Goal: Task Accomplishment & Management: Manage account settings

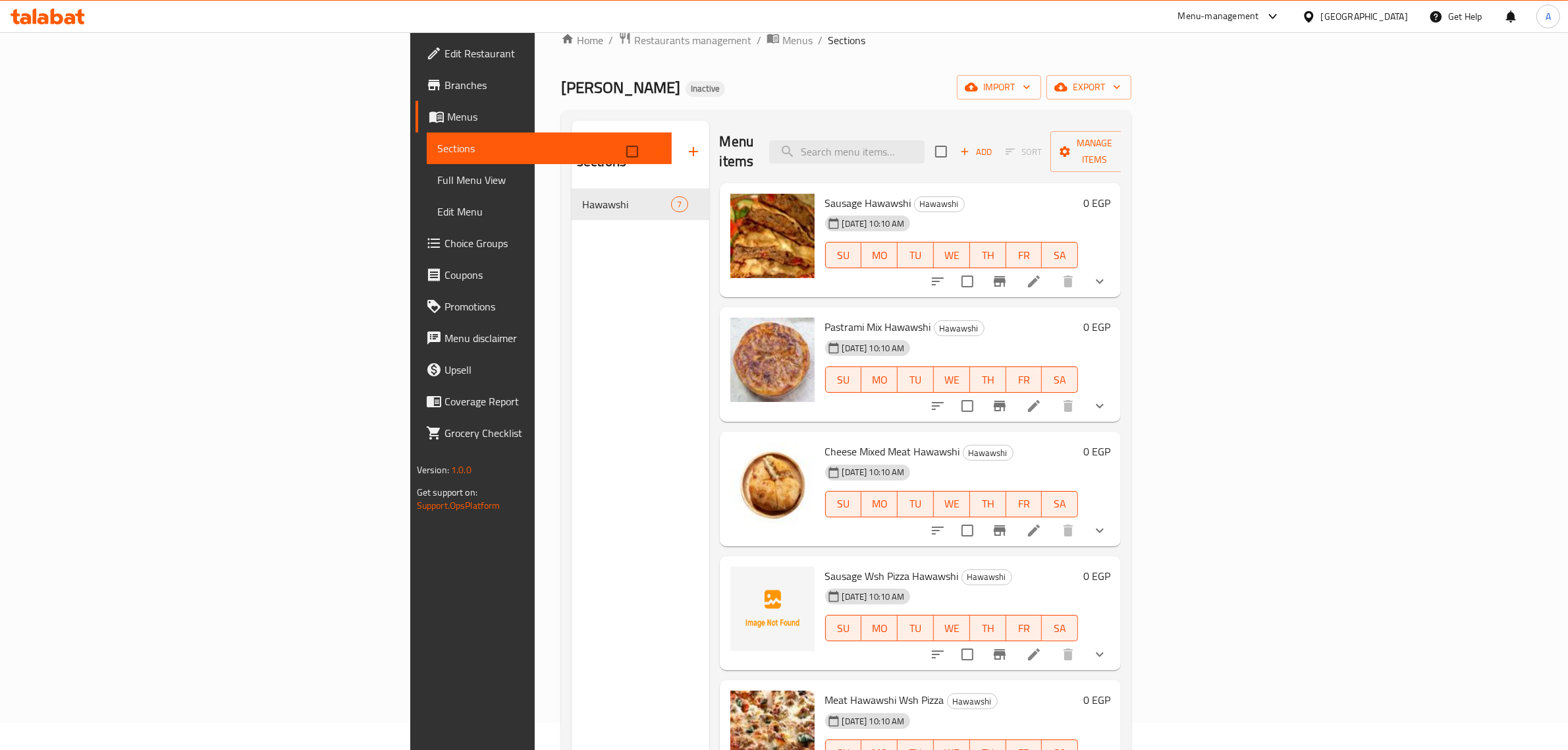
scroll to position [21, 0]
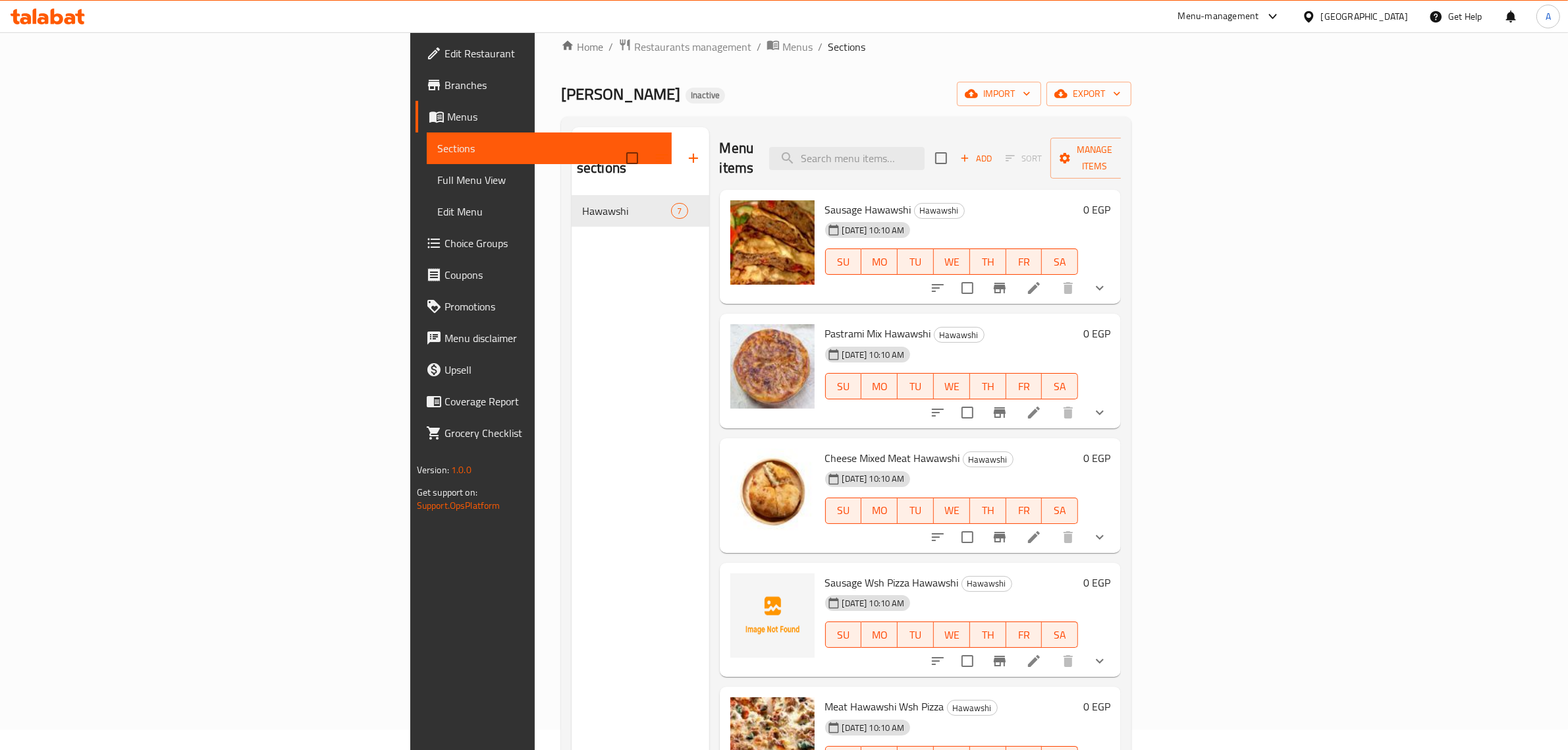
drag, startPoint x: 95, startPoint y: 176, endPoint x: 192, endPoint y: 25, distance: 179.5
click at [438, 176] on span "Full Menu View" at bounding box center [550, 180] width 224 height 16
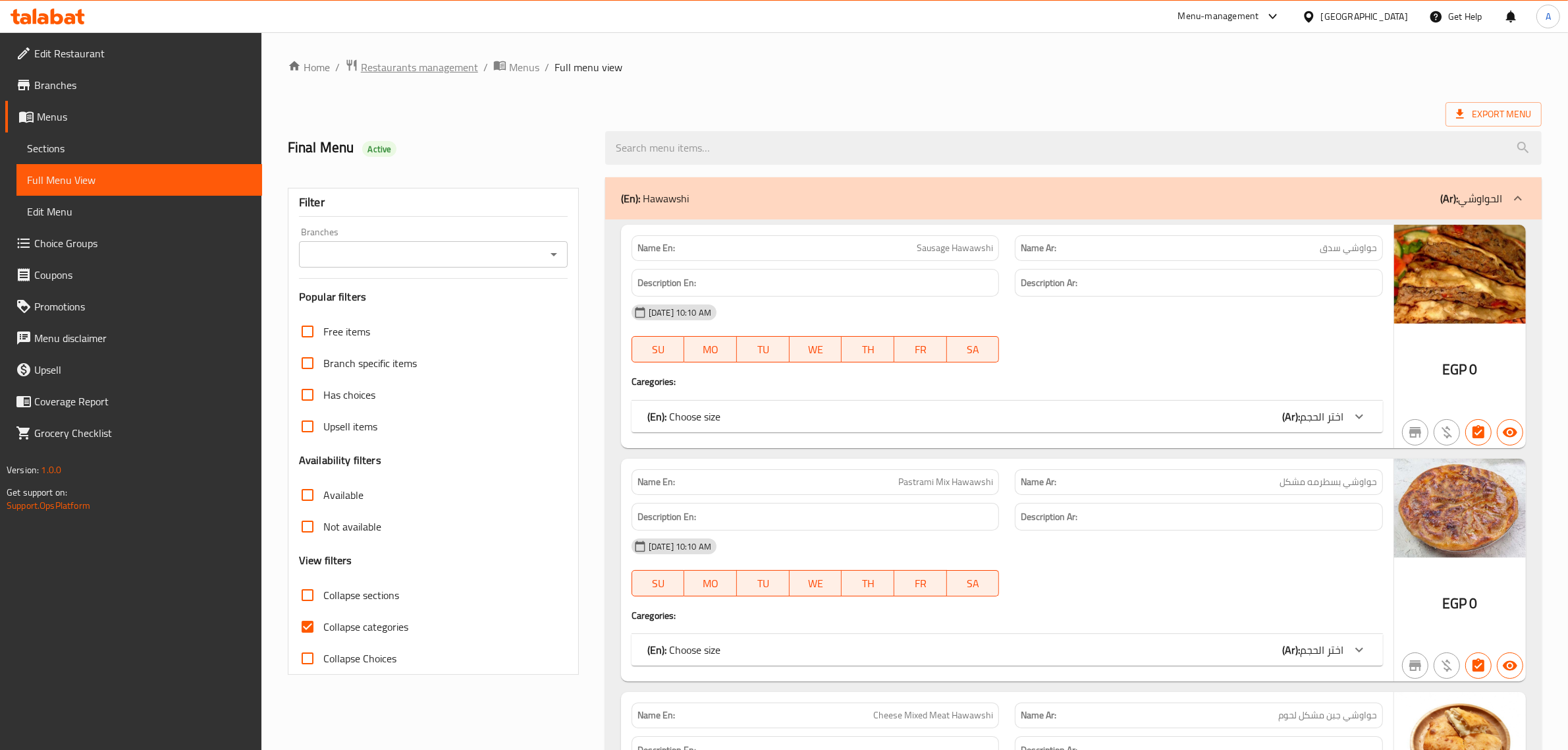
click at [462, 70] on span "Restaurants management" at bounding box center [419, 67] width 118 height 16
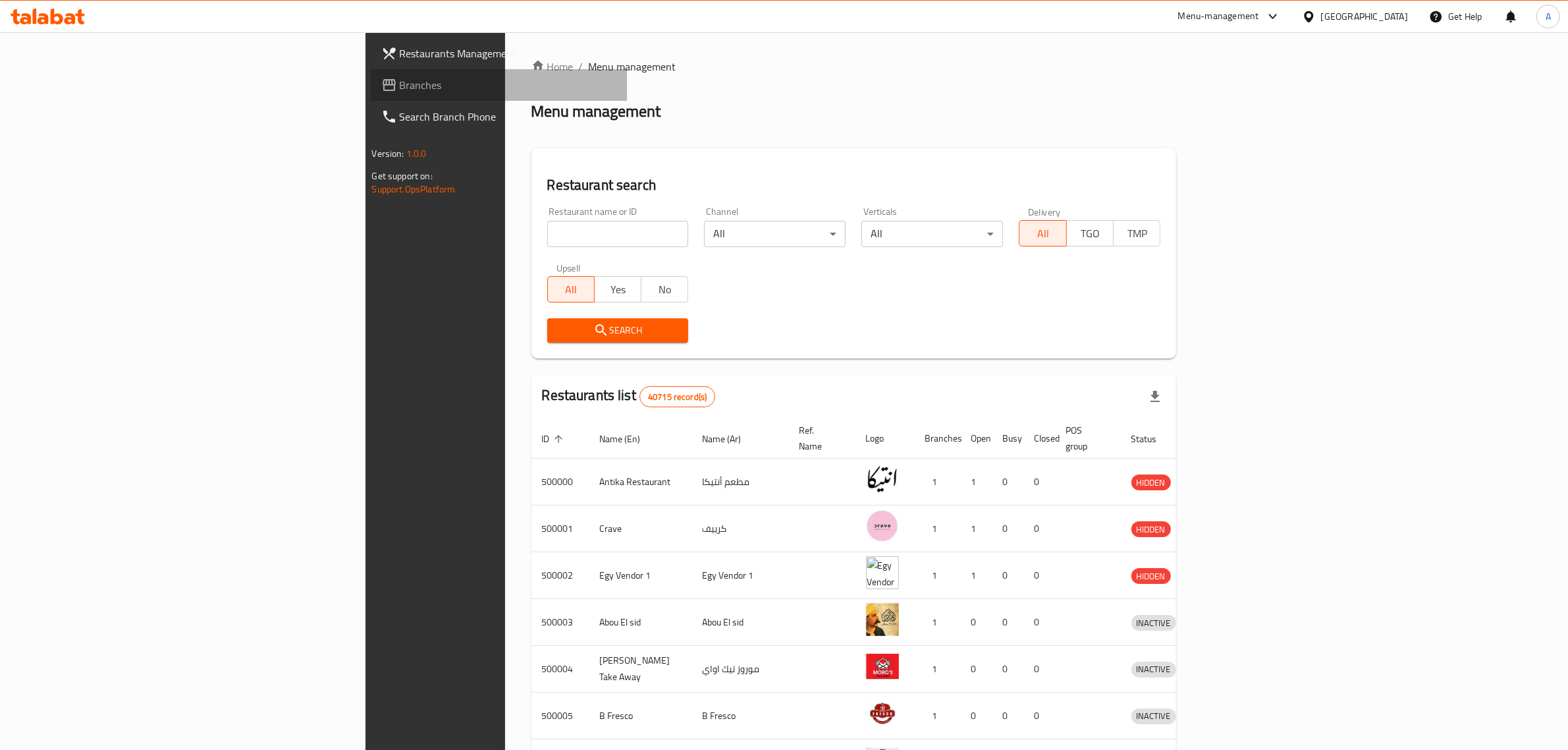
click at [400, 78] on span "Branches" at bounding box center [509, 85] width 217 height 16
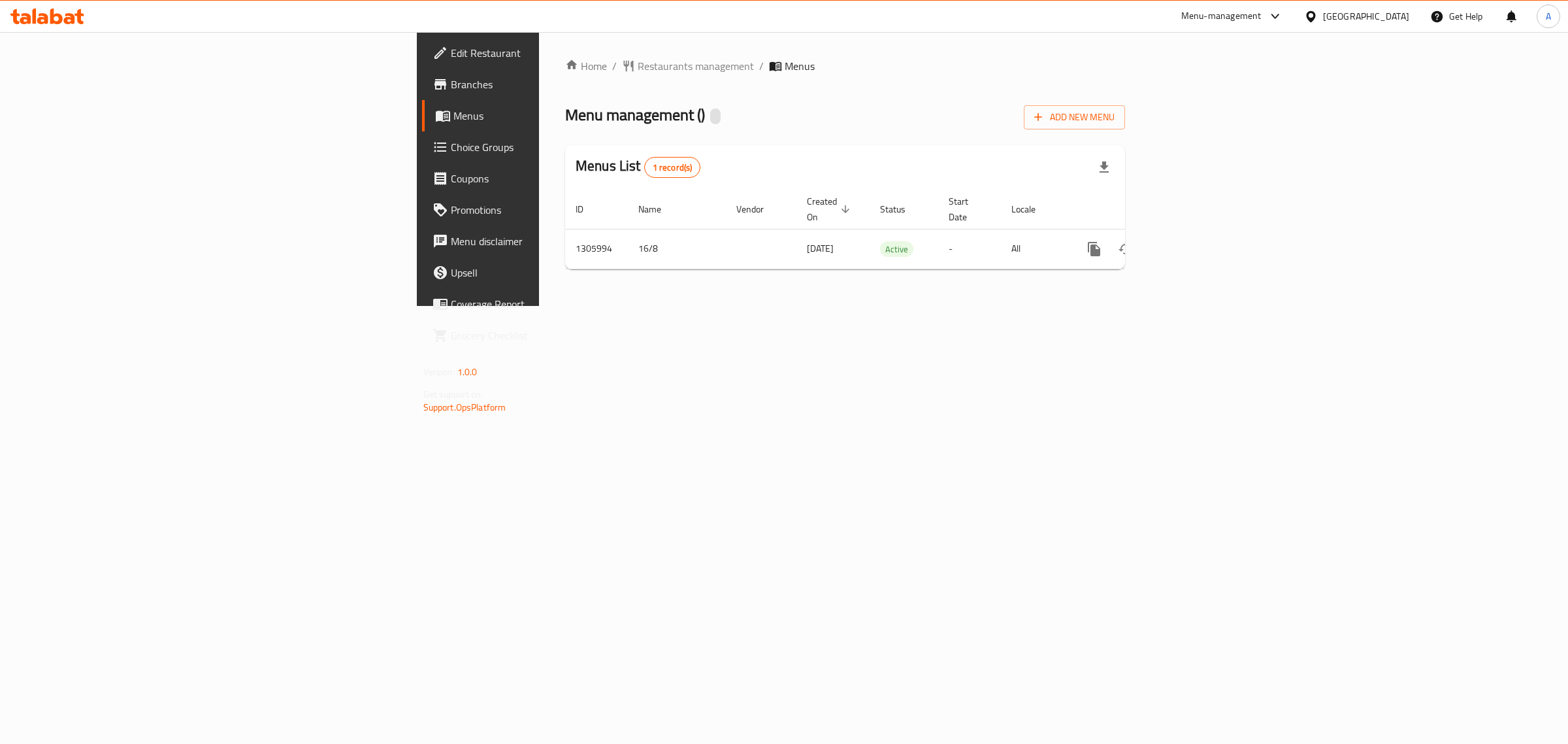
drag, startPoint x: 818, startPoint y: 322, endPoint x: 851, endPoint y: 313, distance: 34.2
click at [819, 306] on div "Home / Restaurants management / Menus Menu management ( ) Add New Menu Menus Li…" at bounding box center [845, 169] width 612 height 274
click at [1197, 241] on icon "enhanced table" at bounding box center [1189, 249] width 16 height 16
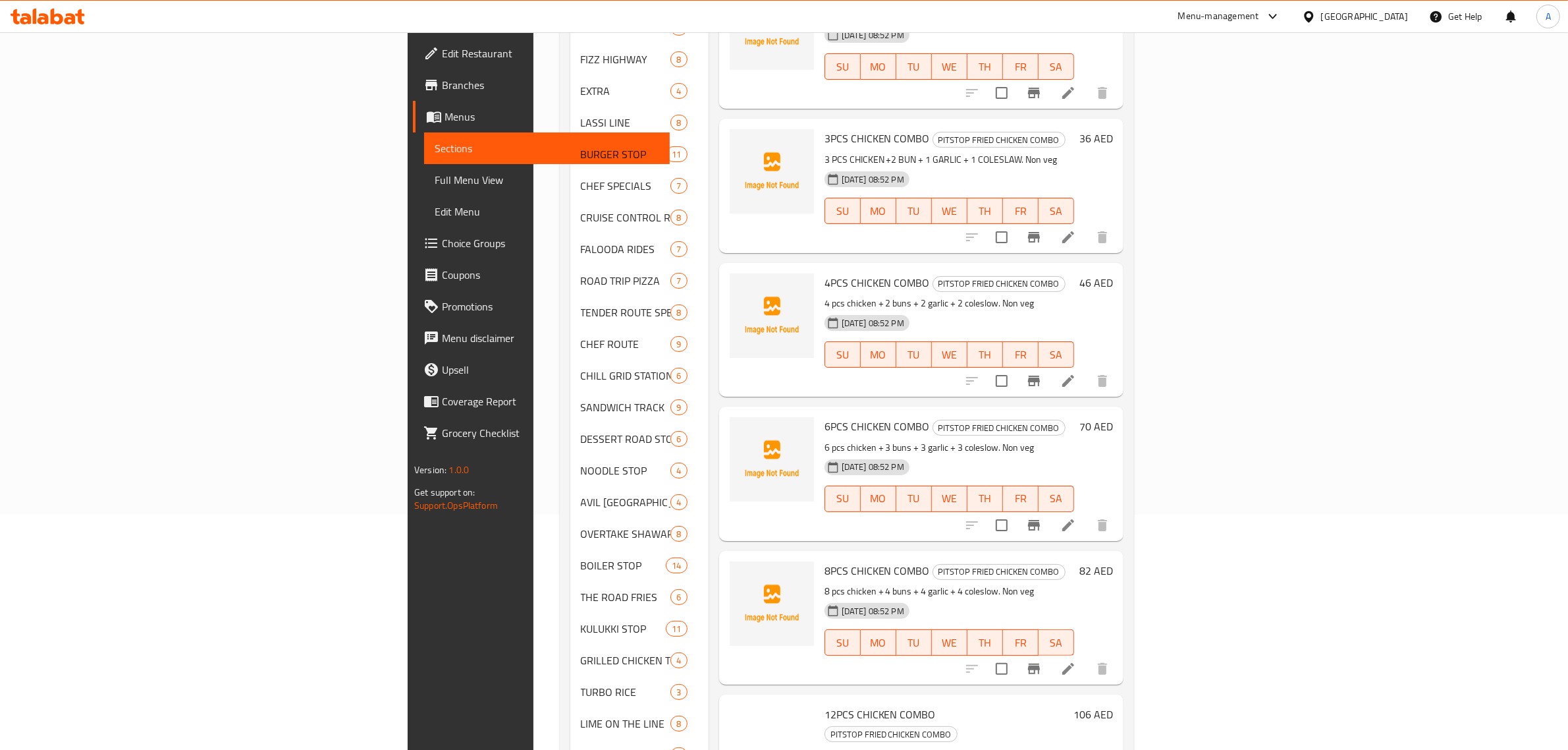
scroll to position [372, 0]
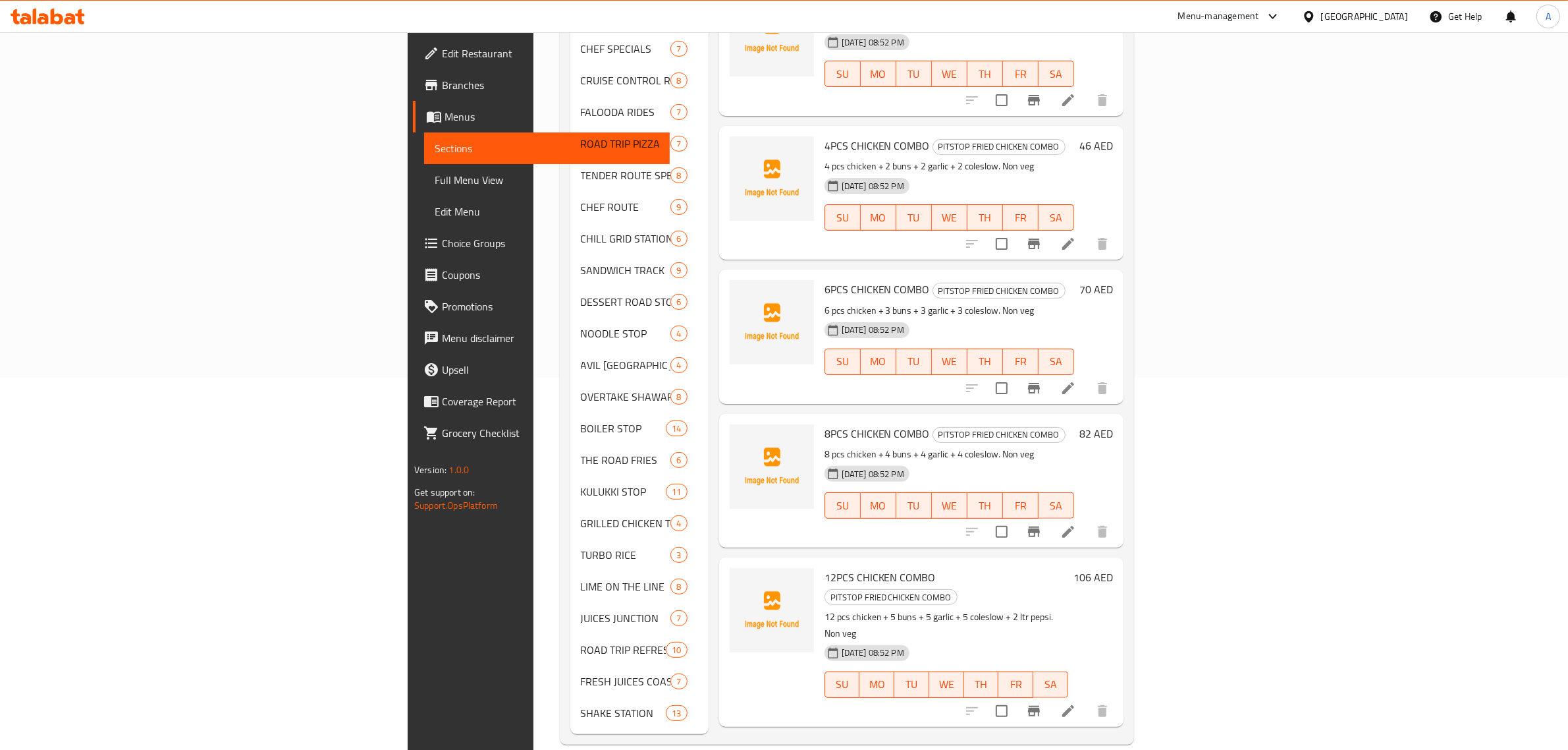
click at [1075, 302] on p "6 pcs chicken + 3 buns + 3 garlic + 3 coleslow. Non veg" at bounding box center [949, 310] width 249 height 16
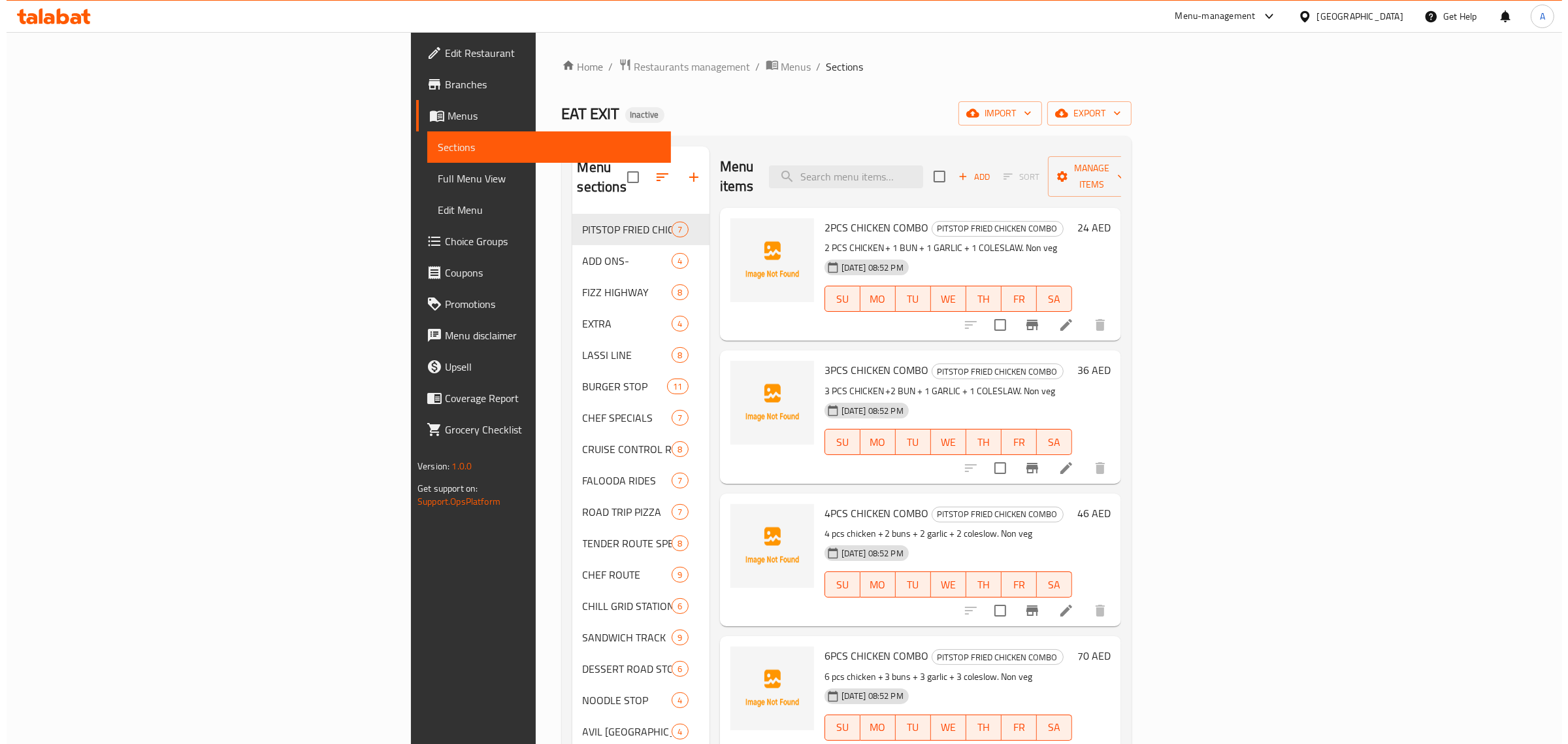
scroll to position [0, 0]
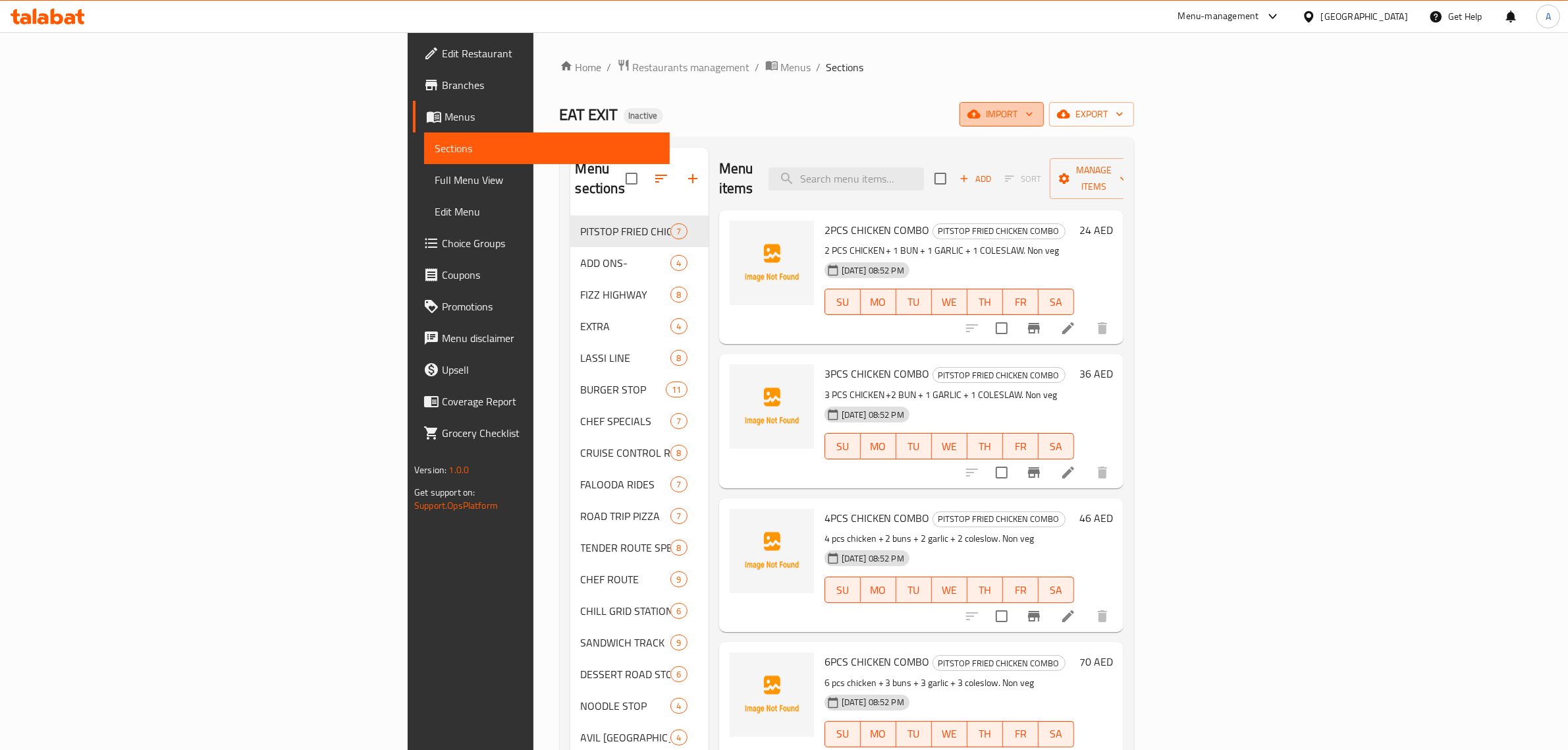
click at [1033, 120] on span "import" at bounding box center [1002, 114] width 63 height 16
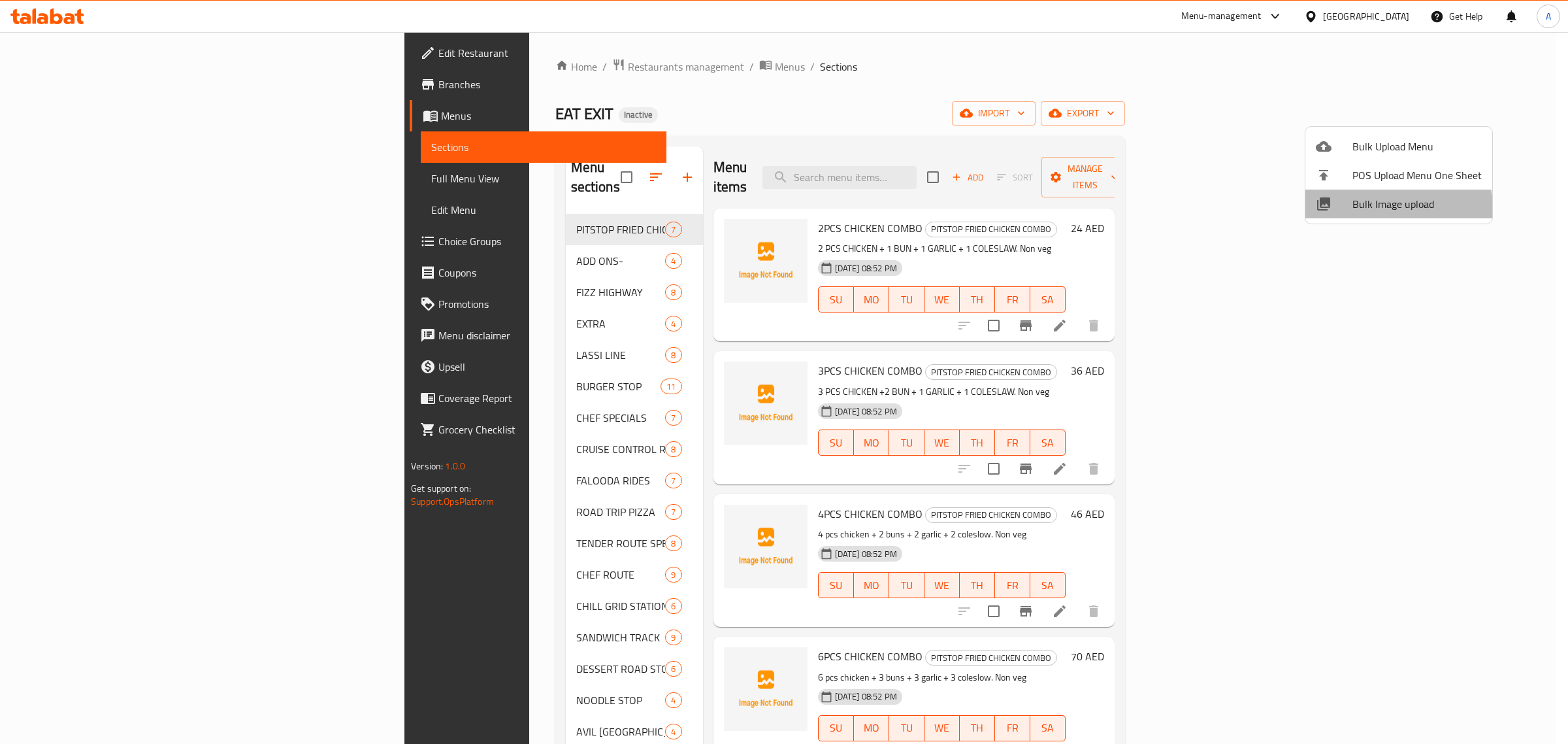
click at [1368, 210] on span "Bulk Image upload" at bounding box center [1417, 204] width 129 height 16
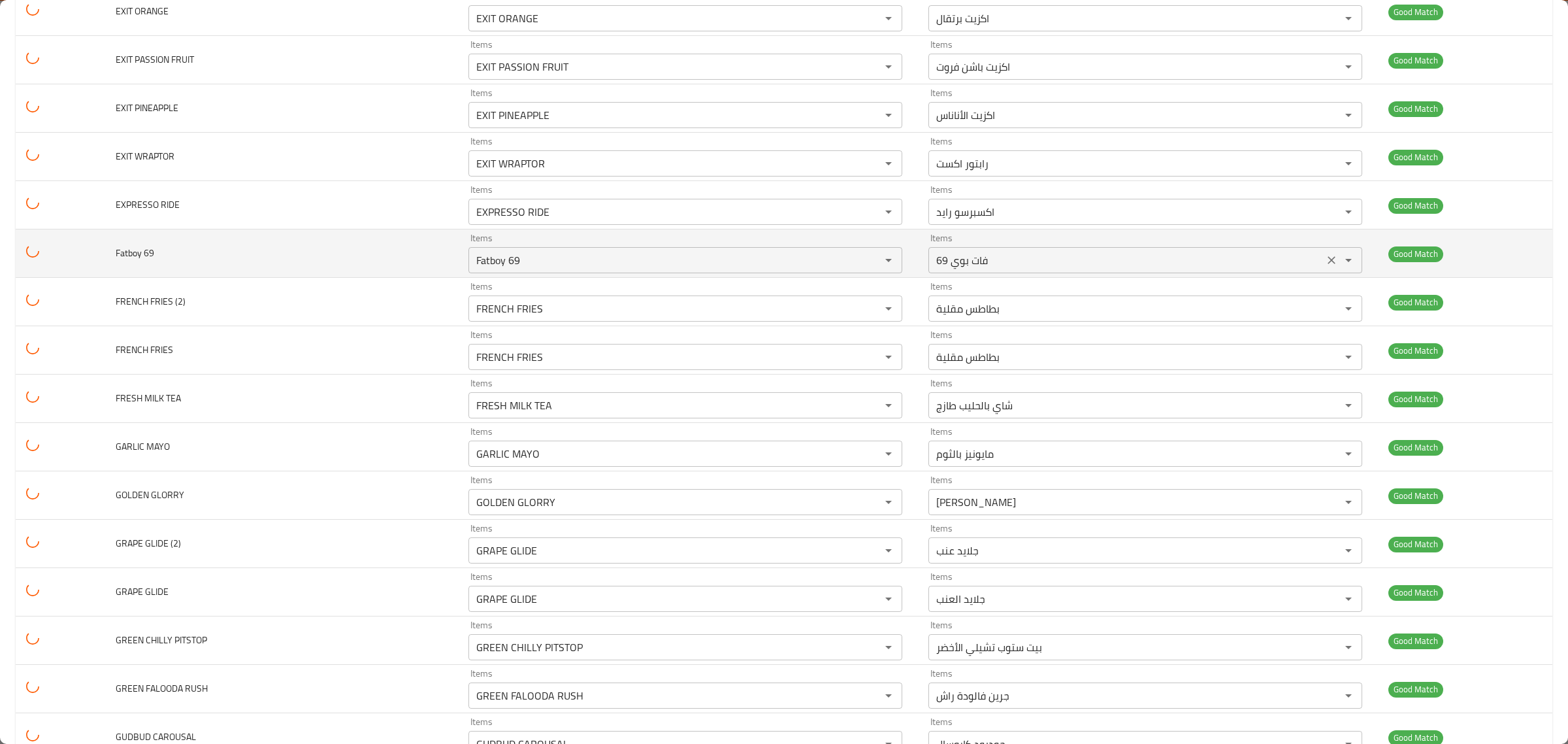
scroll to position [4331, 0]
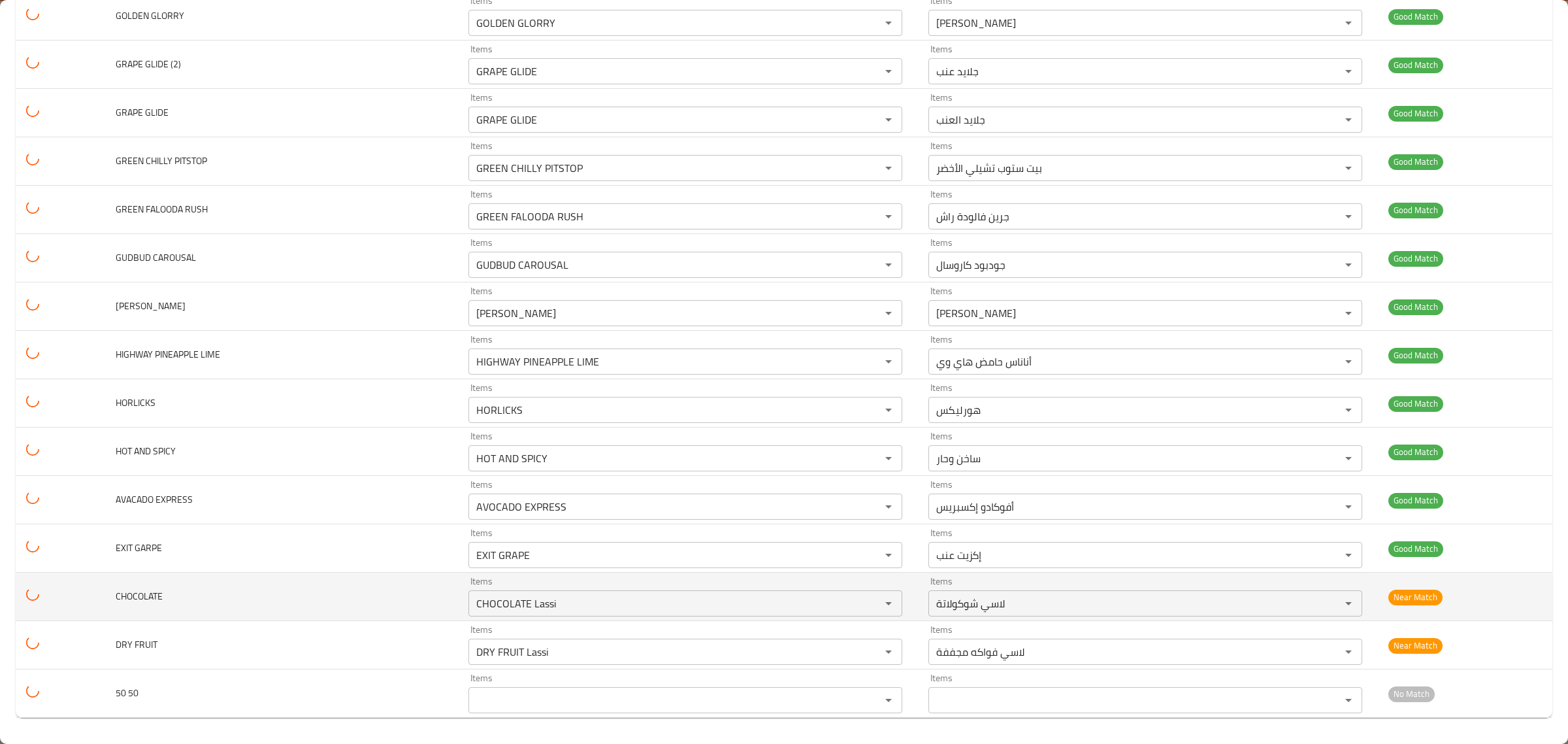
click at [730, 619] on td "Items CHOCOLATE Lassi Items" at bounding box center [688, 596] width 460 height 48
click at [734, 602] on input "CHOCOLATE Lassi" at bounding box center [666, 602] width 387 height 19
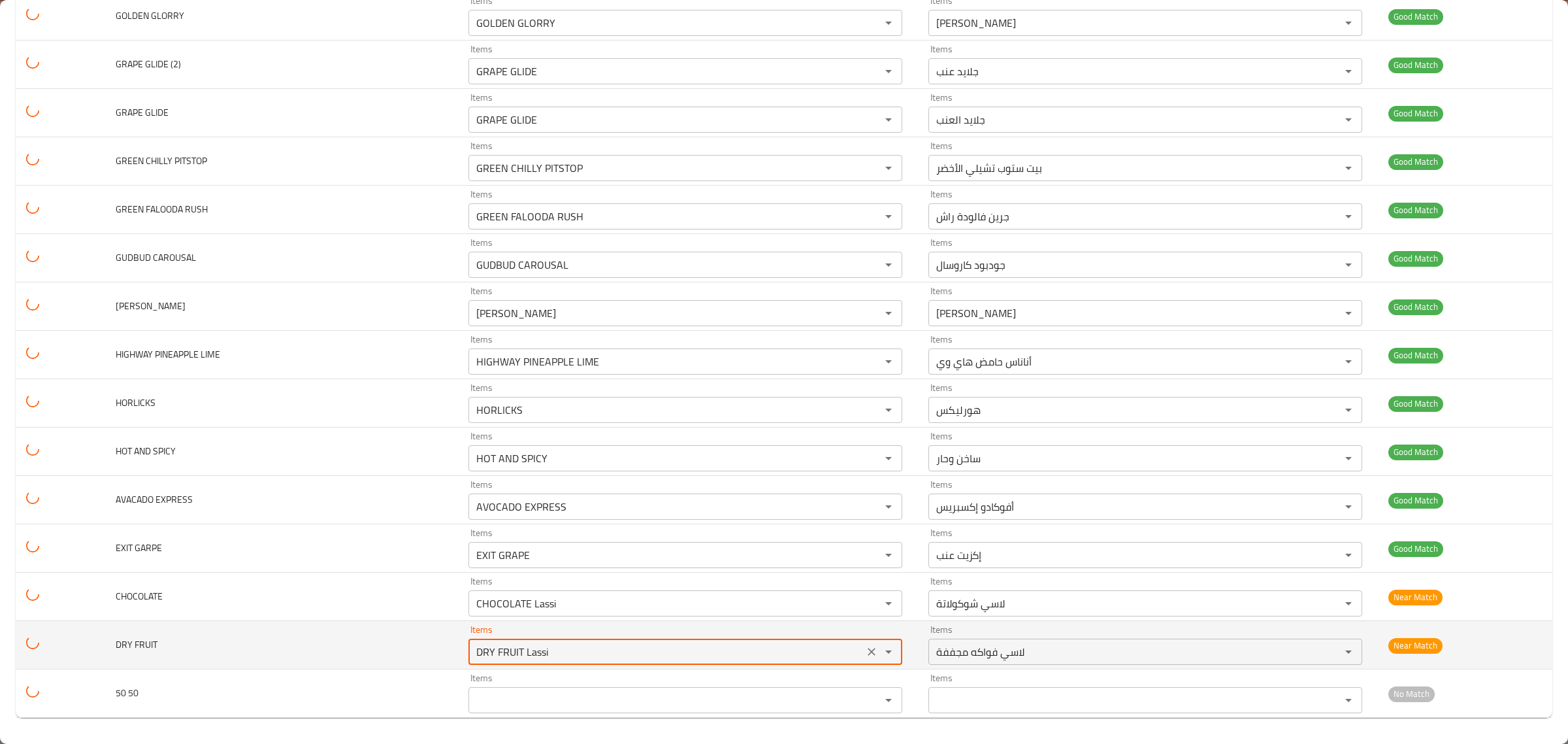
click at [726, 651] on FRUIT "DRY FRUIT Lassi" at bounding box center [666, 651] width 387 height 19
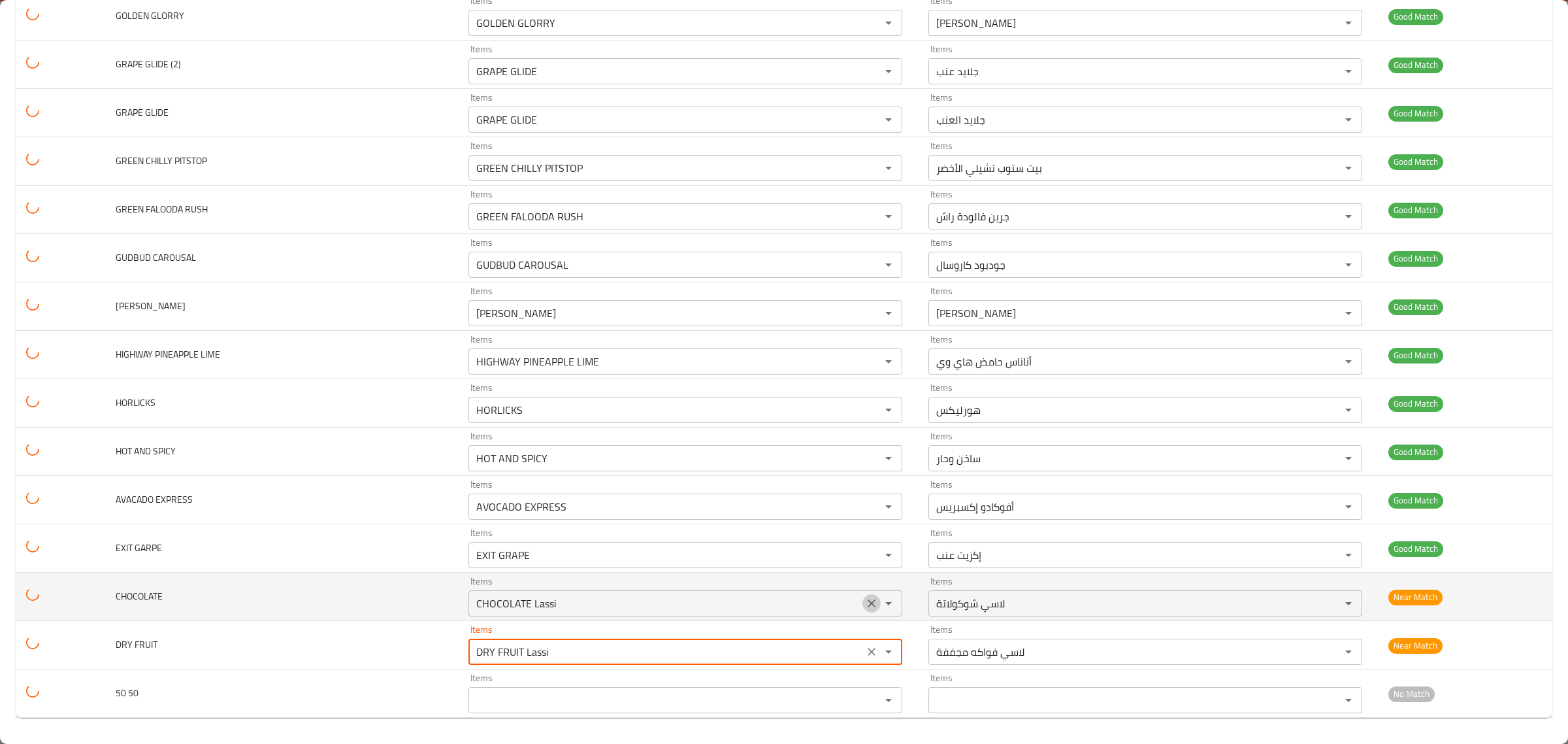
click at [862, 599] on button "Clear" at bounding box center [871, 602] width 19 height 19
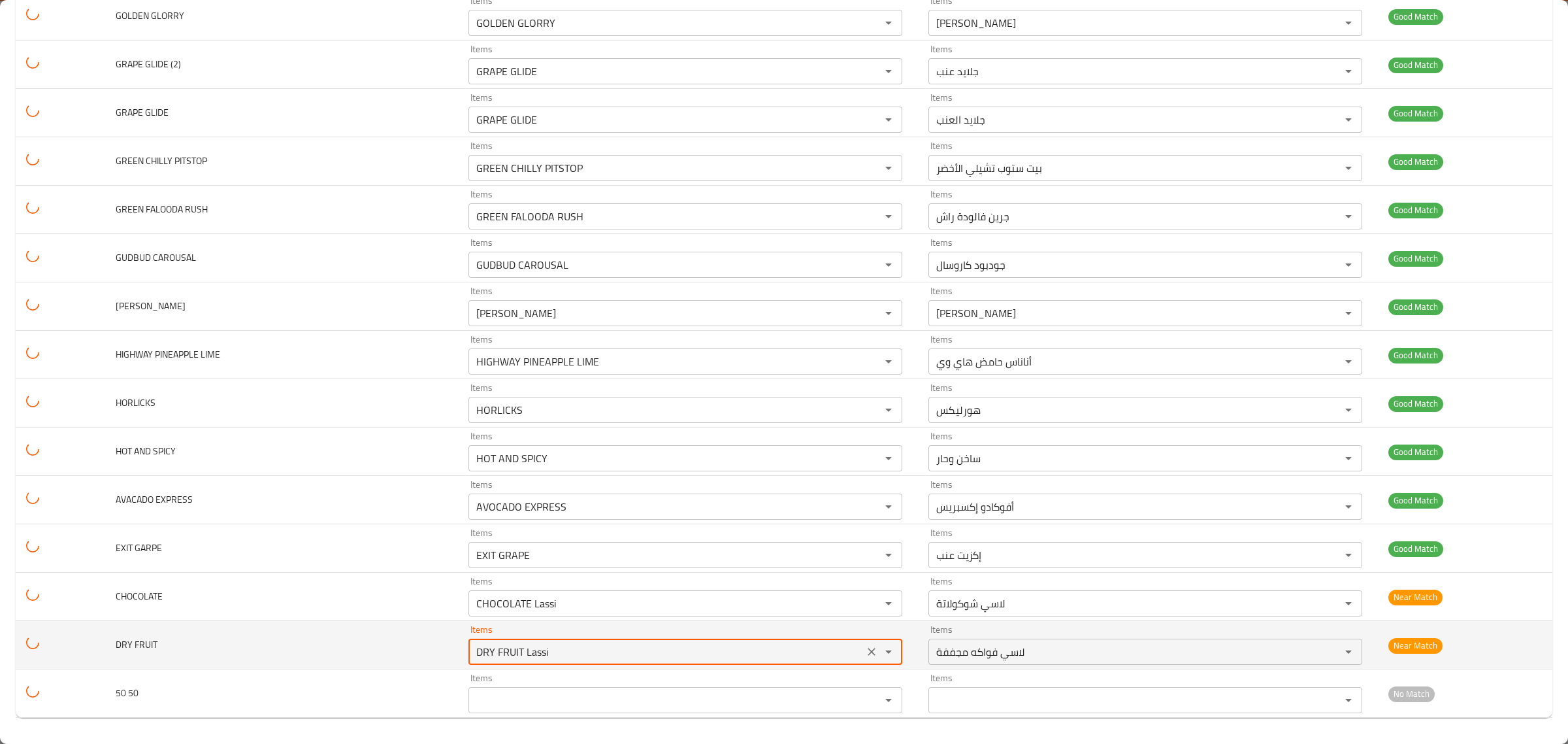
click at [840, 638] on div "DRY FRUIT Lassi Items" at bounding box center [686, 651] width 434 height 26
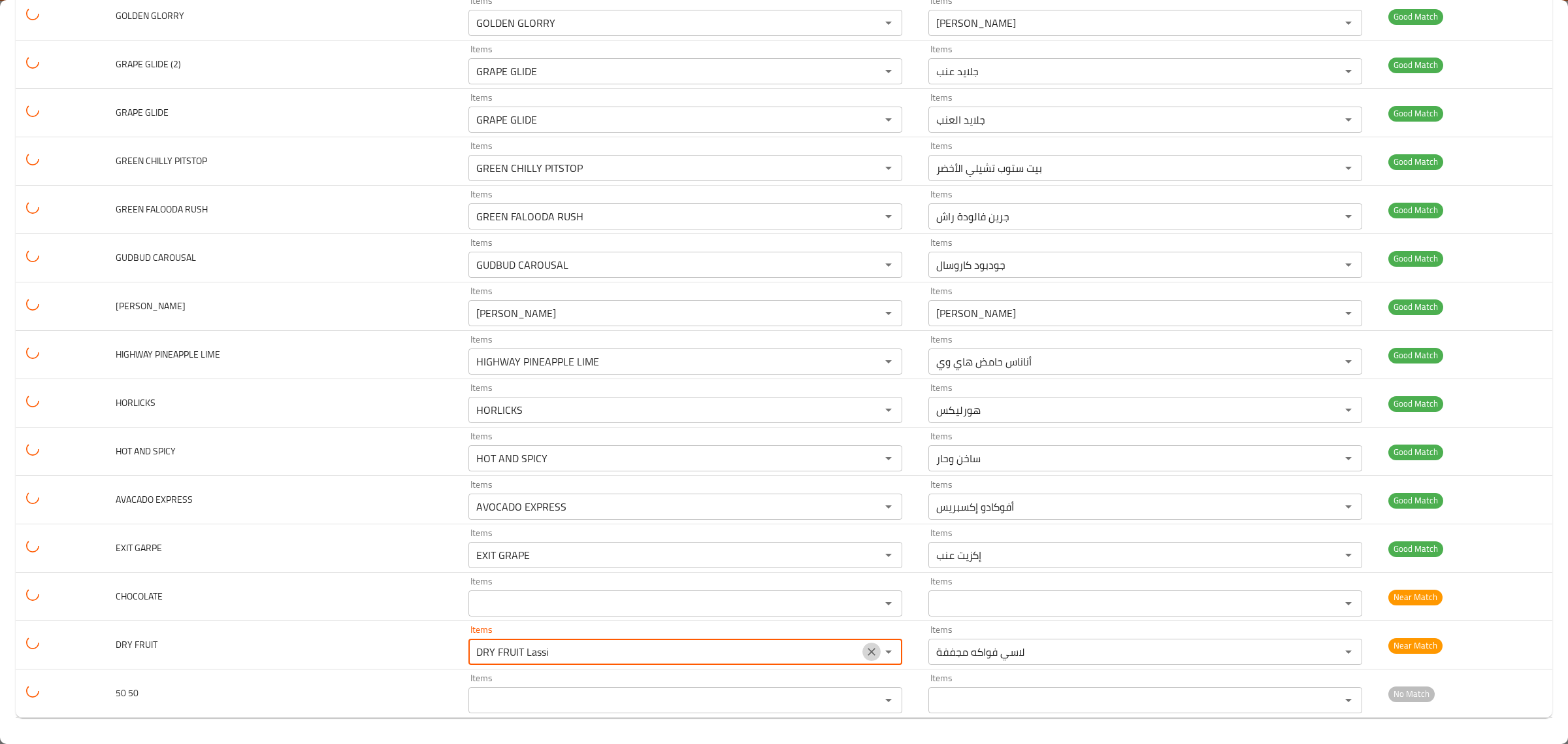
drag, startPoint x: 841, startPoint y: 645, endPoint x: 772, endPoint y: 724, distance: 104.9
click at [865, 646] on icon "Clear" at bounding box center [871, 651] width 13 height 13
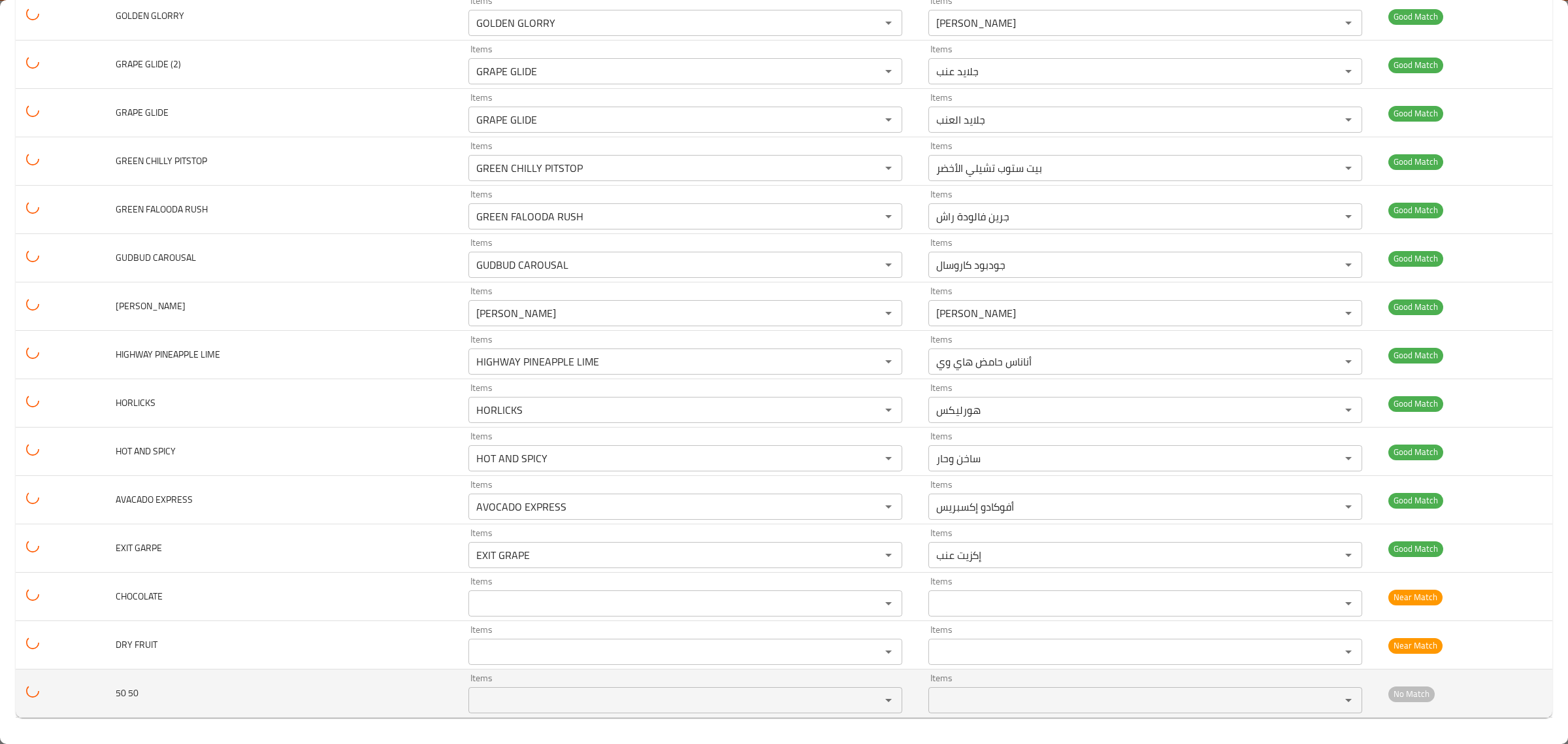
click at [776, 712] on div "Items" at bounding box center [686, 700] width 434 height 26
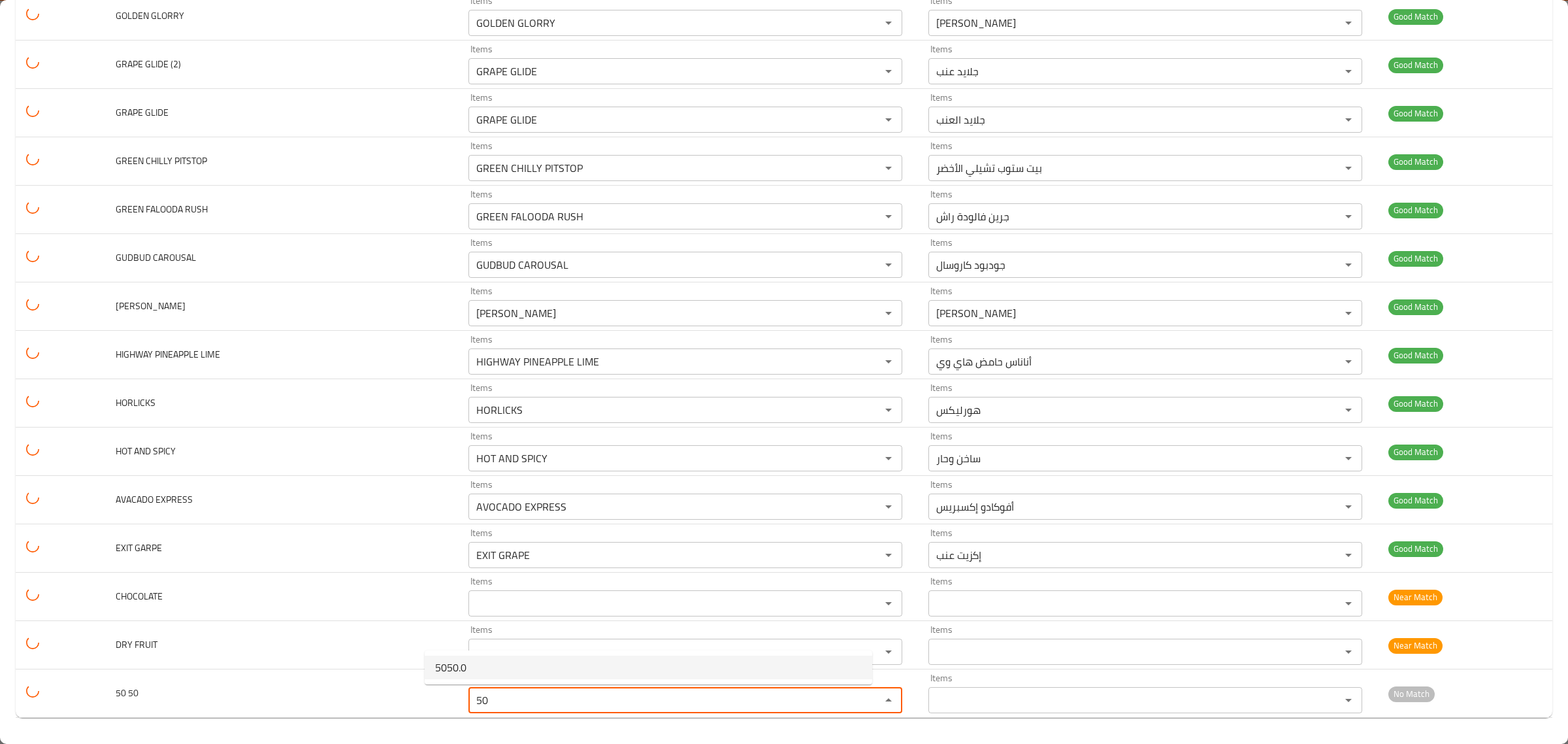
click at [674, 675] on 50-option-0 "5050.0" at bounding box center [648, 667] width 448 height 23
type 50 "5050.0"
type 50-ar "5050.0"
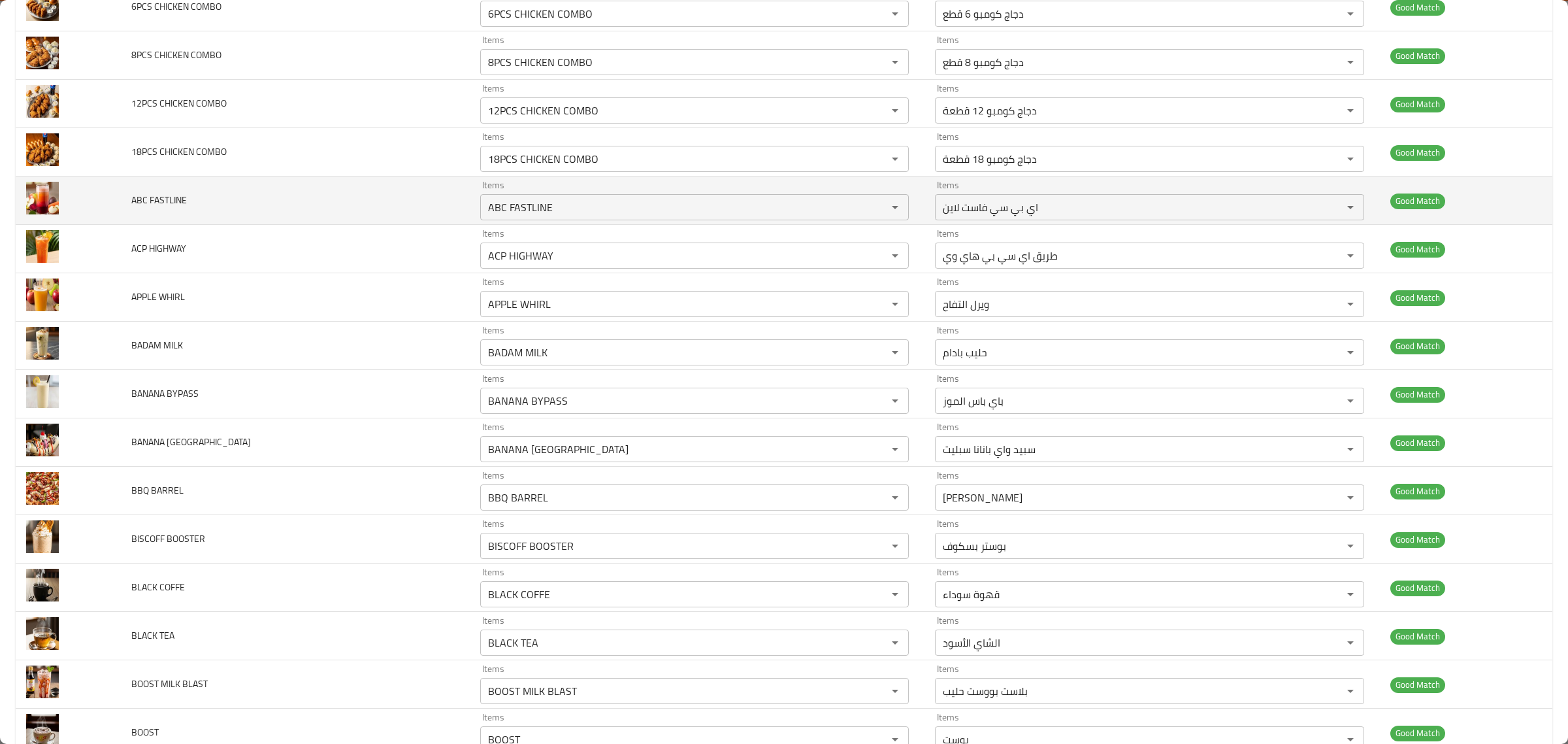
scroll to position [0, 0]
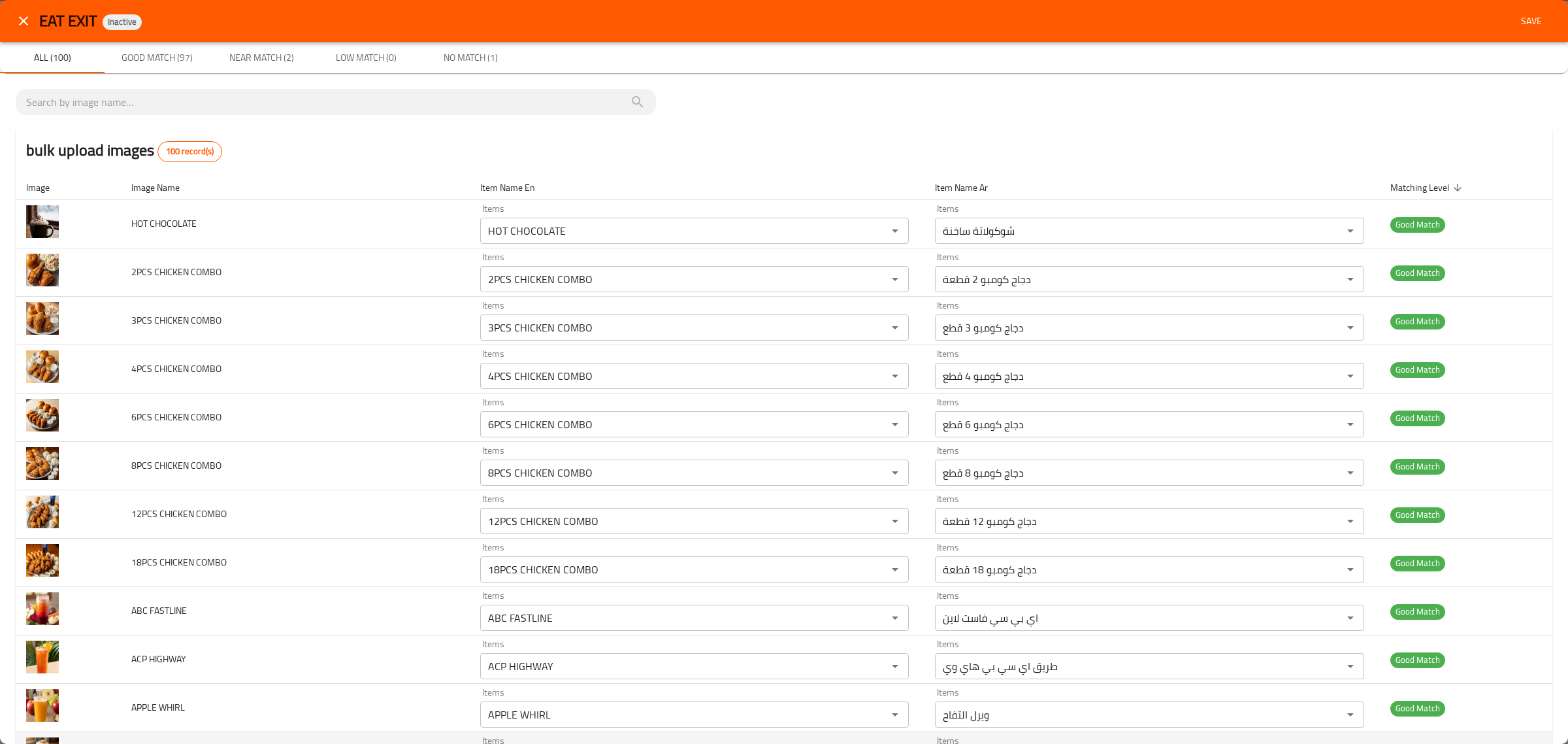
type 50 "5050.0"
click at [1516, 18] on span "Save" at bounding box center [1532, 21] width 31 height 16
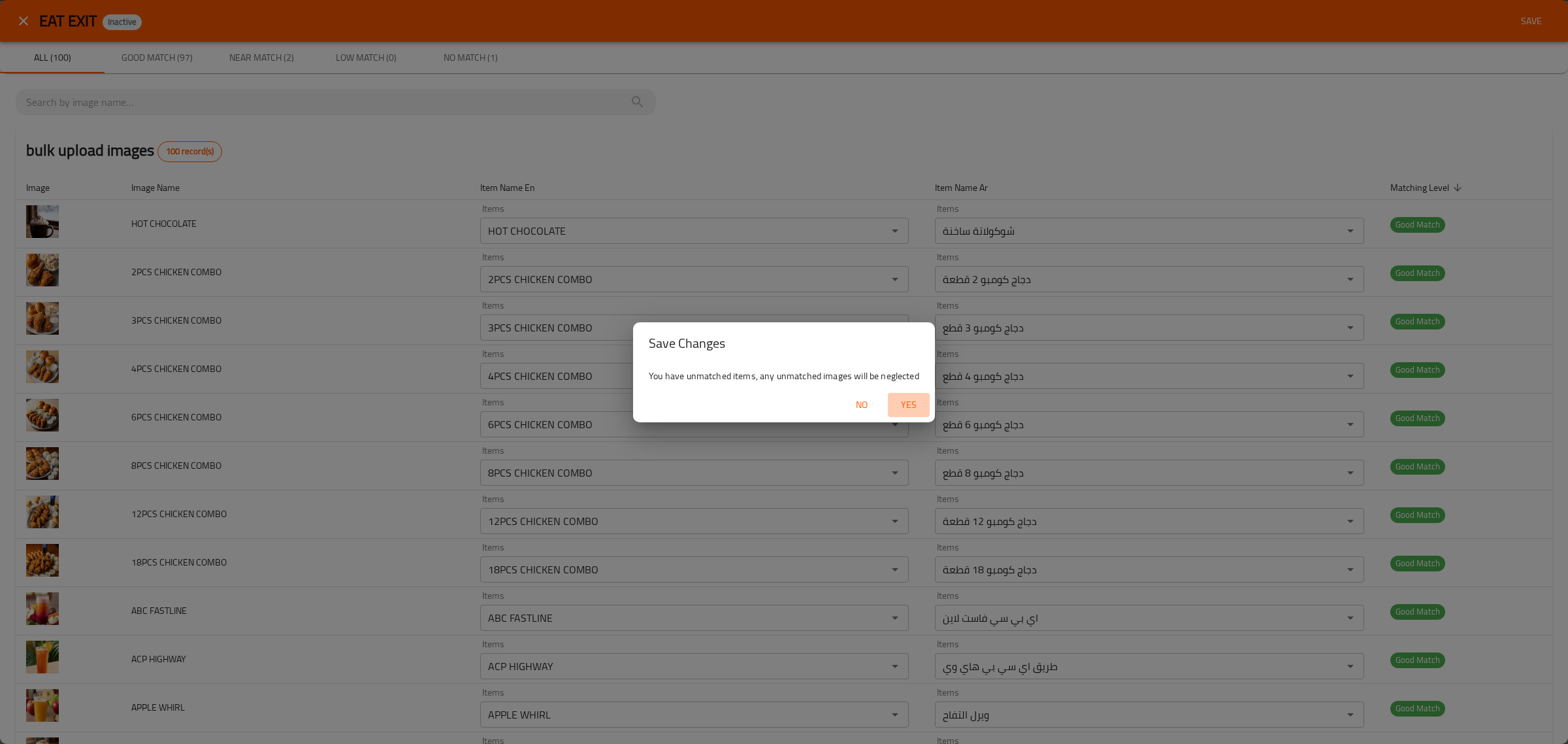
click at [906, 409] on span "Yes" at bounding box center [909, 405] width 31 height 16
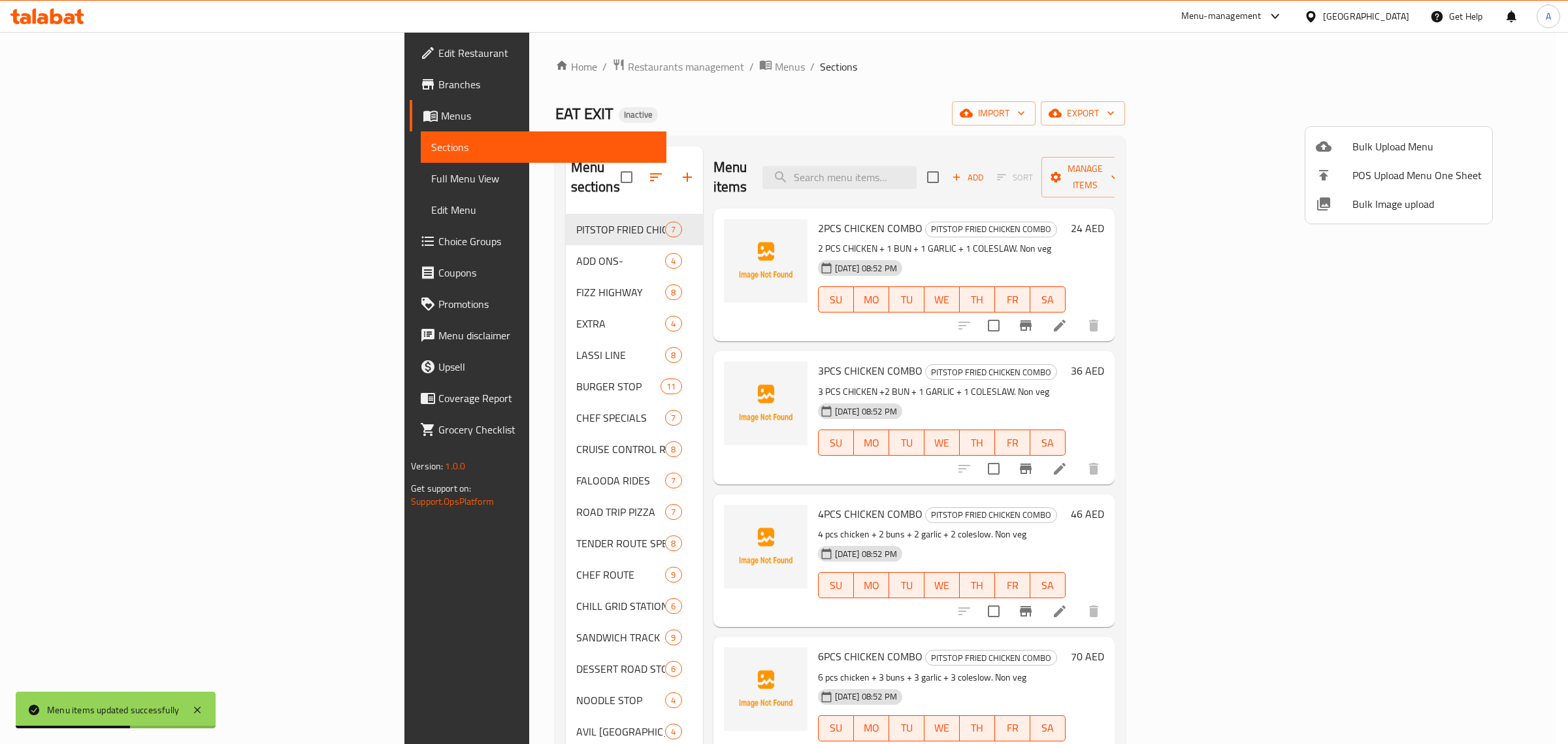
click at [1369, 200] on span "Bulk Image upload" at bounding box center [1417, 204] width 129 height 16
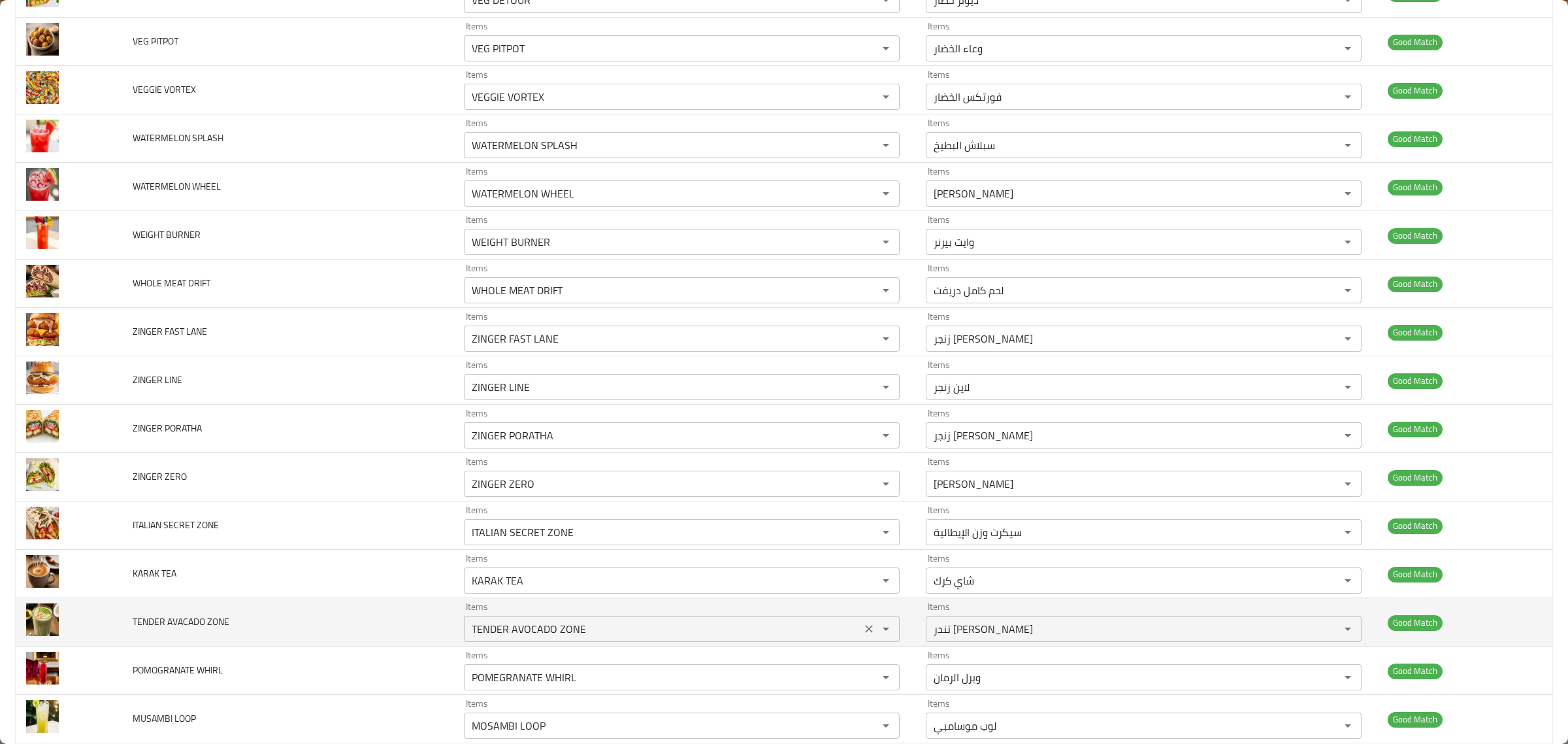
scroll to position [4477, 0]
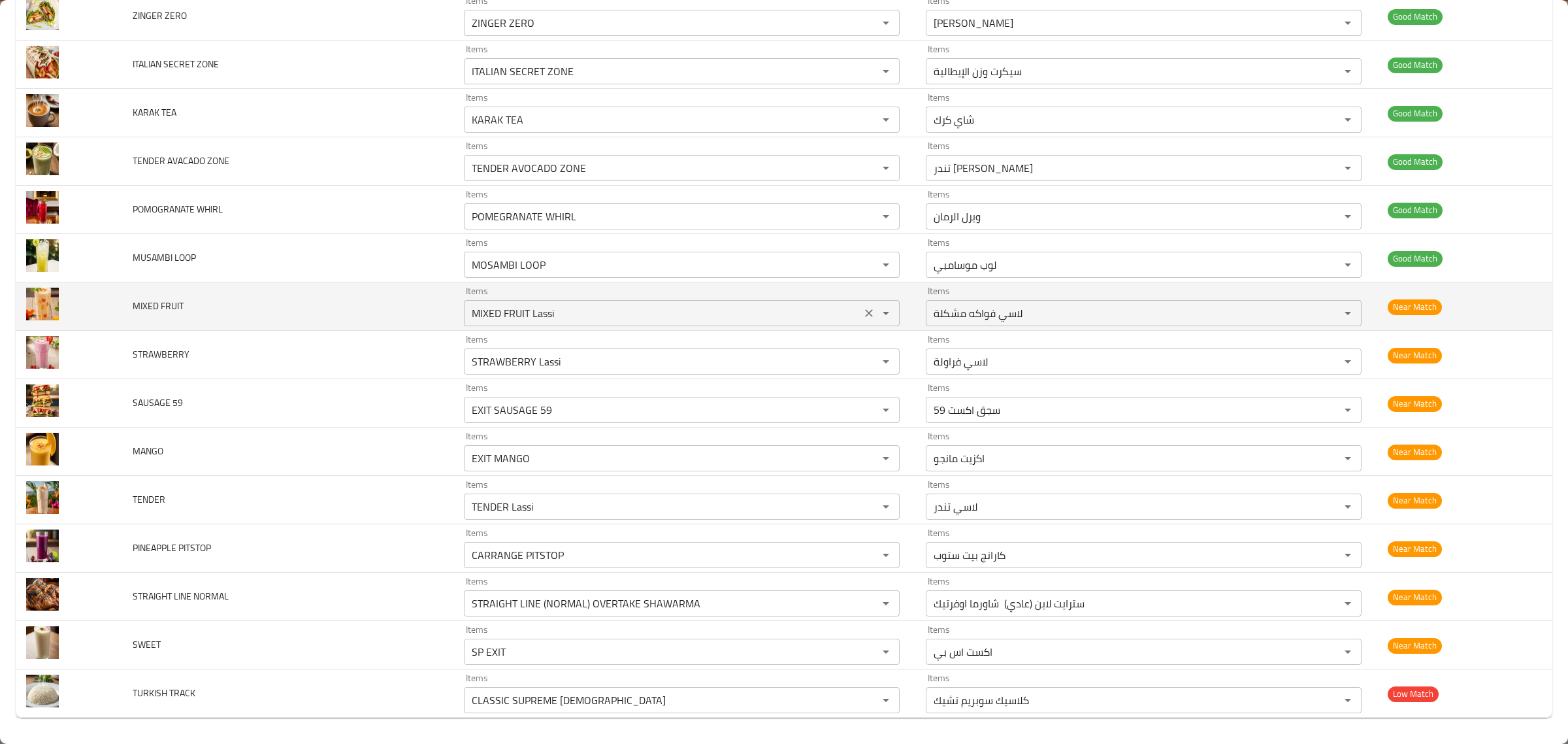
click at [521, 303] on FRUIT "MIXED FRUIT Lassi" at bounding box center [663, 312] width 390 height 19
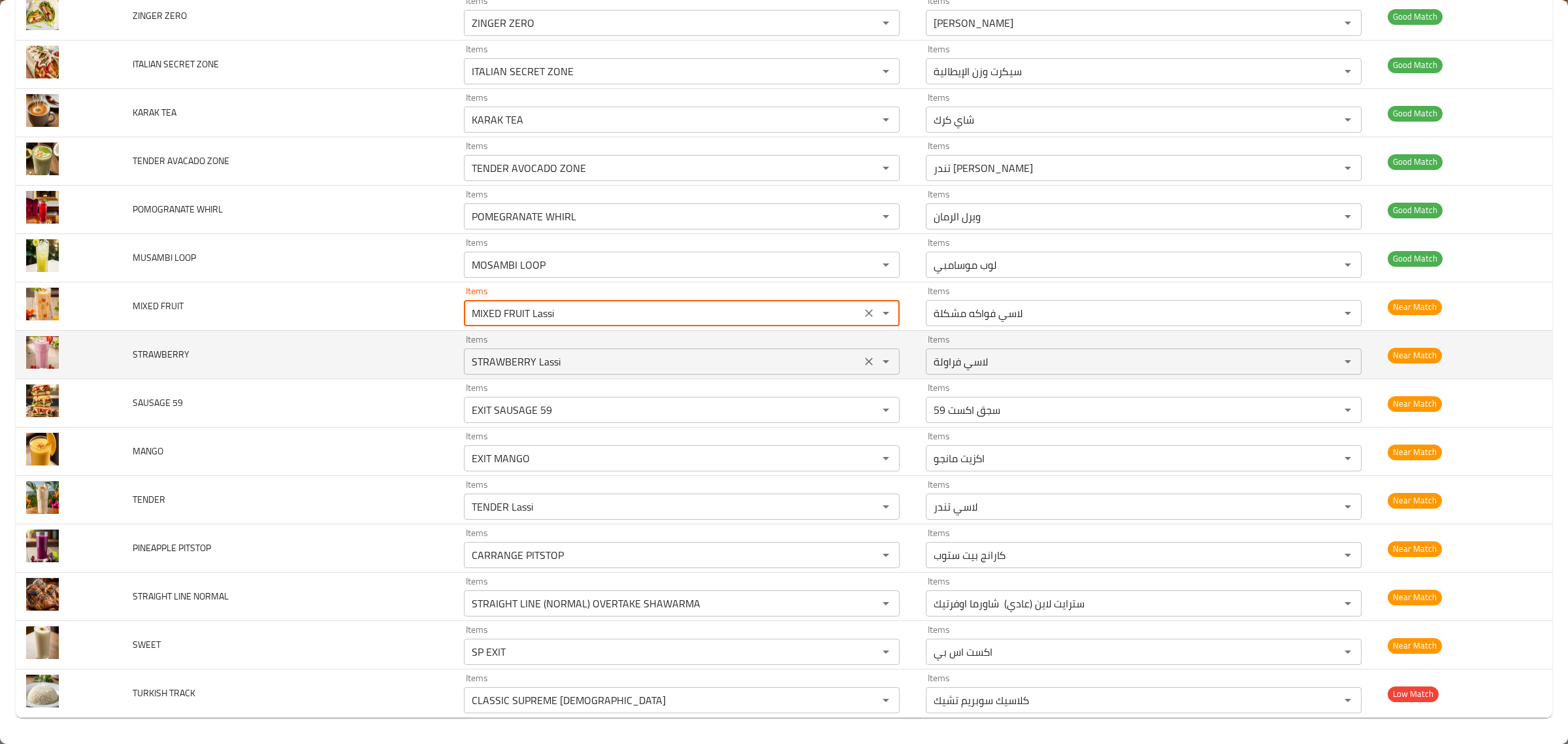
click at [677, 334] on td "Items STRAWBERRY Lassi Items" at bounding box center [684, 355] width 462 height 48
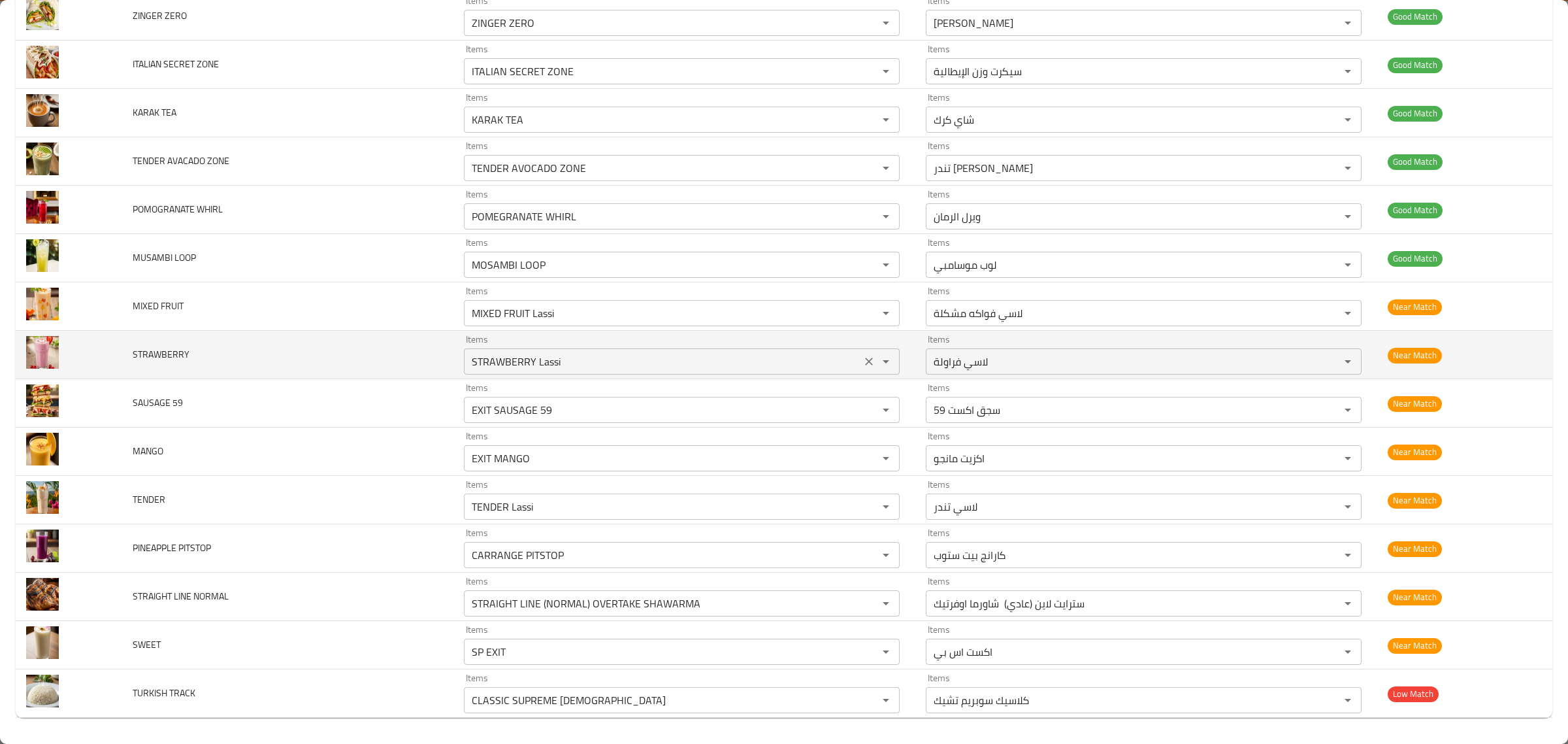
click at [680, 348] on div "STRAWBERRY Lassi Items" at bounding box center [682, 360] width 436 height 26
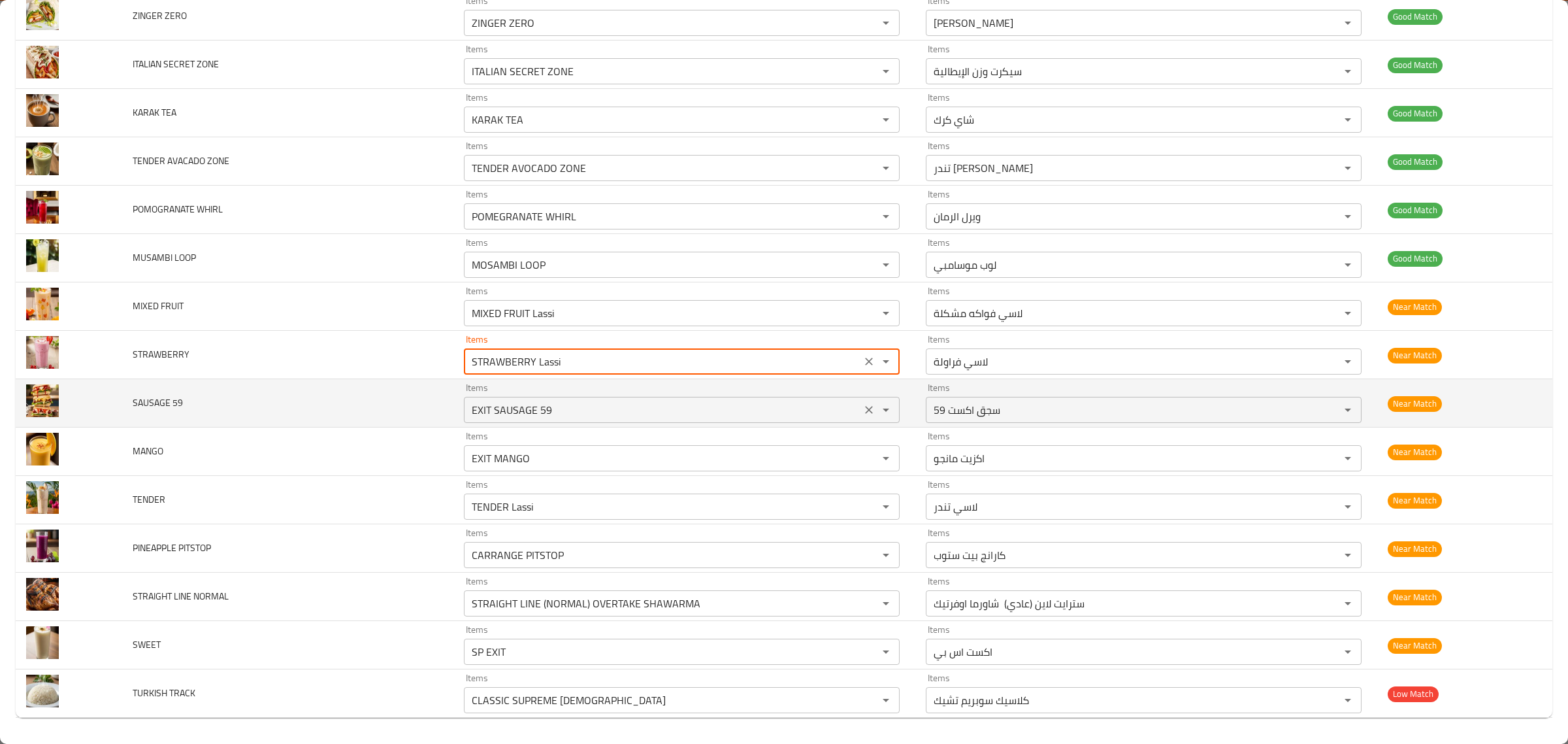
click at [685, 407] on 59 "EXIT SAUSAGE 59" at bounding box center [663, 409] width 390 height 19
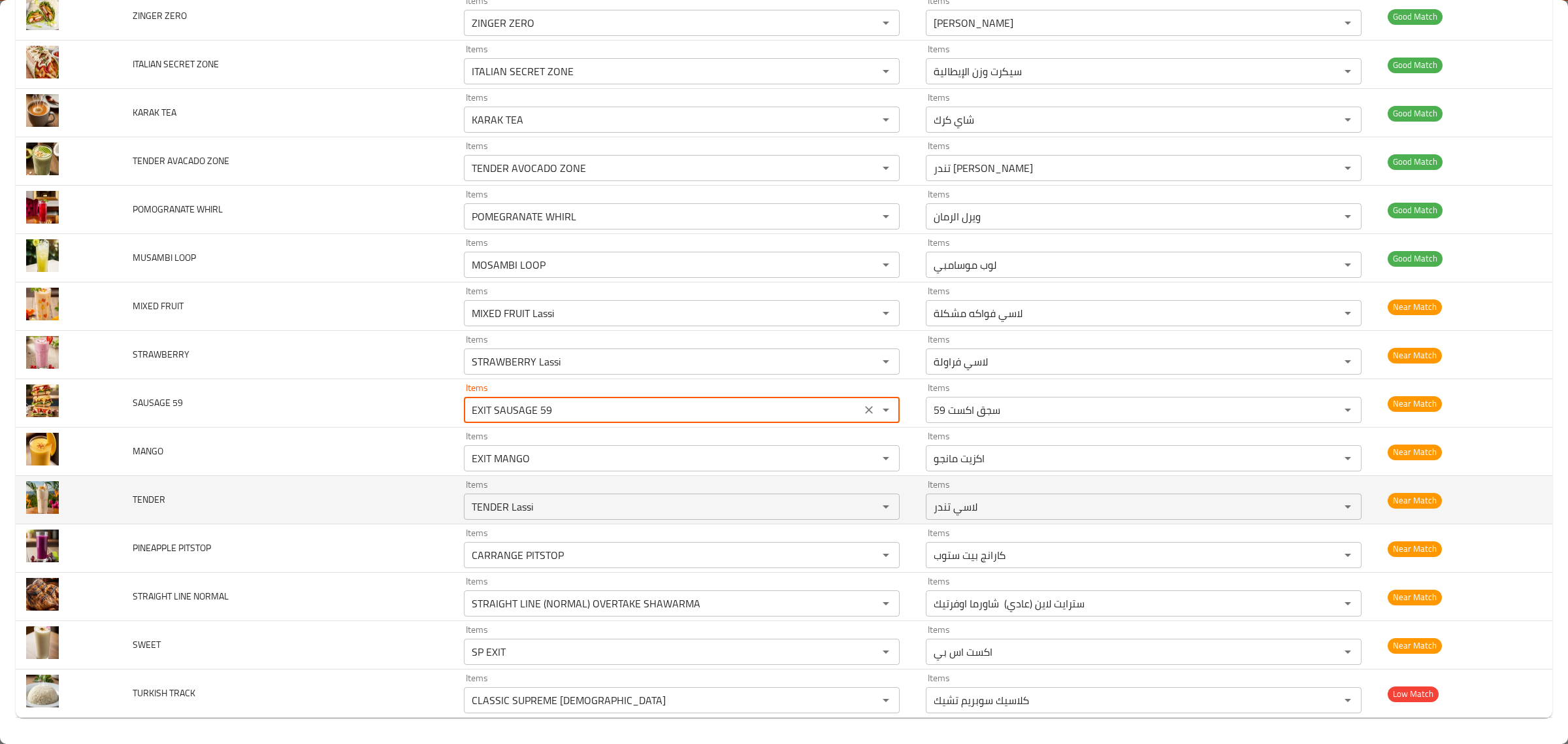
click at [694, 476] on td "Items TENDER Lassi Items" at bounding box center [684, 500] width 462 height 48
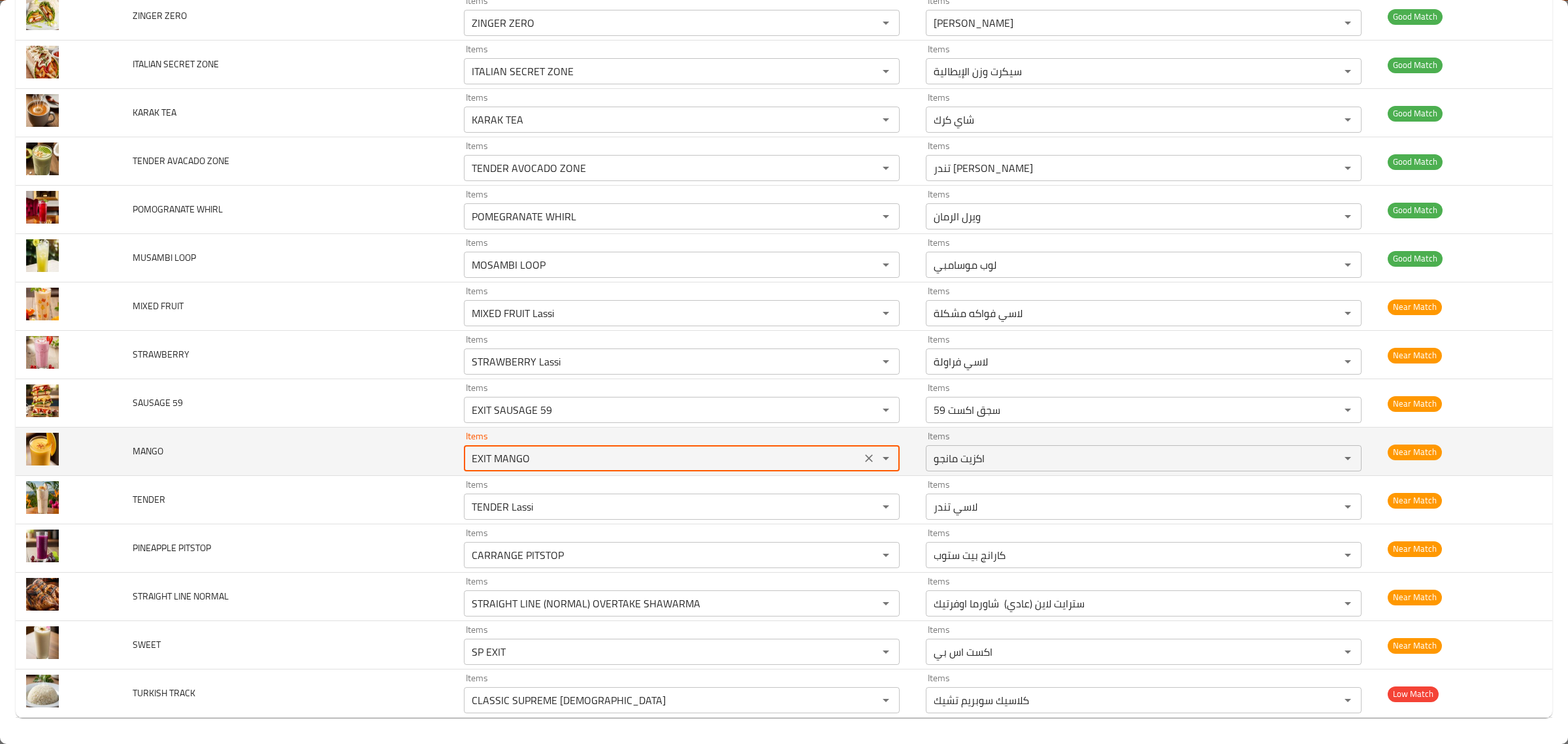
click at [685, 459] on input "EXIT MANGO" at bounding box center [663, 457] width 390 height 19
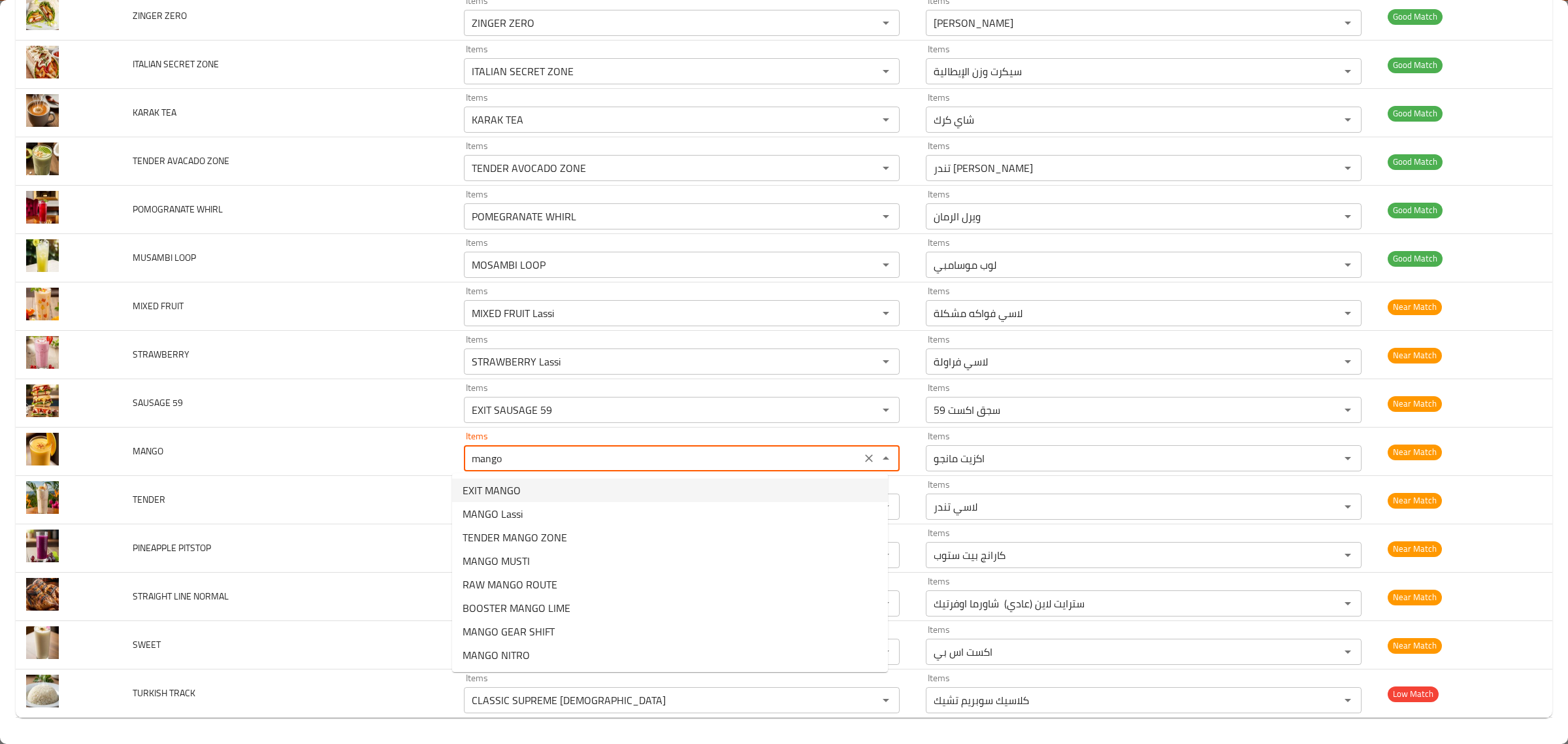
click at [725, 490] on li "EXIT MANGO" at bounding box center [670, 490] width 436 height 23
type input "EXIT MANGO"
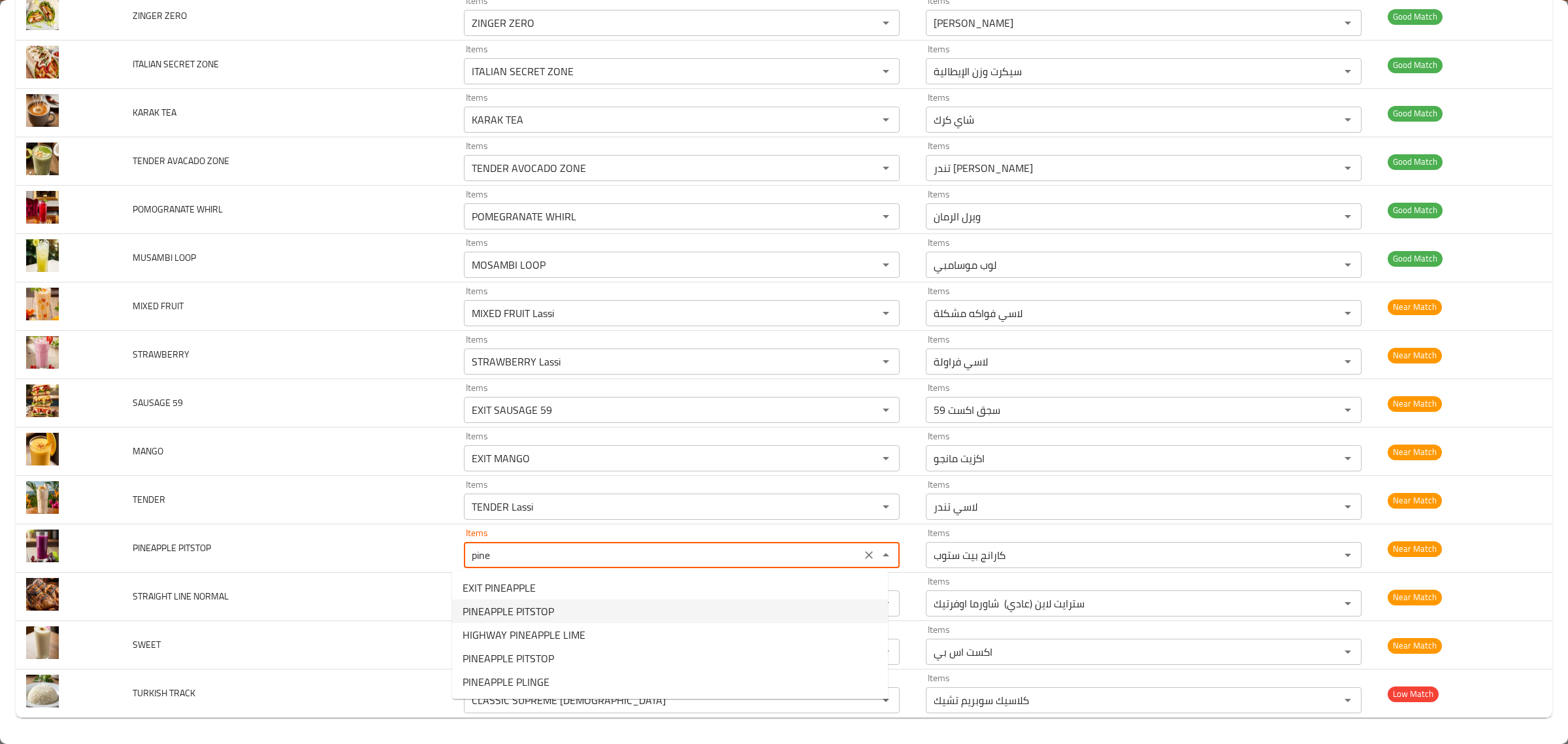
click at [598, 611] on PITSTOP-option-1 "PINEAPPLE PITSTOP" at bounding box center [670, 611] width 436 height 23
type PITSTOP "PINEAPPLE PITSTOP"
type PITSTOP-ar "اناناس بيتستوب"
type PITSTOP "PINEAPPLE PITSTOP"
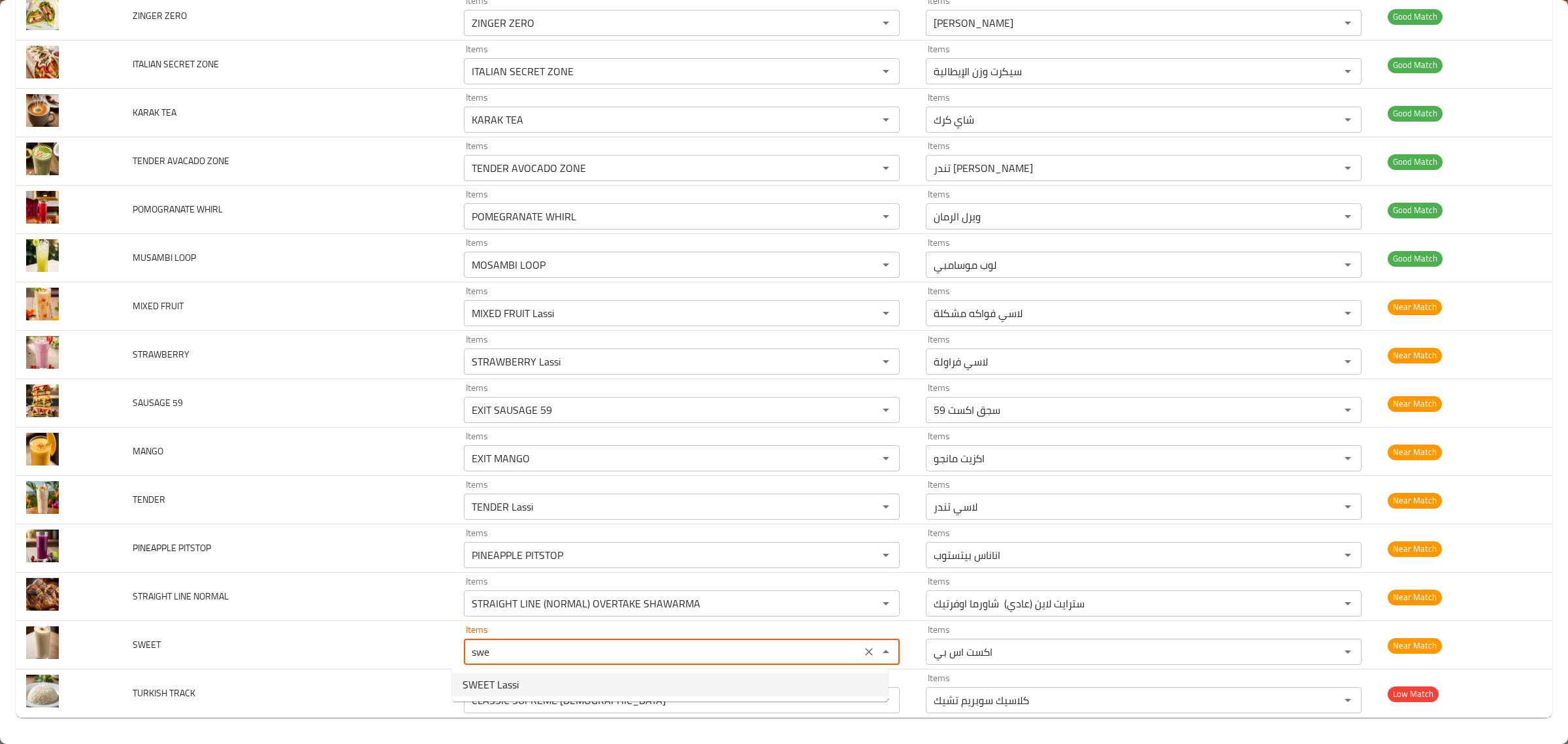
click at [575, 685] on li "SWEET Lassi" at bounding box center [670, 684] width 436 height 23
type input "SWEET Lassi"
type input "لاسي حلو"
type input "SWEET Lassi"
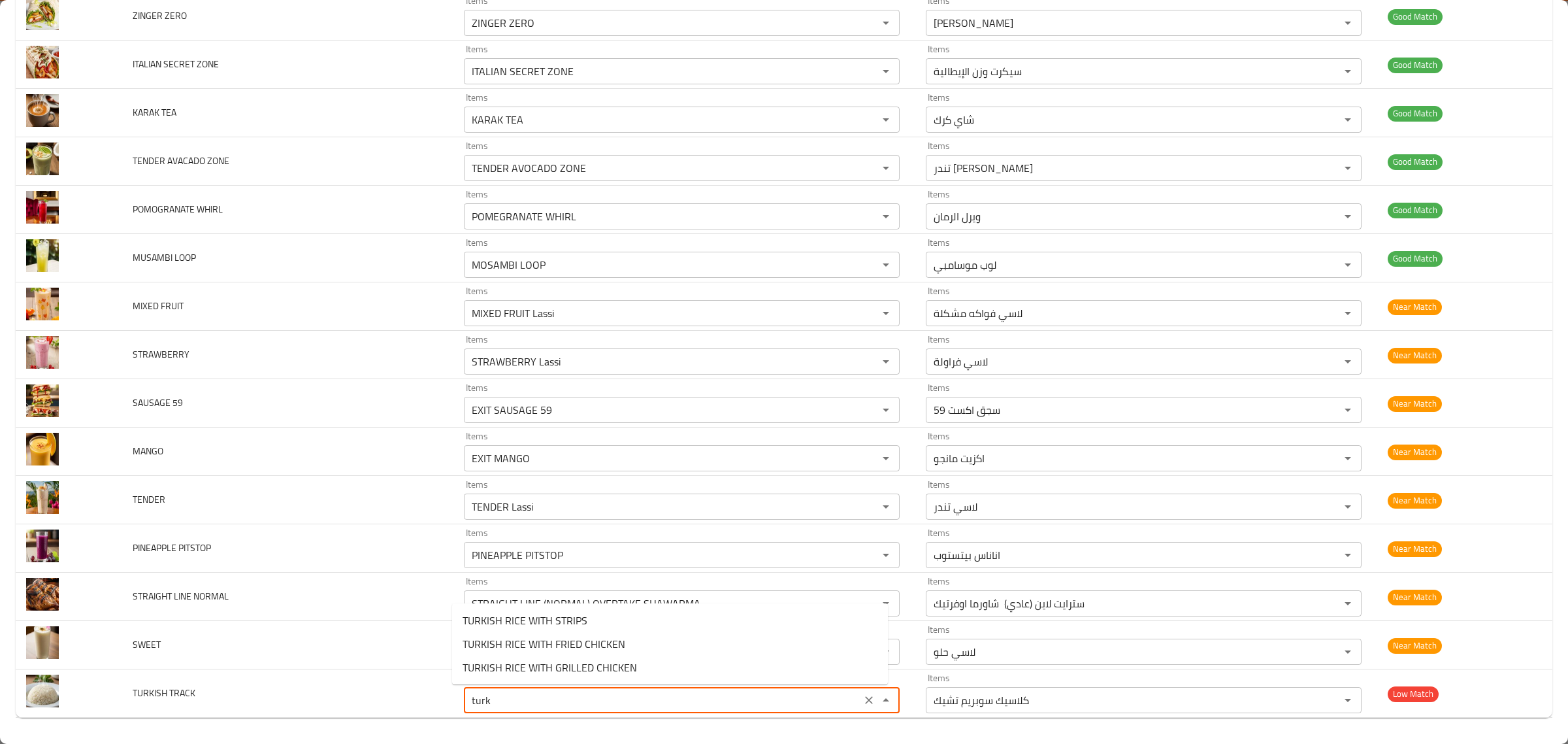
type TRACK "turki"
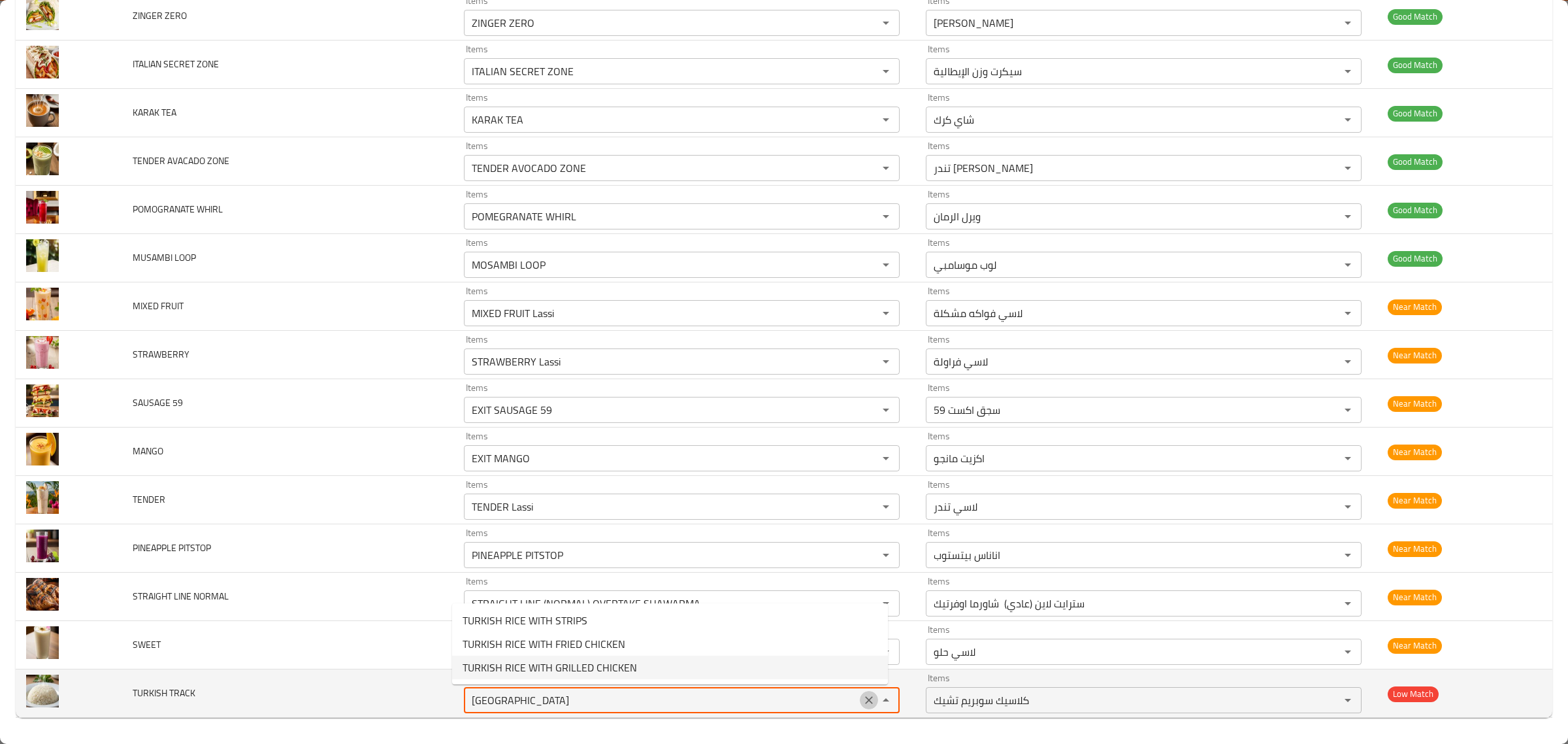
click at [862, 698] on icon "Clear" at bounding box center [869, 700] width 13 height 13
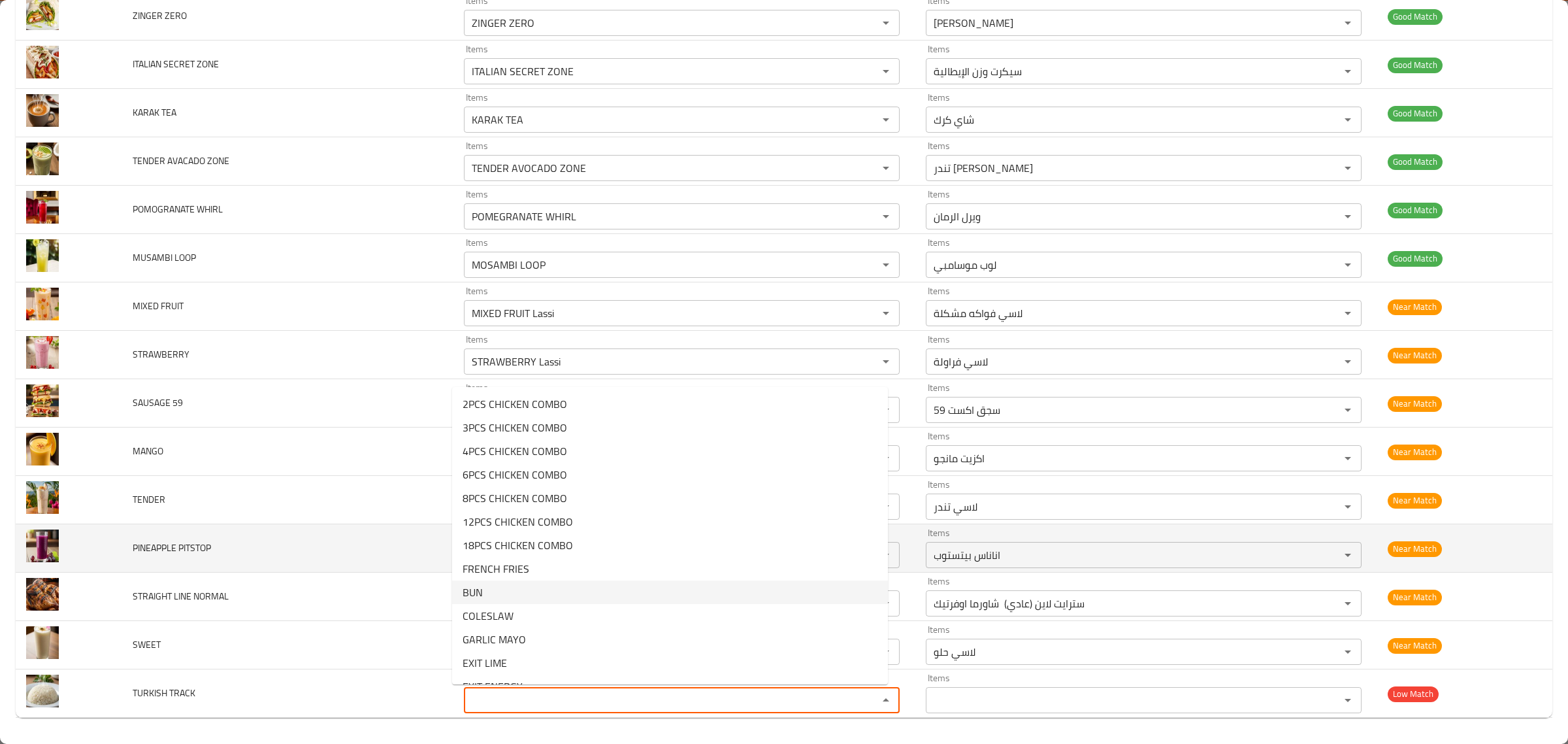
click at [344, 540] on td "PINEAPPLE PITSTOP" at bounding box center [287, 548] width 331 height 48
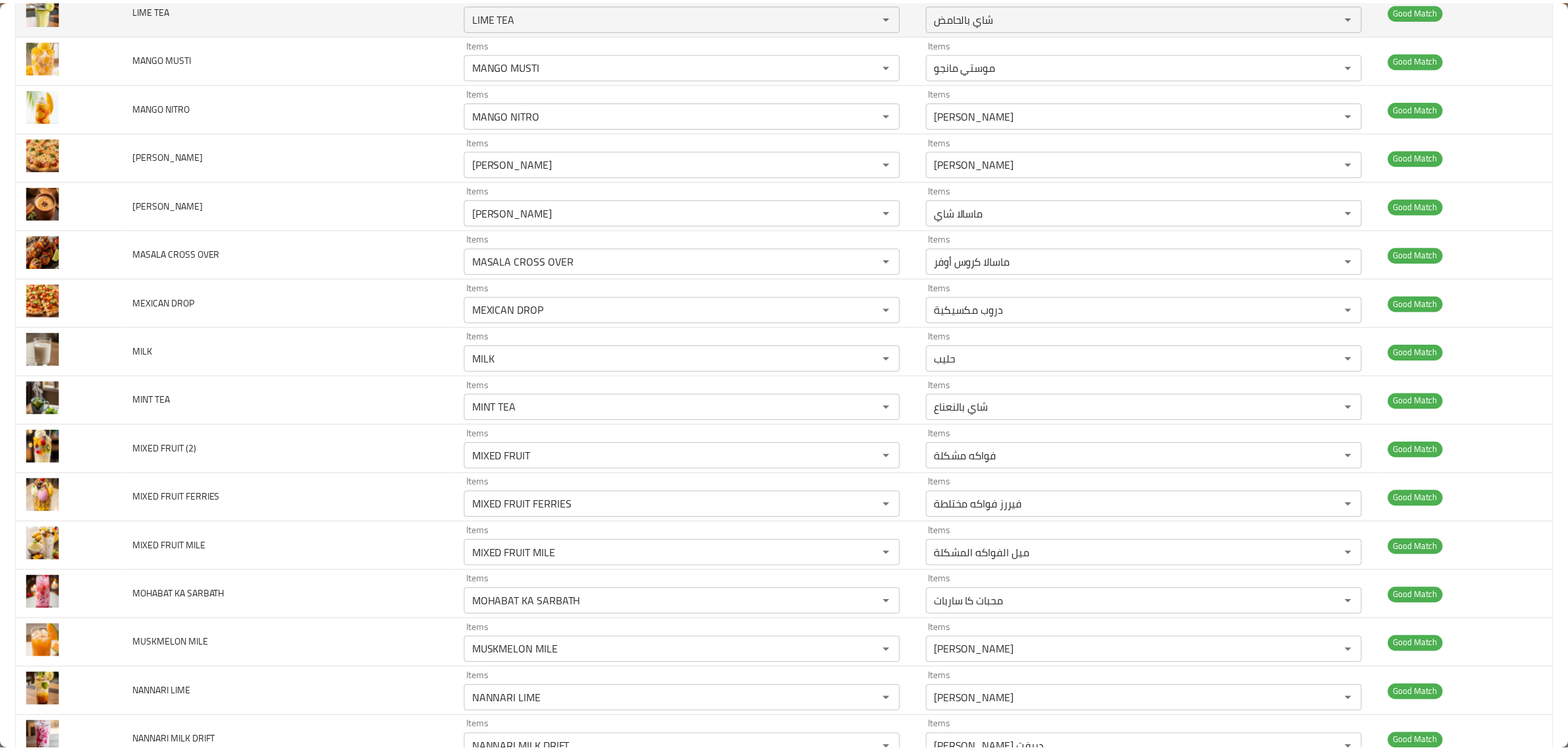
scroll to position [0, 0]
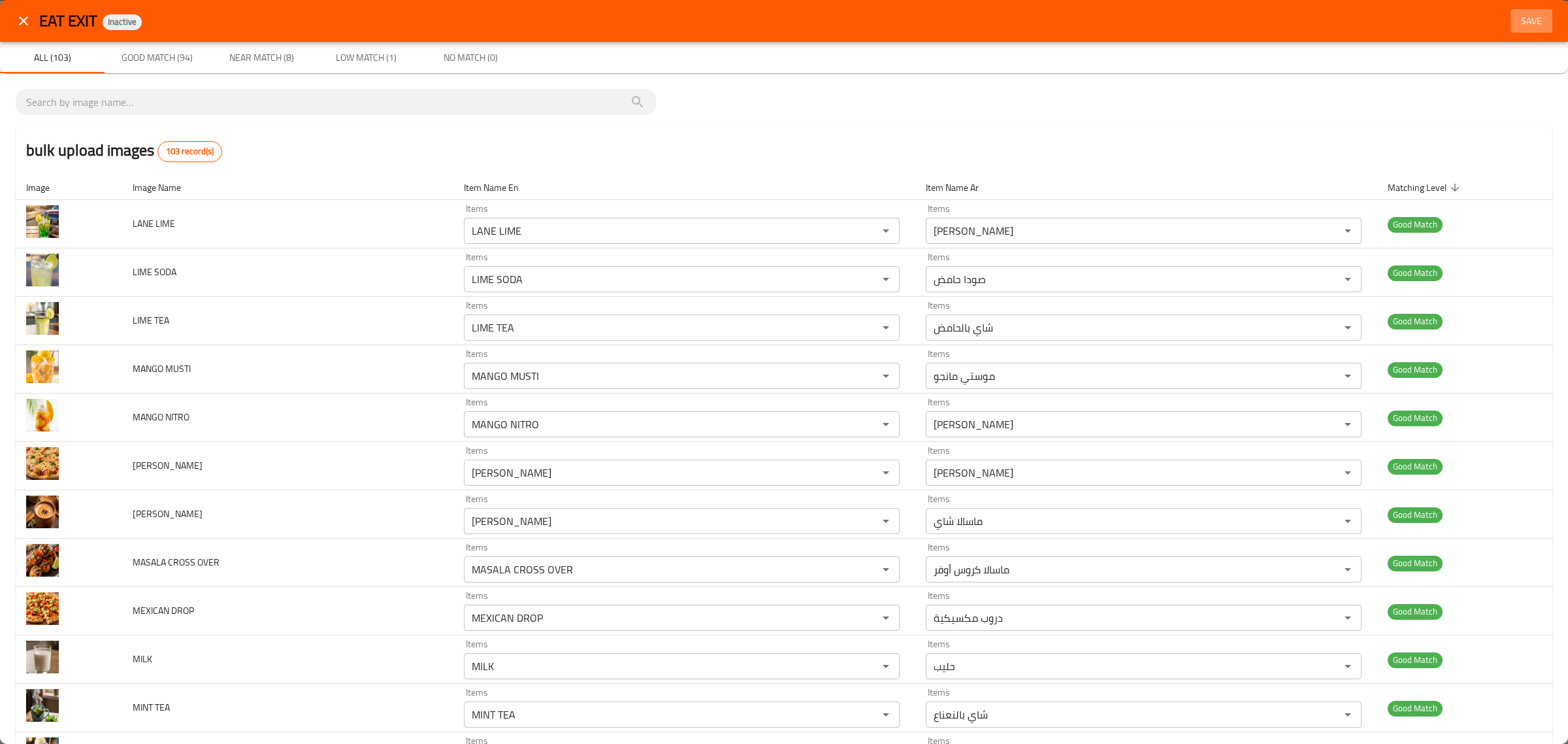
click at [1511, 20] on button "Save" at bounding box center [1532, 20] width 42 height 24
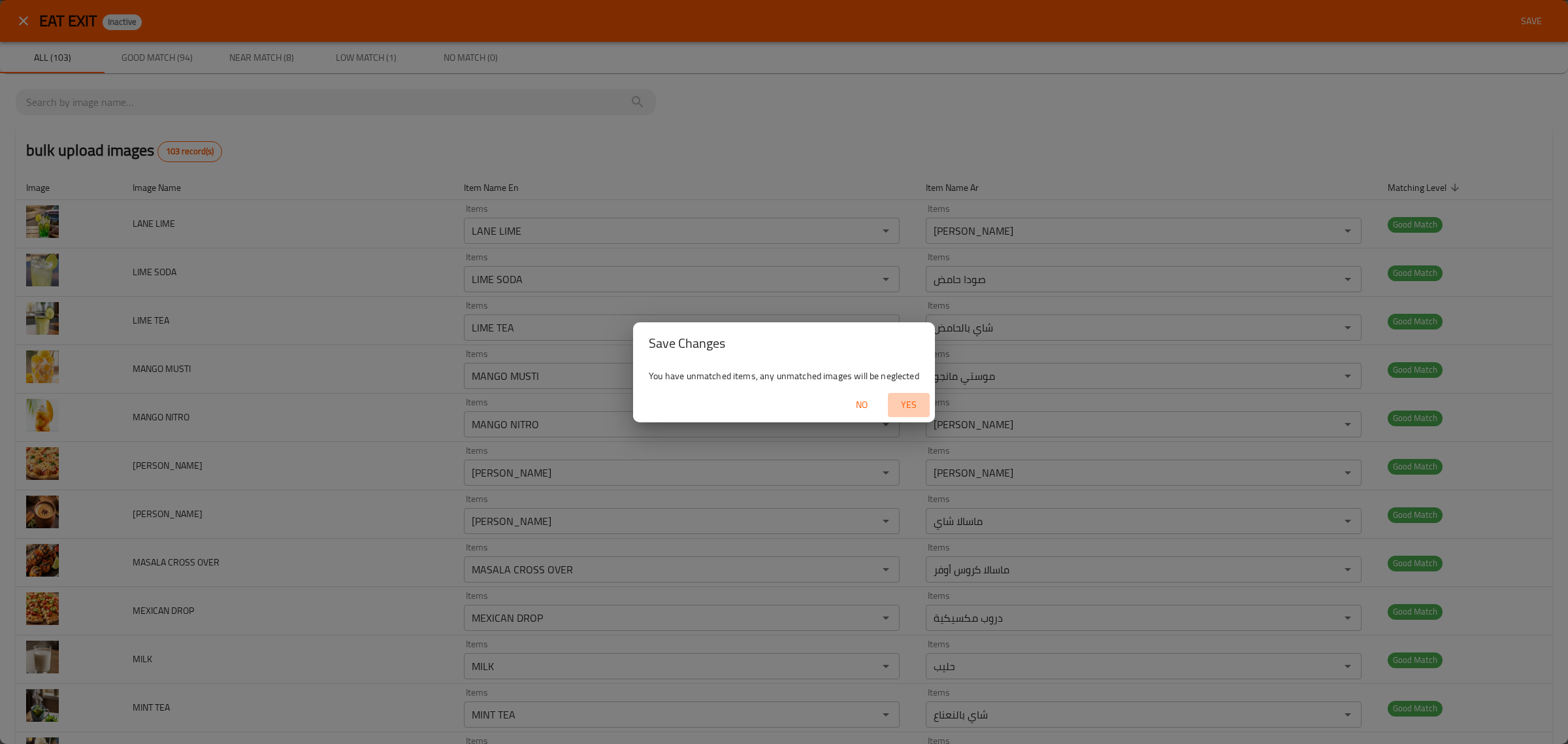
click at [917, 404] on span "Yes" at bounding box center [909, 405] width 31 height 16
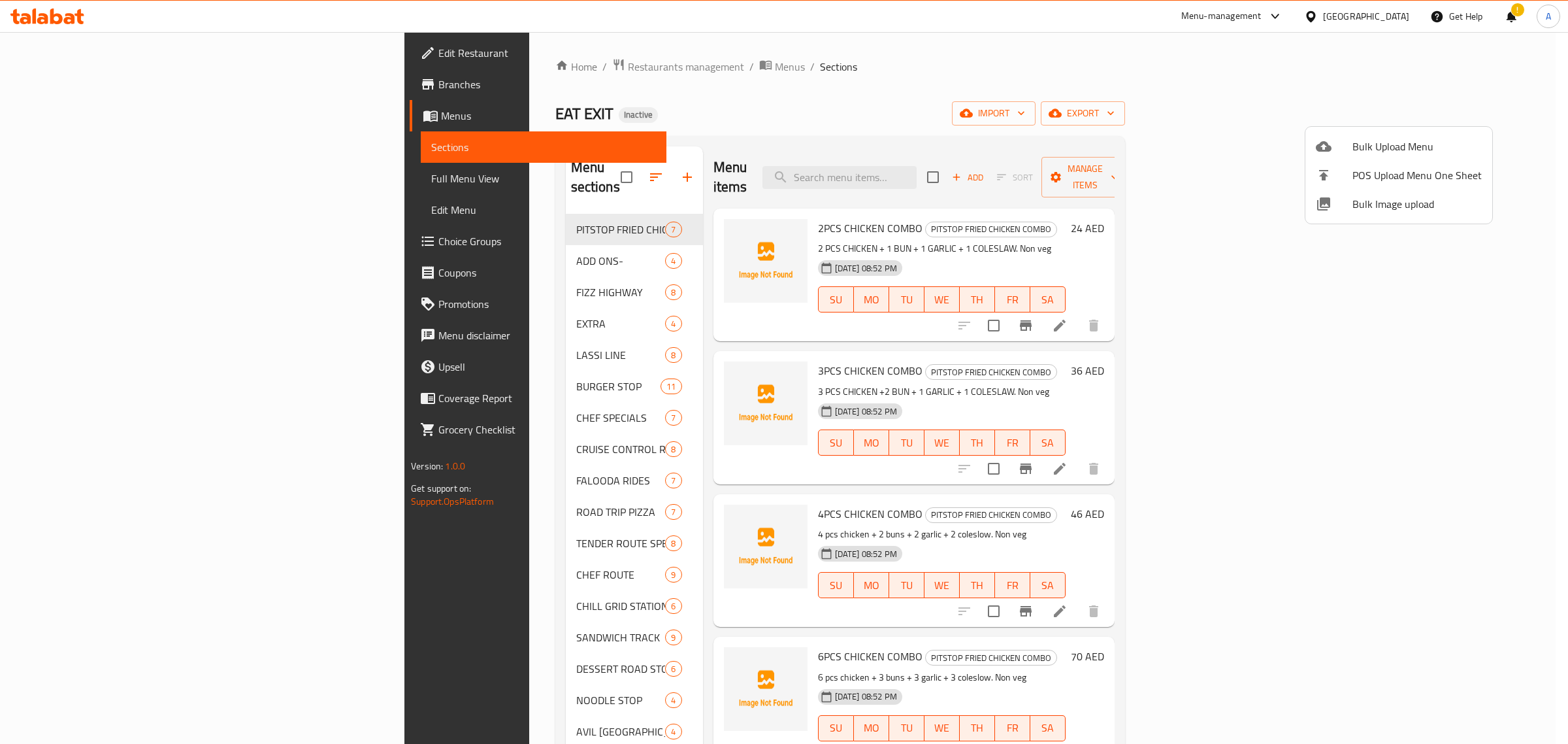
click at [506, 240] on div at bounding box center [784, 372] width 1568 height 744
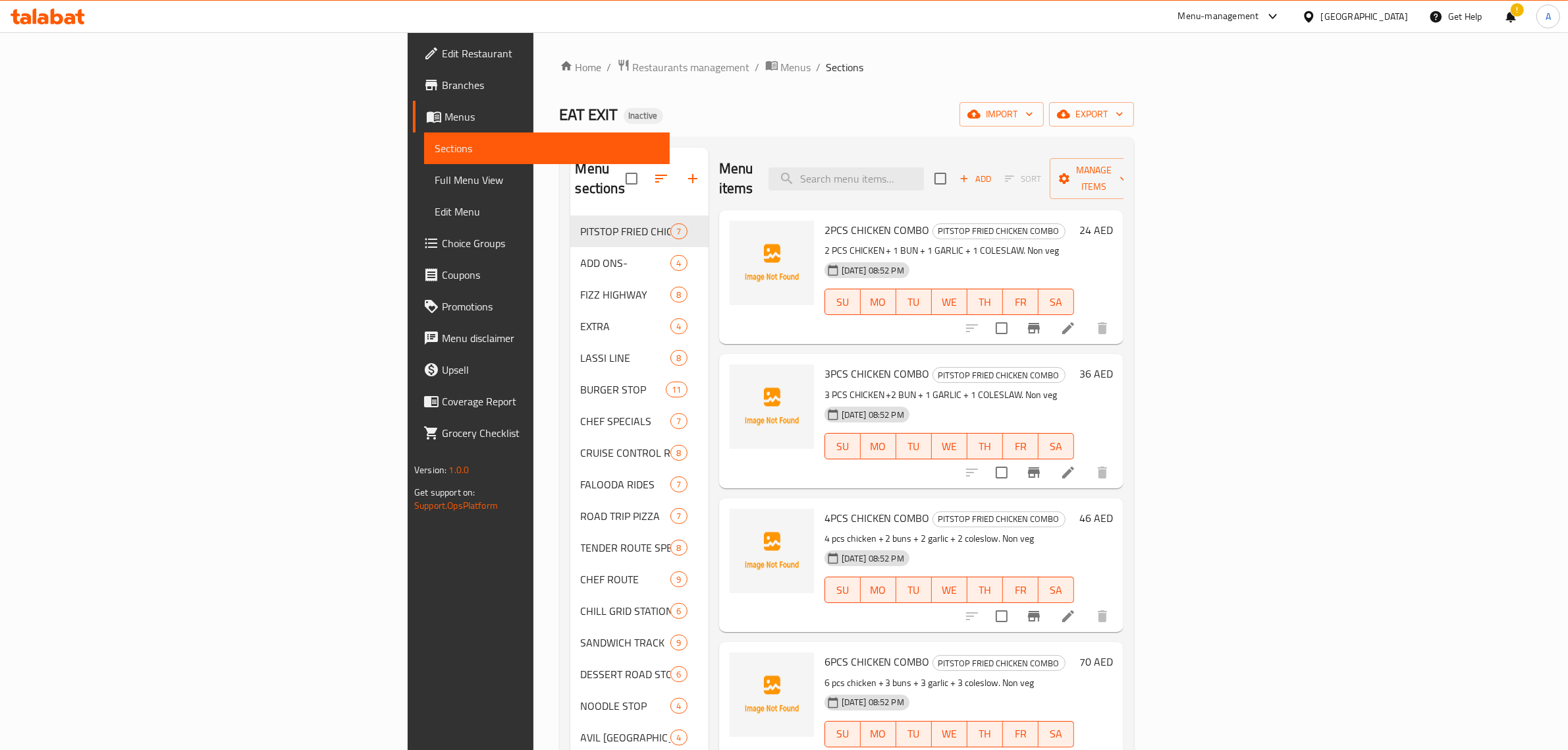
click at [581, 255] on span "ADD ONS-" at bounding box center [626, 263] width 91 height 16
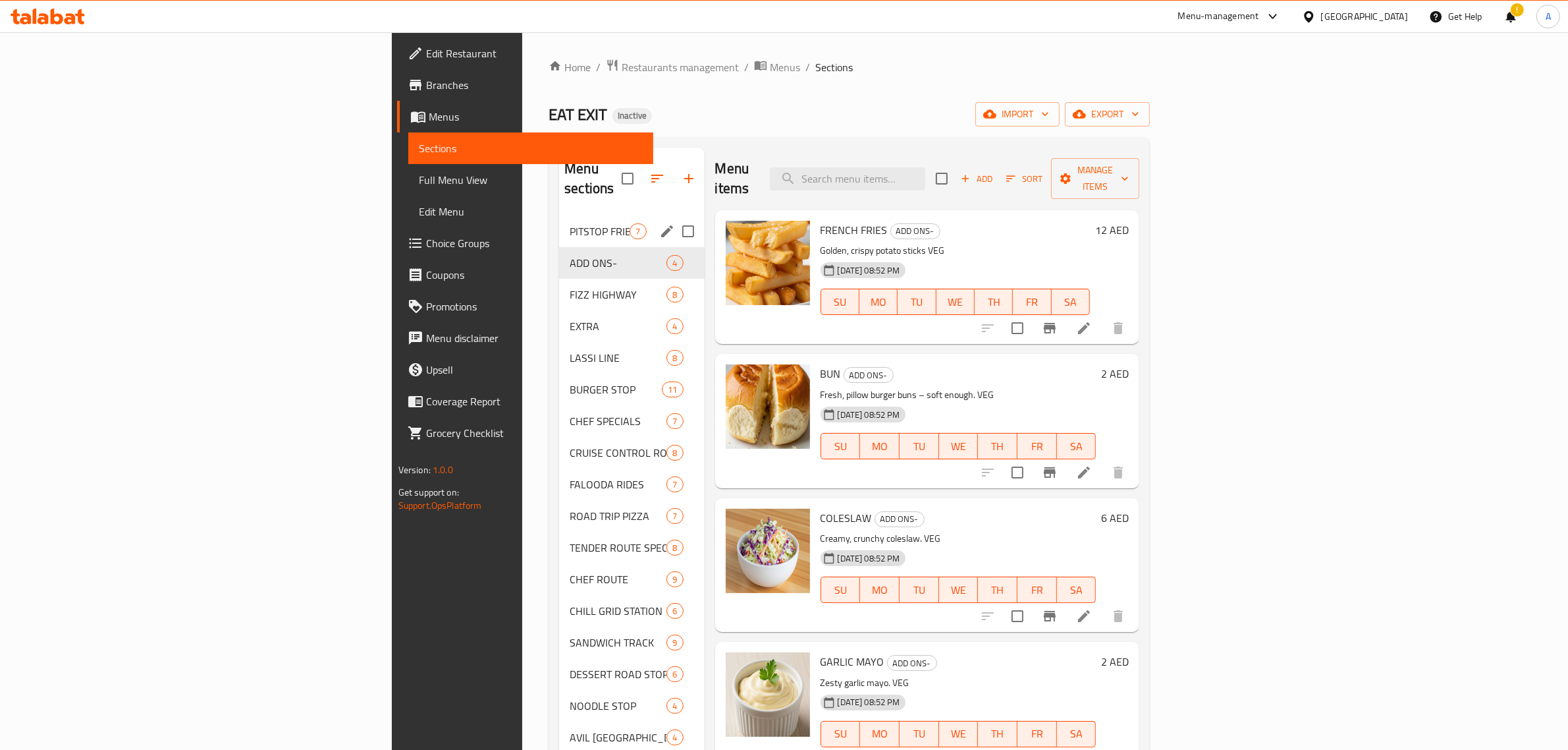
click at [559, 222] on div "PITSTOP FRIED CHICKEN COMBO 7" at bounding box center [632, 231] width 145 height 31
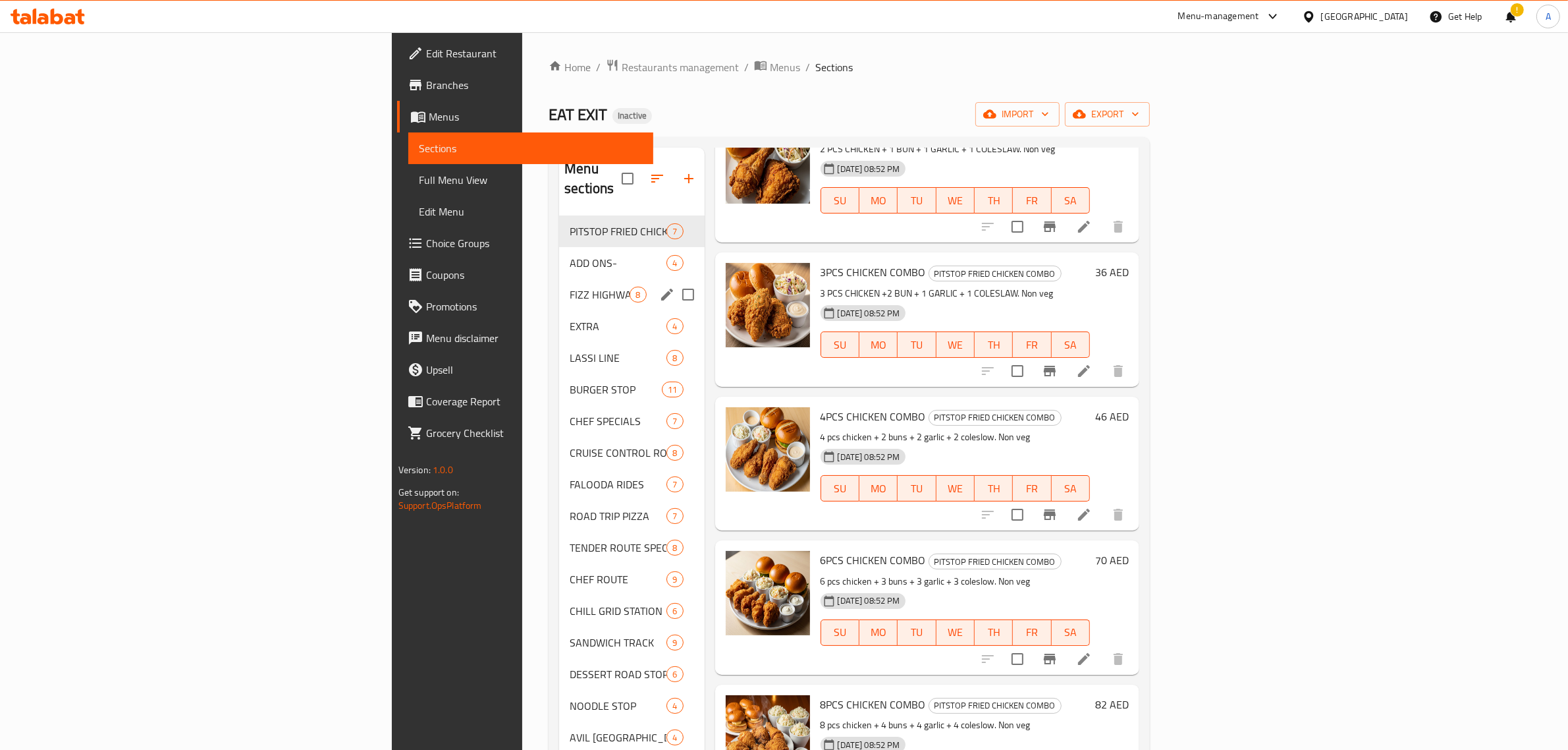
click at [559, 279] on div "FIZZ HIGHWAY 8" at bounding box center [632, 294] width 145 height 31
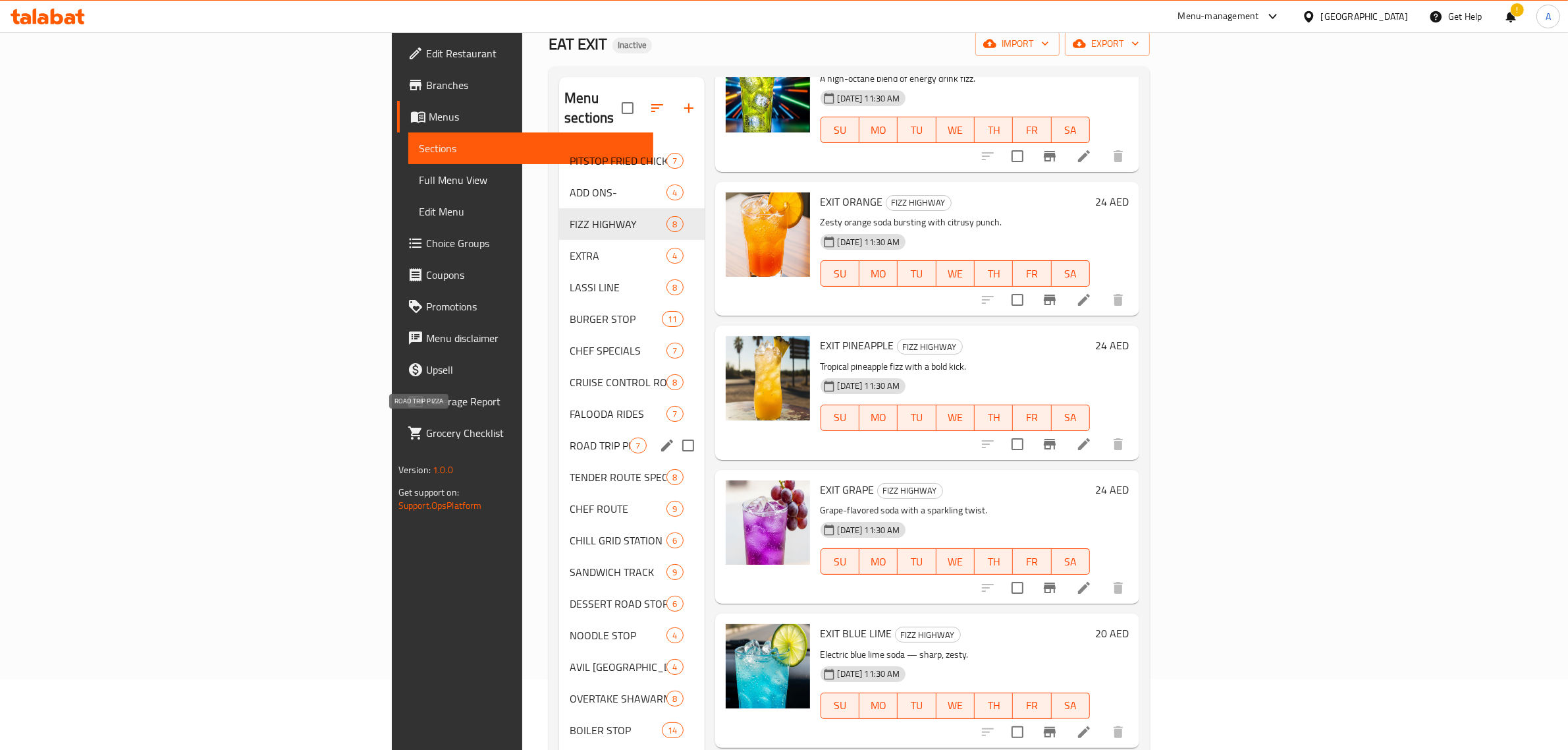
scroll to position [43, 0]
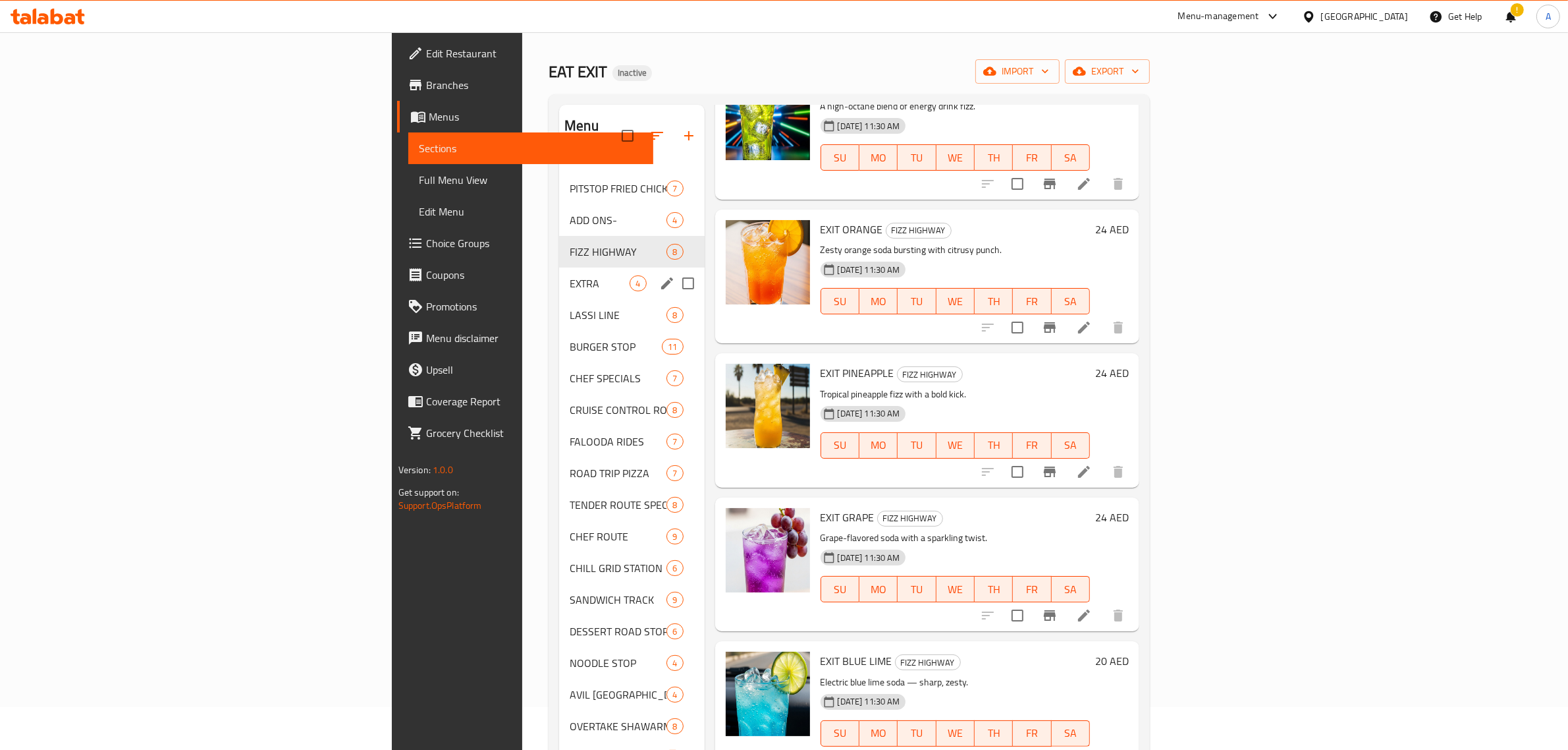
click at [570, 275] on span "EXTRA" at bounding box center [599, 283] width 60 height 16
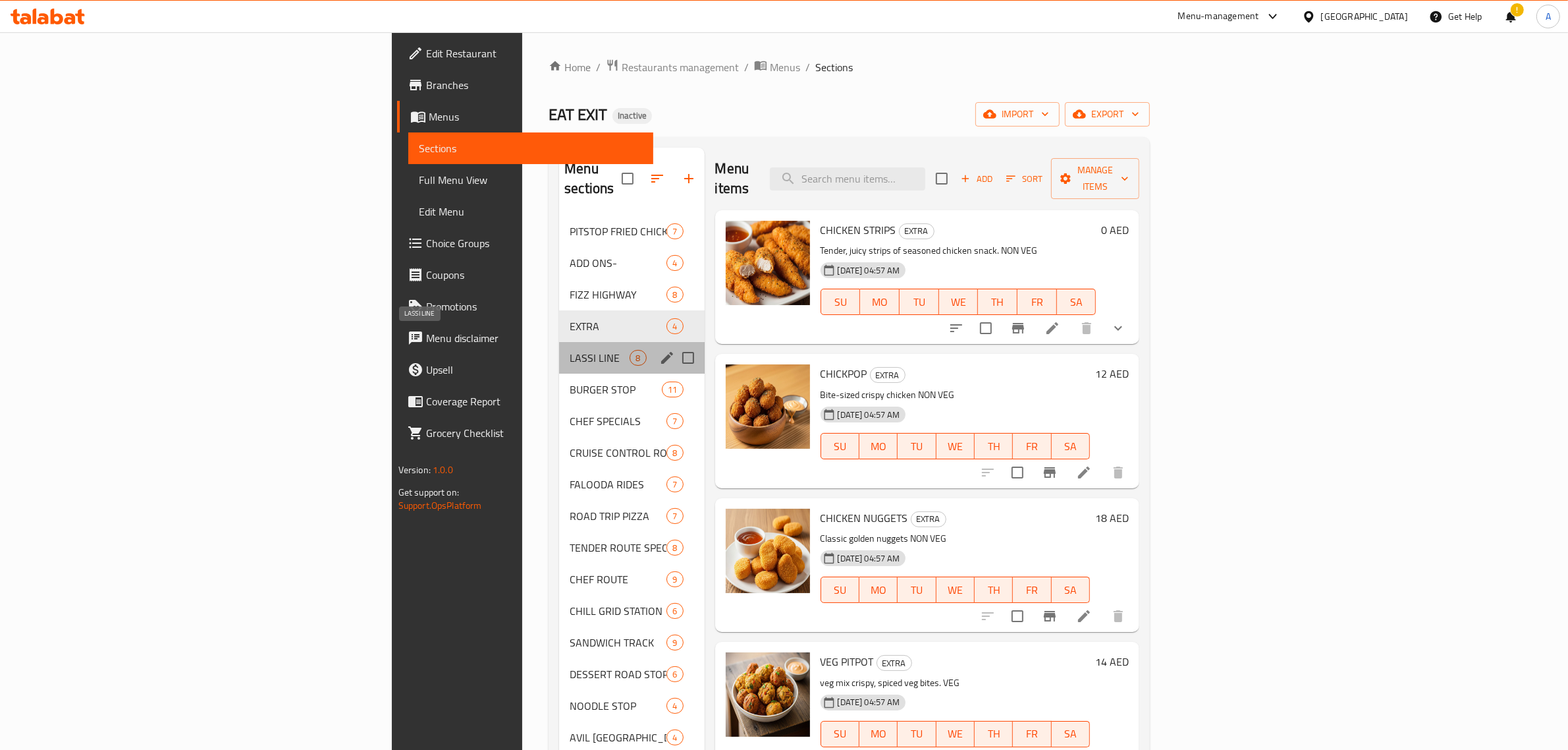
click at [570, 350] on span "LASSI LINE" at bounding box center [599, 358] width 60 height 16
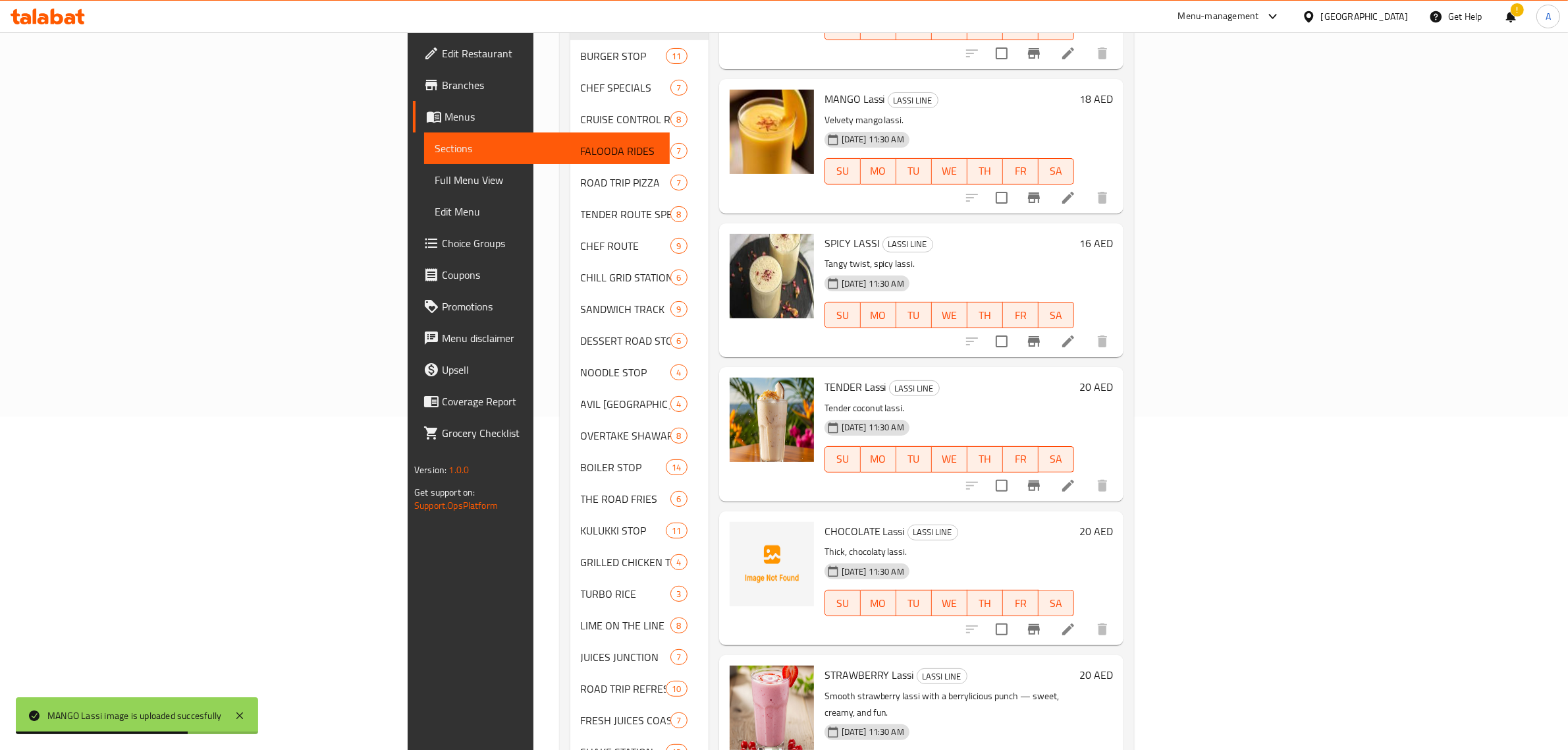
scroll to position [372, 0]
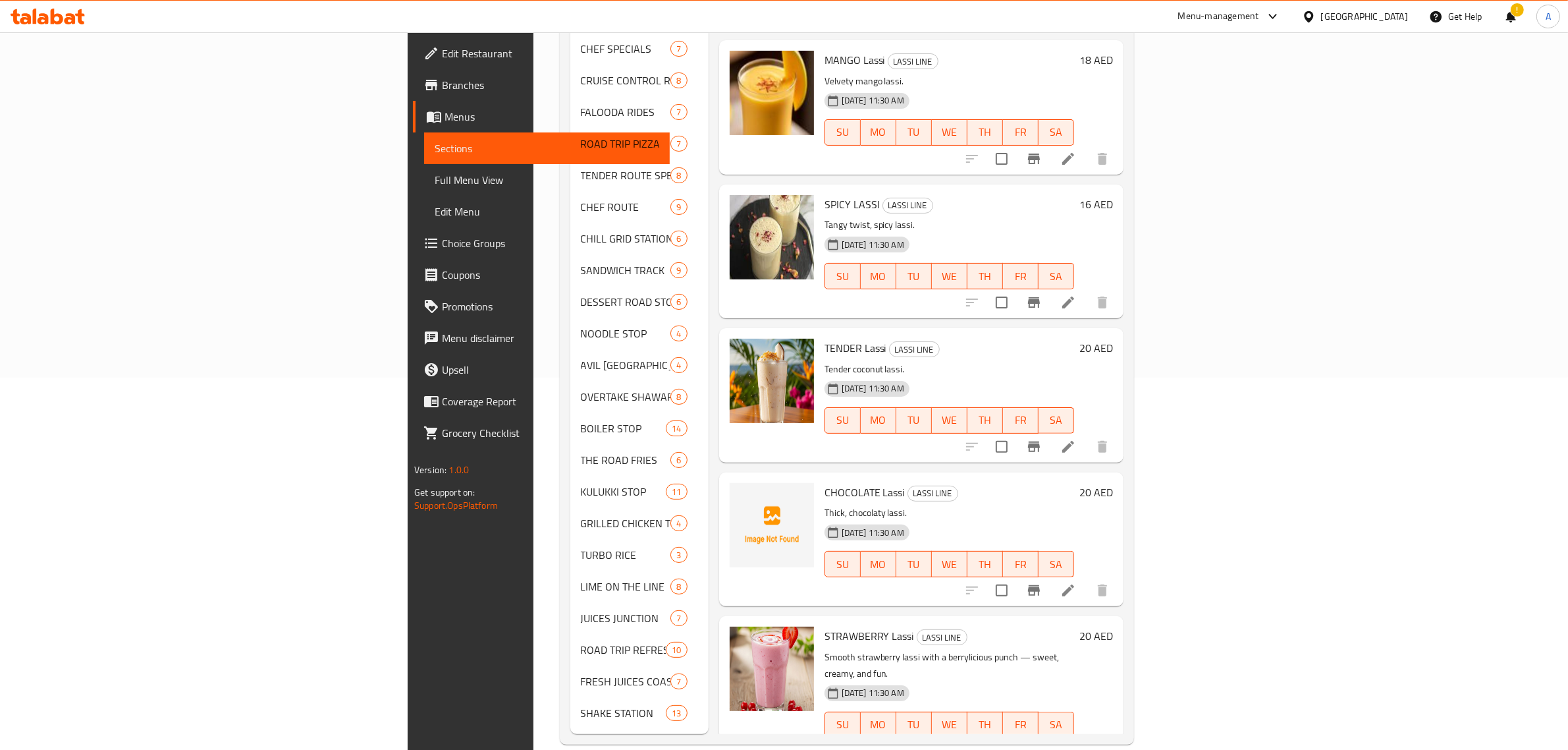
click at [926, 338] on h6 "TENDER Lassi LASSI LINE" at bounding box center [949, 347] width 249 height 19
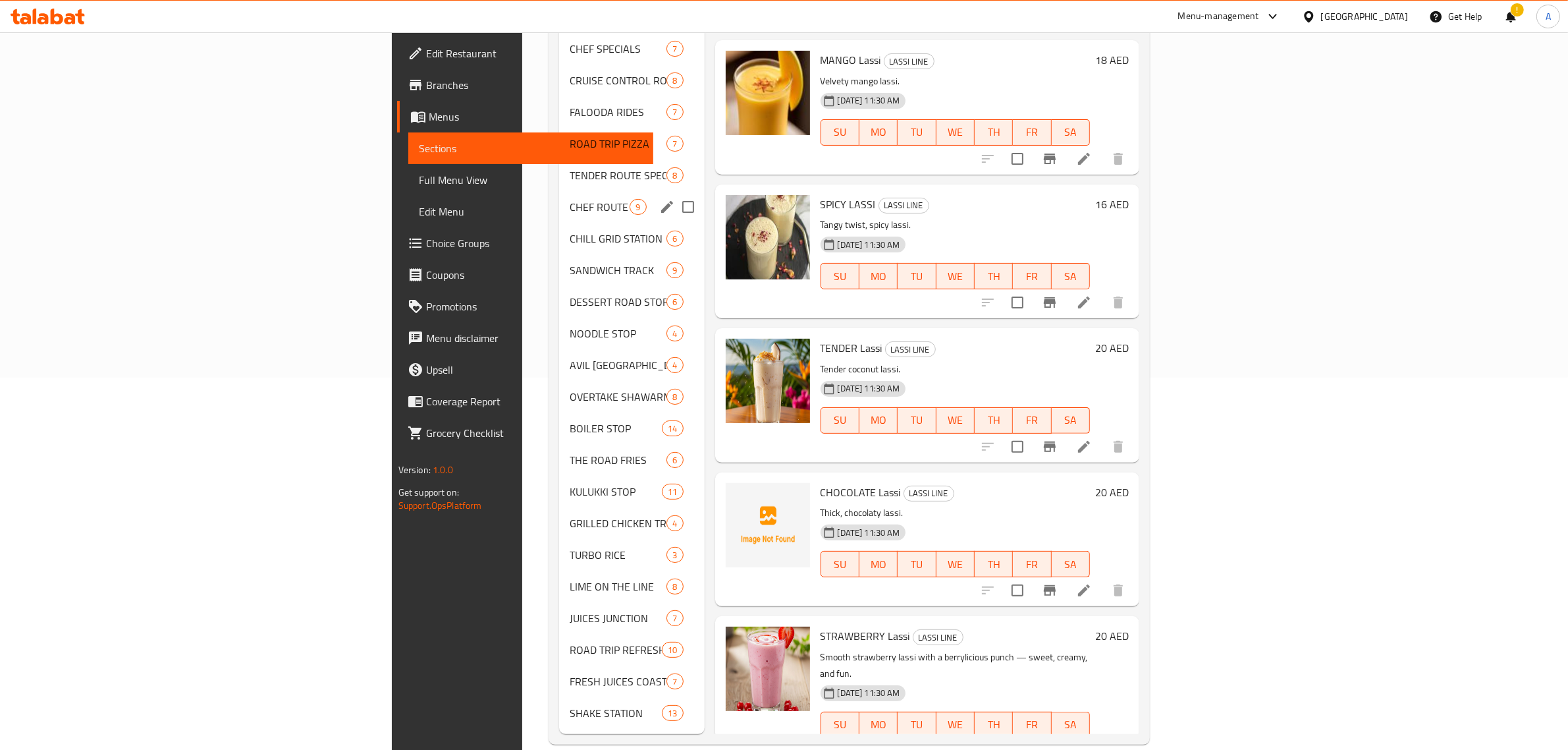
scroll to position [290, 0]
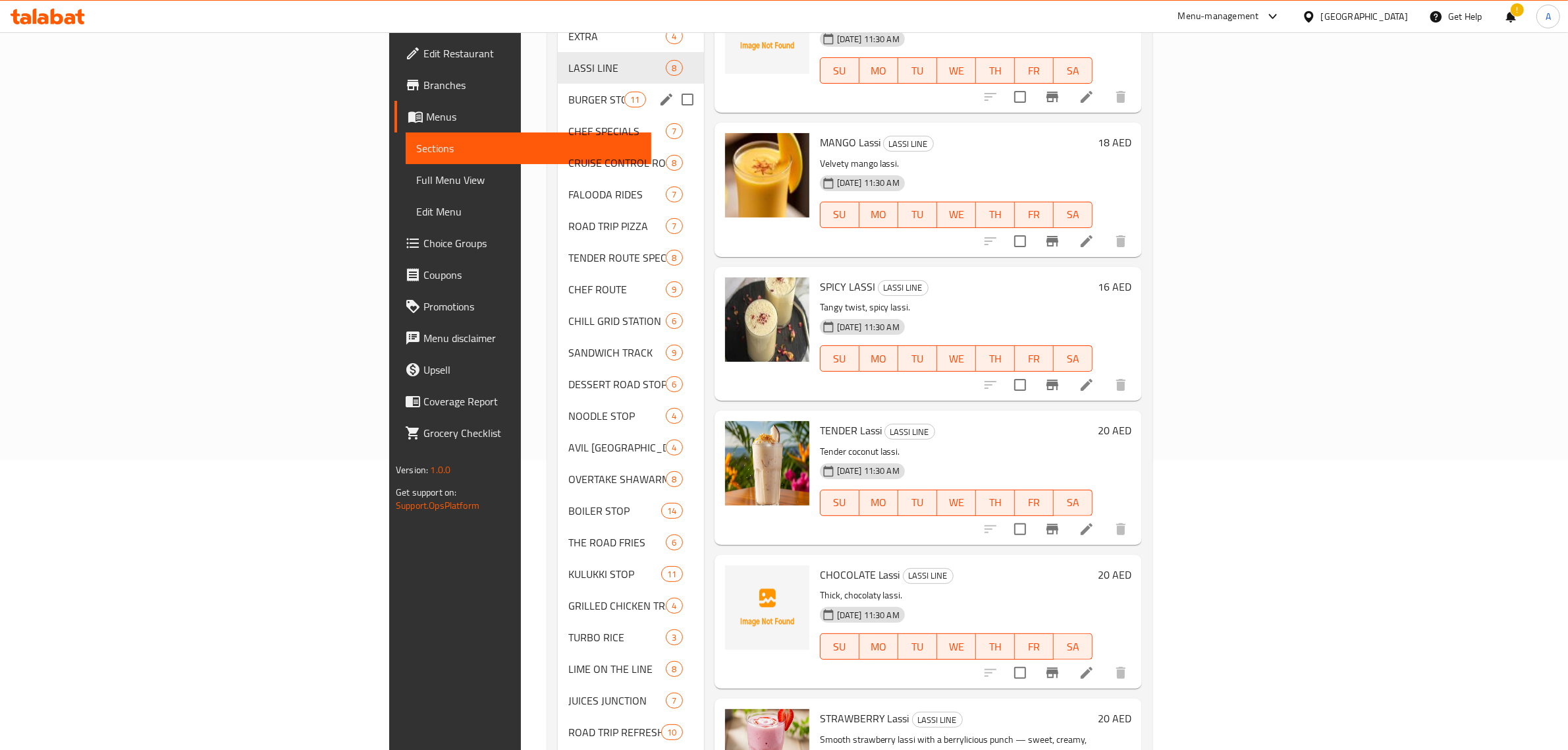
click at [558, 91] on div "BURGER STOP 11" at bounding box center [631, 99] width 146 height 31
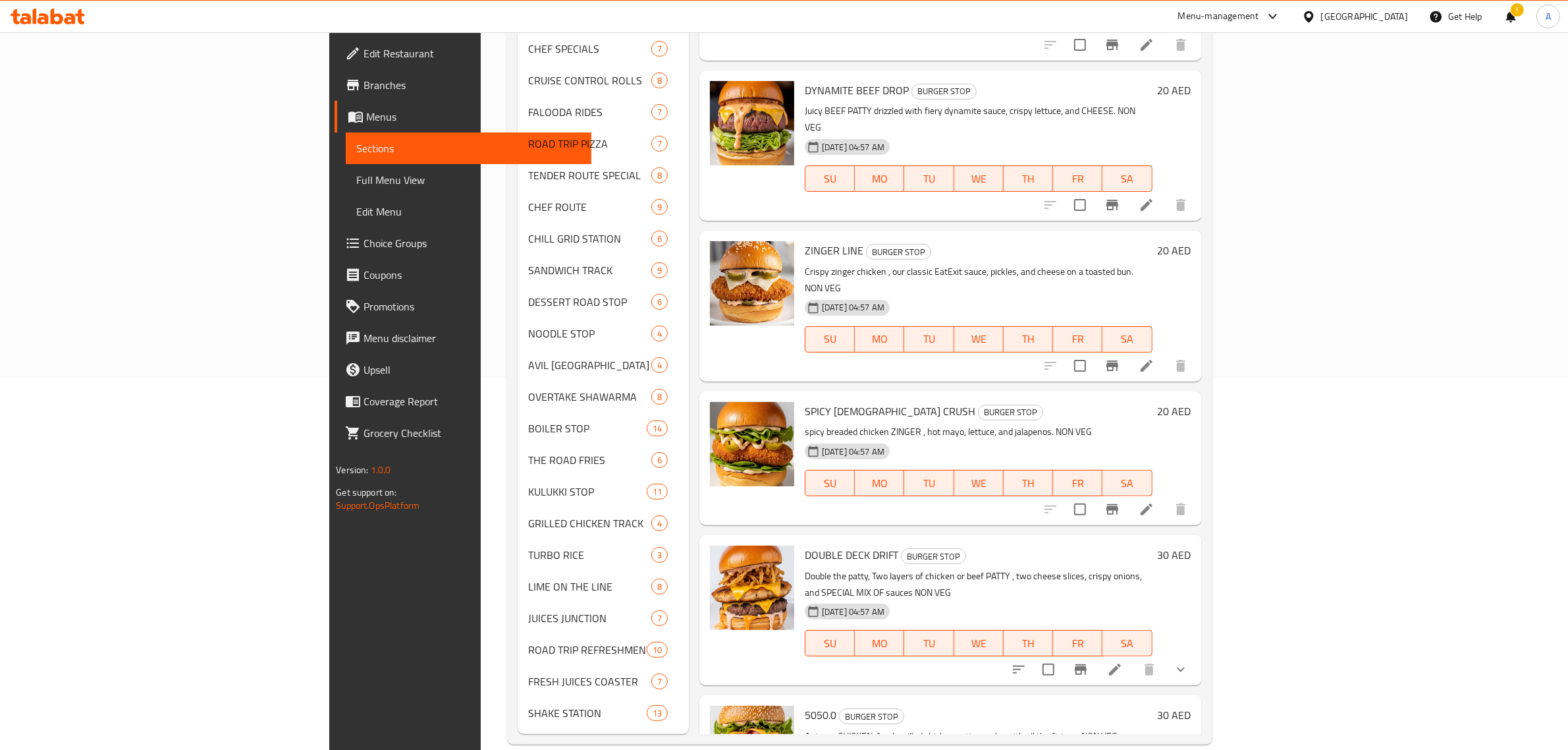
scroll to position [43, 0]
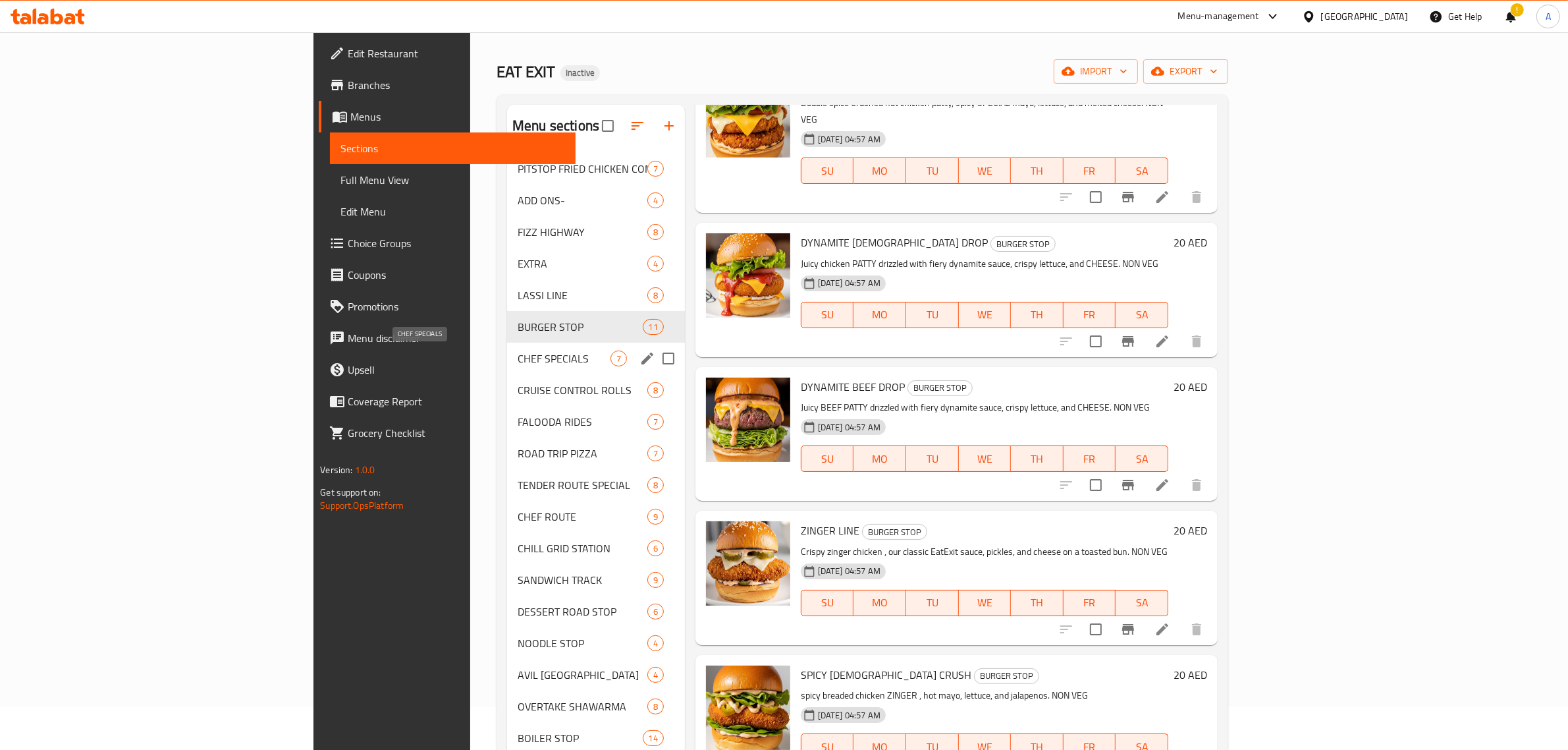
click at [518, 356] on span "CHEF SPECIALS" at bounding box center [564, 359] width 93 height 16
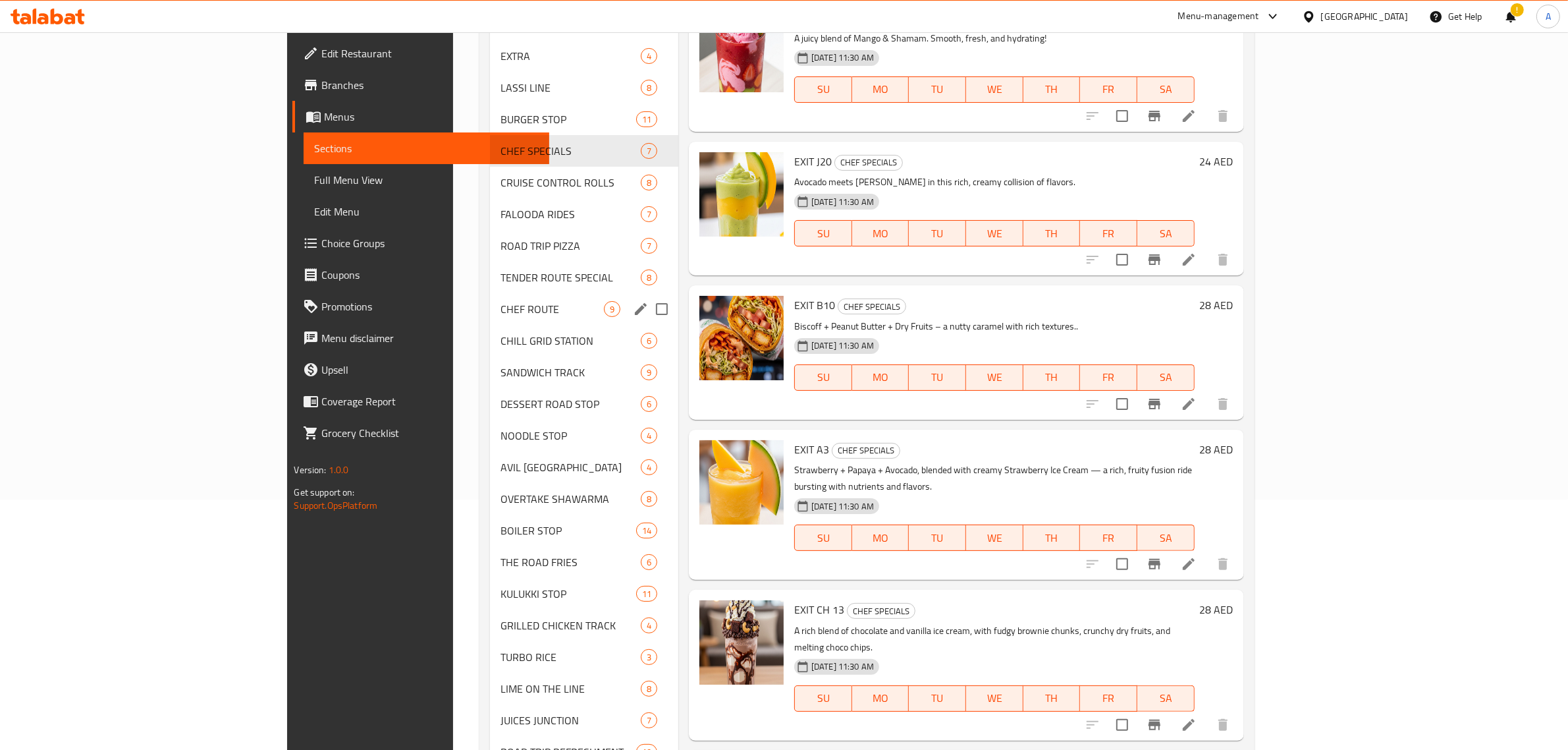
scroll to position [126, 0]
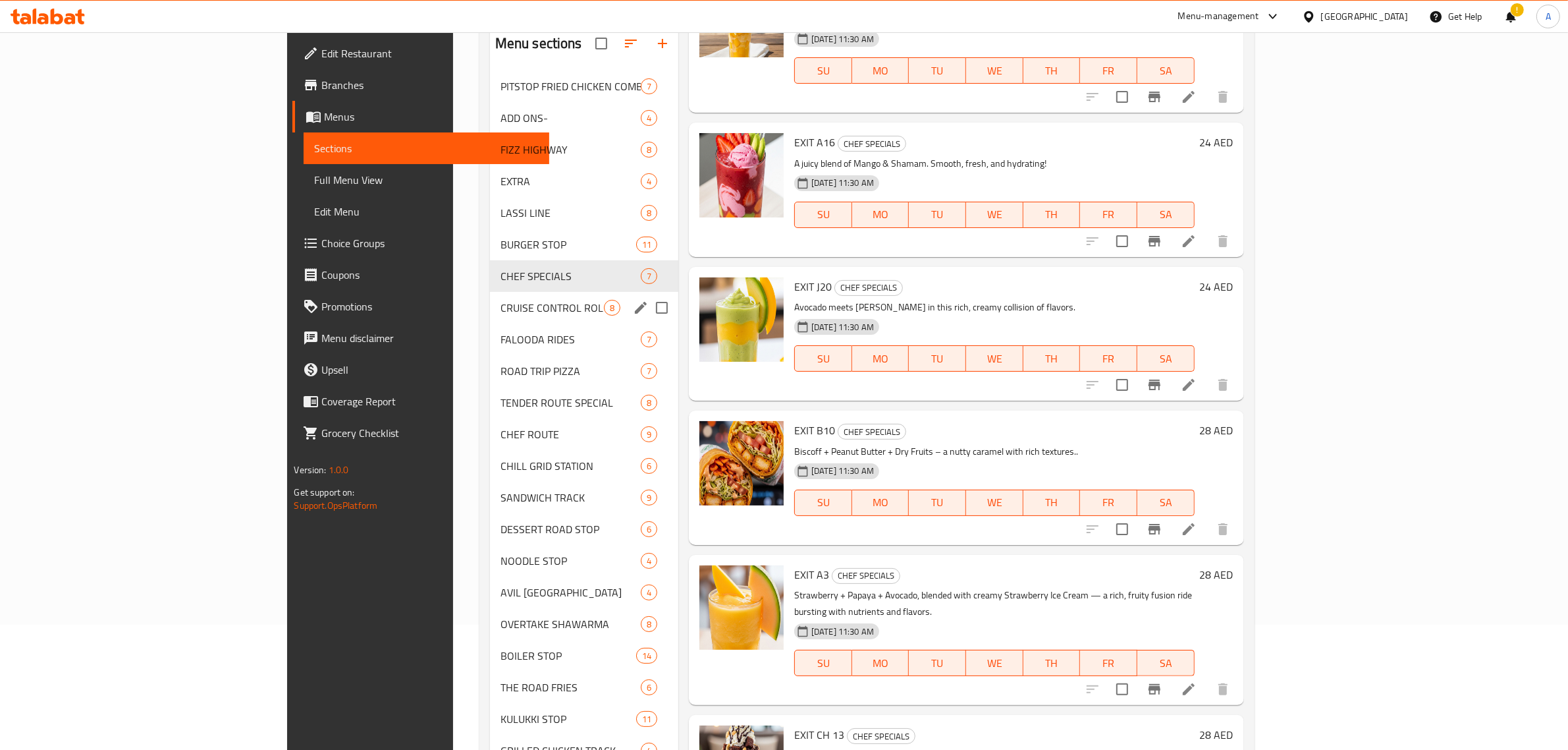
click at [501, 304] on span "CRUISE CONTROL ROLLS" at bounding box center [552, 308] width 103 height 16
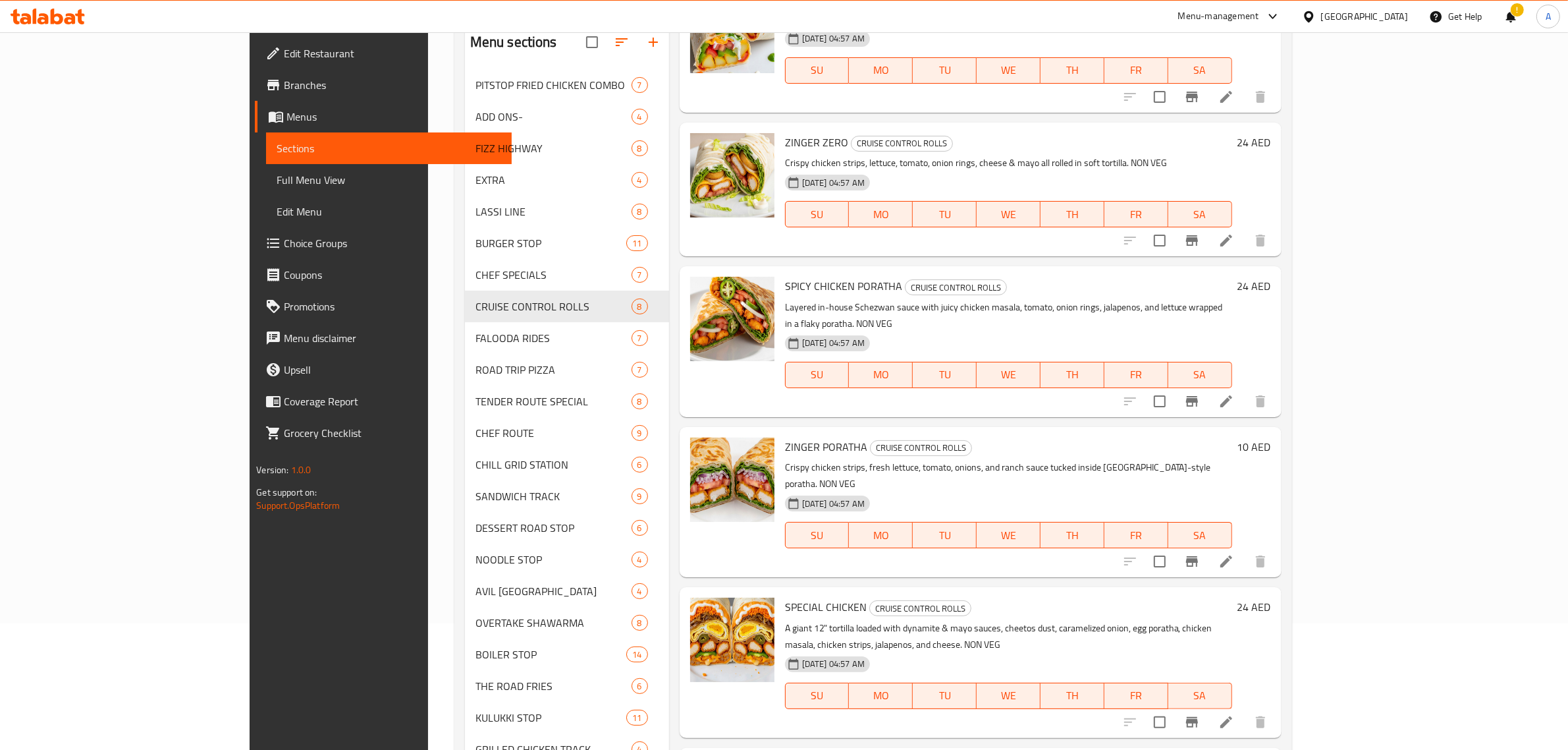
scroll to position [372, 0]
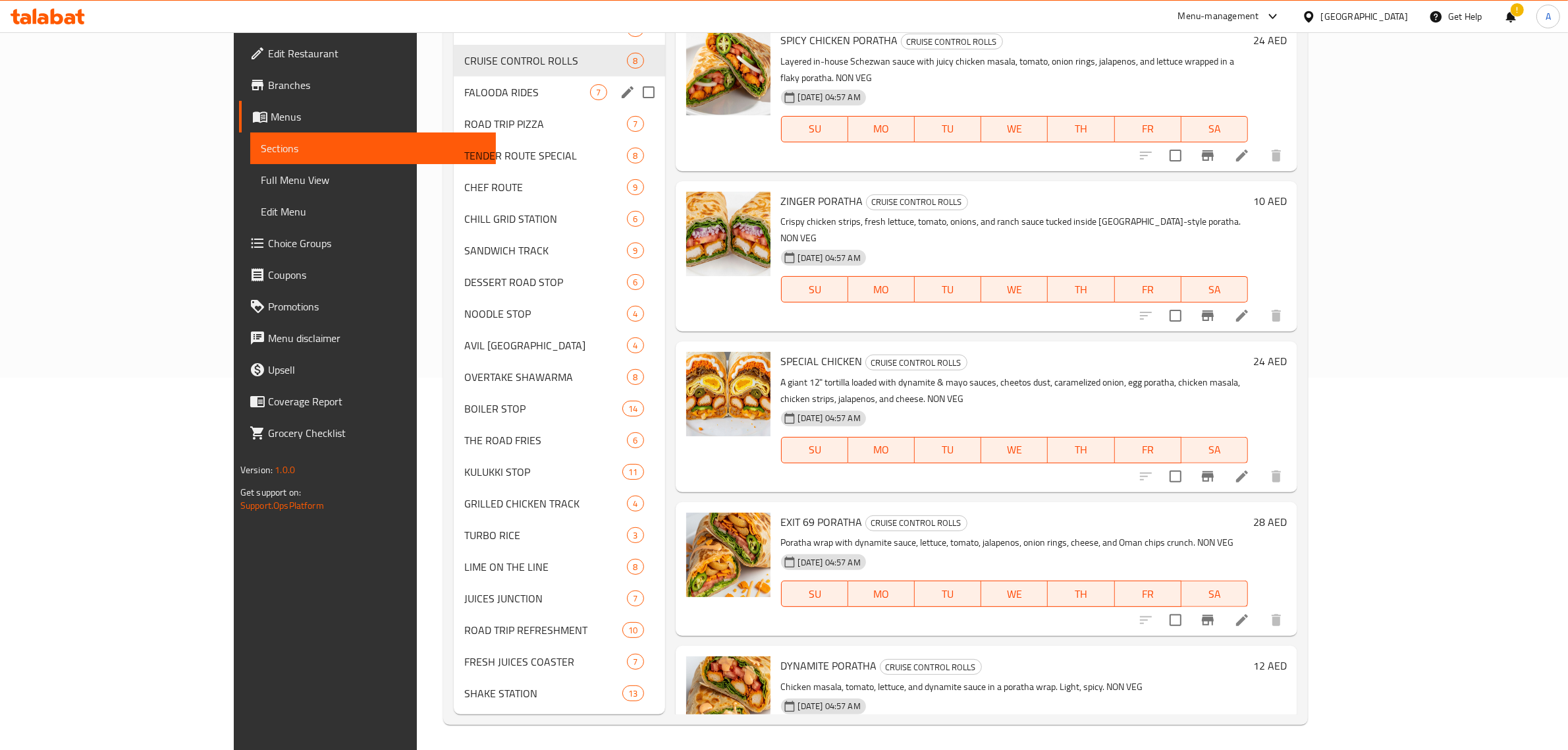
click at [454, 102] on div "FALOODA RIDES 7" at bounding box center [559, 92] width 211 height 31
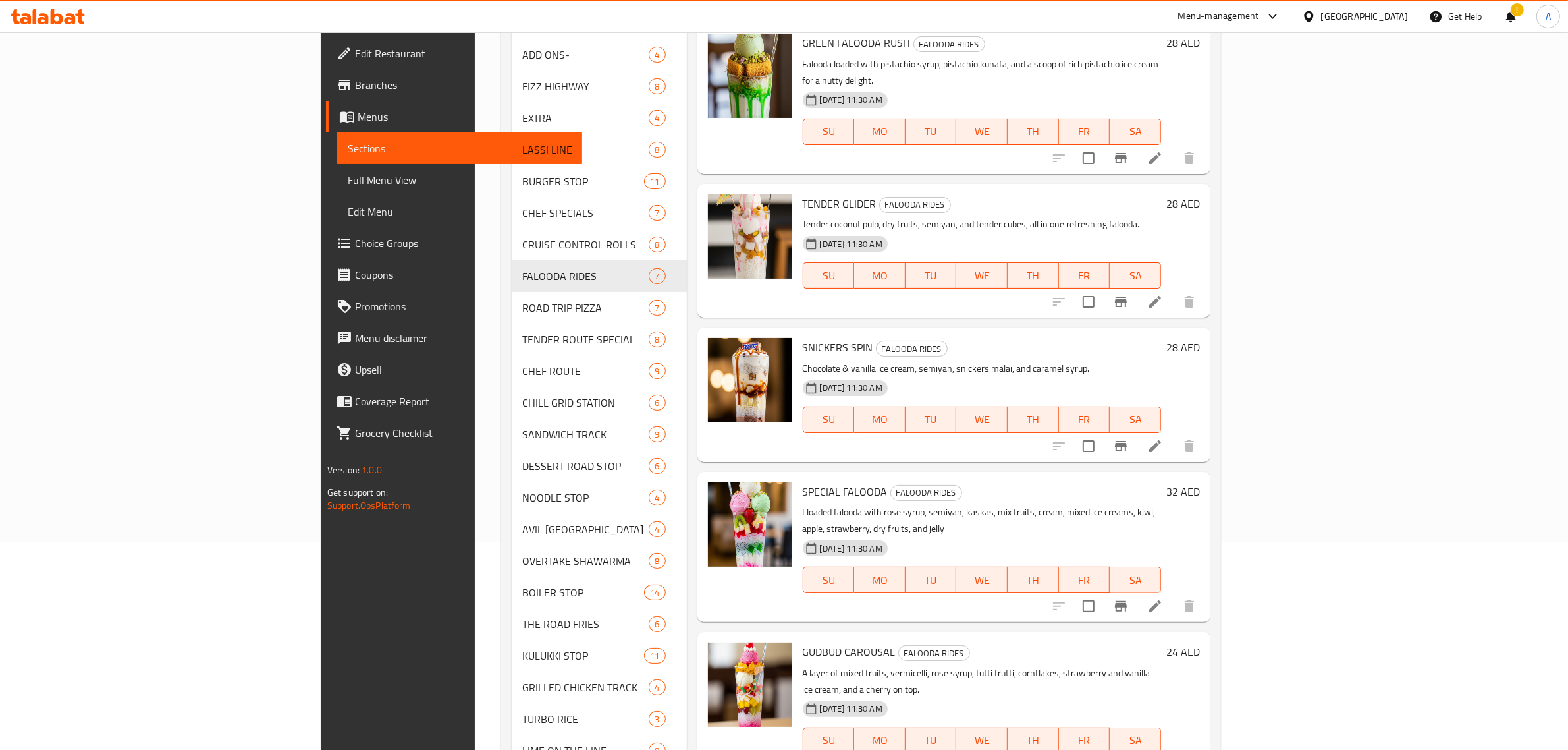
scroll to position [207, 0]
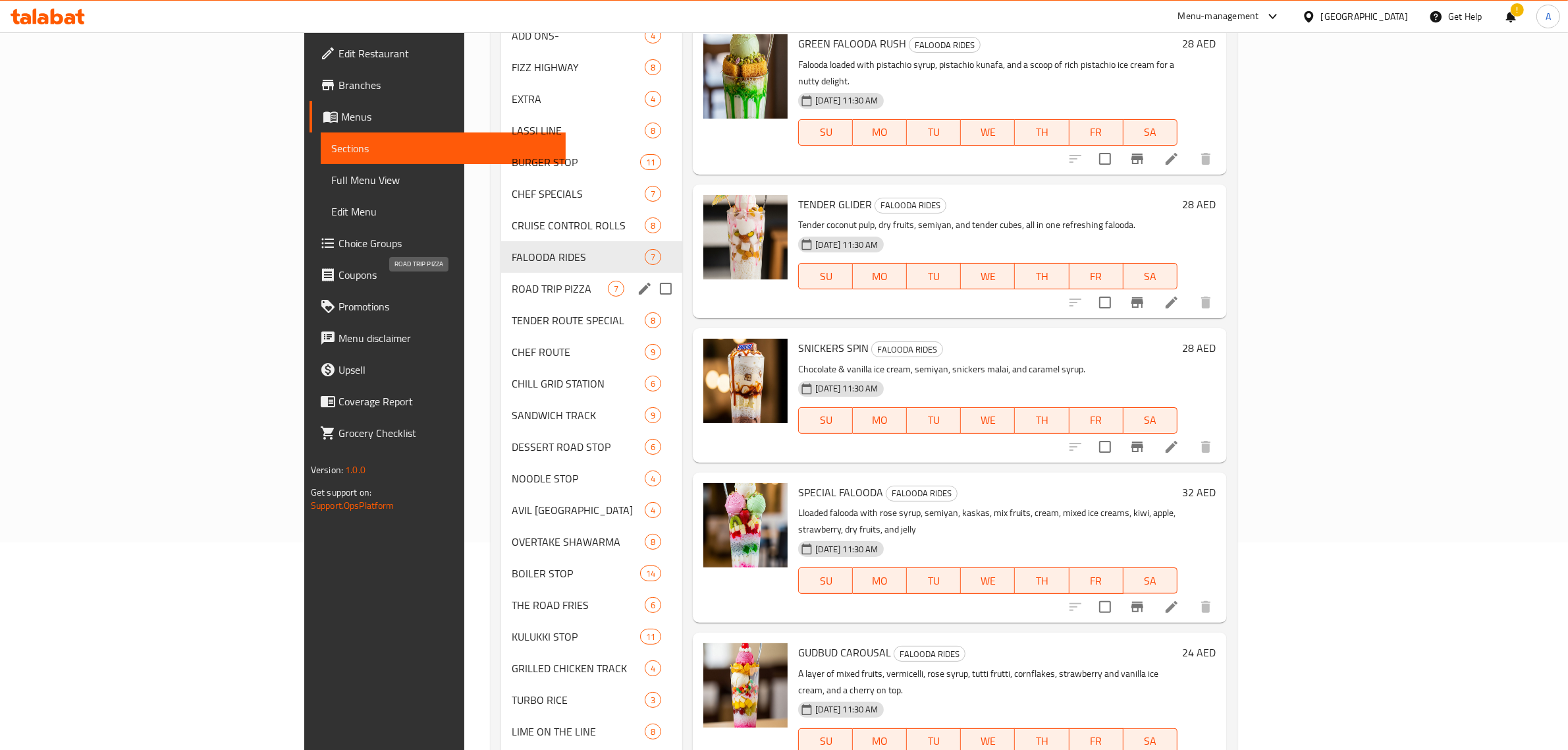
click at [512, 292] on span "ROAD TRIP PIZZA" at bounding box center [560, 289] width 96 height 16
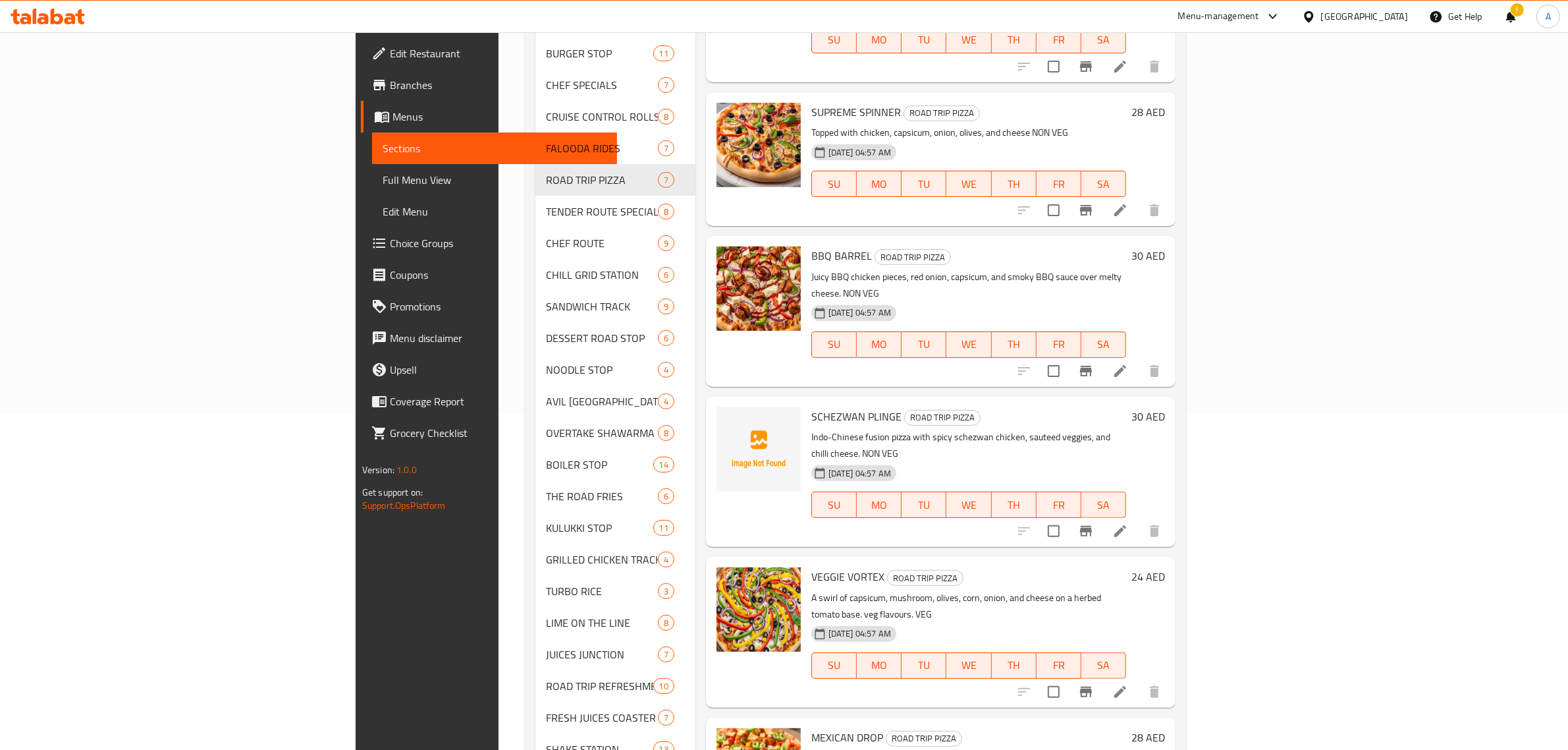
scroll to position [372, 0]
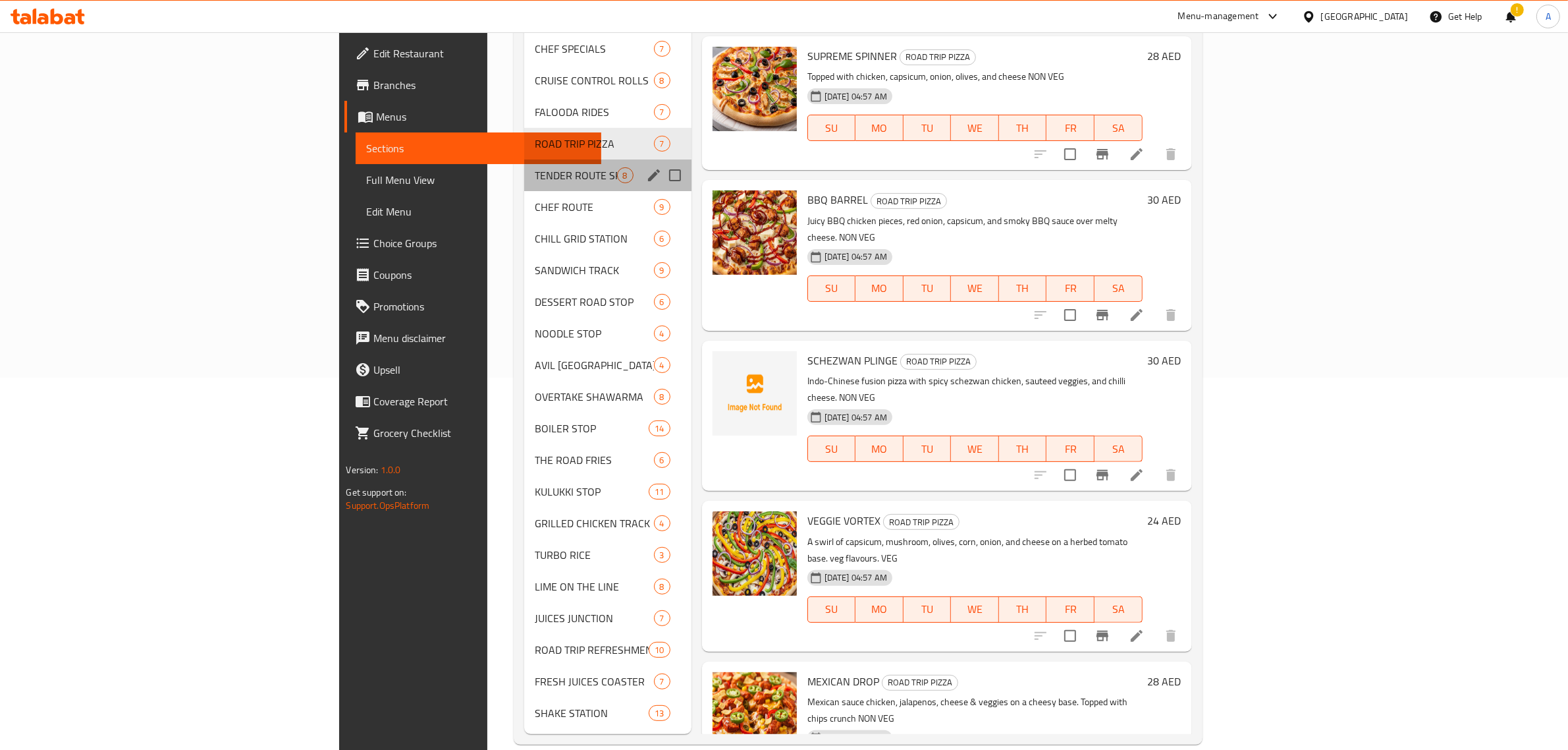
click at [525, 160] on div "TENDER ROUTE SPECIAL 8" at bounding box center [608, 175] width 167 height 31
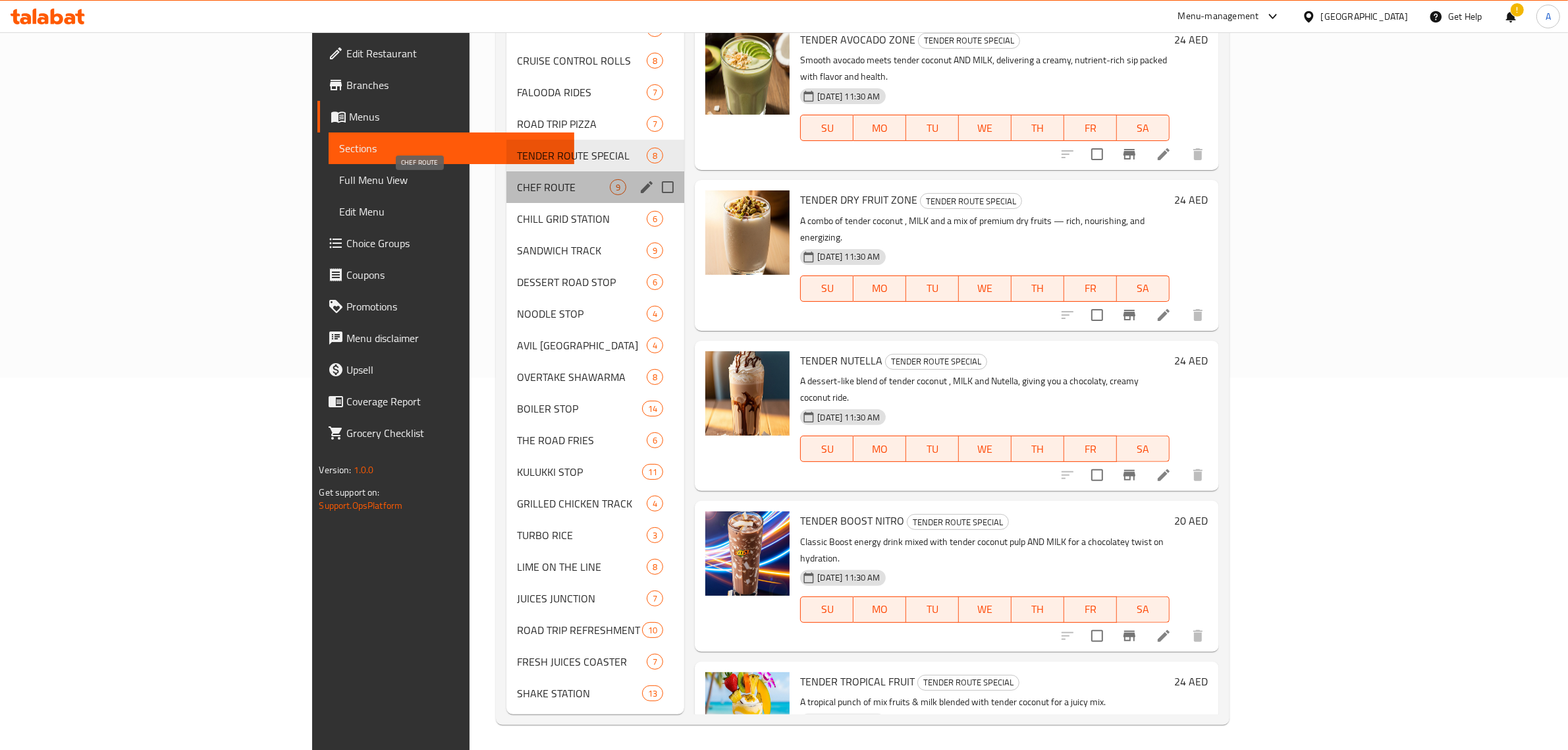
click at [517, 191] on span "CHEF ROUTE" at bounding box center [563, 188] width 93 height 16
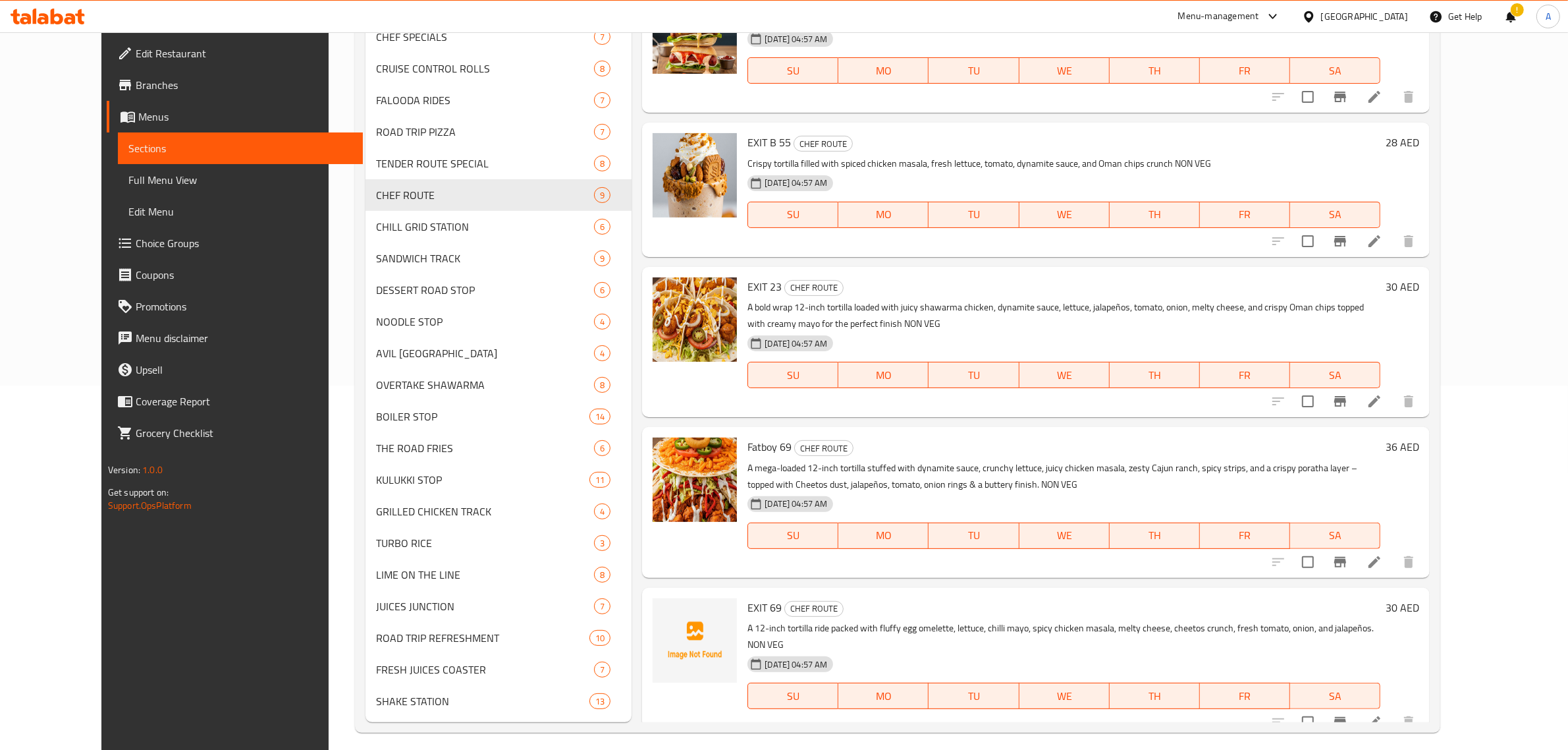
scroll to position [372, 0]
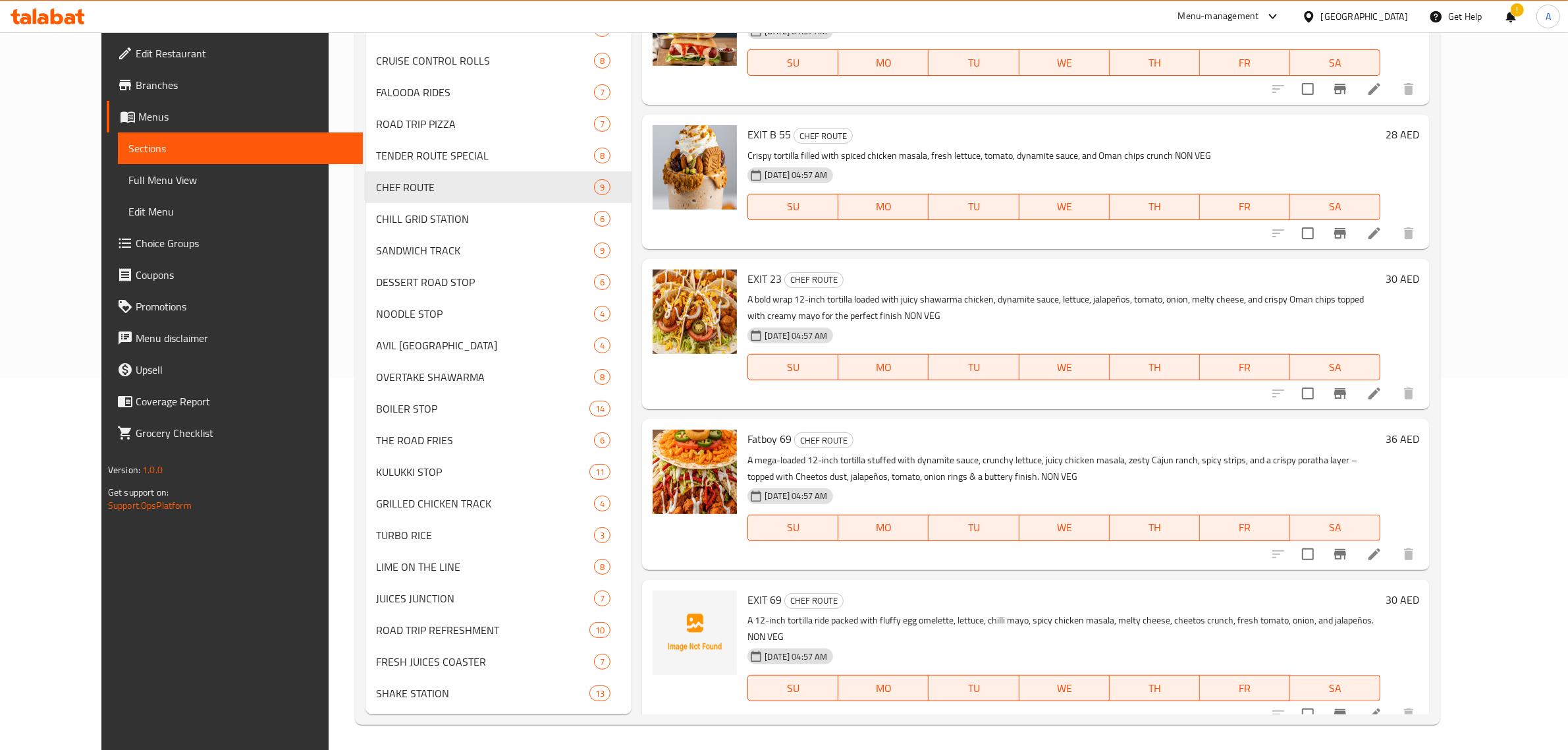
click at [747, 597] on span "EXIT 69" at bounding box center [764, 599] width 34 height 20
copy h6 "EXIT 69"
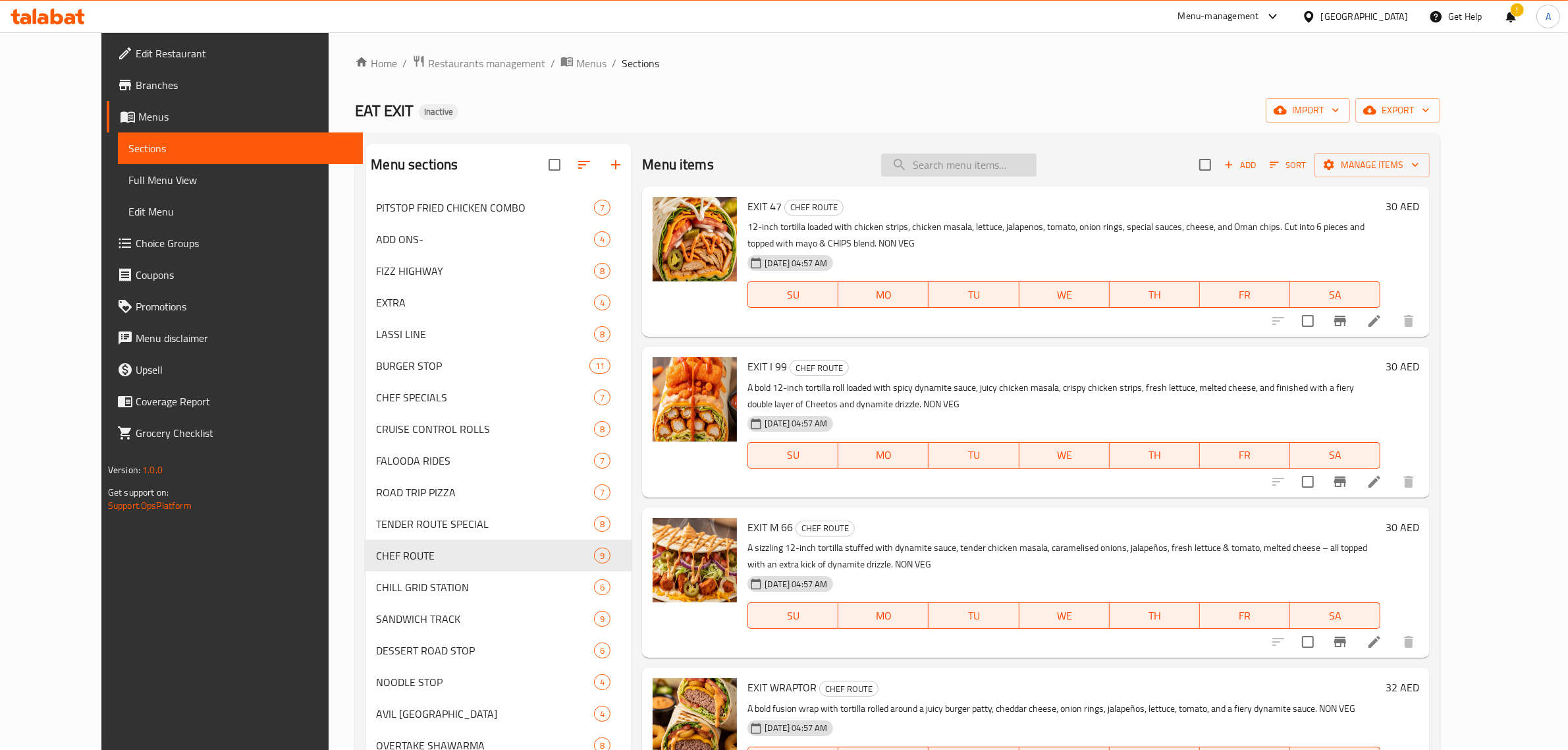
scroll to position [0, 0]
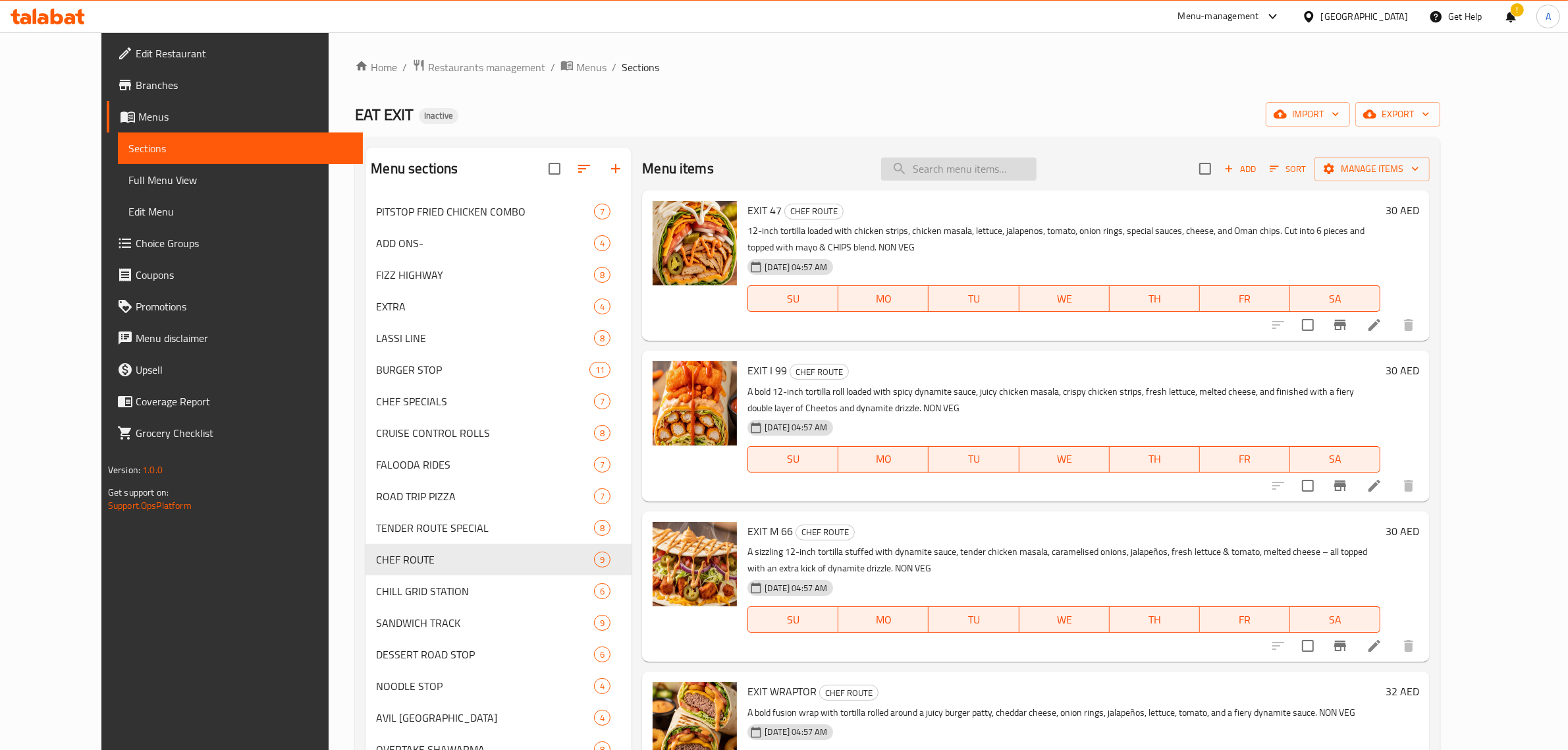
click at [1037, 171] on input "search" at bounding box center [959, 170] width 155 height 23
paste input "EXIT 69"
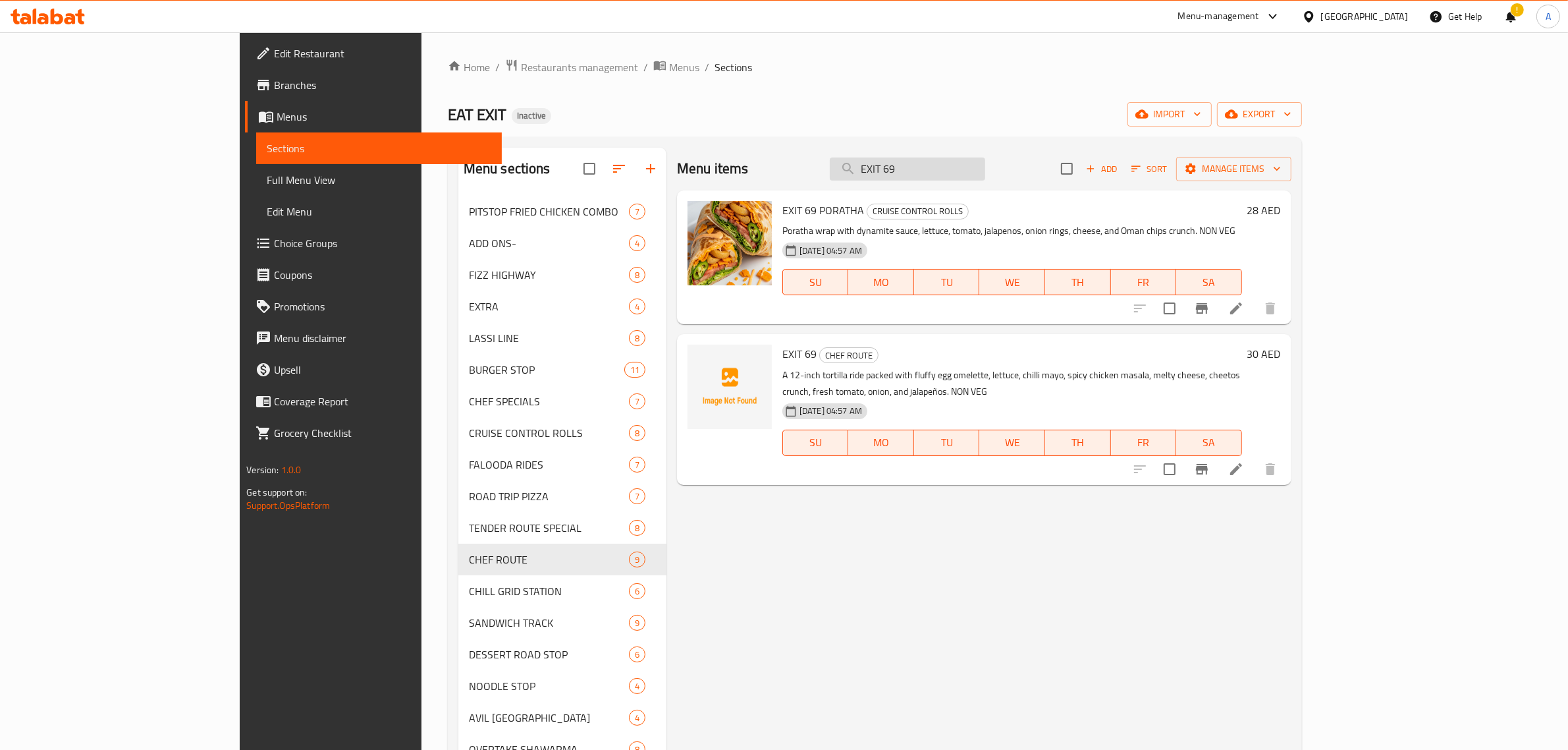
click at [986, 176] on input "EXIT 69" at bounding box center [907, 170] width 155 height 23
click at [986, 173] on input "EXIT" at bounding box center [907, 170] width 155 height 23
click at [986, 171] on input "EXIT" at bounding box center [907, 170] width 155 height 23
type input "EXIT"
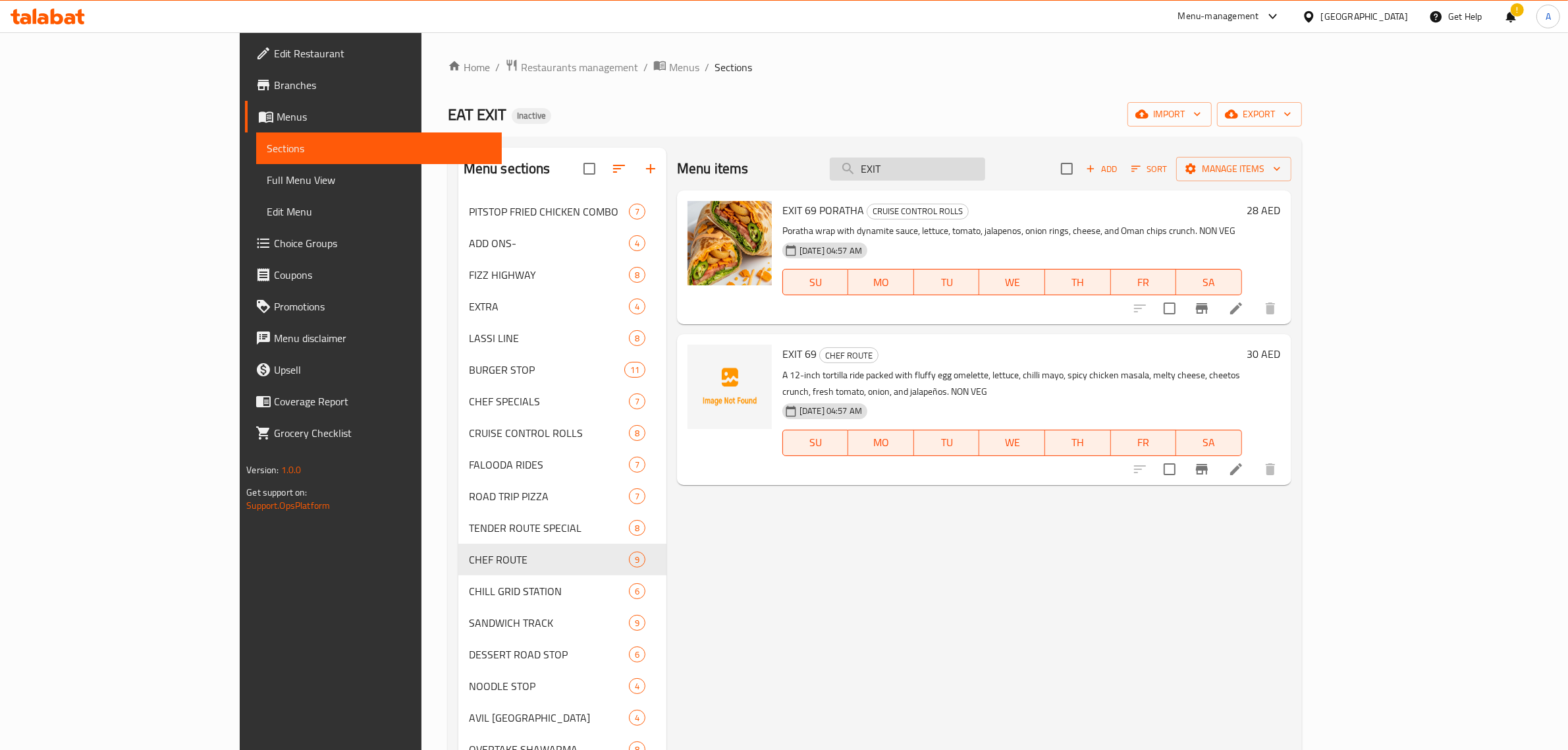
click at [986, 171] on input "EXIT" at bounding box center [907, 170] width 155 height 23
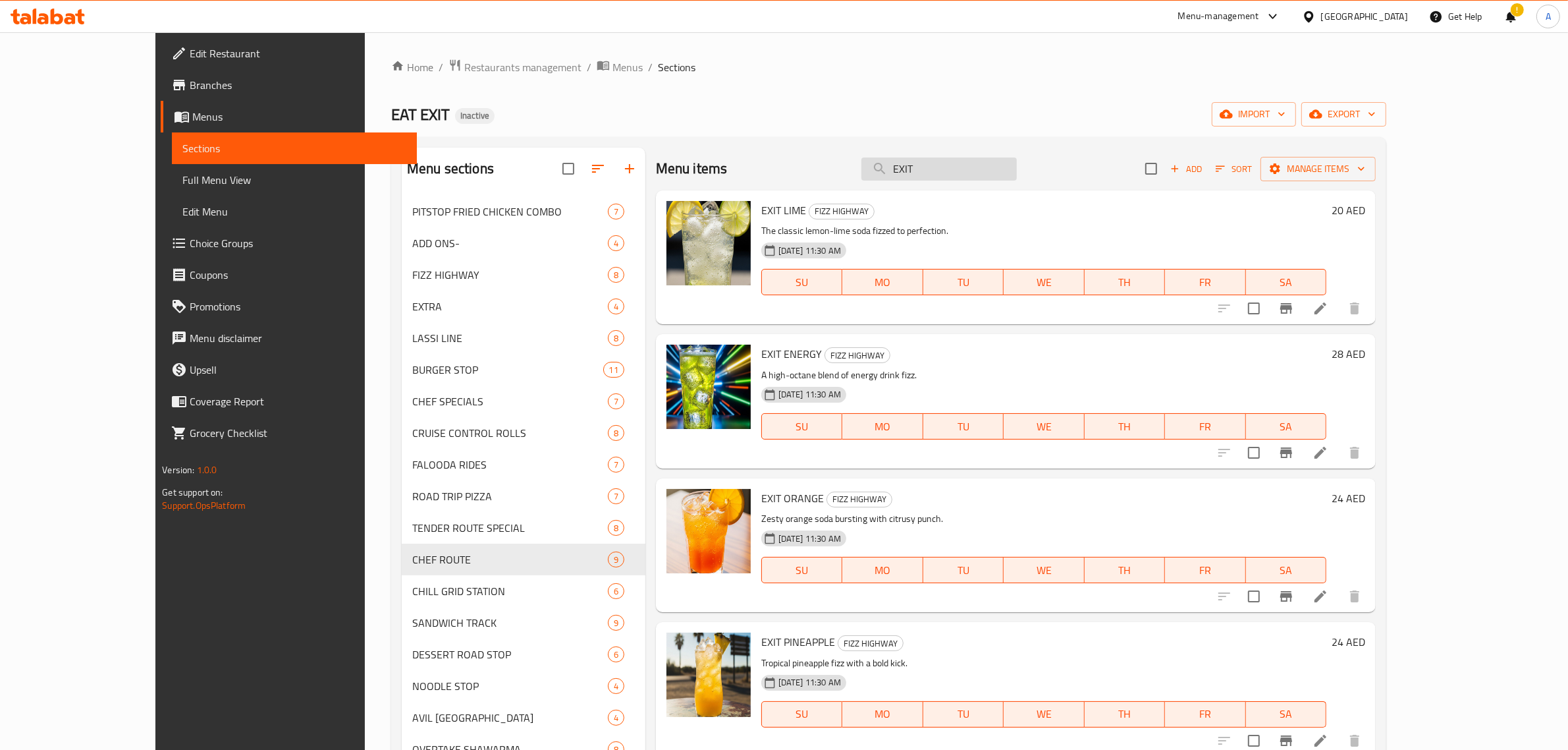
click at [1017, 171] on input "EXIT" at bounding box center [938, 170] width 155 height 23
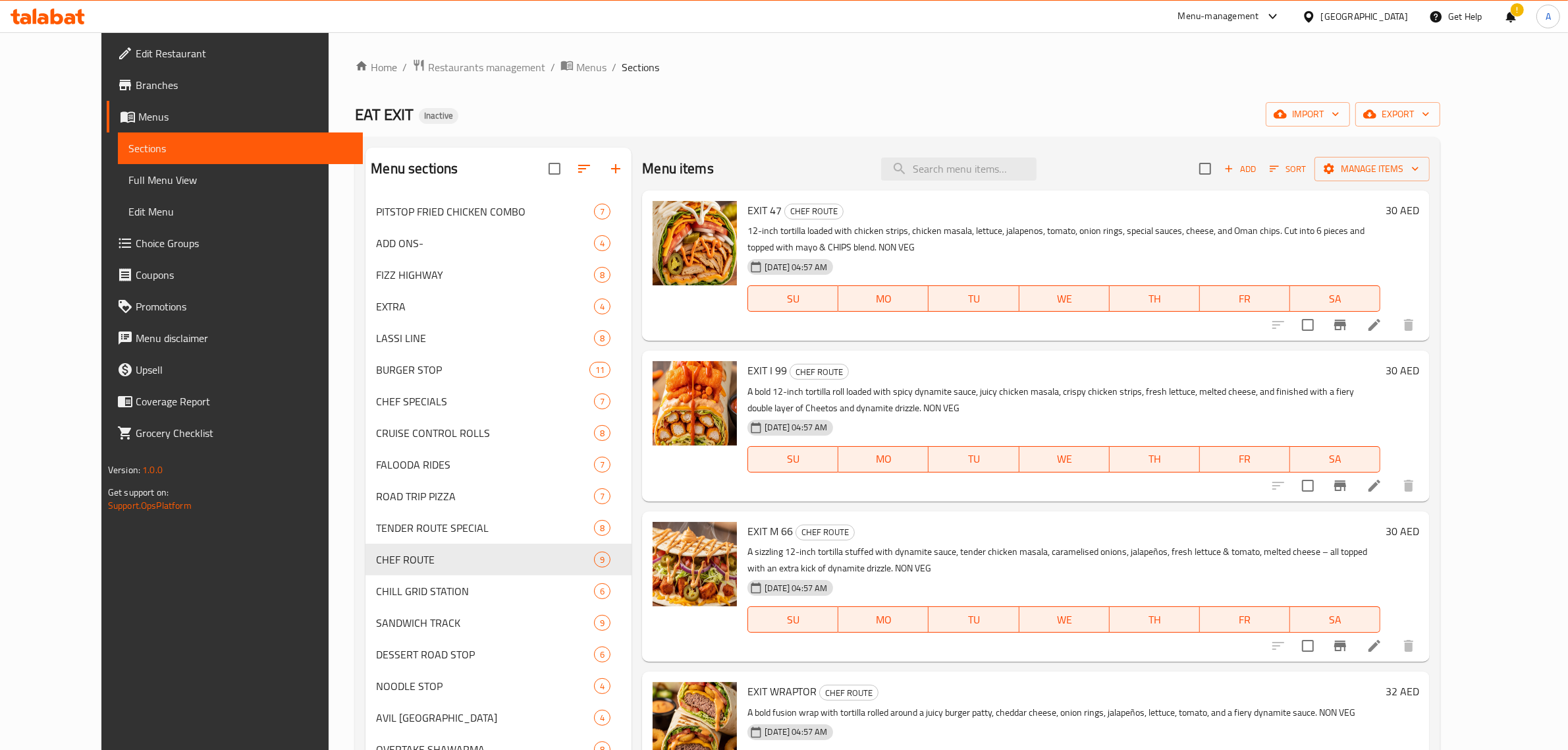
click at [850, 140] on div "Menu sections PITSTOP FRIED CHICKEN COMBO 7 ADD ONS- 4 FIZZ HIGHWAY 8 EXTRA 4 L…" at bounding box center [898, 617] width 1085 height 960
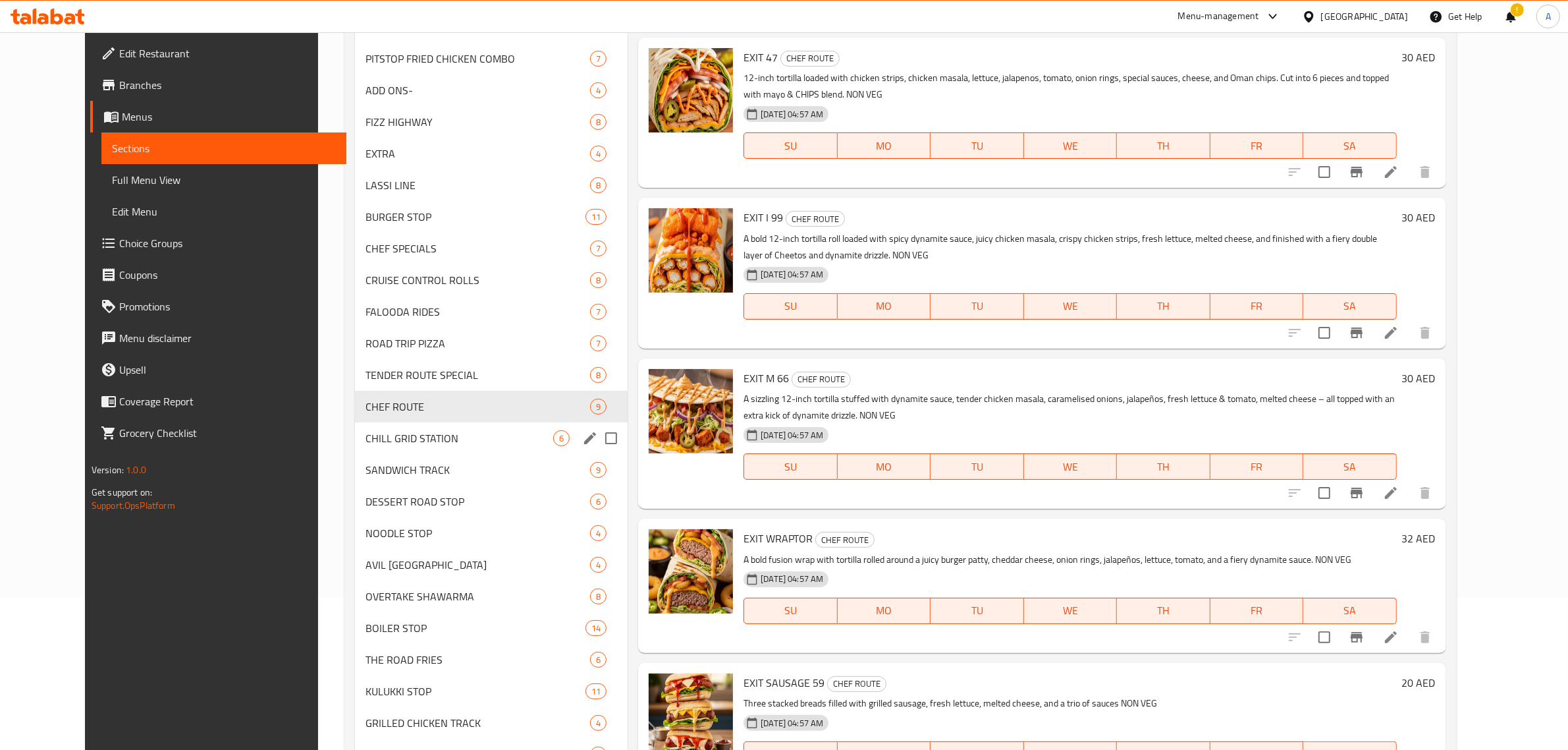
scroll to position [165, 0]
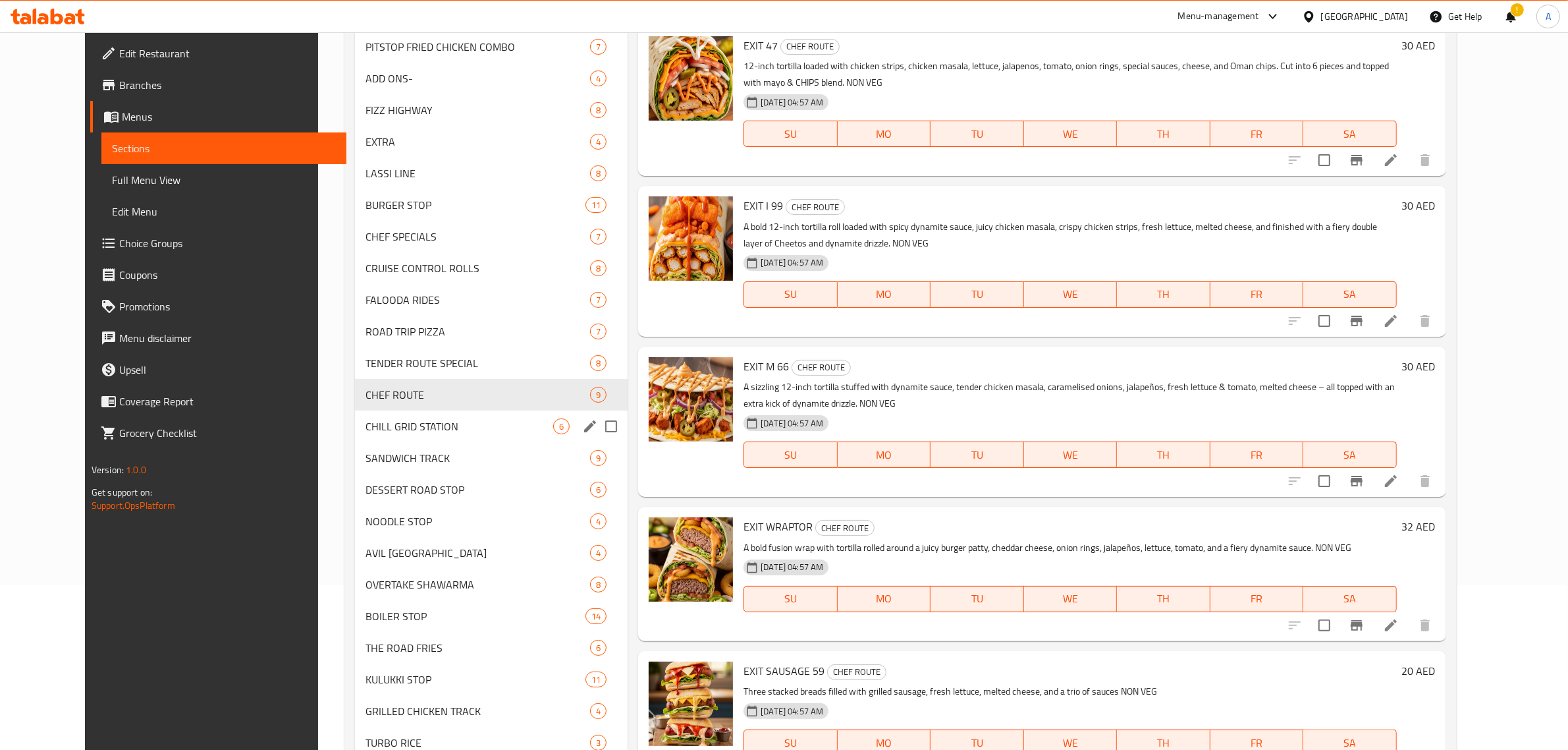
click at [427, 414] on div "CHILL GRID STATION 6" at bounding box center [492, 425] width 273 height 31
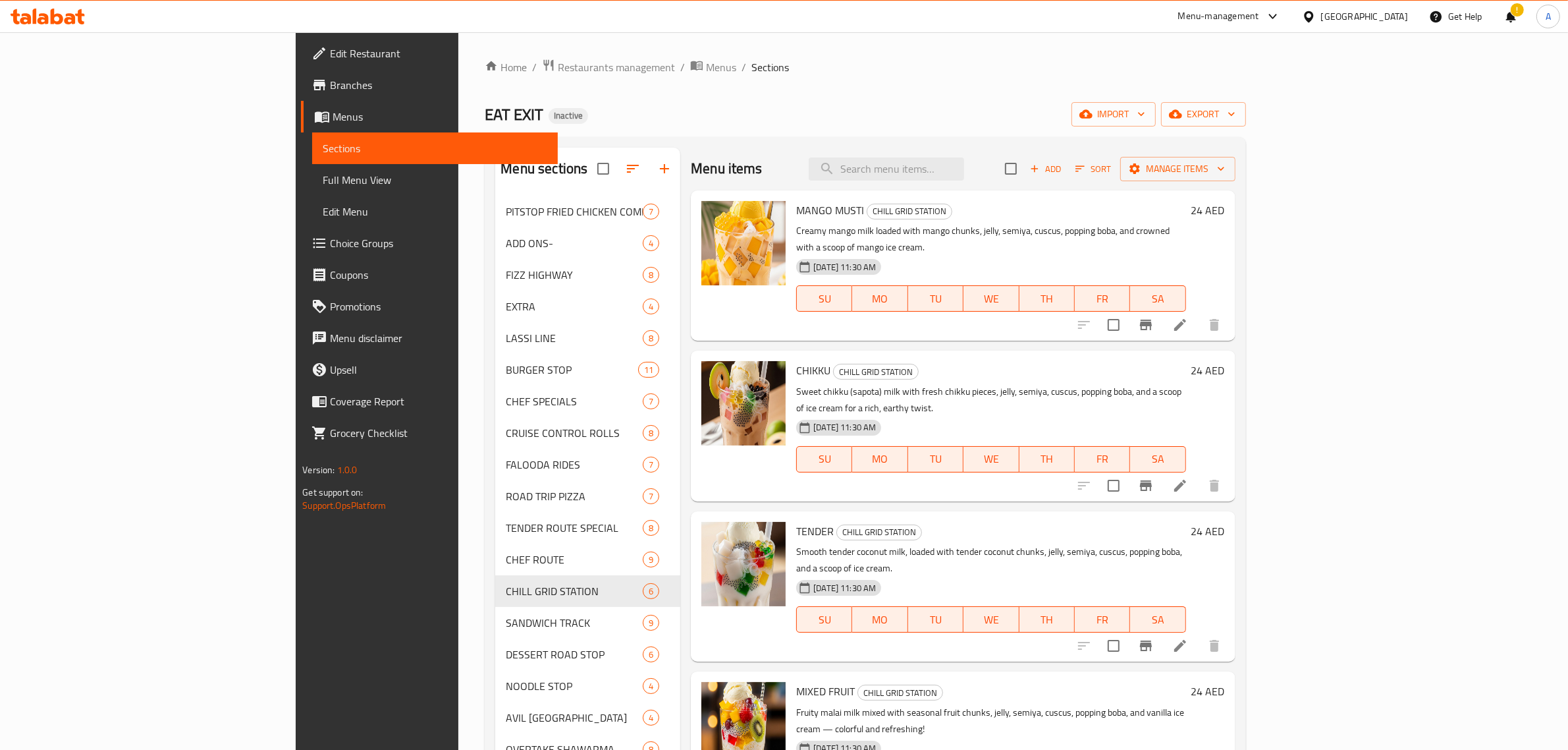
scroll to position [372, 0]
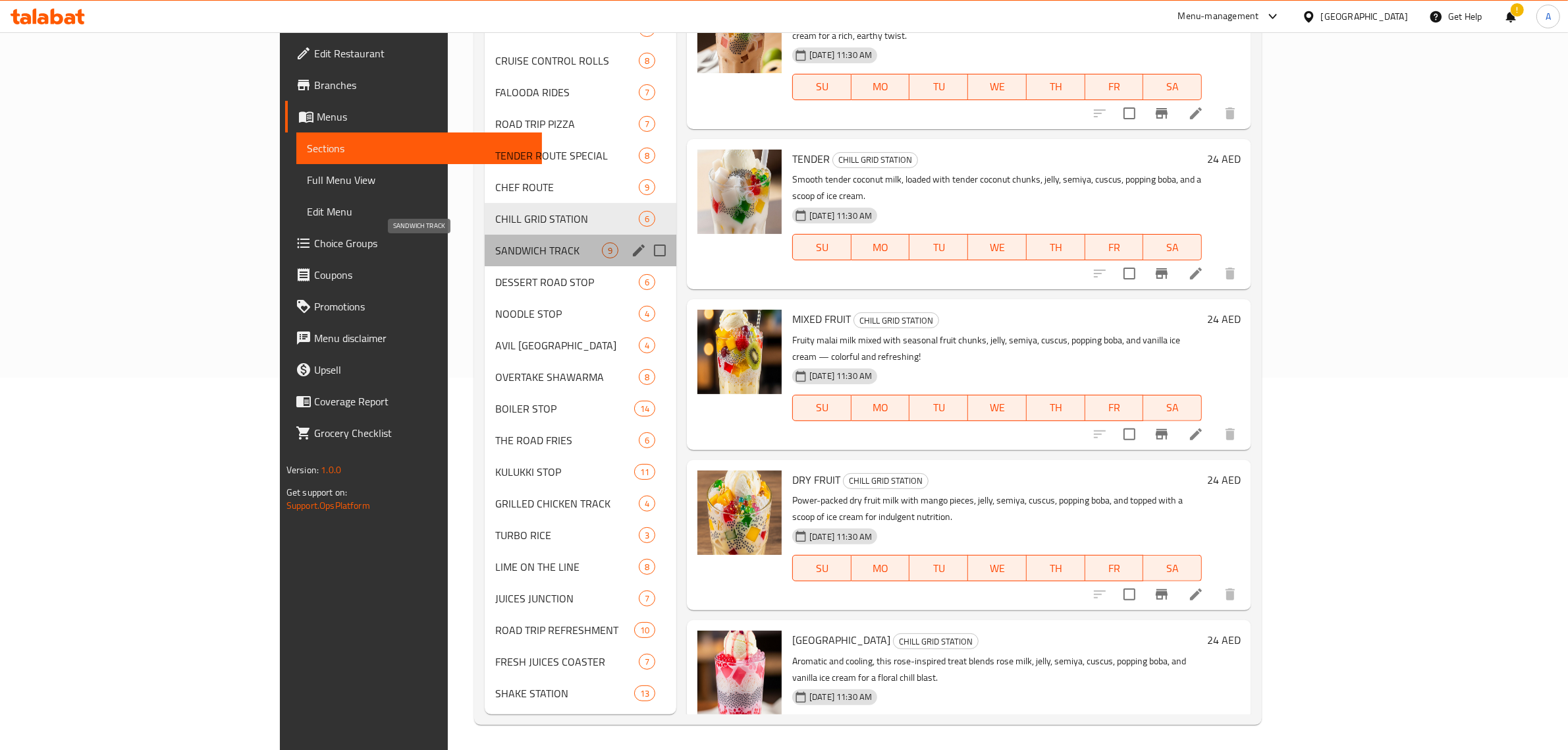
click at [495, 247] on span "SANDWICH TRACK" at bounding box center [548, 250] width 107 height 16
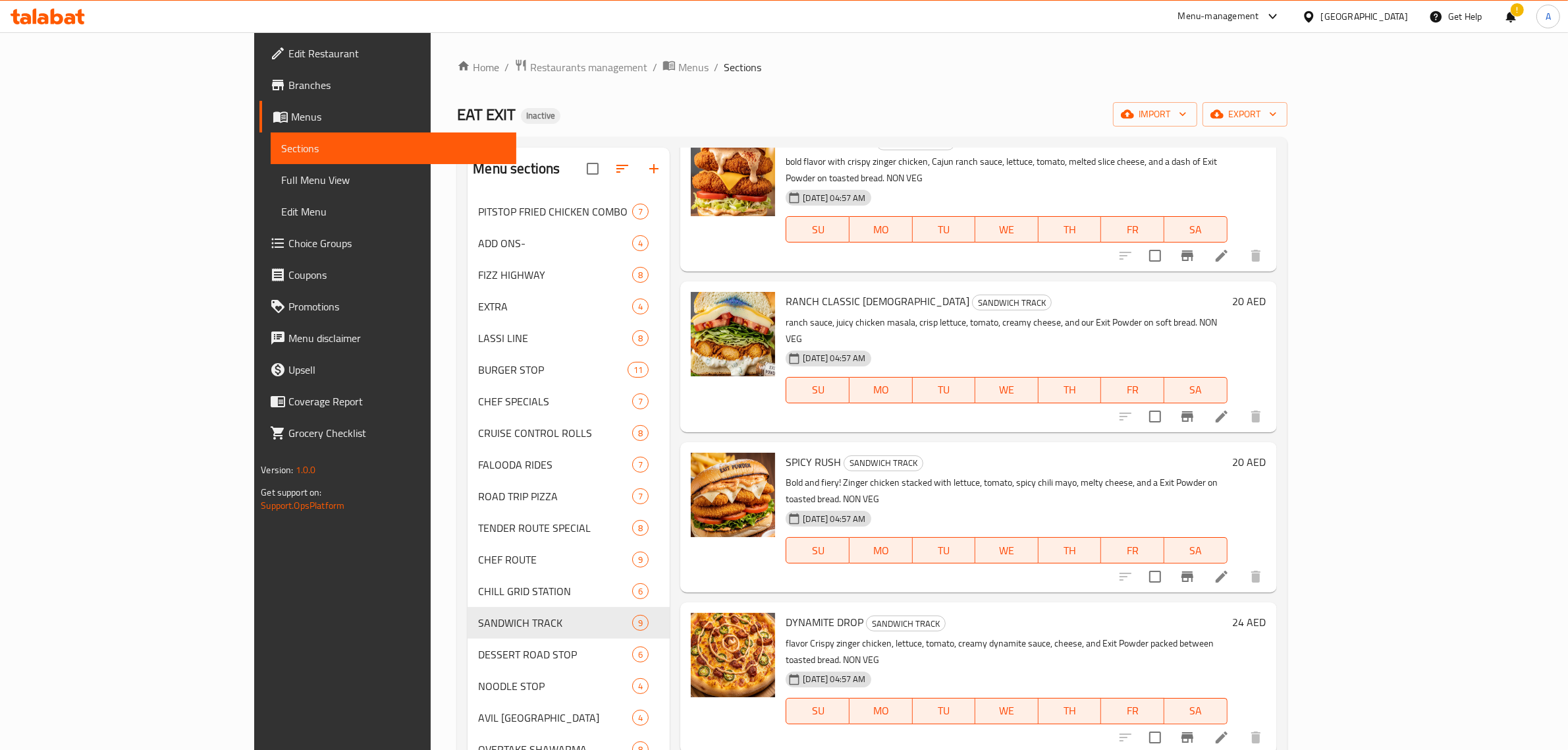
scroll to position [372, 0]
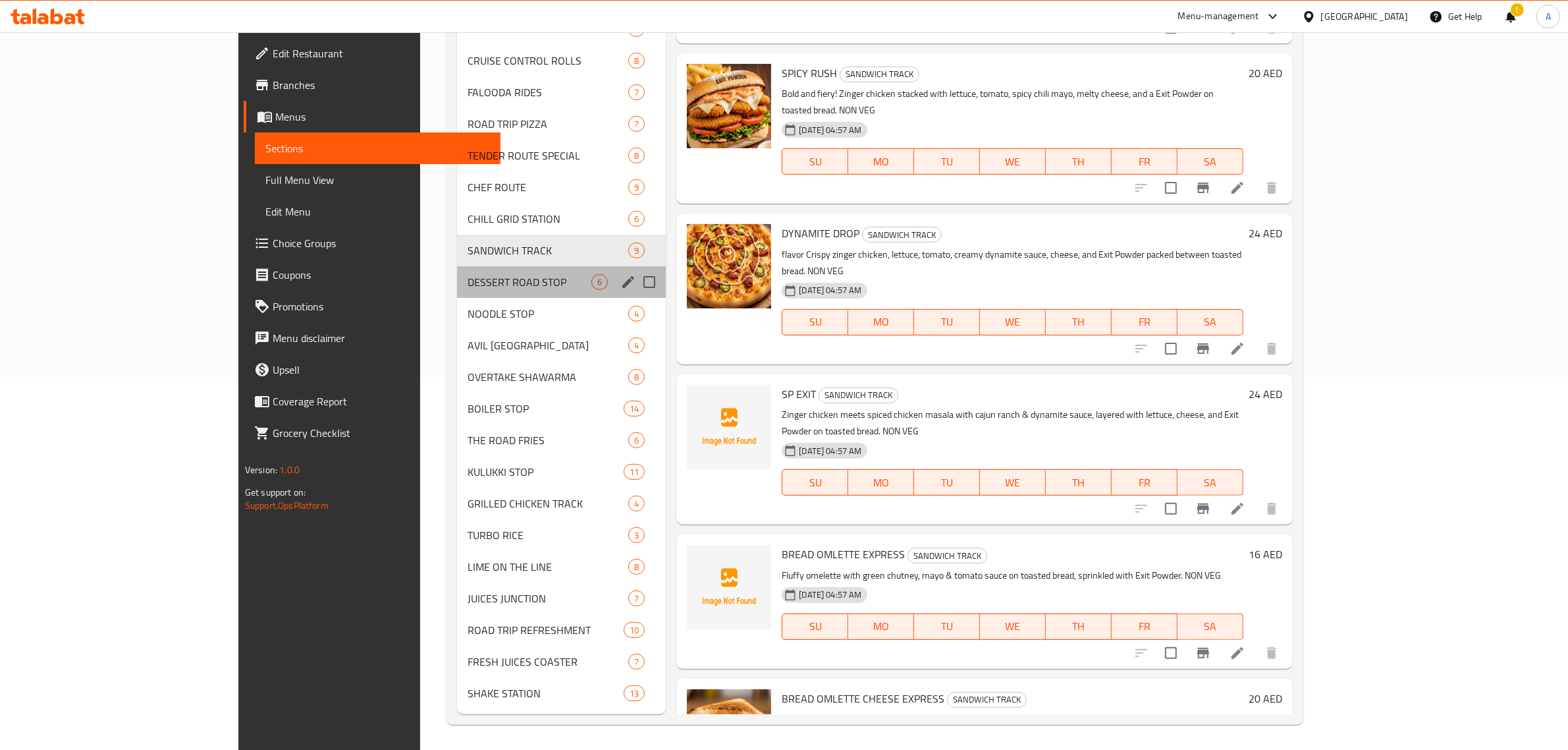
click at [457, 291] on div "DESSERT ROAD STOP 6" at bounding box center [562, 282] width 209 height 31
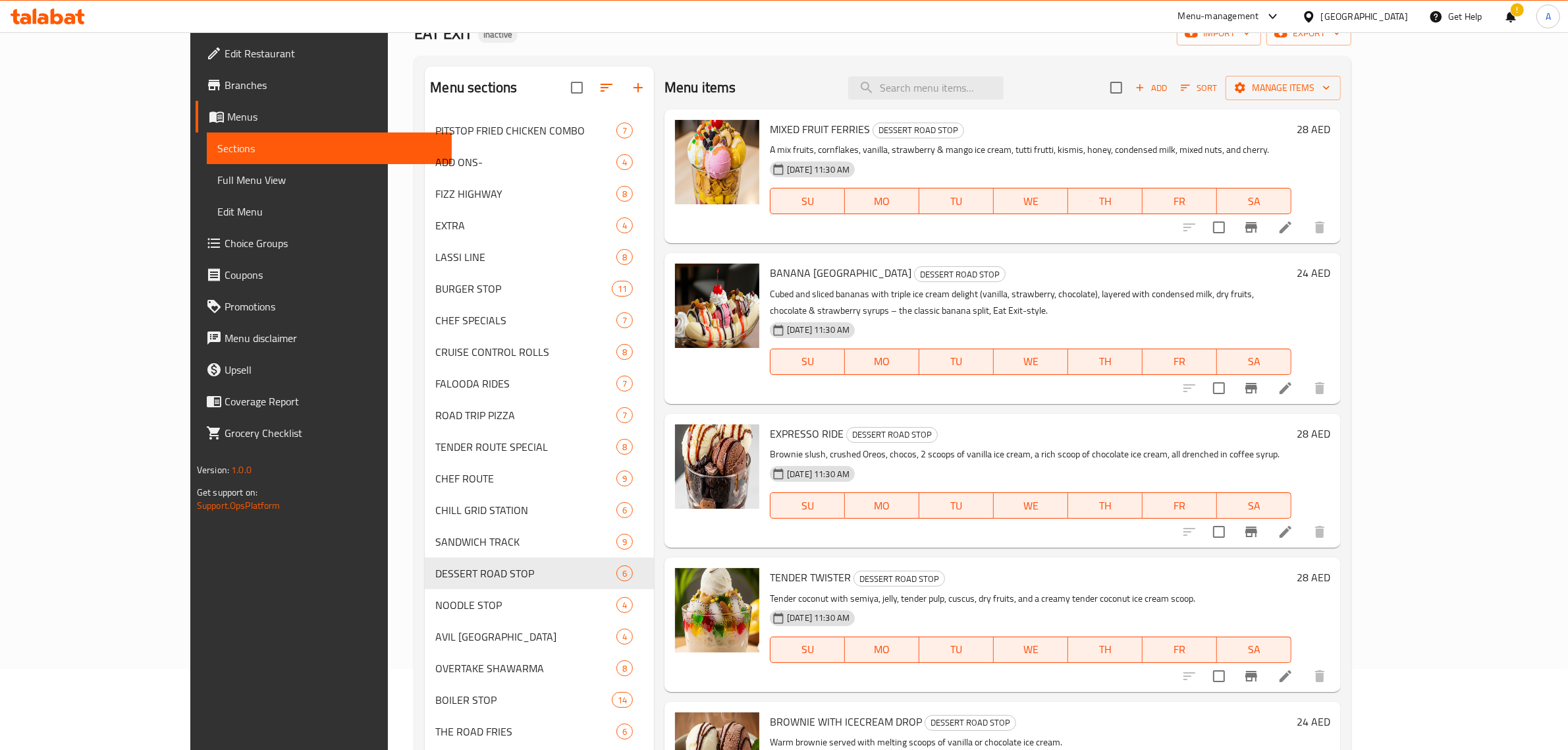
scroll to position [372, 0]
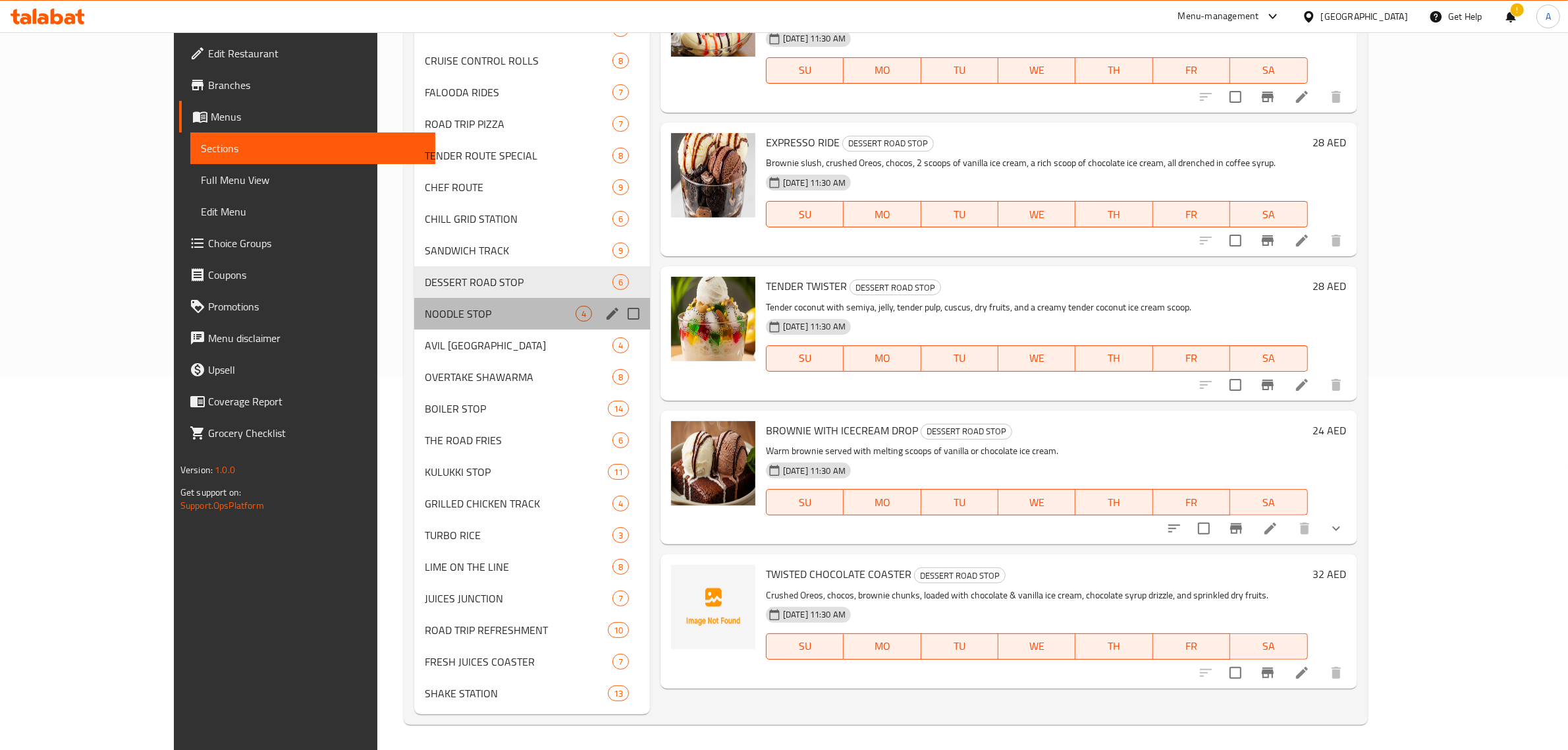
click at [436, 324] on div "NOODLE STOP 4" at bounding box center [532, 313] width 236 height 31
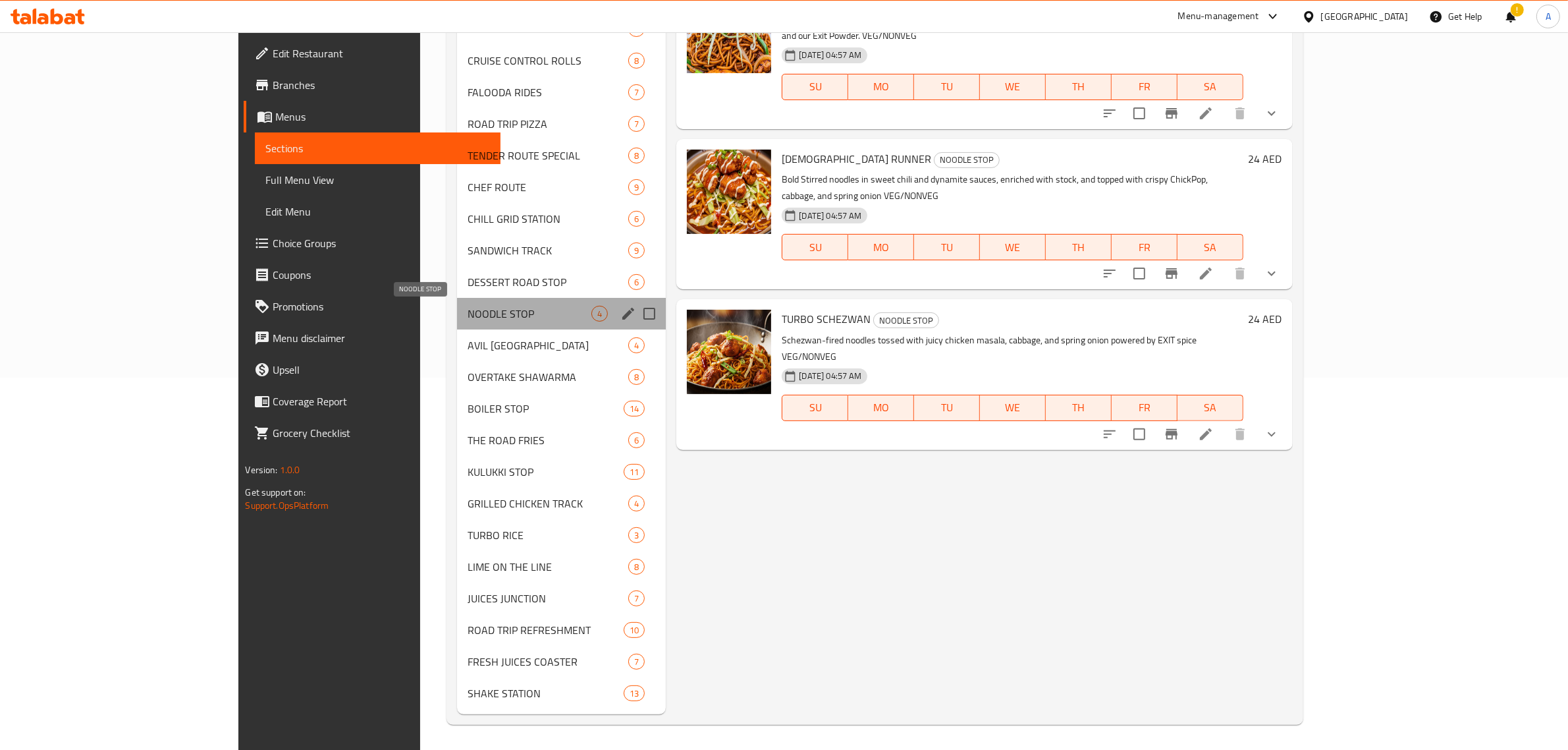
click at [467, 317] on span "NOODLE STOP" at bounding box center [529, 314] width 124 height 16
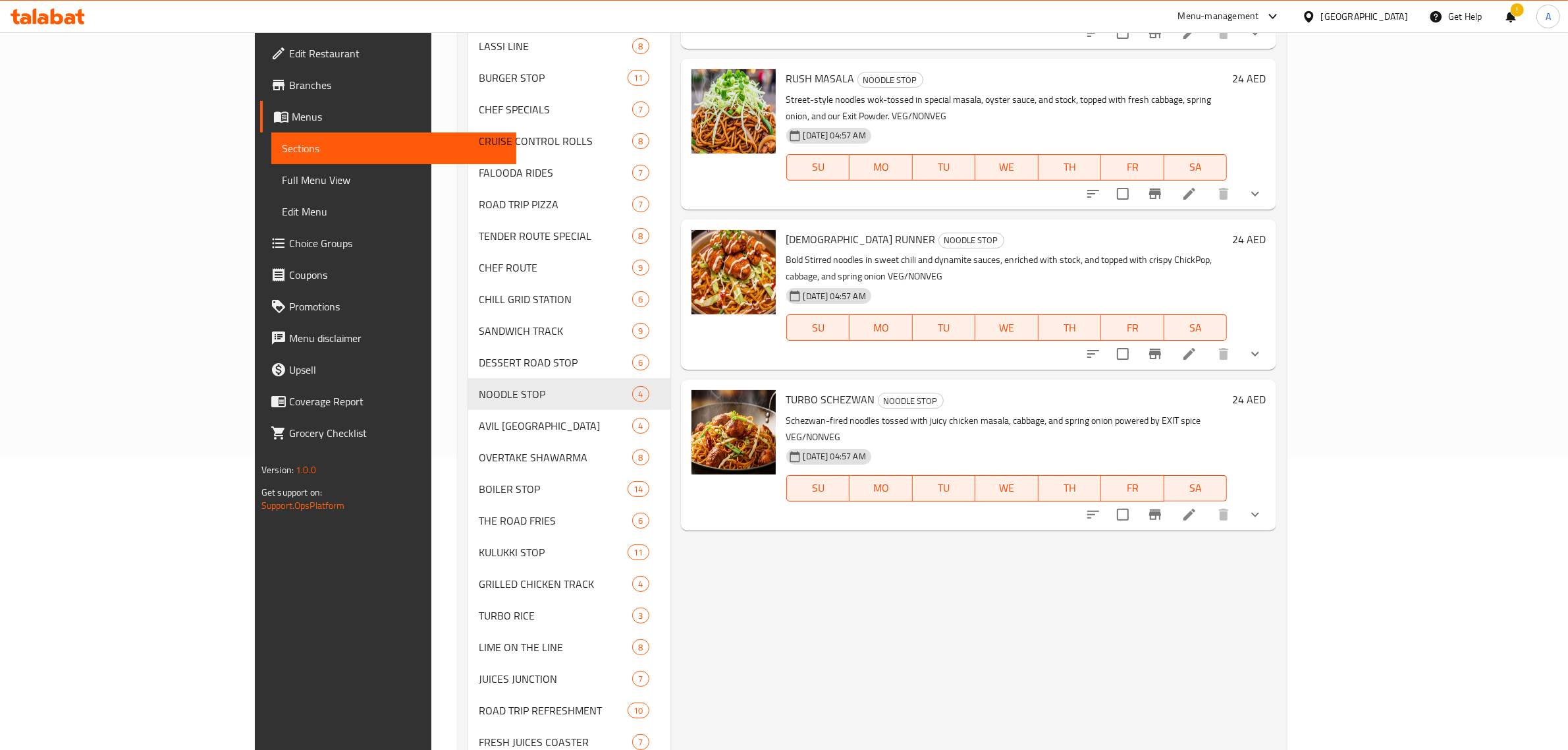
scroll to position [372, 0]
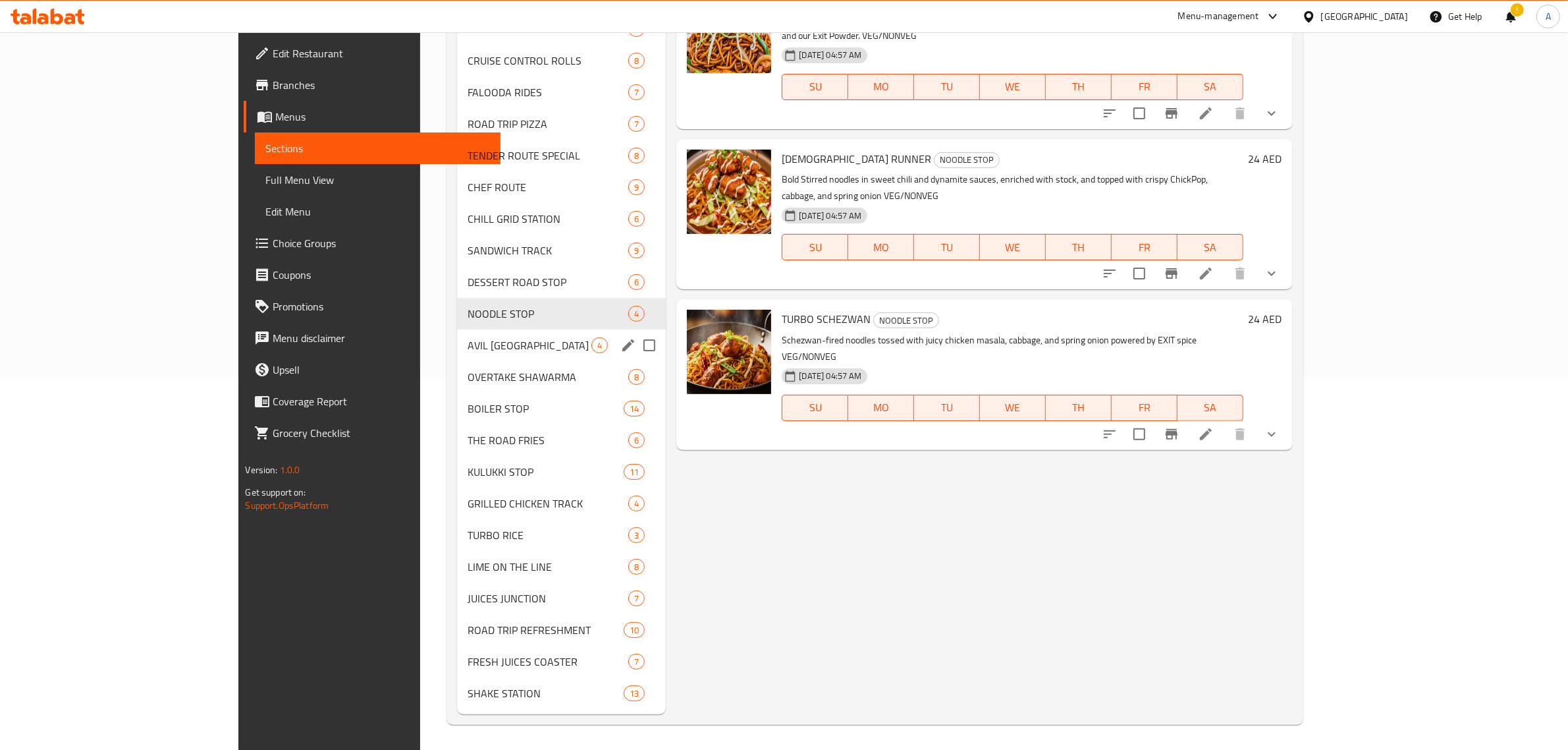
click at [467, 337] on span "AVIL MILK AVENUE" at bounding box center [529, 345] width 124 height 16
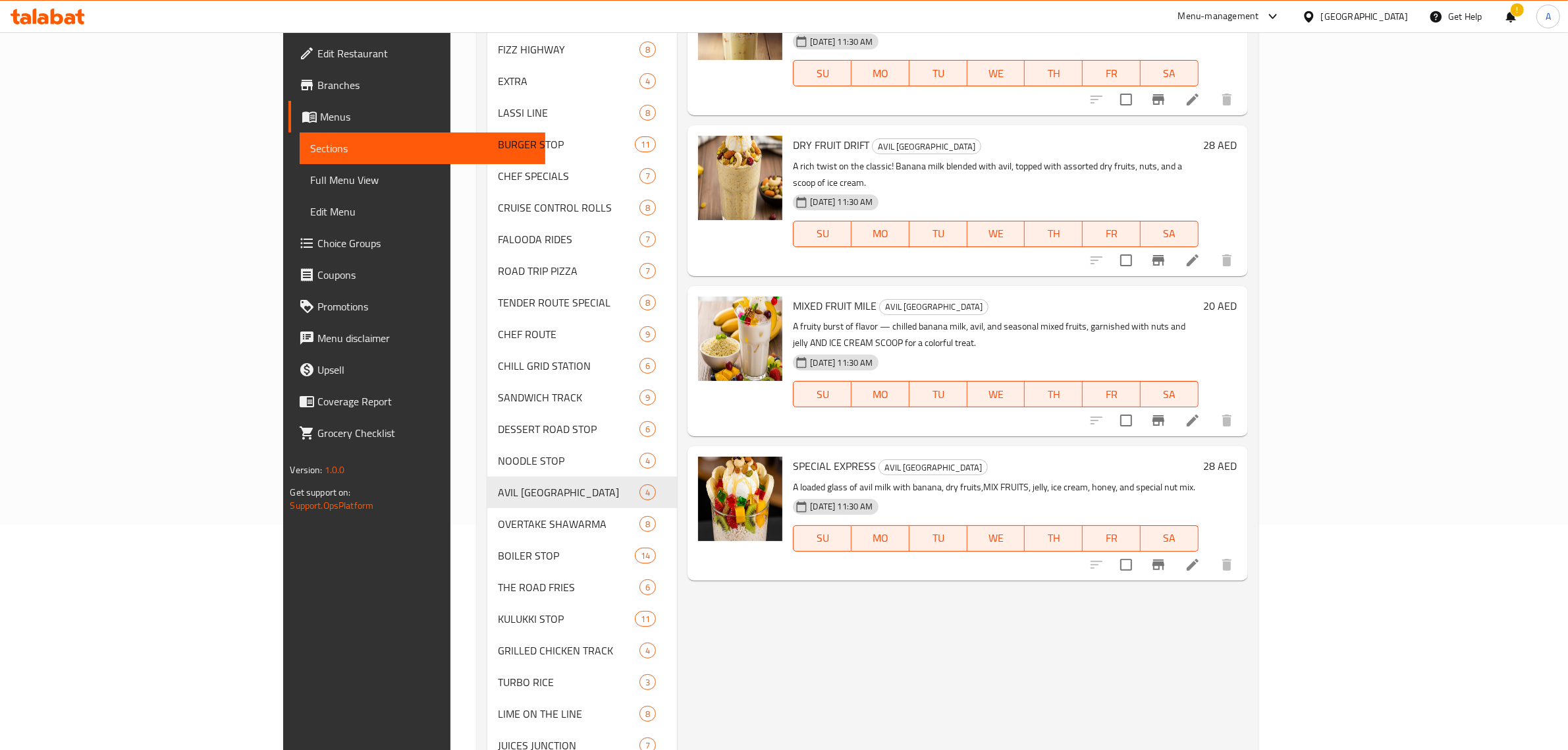
scroll to position [43, 0]
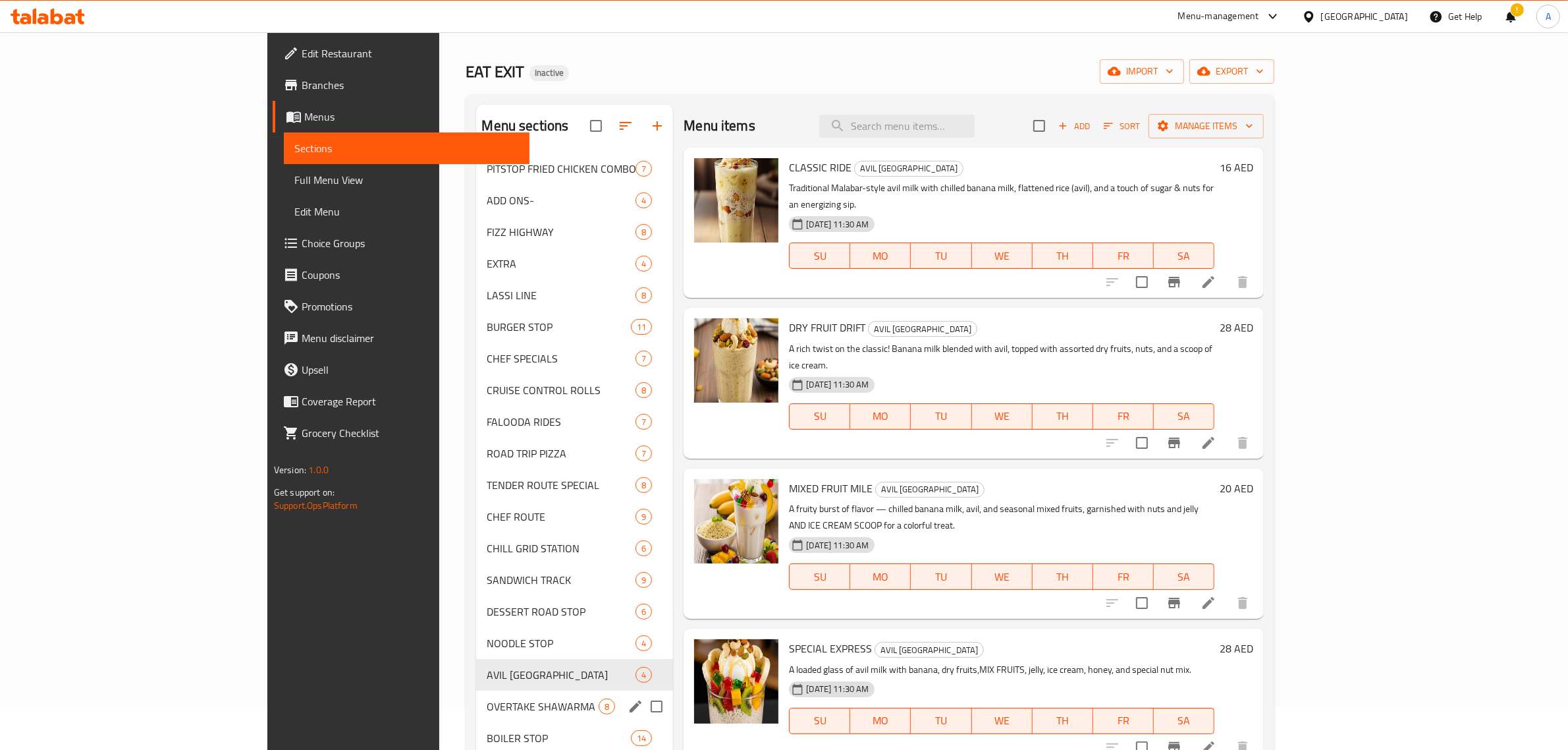
click at [476, 696] on div "OVERTAKE SHAWARMA 8" at bounding box center [575, 706] width 197 height 31
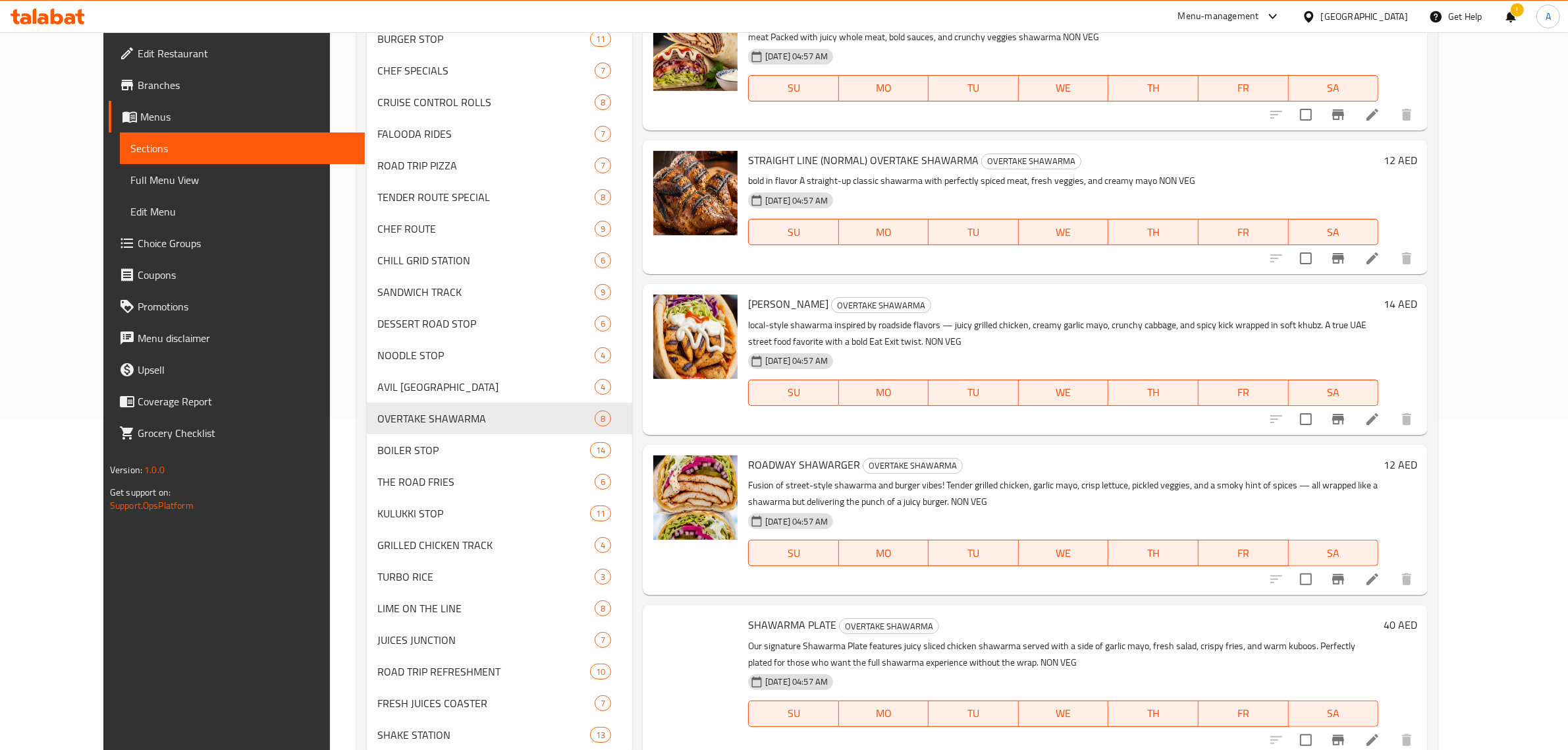
scroll to position [372, 0]
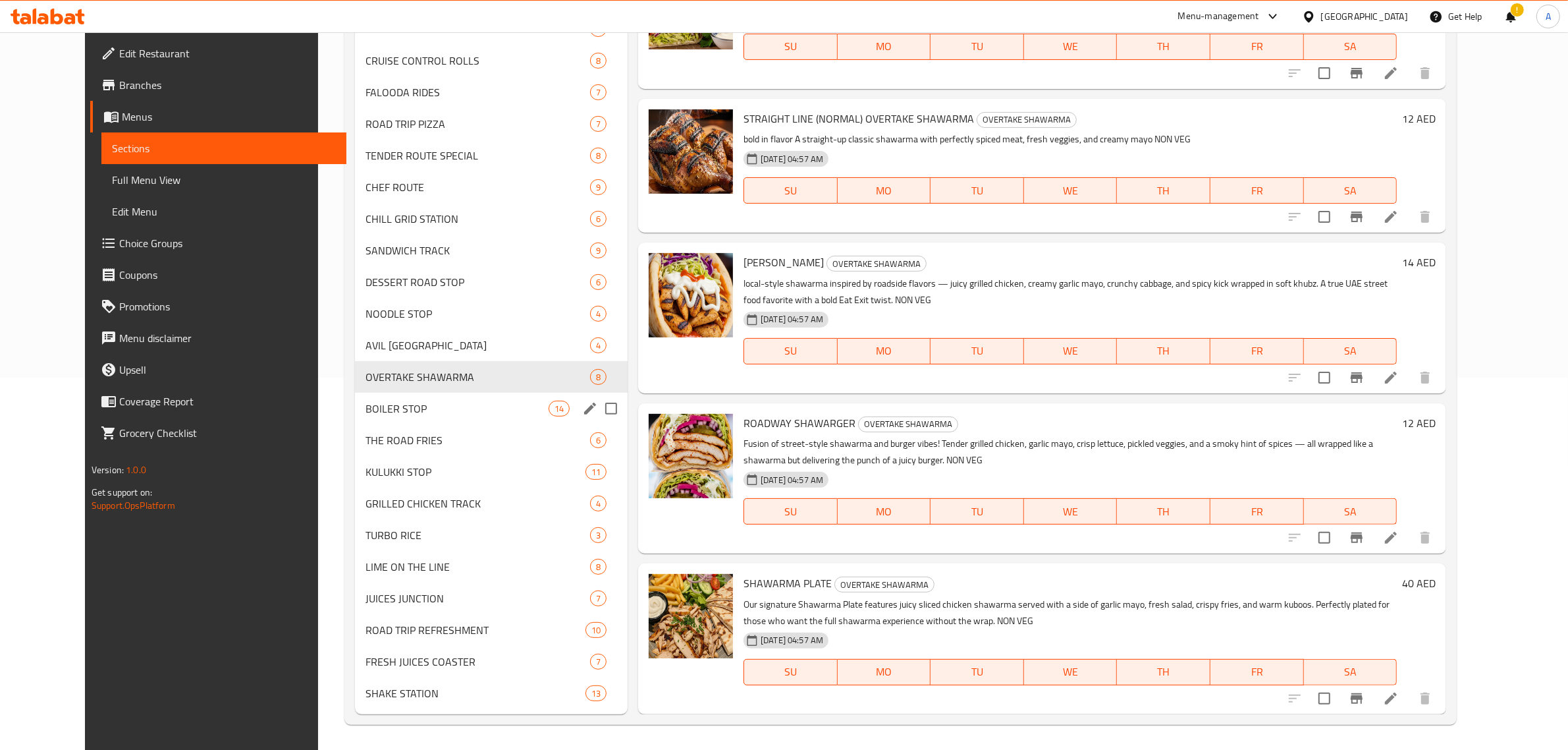
click at [366, 409] on span "BOILER STOP" at bounding box center [457, 408] width 183 height 16
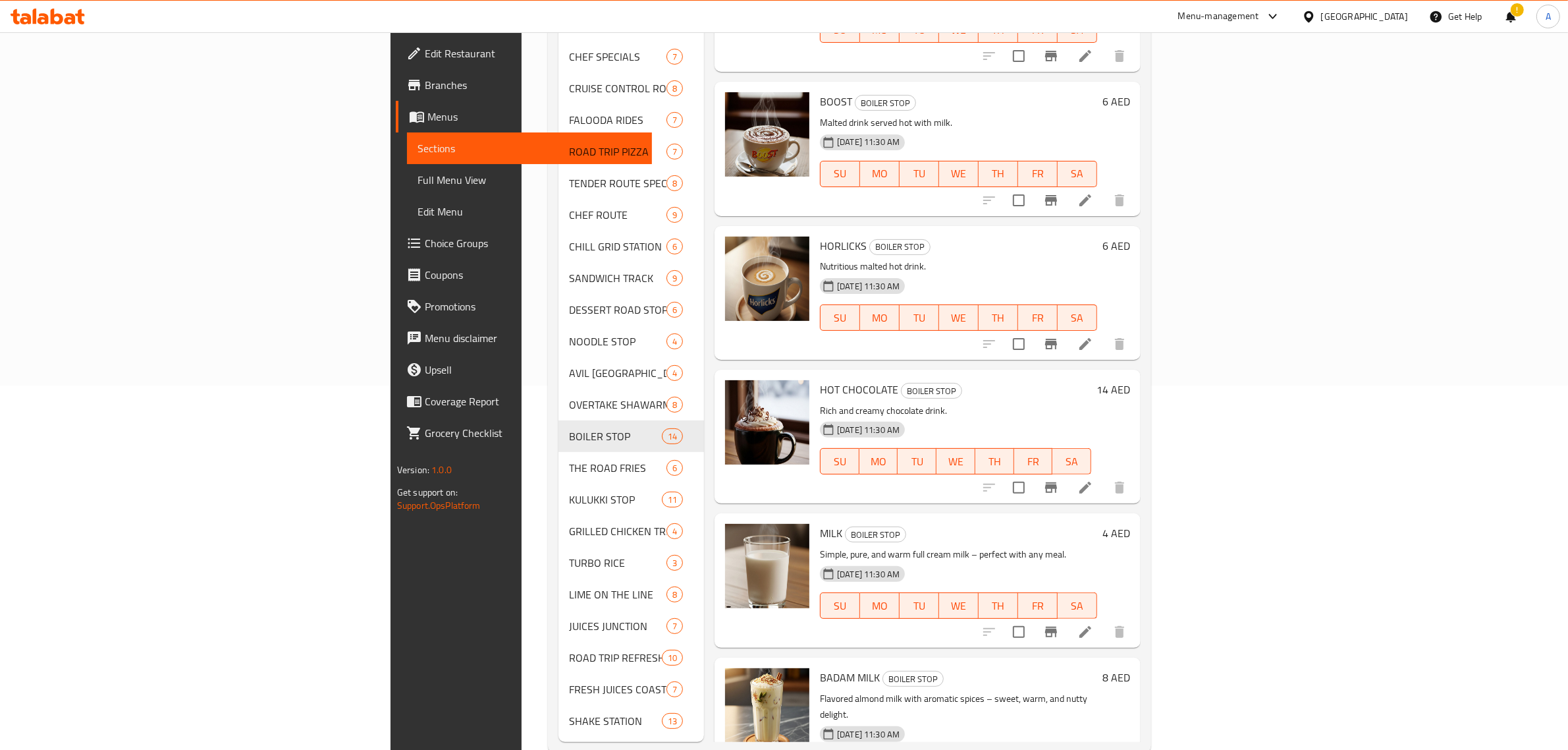
scroll to position [372, 0]
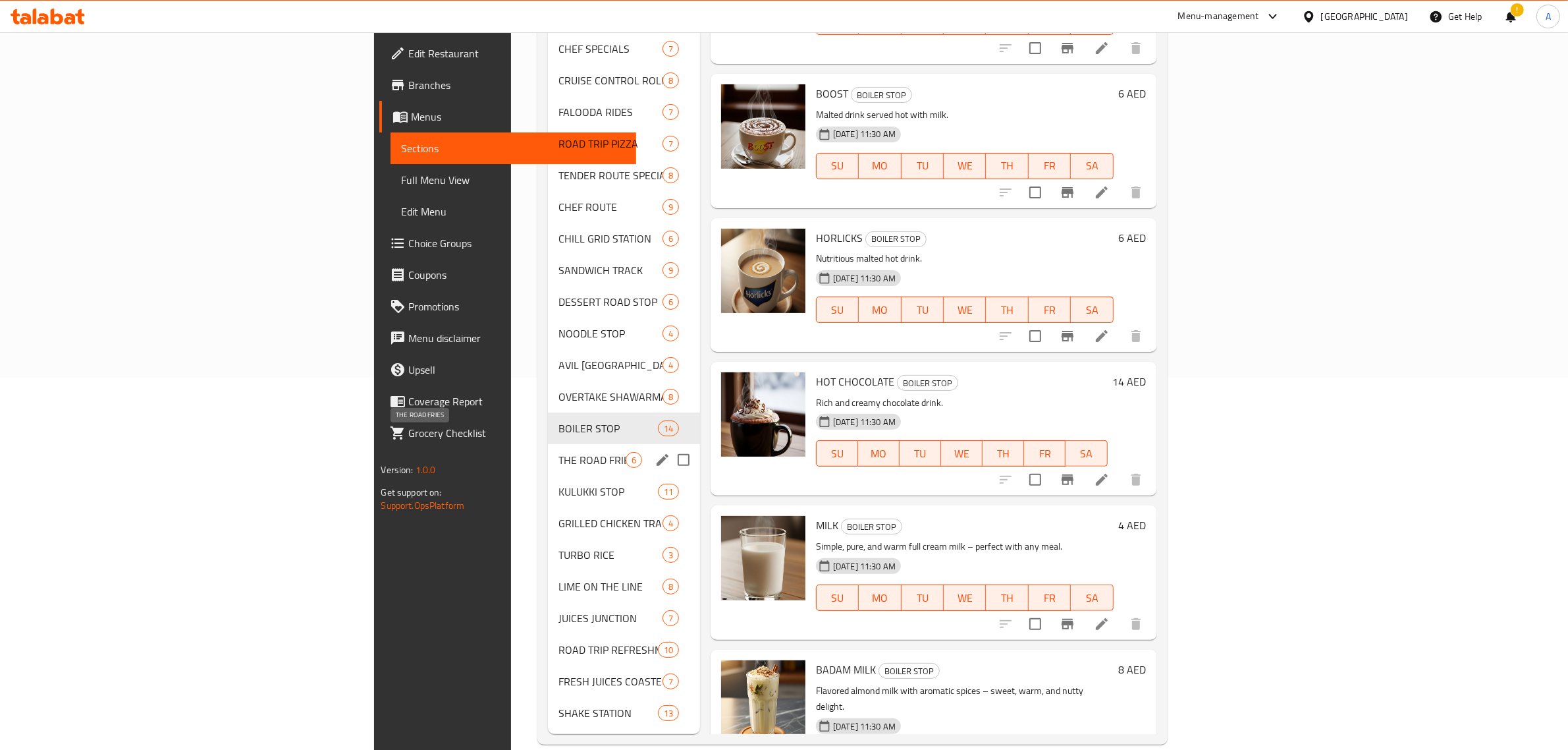
click at [559, 452] on span "THE ROAD FRIES" at bounding box center [592, 460] width 67 height 16
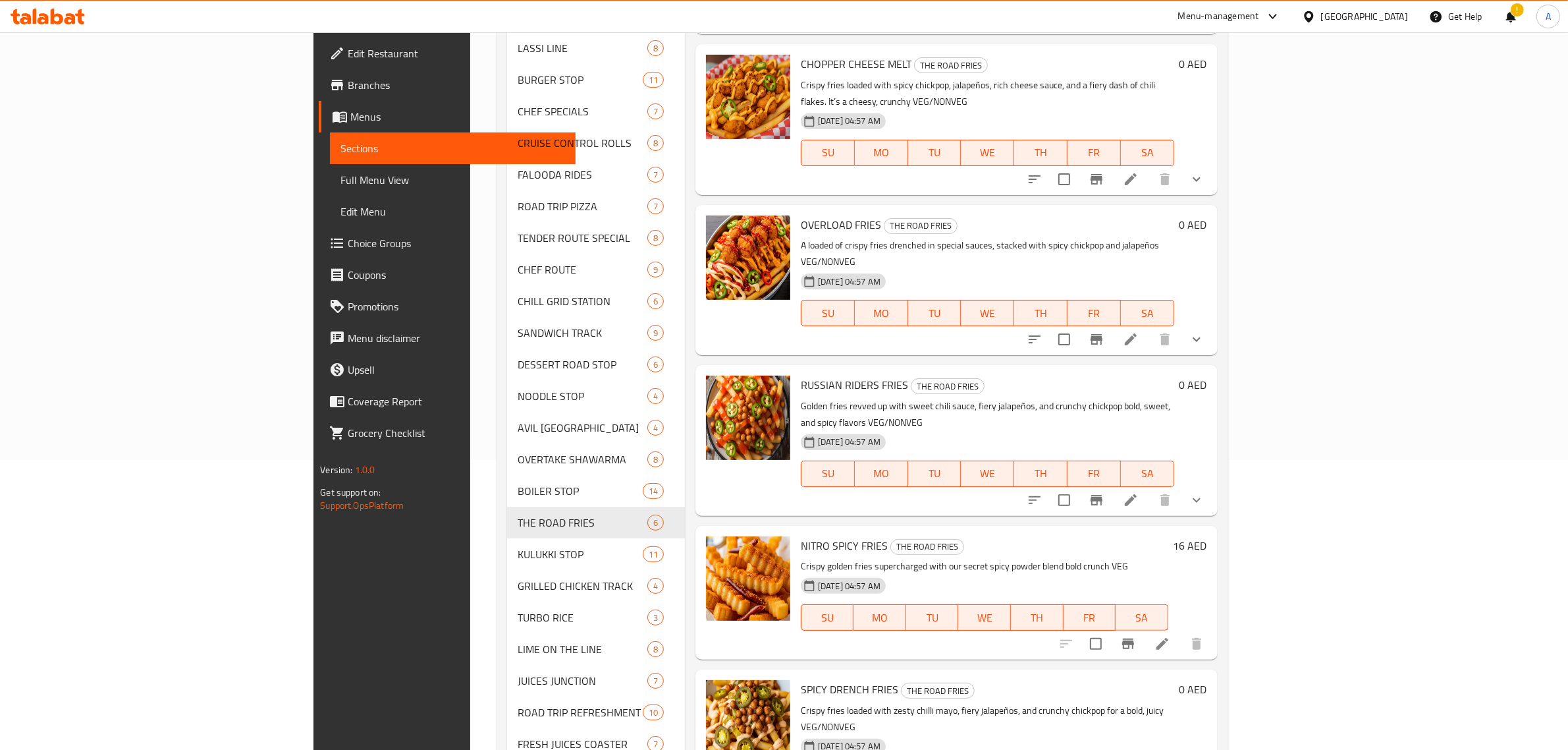
scroll to position [372, 0]
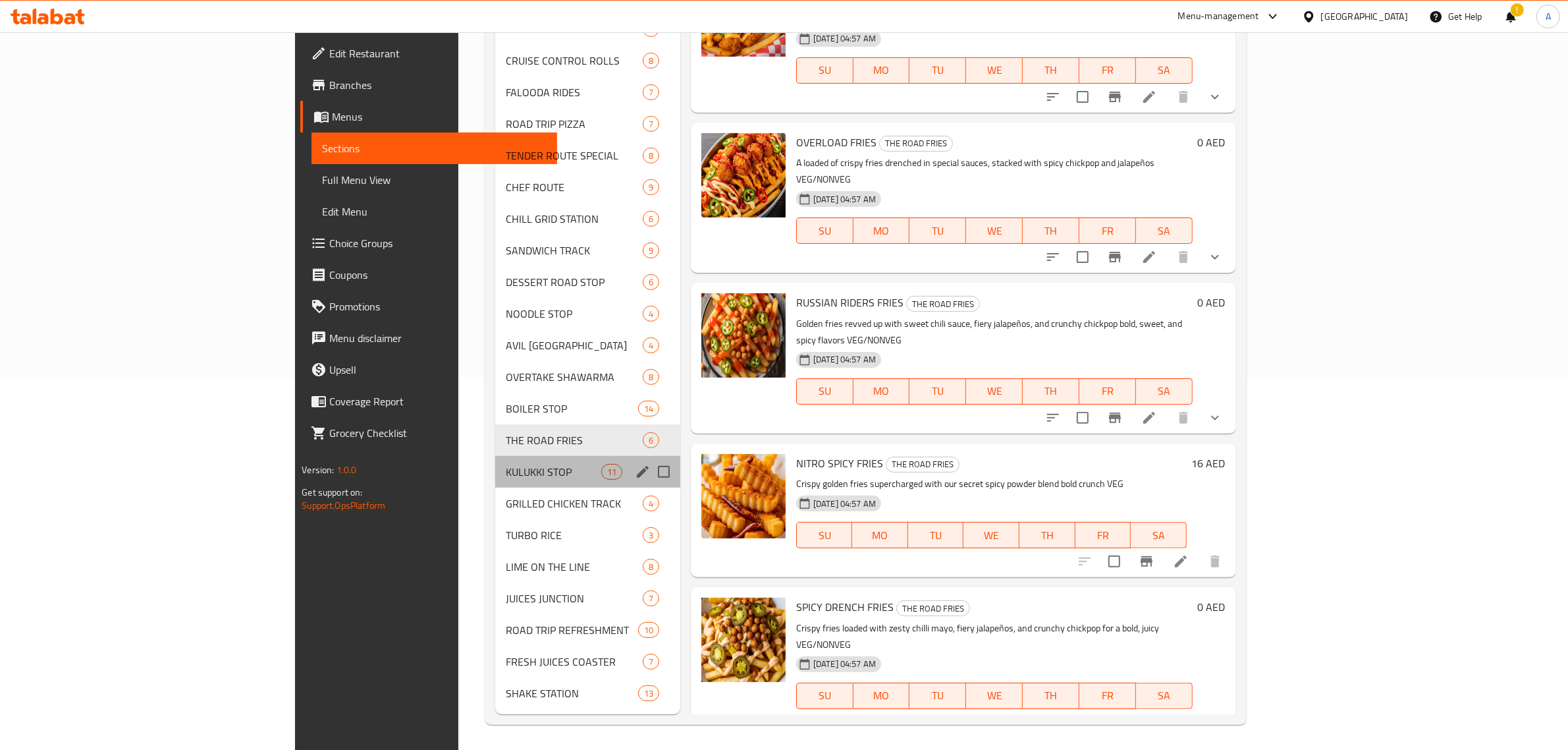
click at [495, 459] on div "KULUKKI STOP 11" at bounding box center [588, 471] width 185 height 31
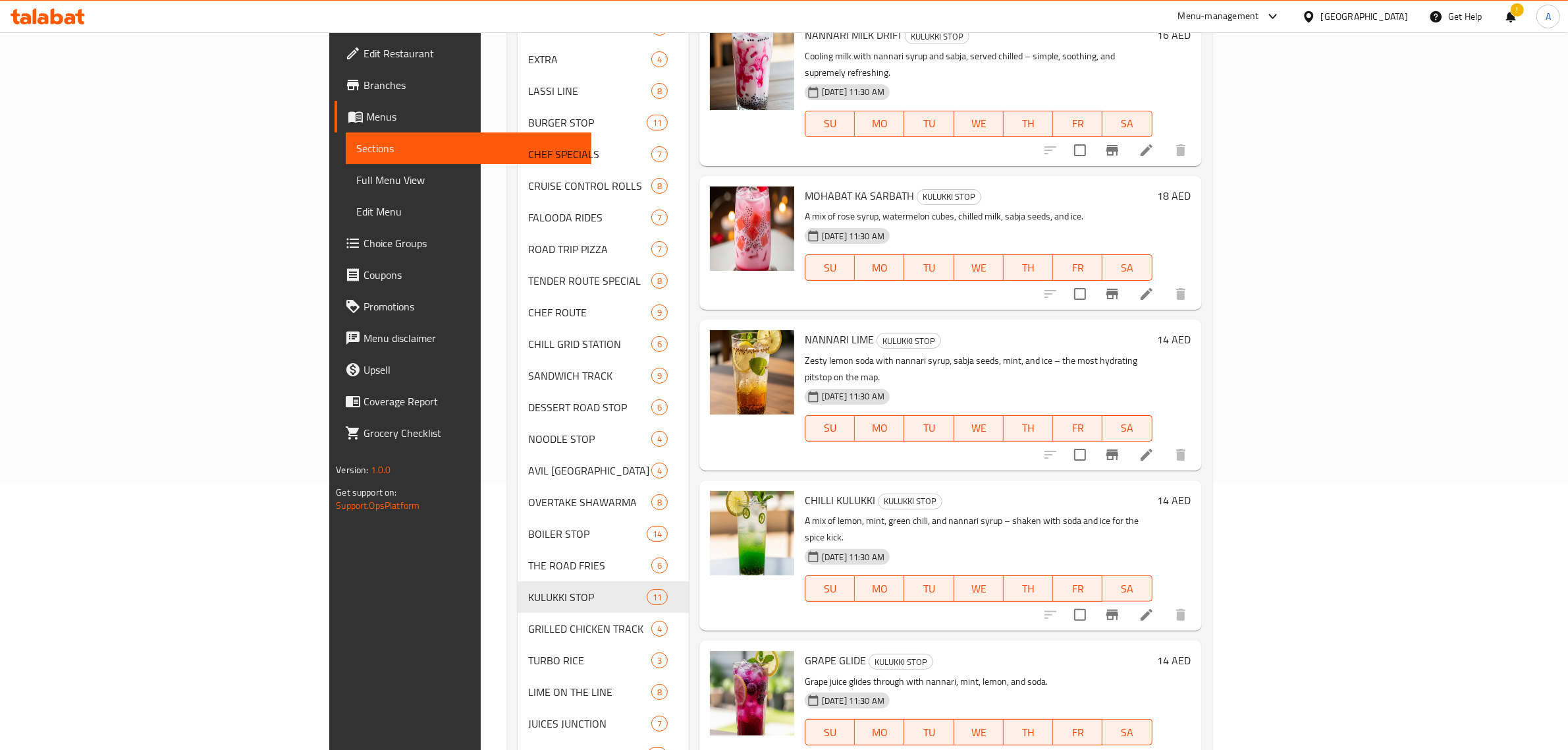
scroll to position [372, 0]
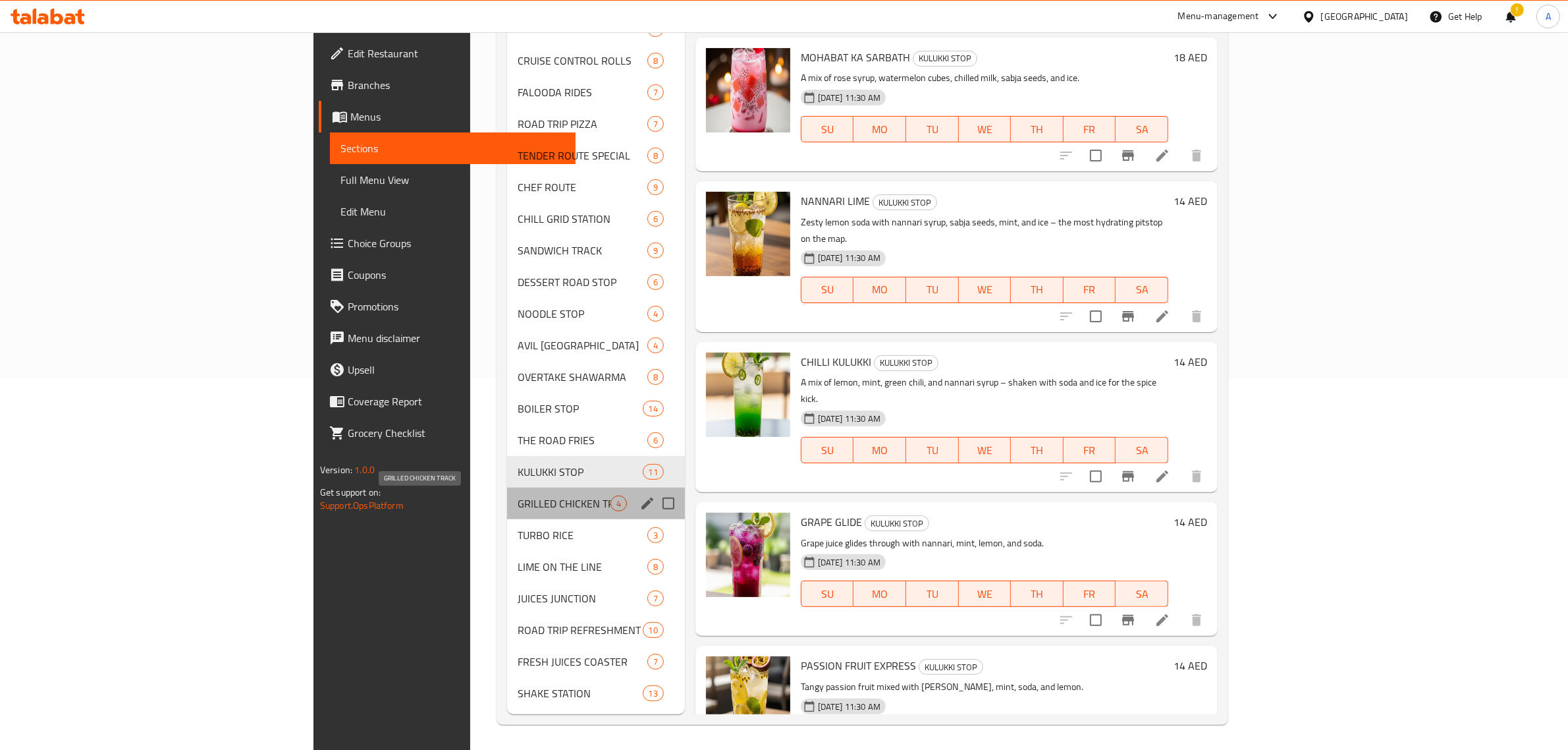
click at [518, 499] on span "GRILLED CHICKEN TRACK" at bounding box center [564, 503] width 93 height 16
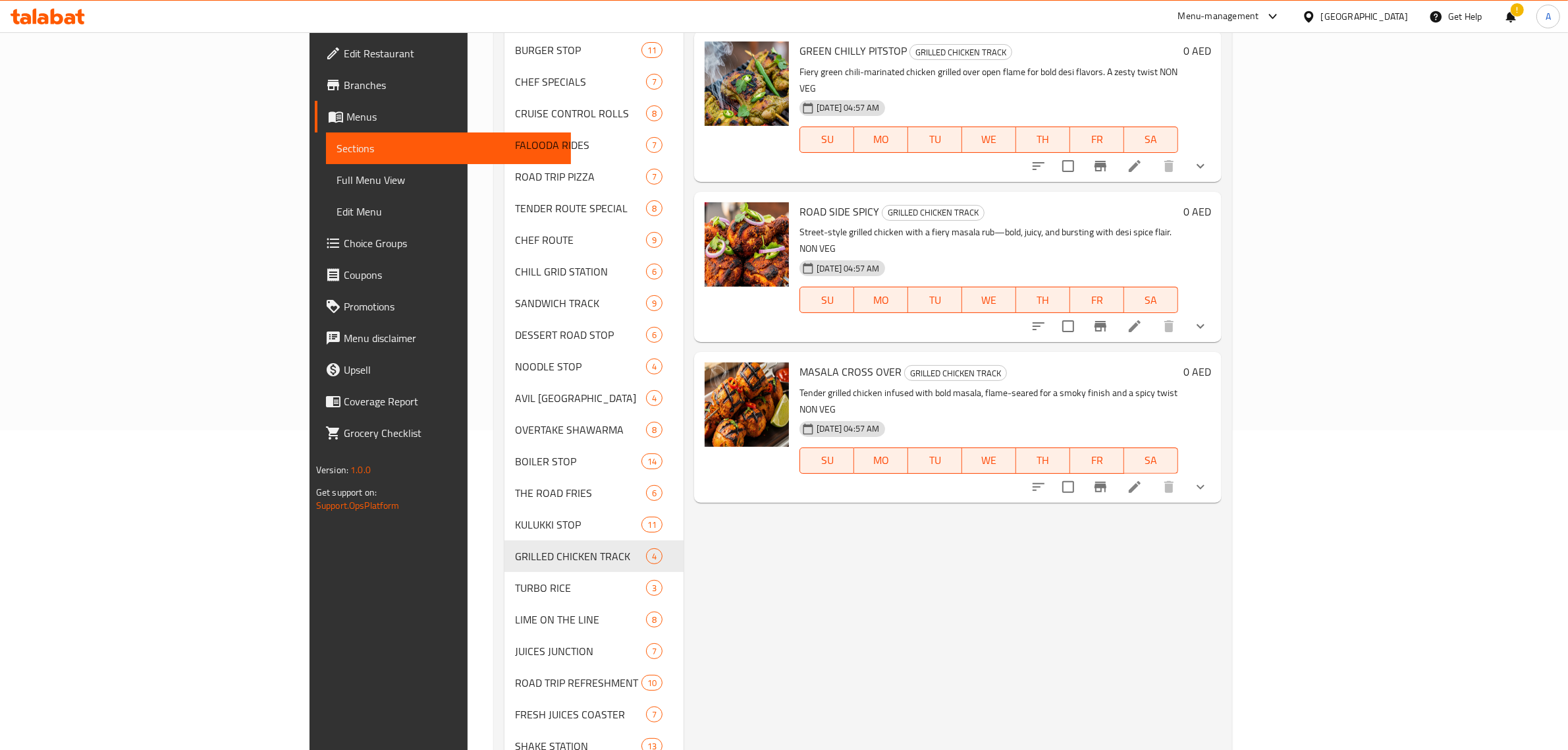
scroll to position [329, 0]
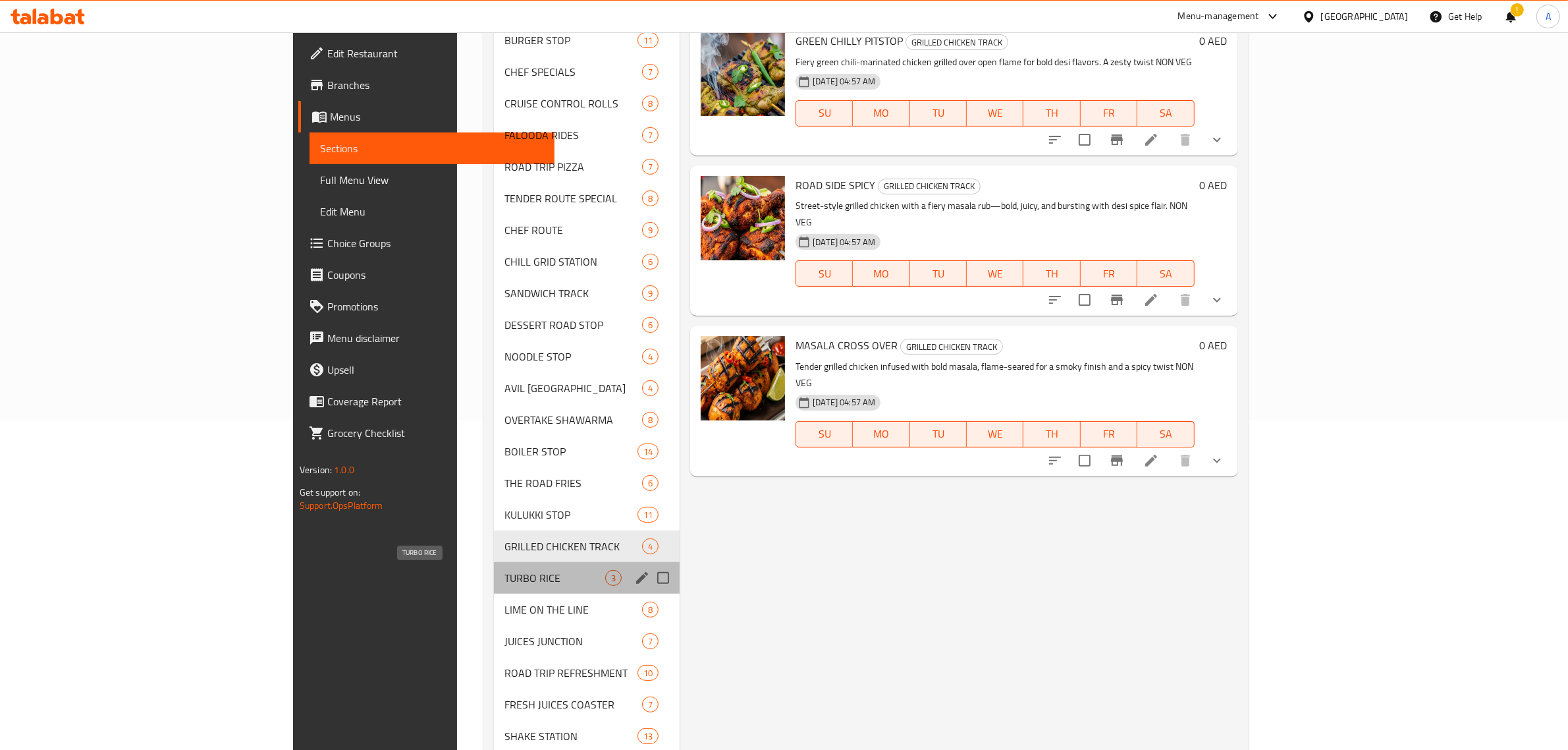
click at [504, 580] on span "TURBO RICE" at bounding box center [554, 578] width 100 height 16
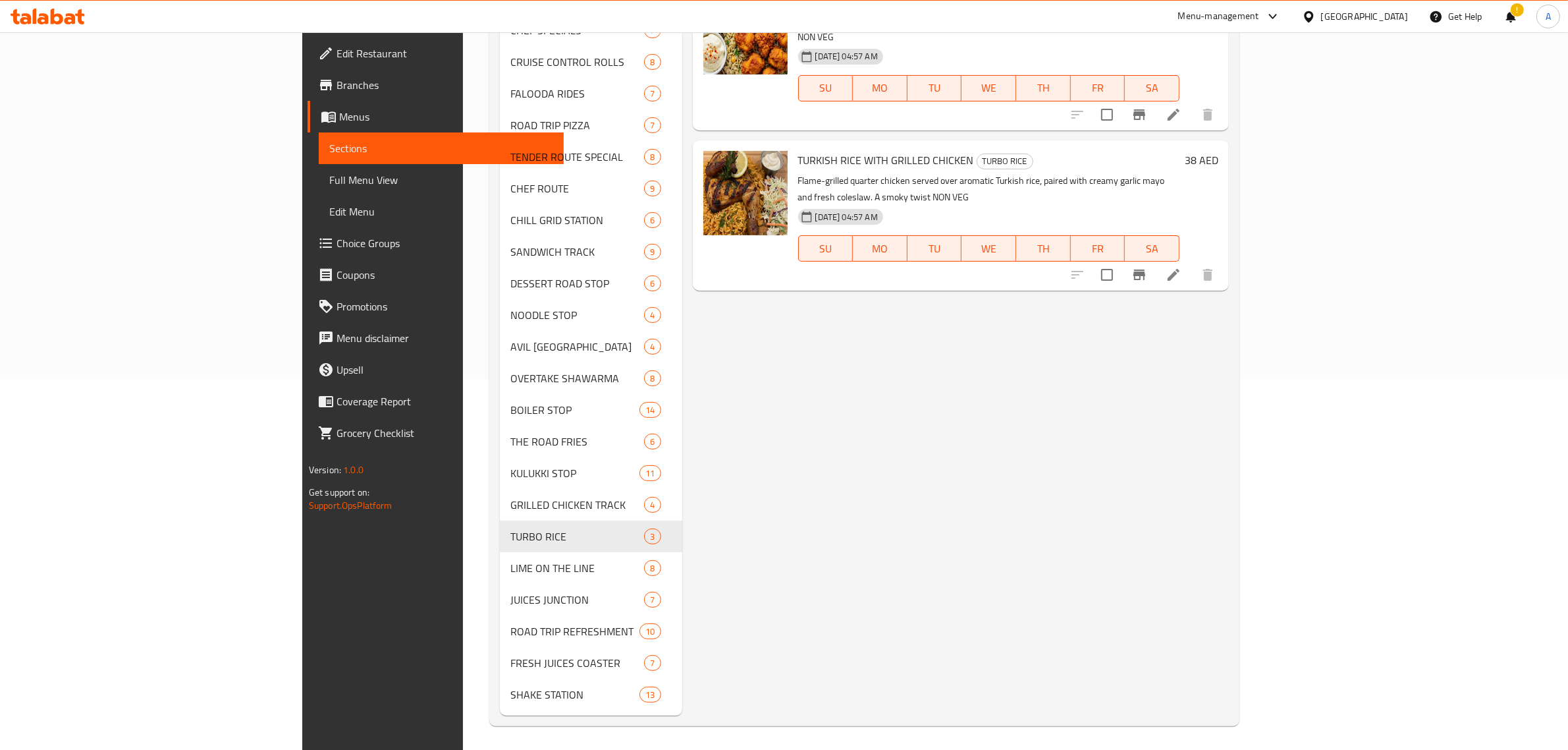
scroll to position [372, 0]
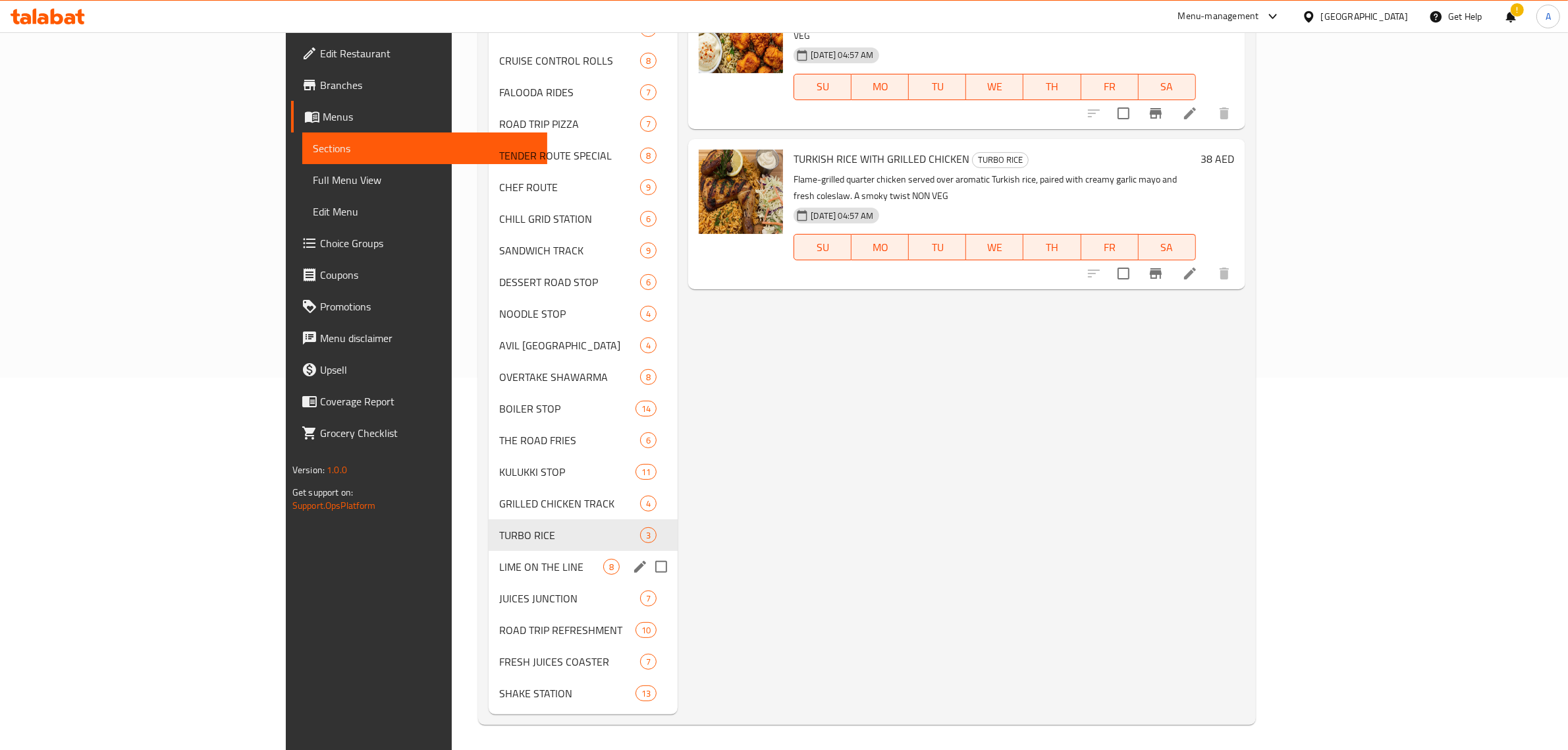
click at [489, 551] on div "LIME ON THE LINE 8" at bounding box center [583, 566] width 189 height 31
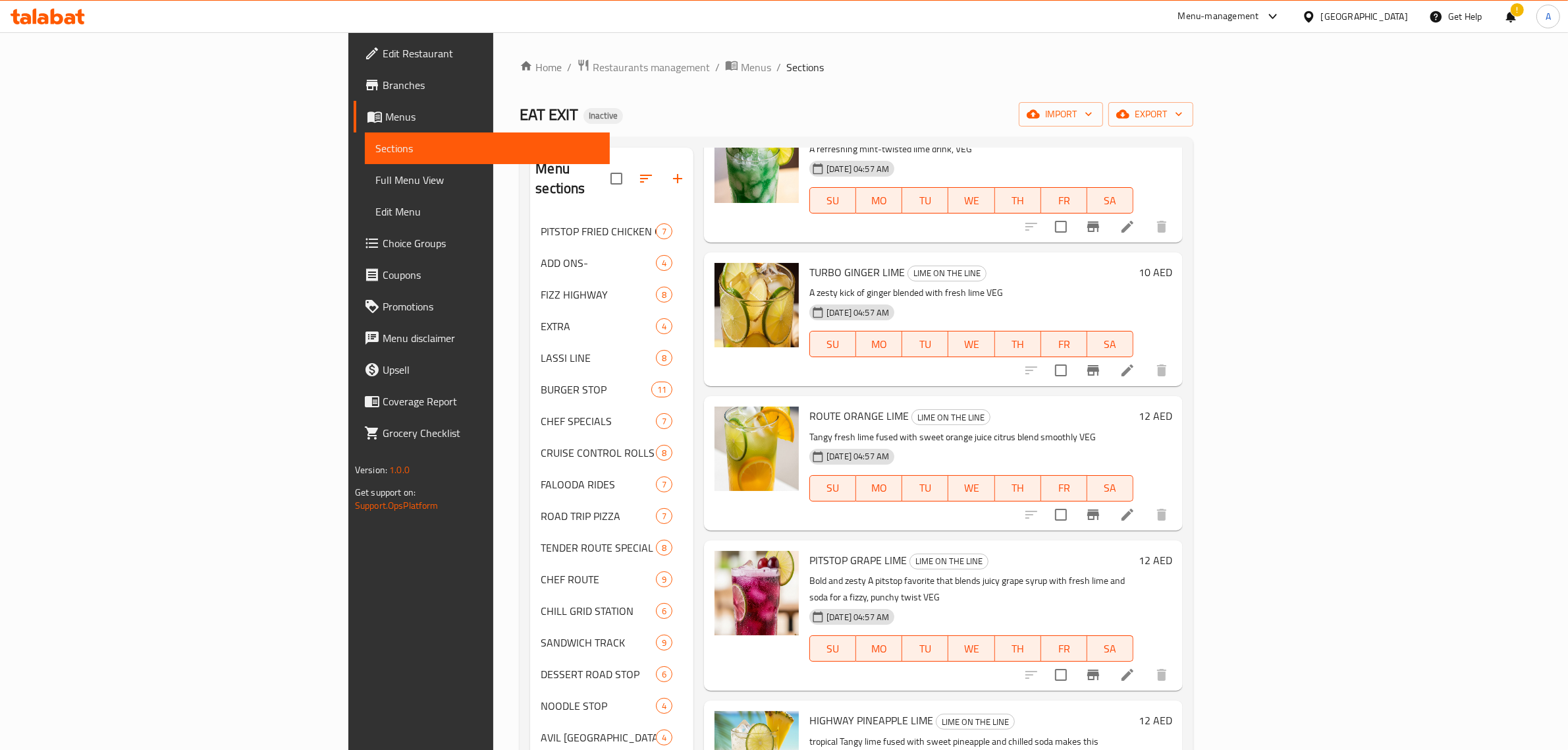
scroll to position [372, 0]
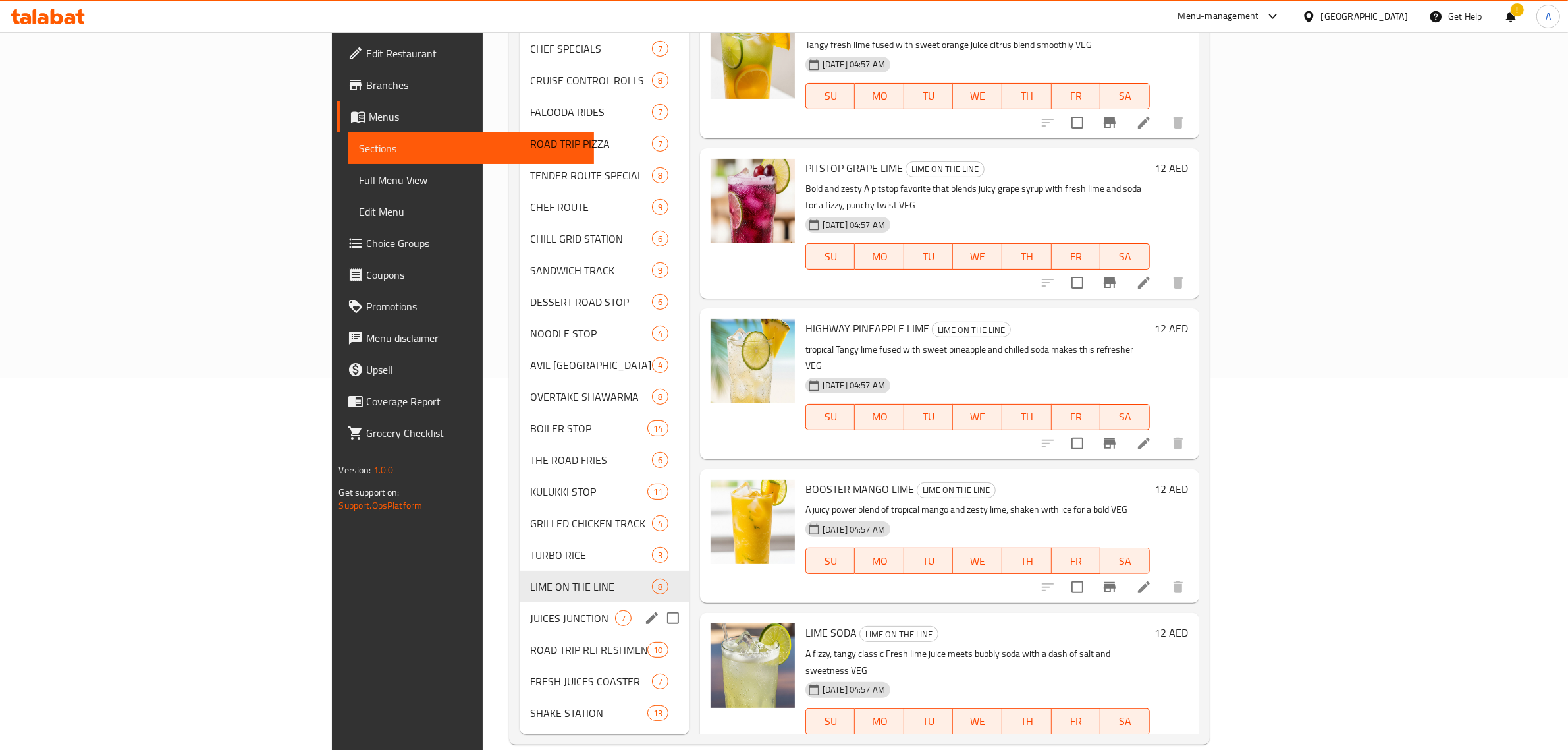
click at [530, 610] on span "JUICES JUNCTION" at bounding box center [572, 618] width 85 height 16
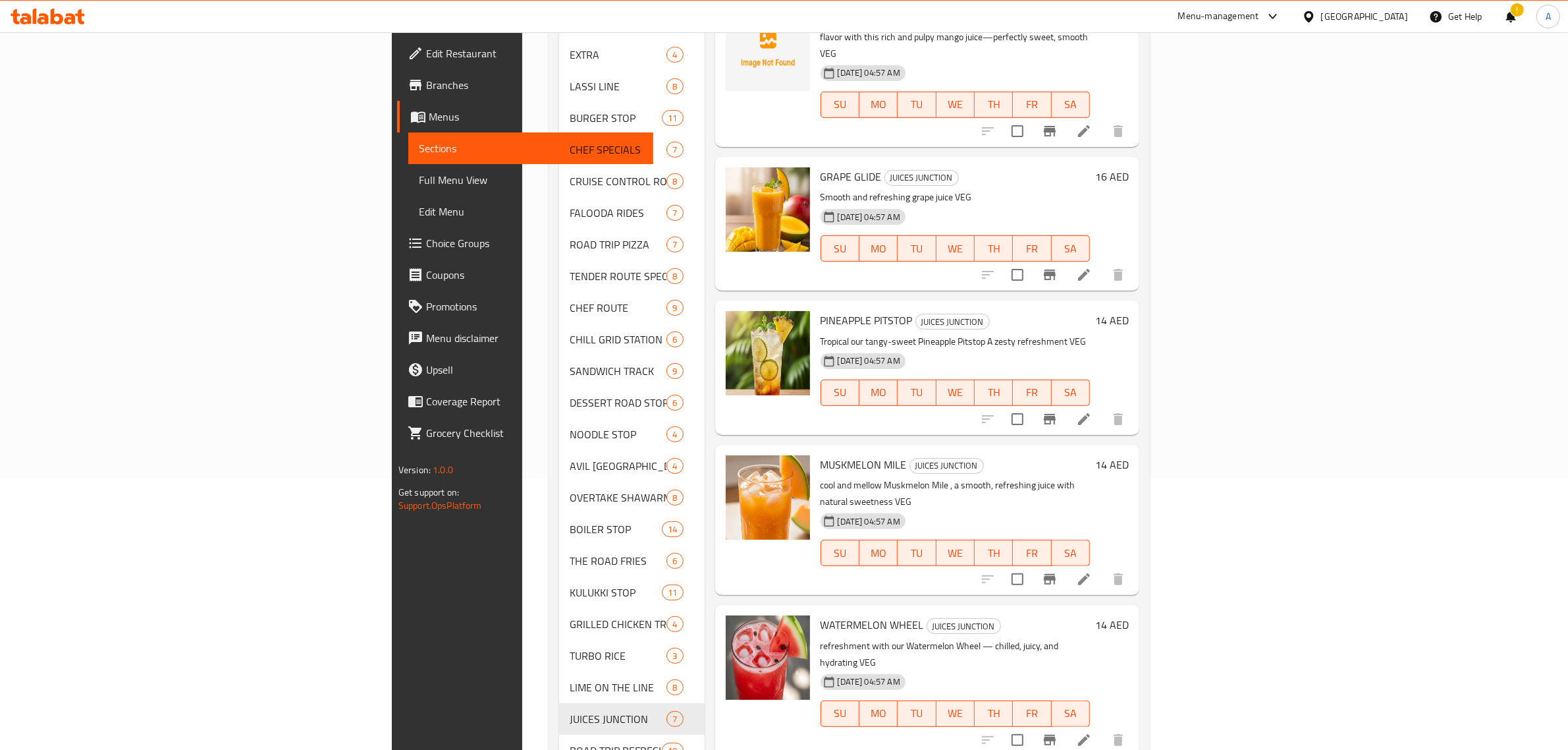
scroll to position [372, 0]
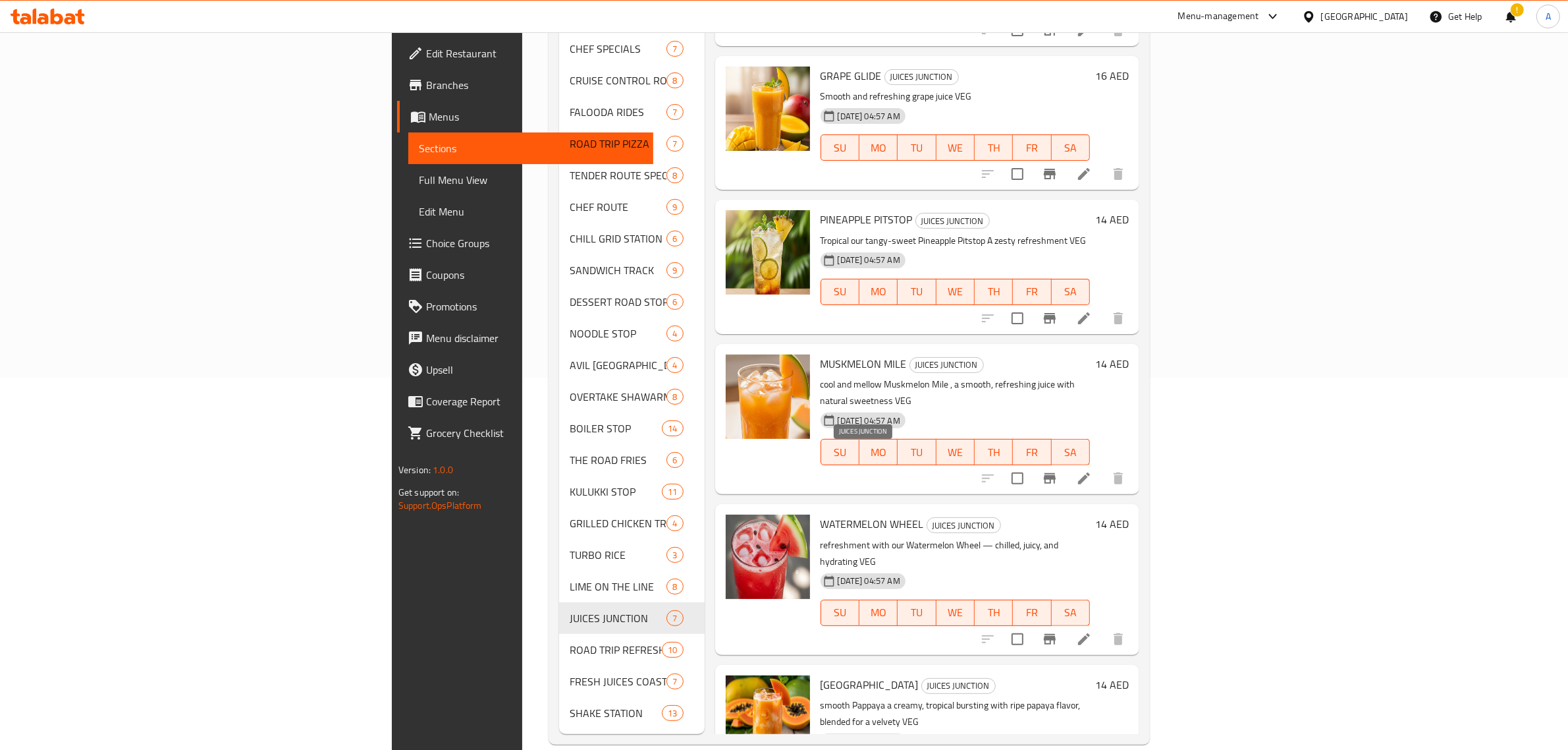
click at [928, 518] on span "JUICES JUNCTION" at bounding box center [964, 525] width 74 height 15
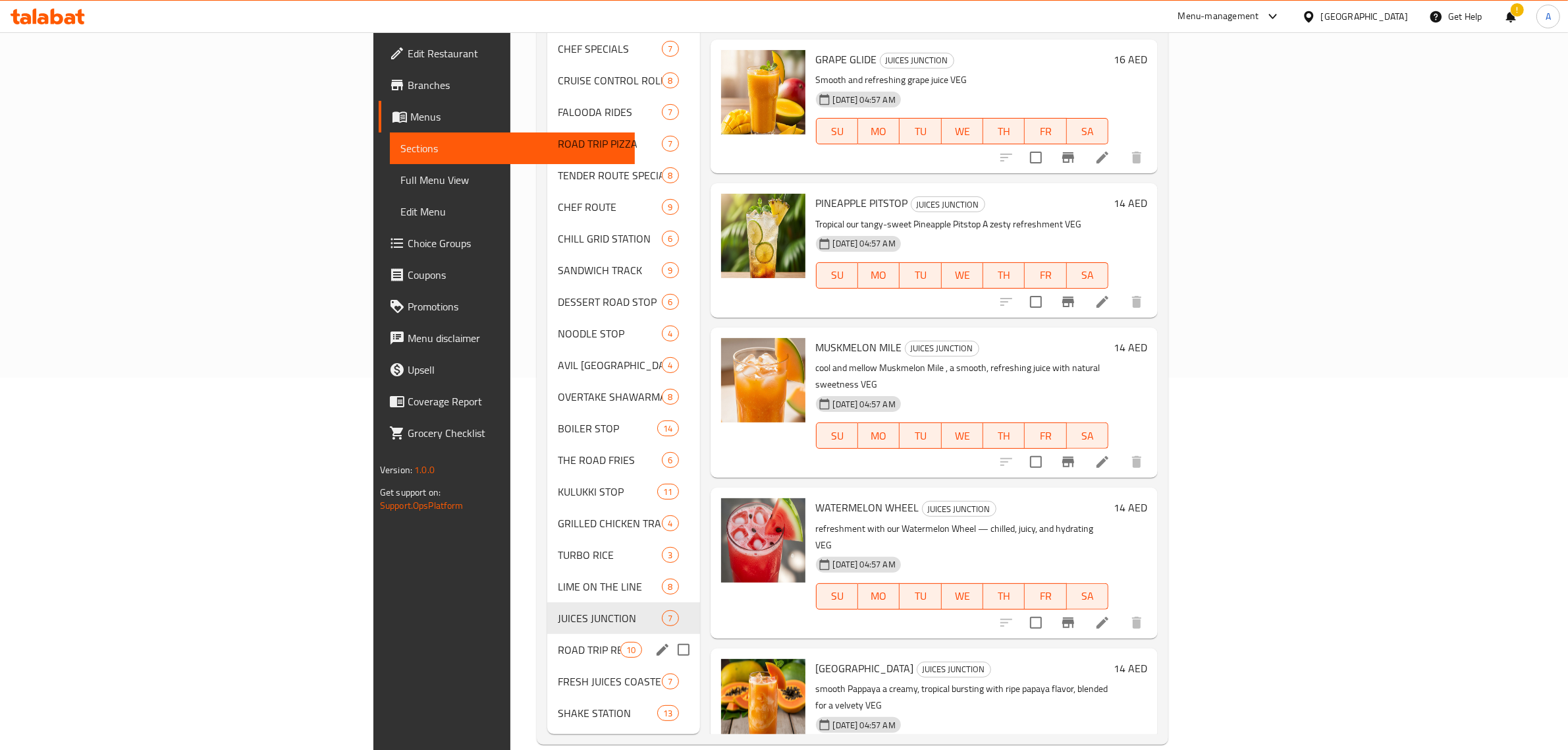
click at [547, 633] on div "ROAD TRIP REFRESHMENT 10" at bounding box center [623, 649] width 152 height 31
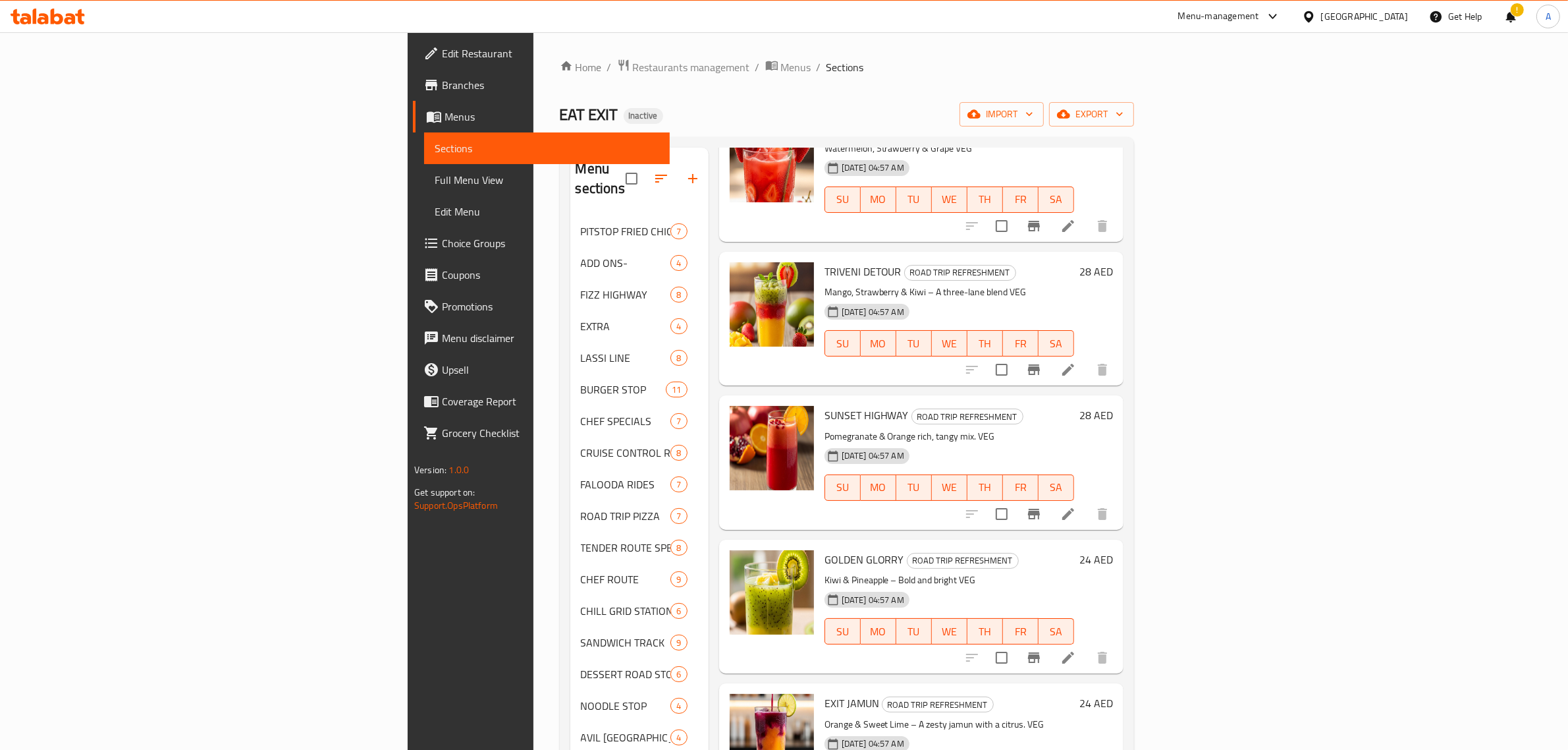
scroll to position [372, 0]
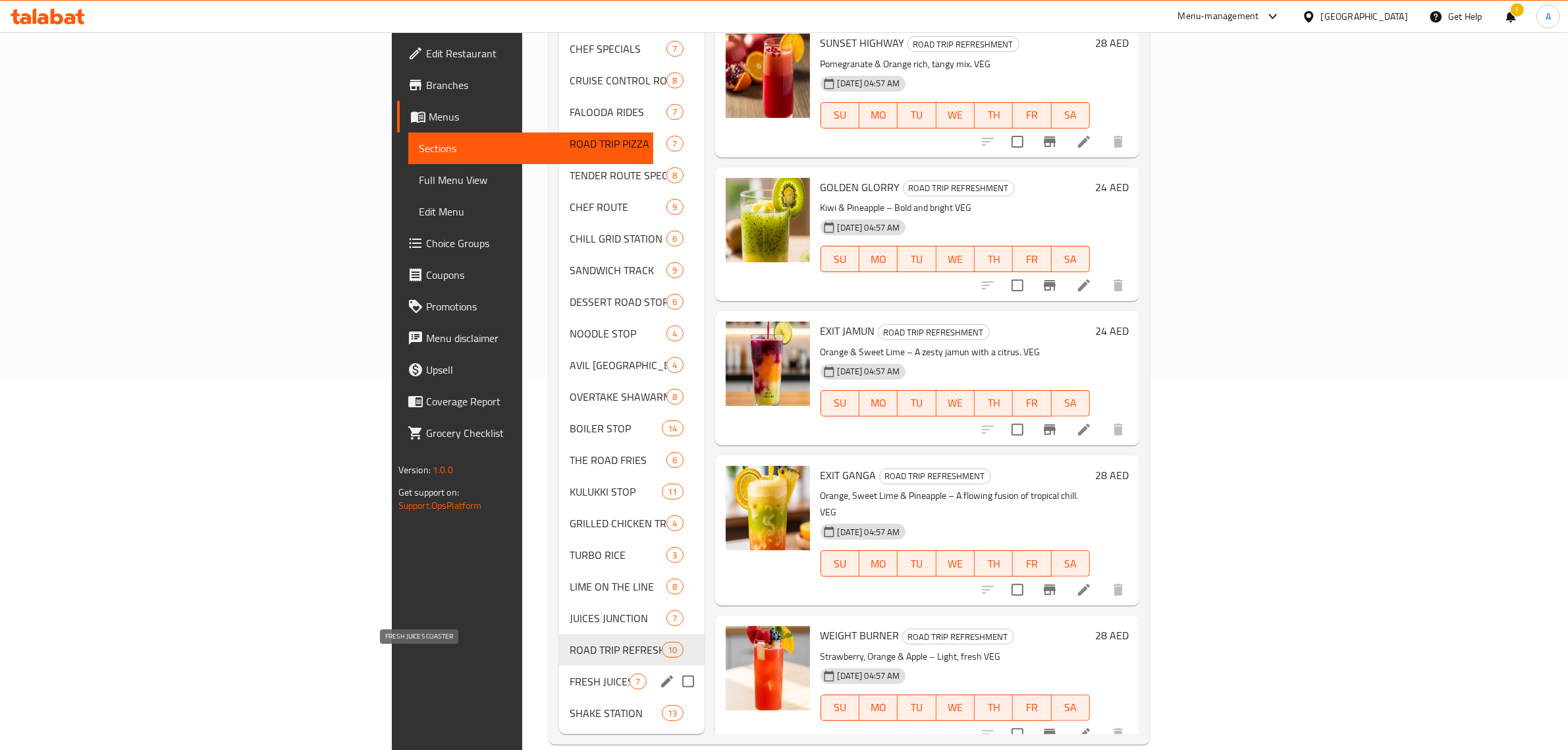
click at [570, 673] on span "FRESH JUICES COASTER" at bounding box center [599, 681] width 60 height 16
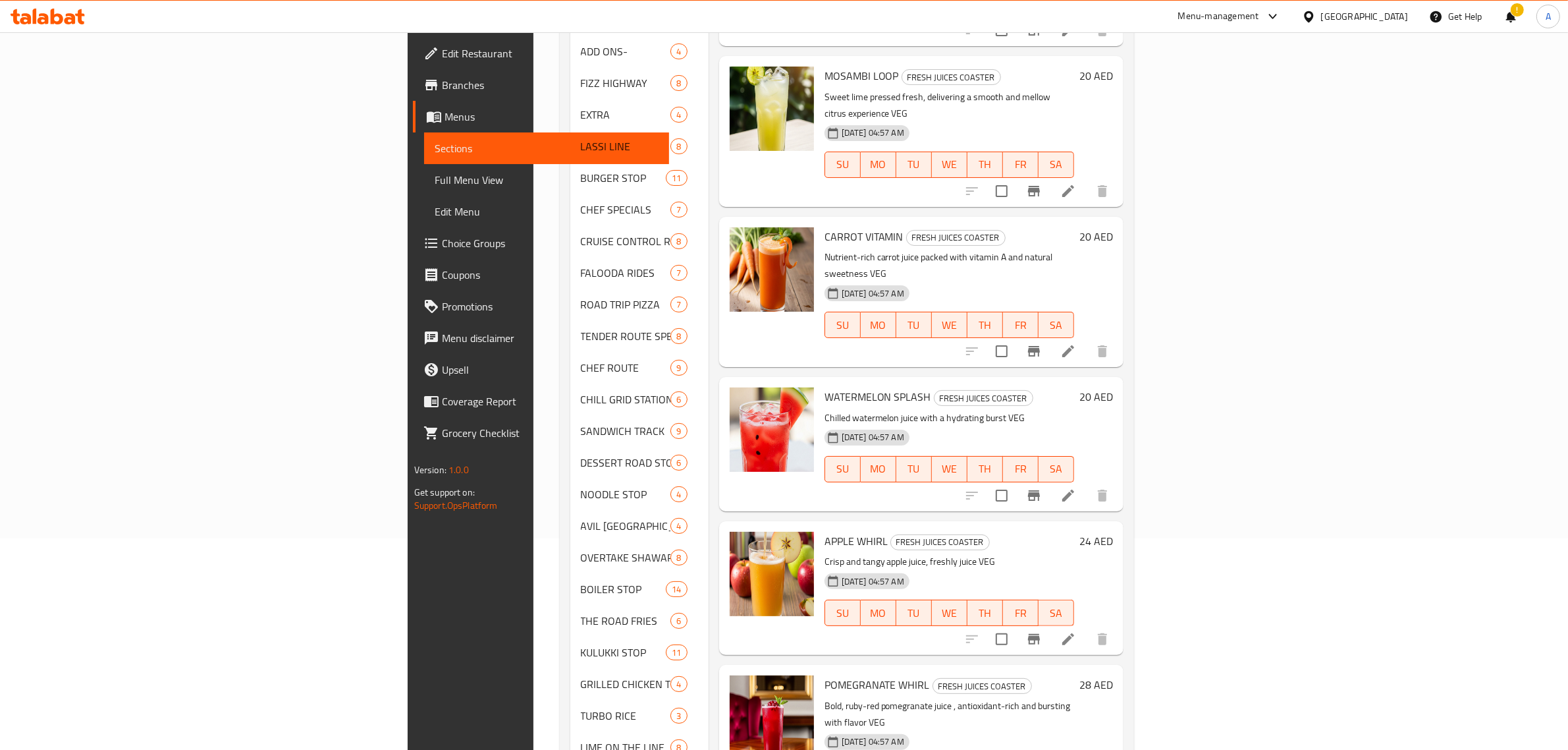
scroll to position [372, 0]
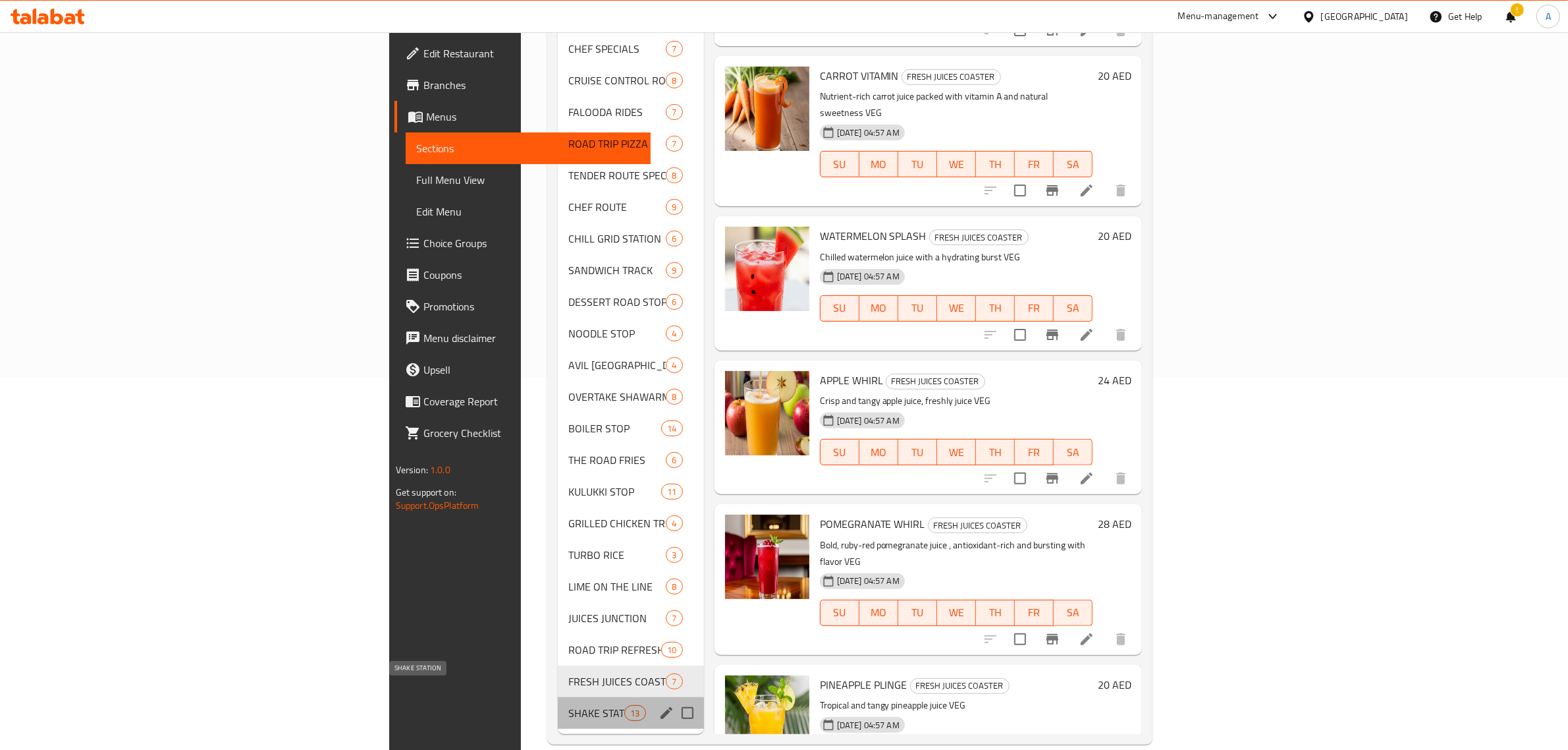
click at [569, 705] on span "SHAKE STATION" at bounding box center [597, 713] width 56 height 16
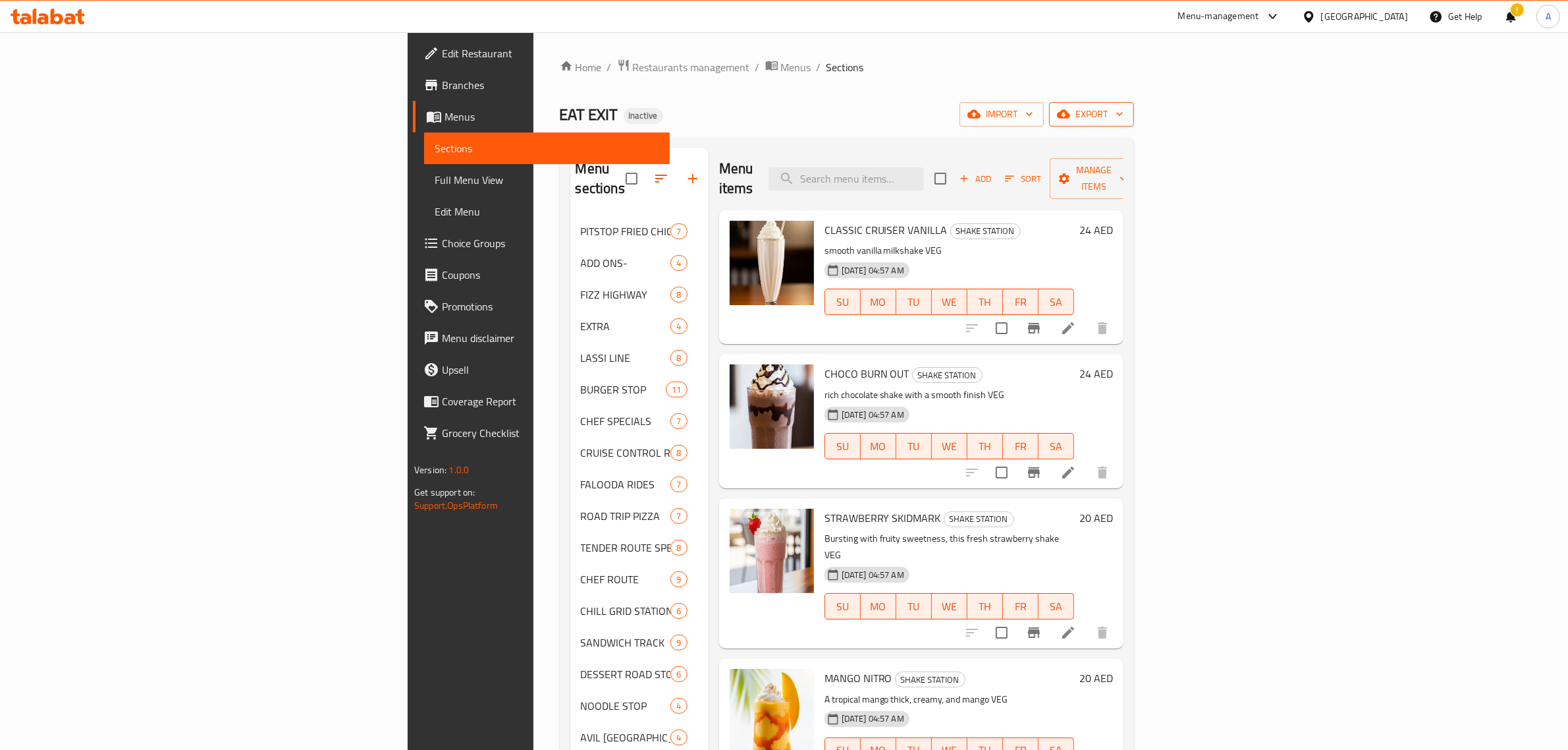
click at [1124, 109] on span "export" at bounding box center [1092, 114] width 64 height 16
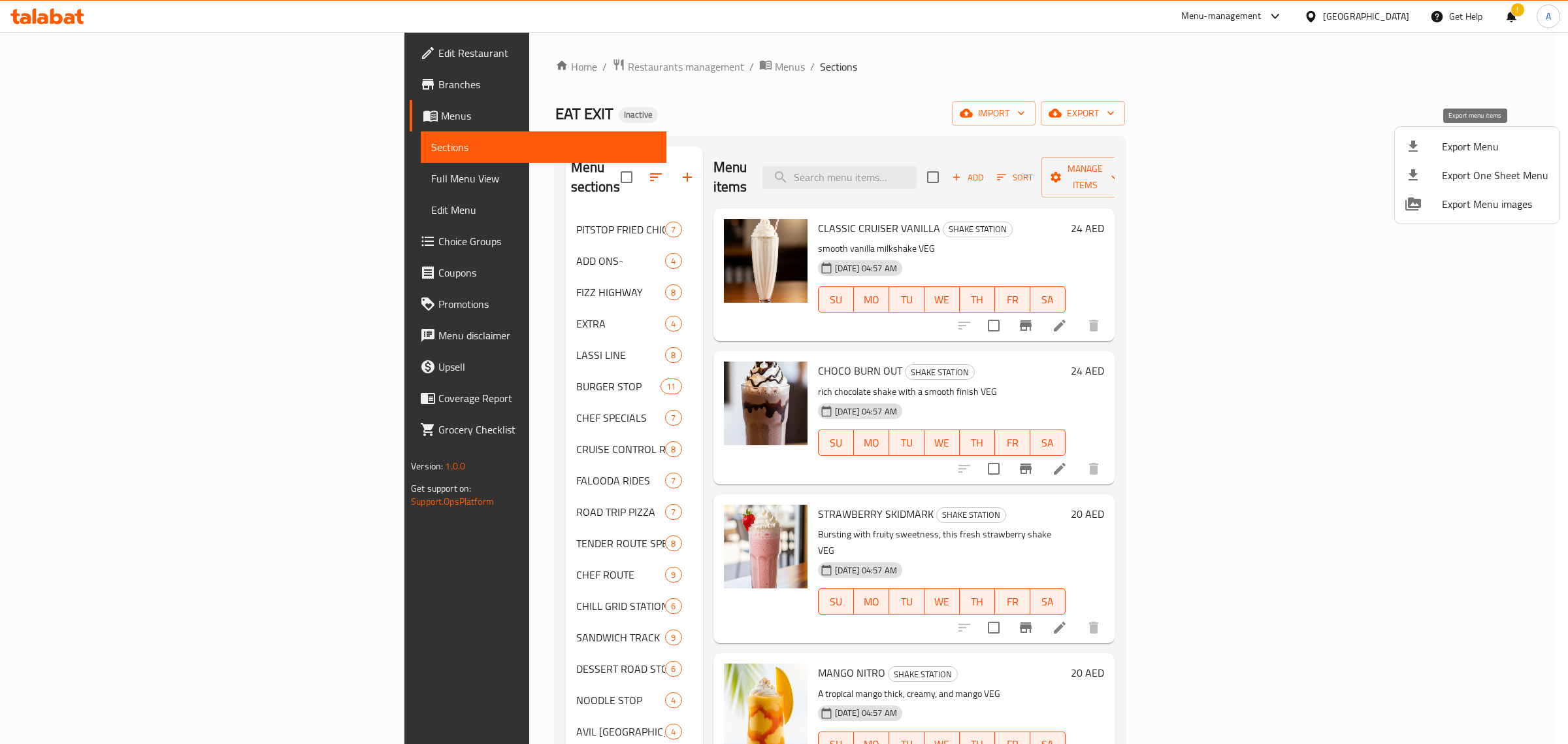
click at [1468, 145] on span "Export Menu" at bounding box center [1496, 147] width 107 height 16
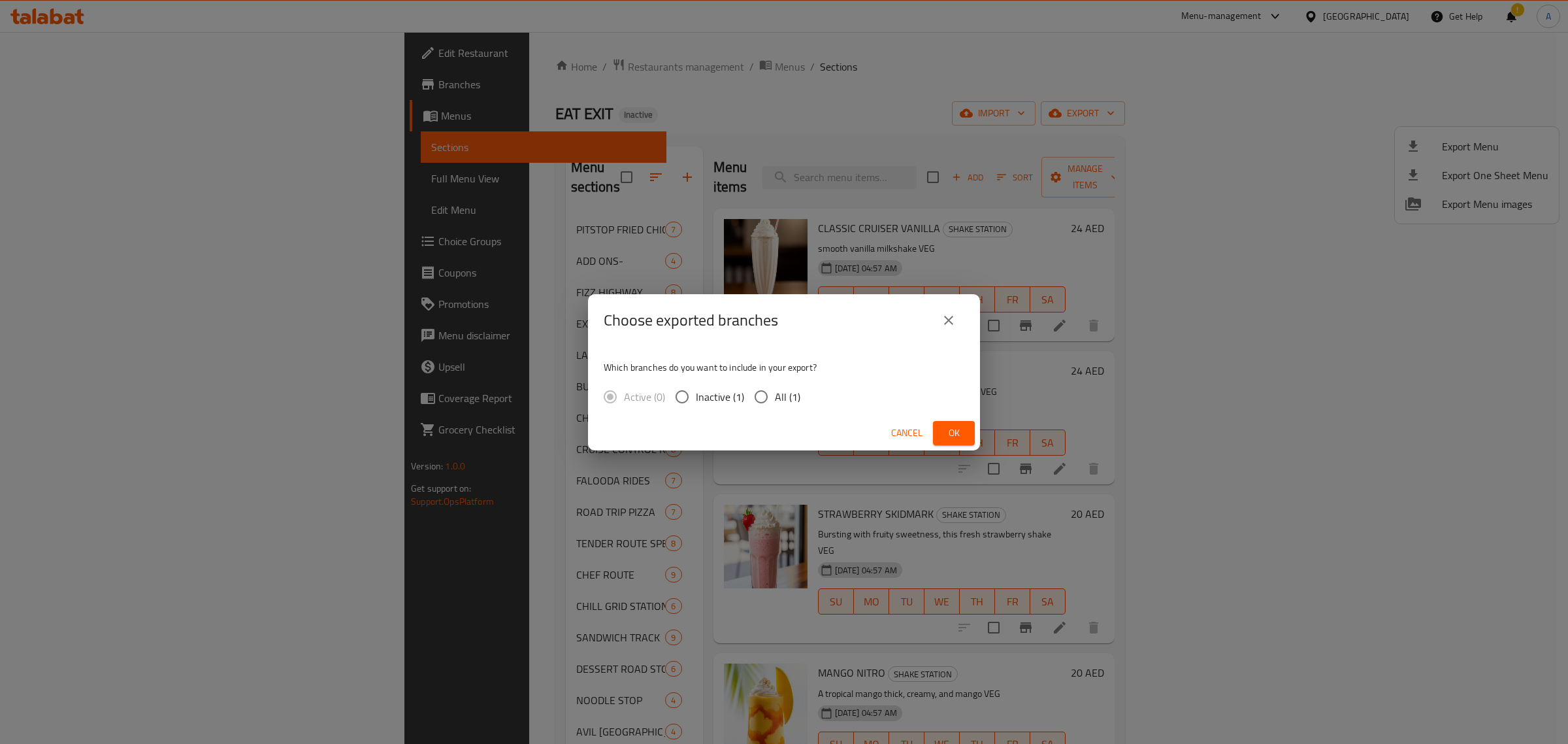
click at [756, 397] on input "All (1)" at bounding box center [761, 396] width 28 height 28
radio input "true"
click at [952, 436] on span "Ok" at bounding box center [953, 433] width 20 height 16
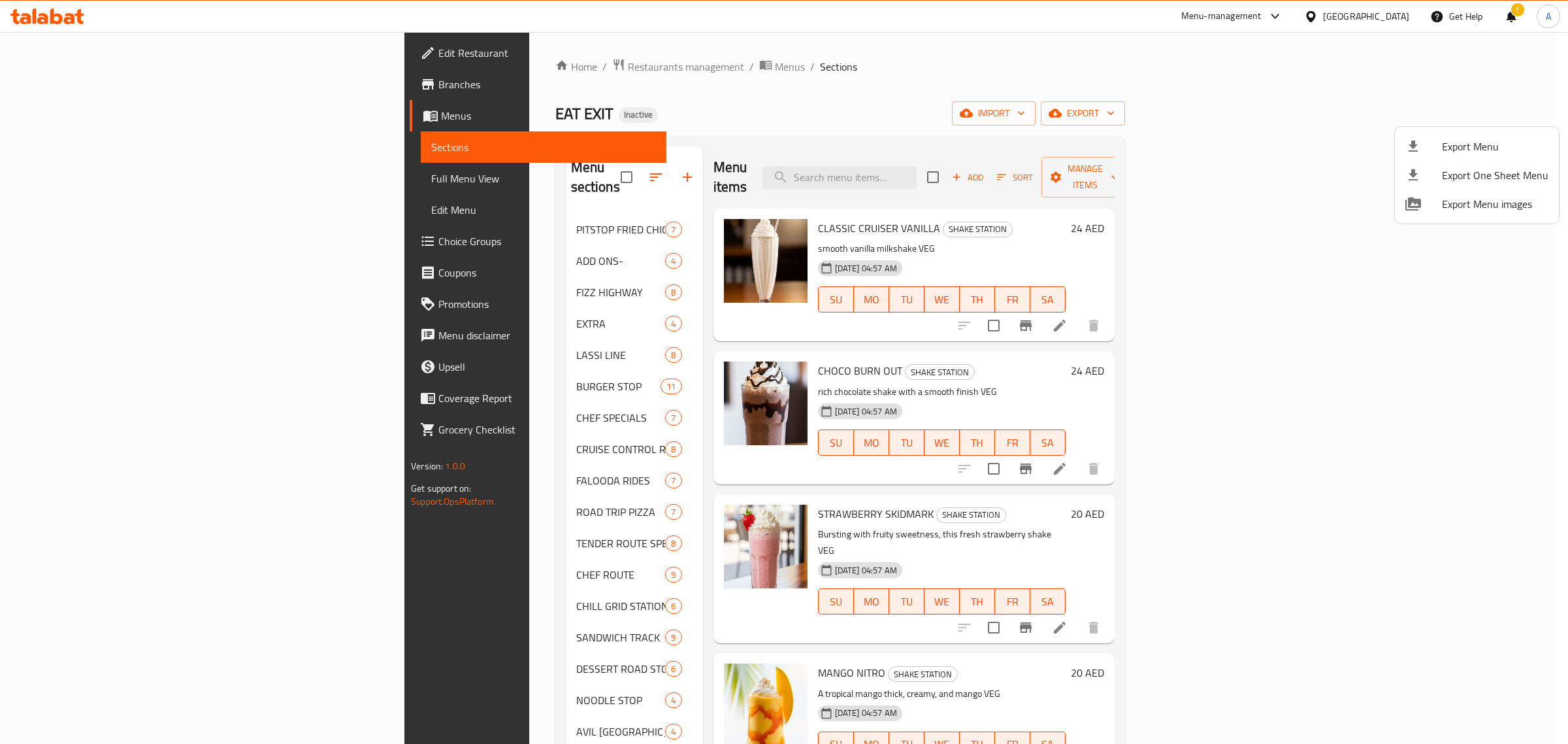
click at [1368, 17] on div at bounding box center [784, 372] width 1568 height 744
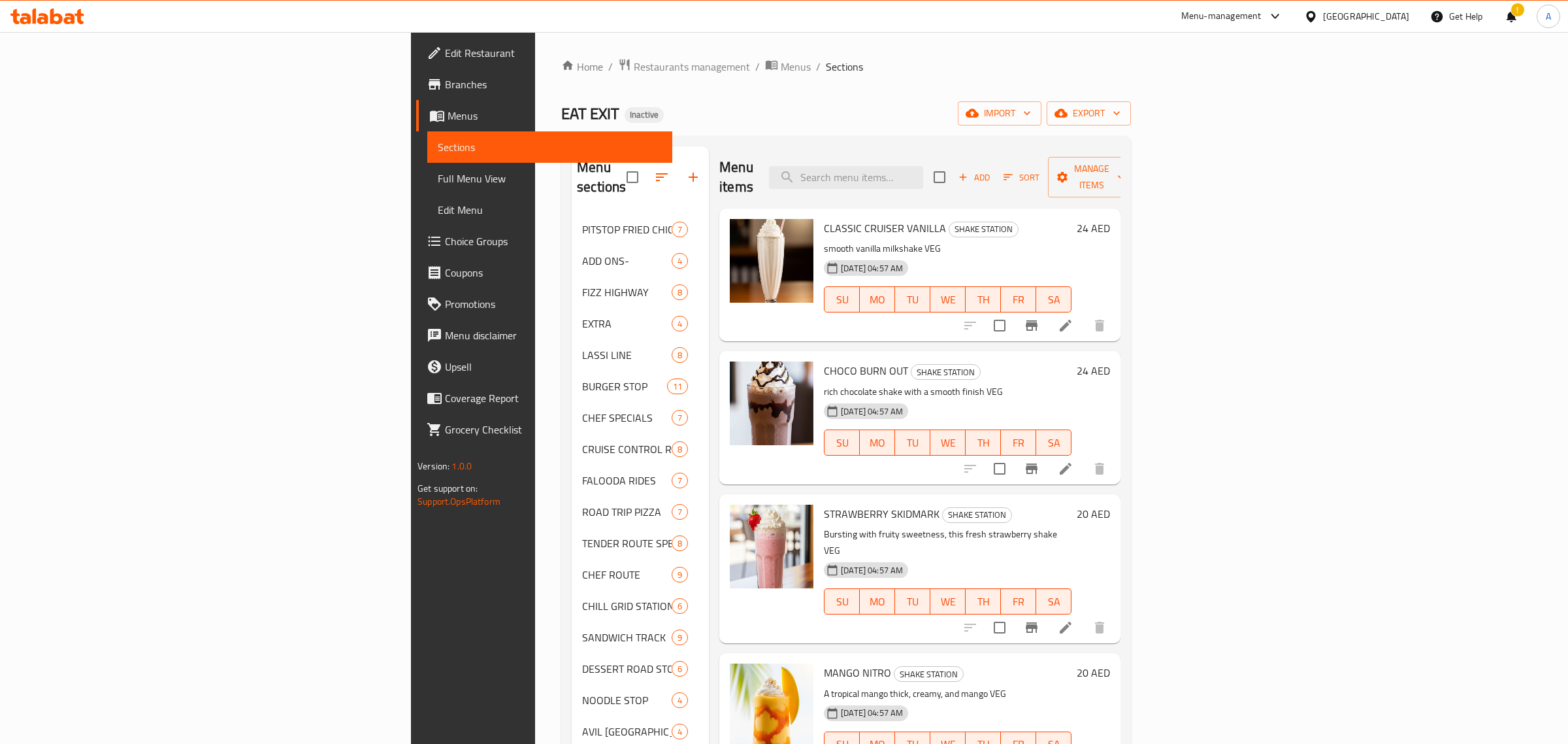
click at [1368, 17] on div "United Arab Emirates" at bounding box center [1366, 16] width 86 height 14
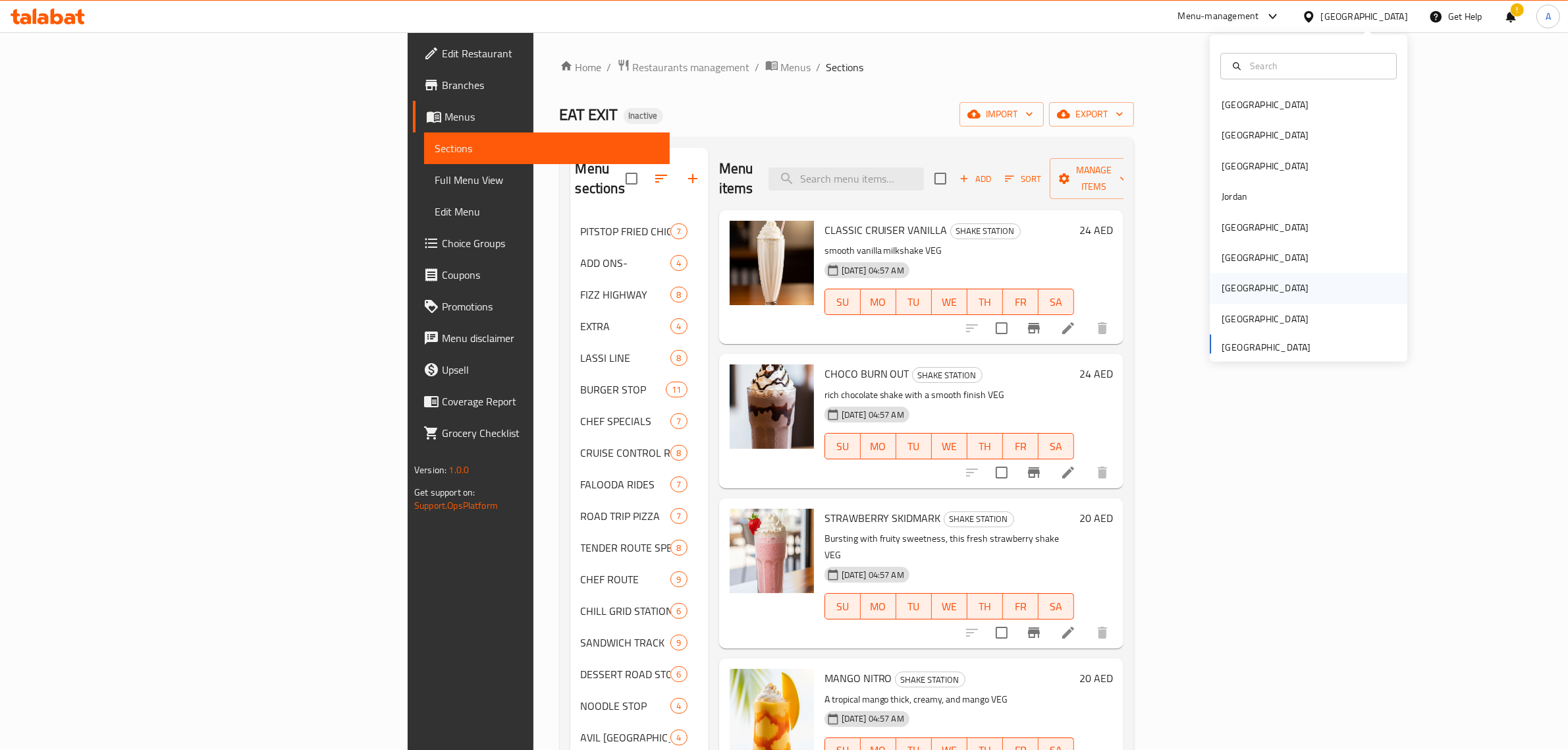
click at [1259, 279] on div "Qatar" at bounding box center [1309, 289] width 197 height 31
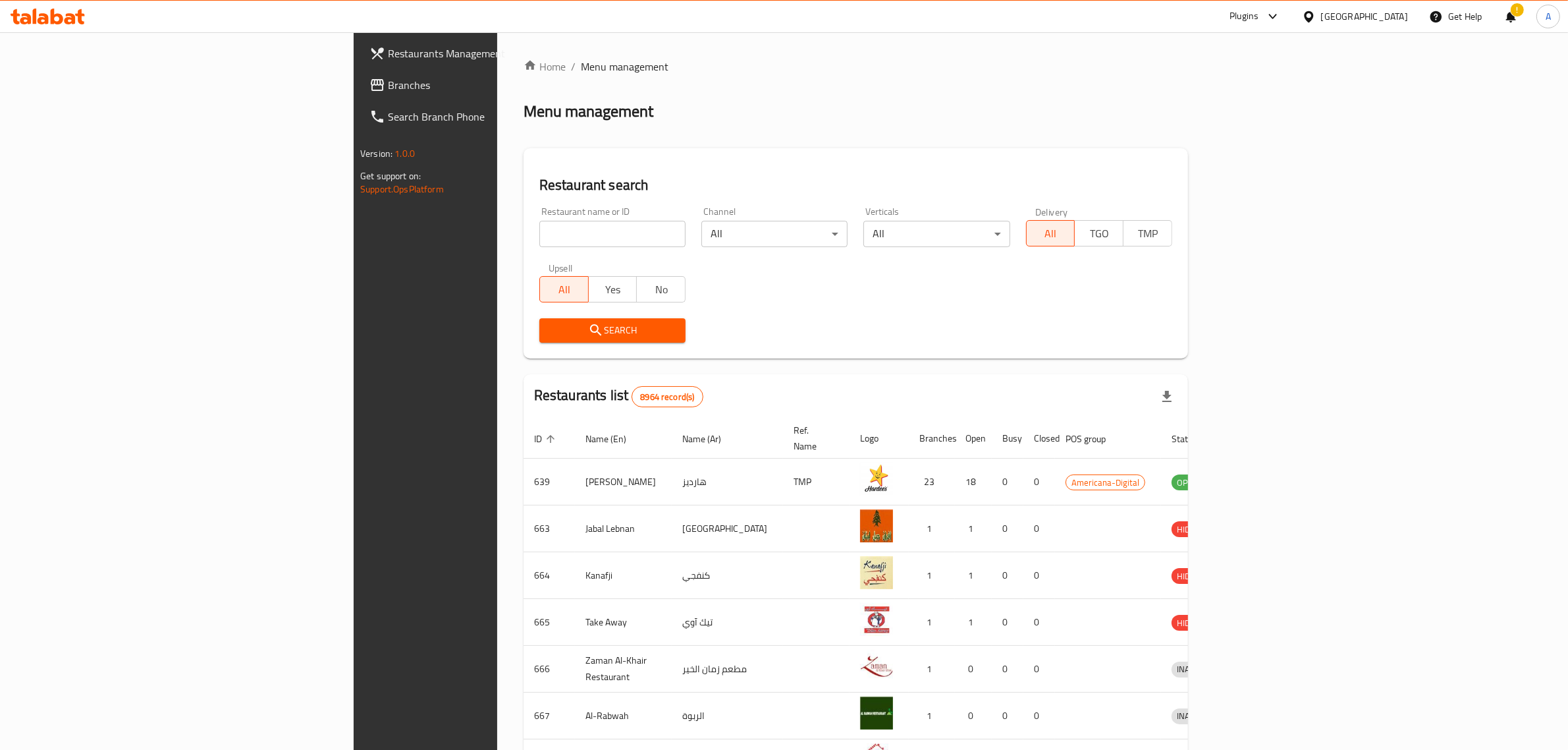
drag, startPoint x: 1397, startPoint y: 13, endPoint x: 1395, endPoint y: 21, distance: 8.2
click at [1395, 12] on div "Qatar" at bounding box center [1364, 16] width 87 height 14
click at [1268, 256] on div "Oman" at bounding box center [1309, 258] width 197 height 31
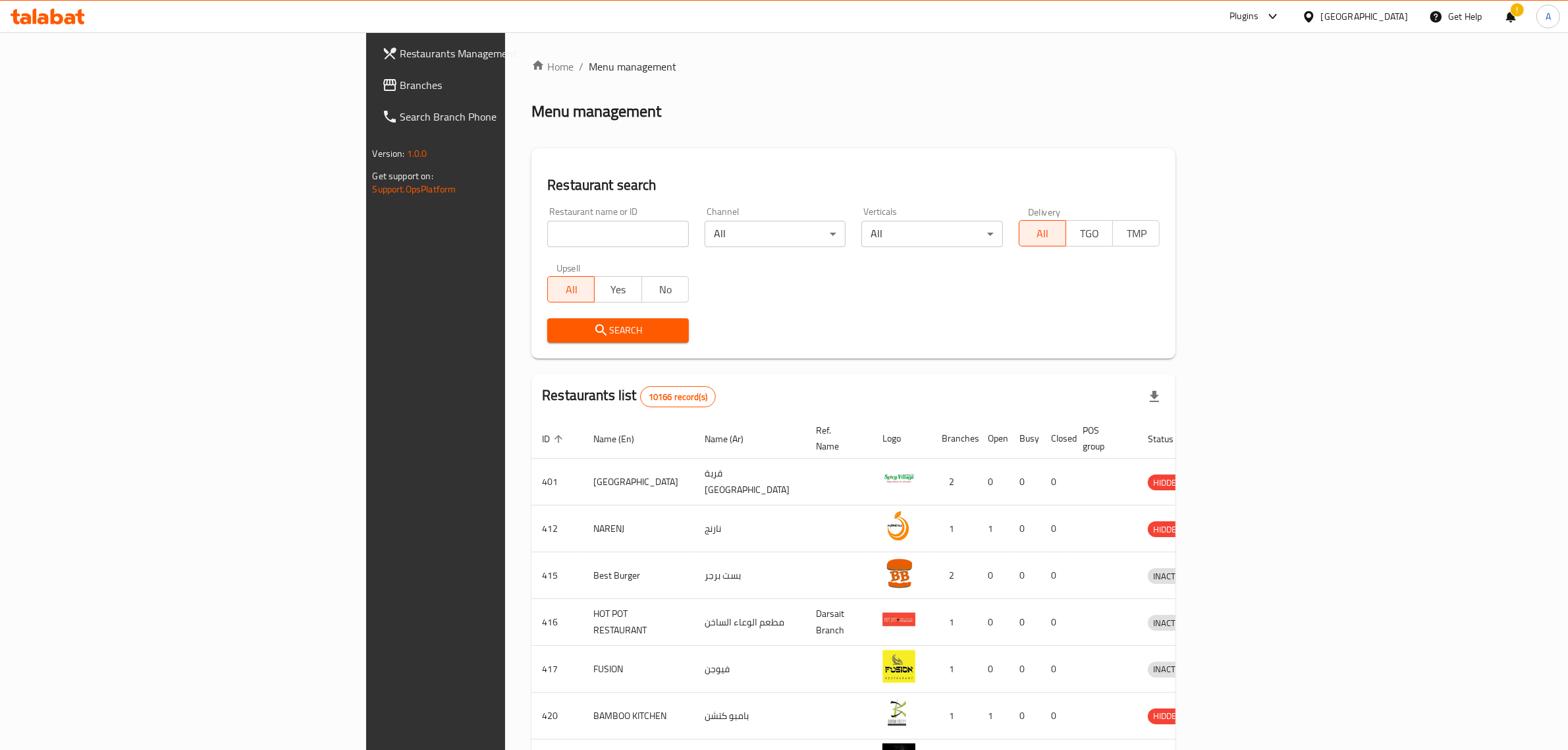
click at [547, 231] on input "search" at bounding box center [618, 233] width 142 height 26
paste input "Shapes"
type input "Shapes"
click button "Search" at bounding box center [618, 330] width 142 height 24
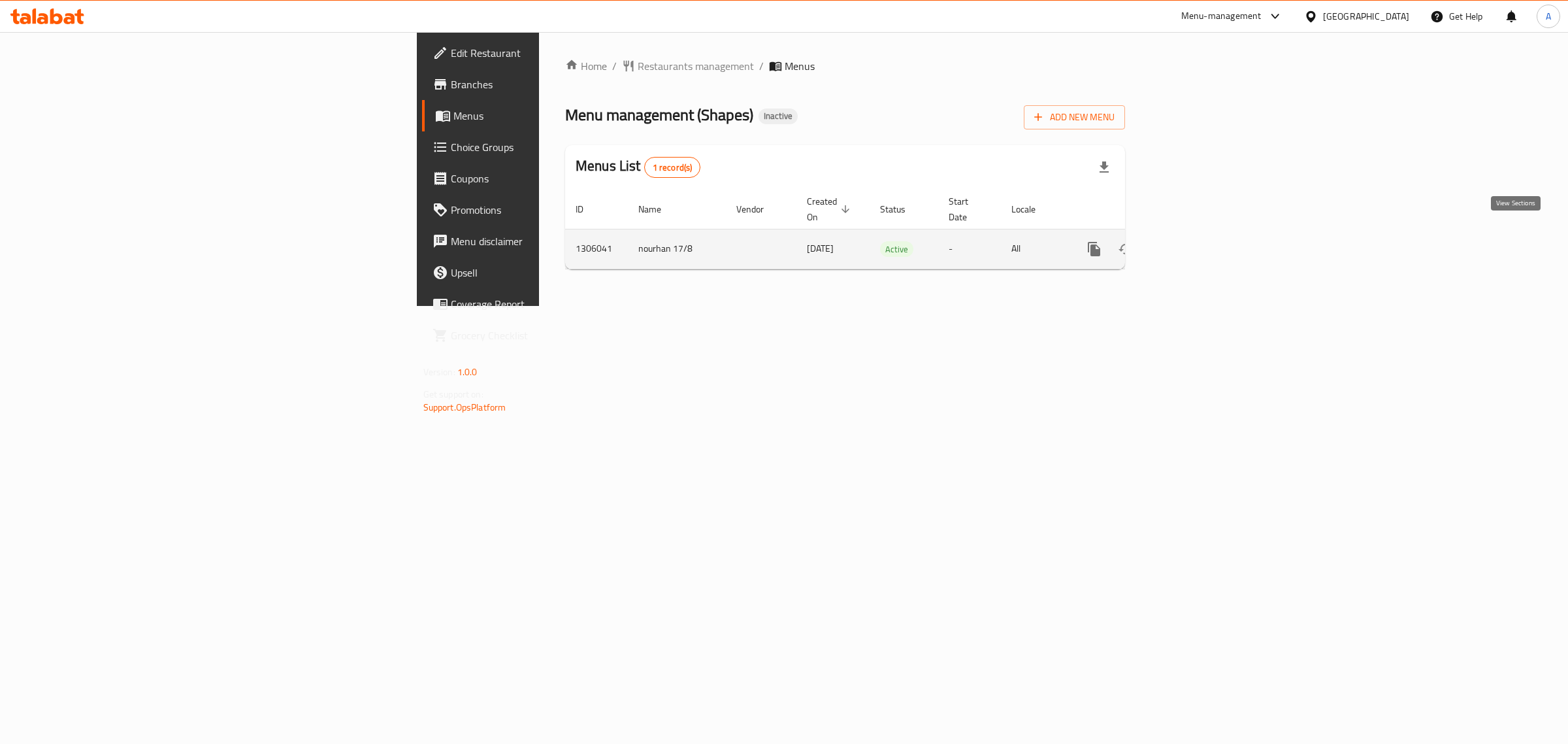
click at [1197, 241] on icon "enhanced table" at bounding box center [1189, 249] width 16 height 16
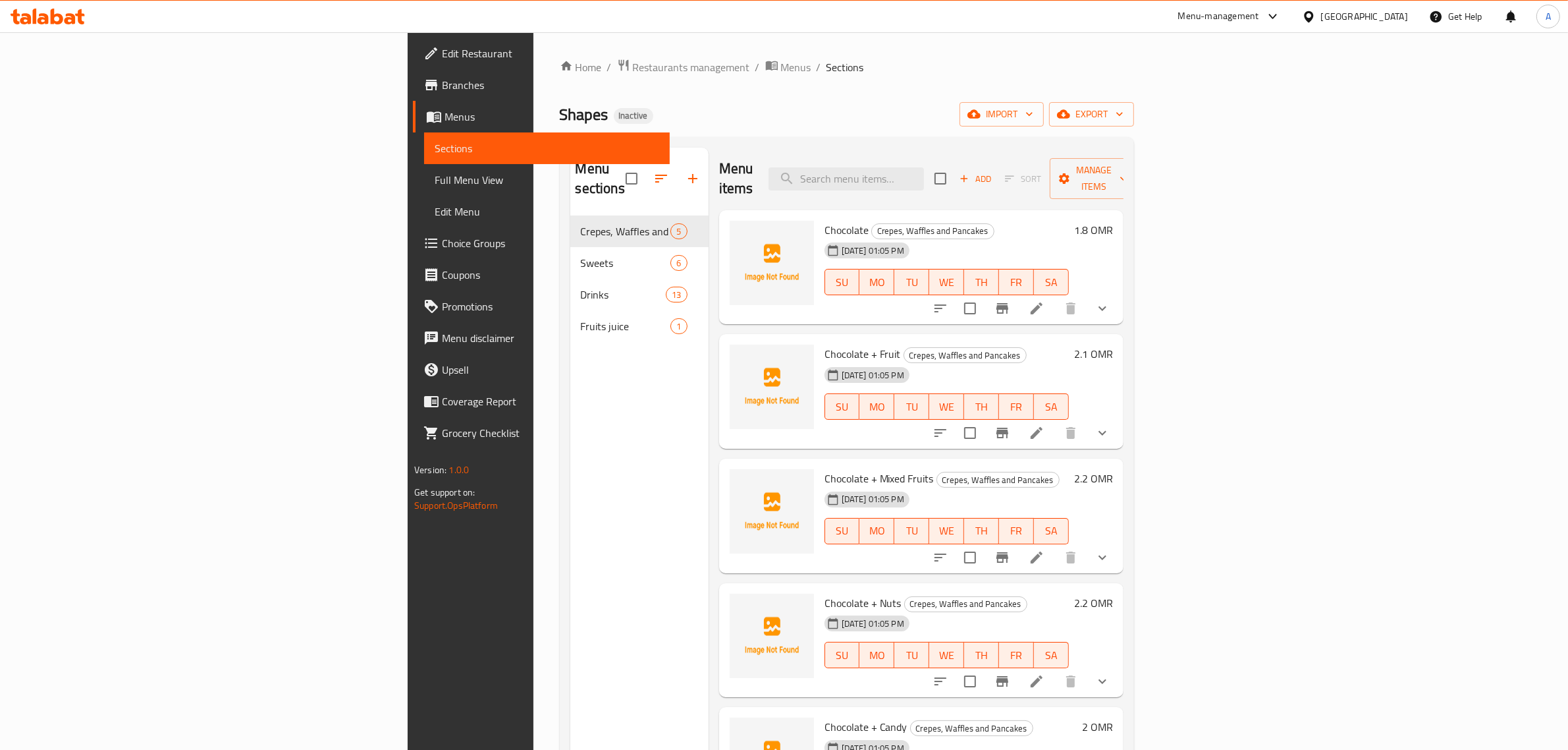
click at [685, 59] on div "Home / Restaurants management / Menus / Sections Shapes Inactive import export …" at bounding box center [847, 483] width 627 height 902
click at [696, 102] on div "Shapes Inactive import export" at bounding box center [847, 114] width 574 height 24
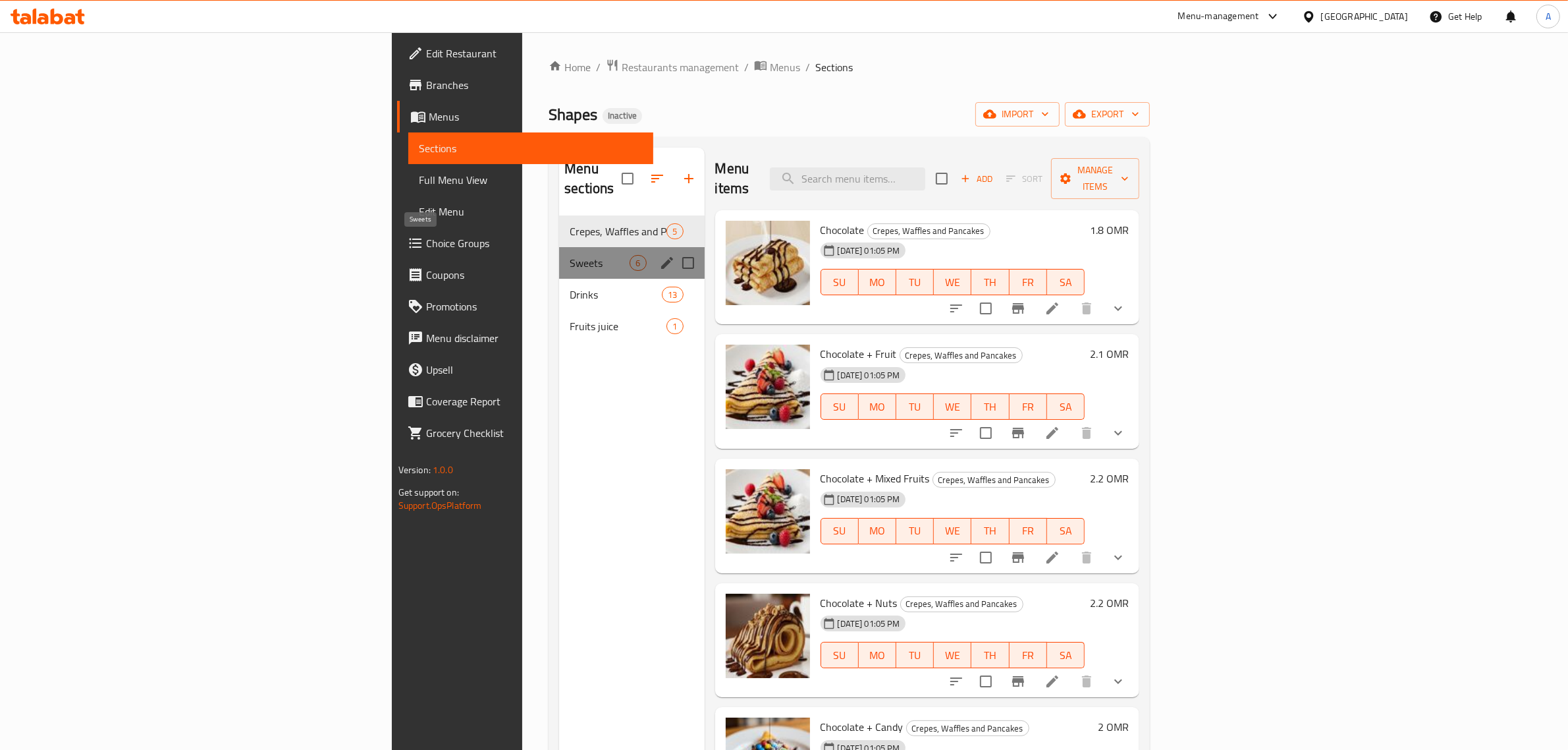
click at [570, 255] on span "Sweets" at bounding box center [599, 263] width 60 height 16
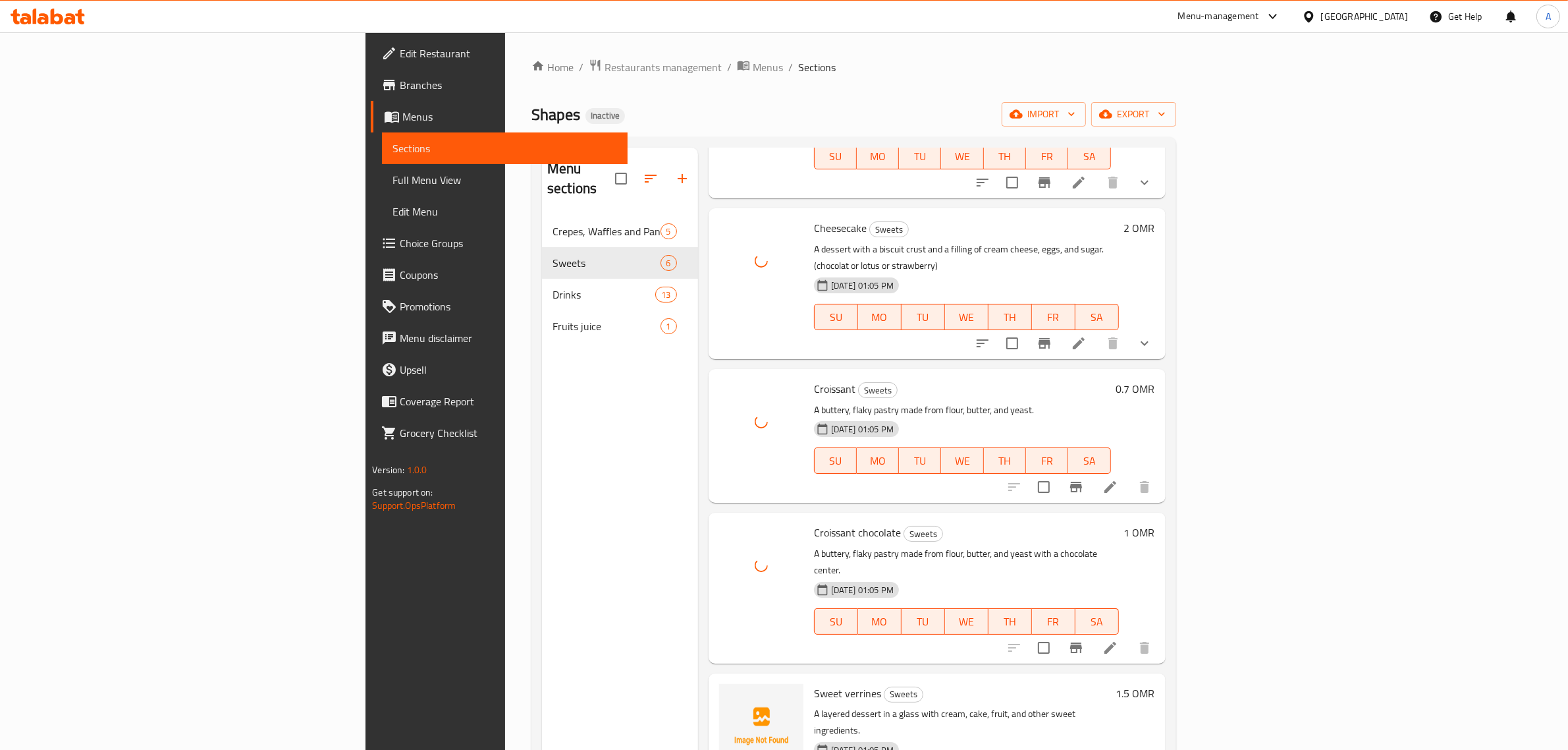
scroll to position [185, 0]
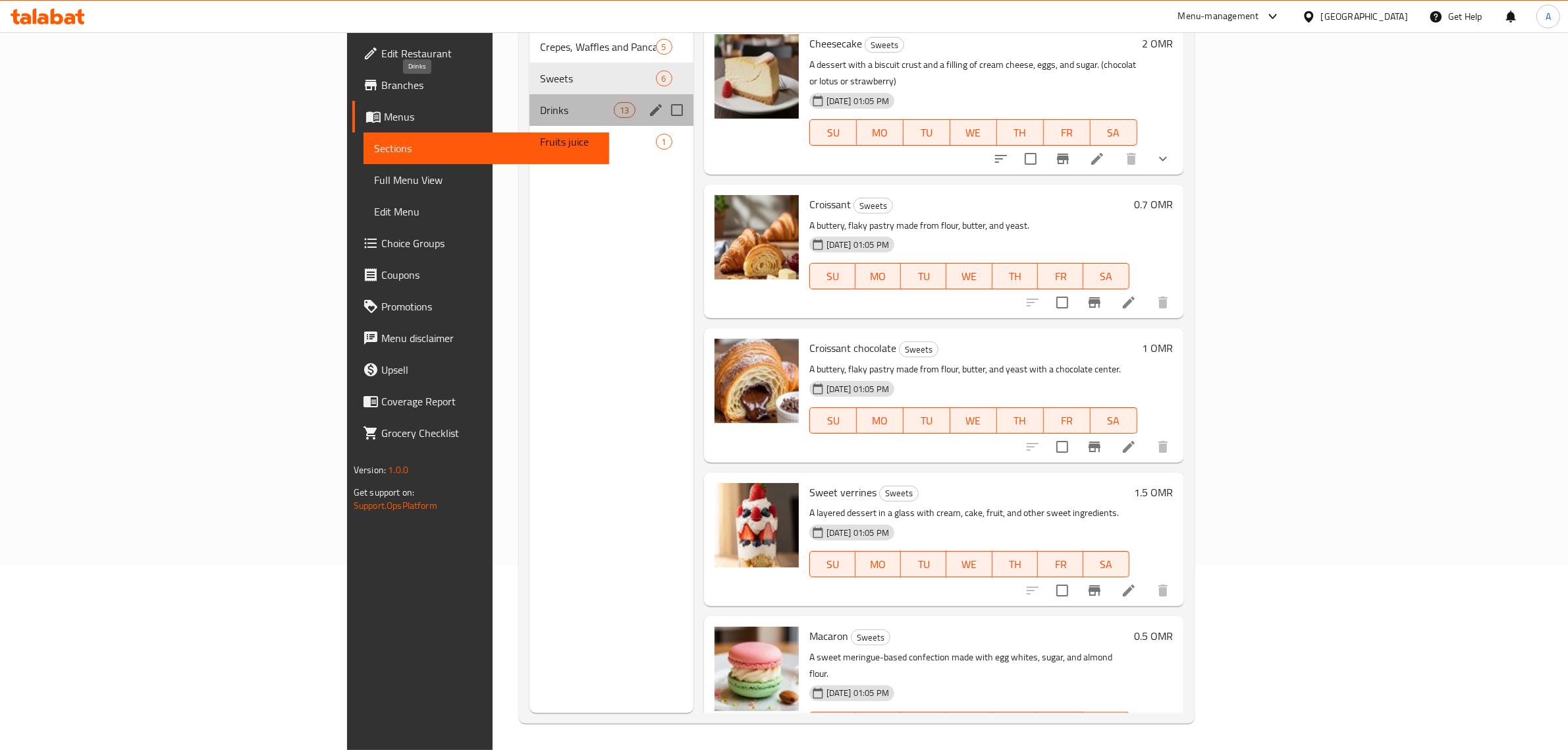
click at [540, 102] on span "Drinks" at bounding box center [577, 110] width 74 height 16
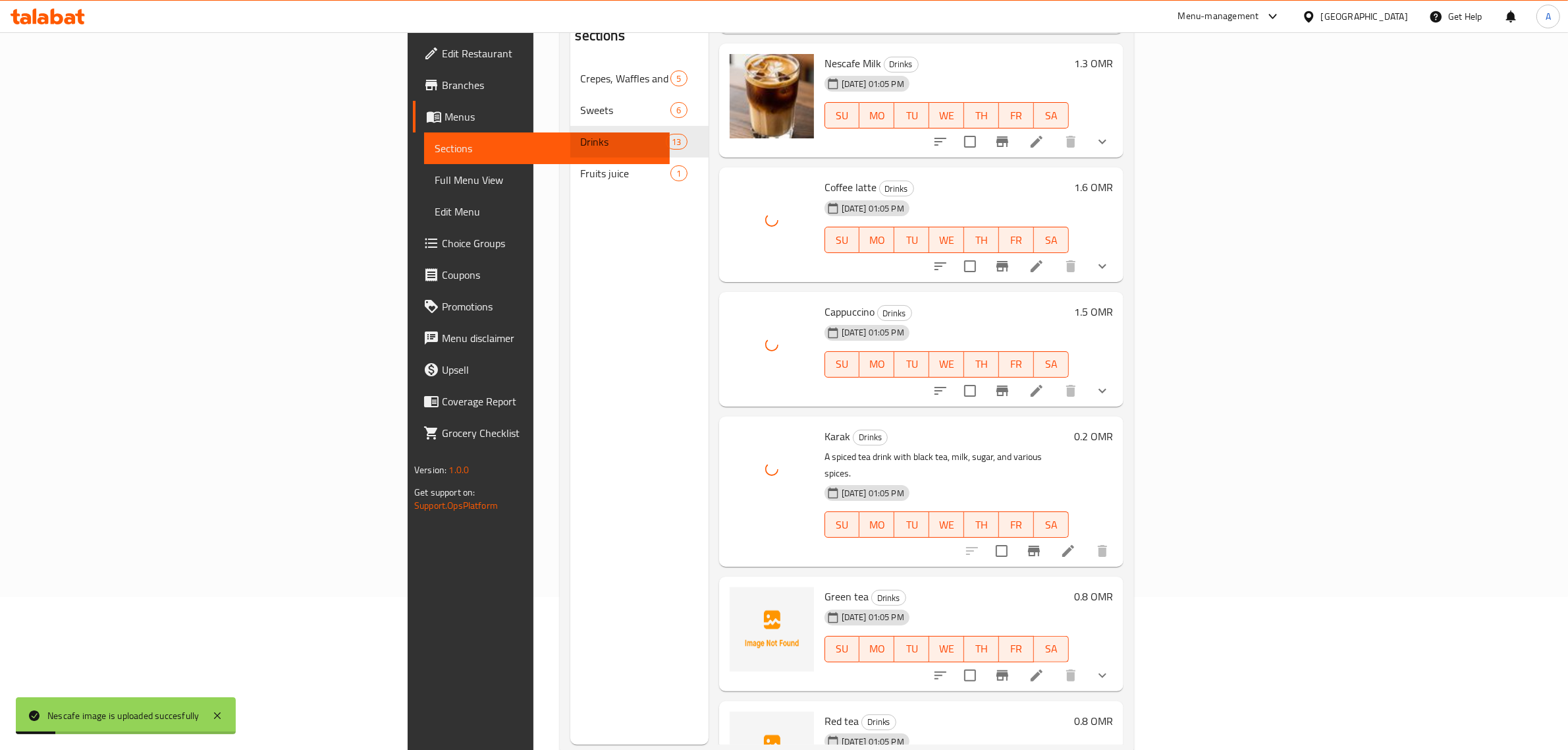
scroll to position [185, 0]
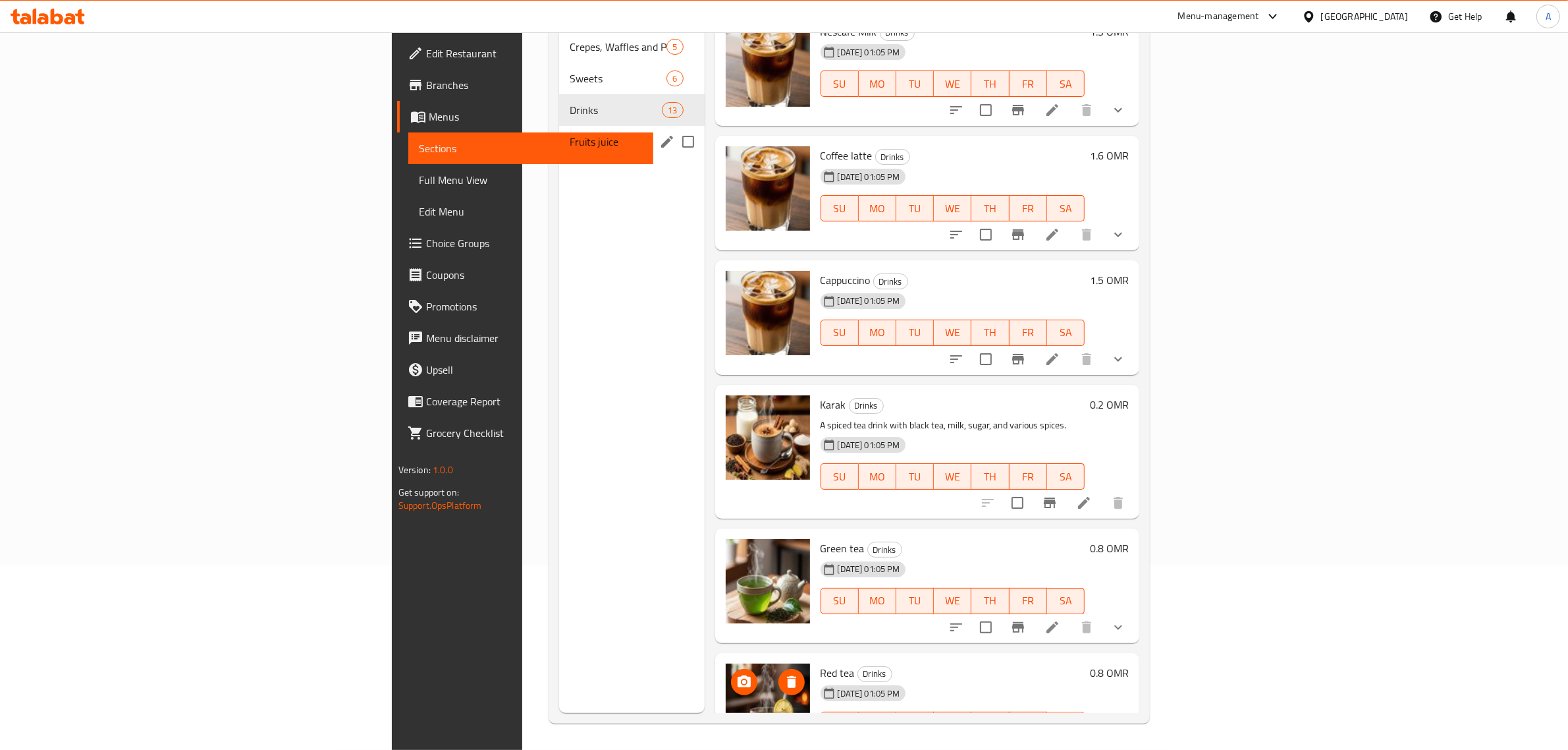
click at [559, 133] on div "Fruits juice 1" at bounding box center [632, 141] width 145 height 31
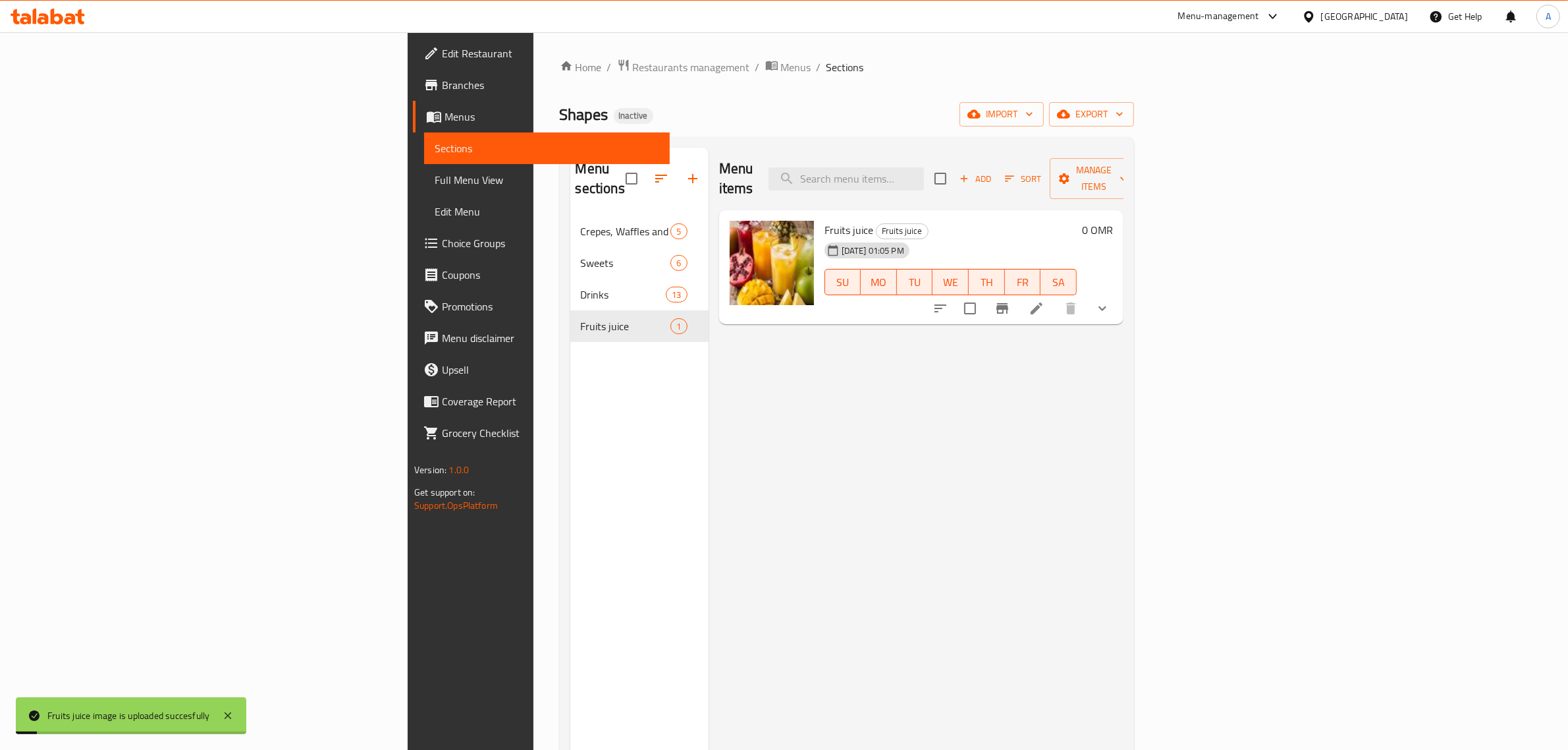
click at [435, 179] on span "Full Menu View" at bounding box center [547, 180] width 224 height 16
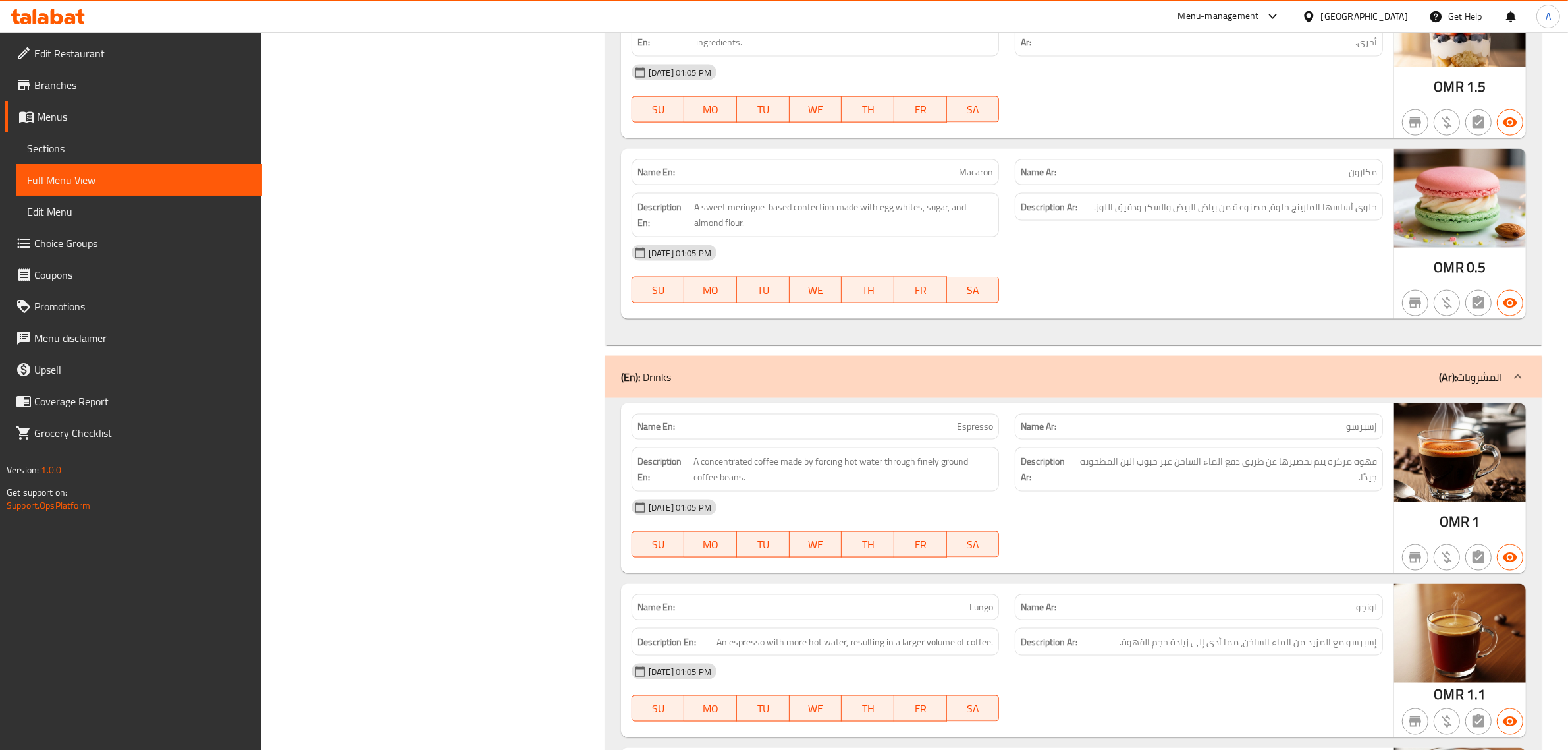
scroll to position [2784, 0]
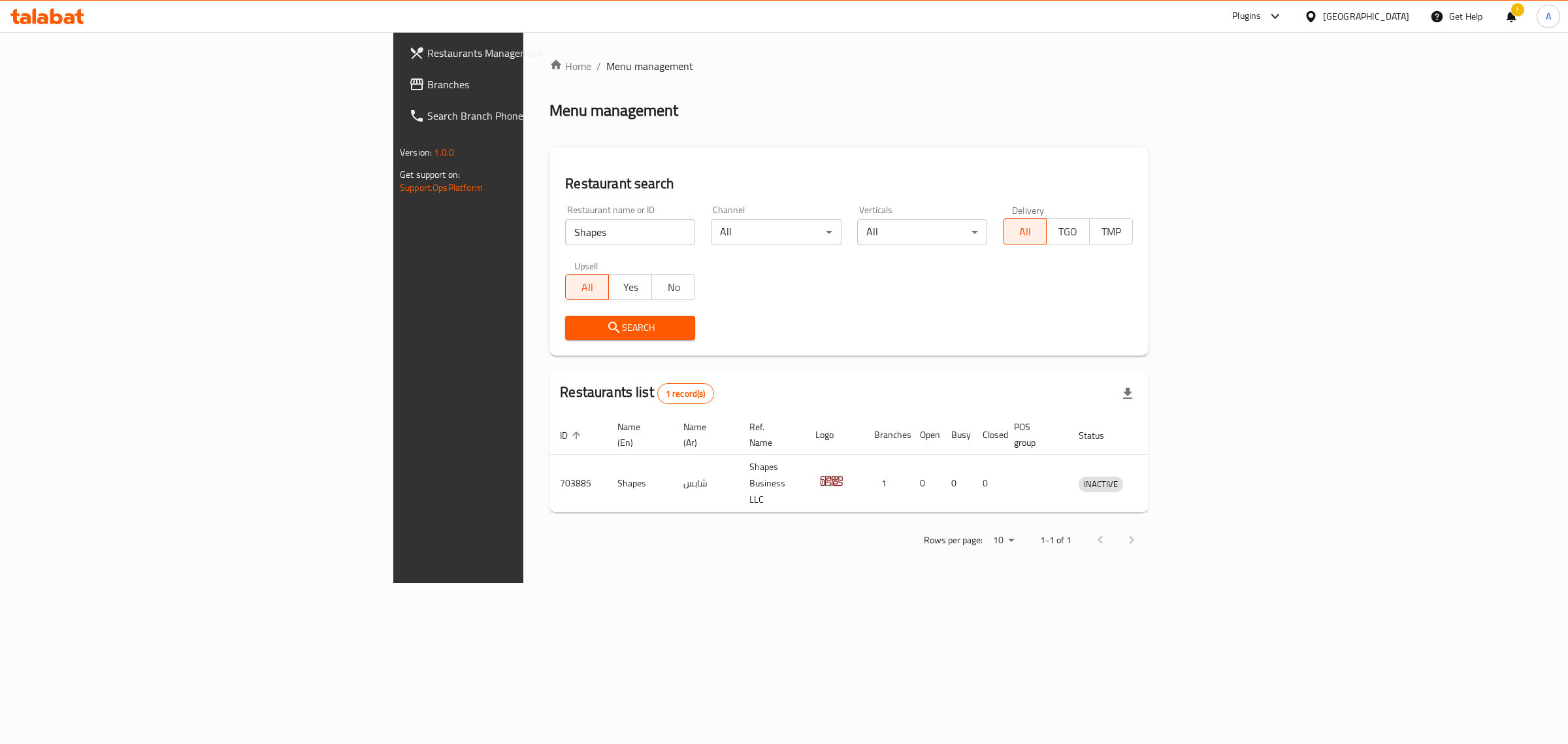
click at [1376, 8] on div "[GEOGRAPHIC_DATA]" at bounding box center [1357, 16] width 126 height 31
click at [1401, 13] on div "[GEOGRAPHIC_DATA]" at bounding box center [1366, 16] width 86 height 14
click at [1294, 338] on div "United Arab Emirates" at bounding box center [1267, 343] width 86 height 14
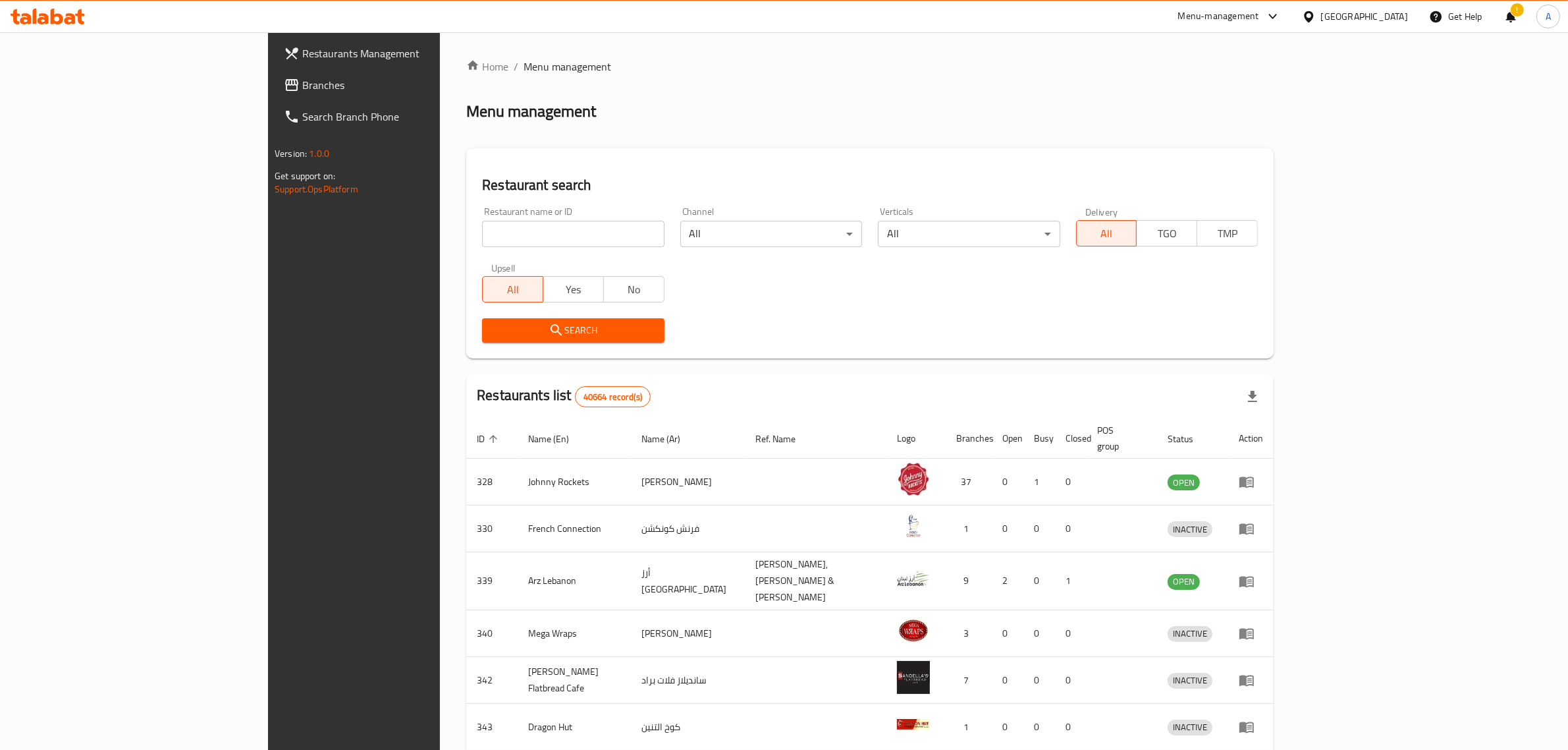
click at [495, 224] on input "search" at bounding box center [573, 233] width 182 height 26
paste input "KARACHI BITES"
type input "KARACHI BITES"
click button "Search" at bounding box center [573, 330] width 182 height 24
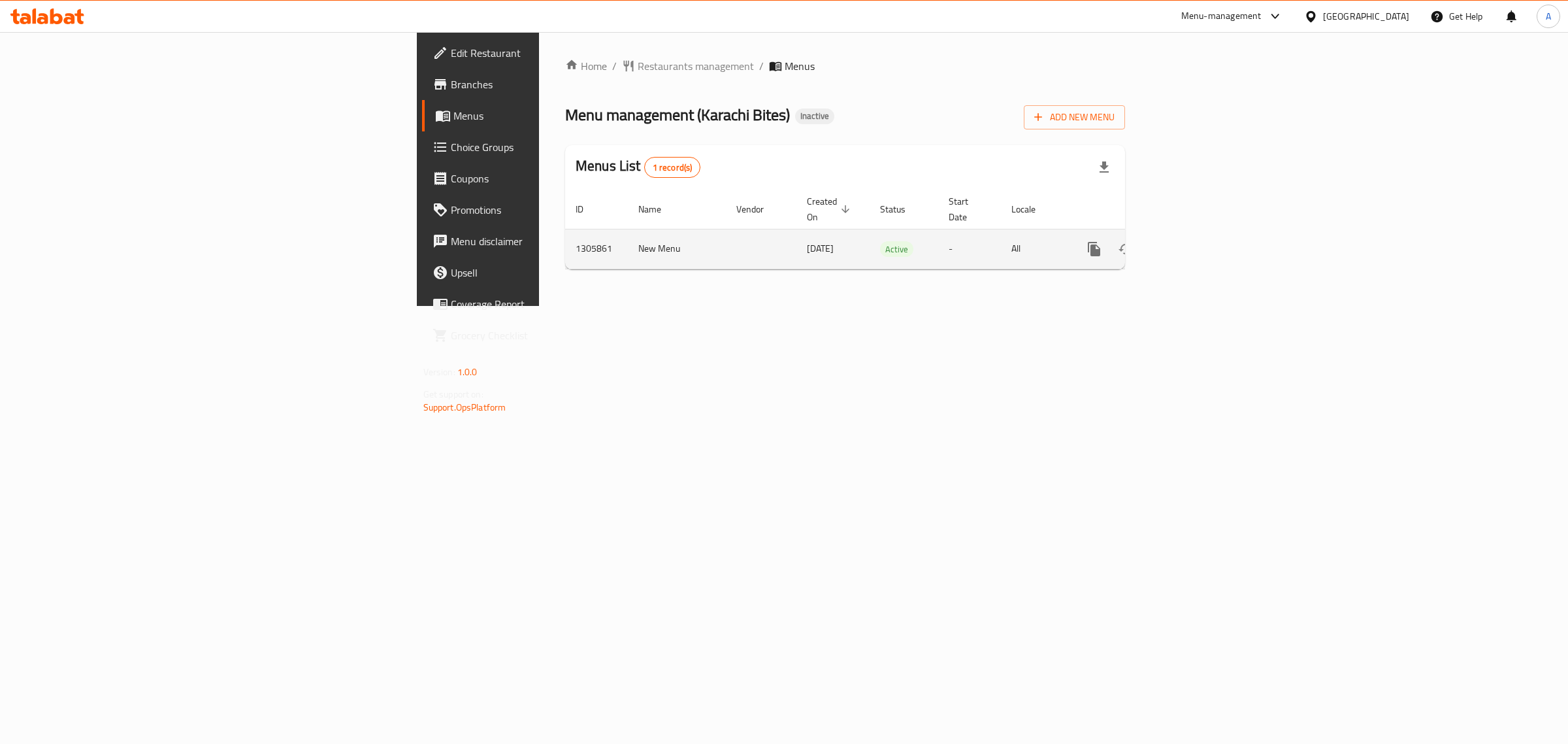
click at [1197, 241] on icon "enhanced table" at bounding box center [1189, 249] width 16 height 16
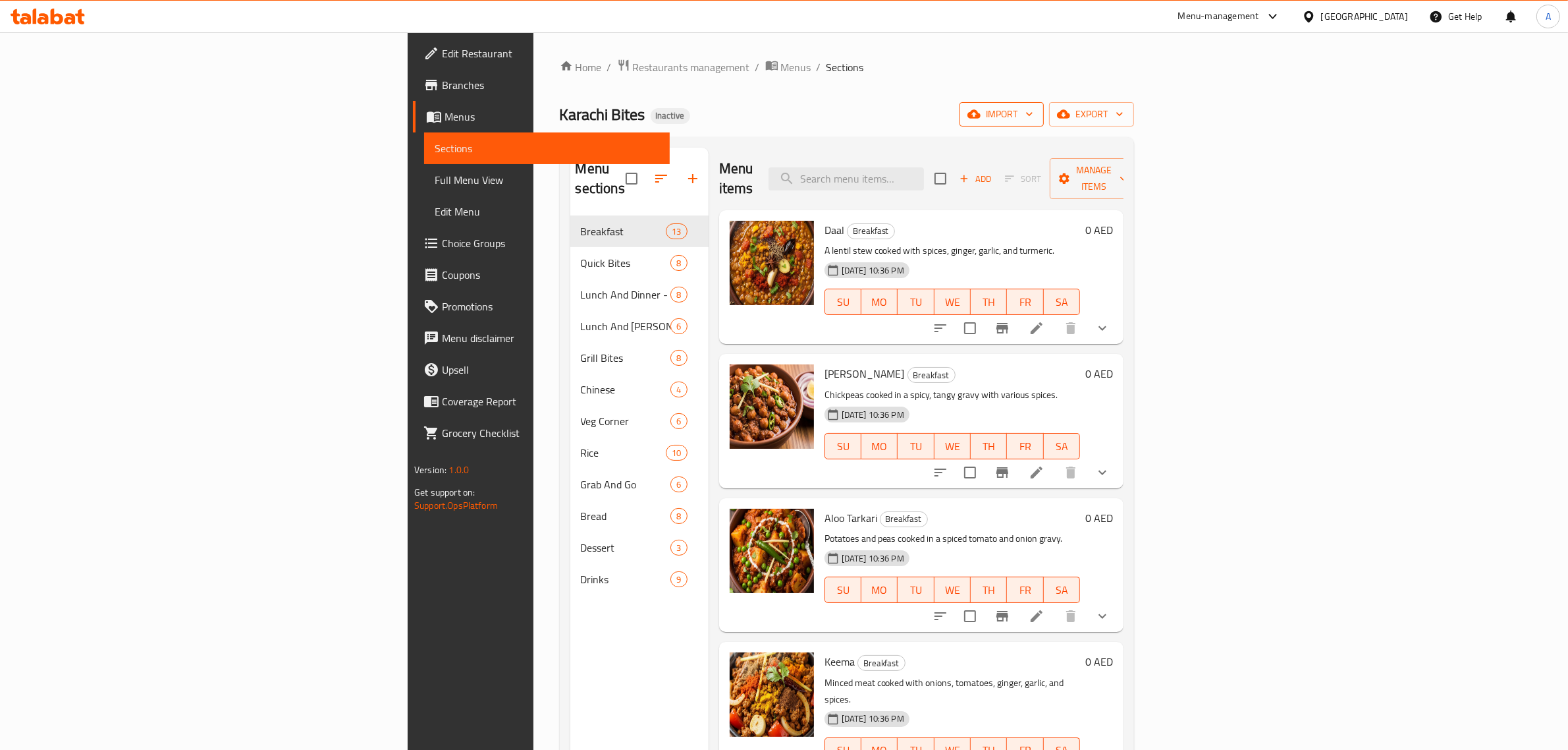
click at [1033, 113] on span "import" at bounding box center [1002, 114] width 63 height 16
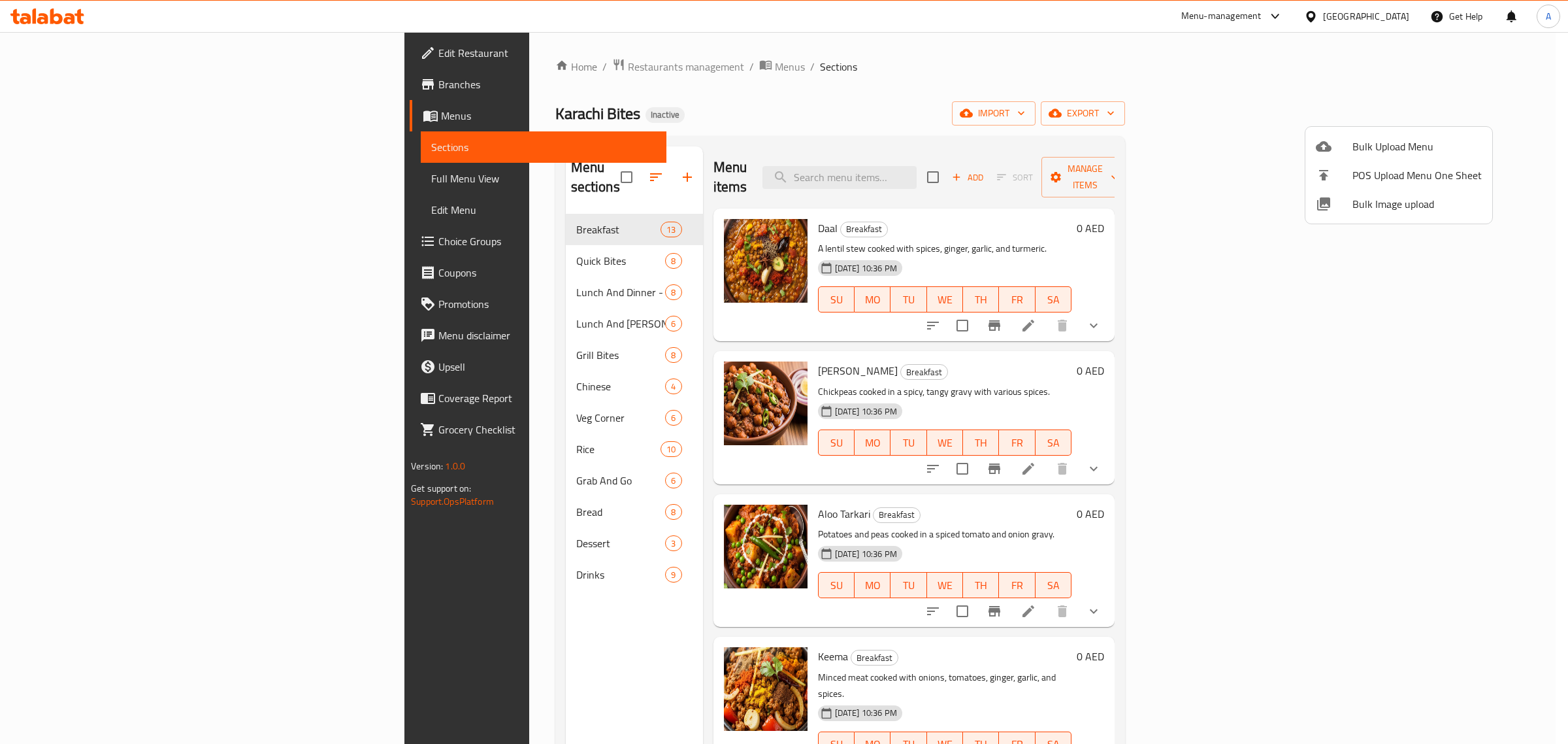
click at [1376, 210] on span "Bulk Image upload" at bounding box center [1417, 204] width 129 height 16
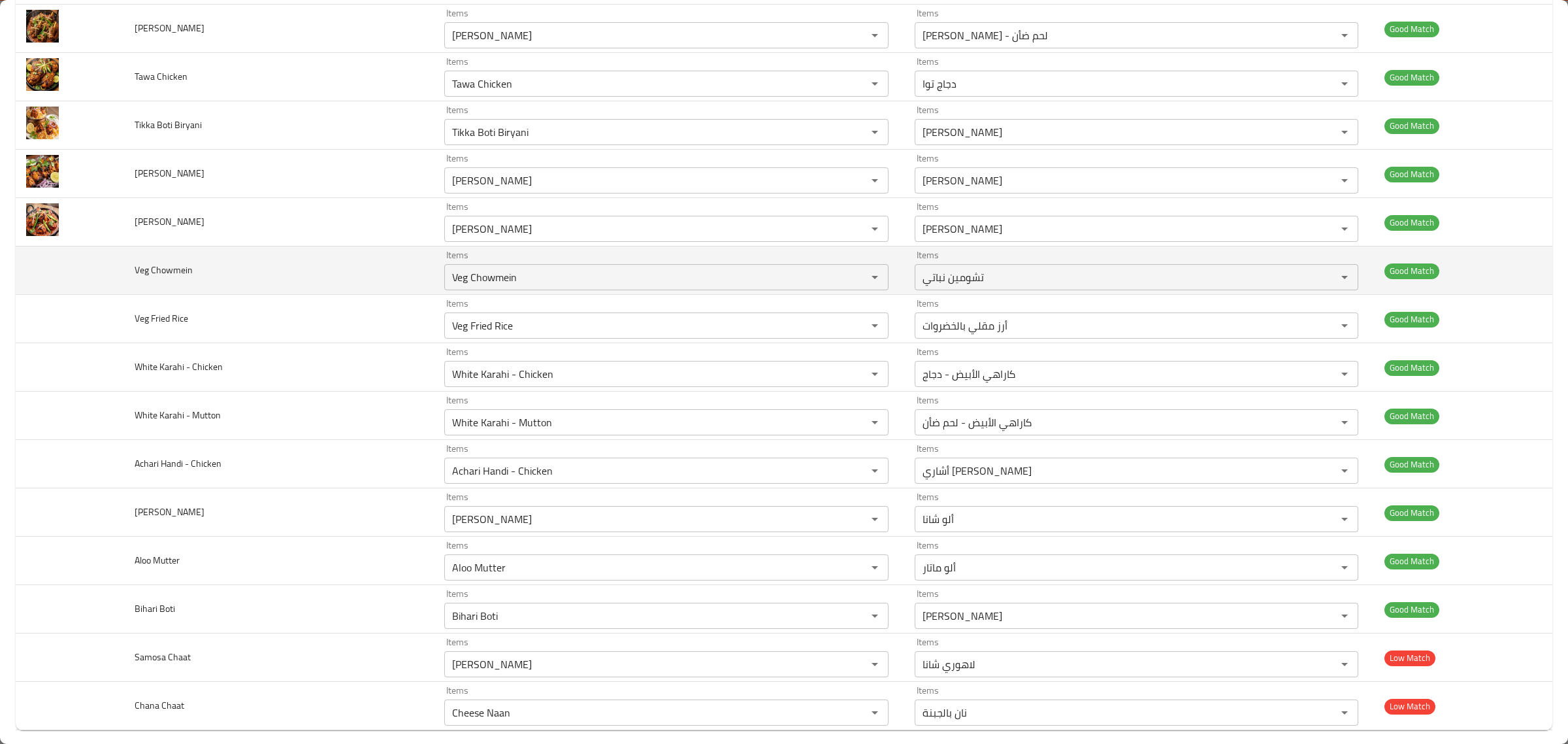
scroll to position [1374, 0]
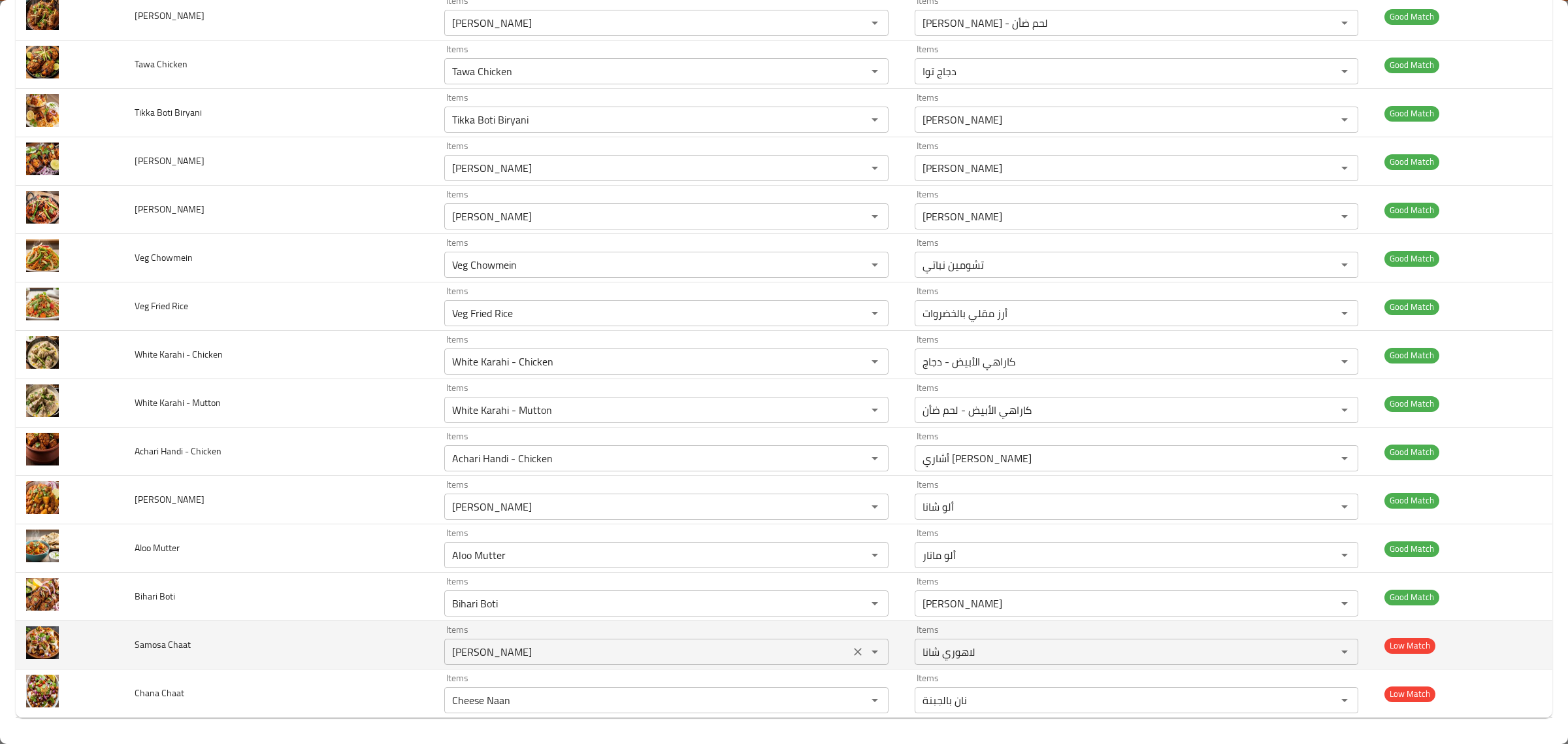
click at [554, 648] on Chaat "Lahori Chana" at bounding box center [647, 651] width 397 height 19
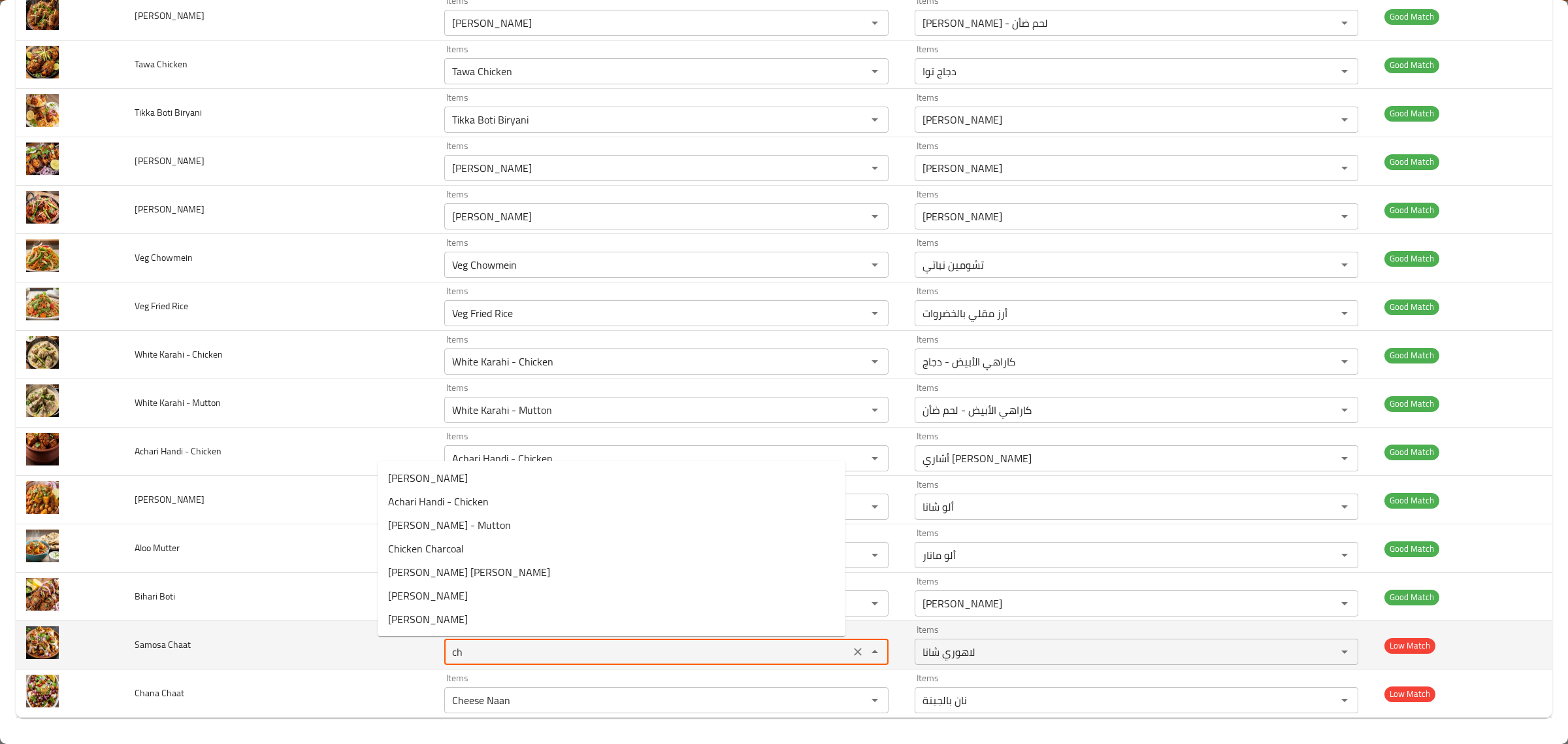
type Chaat "c"
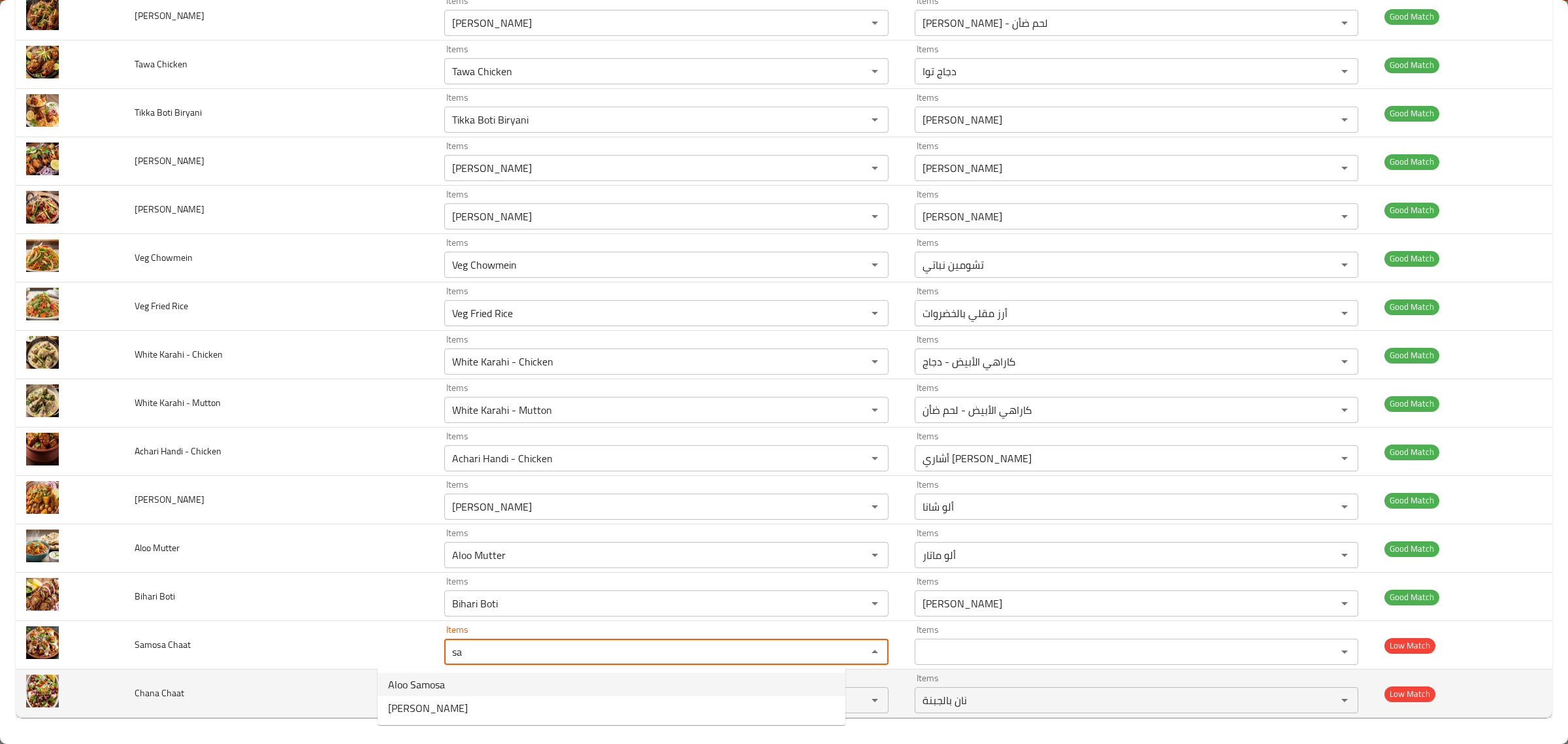
type Chaat "sa"
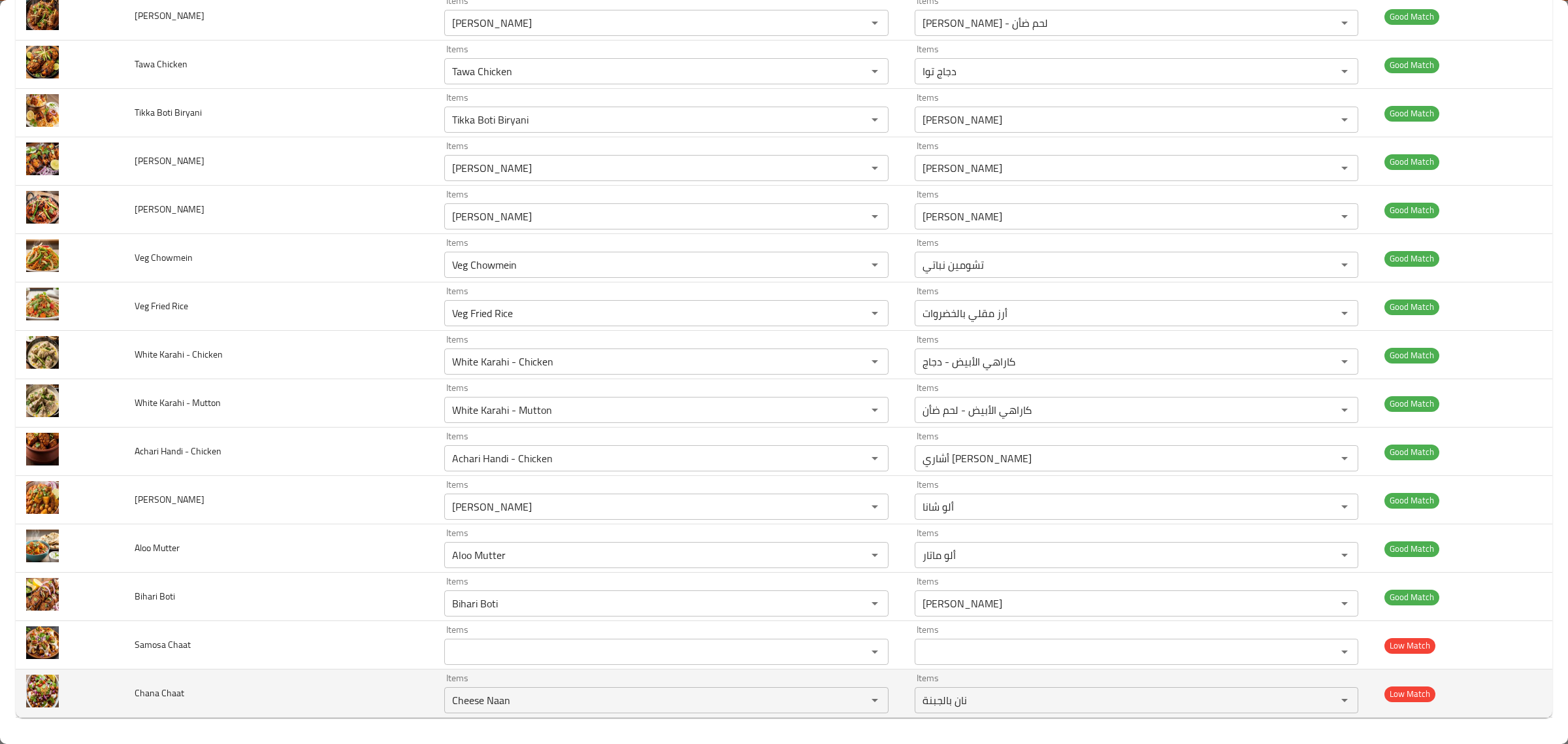
click at [257, 672] on td "Chana Chaat" at bounding box center [279, 693] width 310 height 48
drag, startPoint x: 461, startPoint y: 694, endPoint x: 479, endPoint y: 690, distance: 18.4
click at [471, 691] on Chaat "Cheese Naan" at bounding box center [647, 700] width 397 height 19
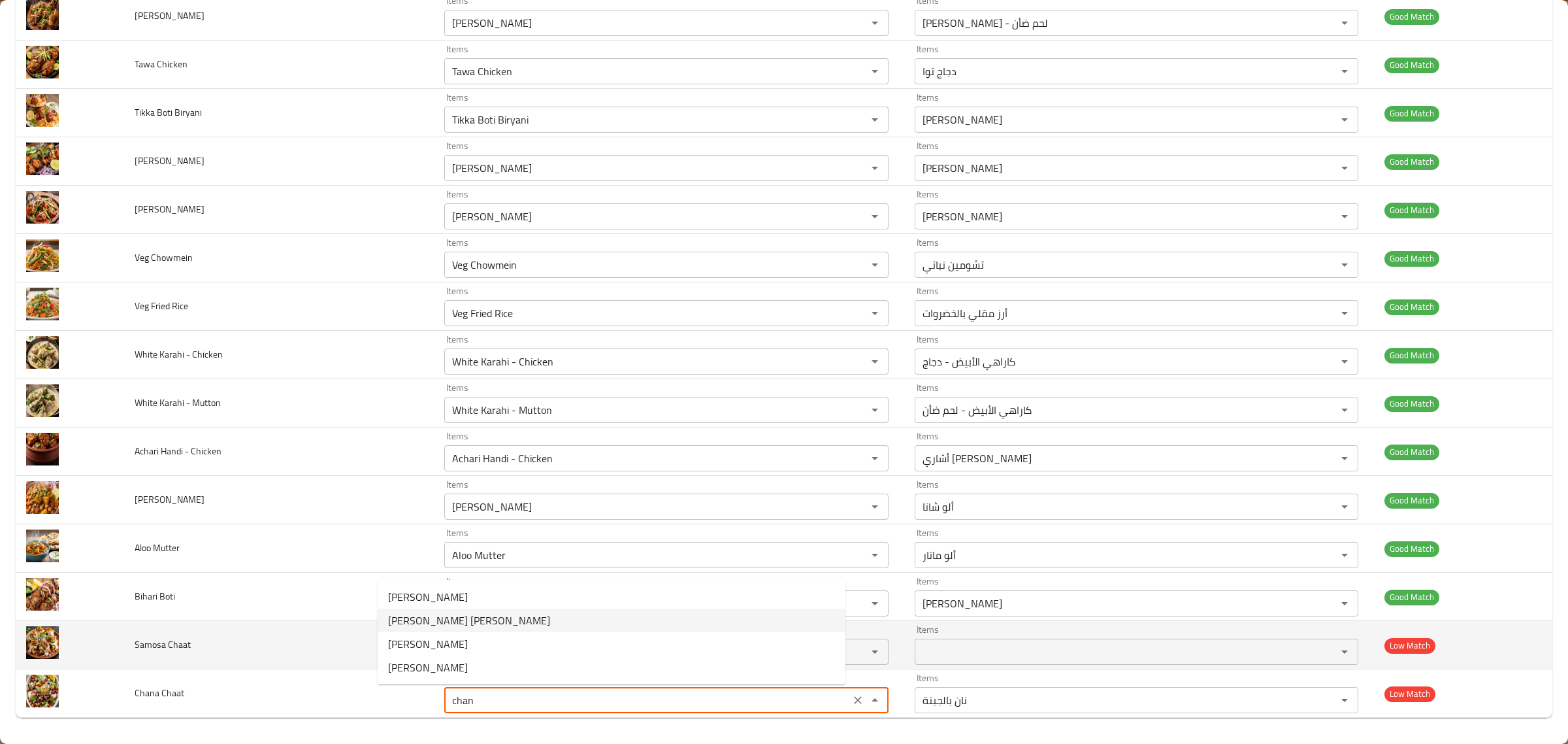
type Chaat "Cheese Naan"
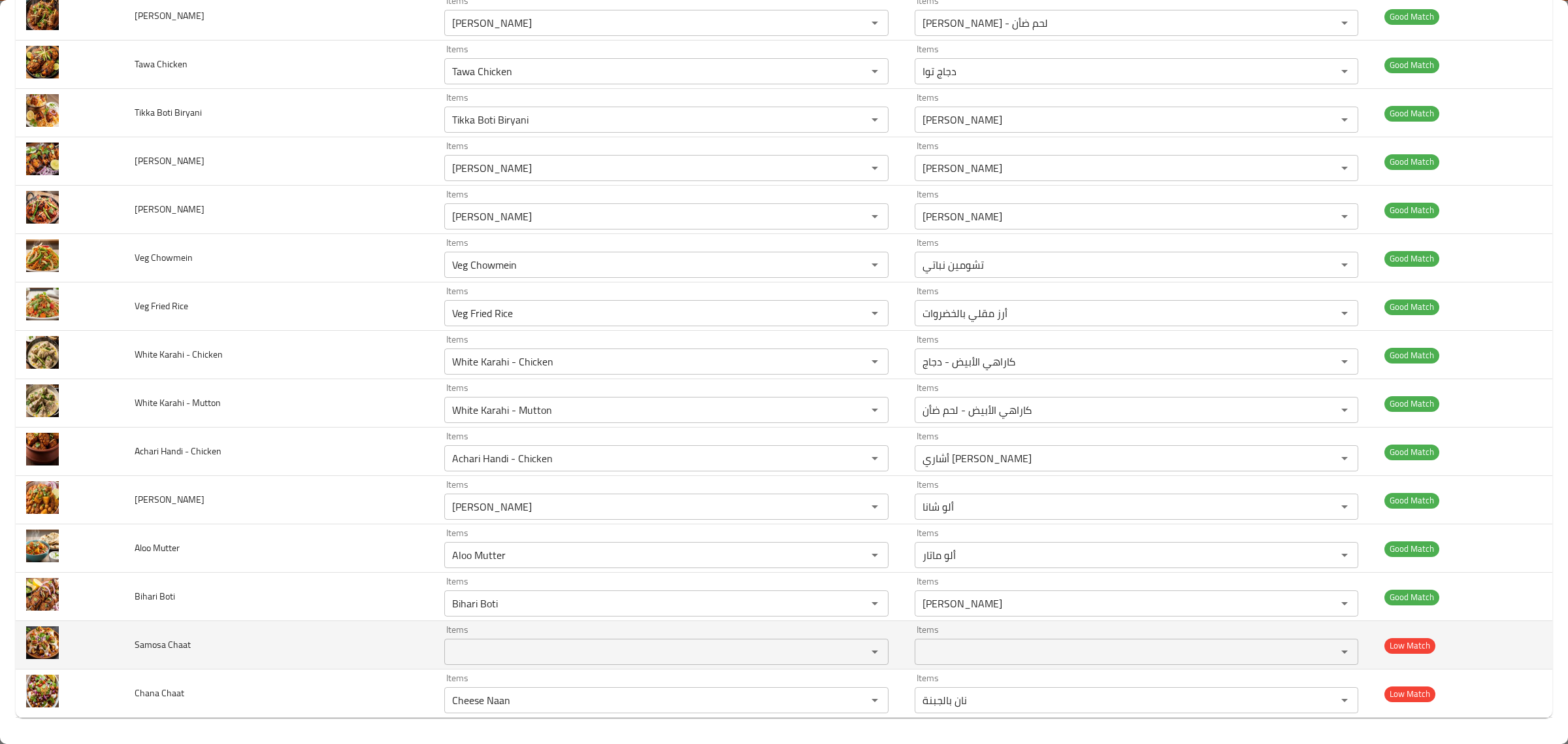
click at [319, 628] on td "Samosa Chaat" at bounding box center [279, 645] width 310 height 48
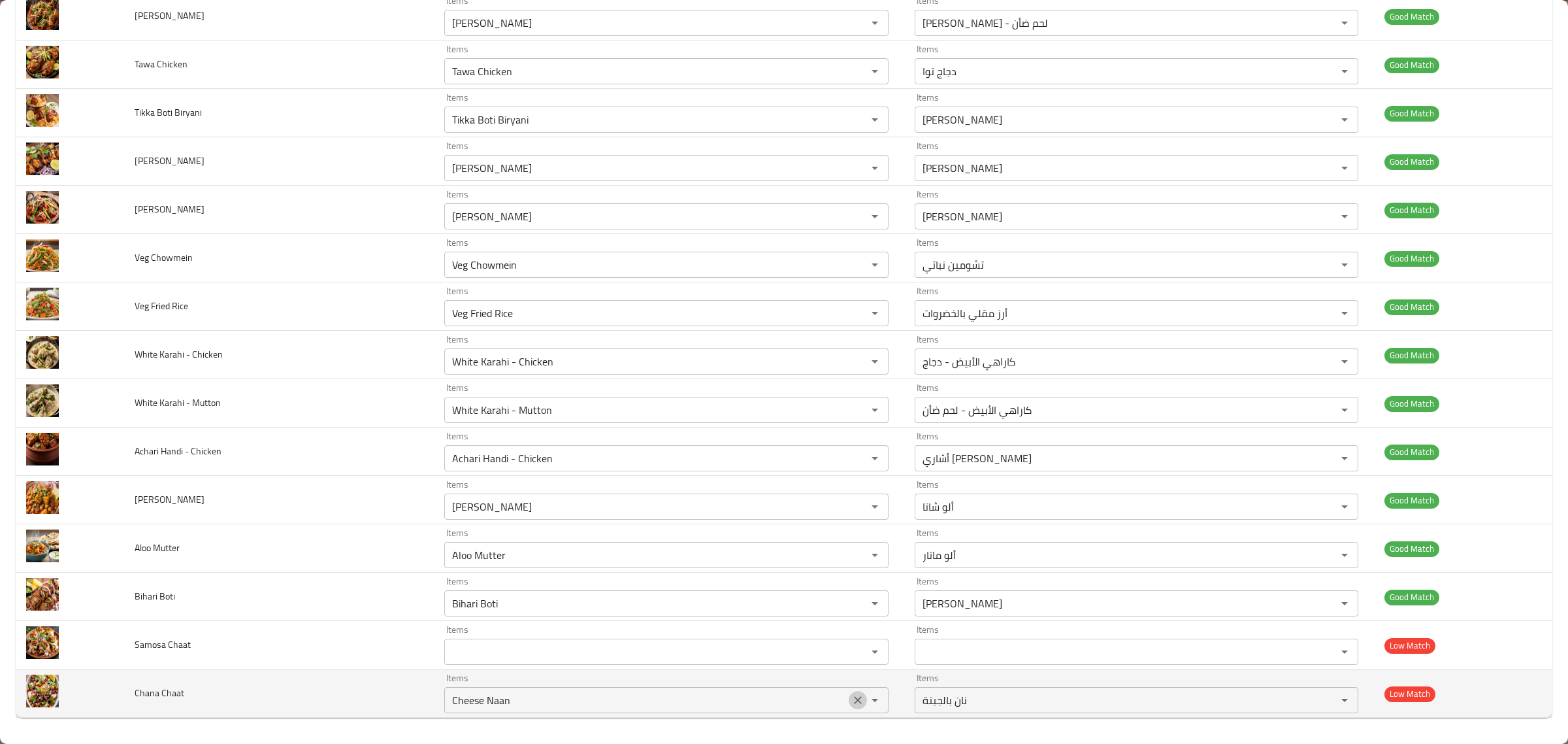
click at [852, 700] on icon "Clear" at bounding box center [858, 700] width 13 height 13
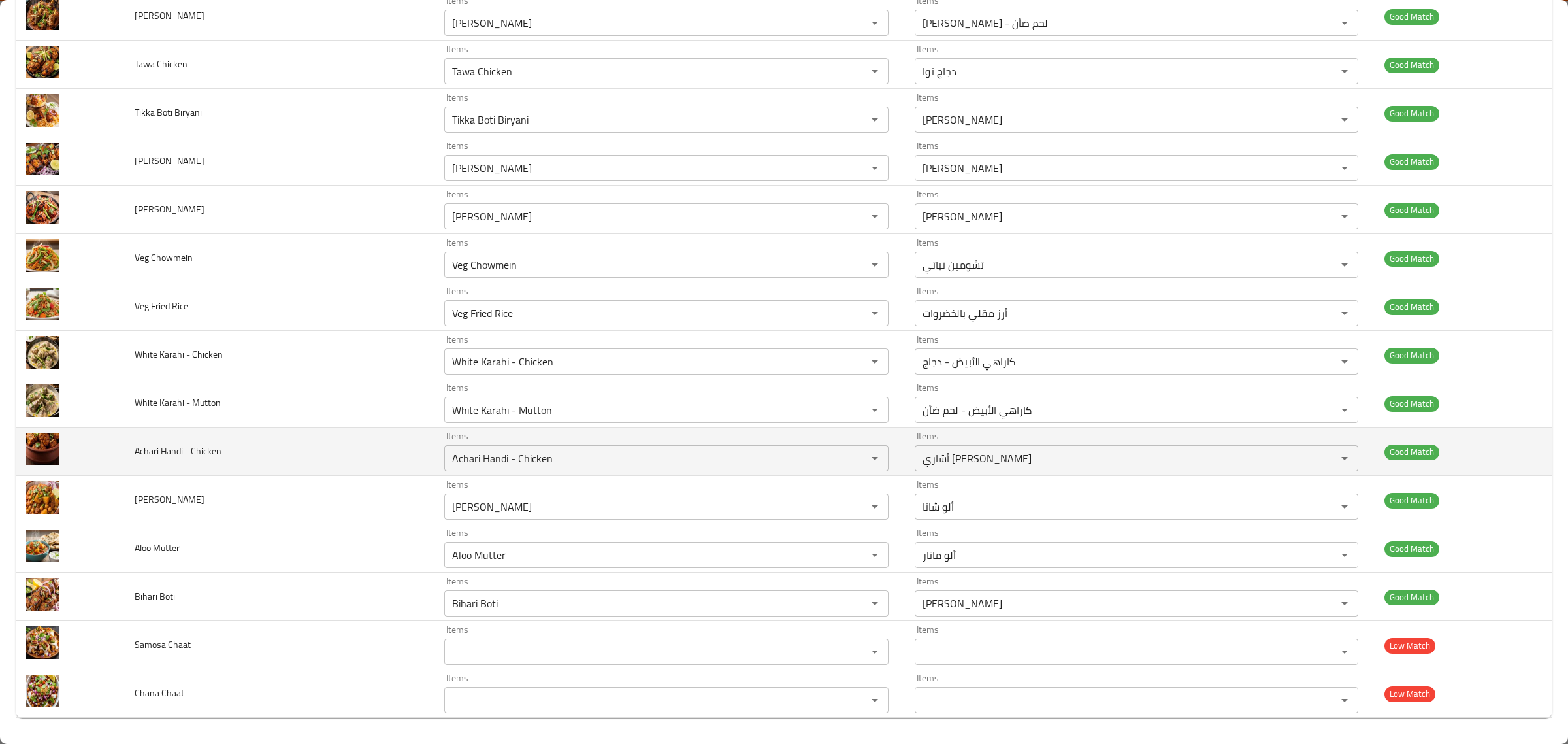
drag, startPoint x: 257, startPoint y: 525, endPoint x: 295, endPoint y: 467, distance: 69.3
click at [258, 524] on td "Aloo Mutter" at bounding box center [279, 548] width 310 height 48
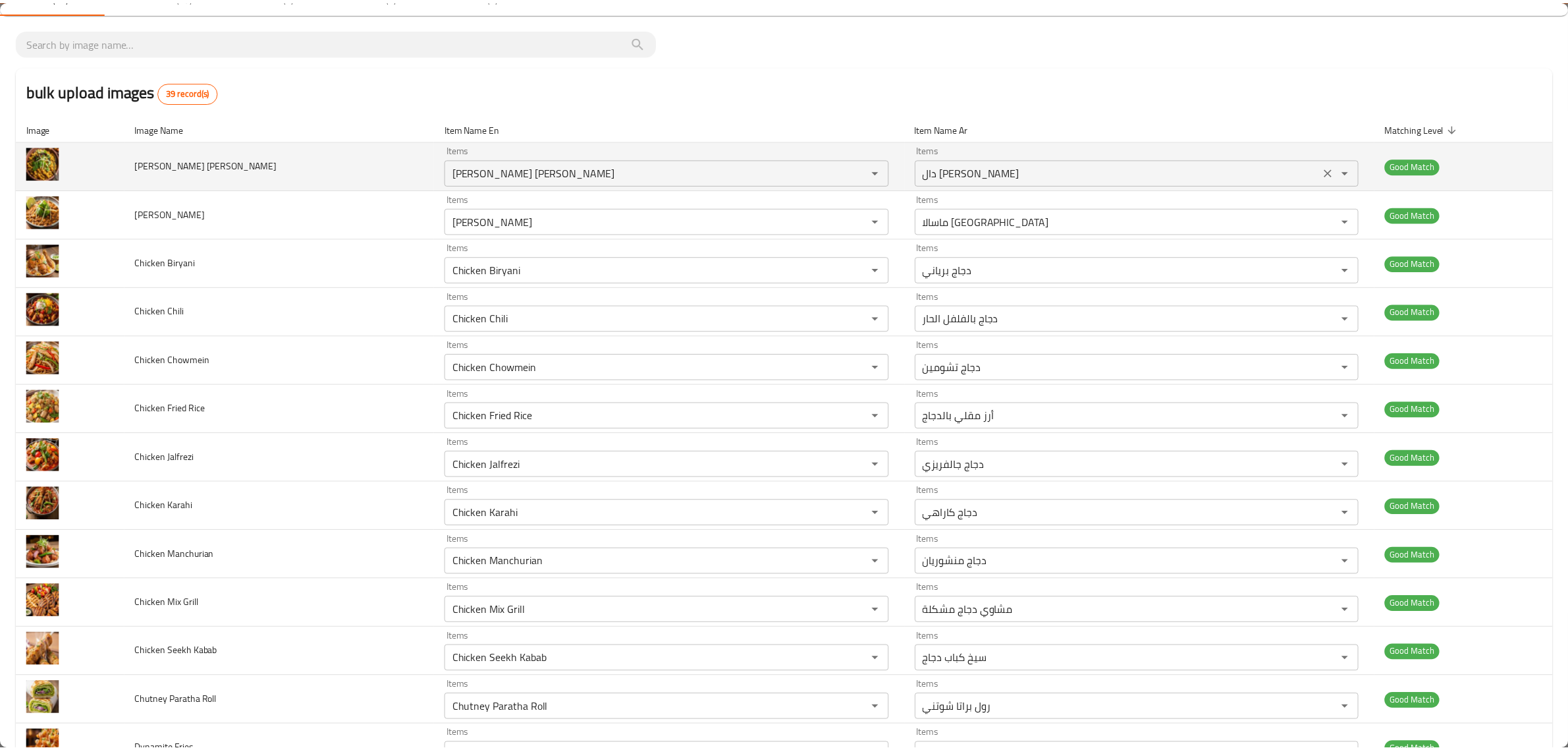
scroll to position [0, 0]
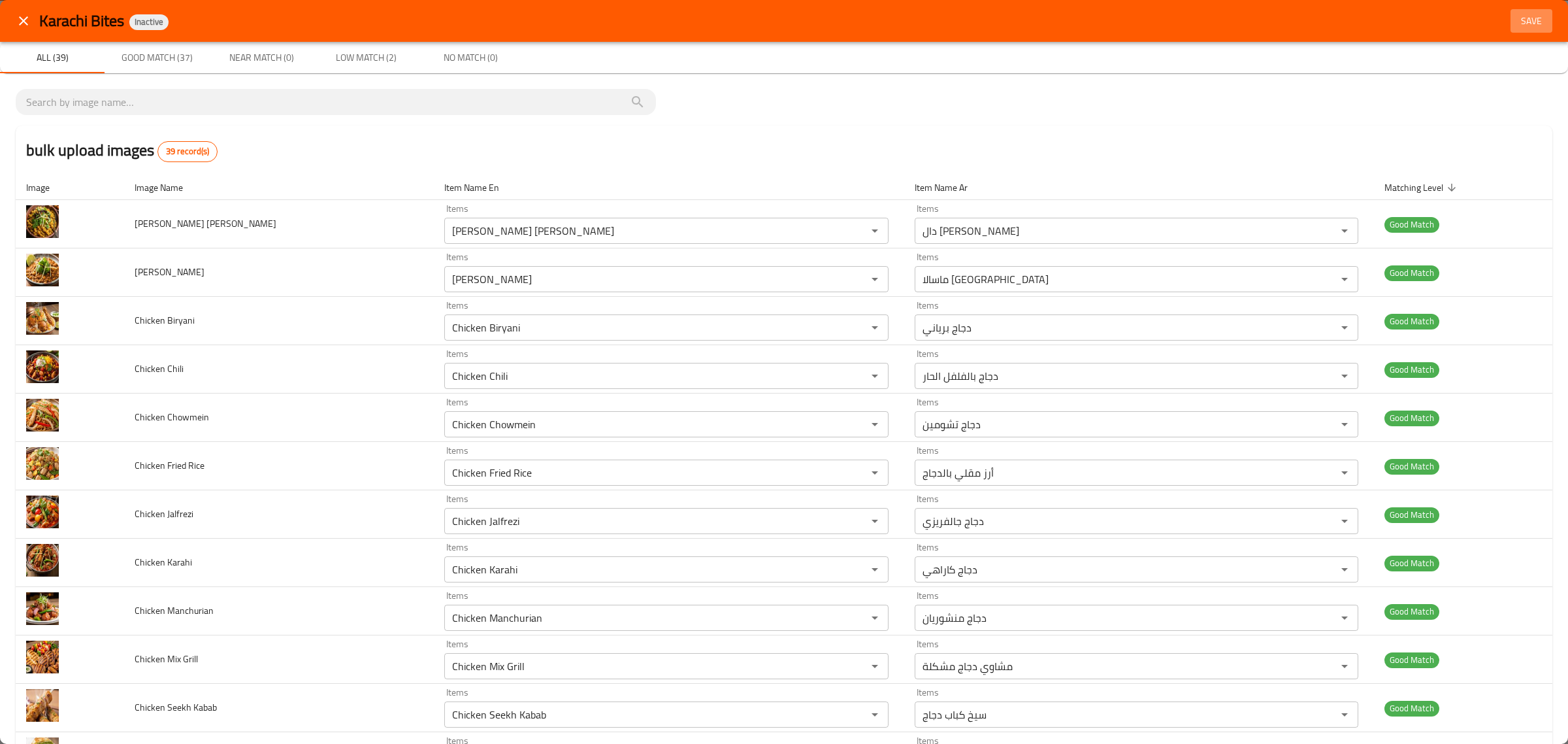
click at [1524, 28] on span "Save" at bounding box center [1532, 21] width 31 height 16
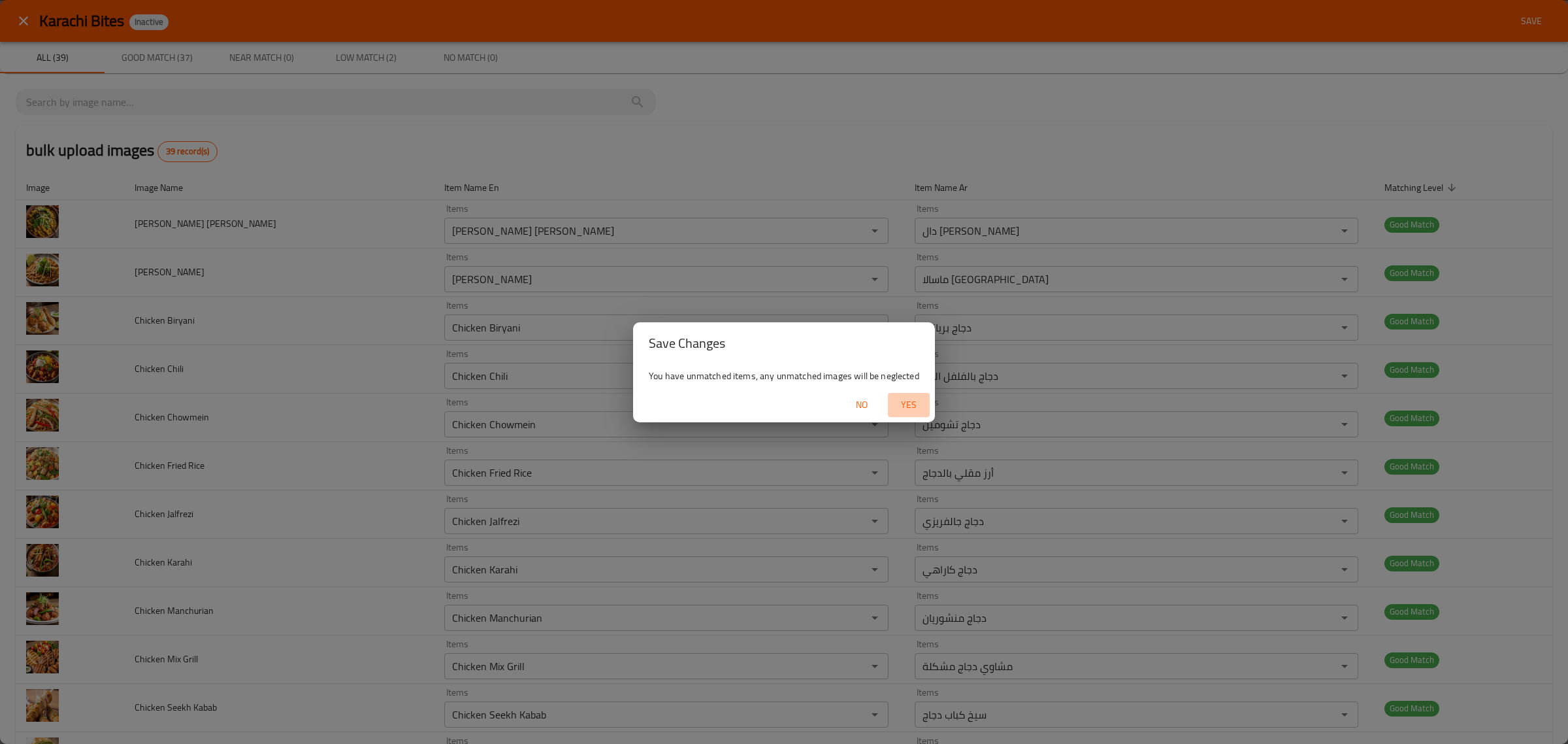
click at [918, 400] on span "Yes" at bounding box center [909, 405] width 31 height 16
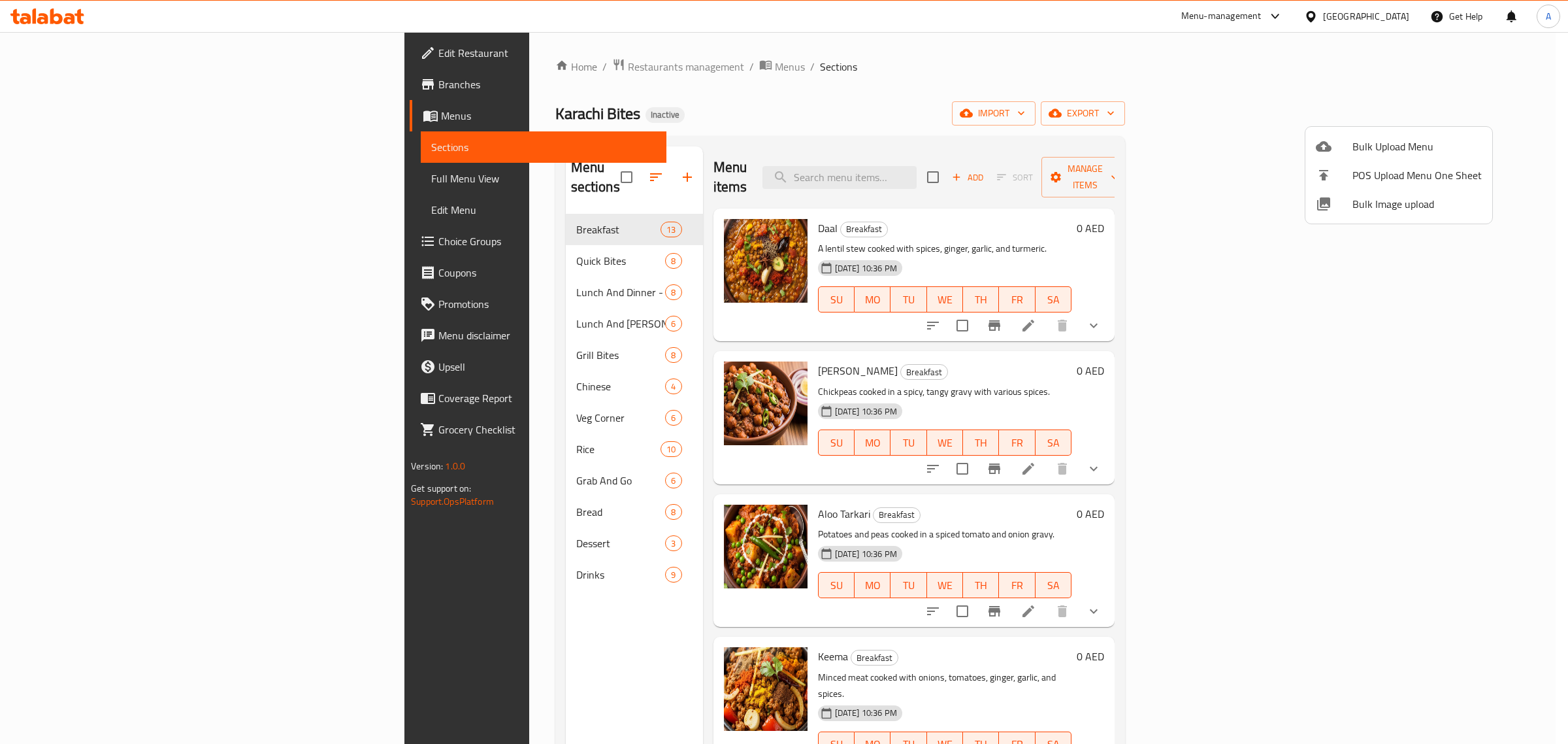
click at [951, 13] on div at bounding box center [784, 372] width 1568 height 744
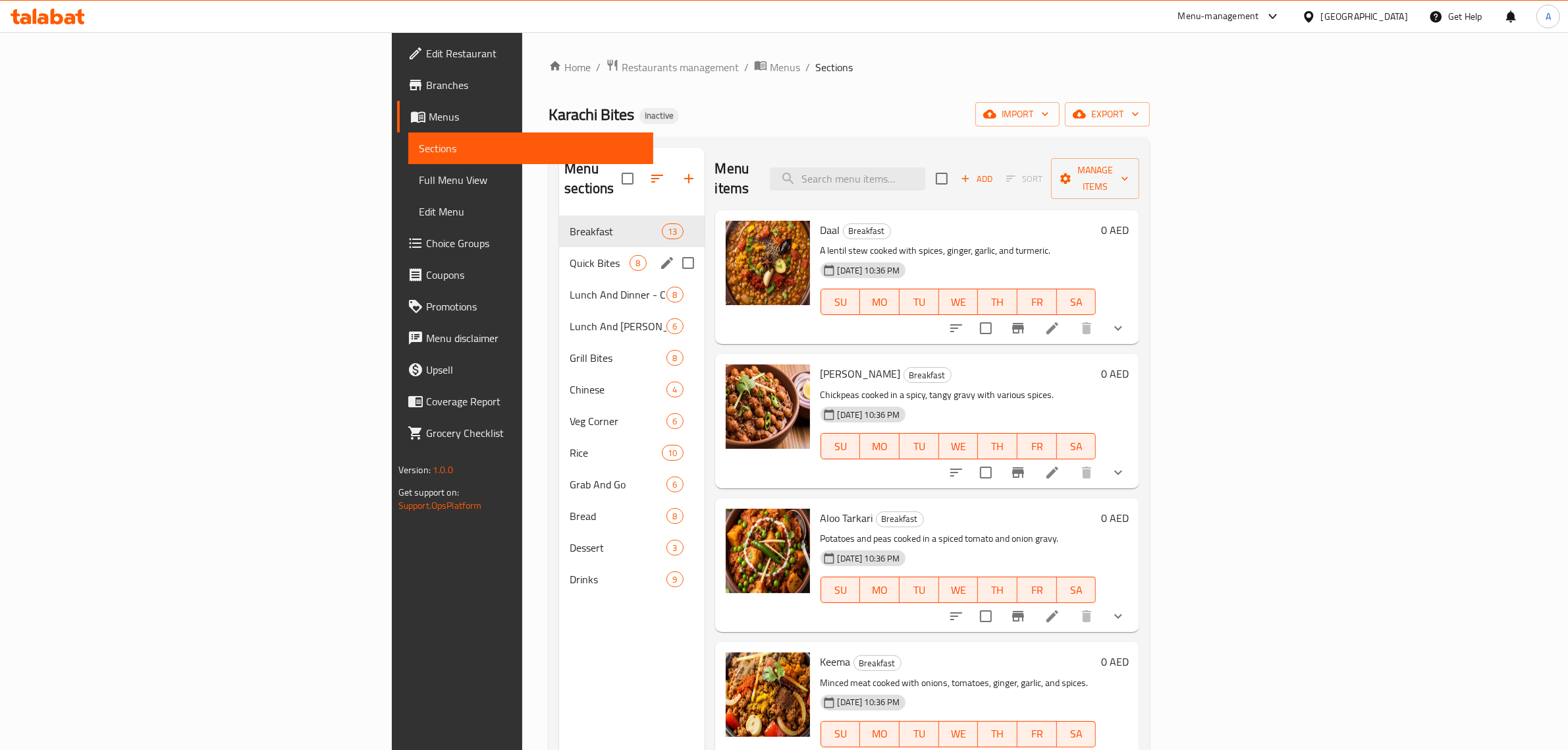
click at [559, 247] on div "Quick Bites 8" at bounding box center [632, 262] width 145 height 31
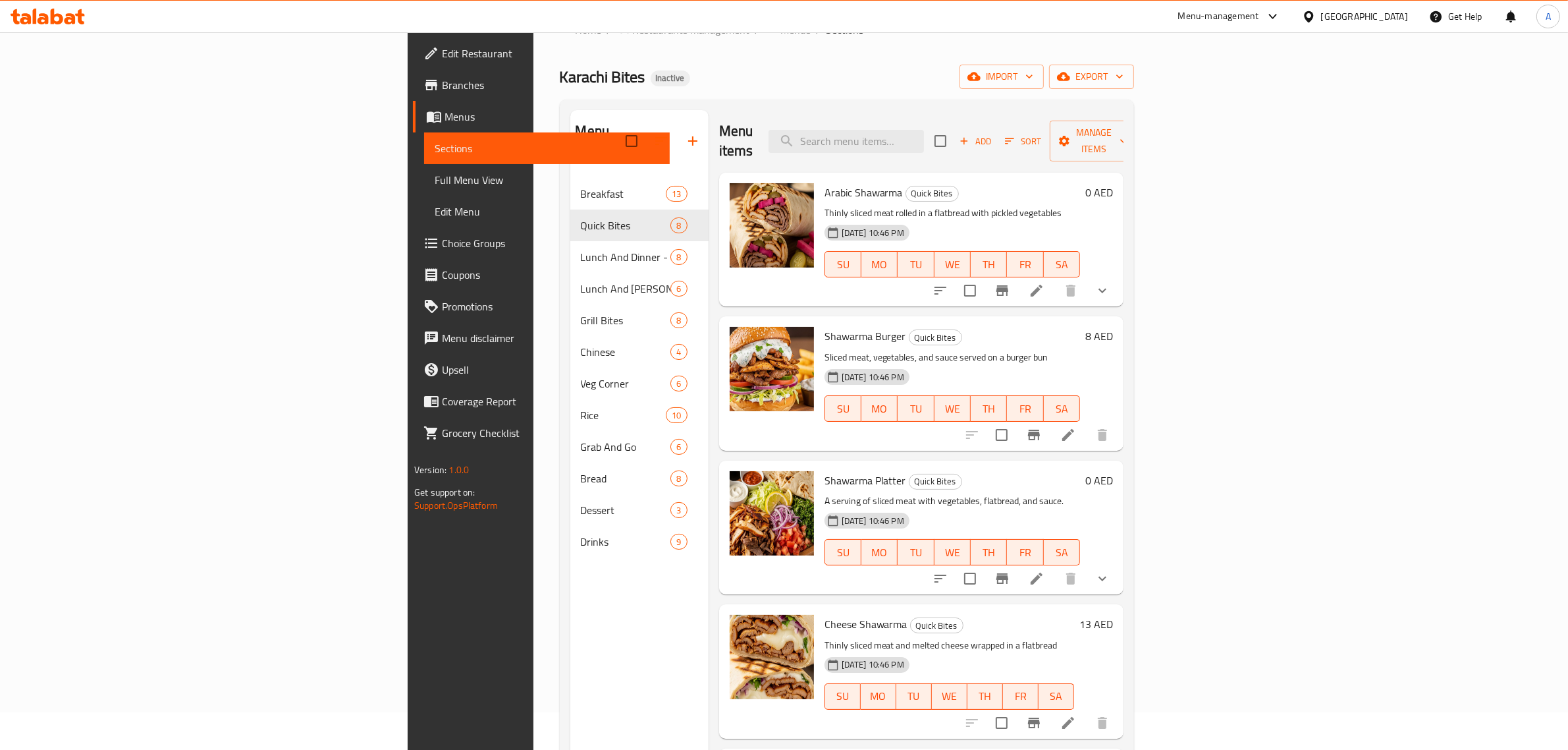
scroll to position [21, 0]
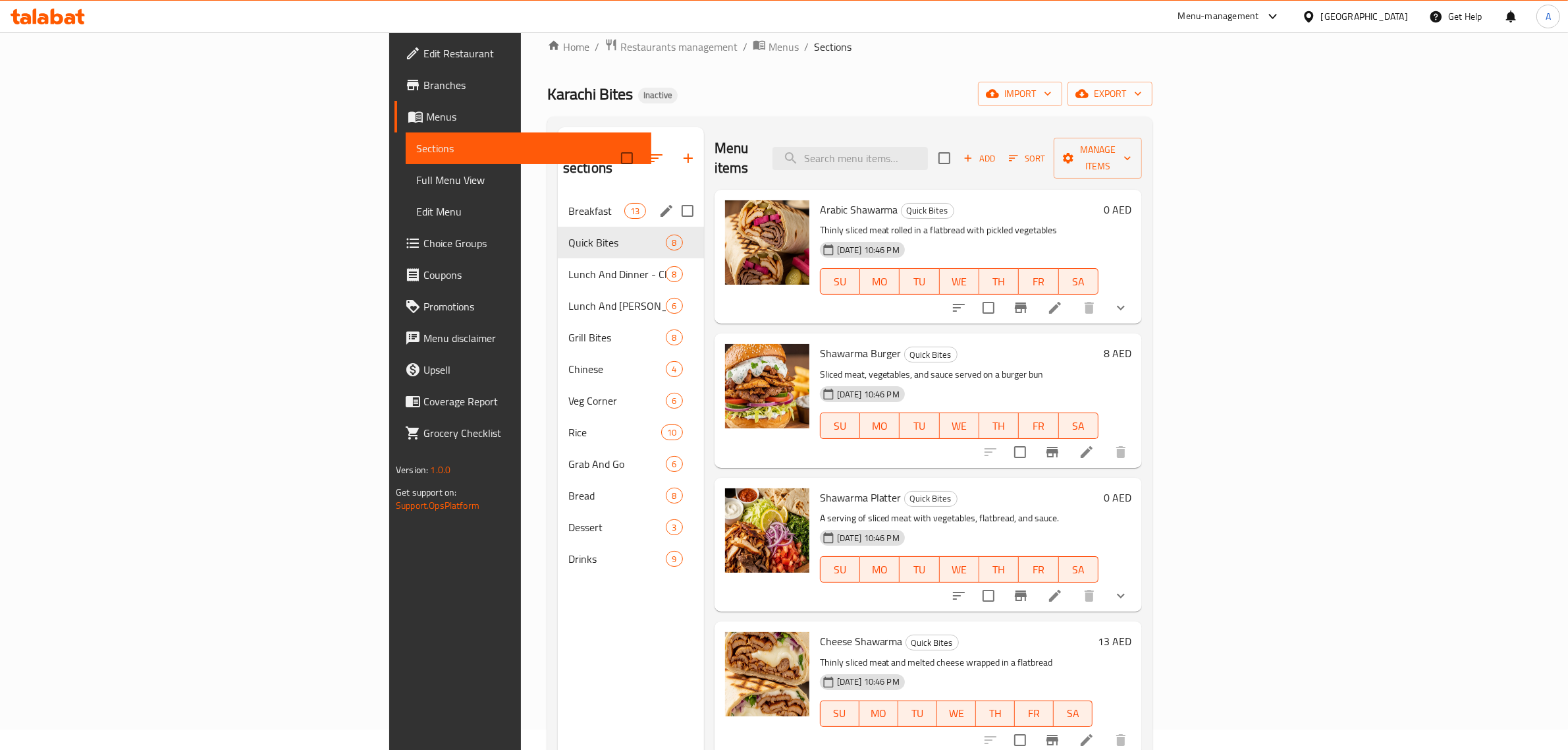
click at [558, 195] on div "Breakfast 13" at bounding box center [631, 210] width 146 height 31
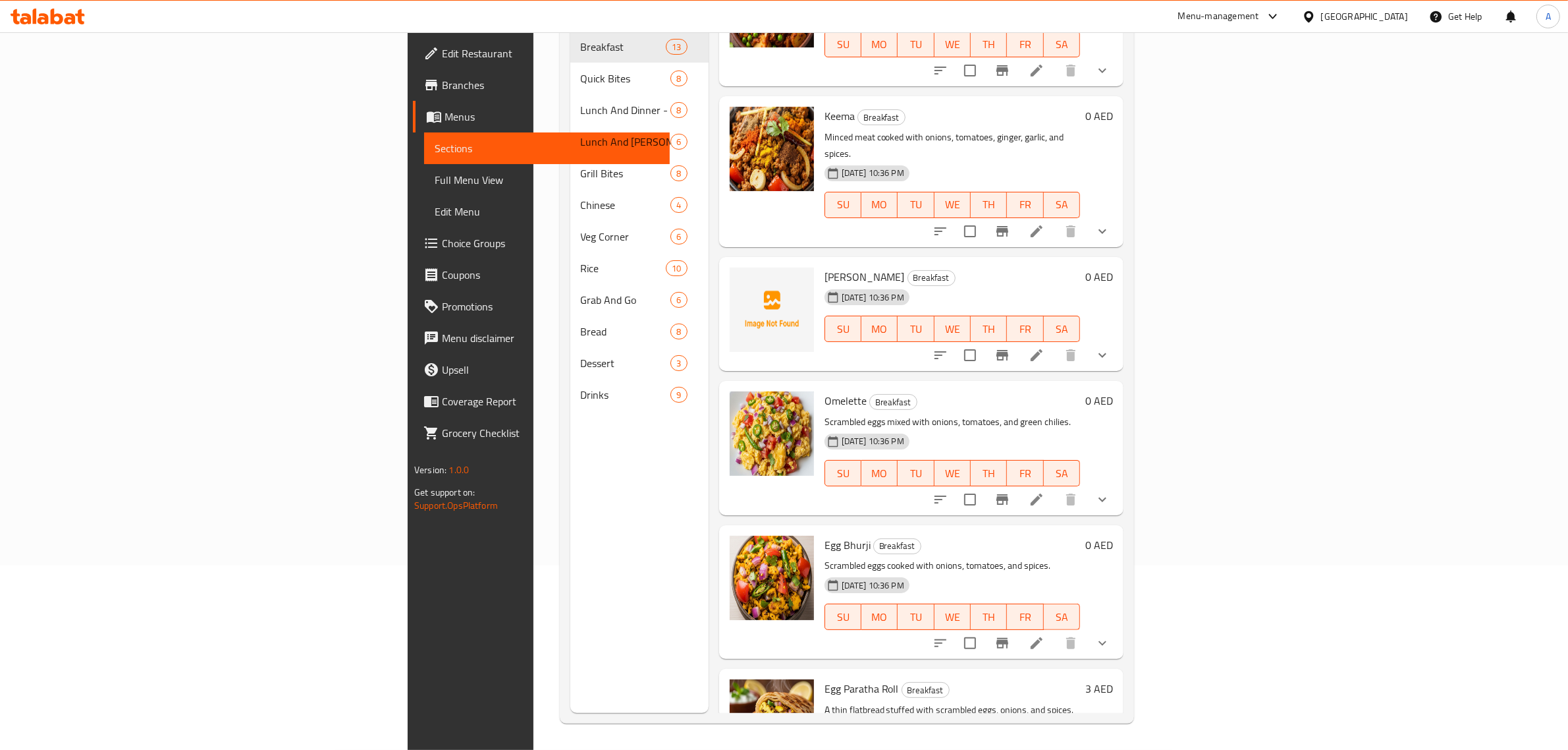
scroll to position [247, 0]
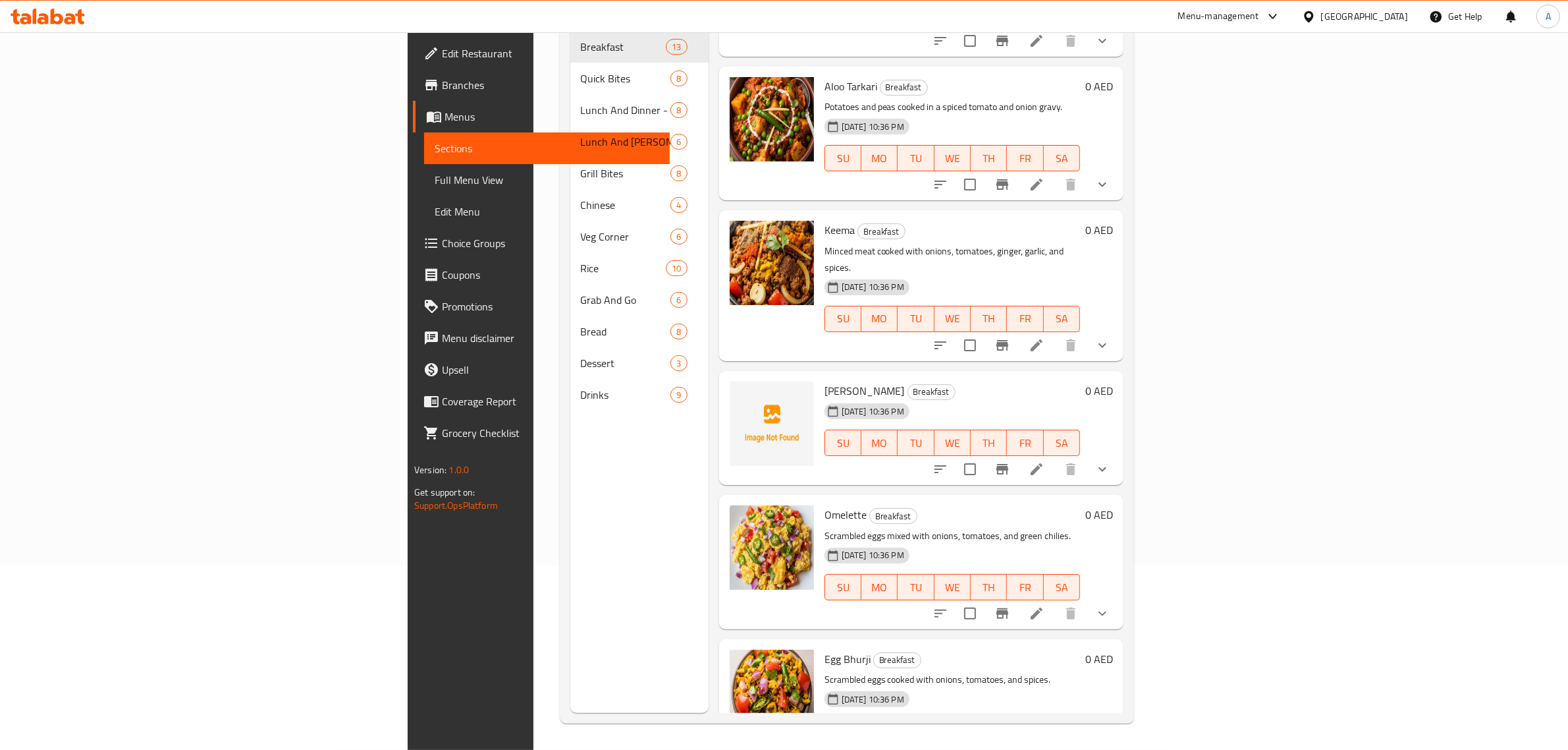
click at [824, 380] on span "Nihari" at bounding box center [865, 390] width 81 height 20
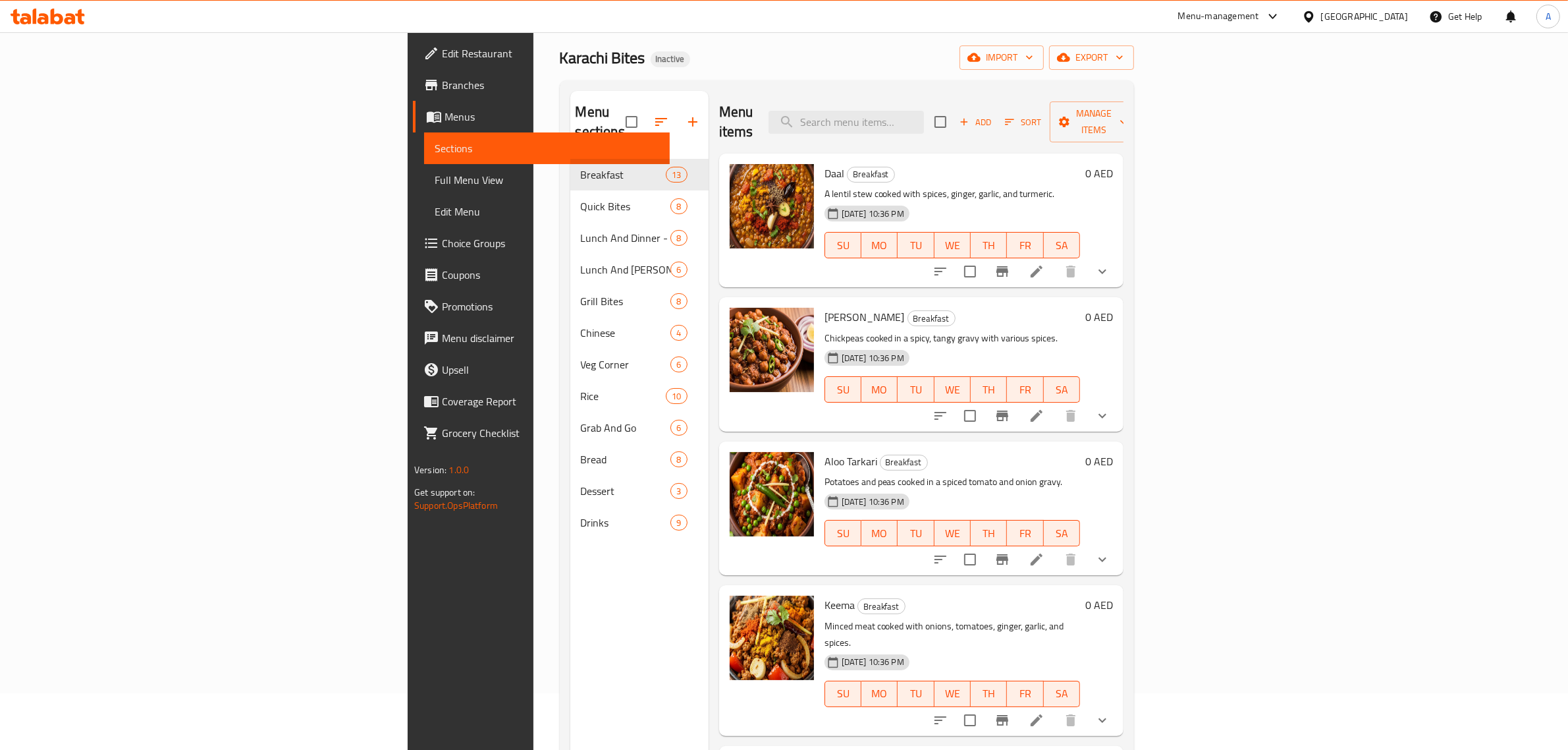
scroll to position [0, 0]
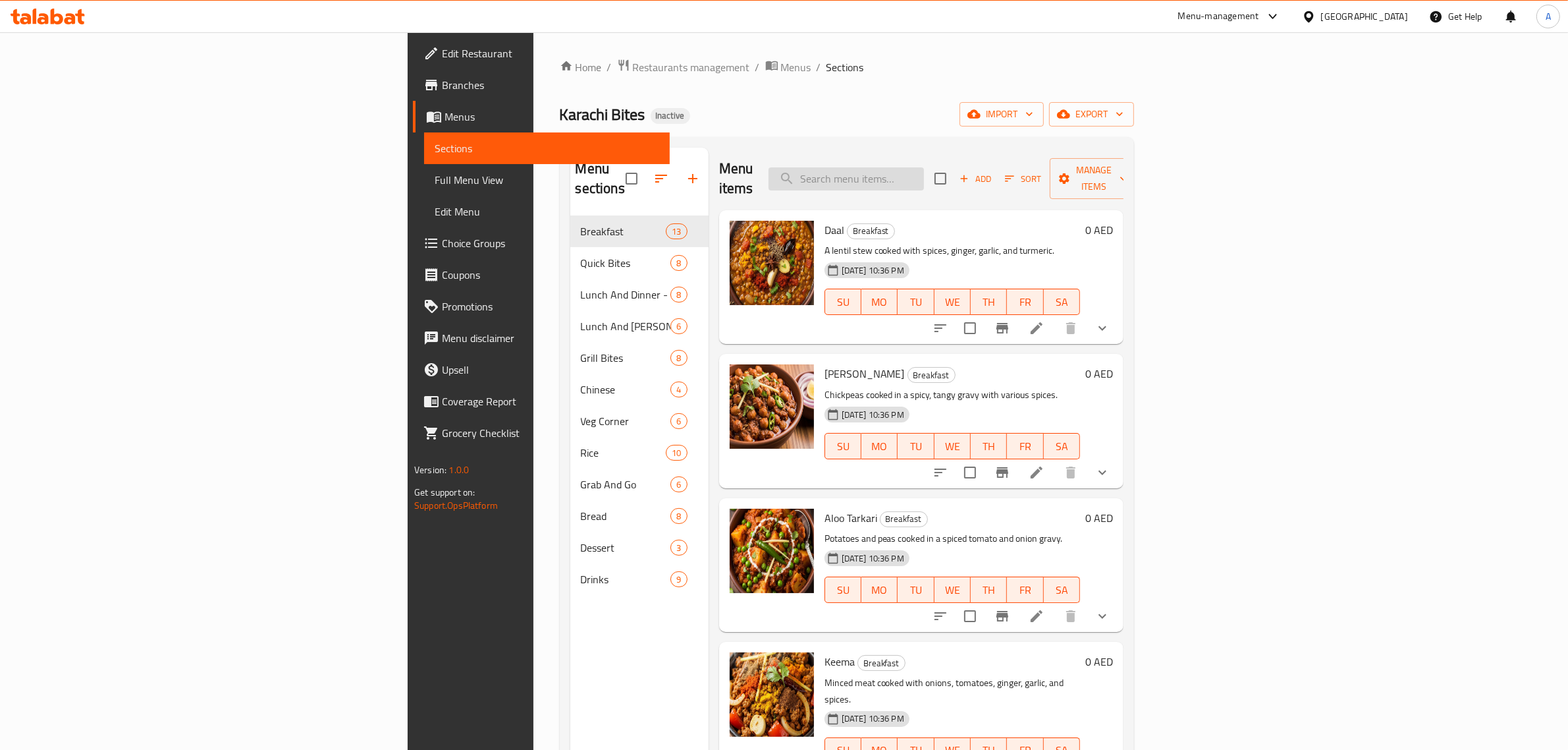
click at [924, 168] on input "search" at bounding box center [846, 179] width 155 height 23
paste input "KARACHI BITES"
type input "KARACHI BITES"
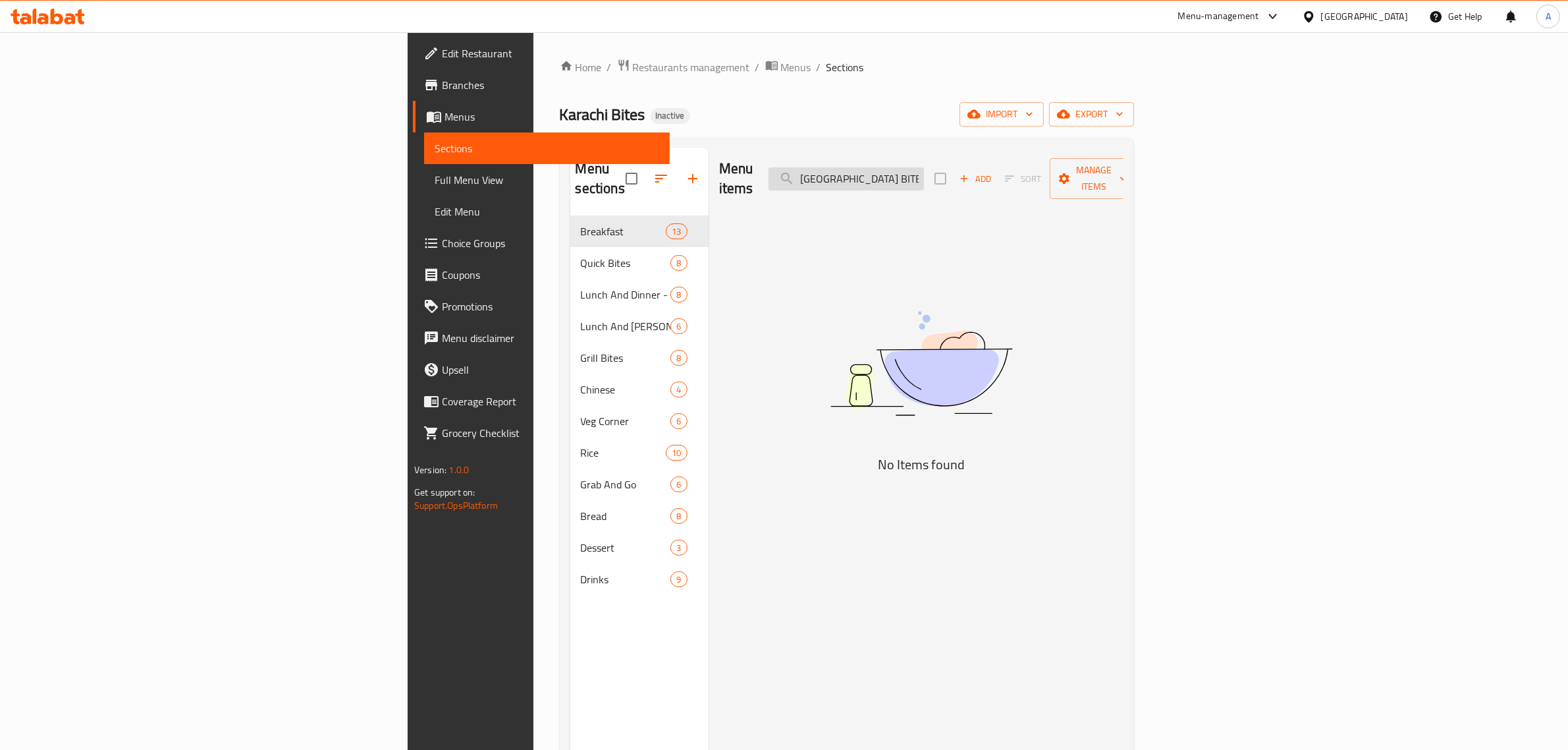
click at [924, 168] on input "KARACHI BITES" at bounding box center [846, 179] width 155 height 23
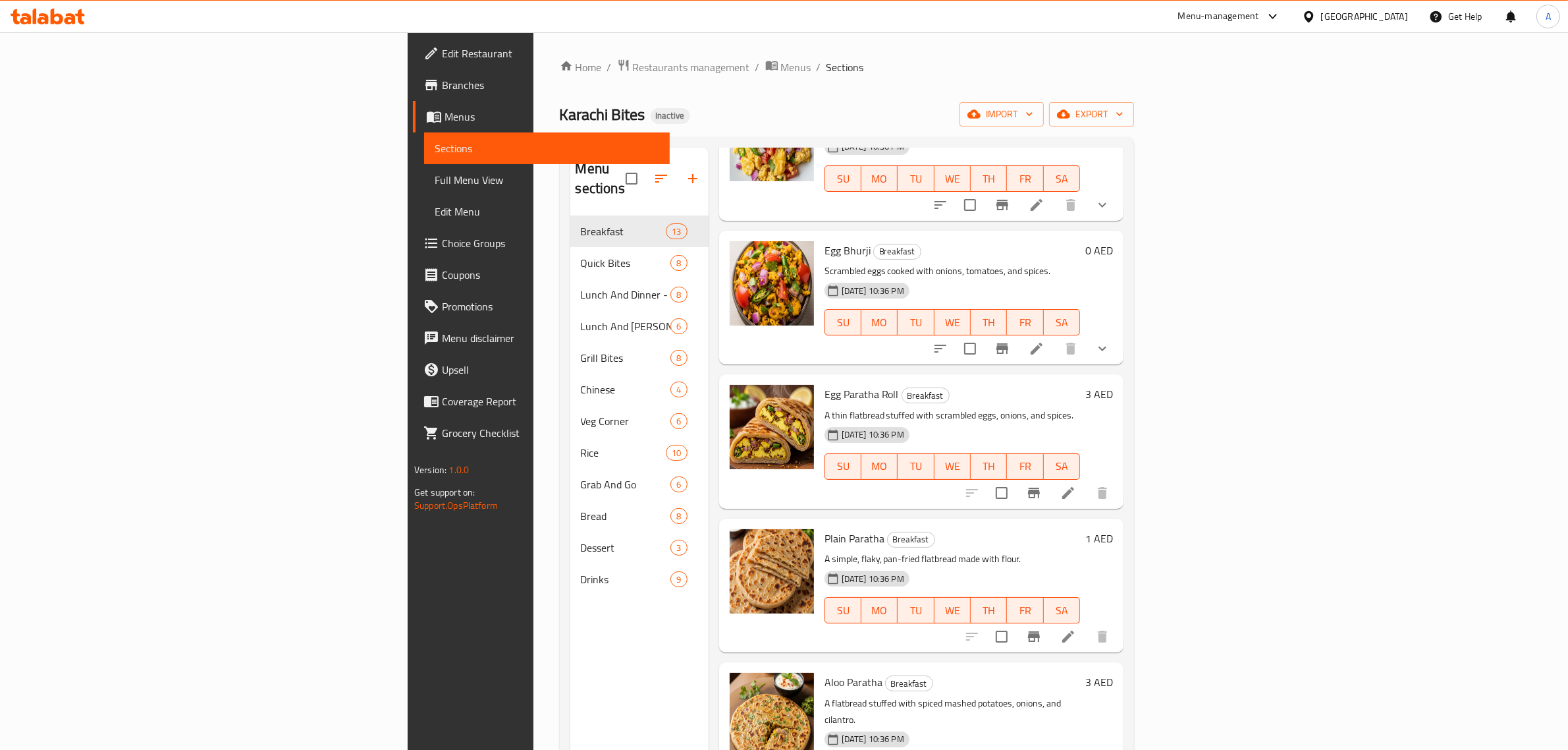
scroll to position [577, 0]
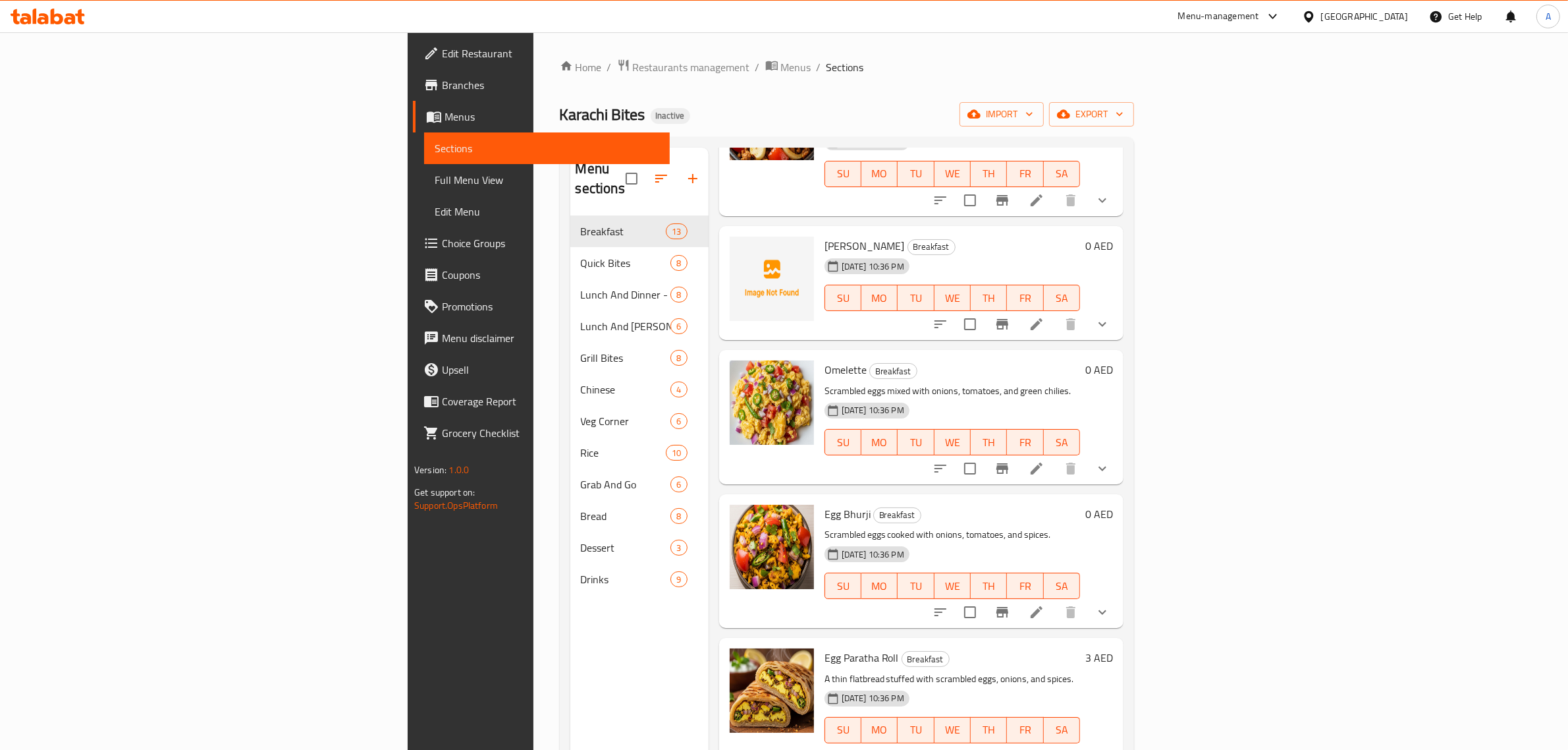
click at [824, 236] on span "Nihari" at bounding box center [865, 246] width 81 height 20
copy h6 "Nihari"
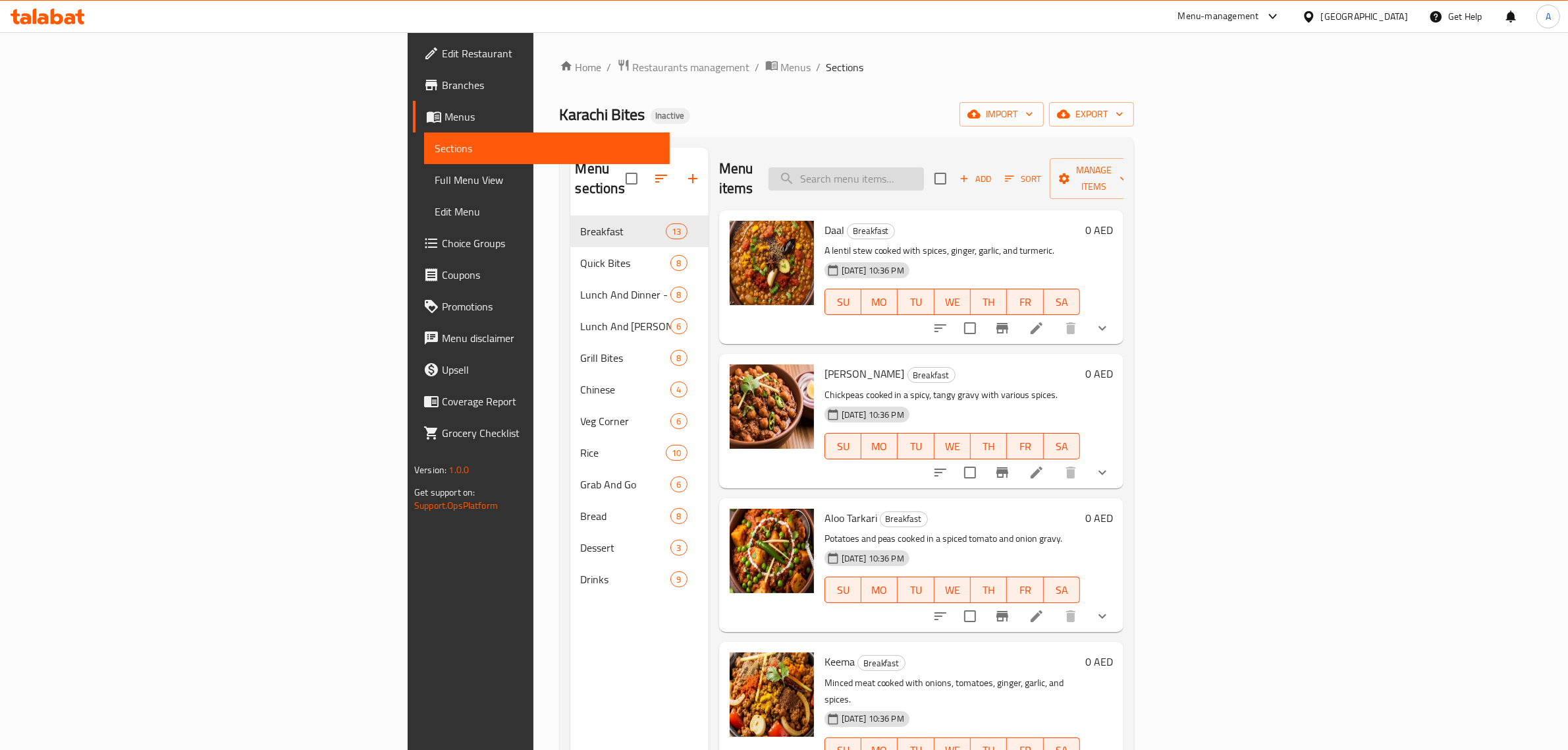
click at [924, 176] on input "search" at bounding box center [846, 179] width 155 height 23
paste input "Nihari"
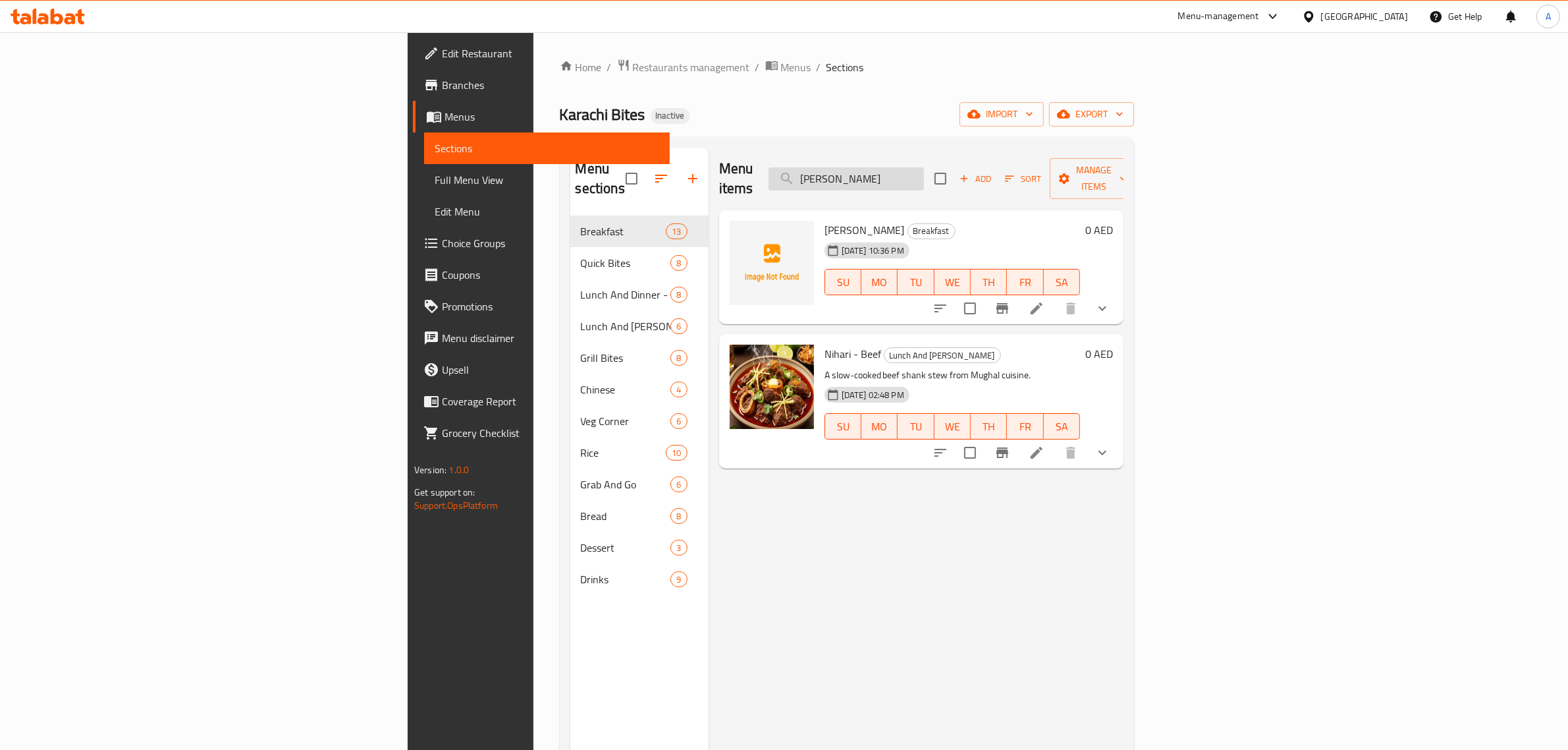
type input "Nihari"
drag, startPoint x: 1010, startPoint y: 173, endPoint x: 876, endPoint y: 175, distance: 134.0
click at [876, 175] on div "Menu items Nihari Add Sort Manage items" at bounding box center [921, 179] width 405 height 63
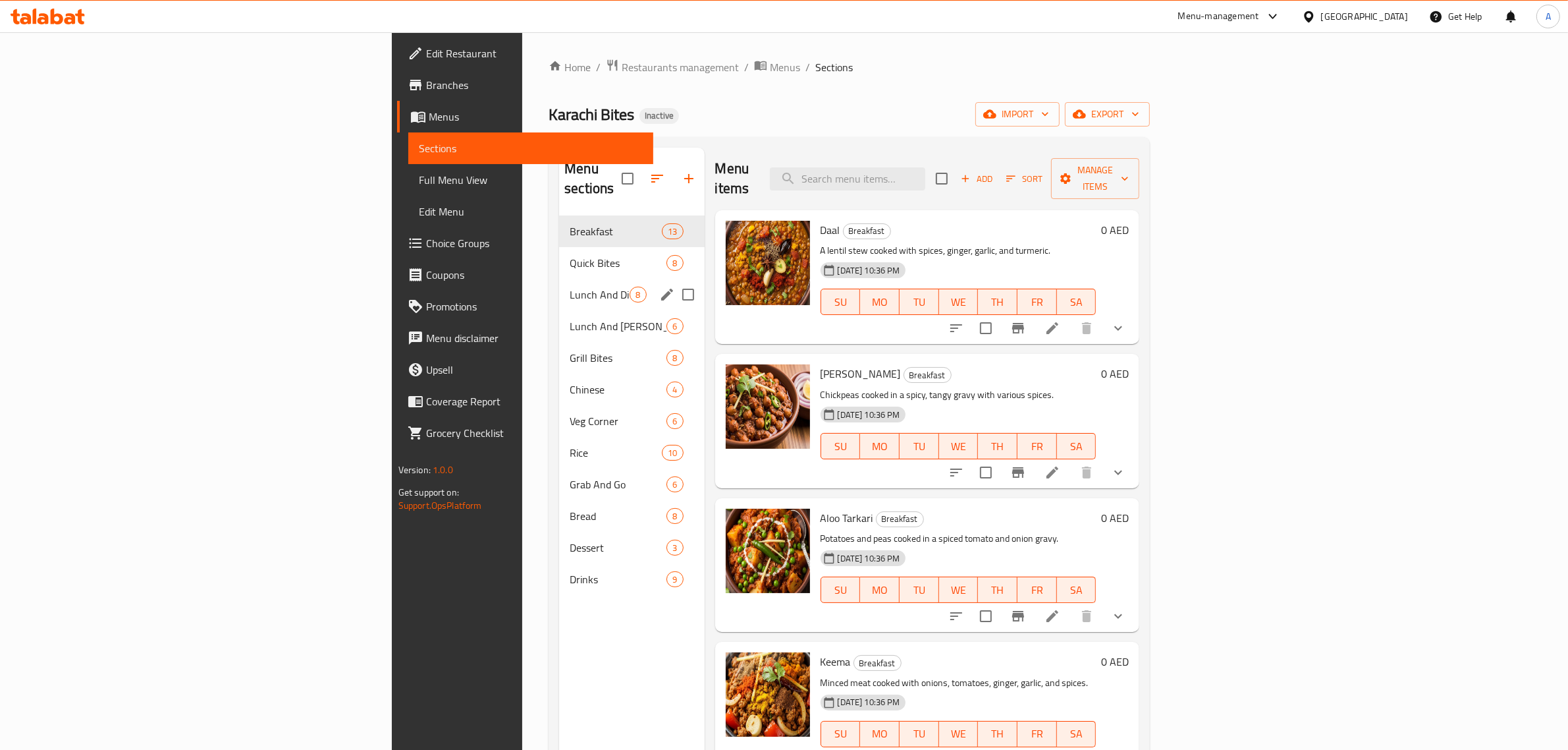
click at [559, 279] on div "Lunch And Dinner - Chicken 8" at bounding box center [632, 294] width 145 height 31
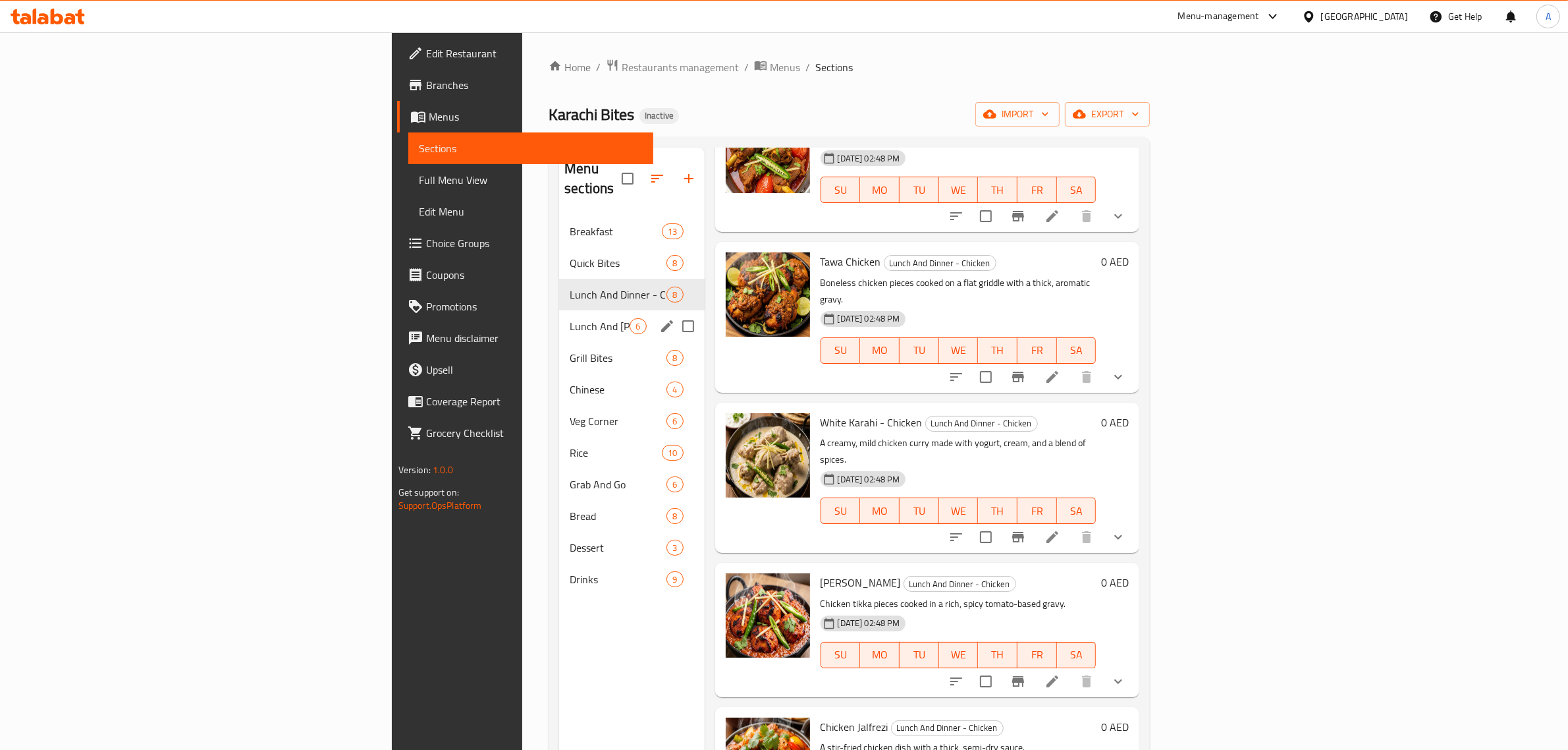
click at [570, 318] on span "Lunch And Dinner - Mutton" at bounding box center [599, 327] width 60 height 16
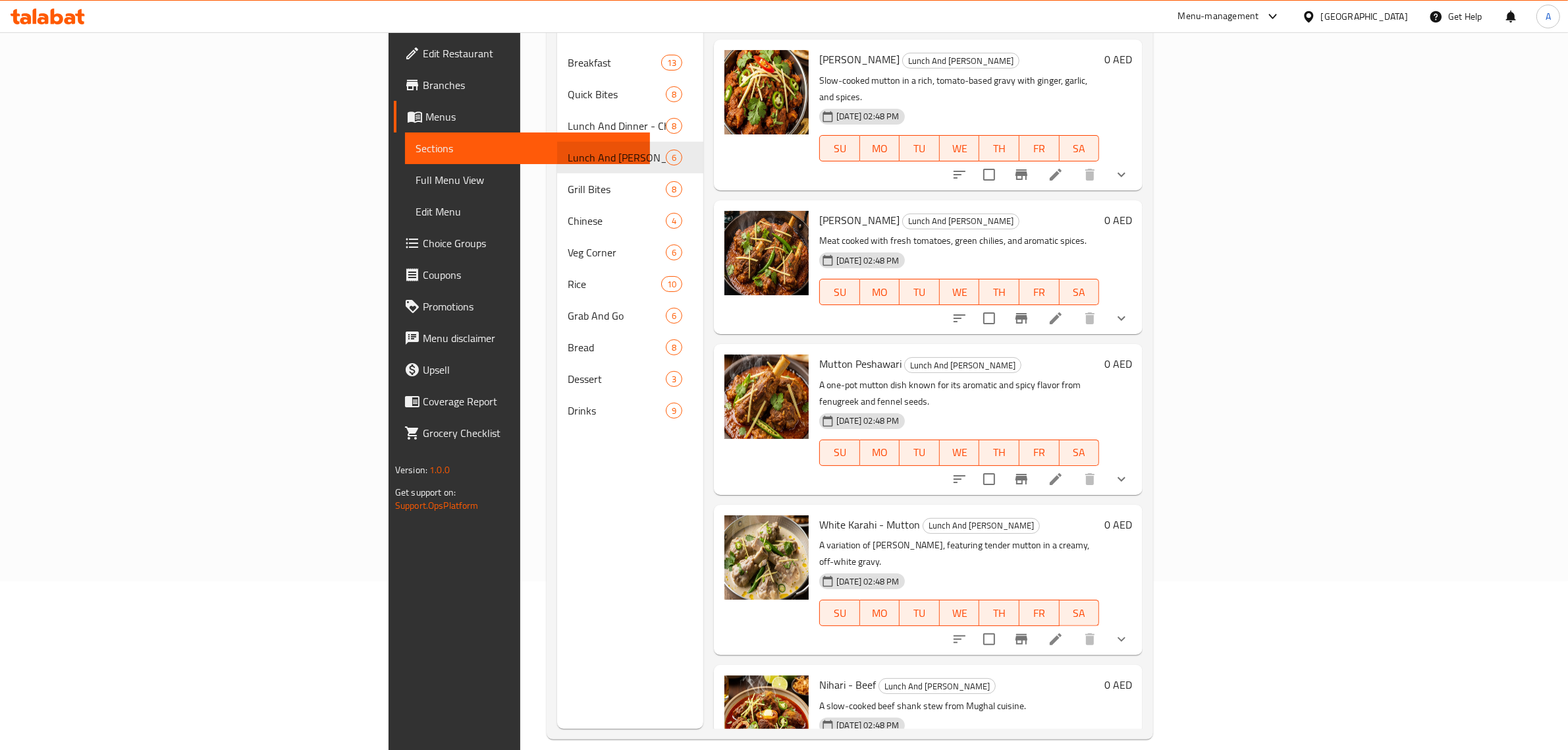
scroll to position [185, 0]
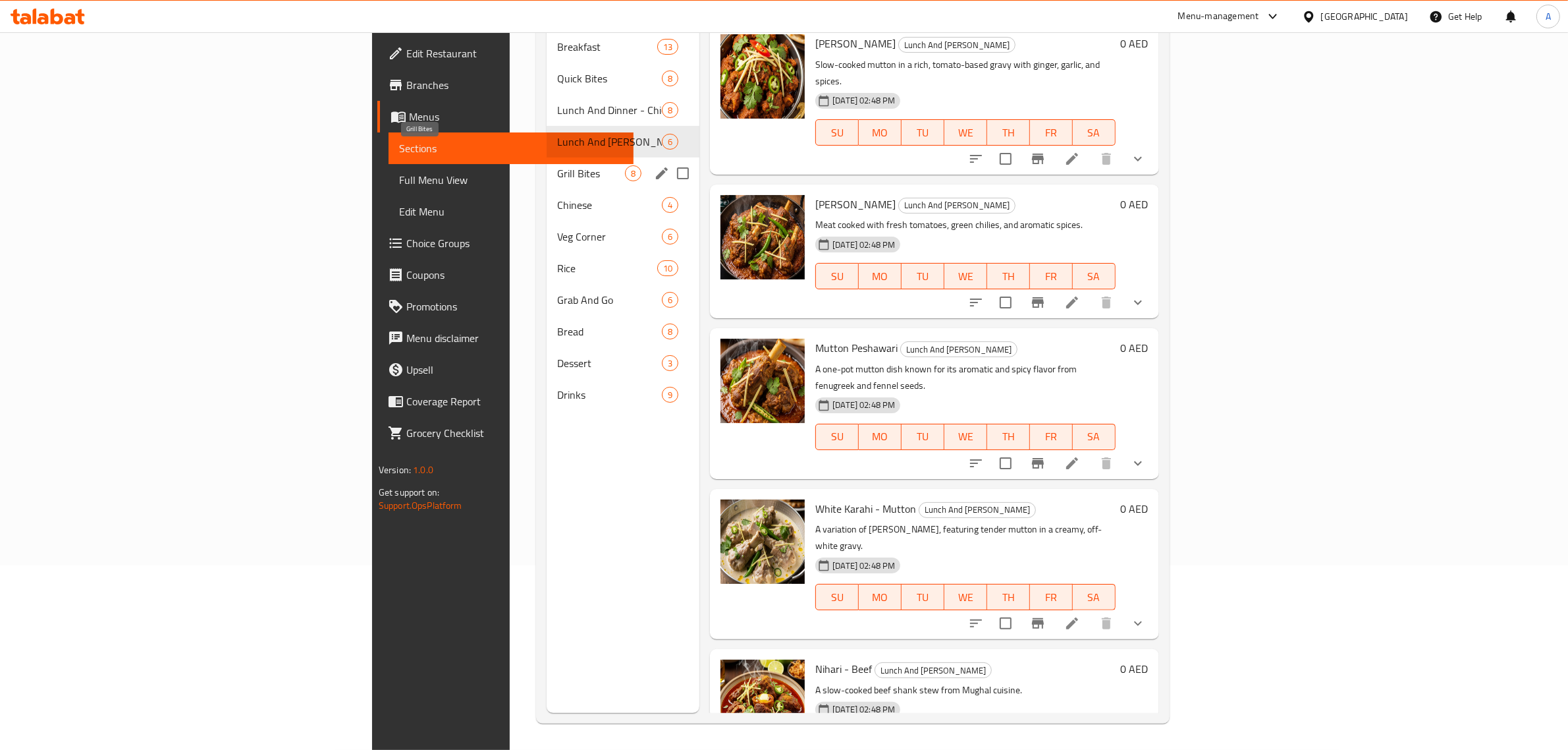
click at [557, 165] on span "Grill Bites" at bounding box center [591, 173] width 68 height 16
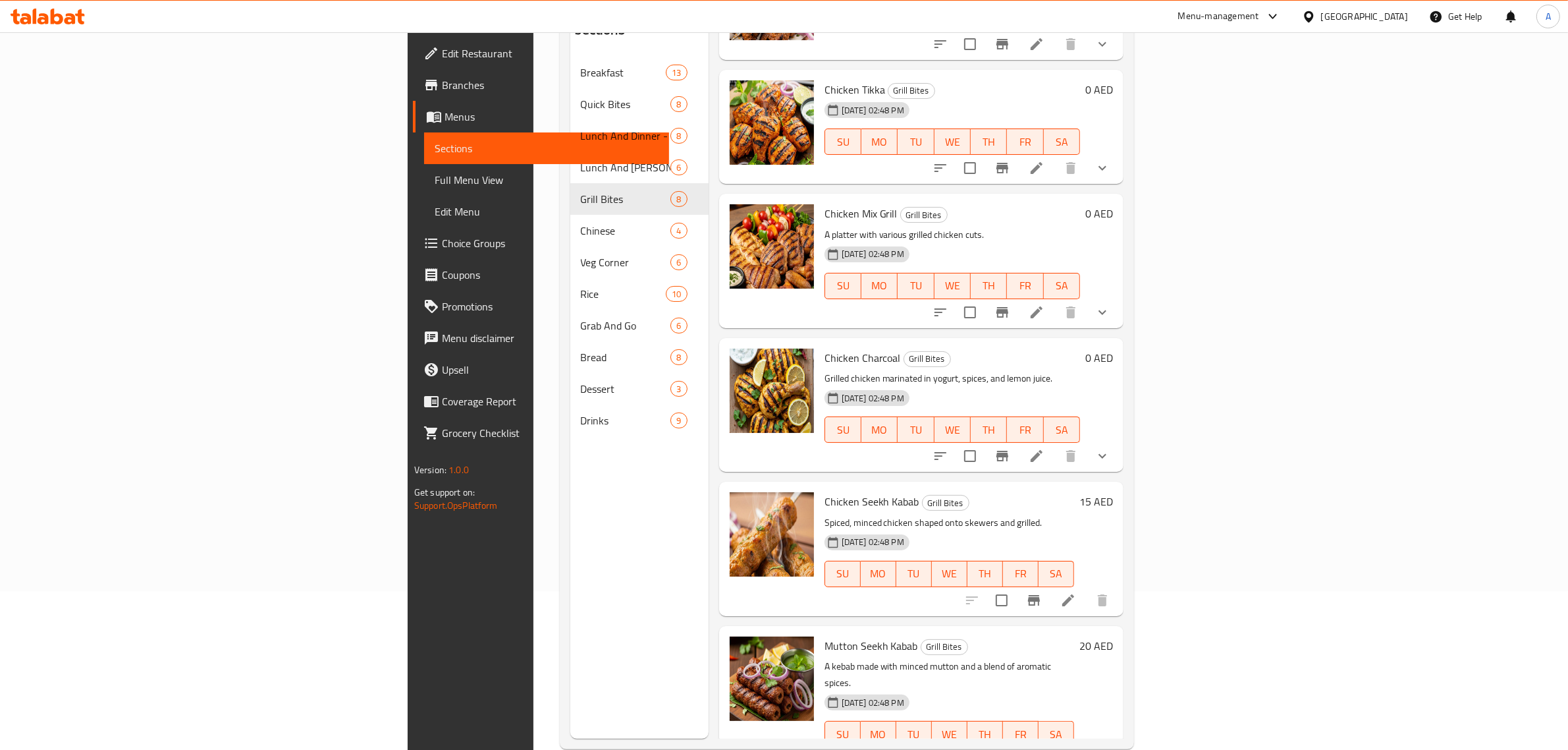
scroll to position [185, 0]
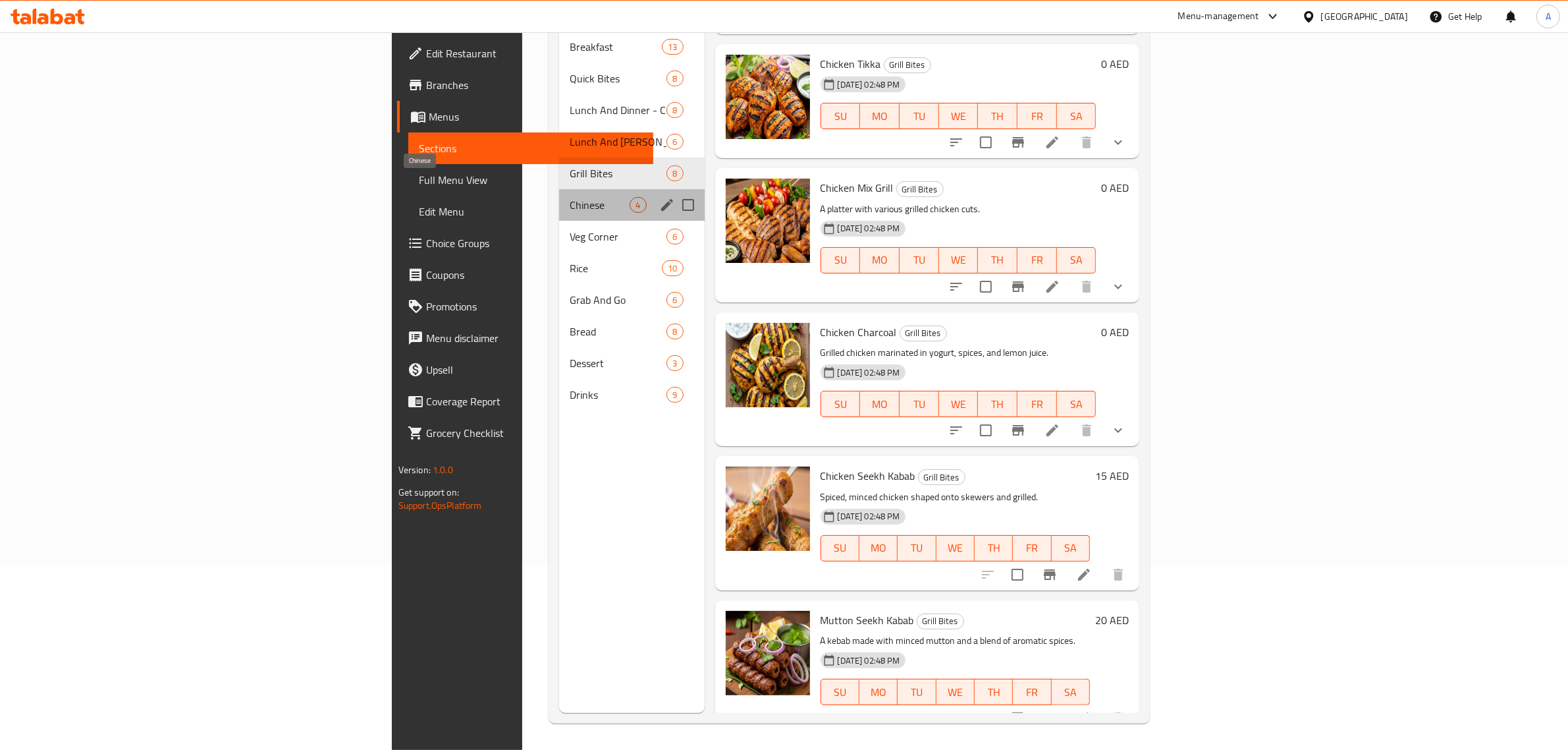
click at [570, 197] on span "Chinese" at bounding box center [599, 205] width 60 height 16
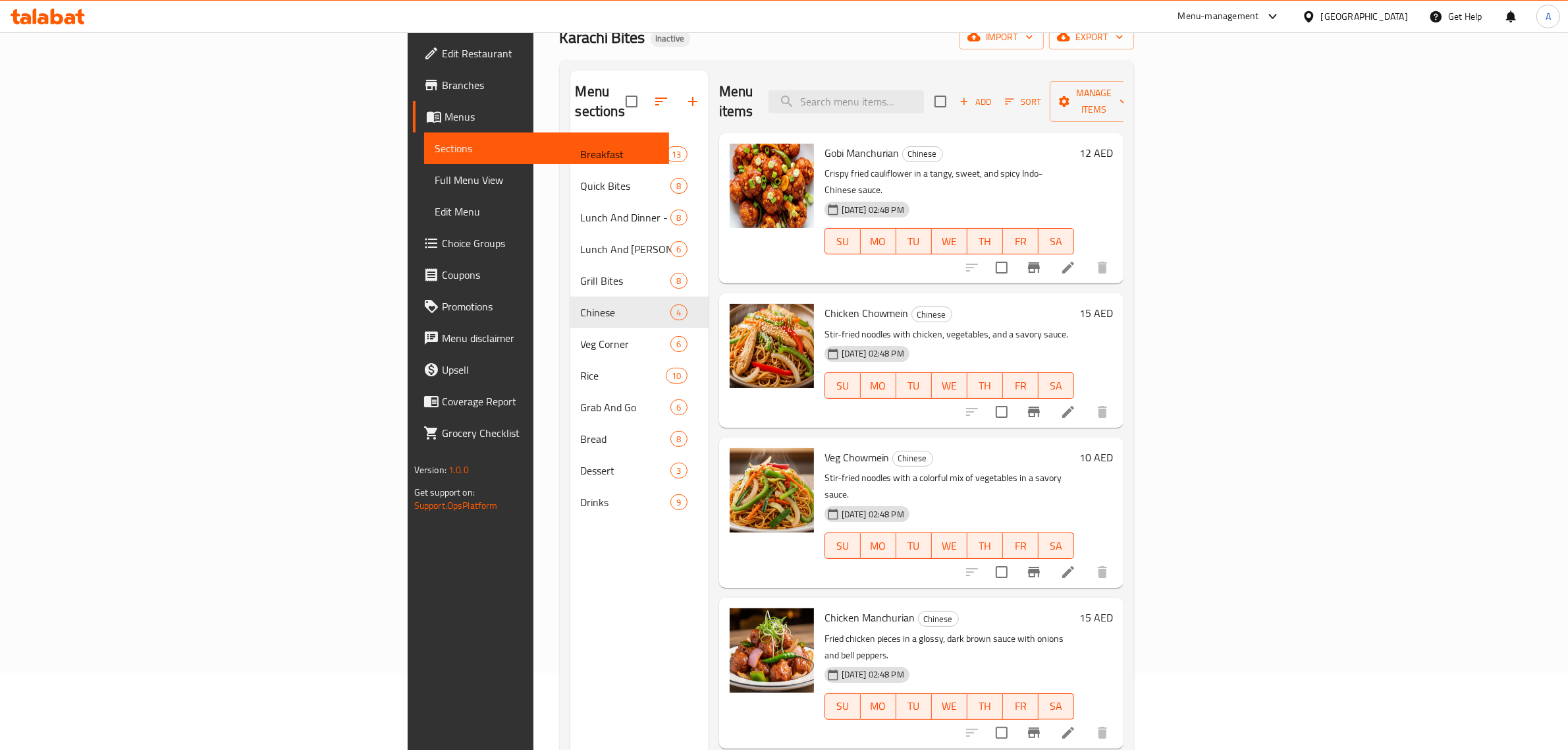
scroll to position [185, 0]
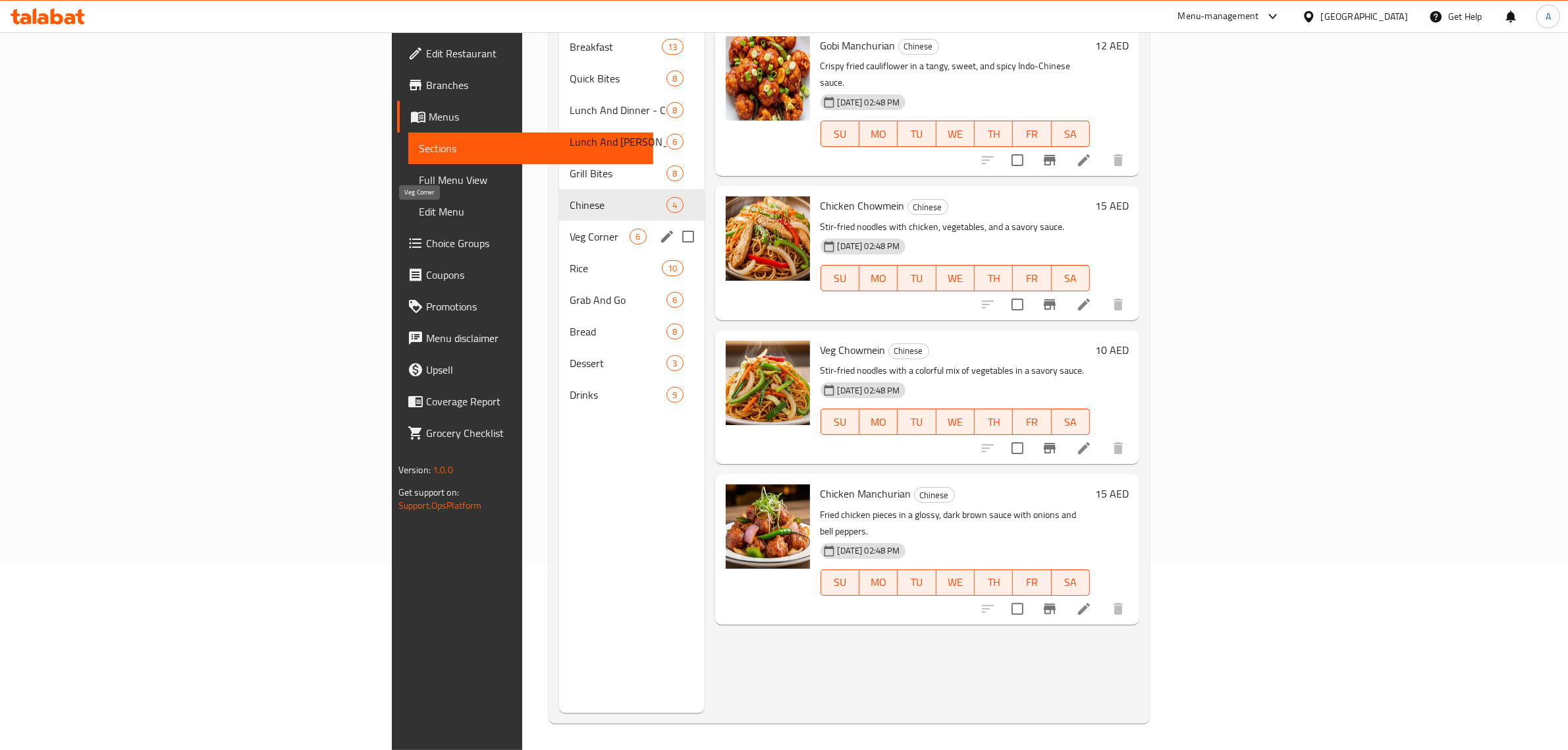
click at [570, 229] on span "Veg Corner" at bounding box center [599, 237] width 60 height 16
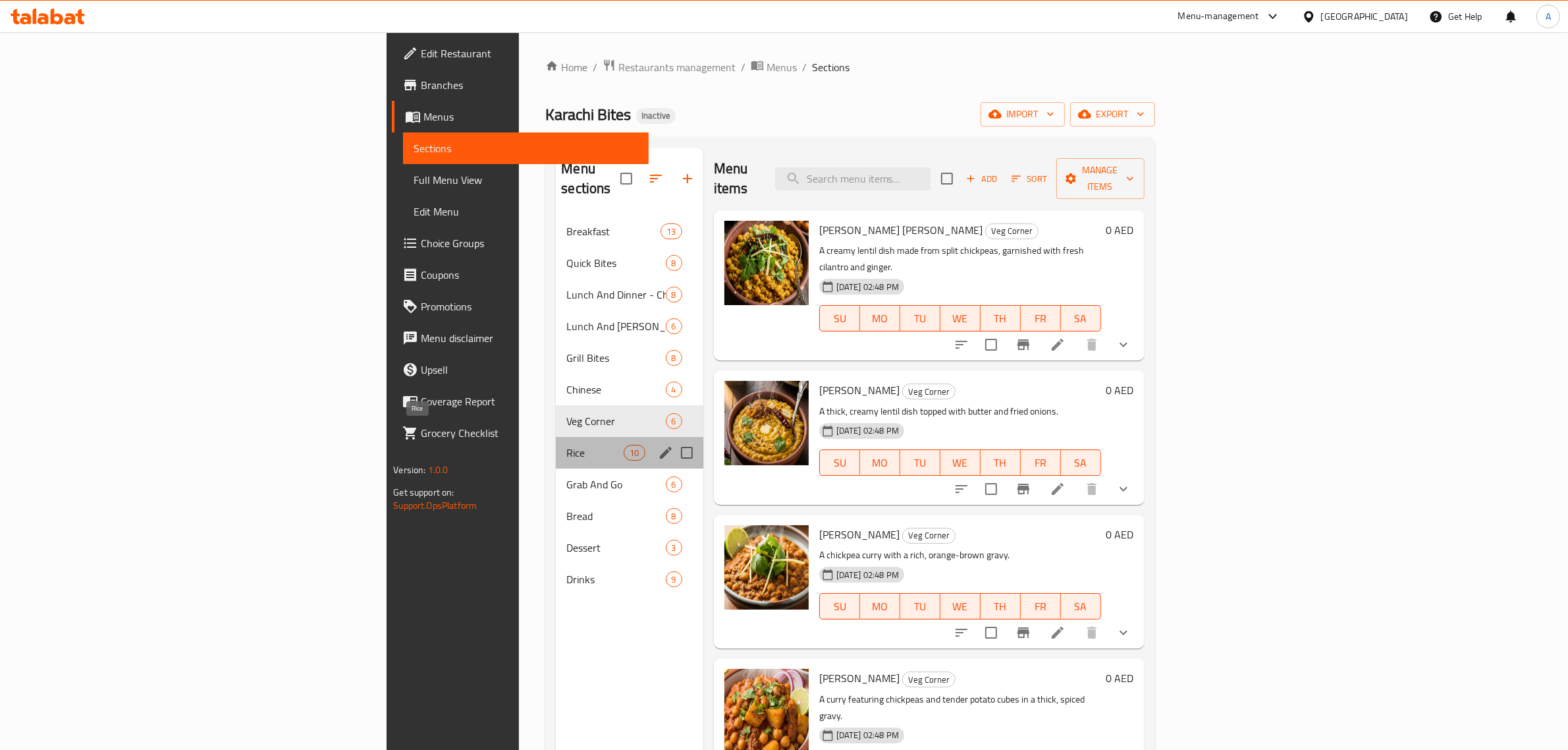
click at [567, 445] on span "Rice" at bounding box center [596, 453] width 57 height 16
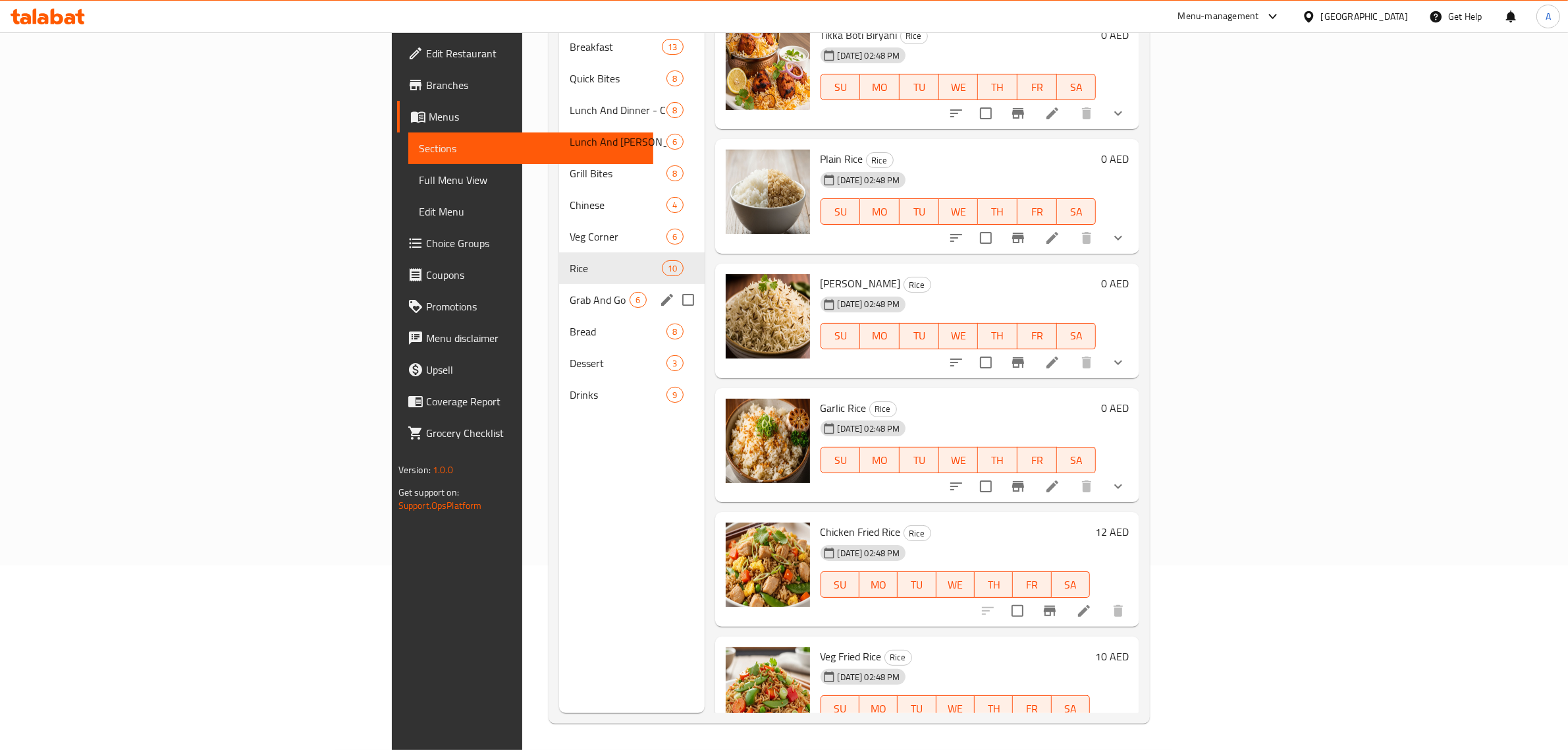
click at [570, 292] on span "Grab And Go" at bounding box center [599, 300] width 60 height 16
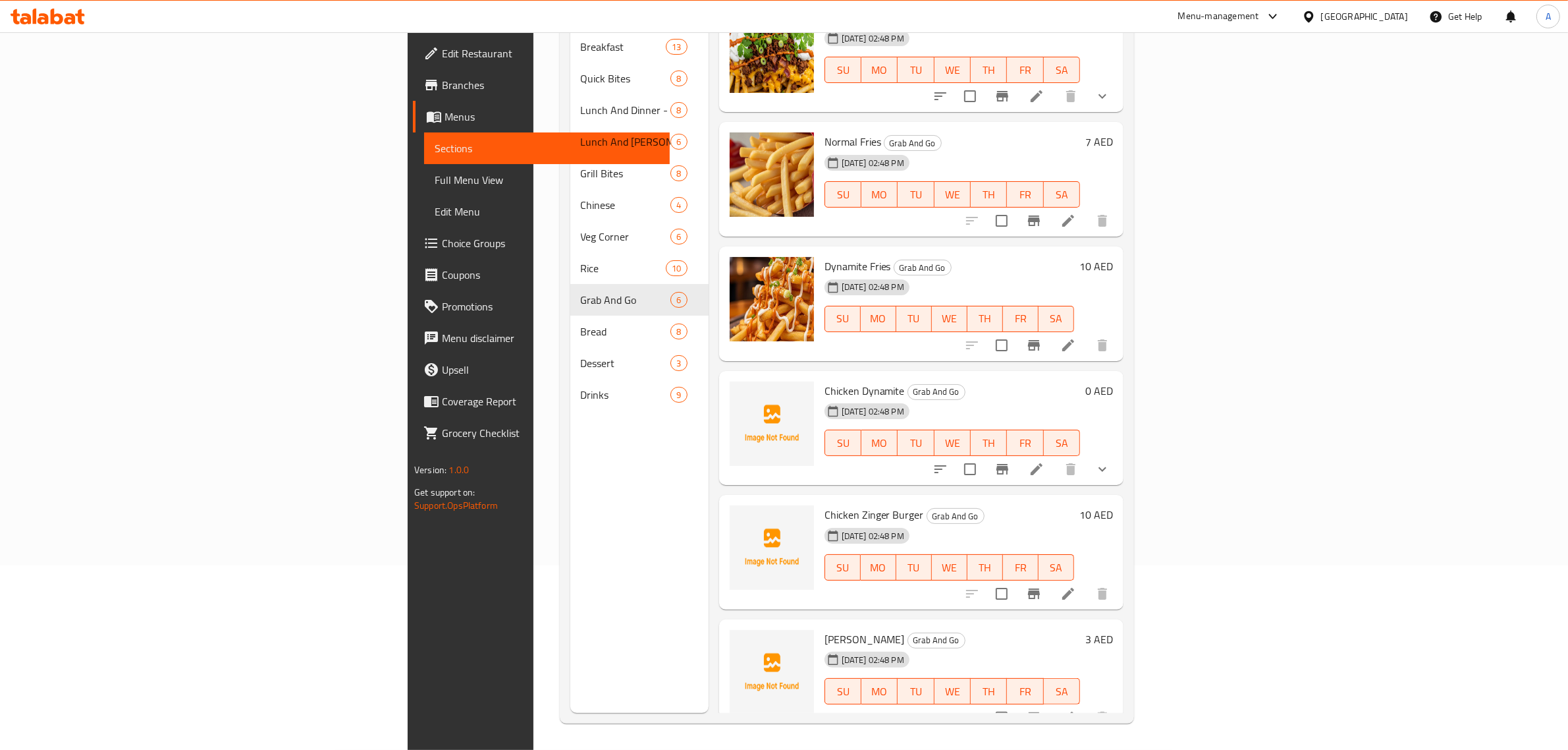
click at [1024, 381] on h6 "Chicken Dynamite Grab And Go" at bounding box center [952, 390] width 256 height 19
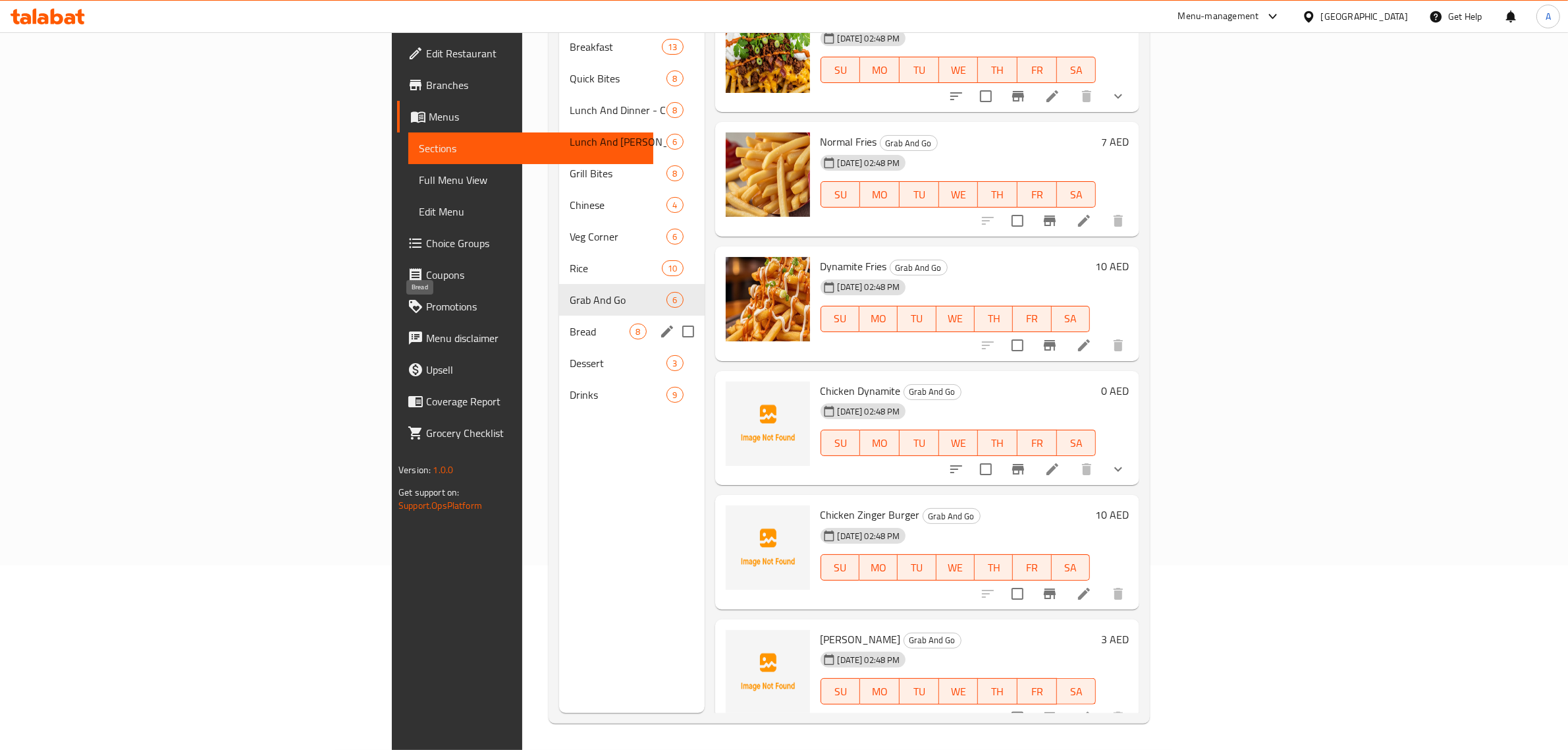
click at [570, 324] on span "Bread" at bounding box center [599, 332] width 60 height 16
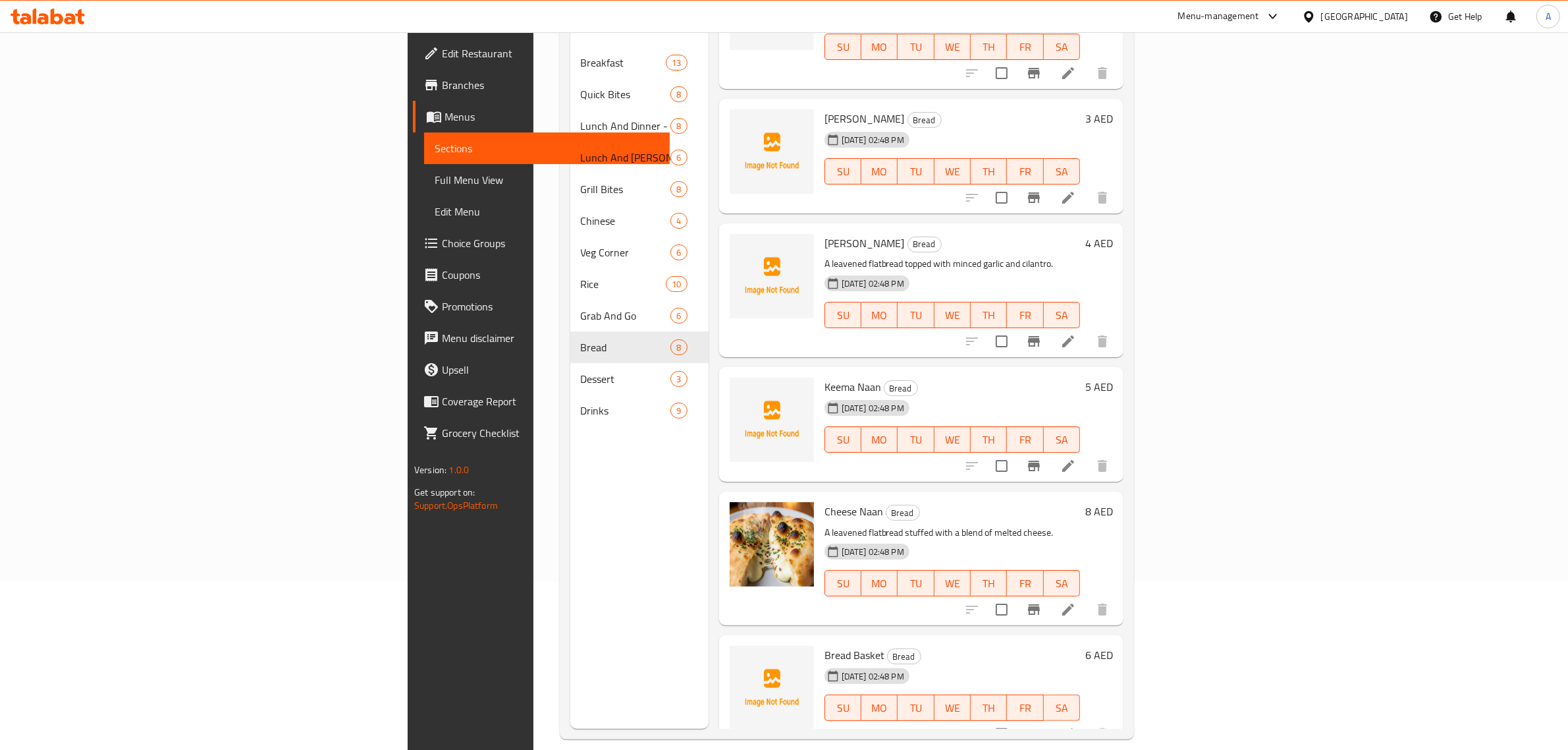
scroll to position [185, 0]
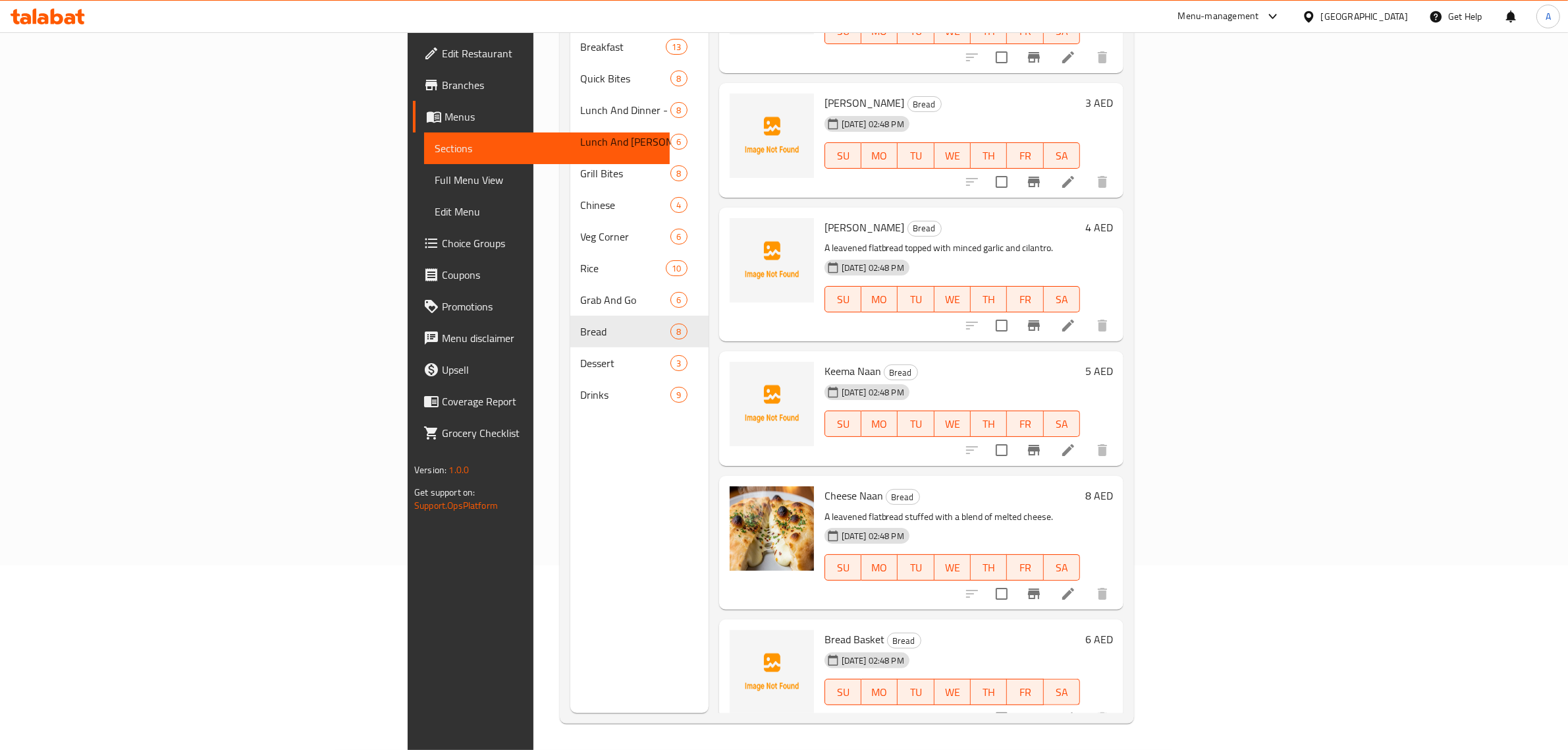
drag, startPoint x: 962, startPoint y: 349, endPoint x: 927, endPoint y: 349, distance: 35.0
click at [960, 362] on h6 "Keema Naan Bread" at bounding box center [952, 371] width 256 height 19
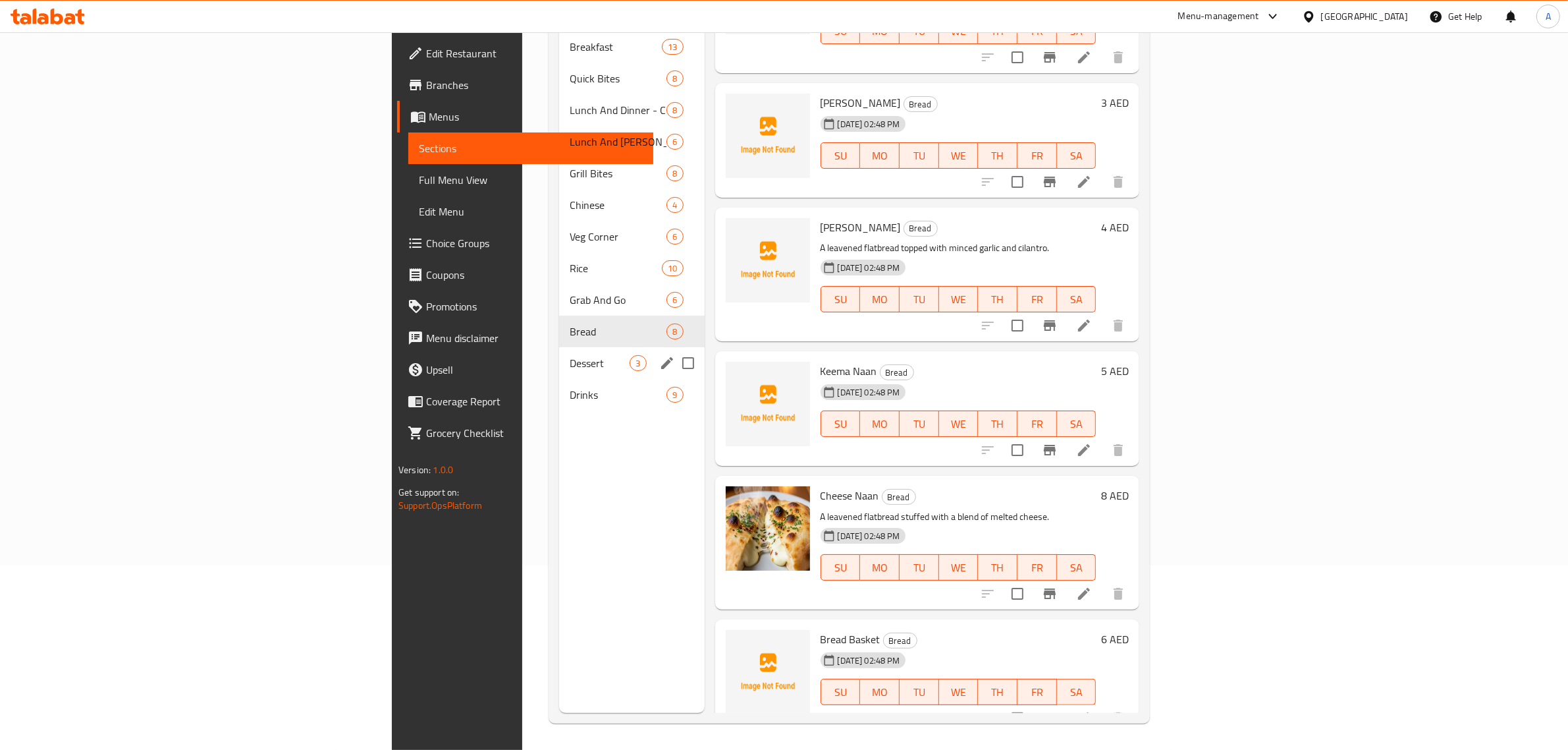
click at [559, 347] on div "Dessert 3" at bounding box center [632, 362] width 145 height 31
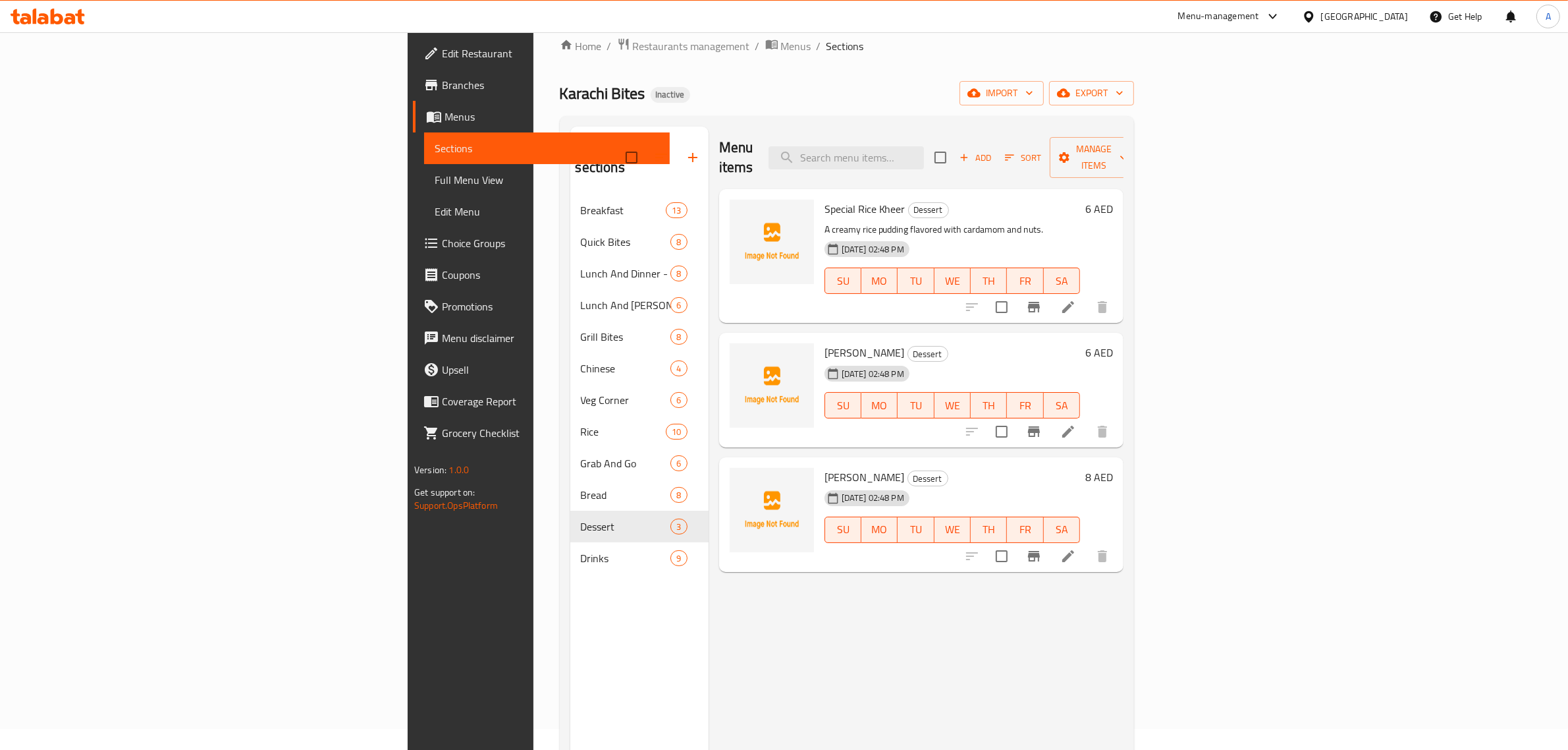
scroll to position [21, 0]
drag, startPoint x: 1070, startPoint y: 671, endPoint x: 1036, endPoint y: 649, distance: 40.5
click at [1070, 671] on div "Menu items Add Sort Manage items Special Rice Kheer Dessert A creamy rice puddi…" at bounding box center [916, 502] width 415 height 750
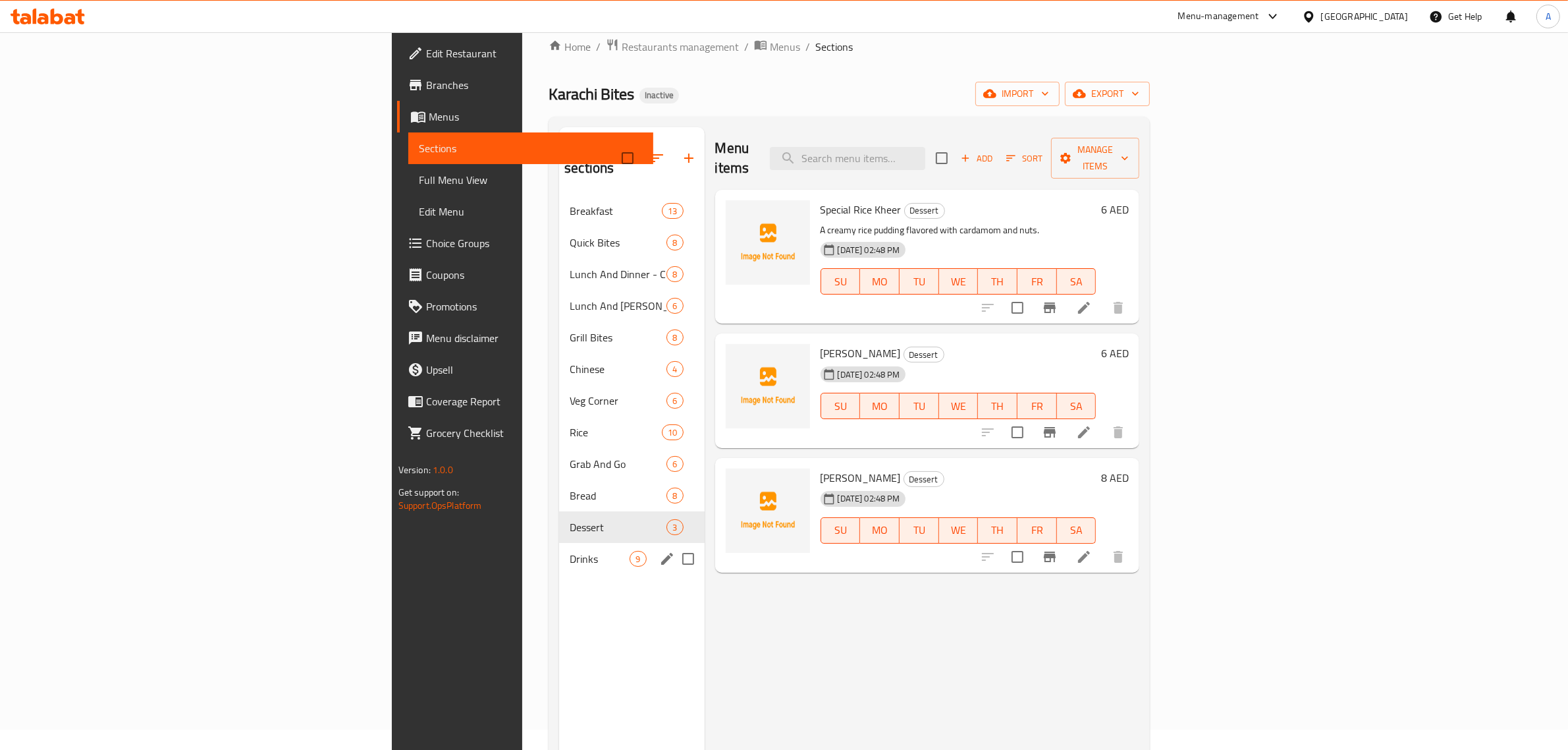
click at [570, 551] on span "Drinks" at bounding box center [599, 559] width 60 height 16
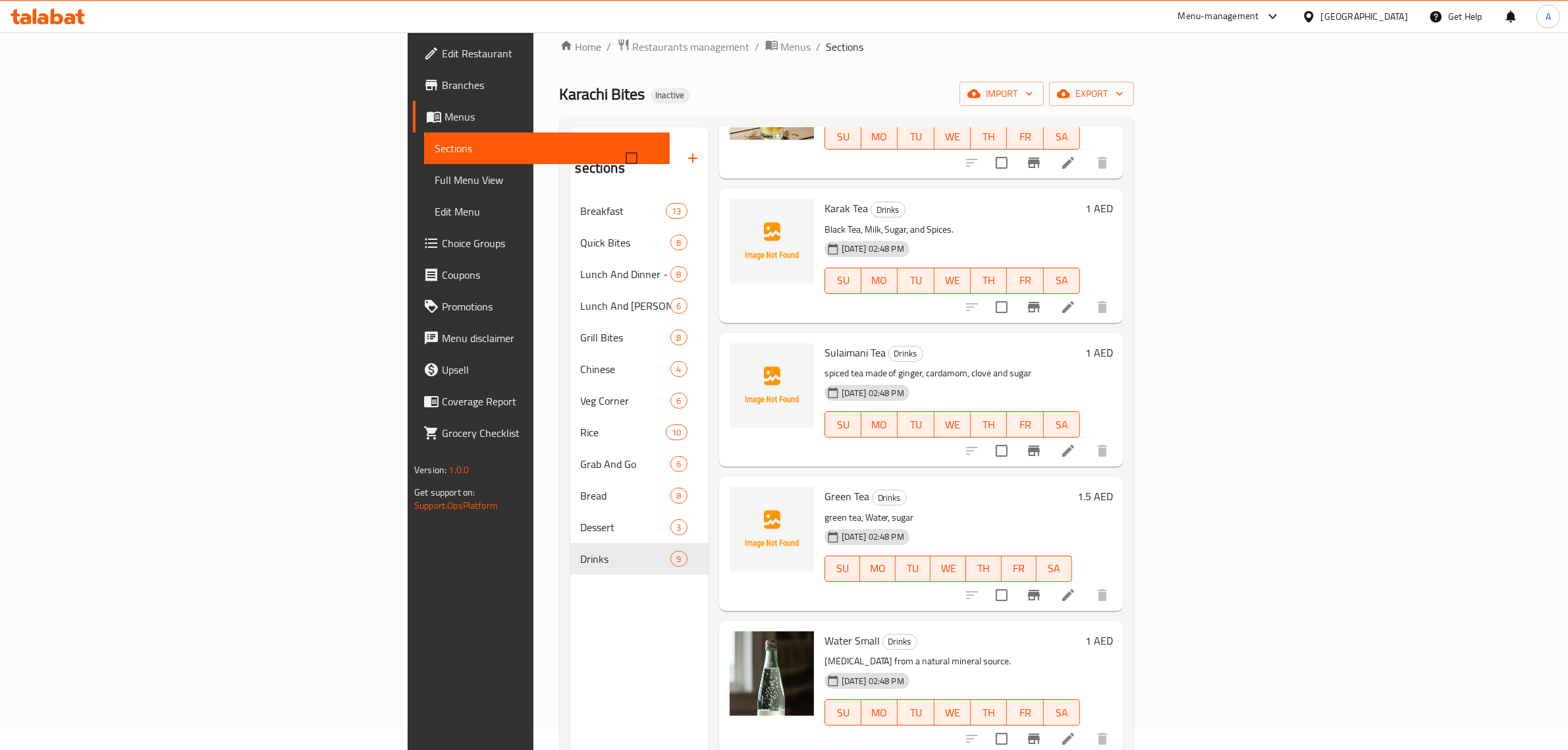
scroll to position [185, 0]
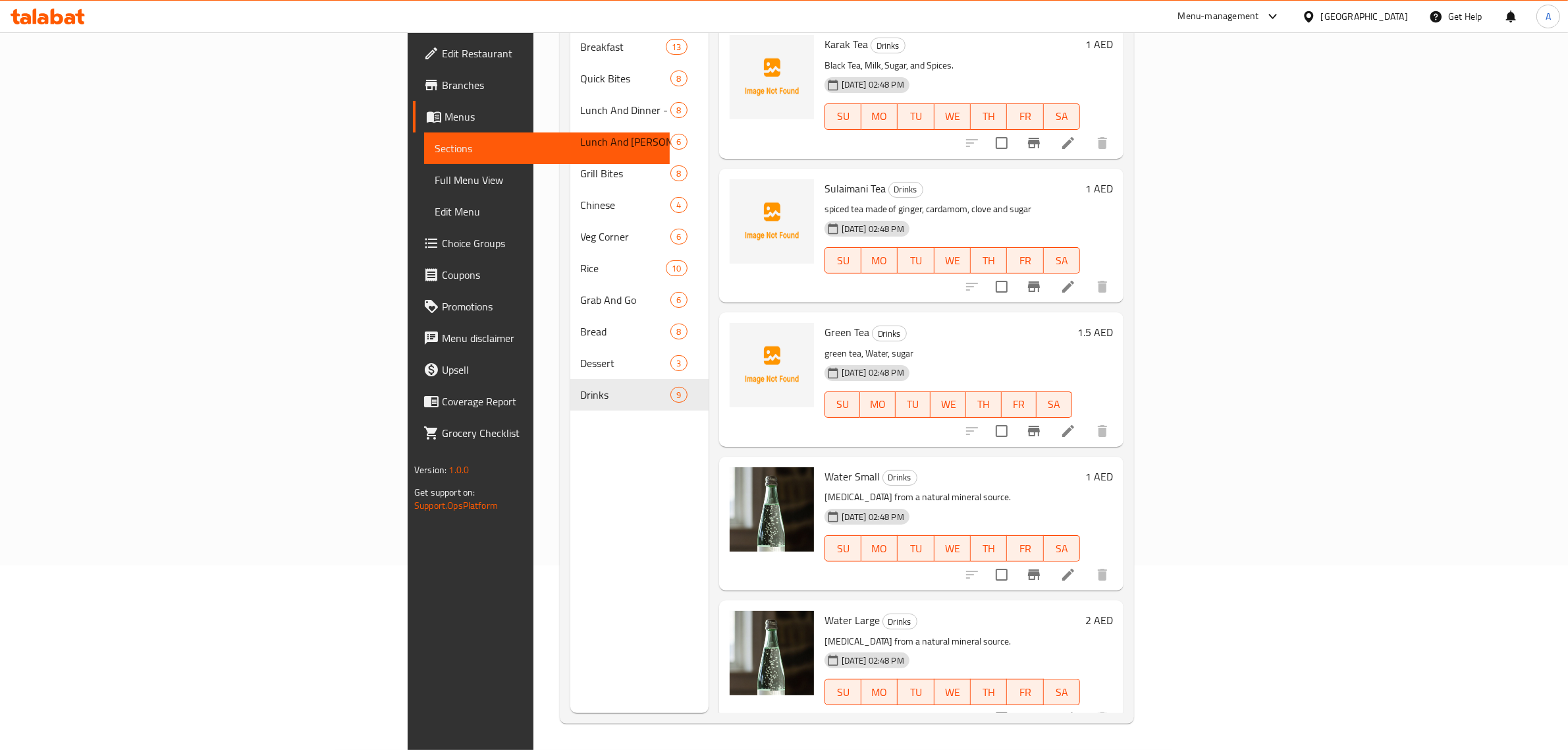
click at [1059, 360] on div "15-08-2025 02:48 PM SU MO TU WE TH FR SA" at bounding box center [948, 395] width 258 height 71
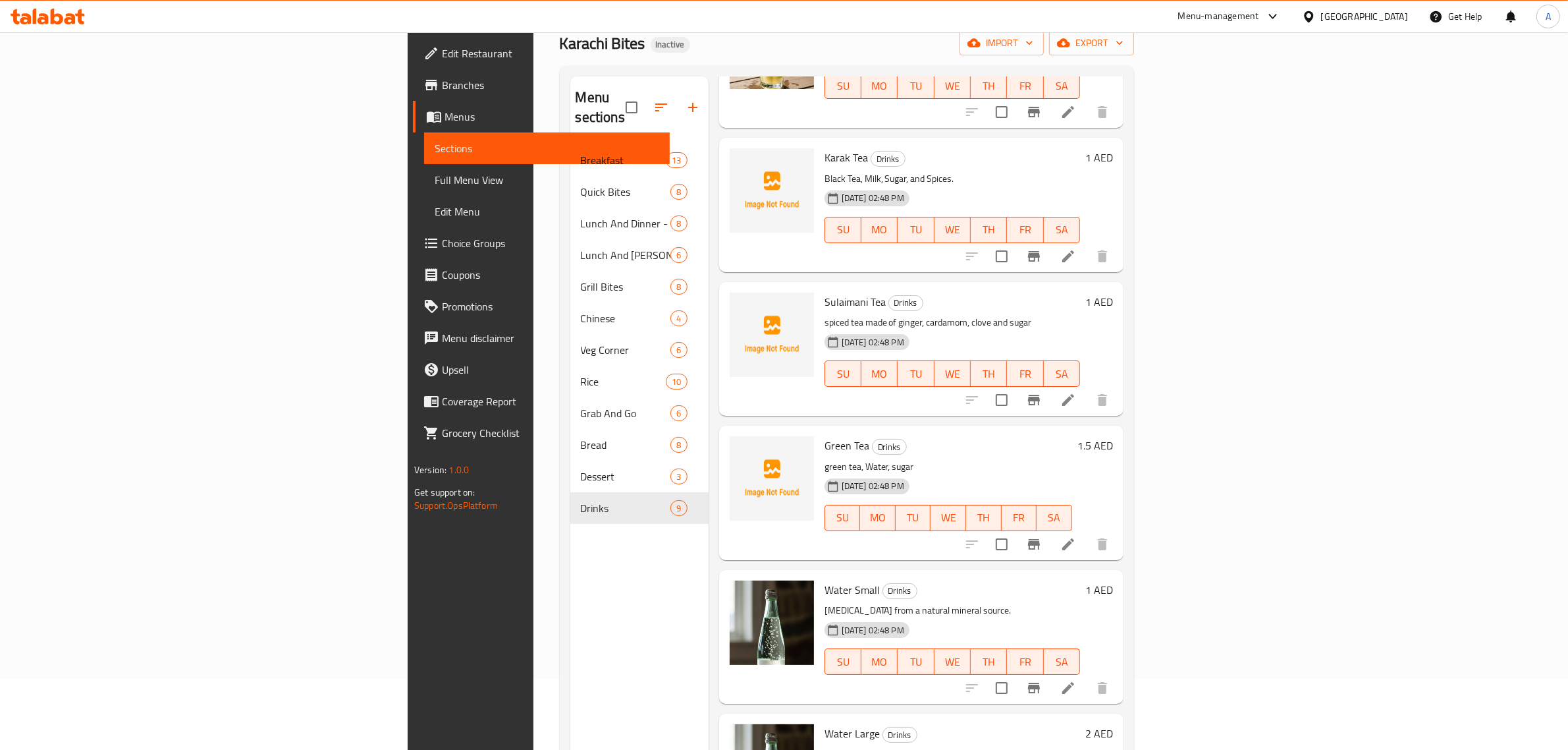
scroll to position [0, 0]
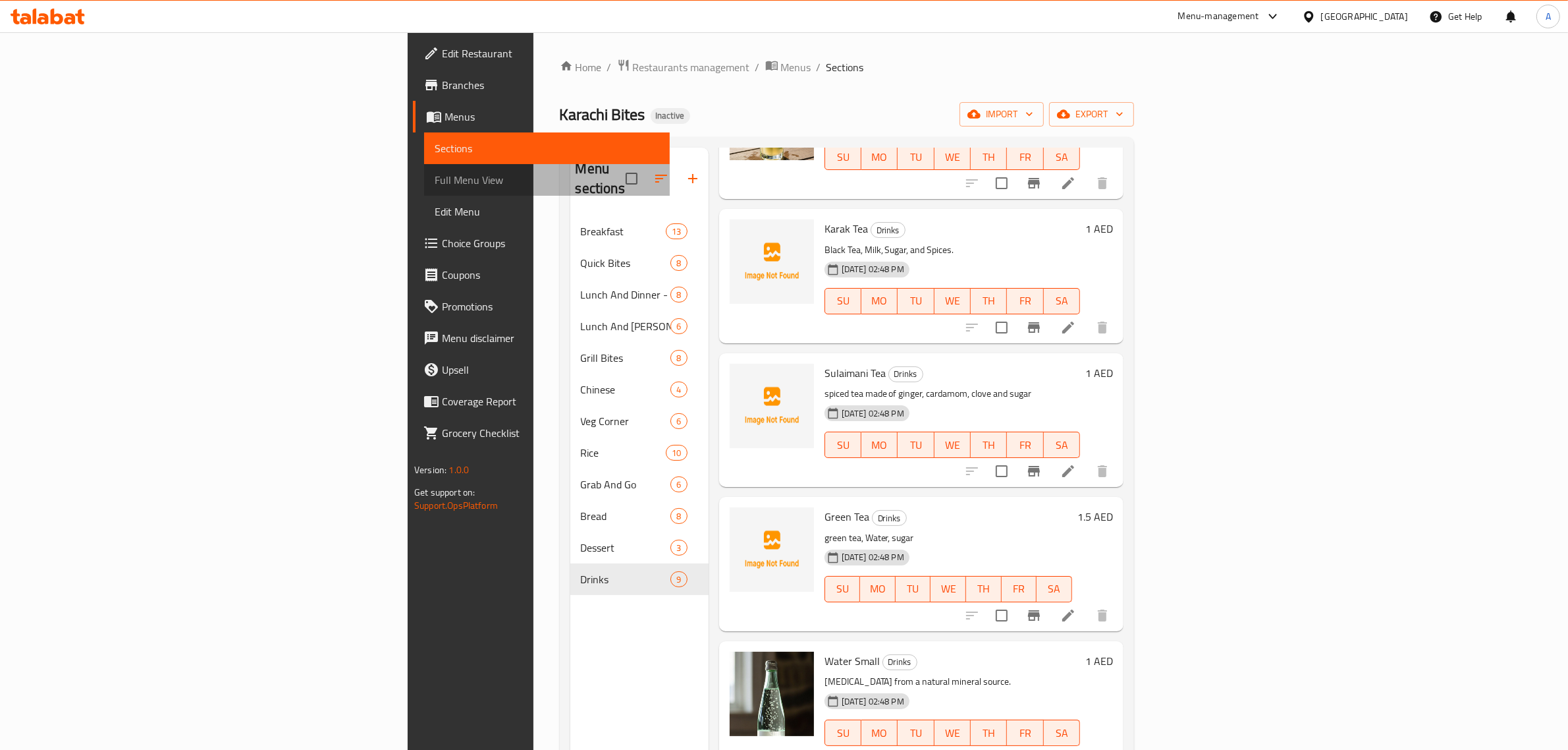
click at [435, 186] on span "Full Menu View" at bounding box center [547, 180] width 224 height 16
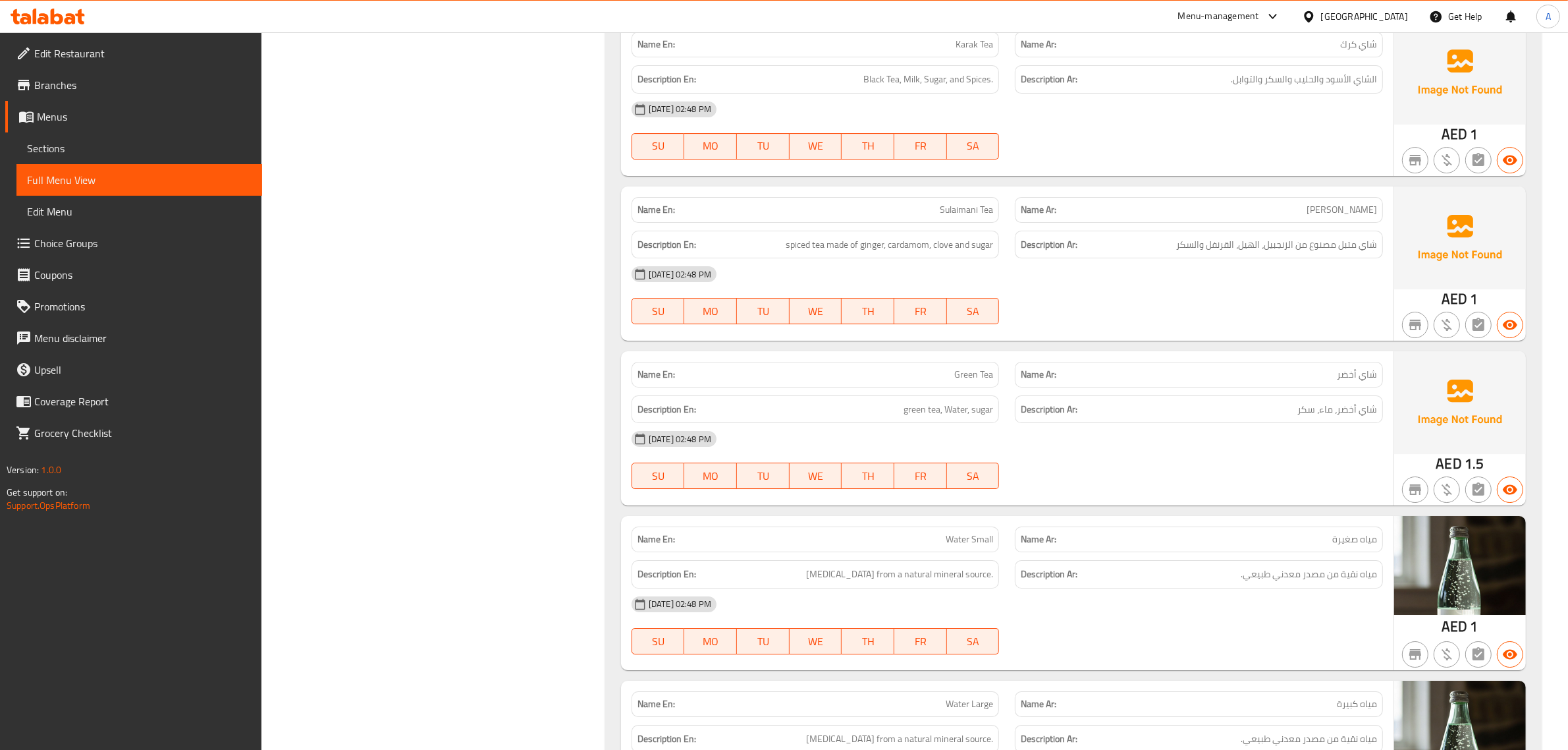
scroll to position [18161, 0]
click at [84, 138] on link "Sections" at bounding box center [139, 148] width 246 height 31
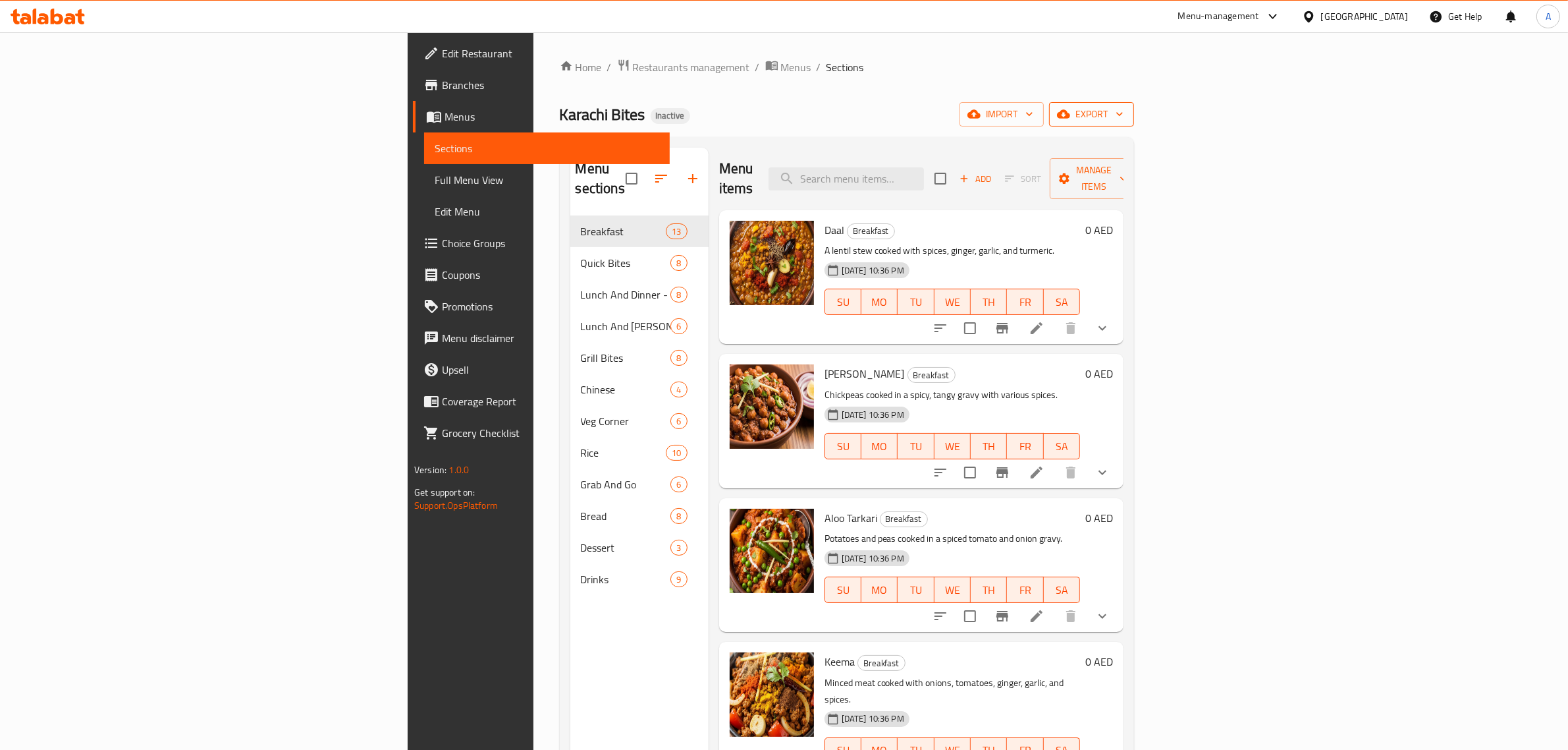
click at [1127, 117] on icon "button" at bounding box center [1119, 114] width 13 height 13
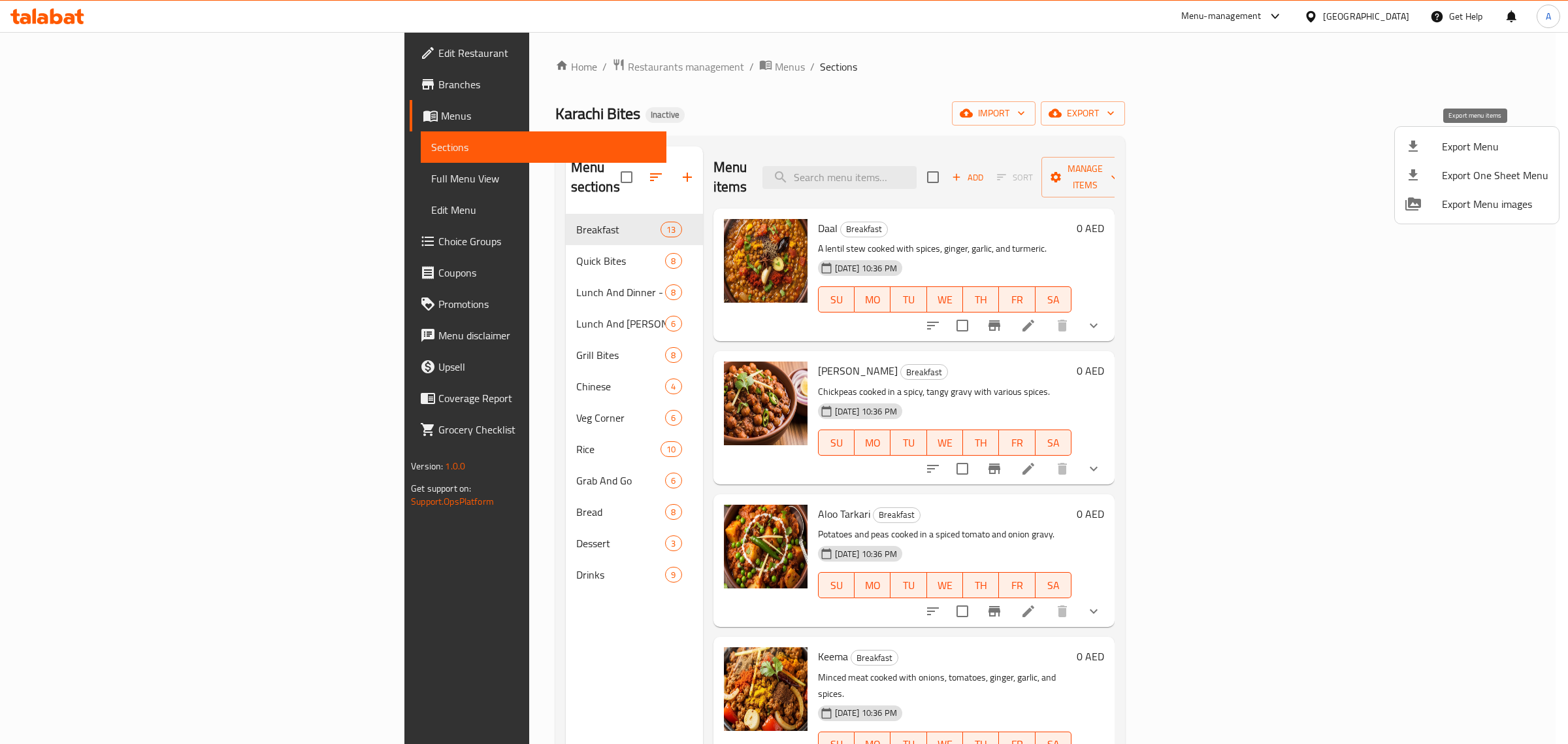
click at [1421, 151] on icon at bounding box center [1414, 147] width 16 height 16
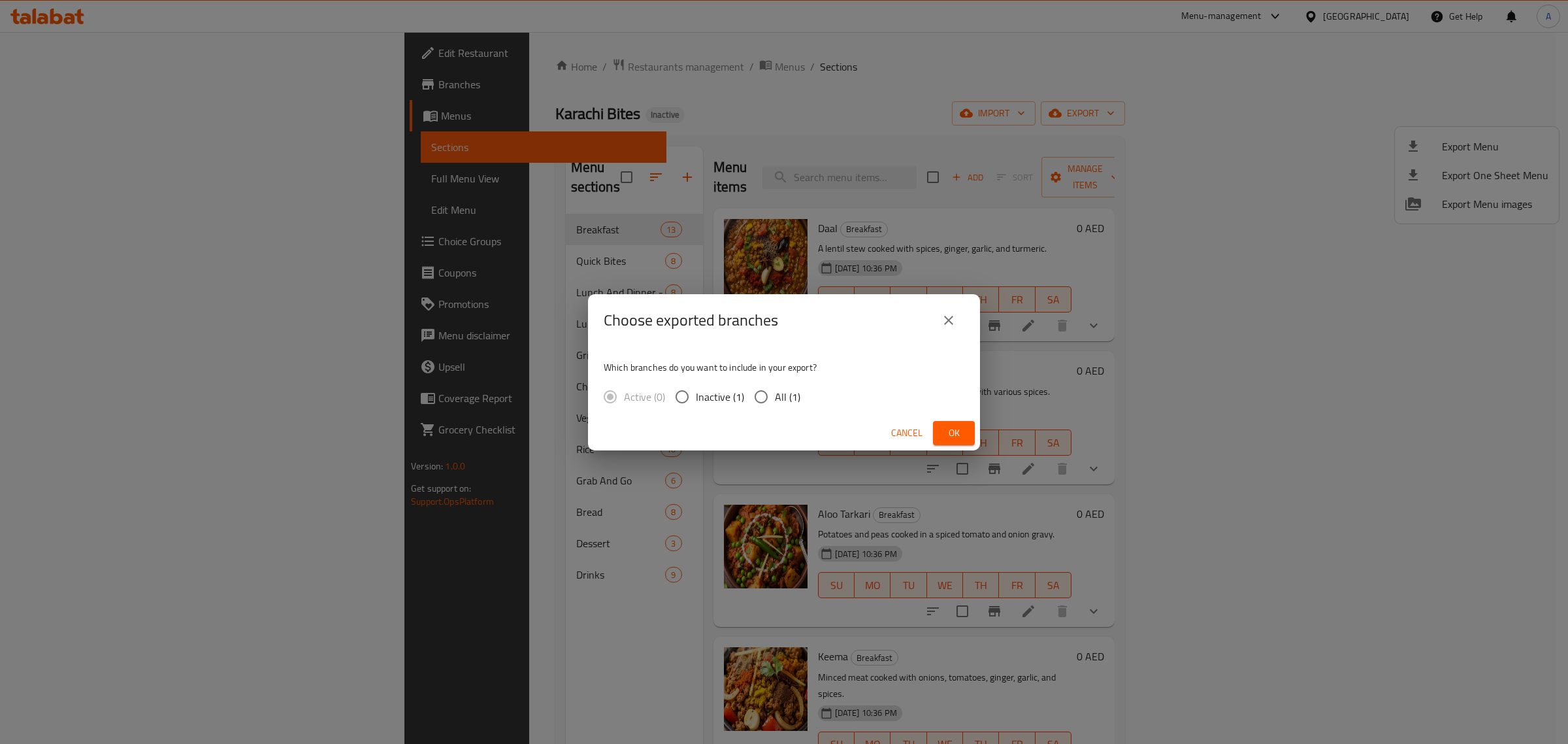
click at [796, 407] on label "All (1)" at bounding box center [773, 396] width 53 height 28
click at [775, 407] on input "All (1)" at bounding box center [761, 396] width 28 height 28
radio input "true"
click at [963, 435] on span "Ok" at bounding box center [953, 433] width 20 height 16
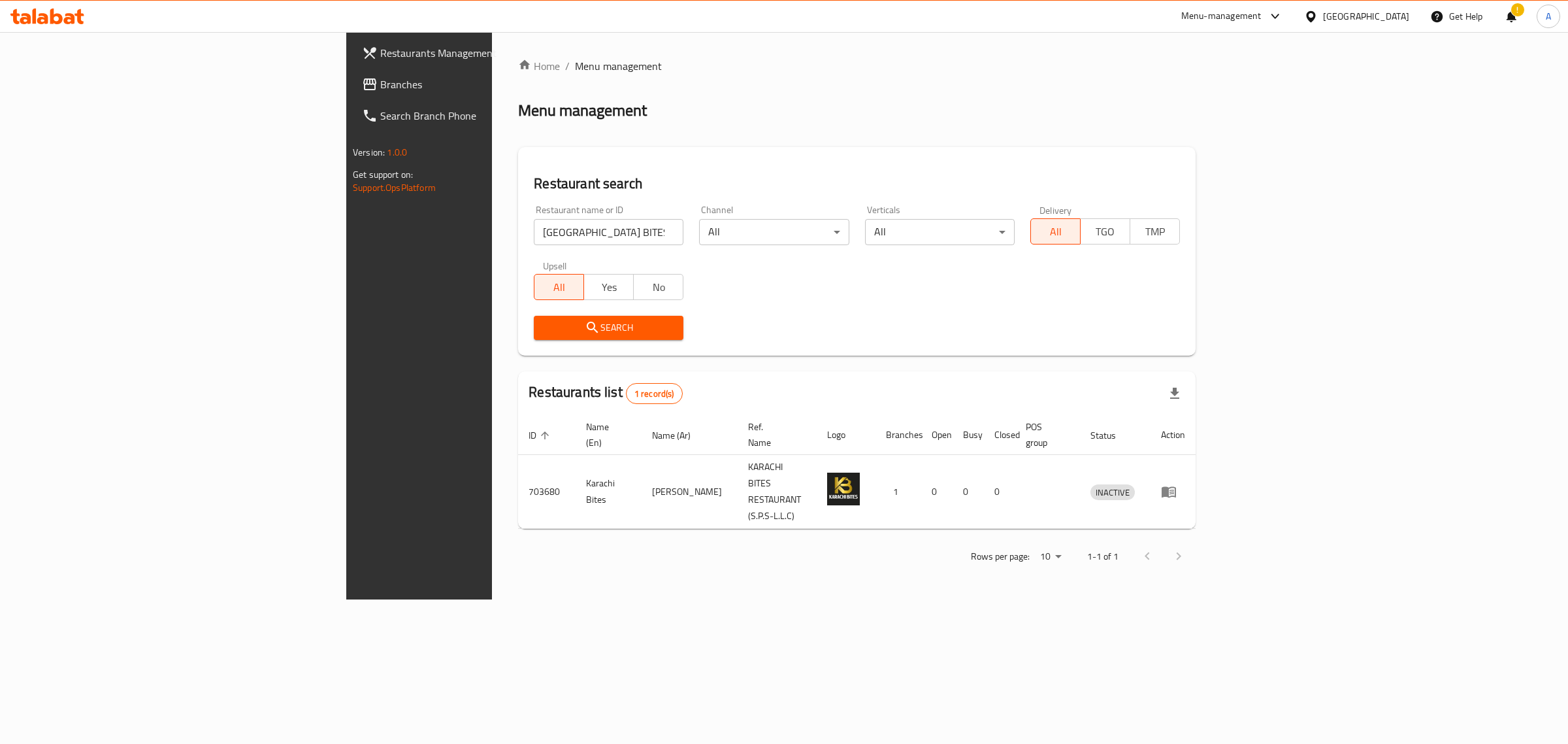
click at [534, 230] on input "[GEOGRAPHIC_DATA] BITES" at bounding box center [609, 231] width 150 height 26
drag, startPoint x: 311, startPoint y: 232, endPoint x: 344, endPoint y: 239, distance: 33.7
click at [534, 239] on input "v" at bounding box center [609, 231] width 150 height 26
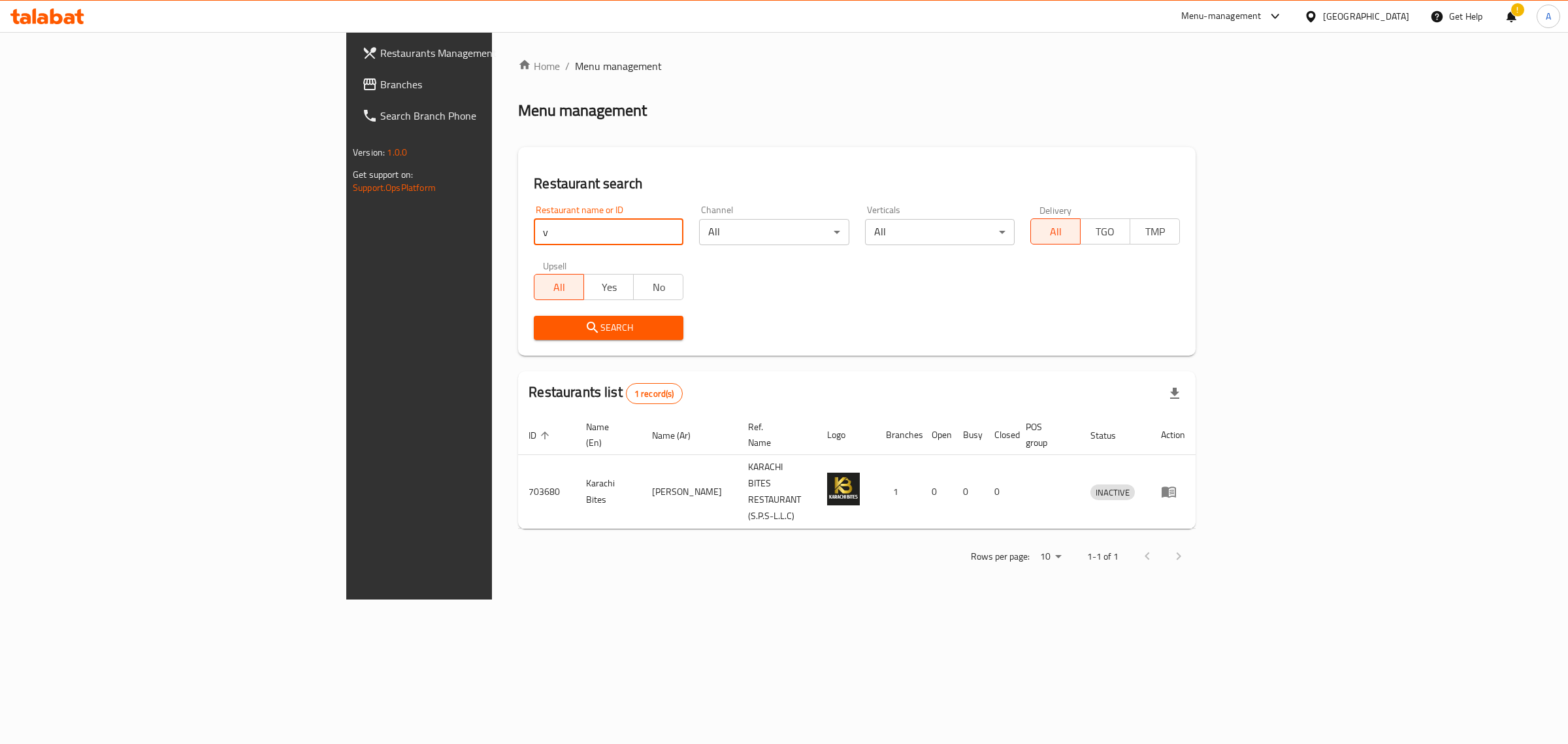
drag, startPoint x: 441, startPoint y: 228, endPoint x: 218, endPoint y: 216, distance: 223.3
click at [346, 216] on div "Restaurants Management Branches Search Branch Phone Version: 1.0.0 Get support …" at bounding box center [784, 315] width 876 height 567
paste input "NMH"
type input "NMH"
click button "Search" at bounding box center [609, 328] width 150 height 24
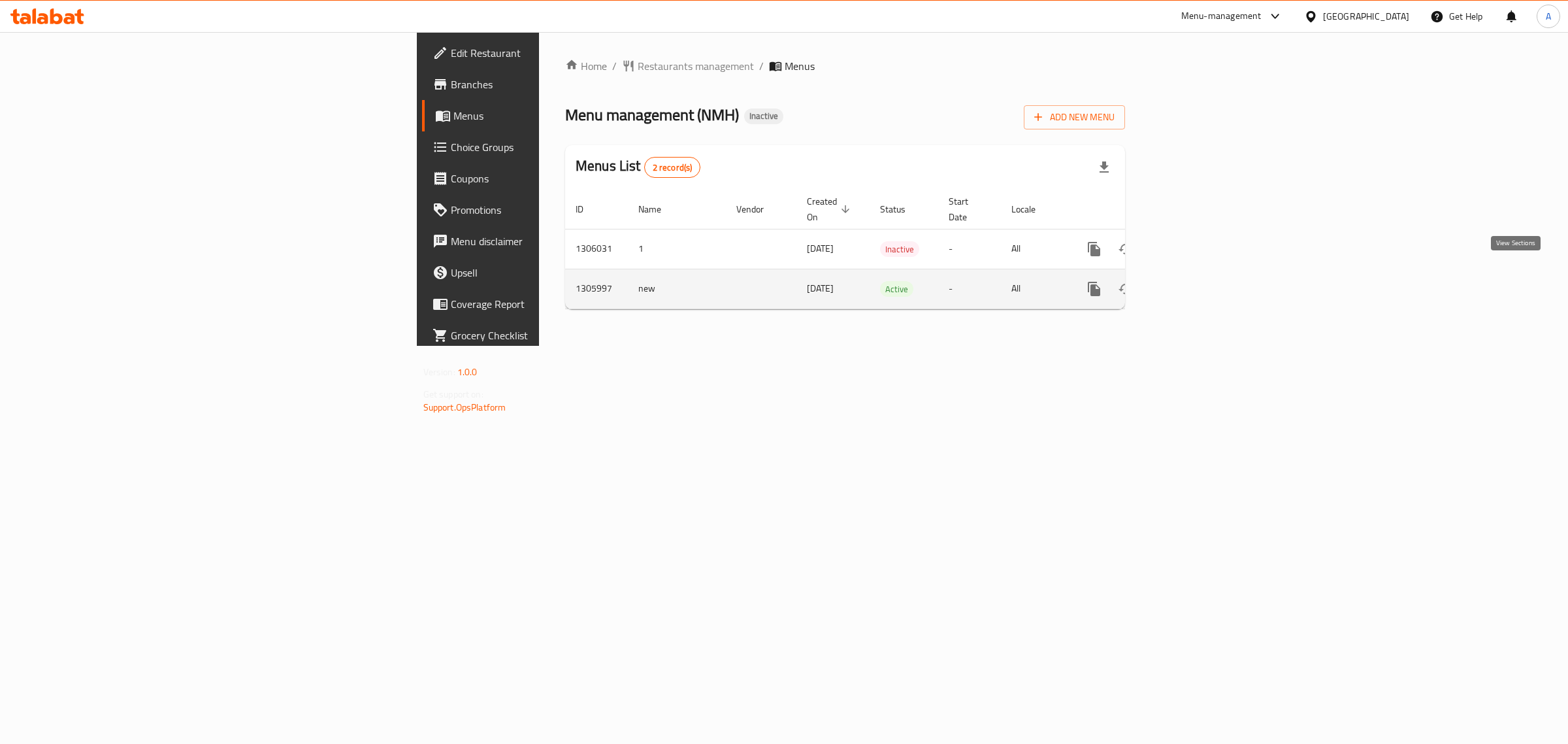
click at [1204, 276] on link "enhanced table" at bounding box center [1188, 288] width 31 height 31
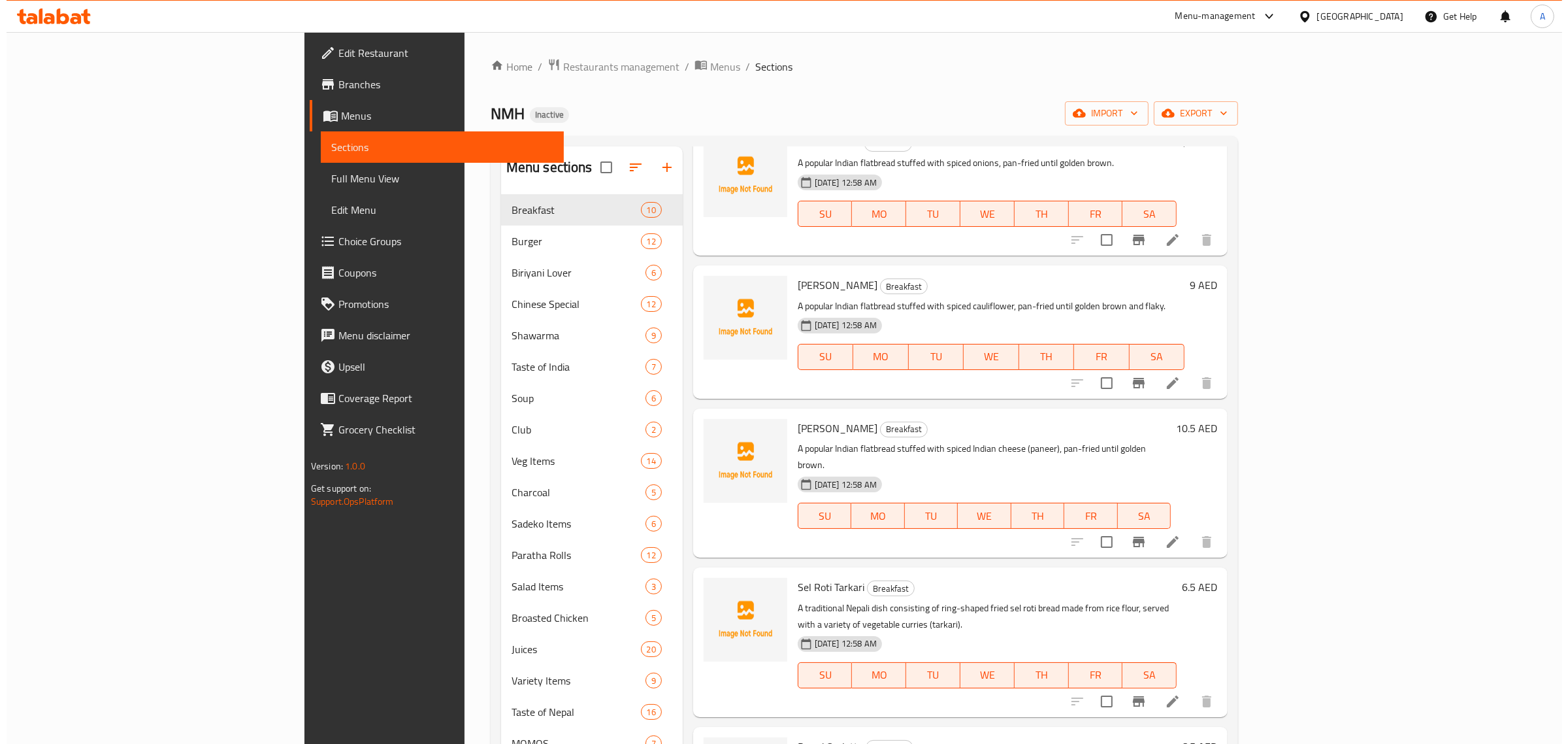
scroll to position [490, 0]
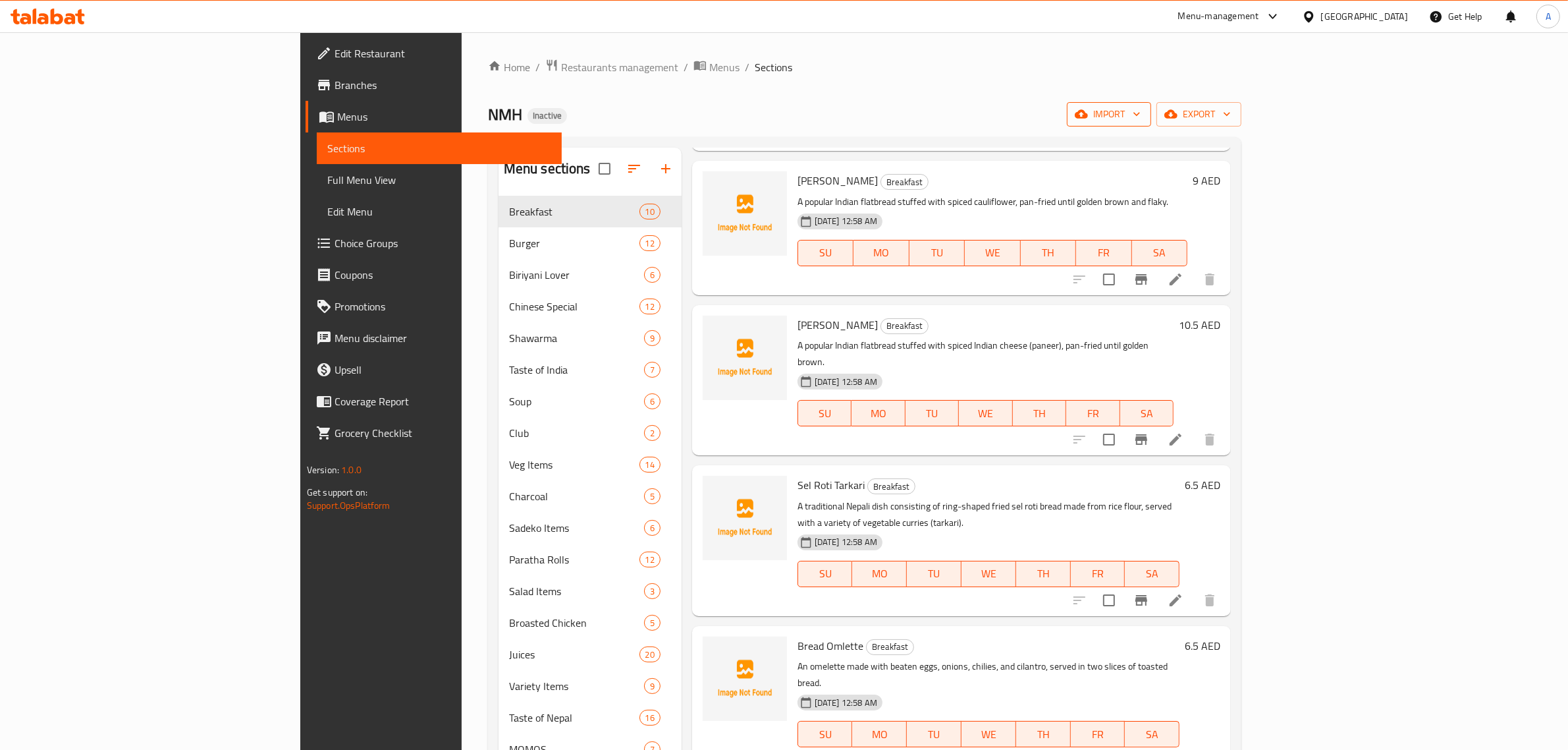
click at [1144, 109] on icon "button" at bounding box center [1137, 114] width 13 height 13
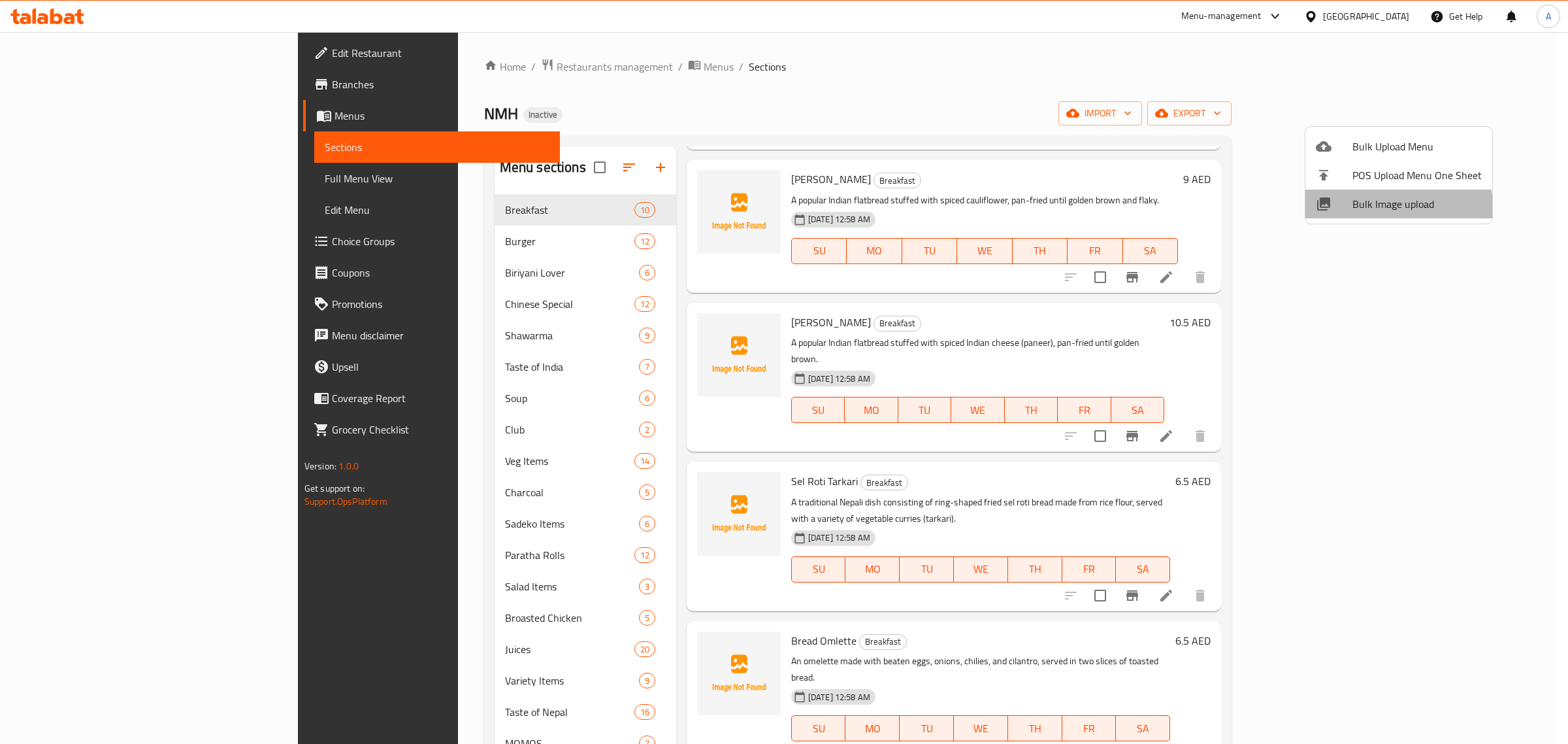
click at [1391, 207] on span "Bulk Image upload" at bounding box center [1417, 204] width 129 height 16
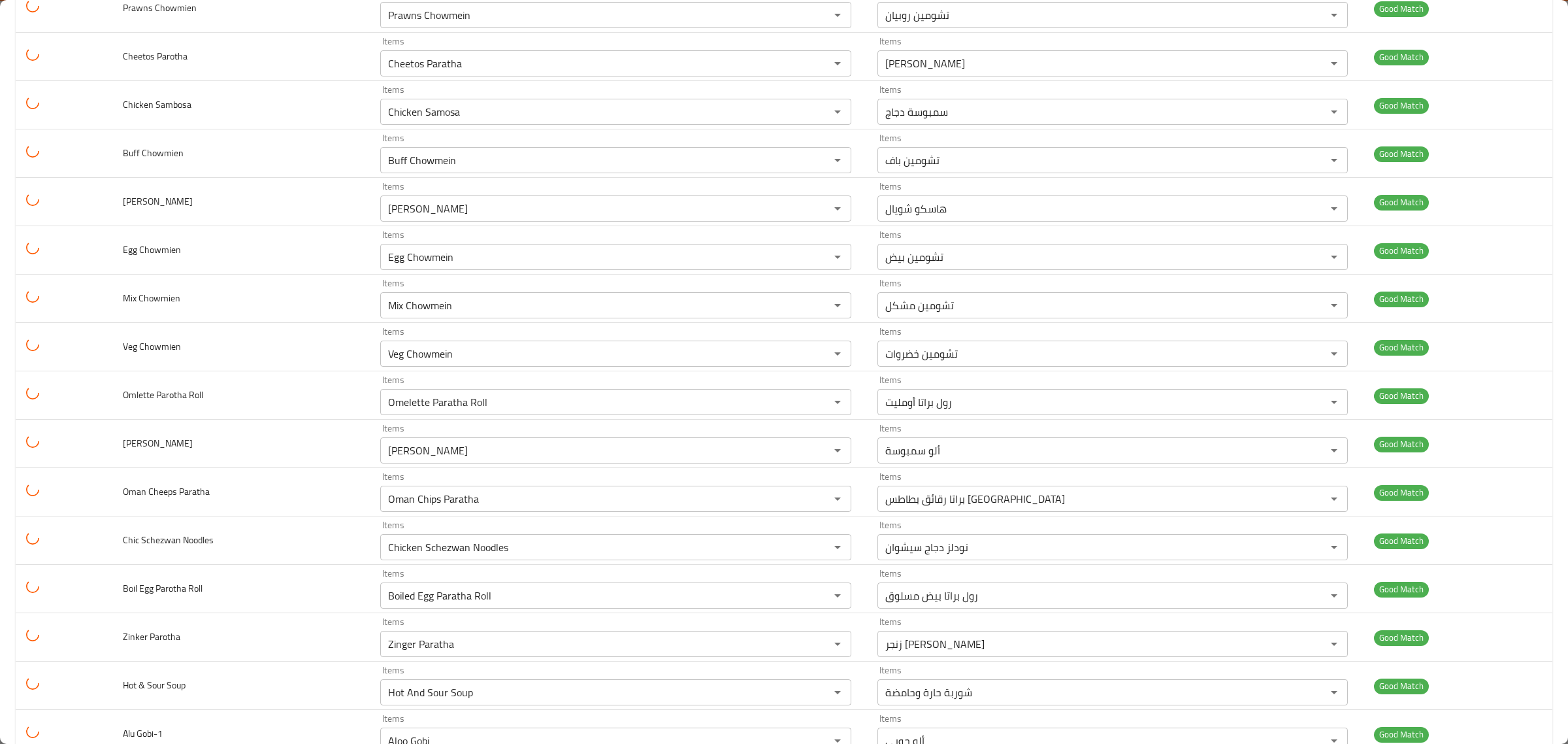
scroll to position [4738, 0]
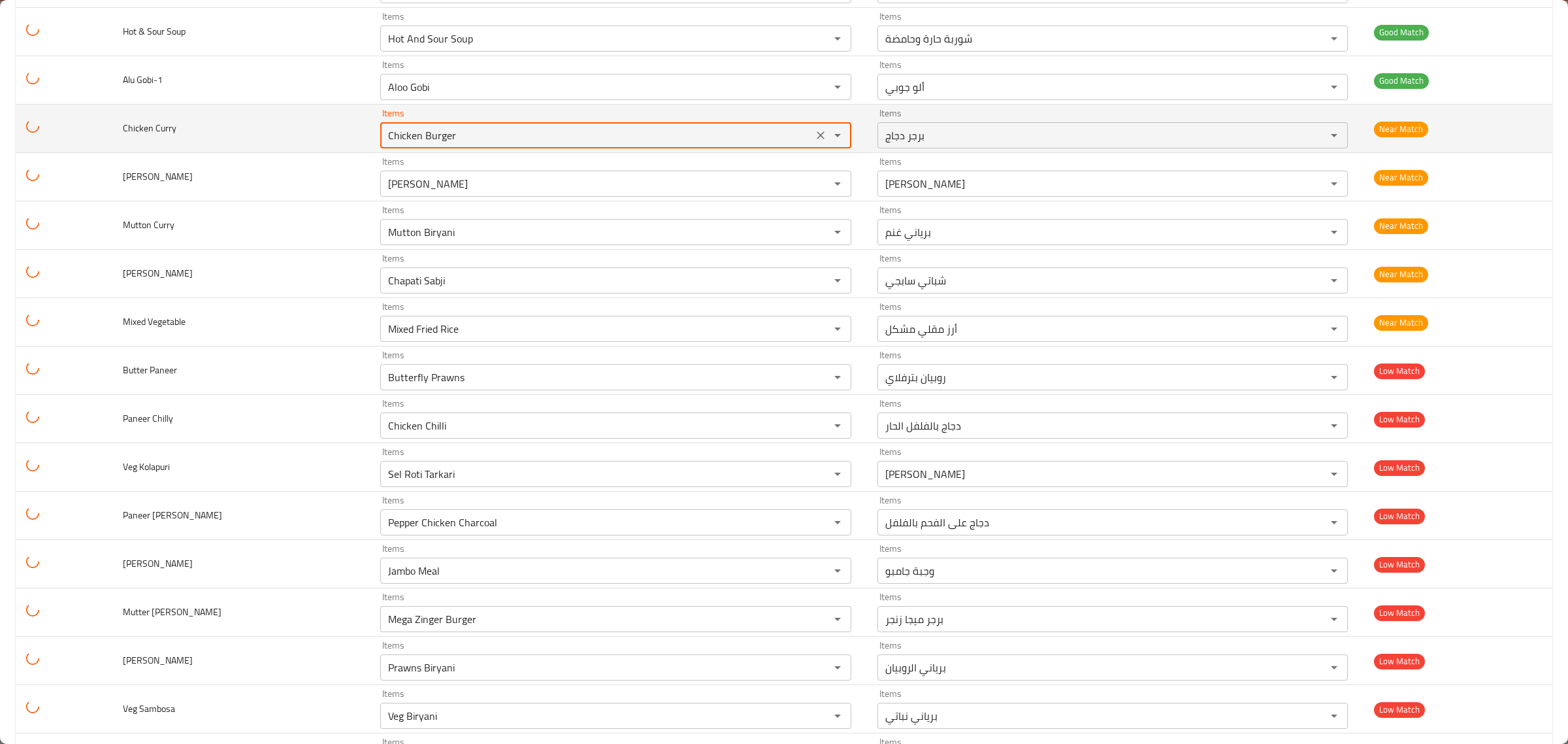
click at [384, 144] on Curry "Chicken Burger" at bounding box center [596, 135] width 424 height 19
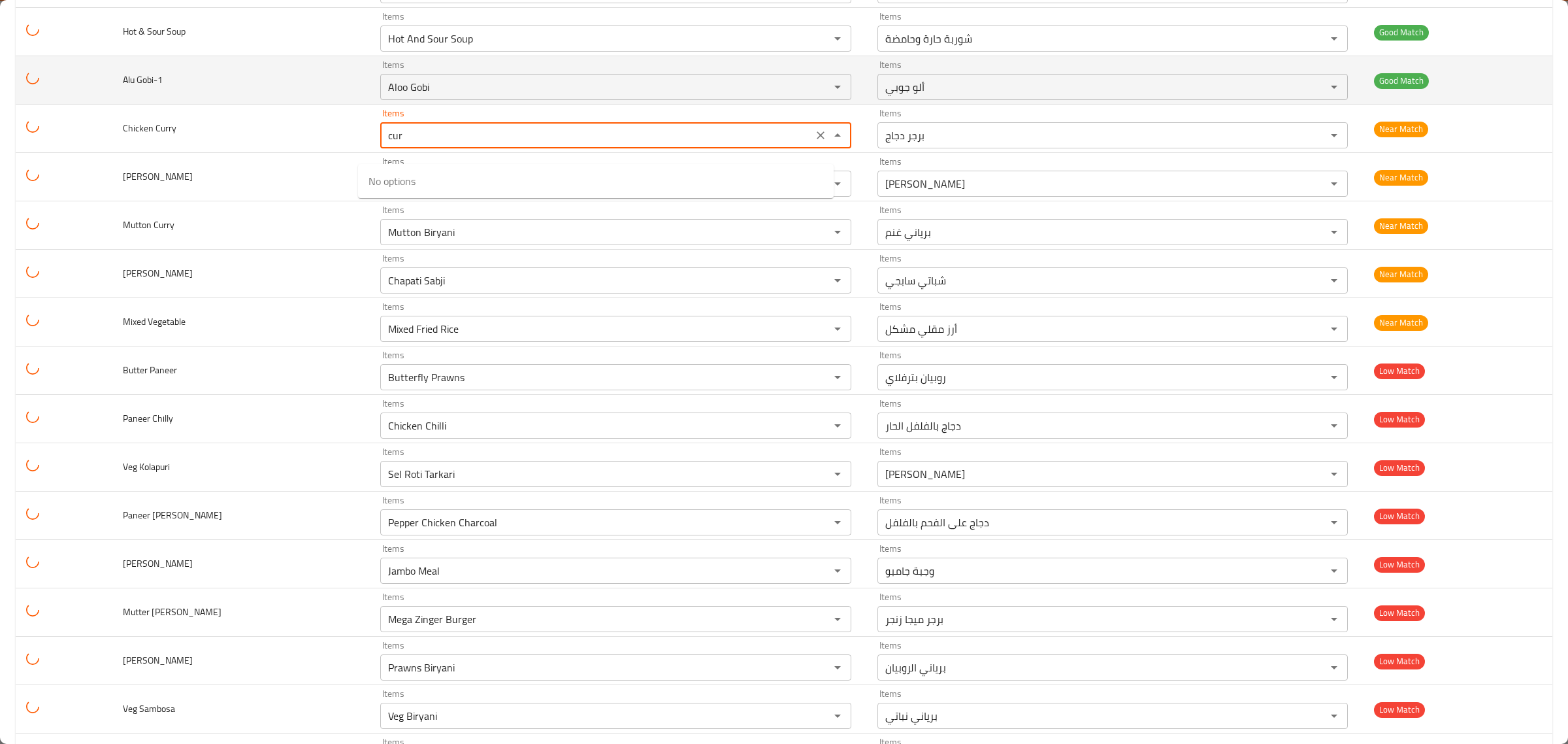
type Curry "curr"
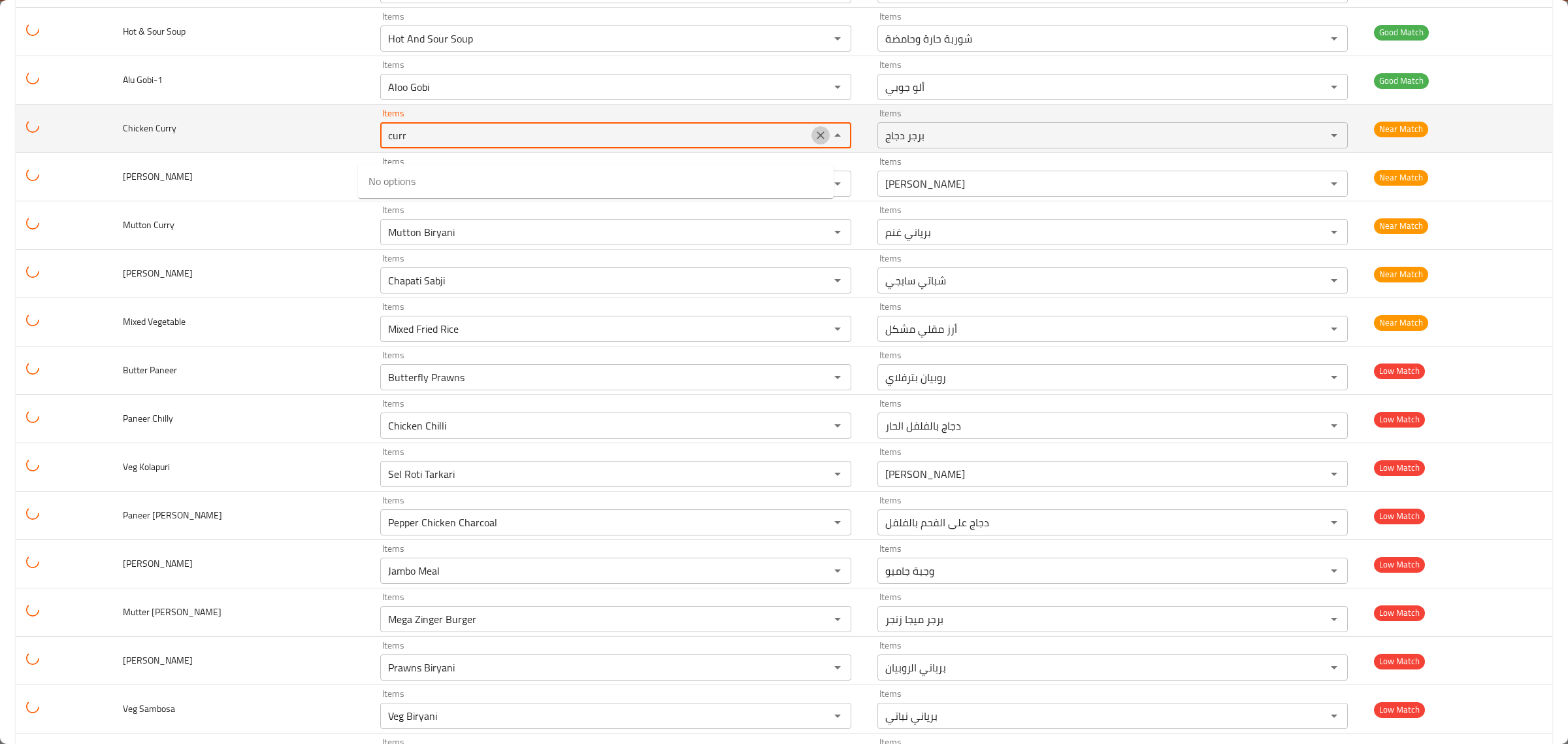
click at [814, 142] on icon "Clear" at bounding box center [820, 135] width 13 height 13
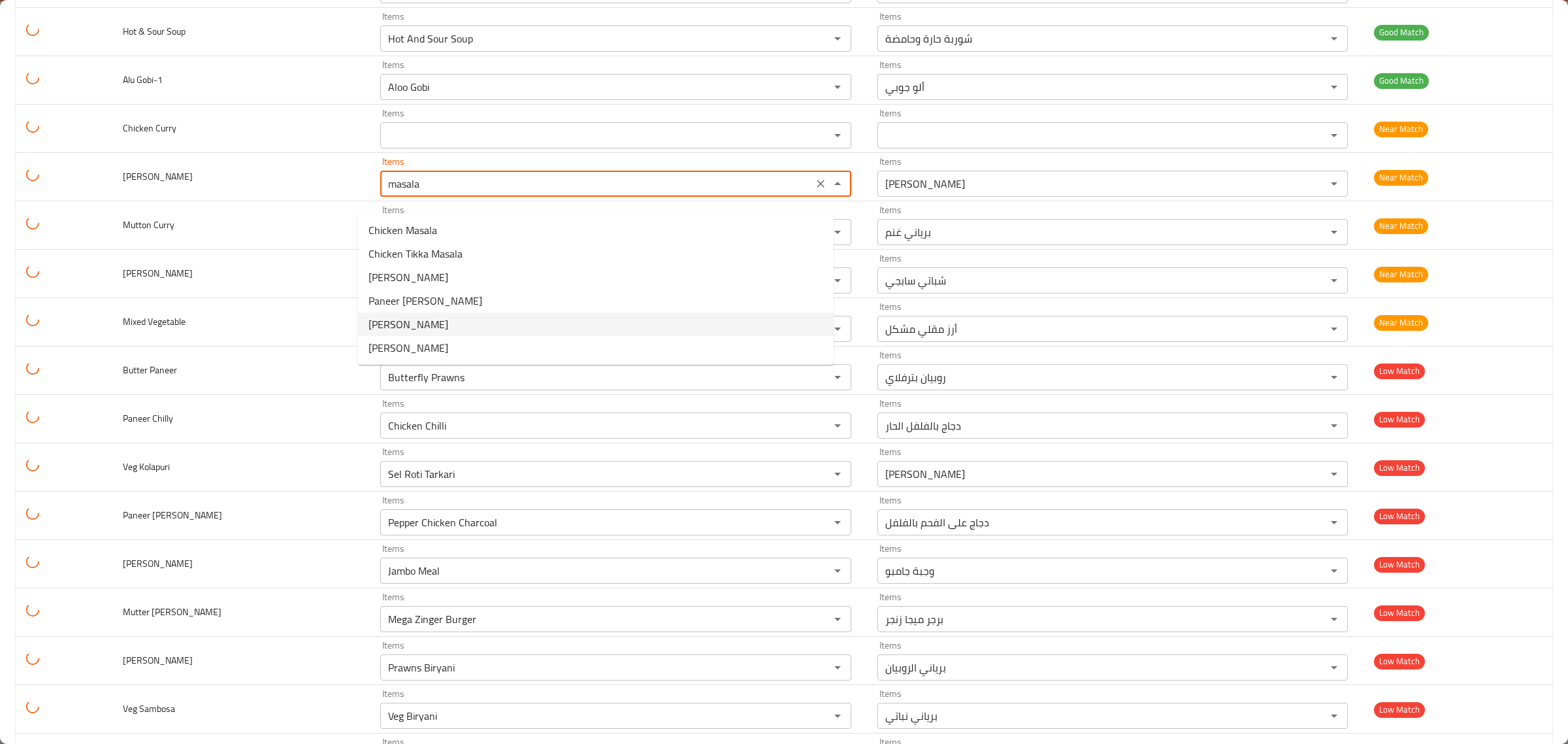
click at [507, 321] on Masala-option-4 "Paneer Masala" at bounding box center [595, 324] width 476 height 23
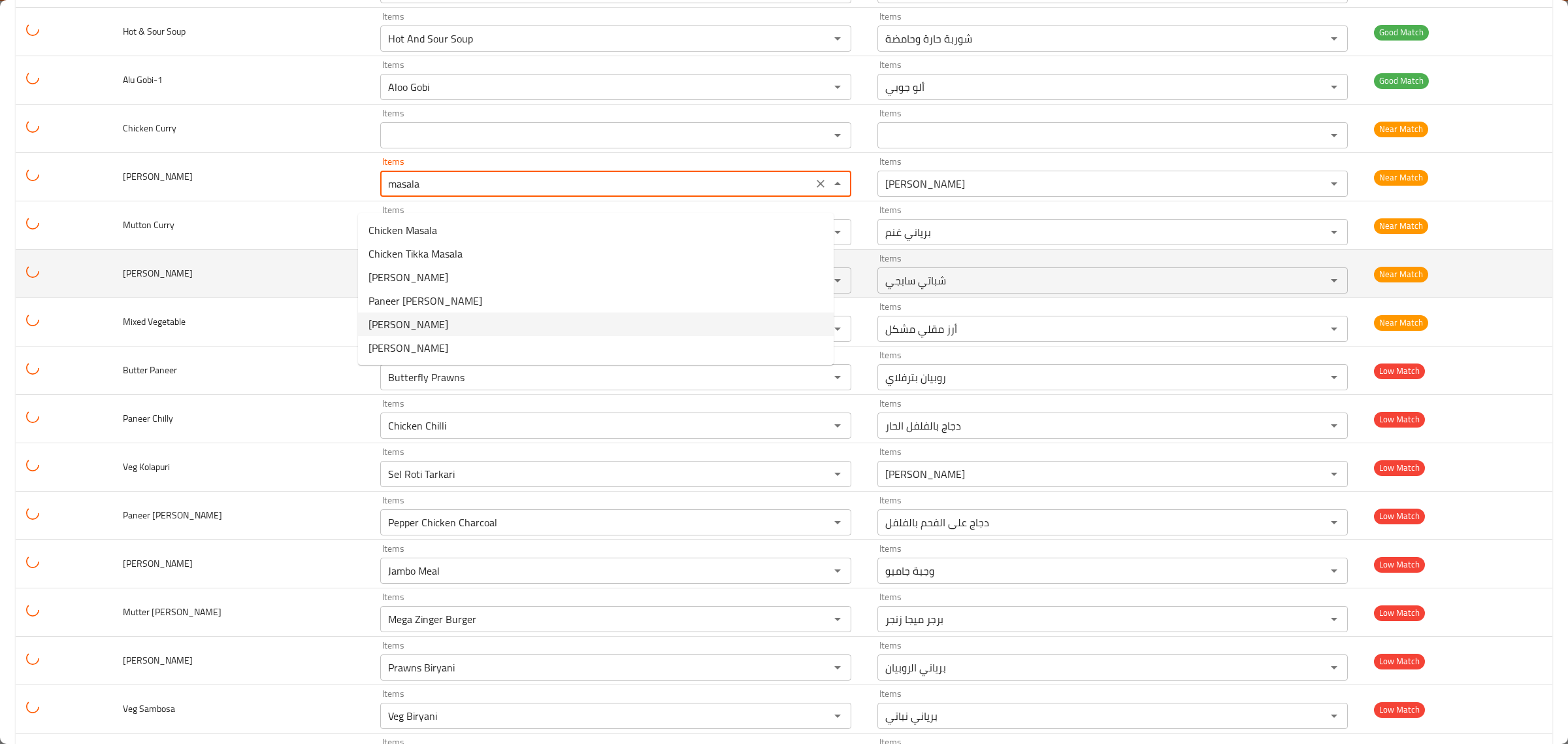
type Masala "Paneer Masala"
type Masala-ar "بانير ماسالا"
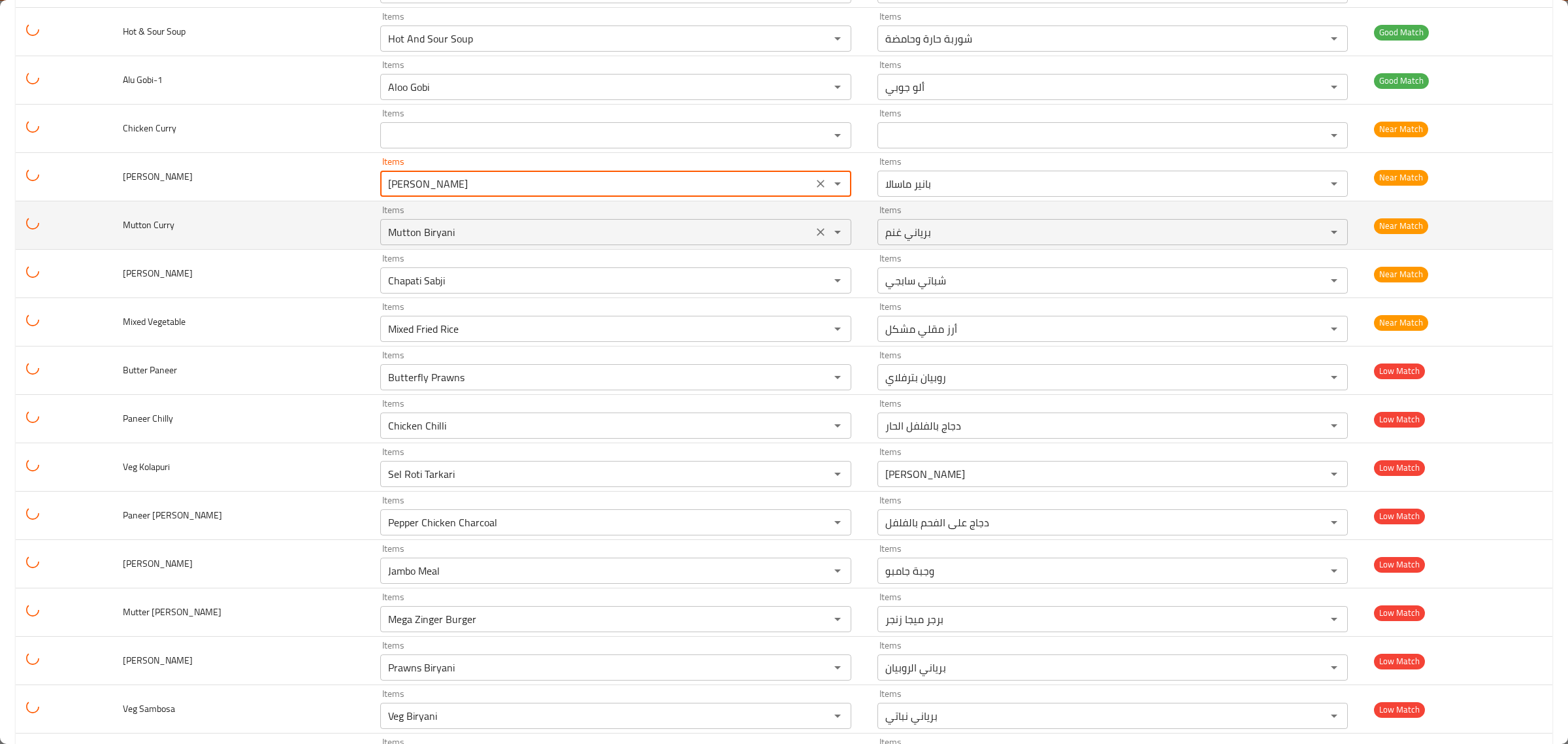
type Masala "Paneer Masala"
click at [530, 241] on Curry "Mutton Biryani" at bounding box center [596, 231] width 424 height 19
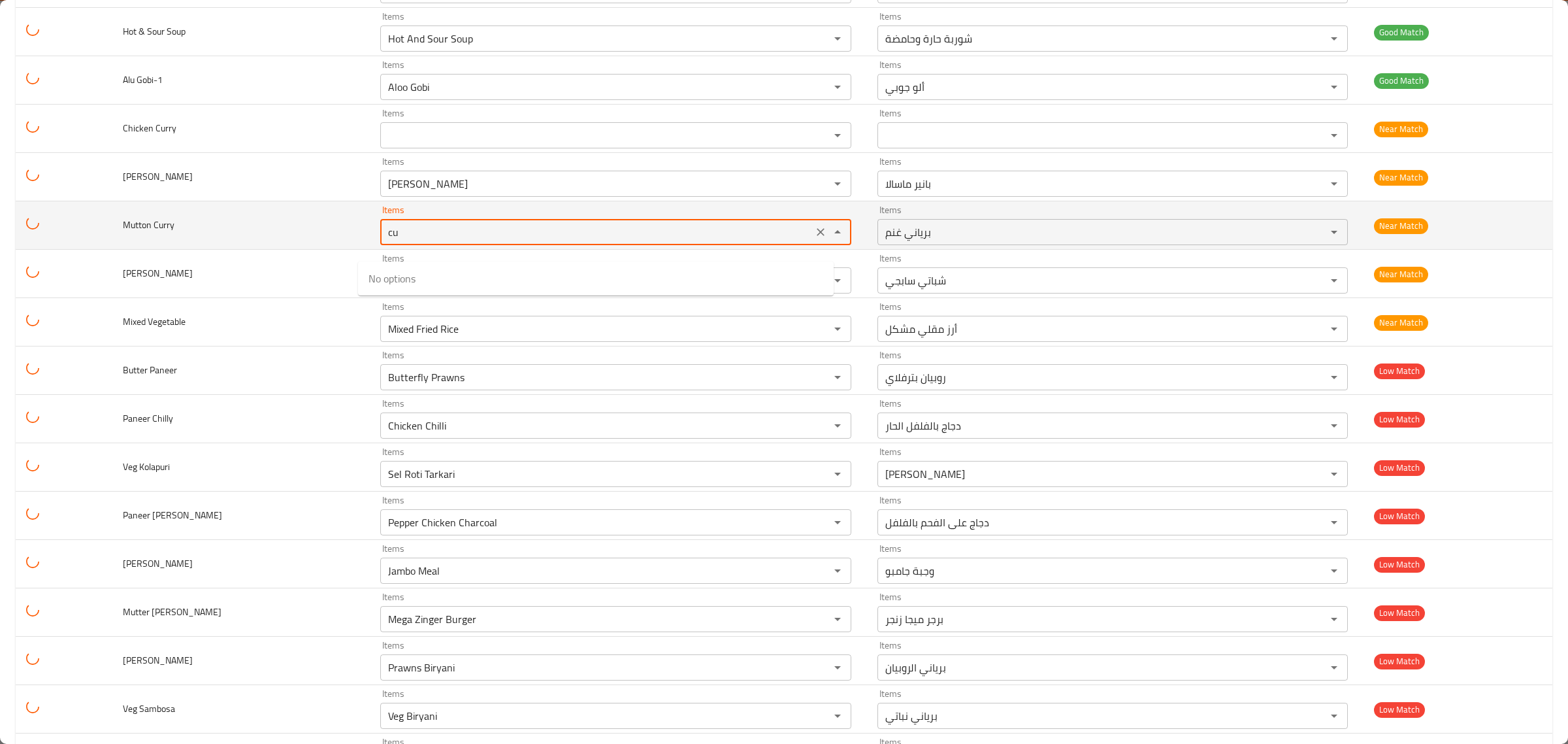
type Curry "cur"
click at [814, 239] on icon "Clear" at bounding box center [820, 231] width 13 height 13
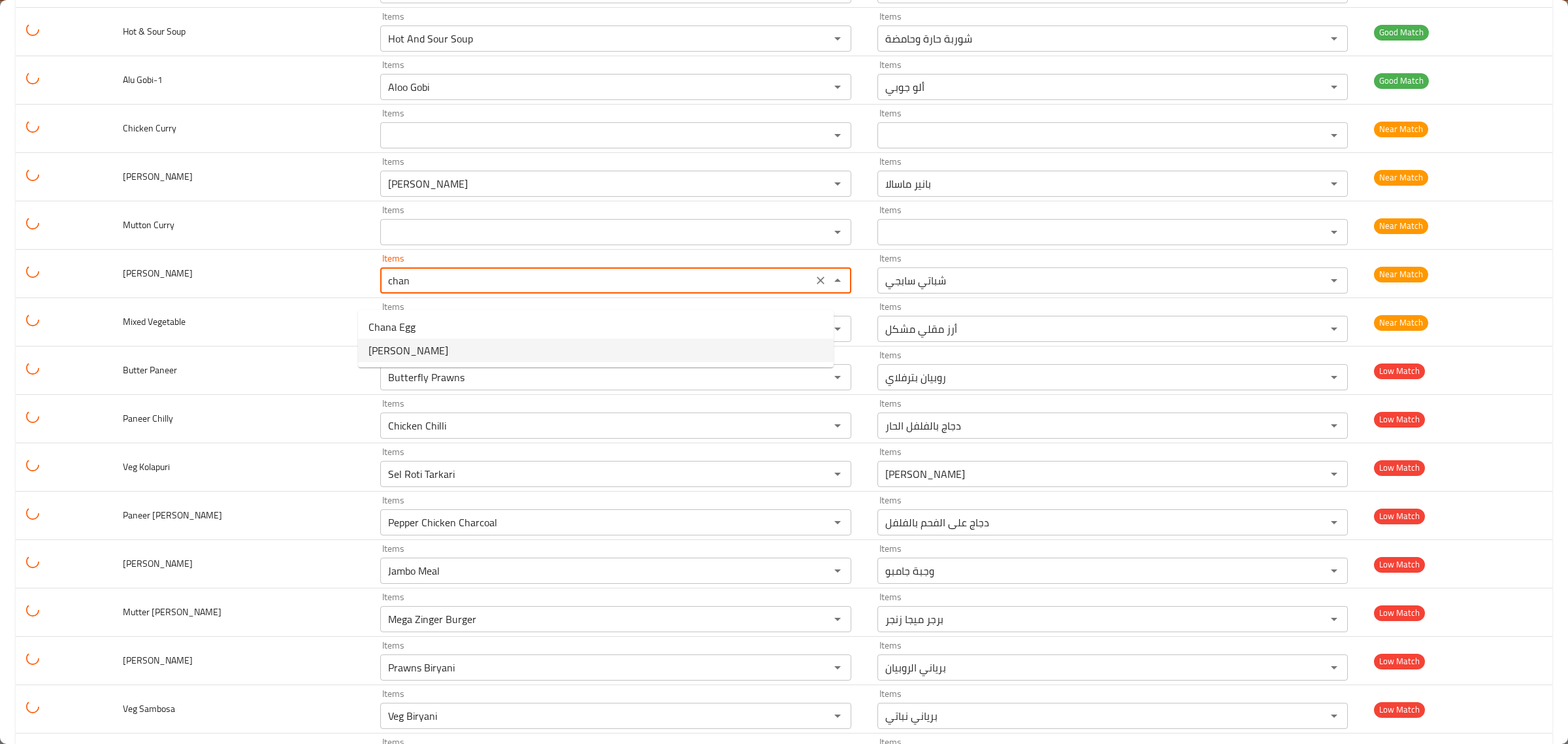
click at [651, 356] on Masala-option-1 "Chana Masala" at bounding box center [595, 350] width 476 height 23
type Masala "Chana Masala"
type Masala-ar "شانا ماسالا"
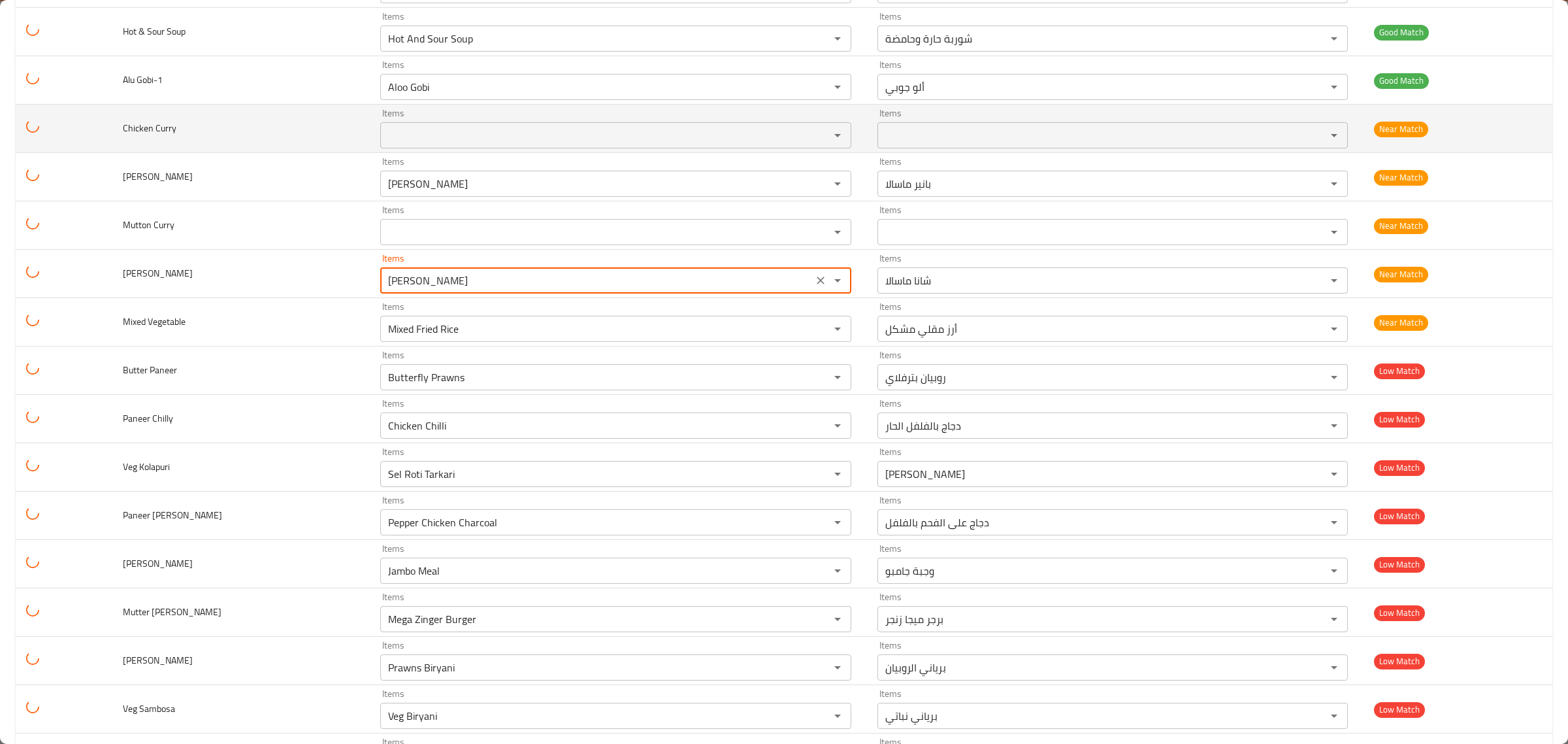
type Masala "Chana Masala"
click at [731, 144] on Curry "Items" at bounding box center [596, 135] width 424 height 19
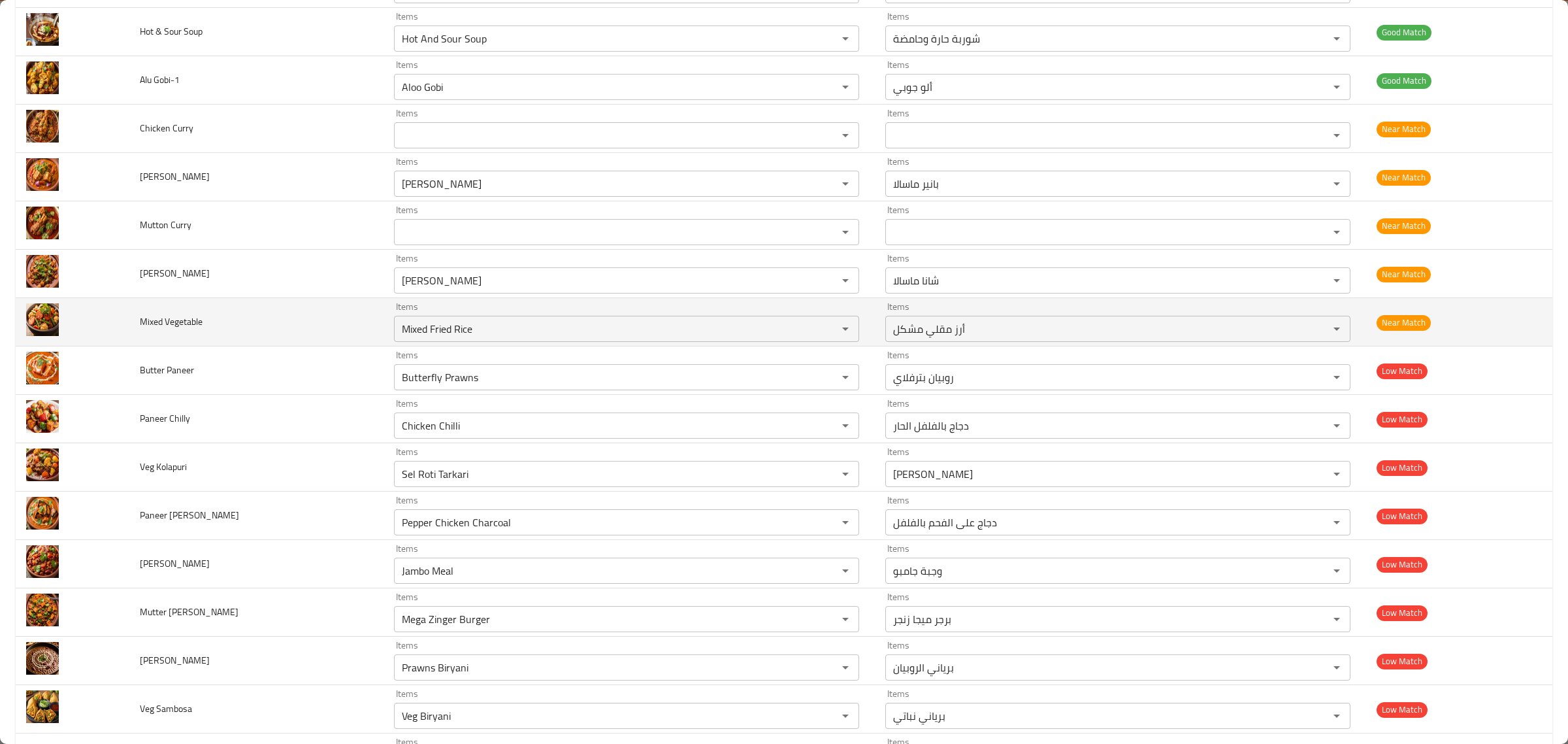
click at [267, 325] on td "Mixed Vegetable" at bounding box center [256, 322] width 255 height 48
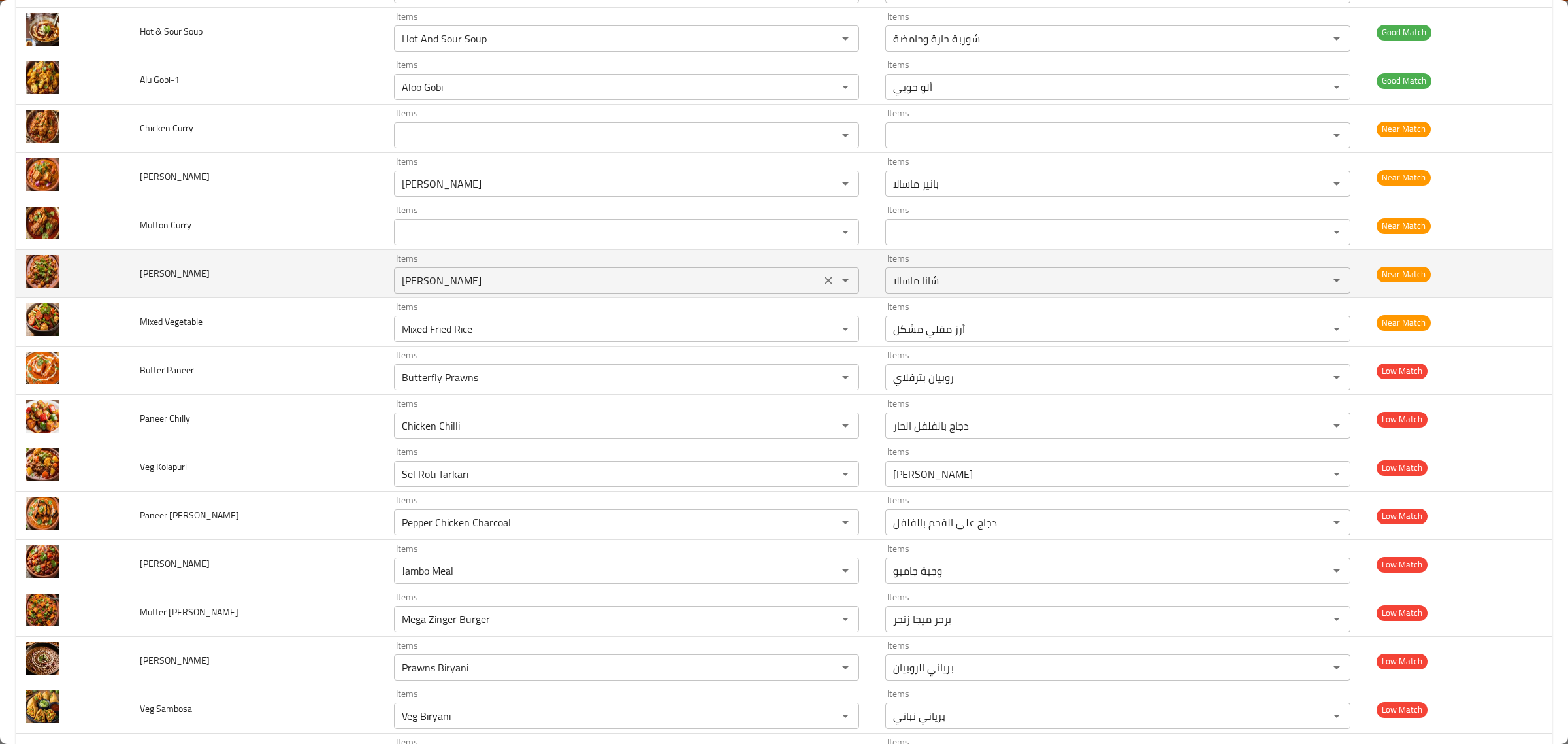
click at [562, 279] on div "Chana Masala Items" at bounding box center [626, 279] width 465 height 26
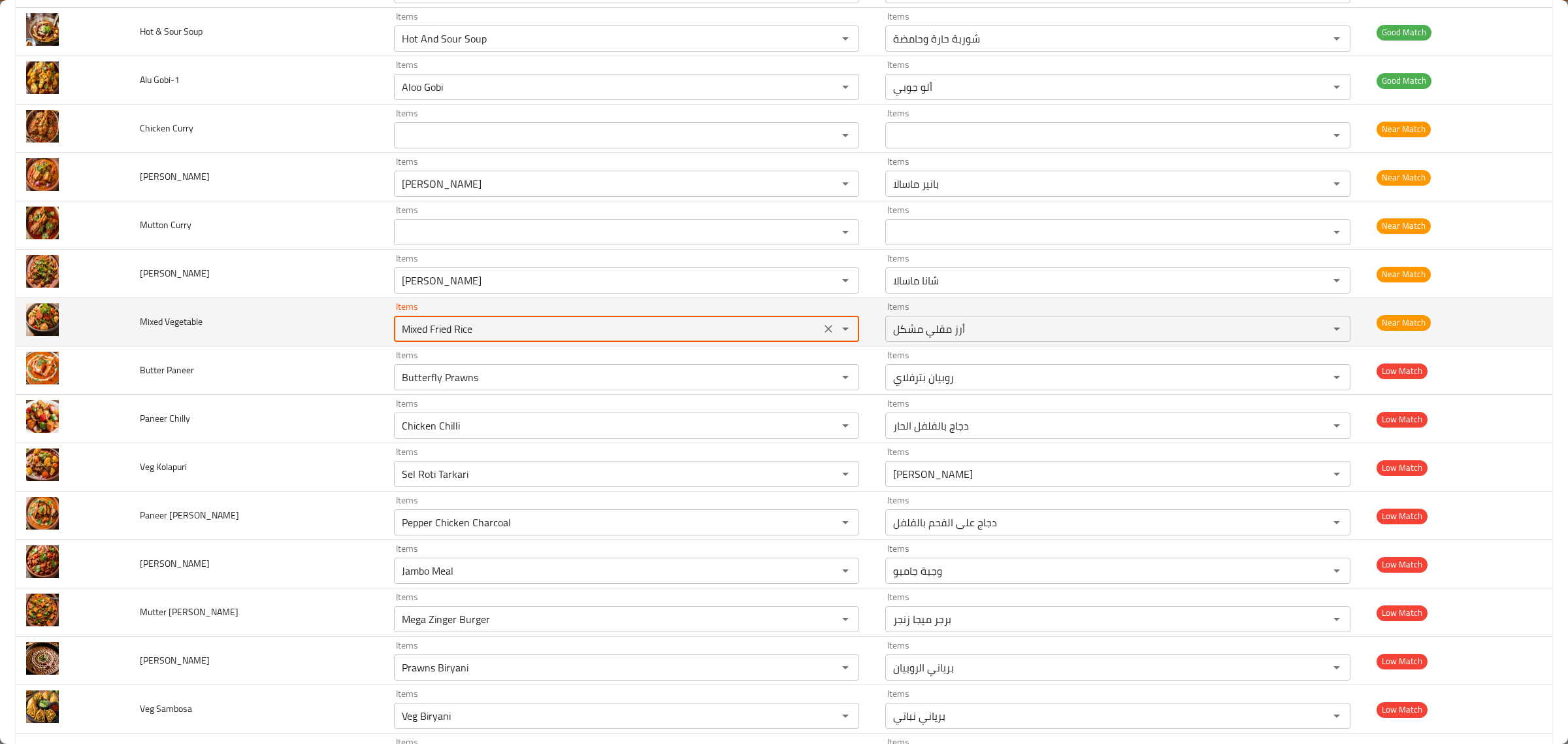
click at [562, 338] on Vegetable "Mixed Fried Rice" at bounding box center [607, 328] width 419 height 19
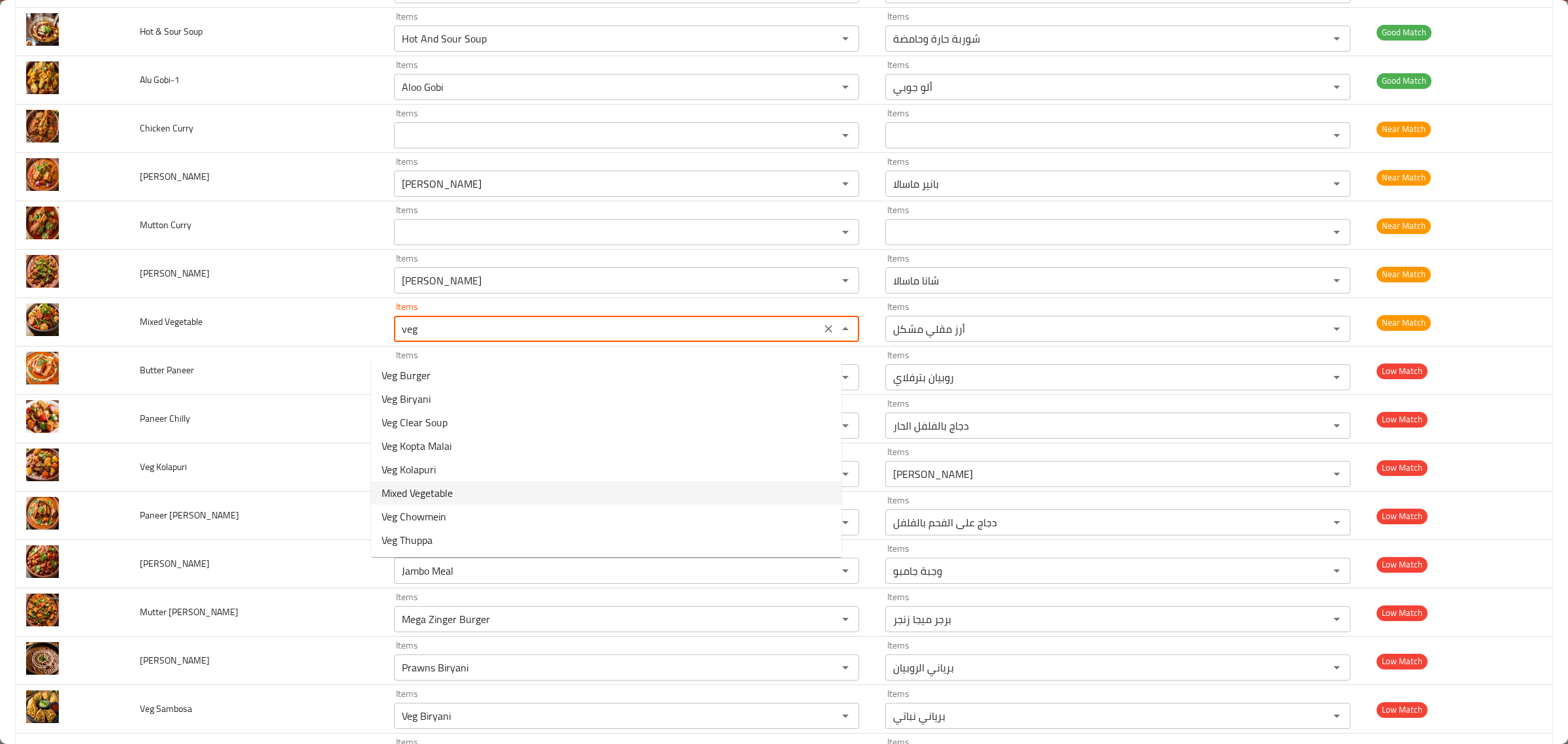
click at [461, 489] on Vegetable-option-5 "Mixed Vegetable" at bounding box center [606, 492] width 471 height 23
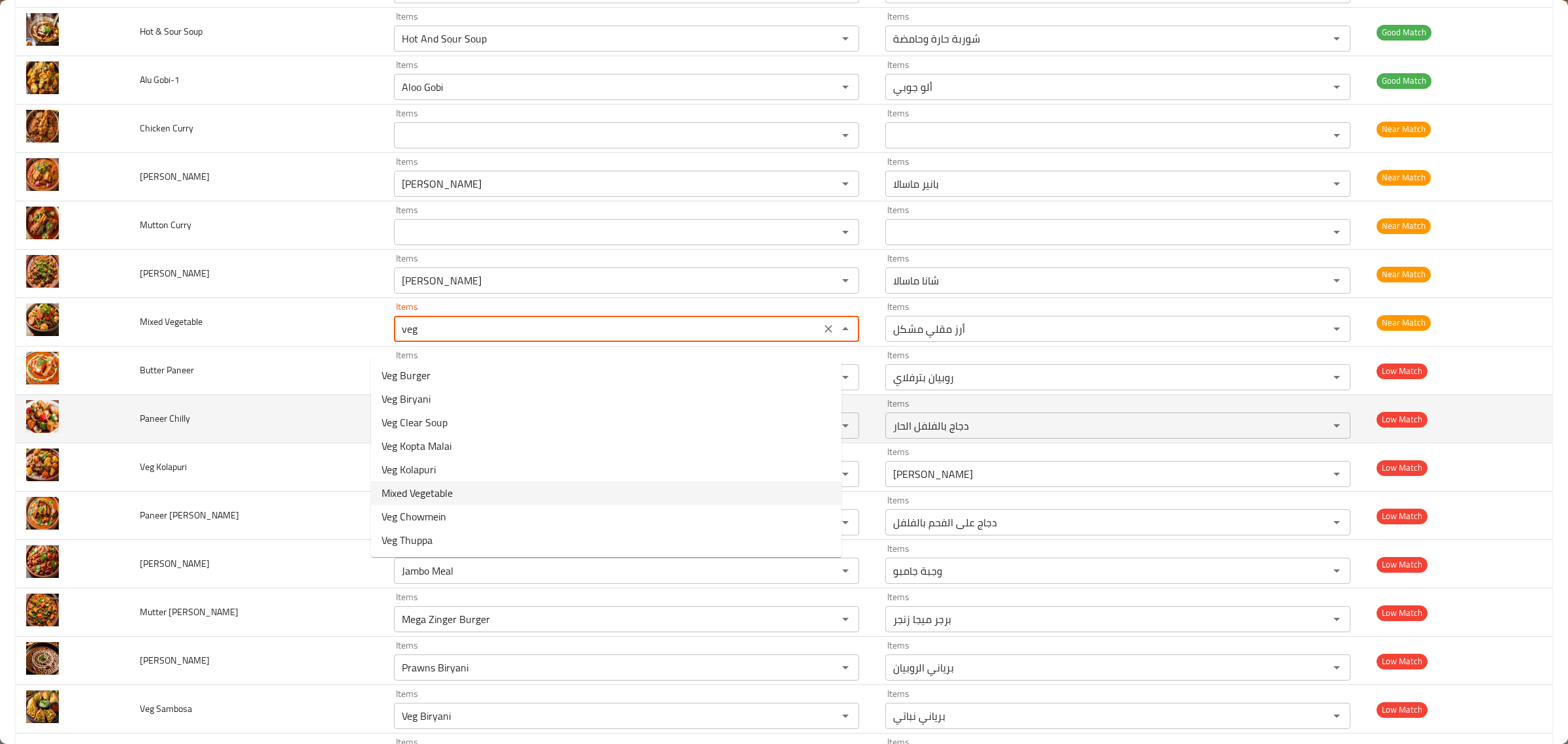
type Vegetable "Mixed Vegetable"
type Vegetable-ar "خضروات مشكلة"
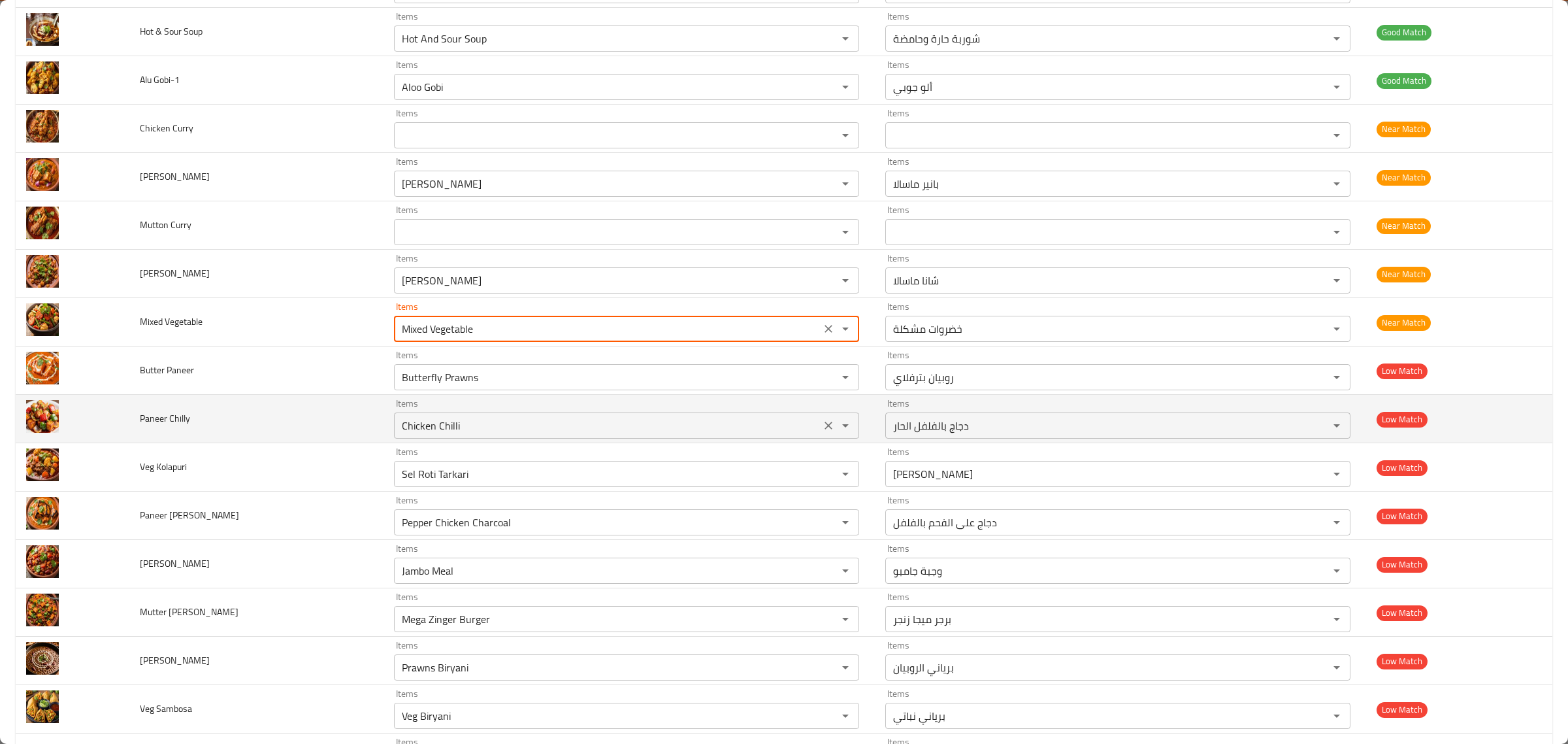
click at [521, 413] on div "Items Chicken Chilli Items" at bounding box center [626, 418] width 465 height 40
type Vegetable "Mixed Vegetable"
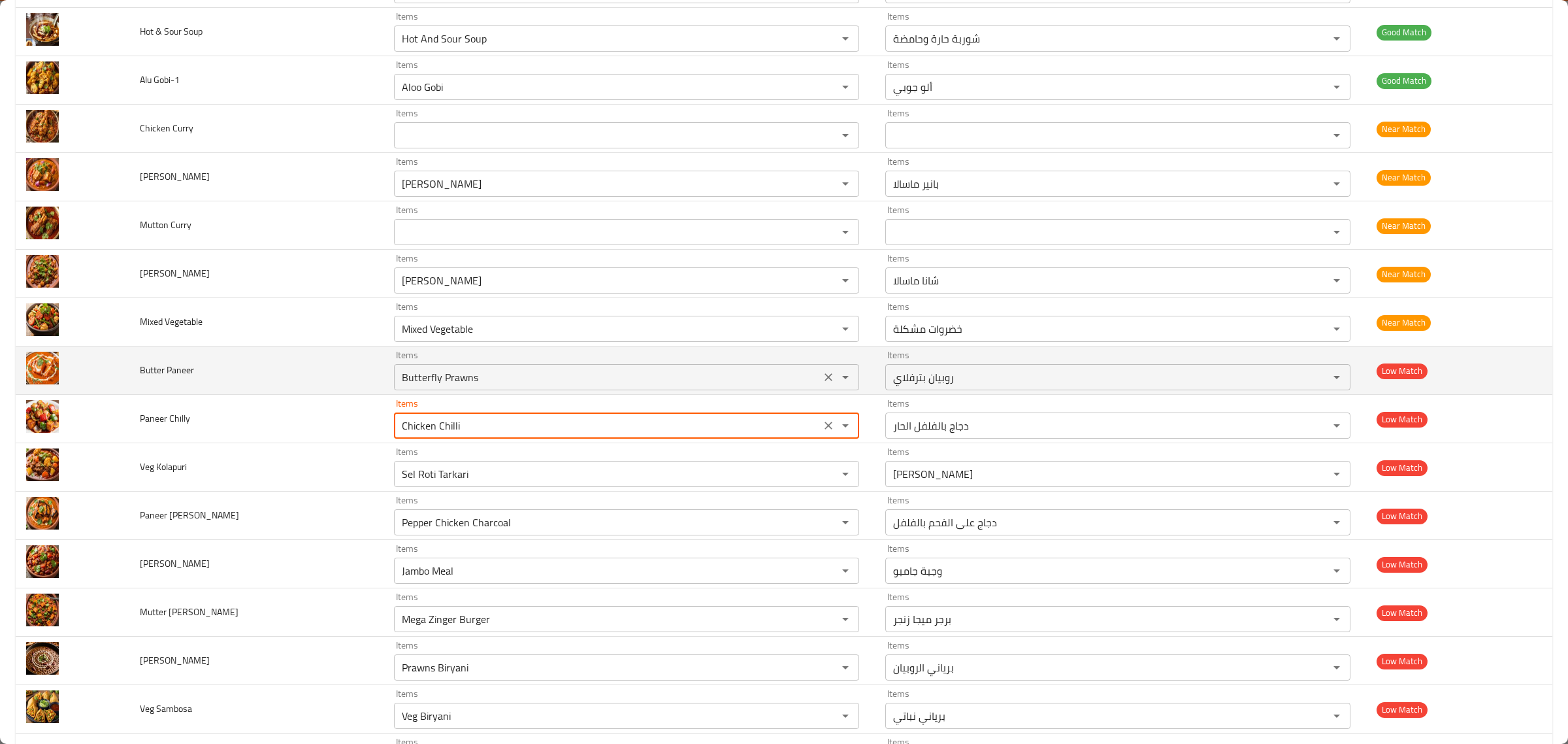
click at [556, 386] on Paneer "Butterfly Prawns" at bounding box center [607, 376] width 419 height 19
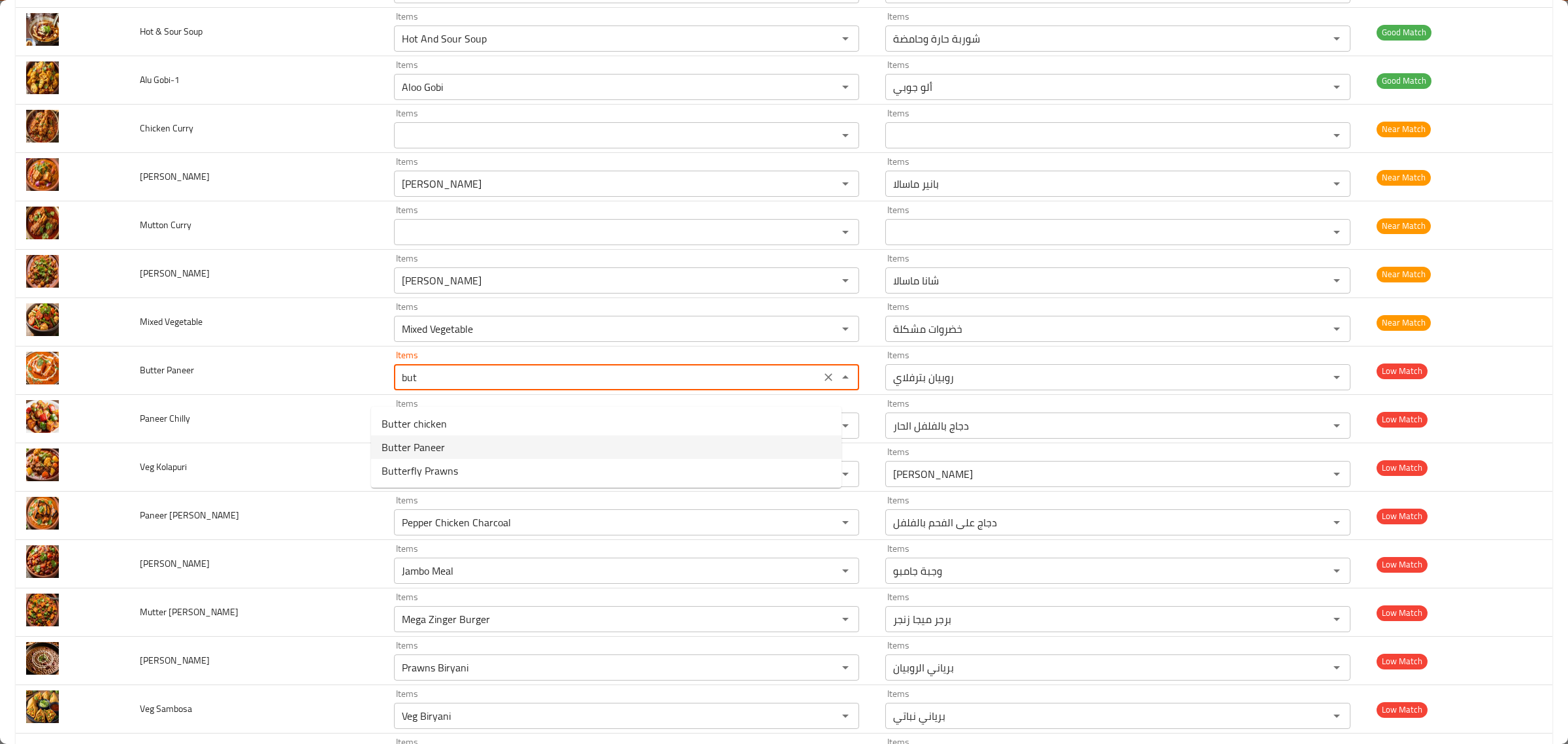
click at [508, 448] on Paneer-option-1 "Butter Paneer" at bounding box center [606, 447] width 471 height 23
type Paneer "Butter Paneer"
type Paneer-ar "بانير بالزبدة"
type Paneer "Butter Paneer"
click at [508, 434] on Chilly "Chicken Chilli" at bounding box center [607, 425] width 419 height 19
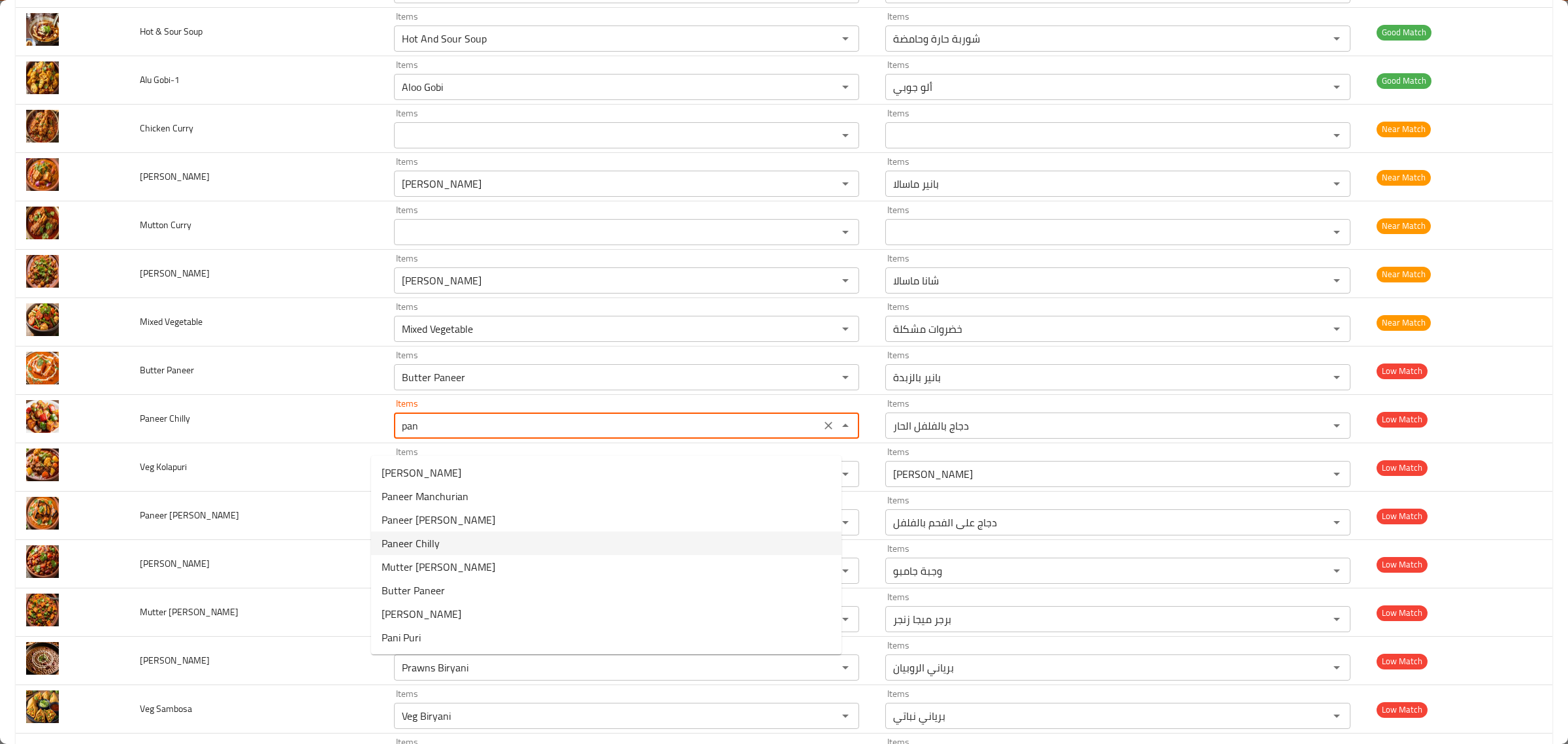
click at [461, 550] on Chilly-option-3 "Paneer Chilly" at bounding box center [606, 543] width 471 height 23
type Chilly "Paneer Chilly"
type Chilly-ar "بانير تشيلي"
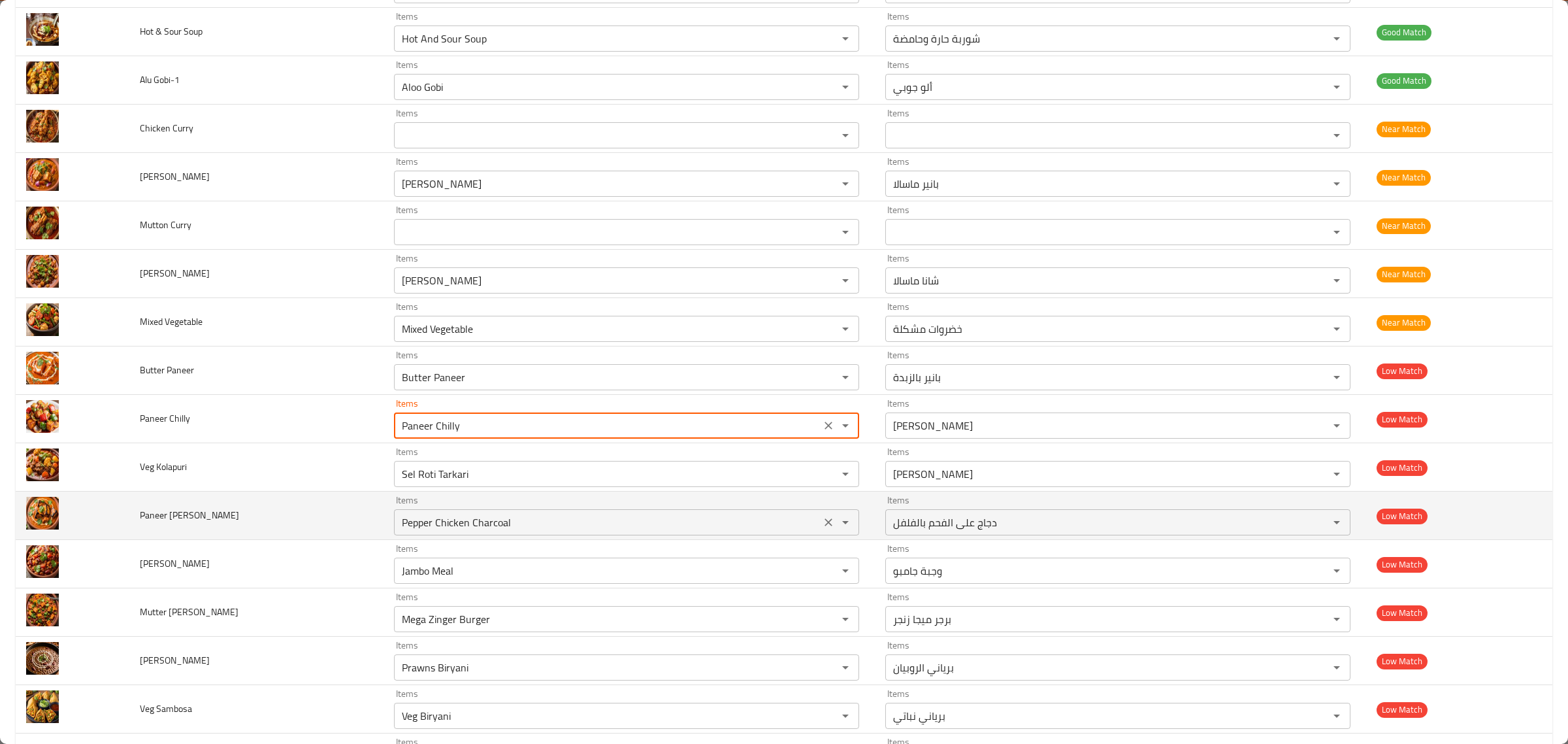
type Chilly "Paneer Chilly"
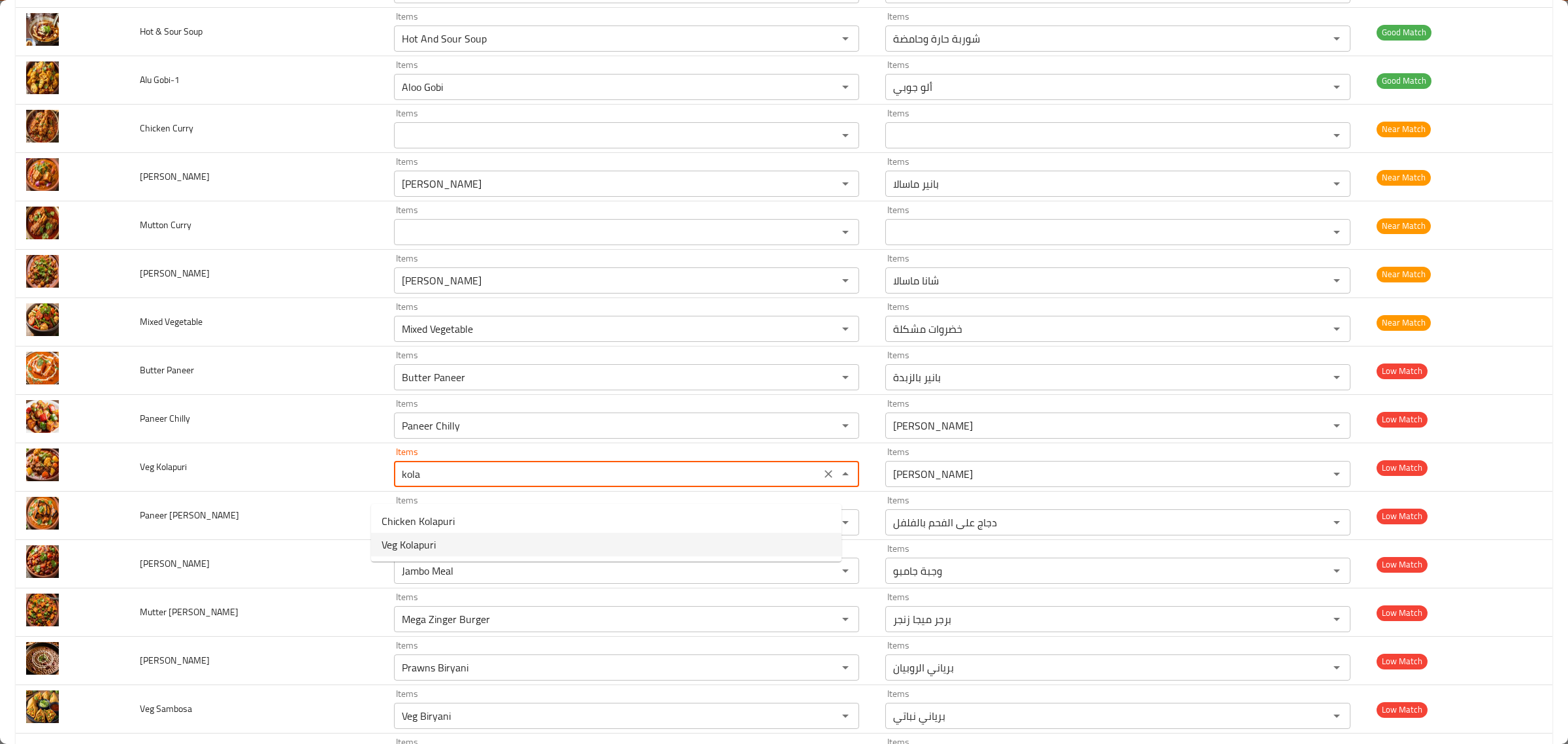
click at [582, 546] on Kolapuri-option-1 "Veg Kolapuri" at bounding box center [606, 544] width 471 height 23
type Kolapuri "Veg Kolapuri"
type Kolapuri-ar "خضار كولابوري"
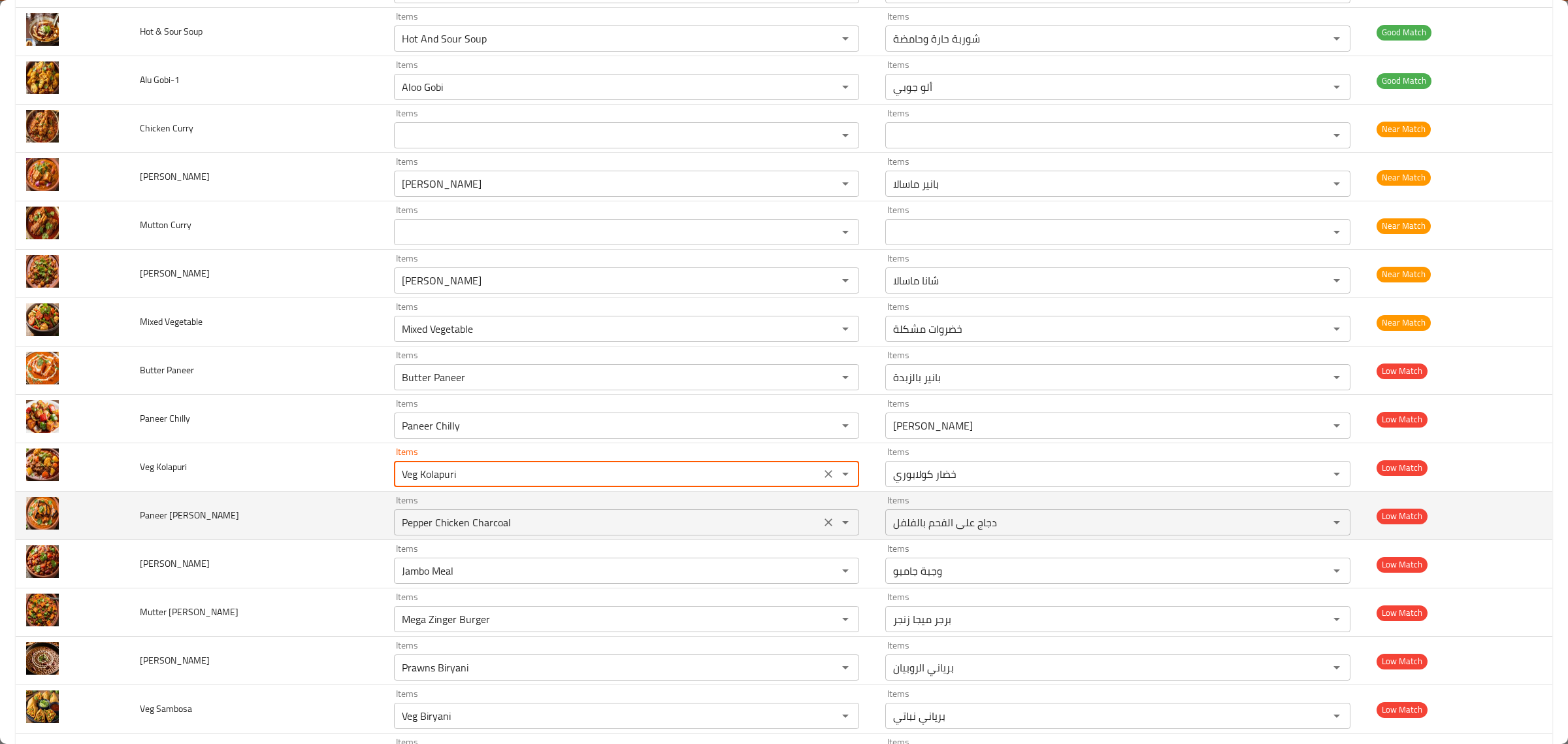
type Kolapuri "Veg Kolapuri"
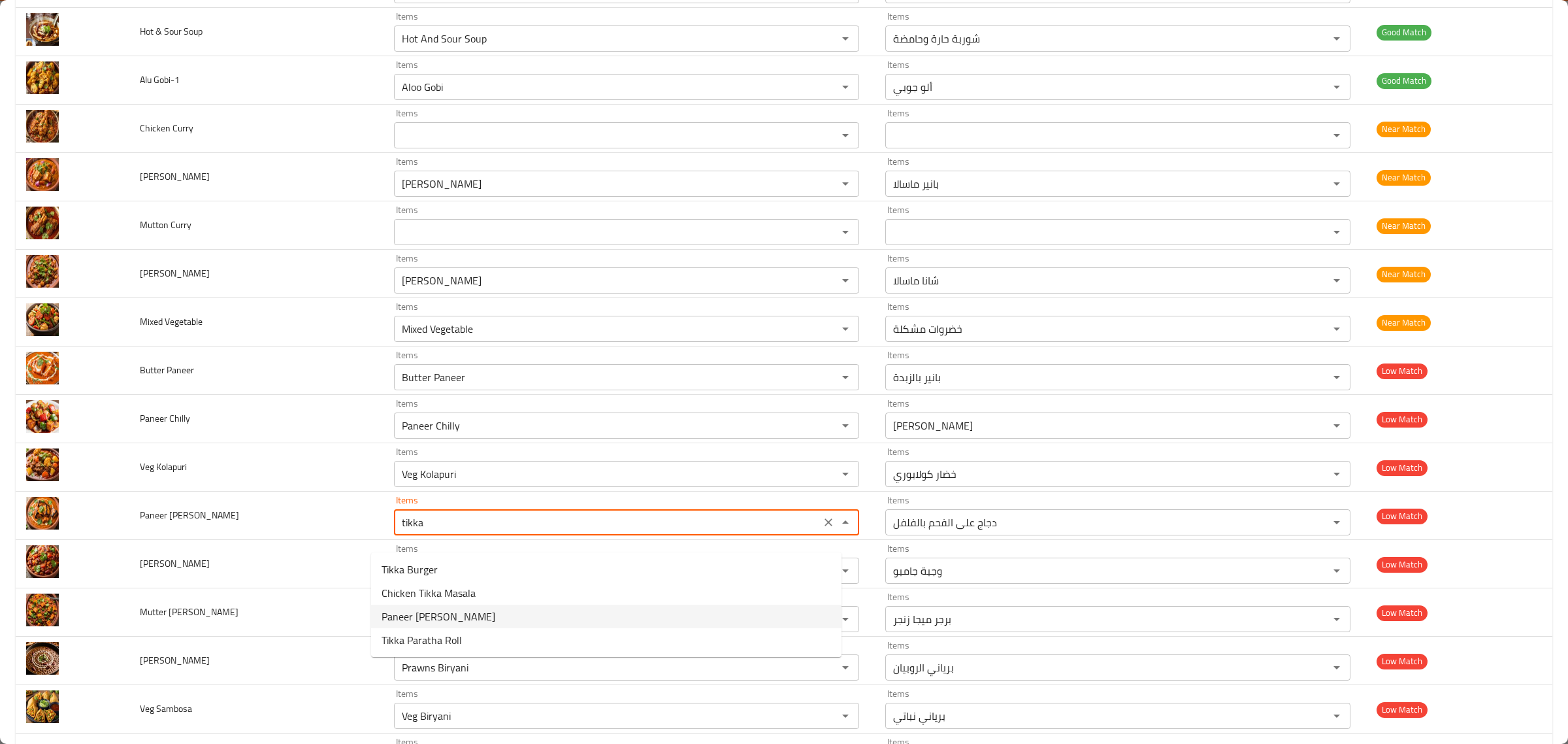
click at [487, 619] on Masala-option-2 "Paneer Tikka Masala" at bounding box center [606, 616] width 471 height 23
type Masala "Paneer Tikka Masala"
type Masala-ar "بانير تكا ماسالا"
type Masala "Paneer Tikka Masala"
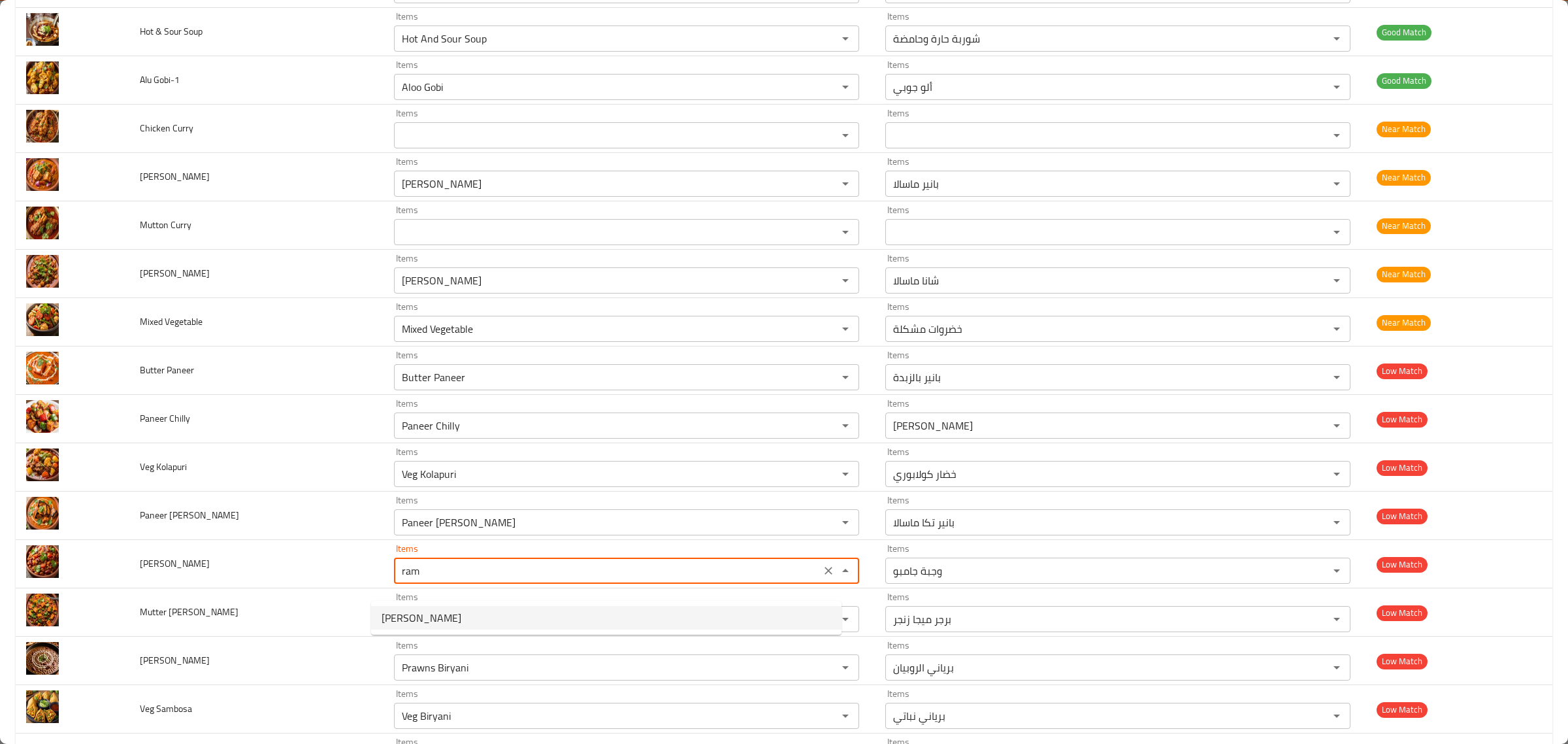
click at [580, 610] on Masala-option-0 "Ramja Masala" at bounding box center [606, 618] width 471 height 23
type Masala "Ramja Masala"
type Masala-ar "رامجا ماسالا"
type Masala "Ramja Masala"
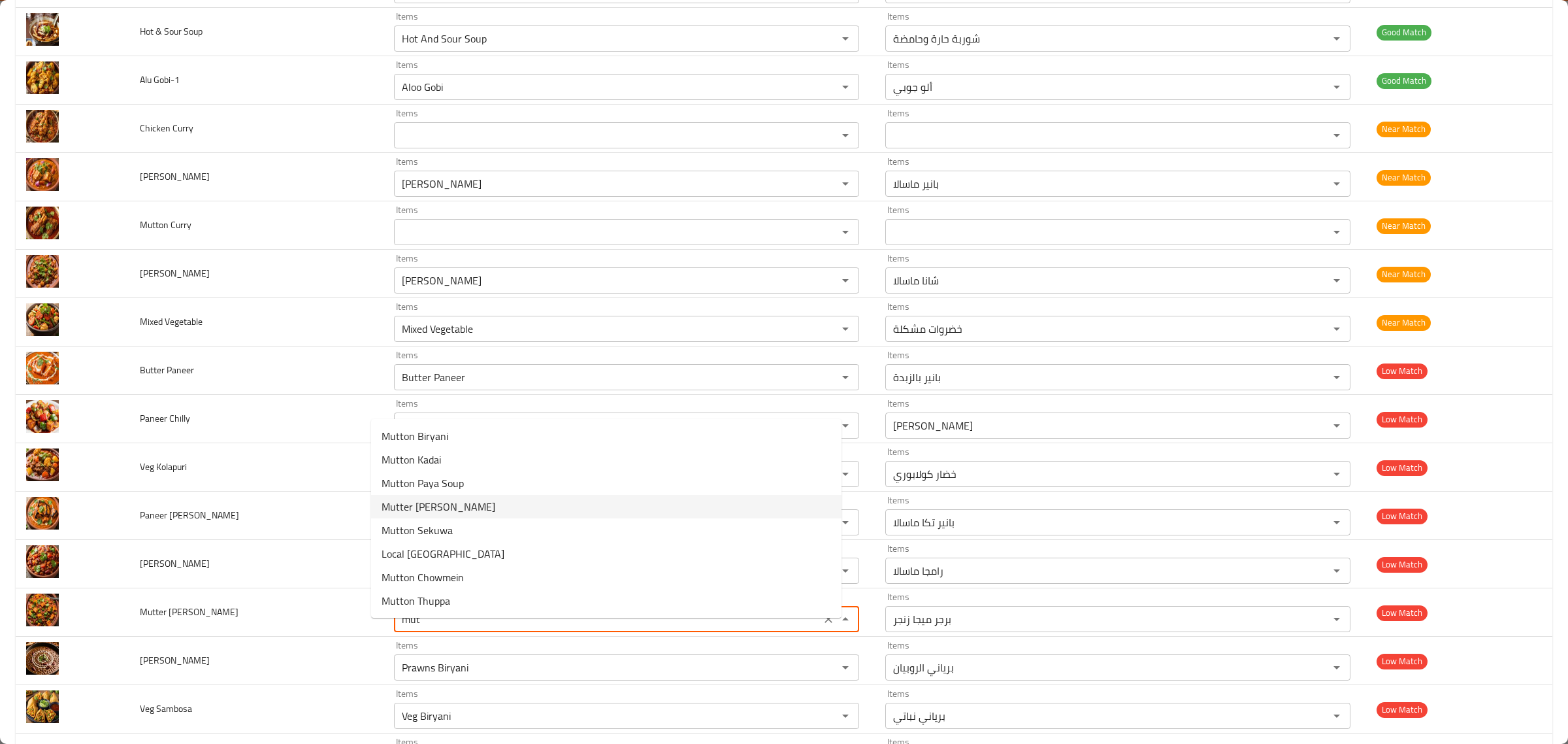
click at [540, 496] on Paneer-option-3 "Mutter Paneer" at bounding box center [606, 506] width 471 height 23
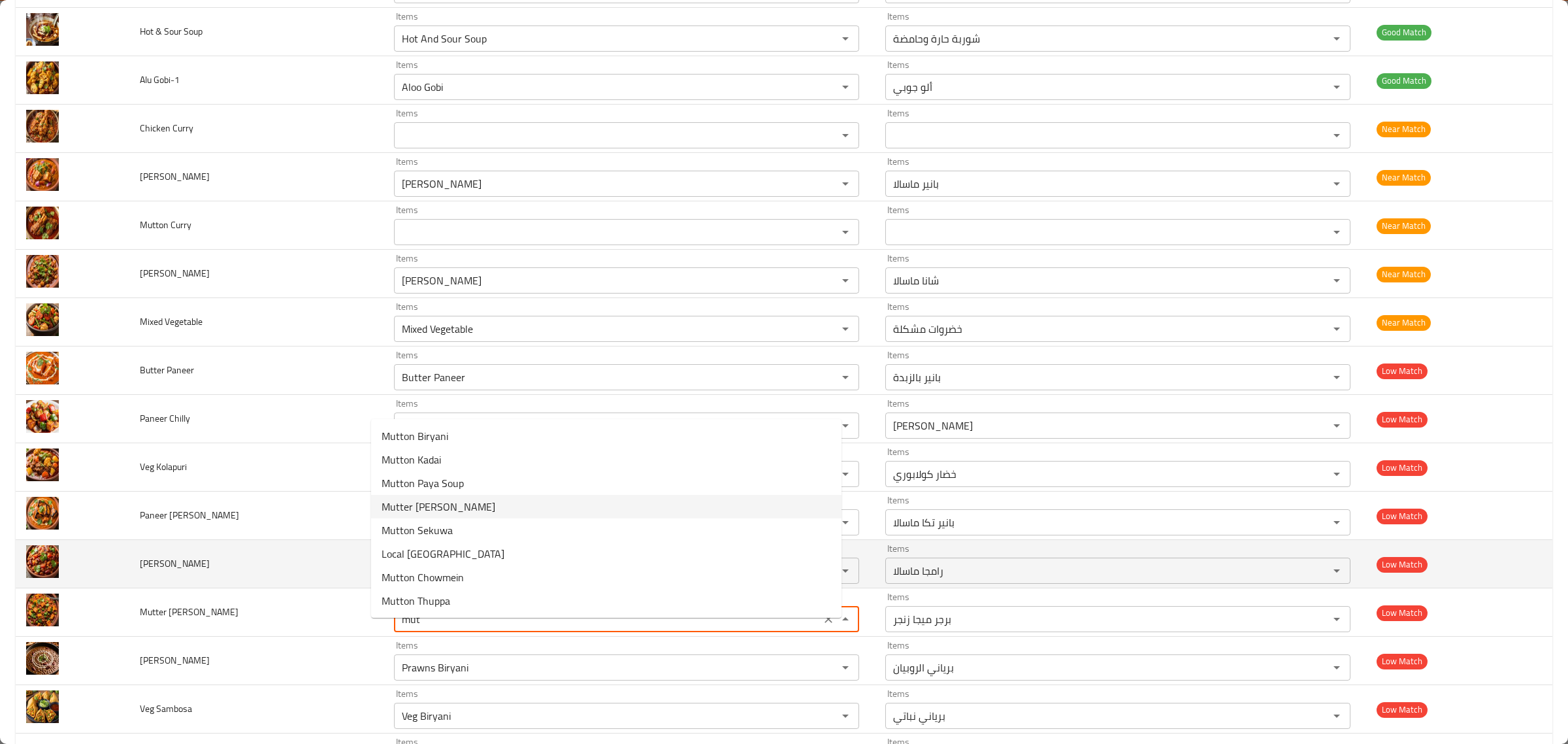
type Paneer "Mutter Paneer"
type Paneer-ar "موتر بانير"
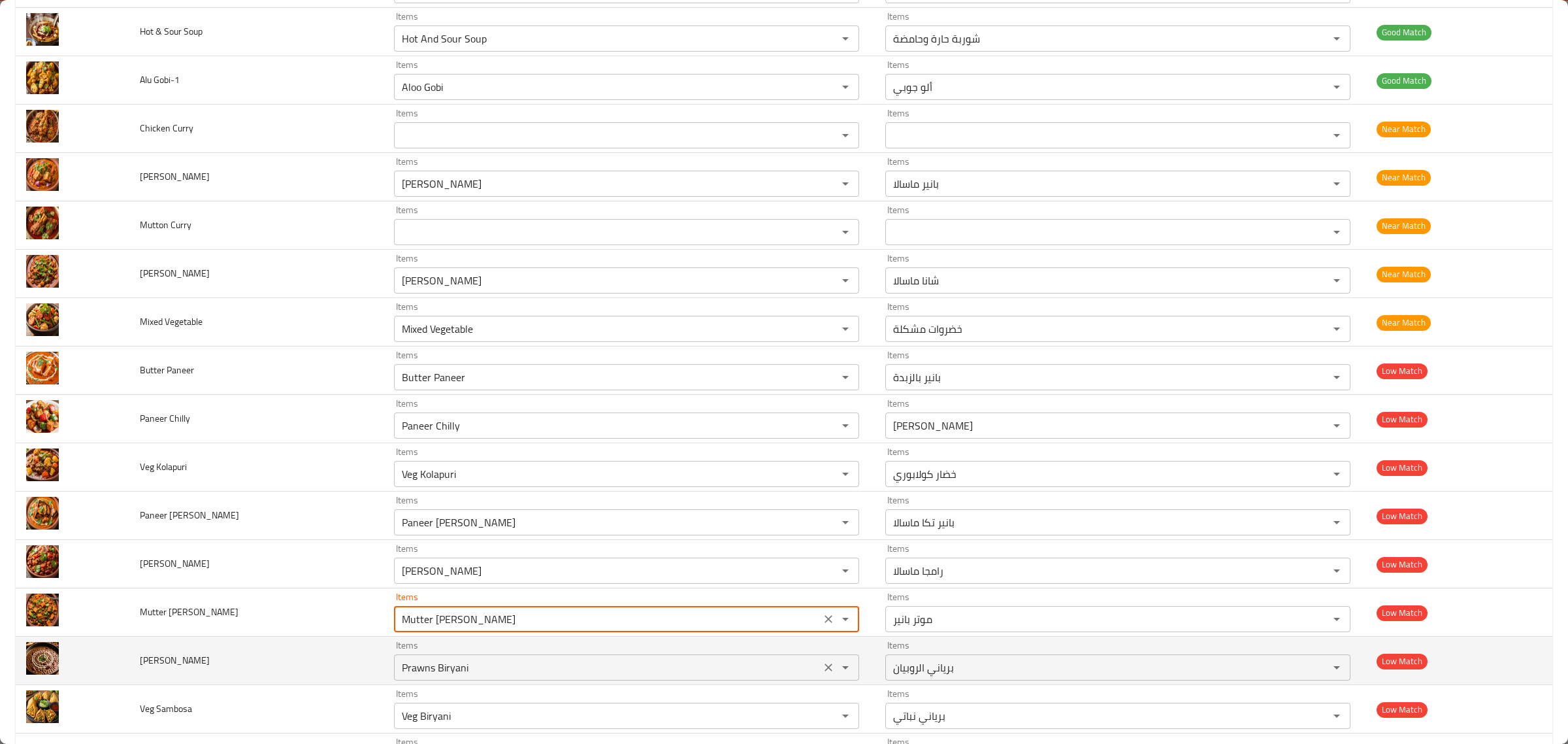
type Paneer "Mutter Paneer"
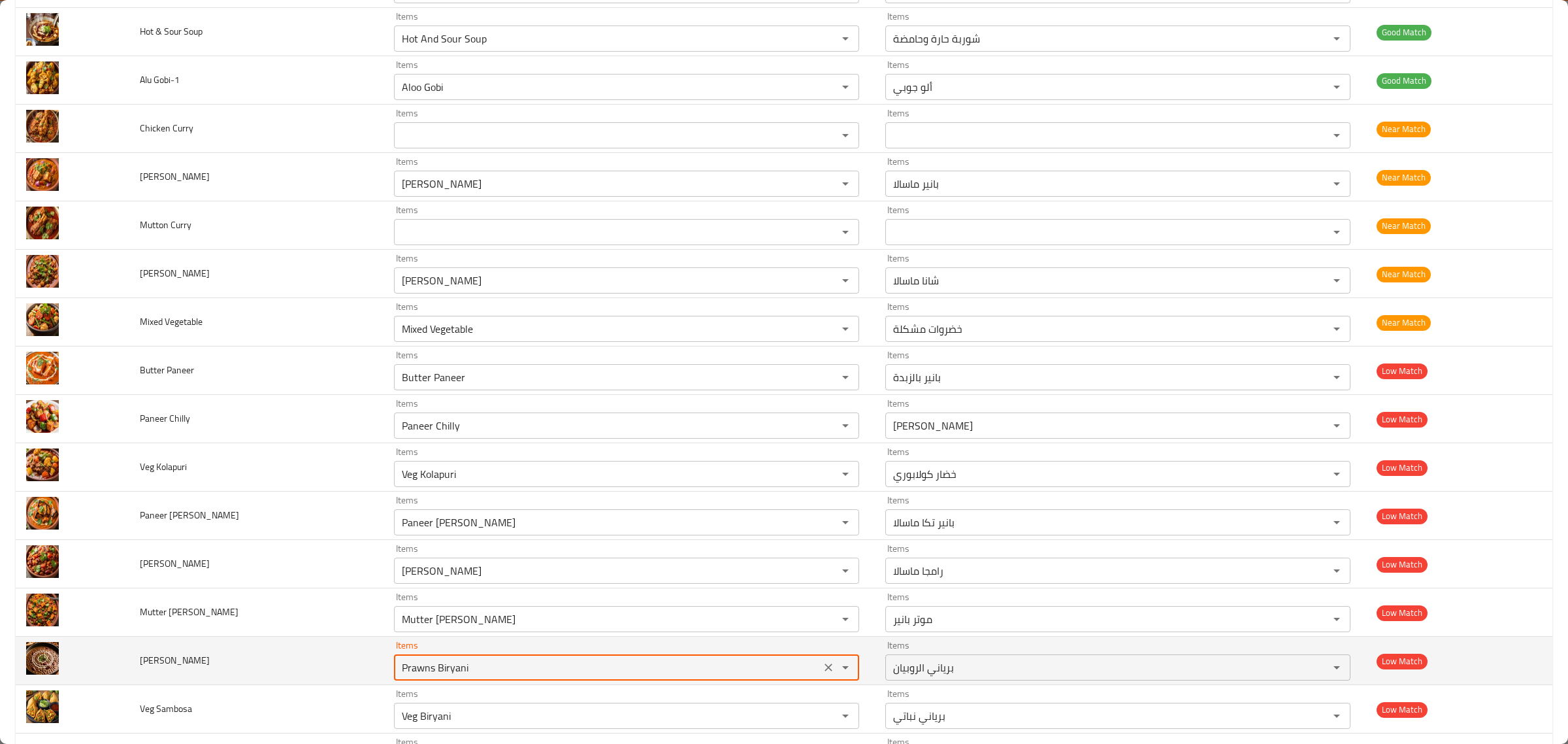
click at [561, 676] on Makhani "Prawns Biryani" at bounding box center [607, 667] width 419 height 19
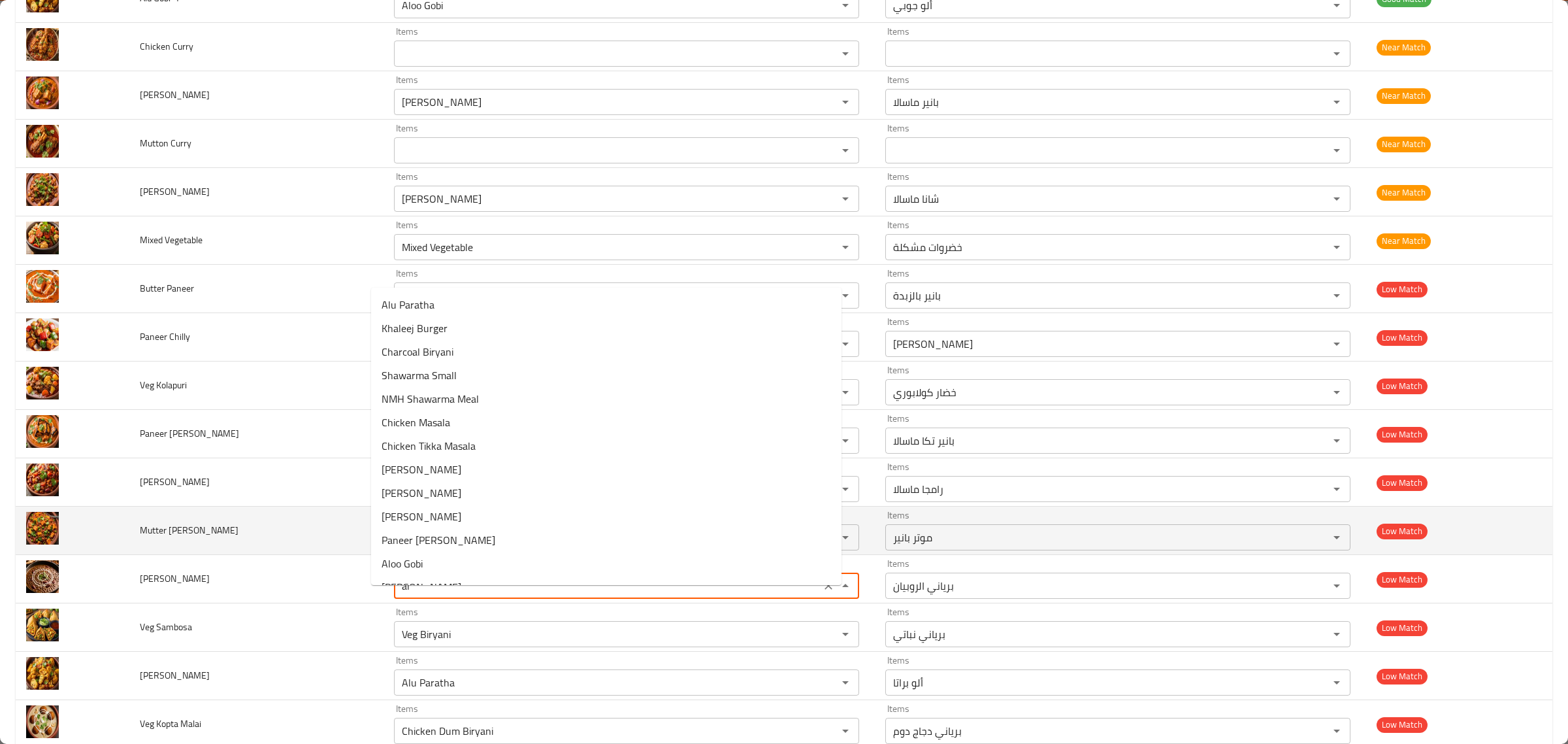
type Makhani "a"
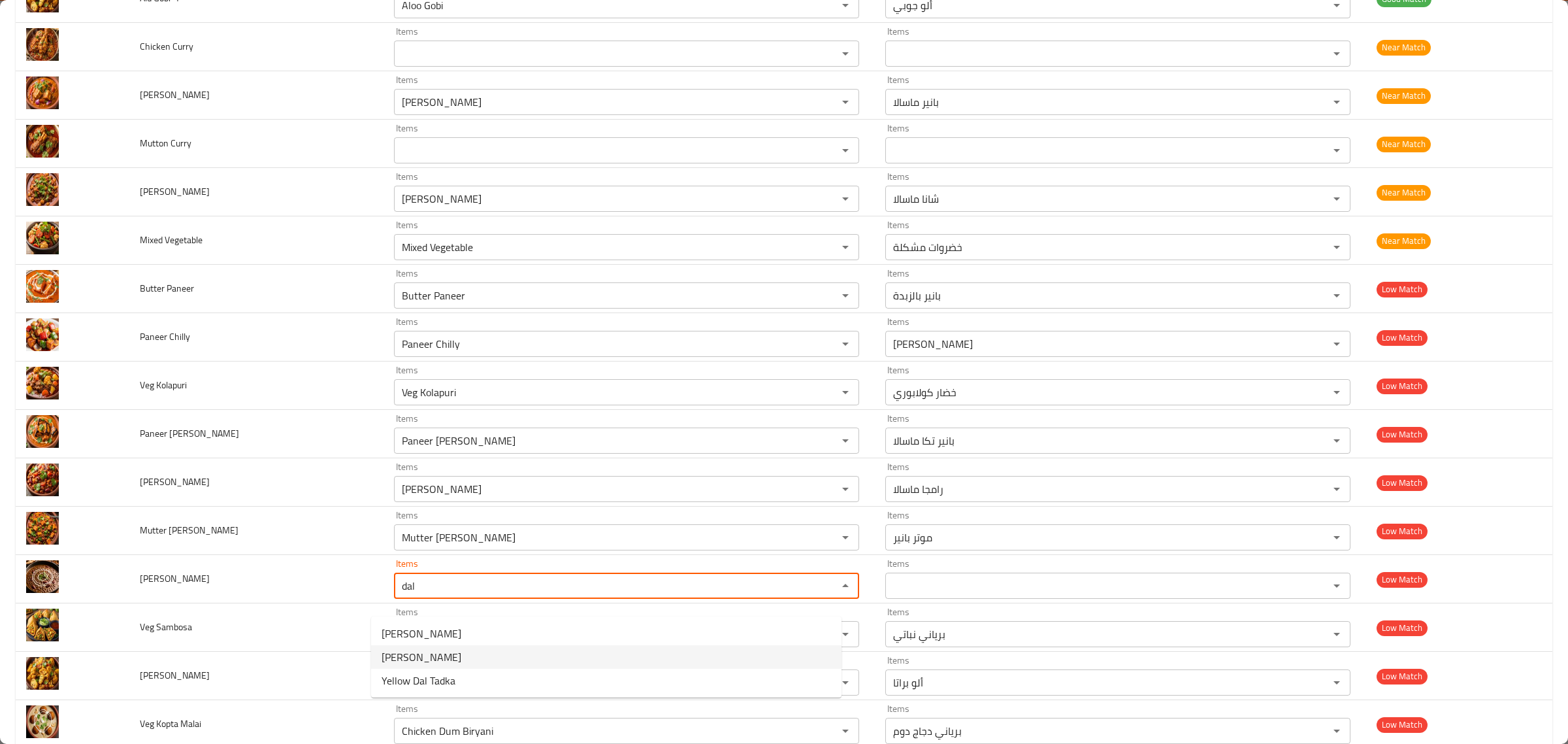
click at [473, 655] on Makhani-option-1 "Dal Makhani" at bounding box center [606, 657] width 471 height 23
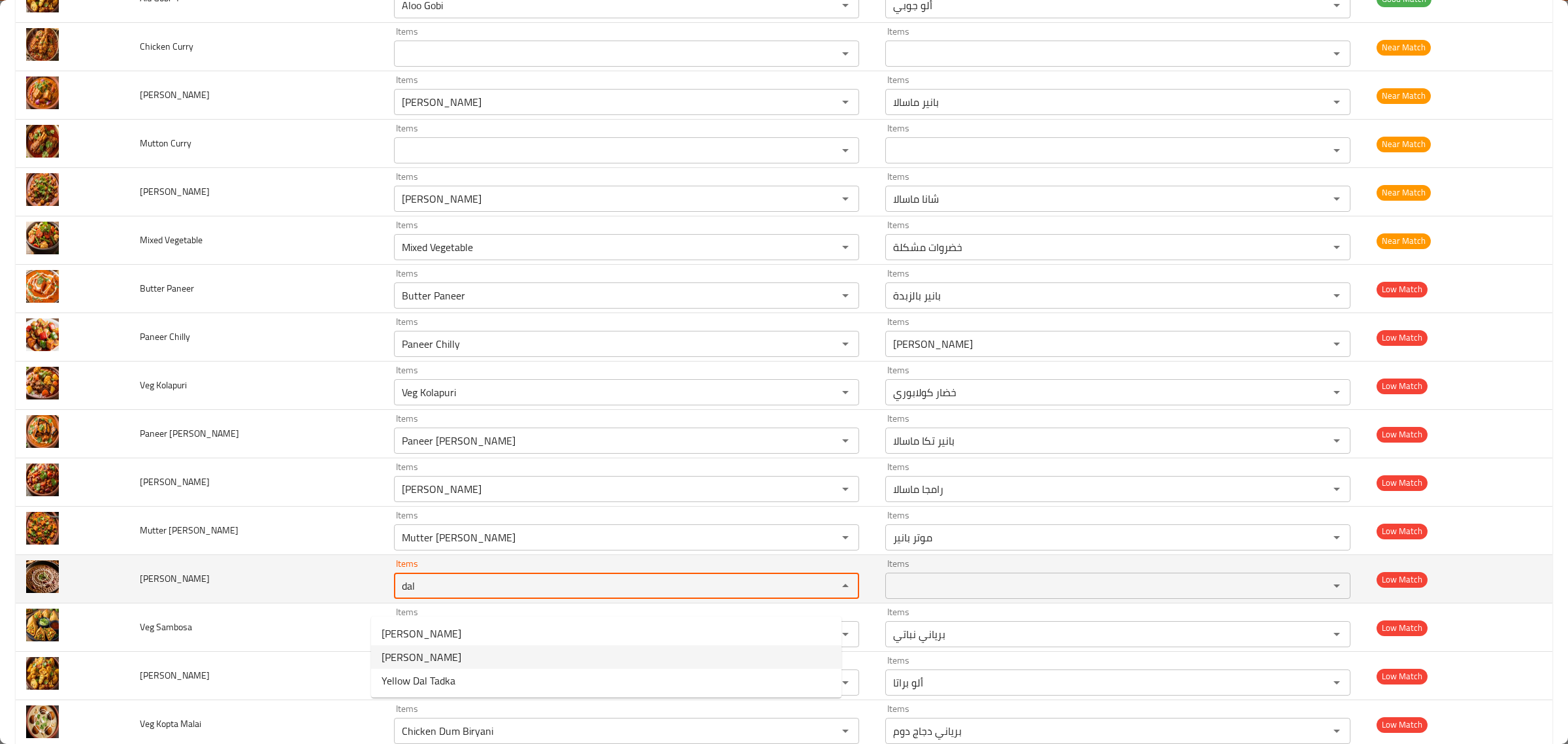
type Makhani "Dal Makhani"
type Makhani-ar "دال ماخاني"
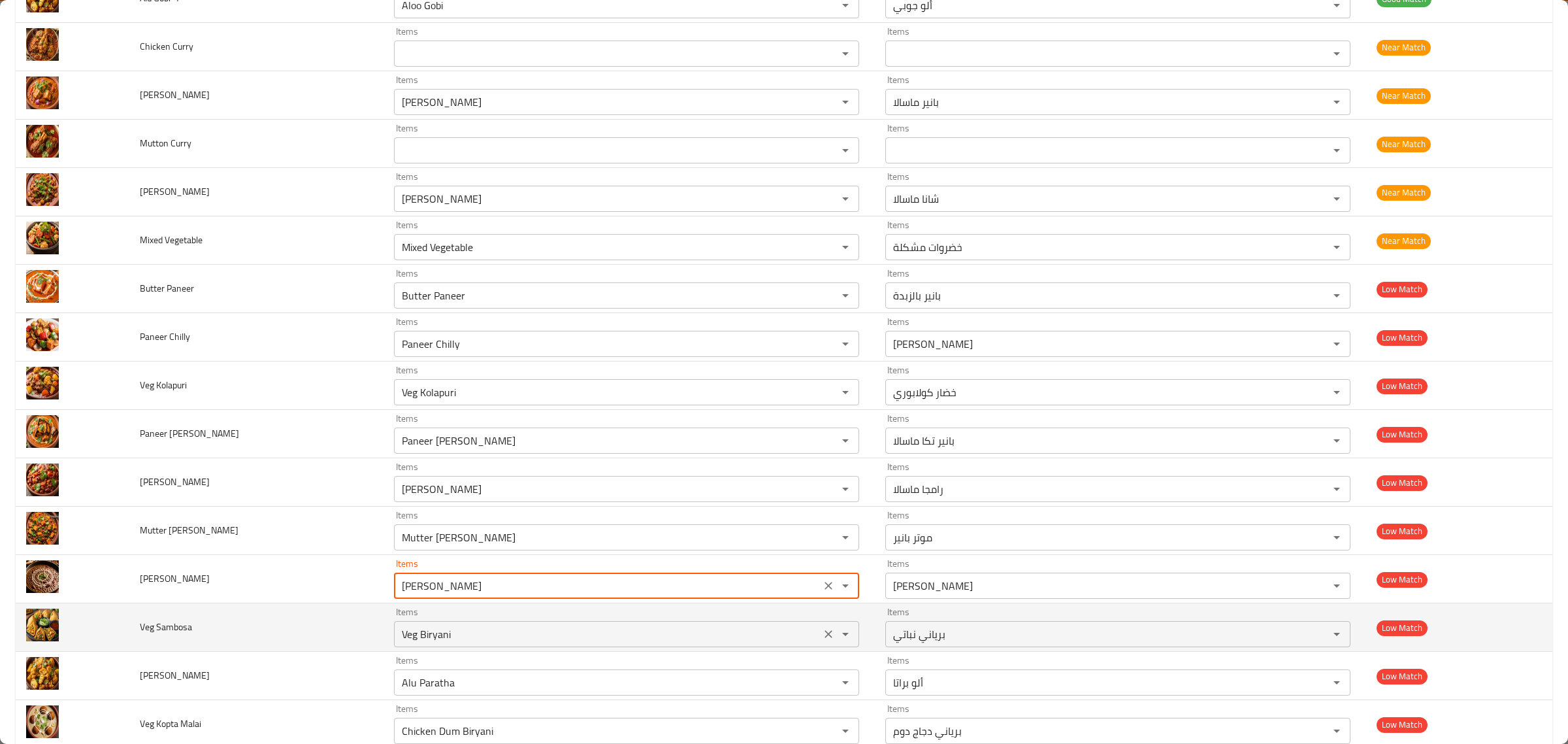
click at [518, 634] on div "Items Veg Biryani Items" at bounding box center [626, 627] width 465 height 40
type Makhani "Dal Makhani"
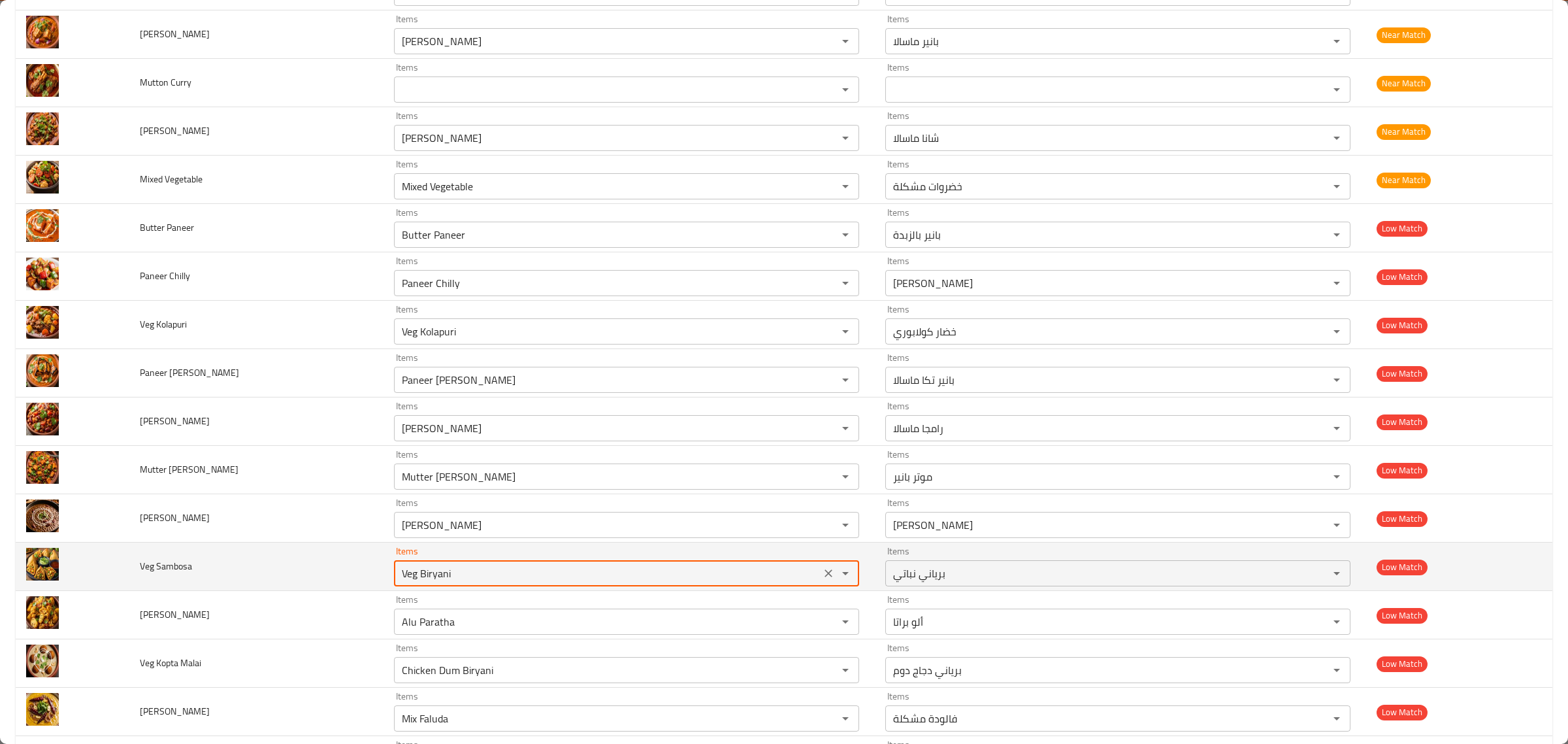
scroll to position [4961, 0]
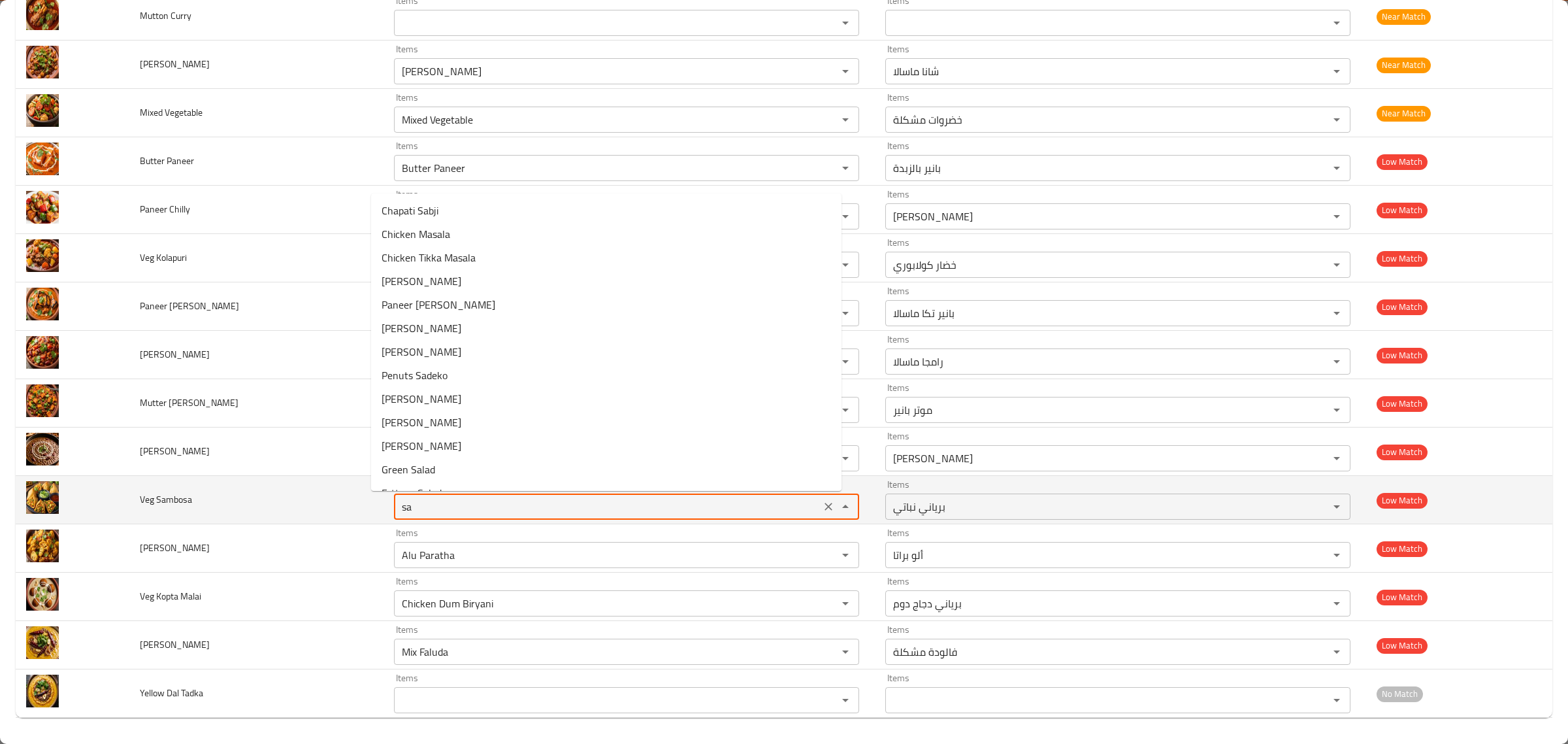
type Sambosa "sam"
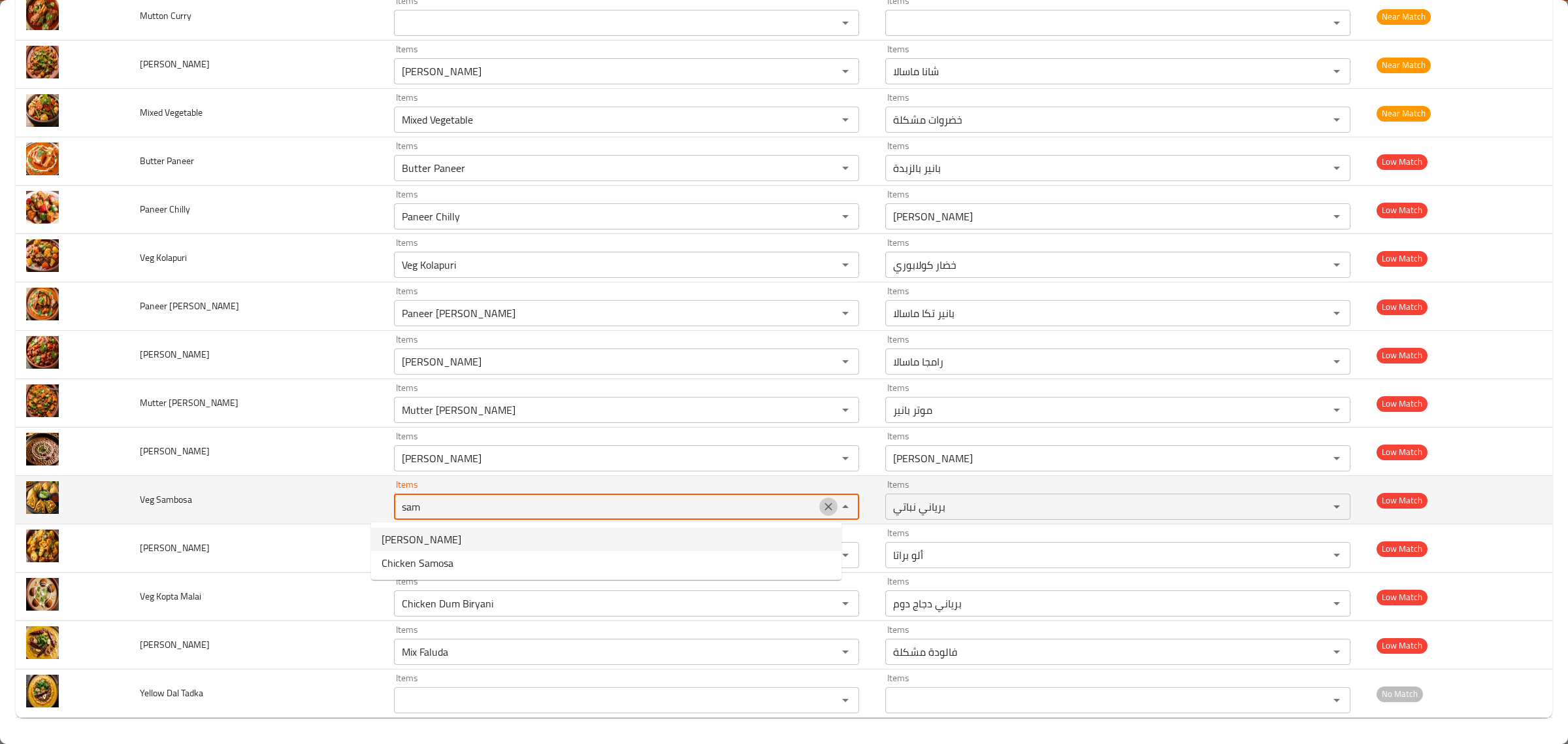
click at [822, 500] on icon "Clear" at bounding box center [828, 506] width 13 height 13
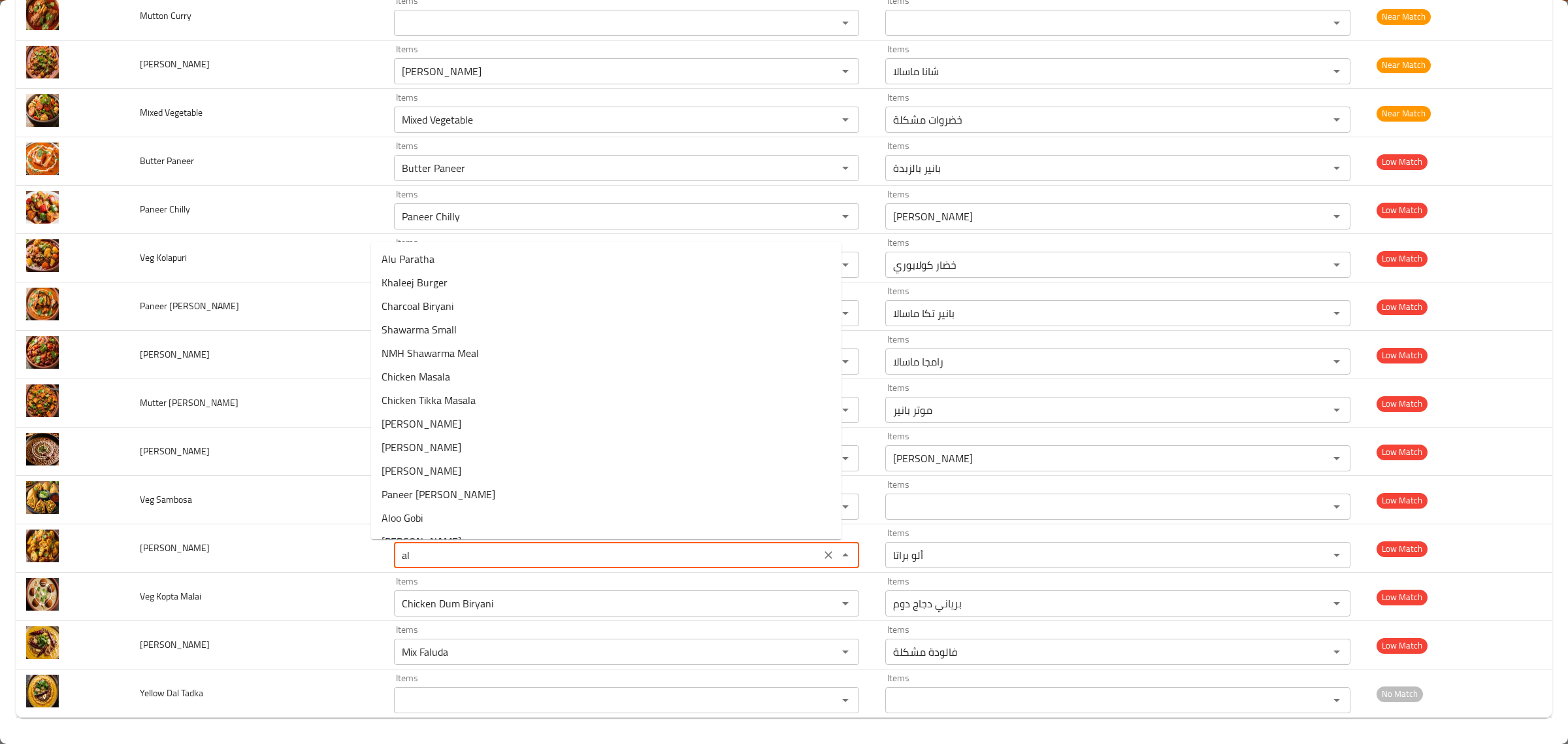
type Gobi "a"
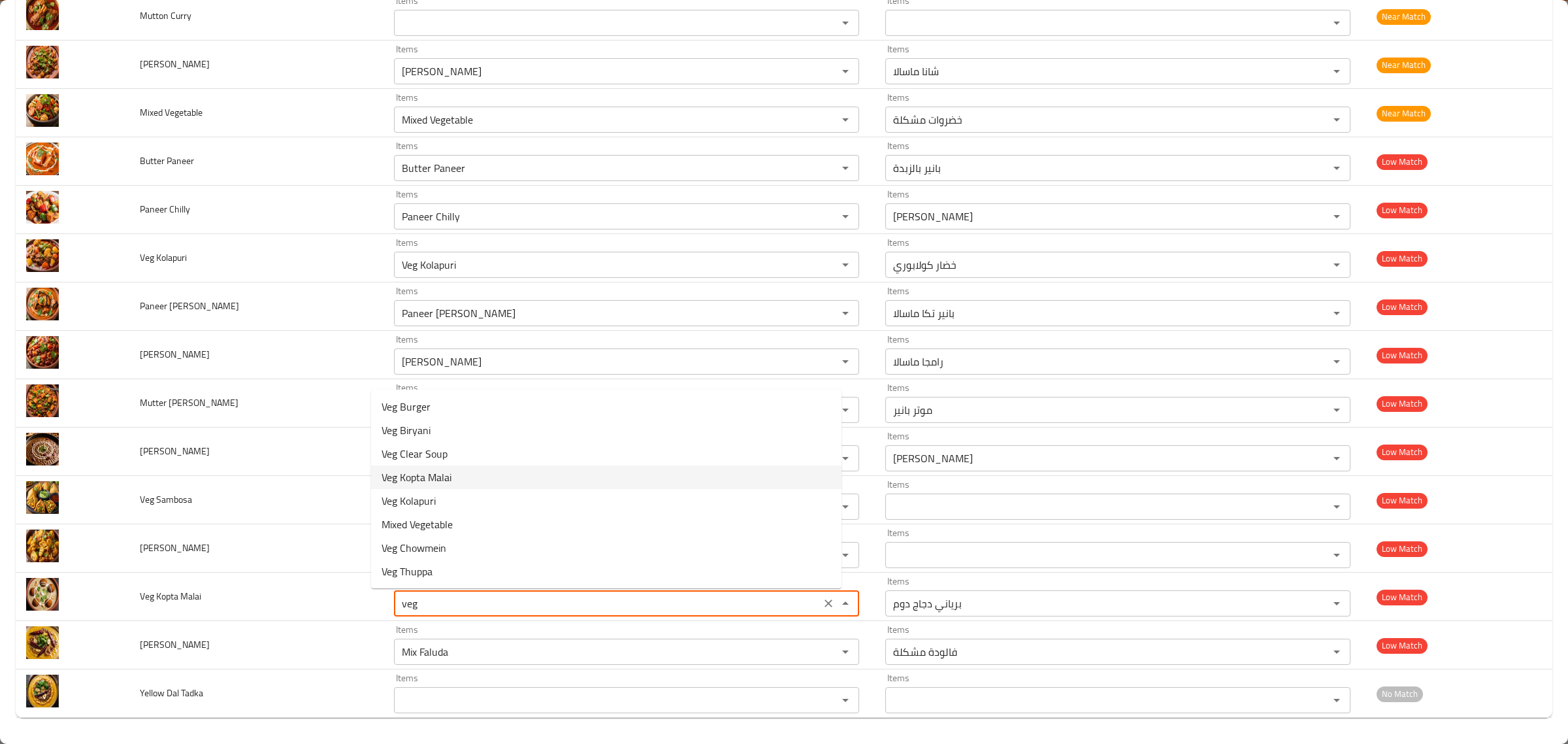
click at [498, 482] on Malai-option-3 "Veg Kopta Malai" at bounding box center [606, 477] width 471 height 23
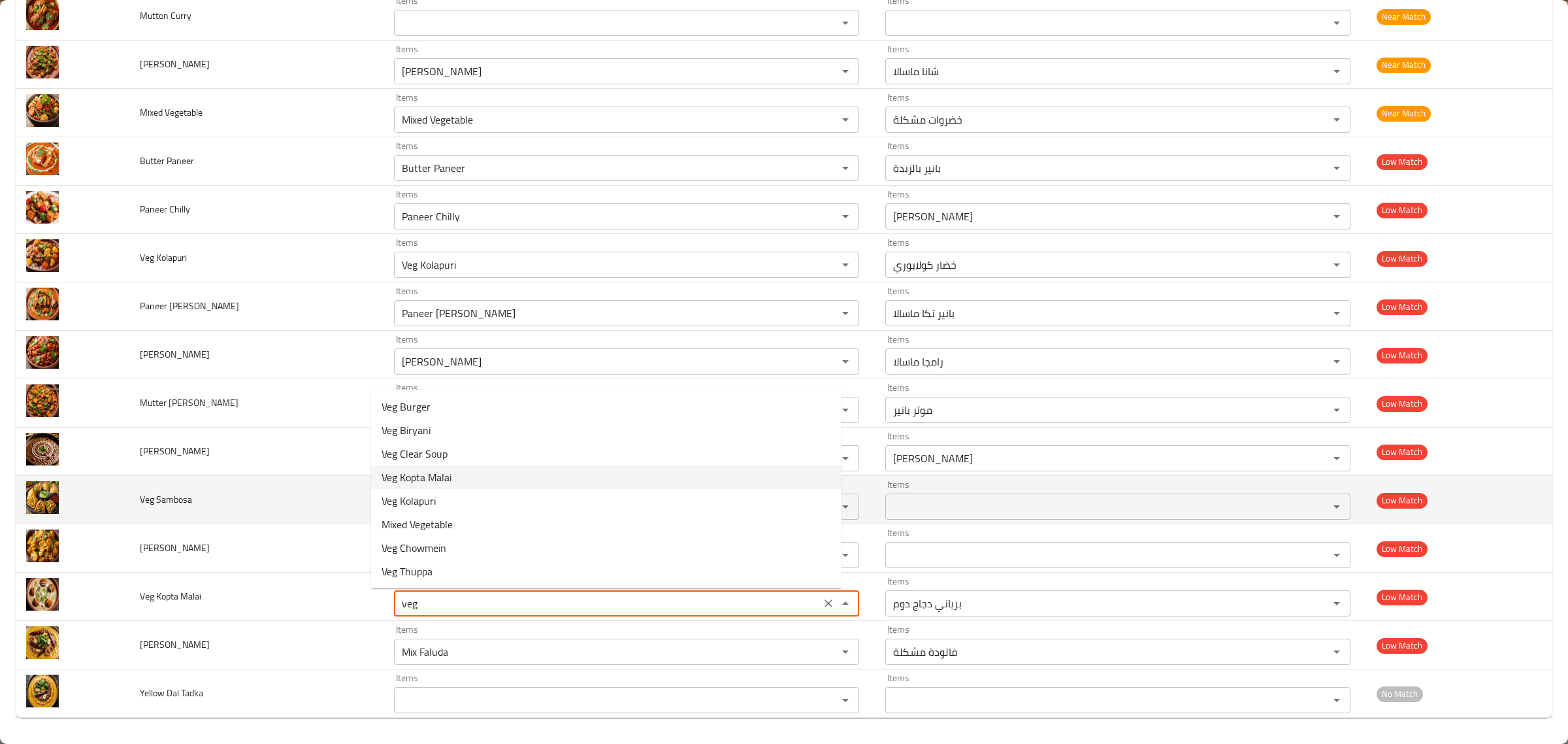
type Malai "Veg Kopta Malai"
type Malai-ar "كوبتا مالاي بالخضار"
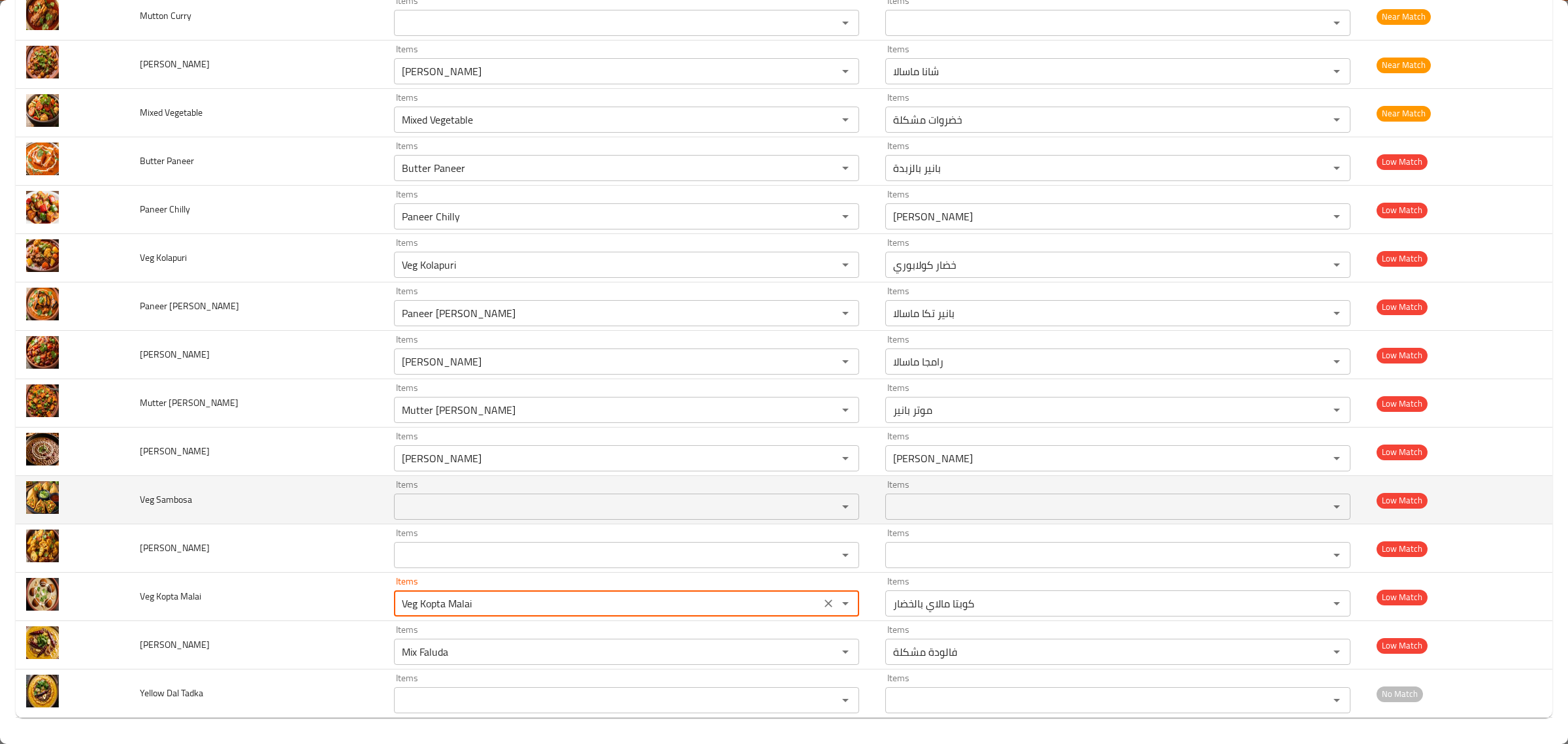
type Malai "Veg Kopta Malai"
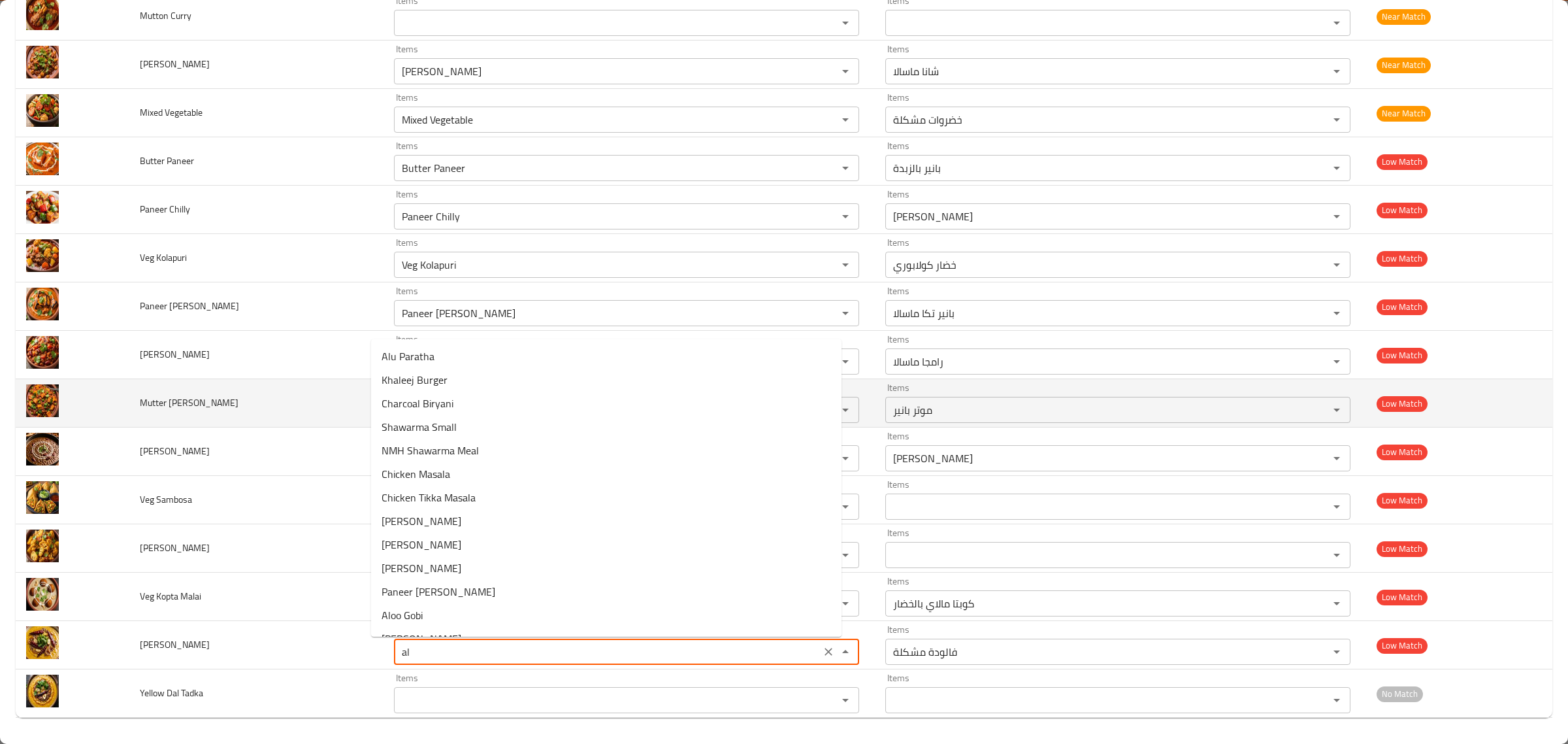
type Fry "a"
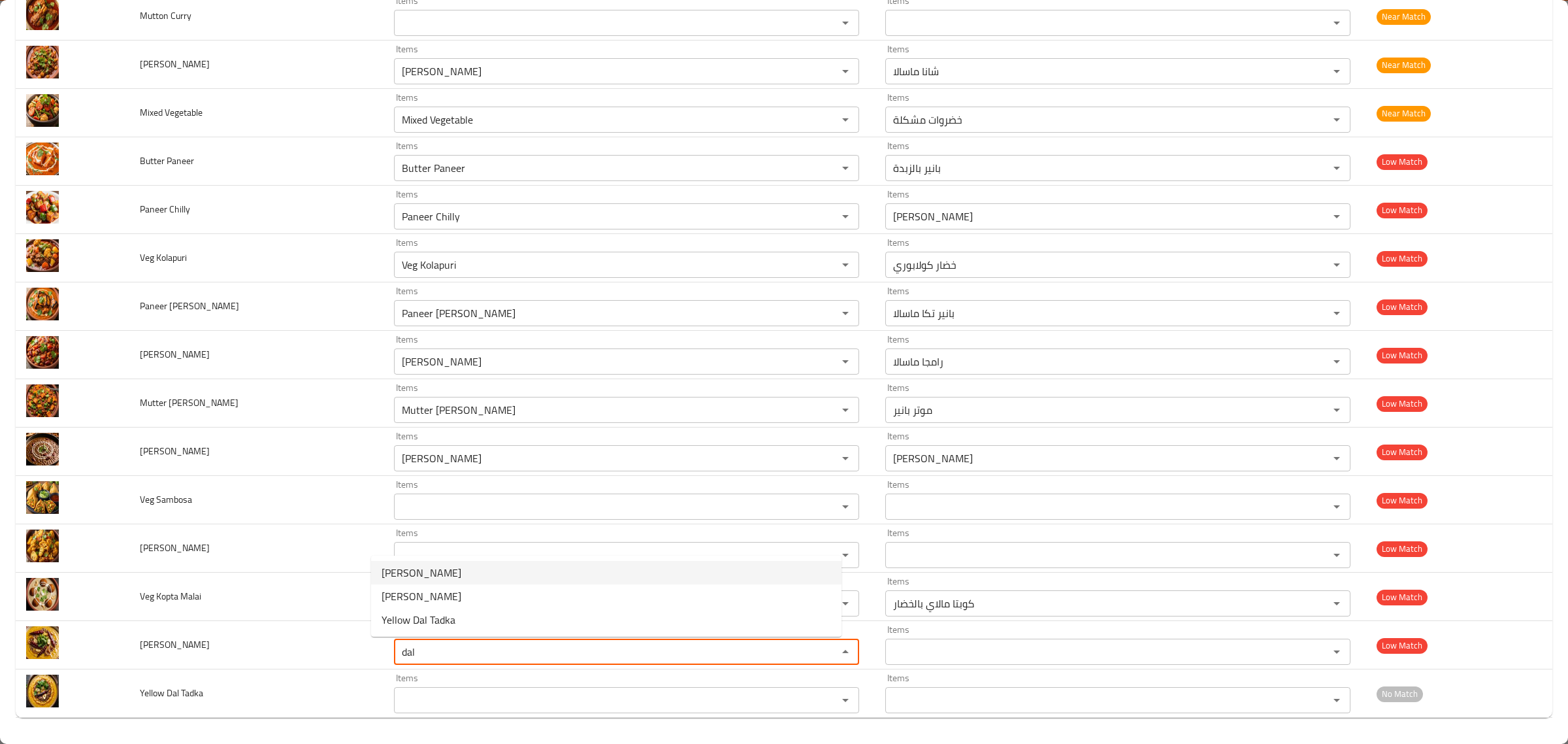
click at [497, 580] on Fry-option-0 "Dal Fry" at bounding box center [606, 572] width 471 height 23
type Fry "Dal Fry"
type Fry-ar "دال فراي"
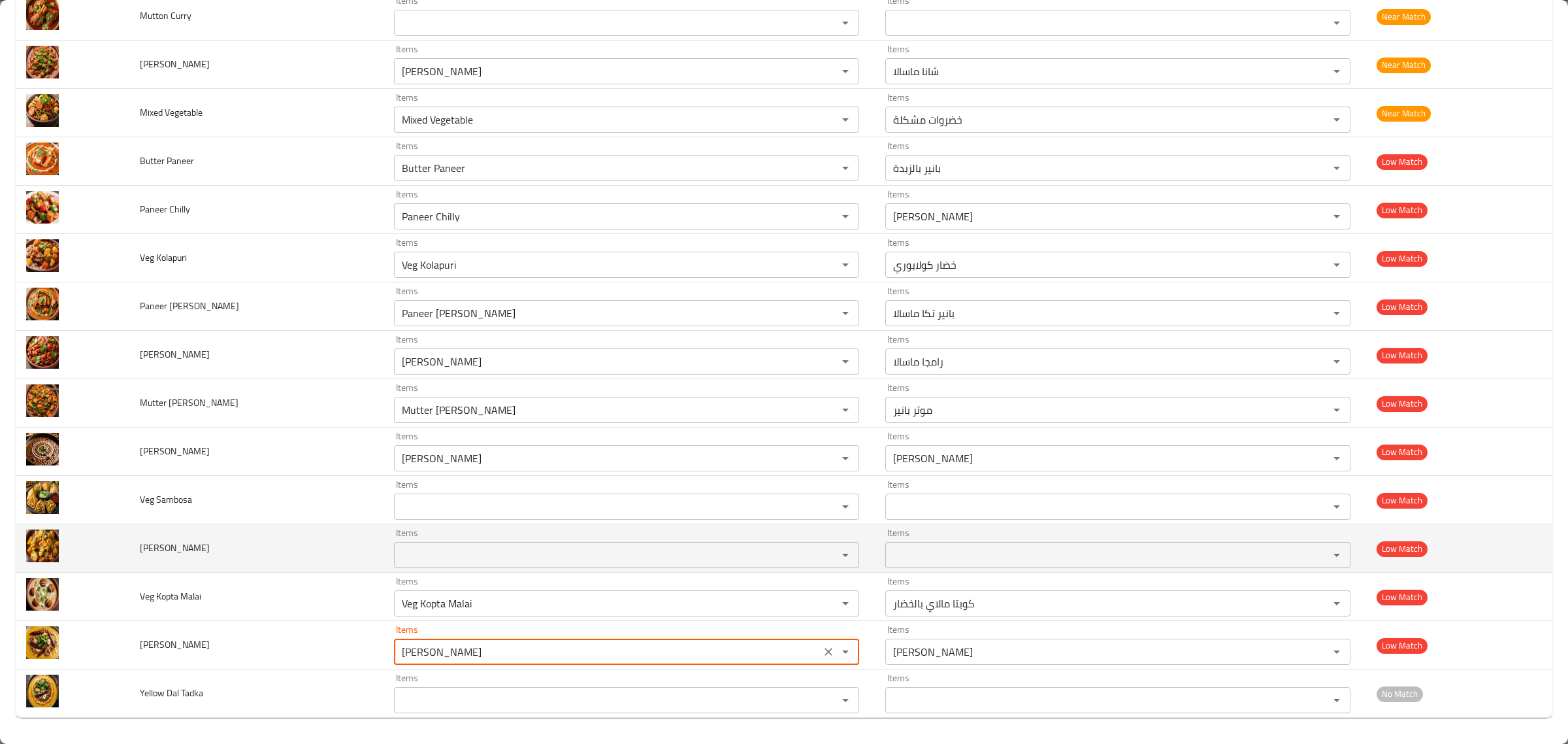
type Fry "Dal Fry"
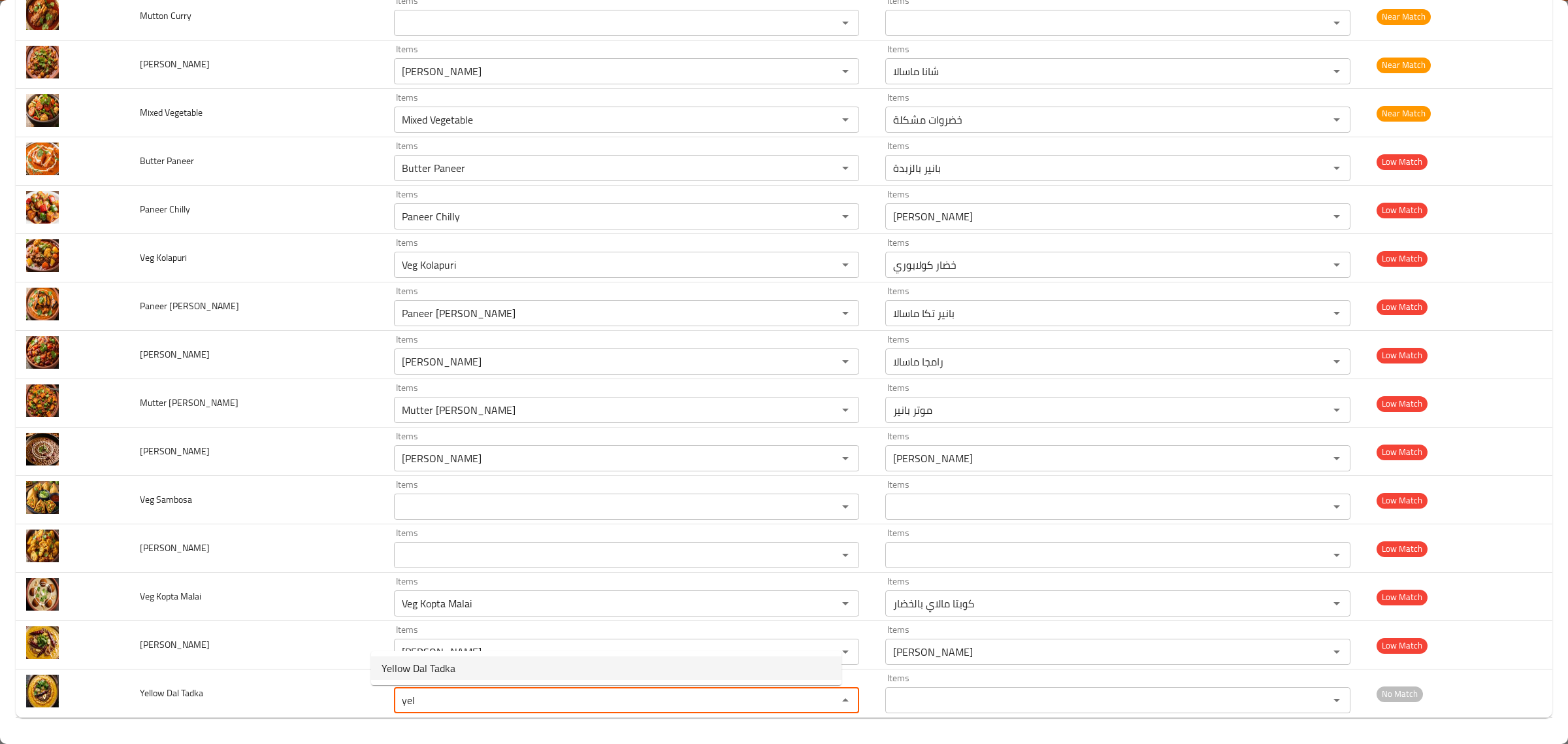
click at [628, 665] on Tadka-option-0 "Yellow Dal Tadka" at bounding box center [606, 667] width 471 height 23
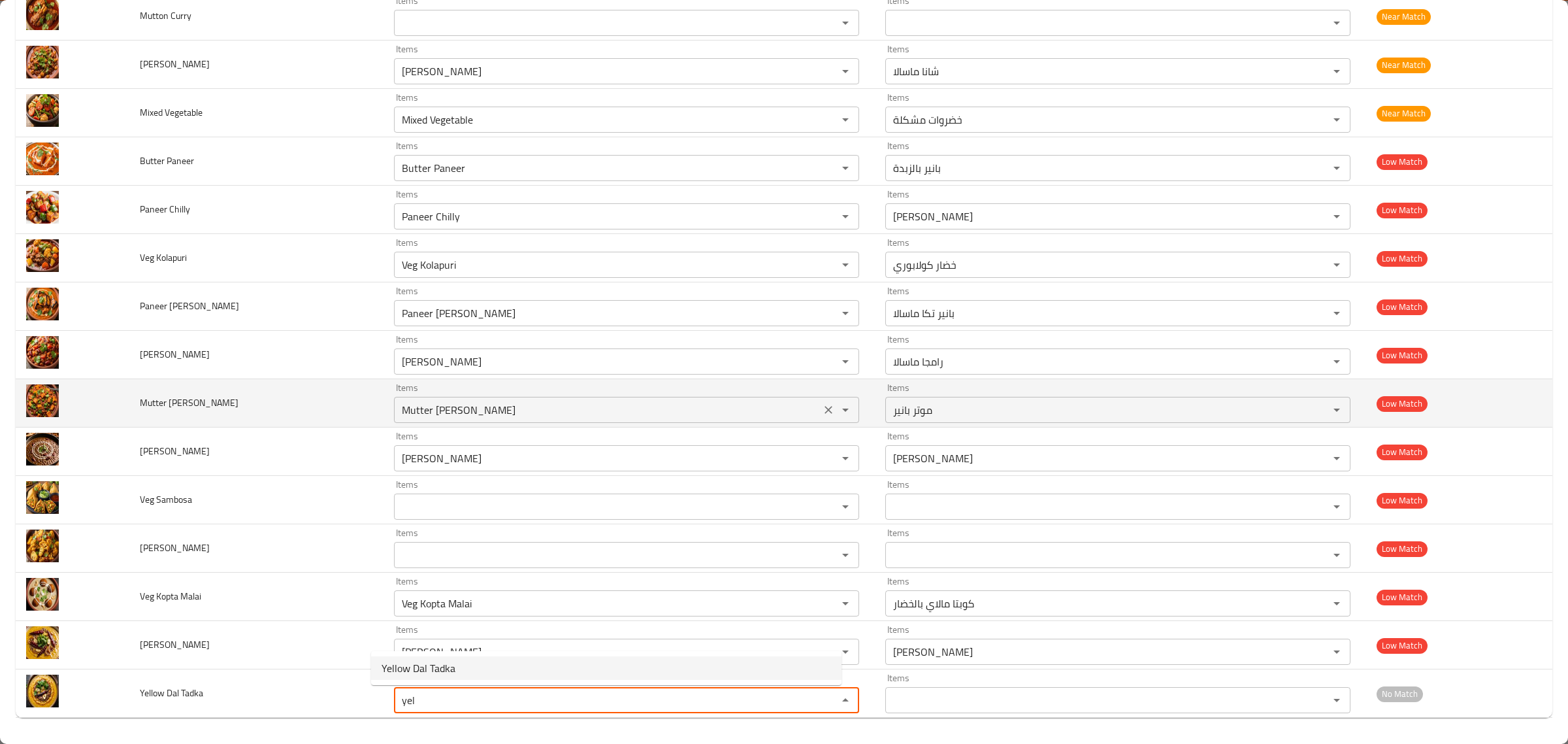
type Tadka "Yellow Dal Tadka"
type Tadka-ar "دال تادكا الأصفر"
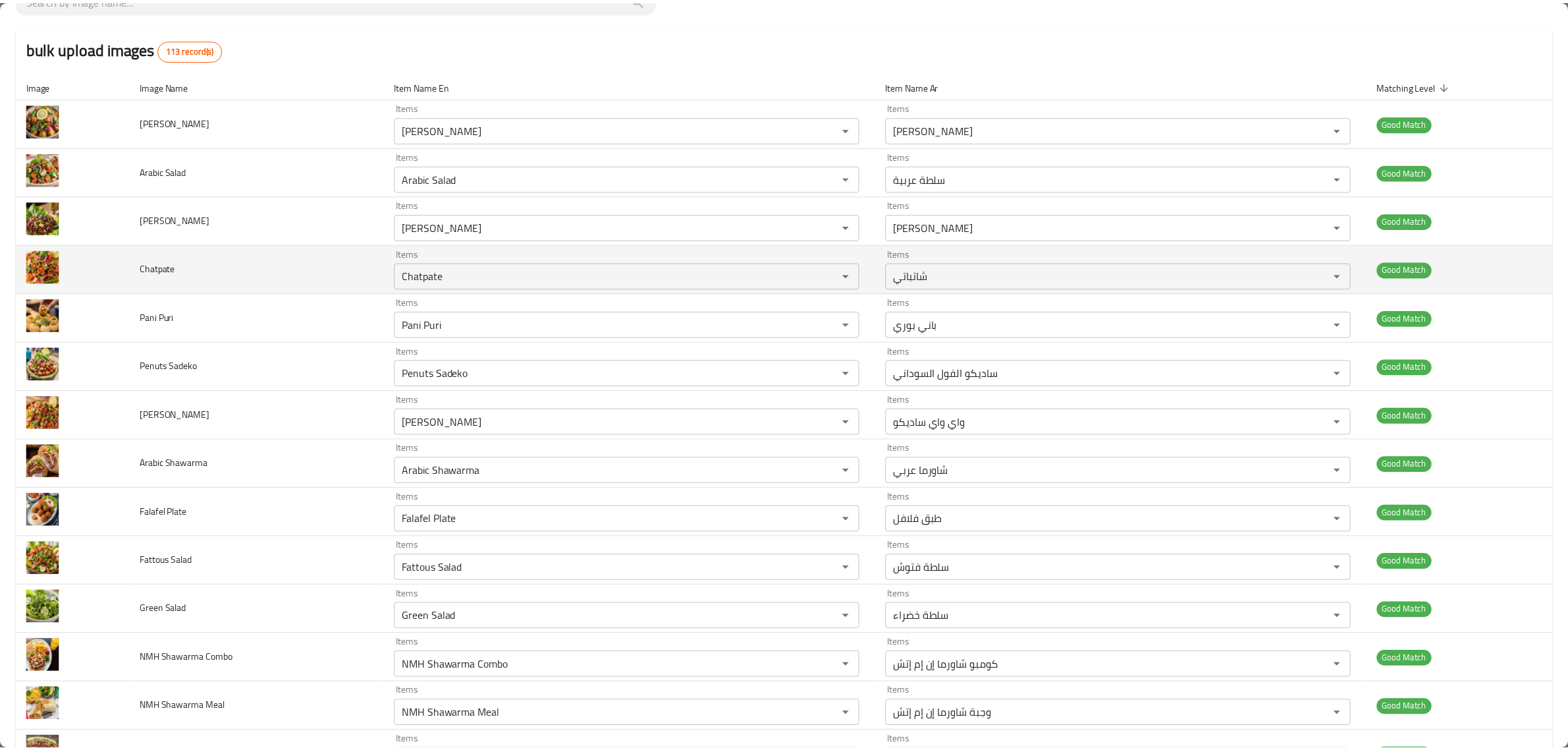
scroll to position [0, 0]
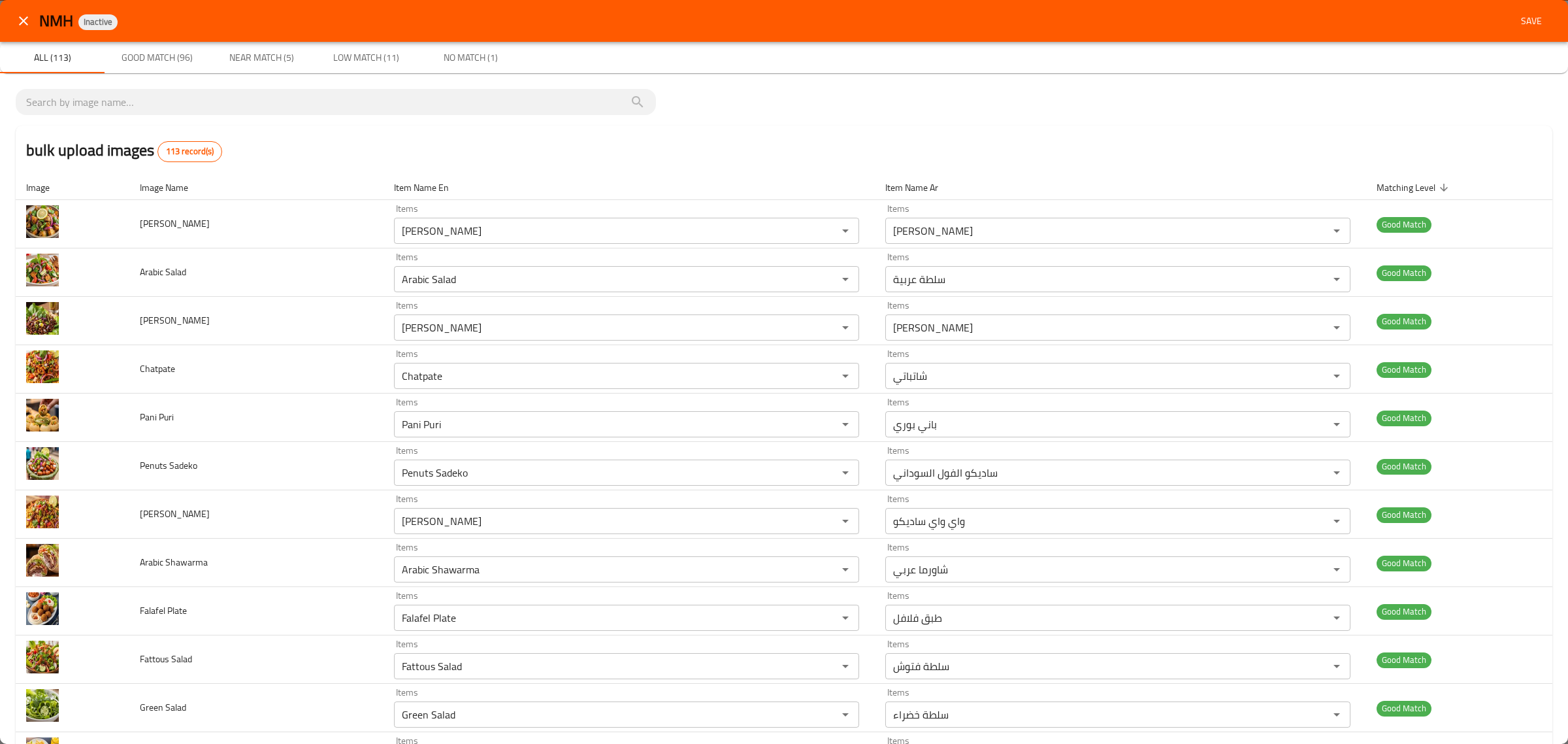
type Tadka "Yellow Dal Tadka"
click at [1494, 23] on div "NMH Inactive Save" at bounding box center [796, 20] width 1514 height 24
click at [1516, 20] on span "Save" at bounding box center [1532, 21] width 31 height 16
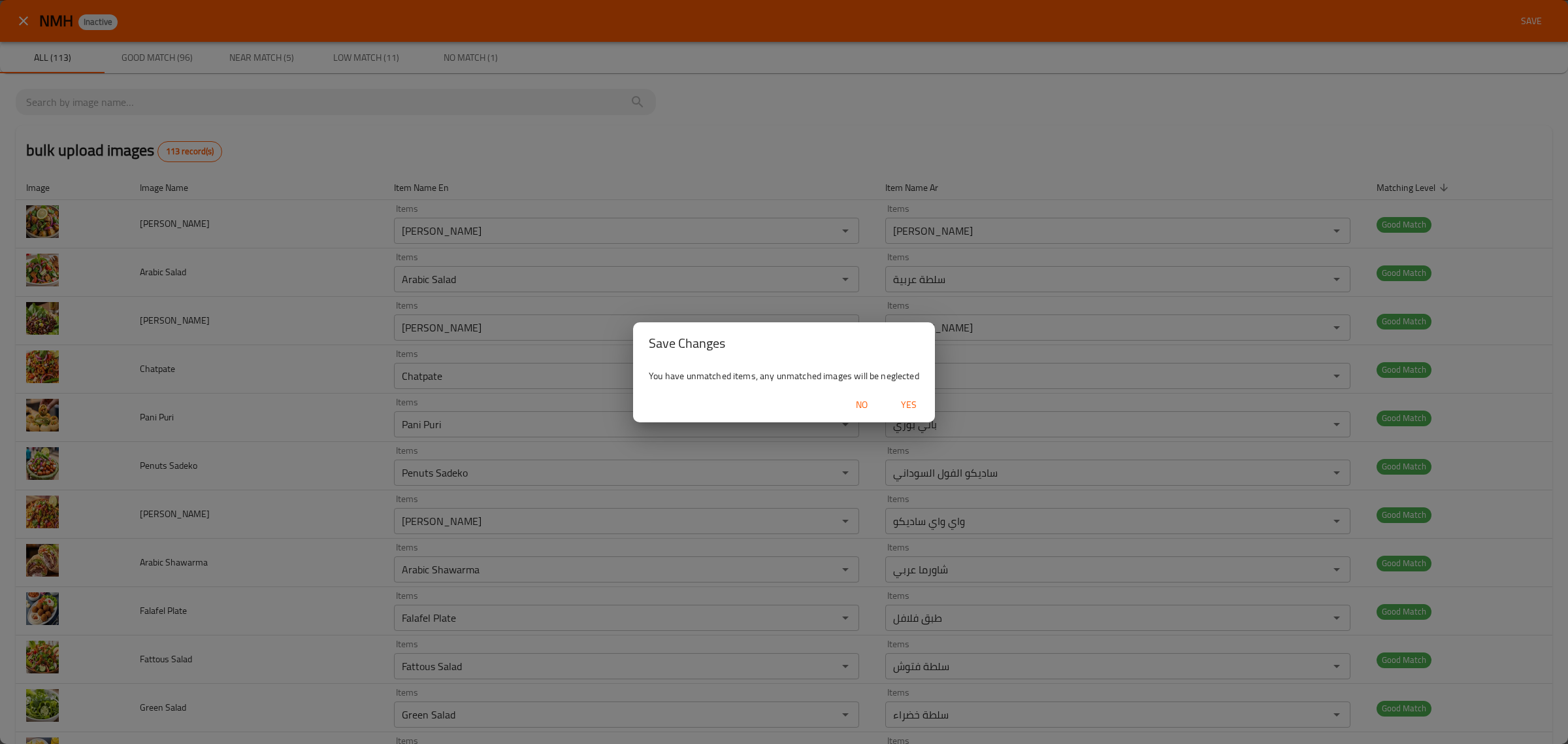
click at [921, 410] on span "Yes" at bounding box center [909, 405] width 31 height 16
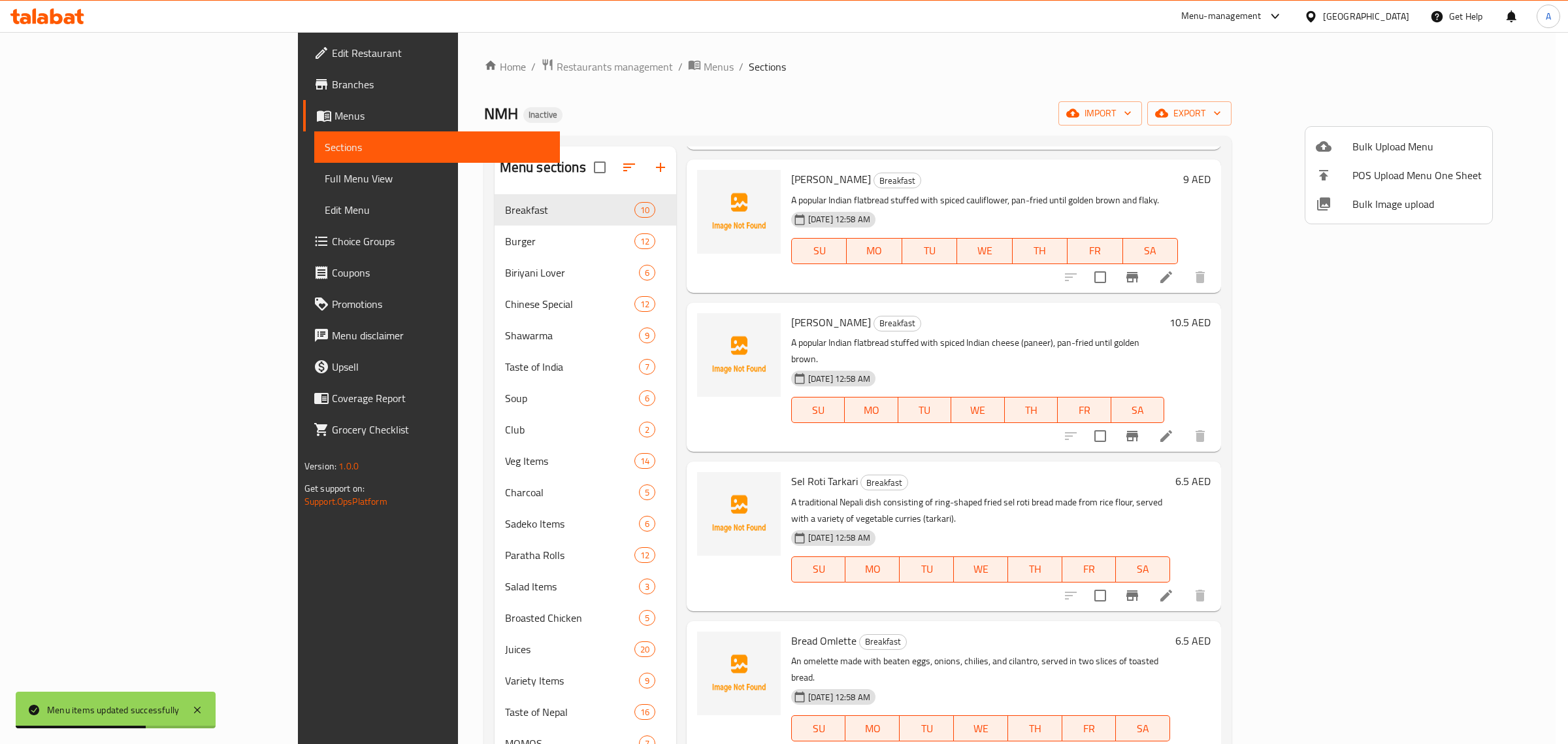
click at [463, 239] on div at bounding box center [784, 372] width 1568 height 744
click at [505, 239] on span "Burger" at bounding box center [570, 241] width 129 height 16
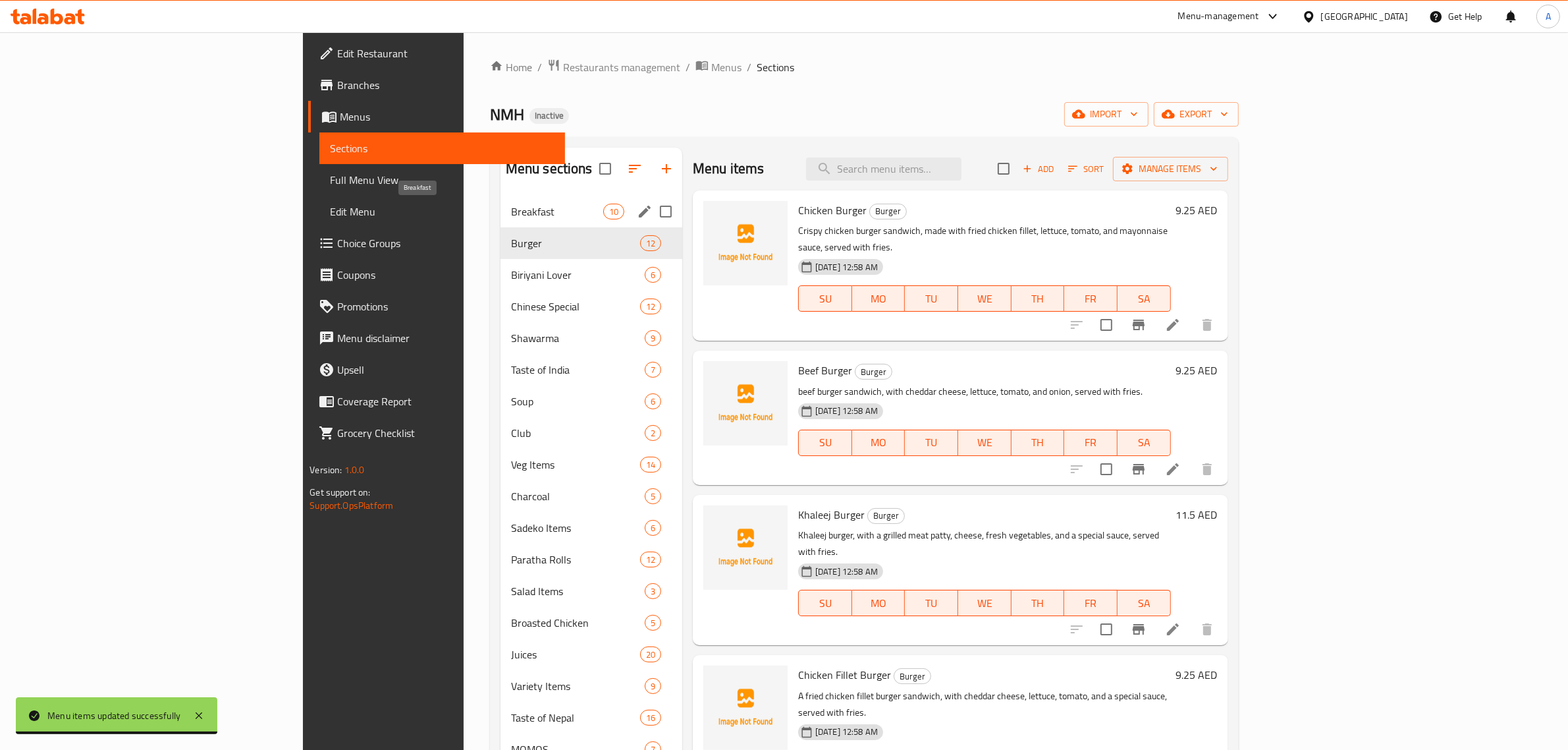
click at [511, 216] on span "Breakfast" at bounding box center [557, 212] width 92 height 16
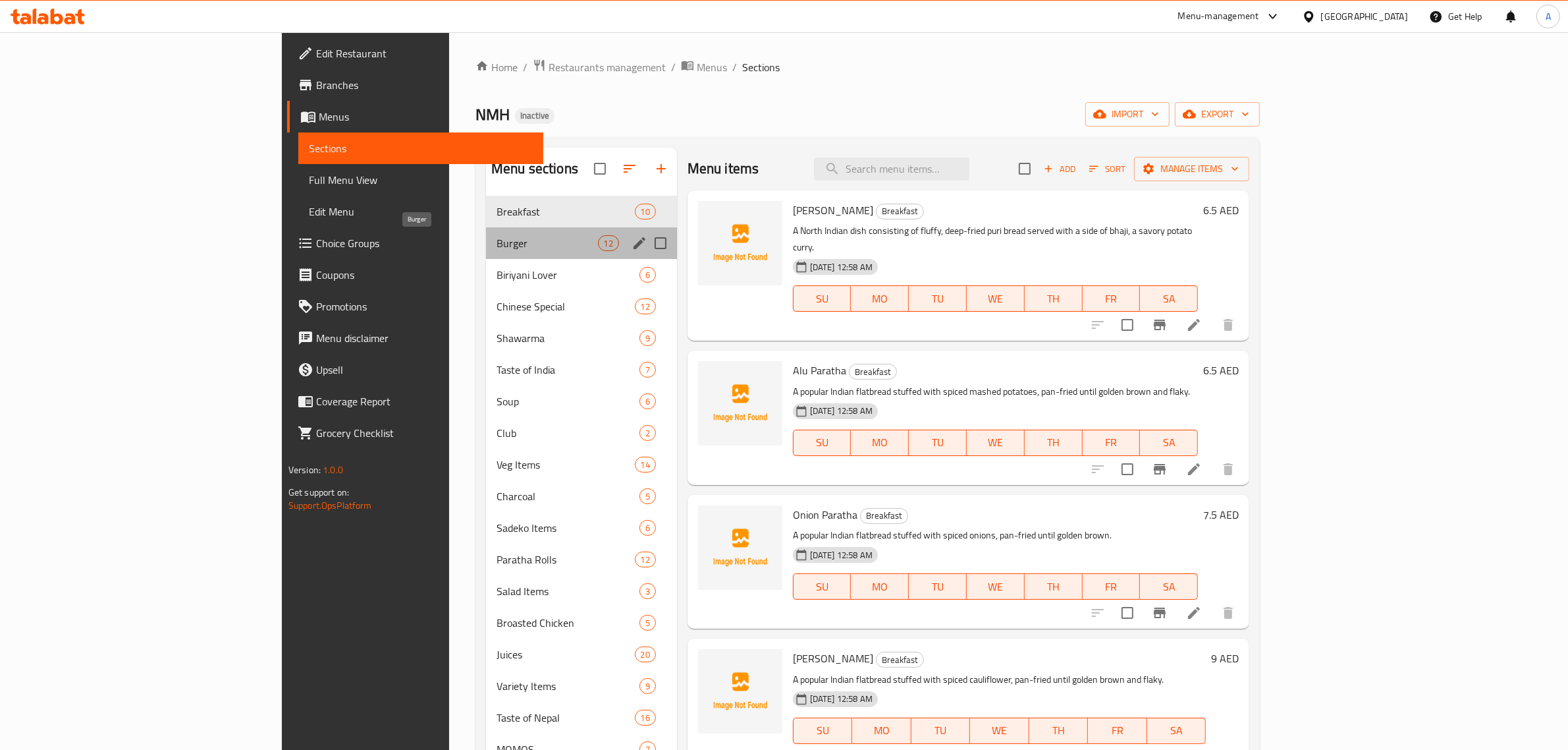
click at [501, 242] on span "Burger" at bounding box center [547, 243] width 100 height 16
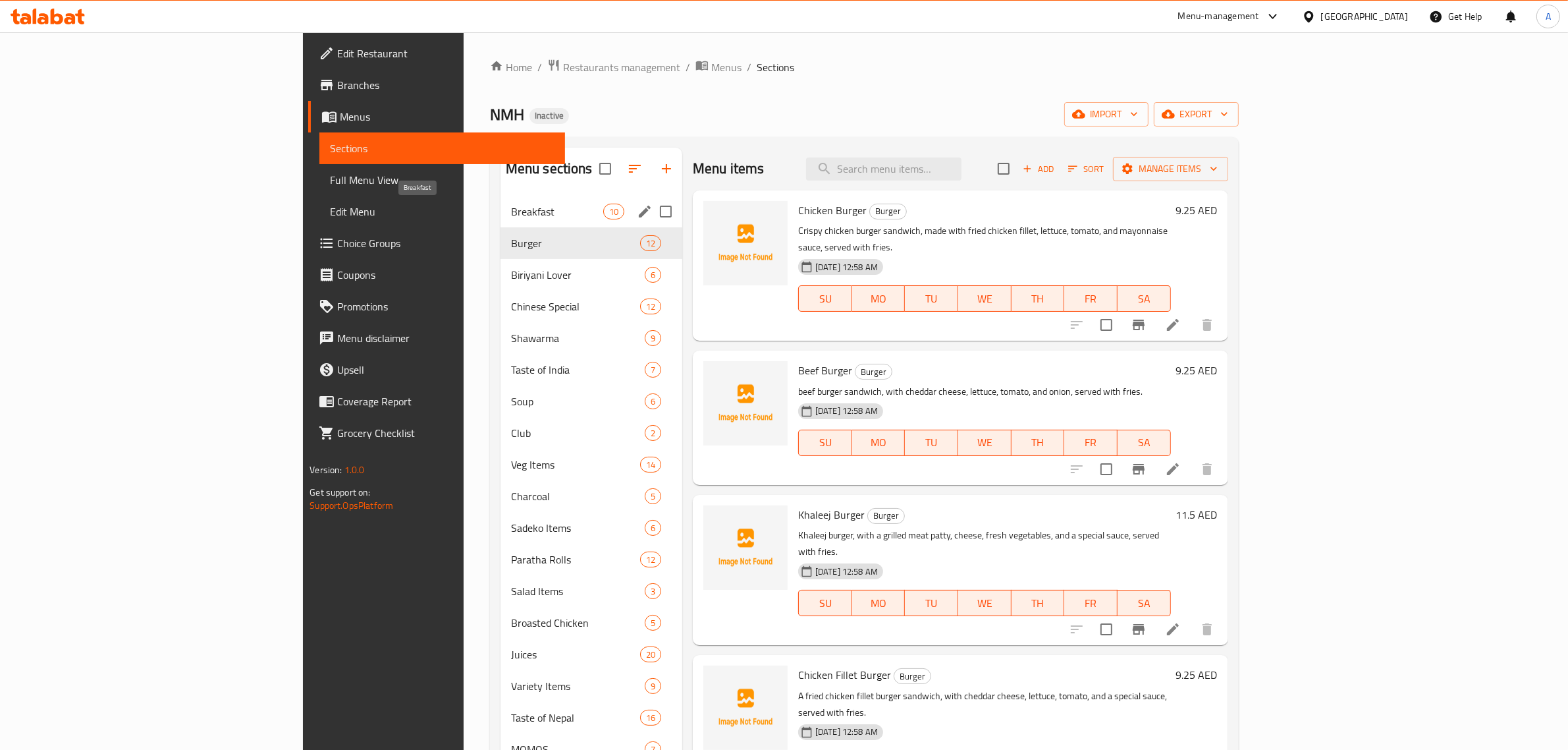
click at [511, 214] on span "Breakfast" at bounding box center [557, 212] width 92 height 16
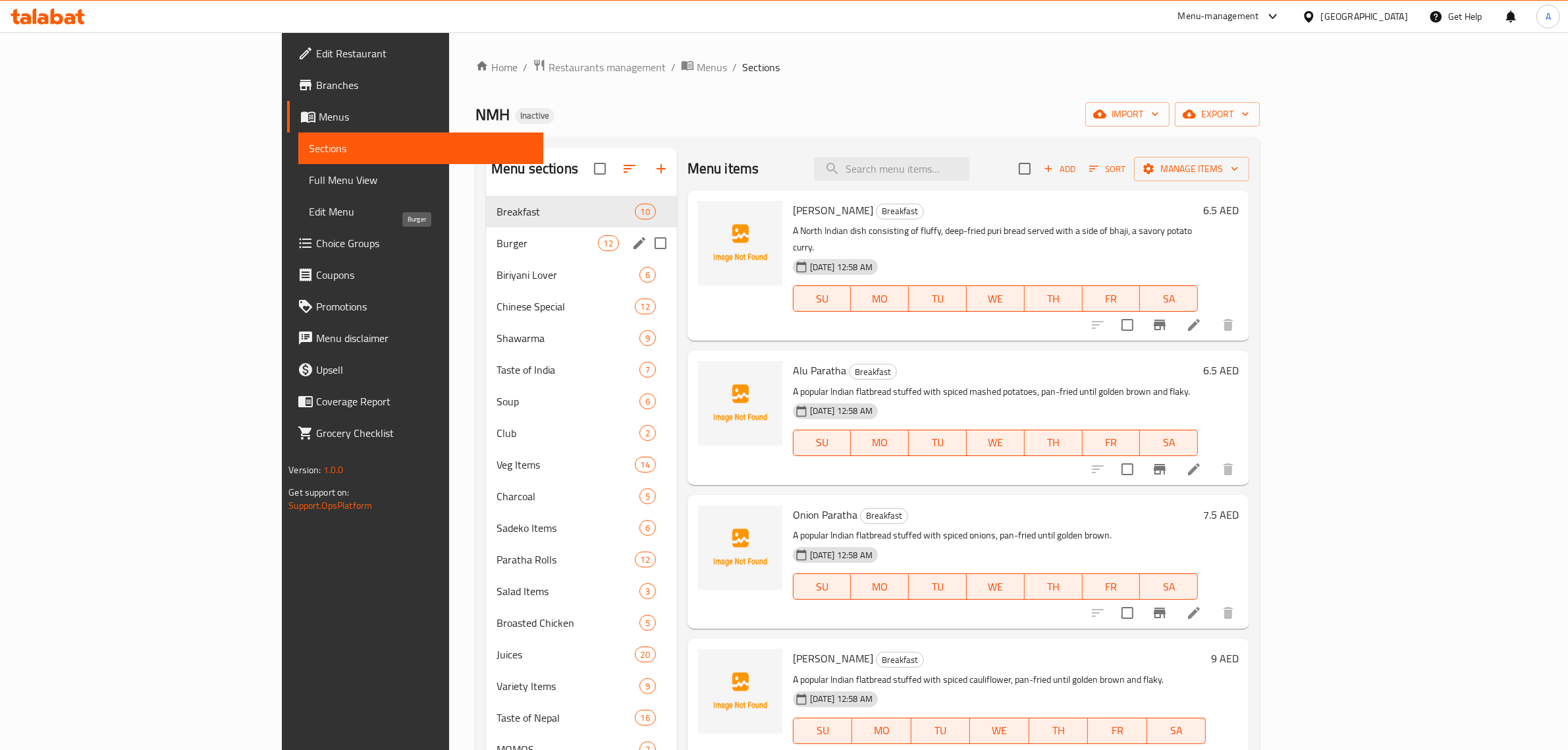
click at [497, 237] on span "Burger" at bounding box center [547, 243] width 100 height 16
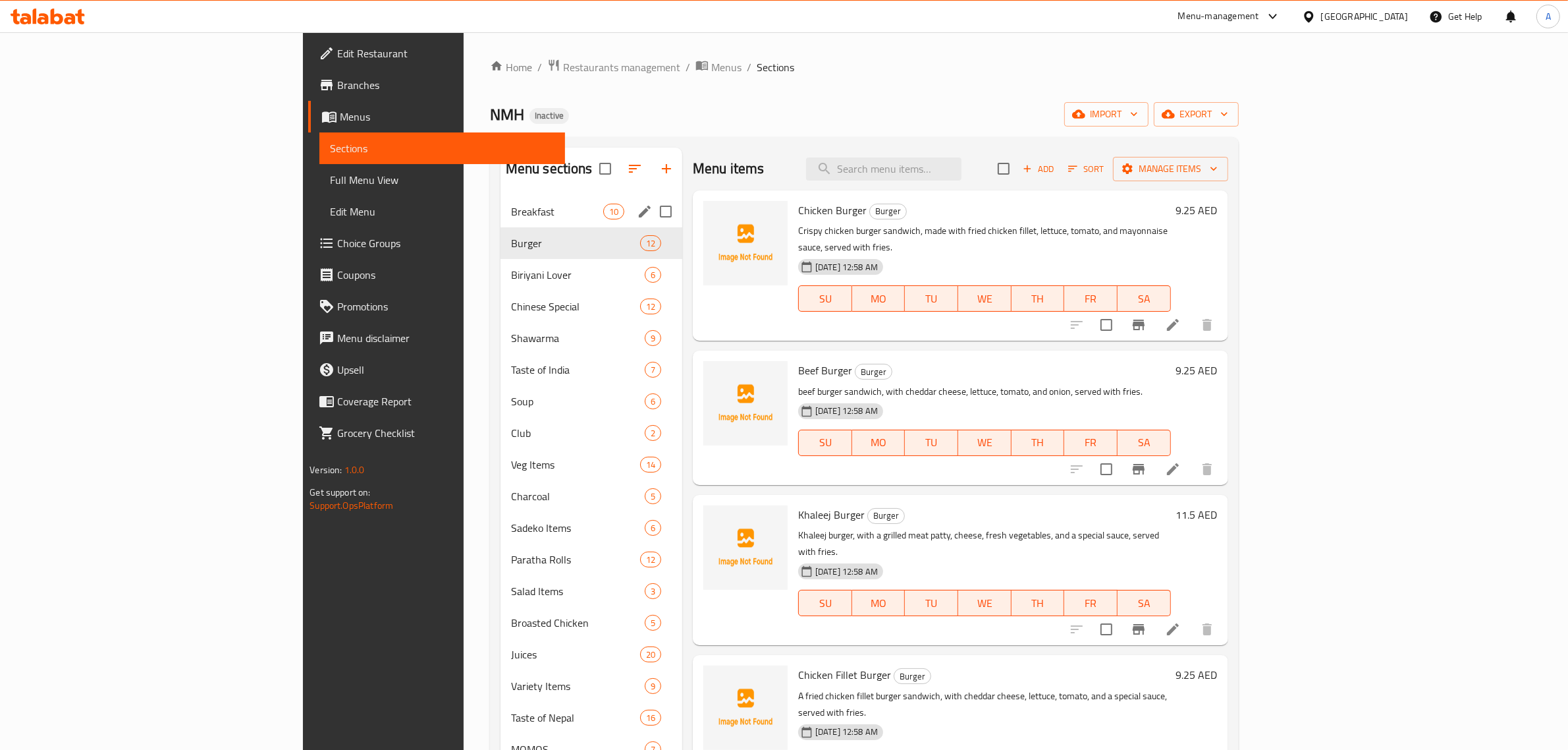
click at [501, 224] on div "Breakfast 10" at bounding box center [591, 211] width 182 height 31
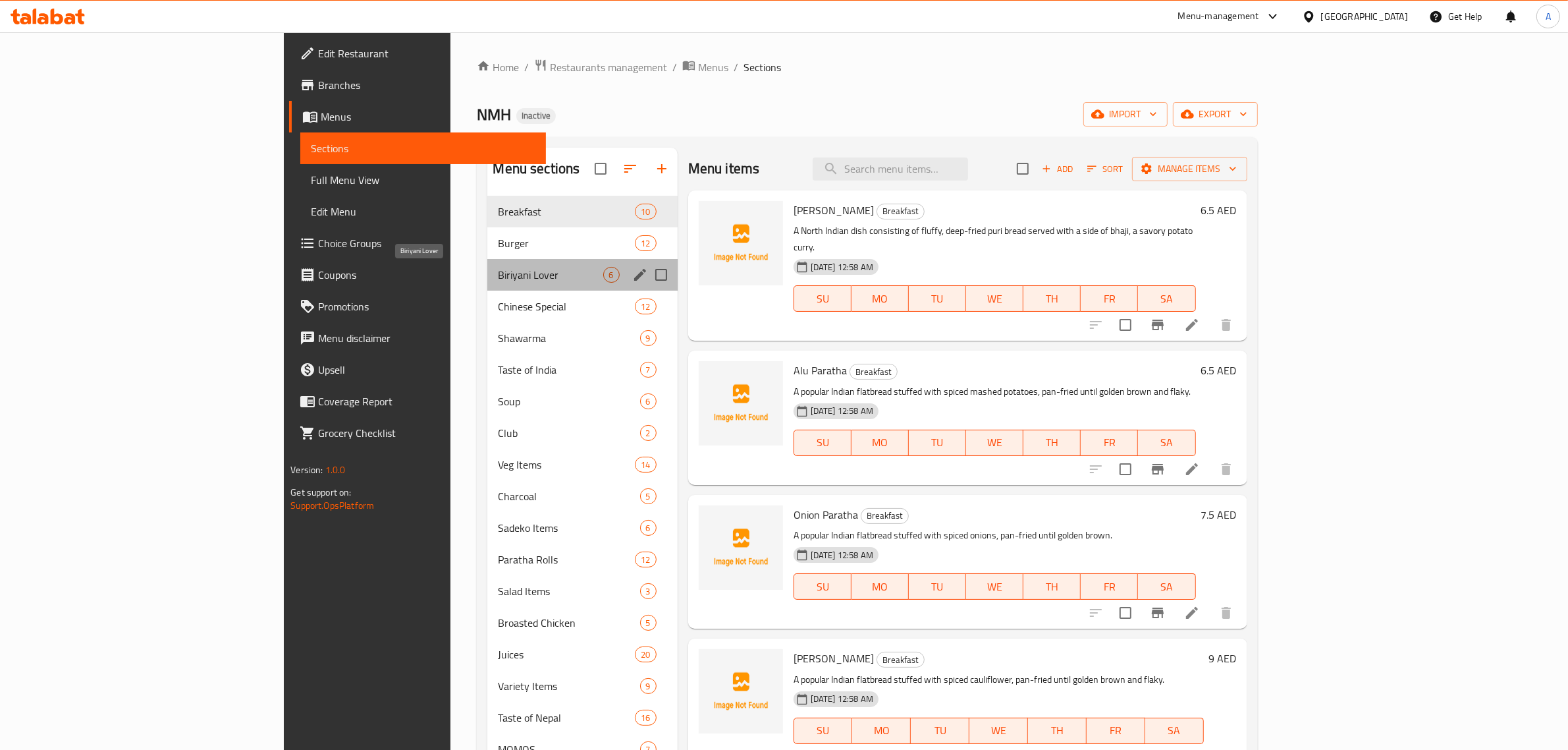
click at [498, 270] on span "Biriyani Lover" at bounding box center [550, 275] width 105 height 16
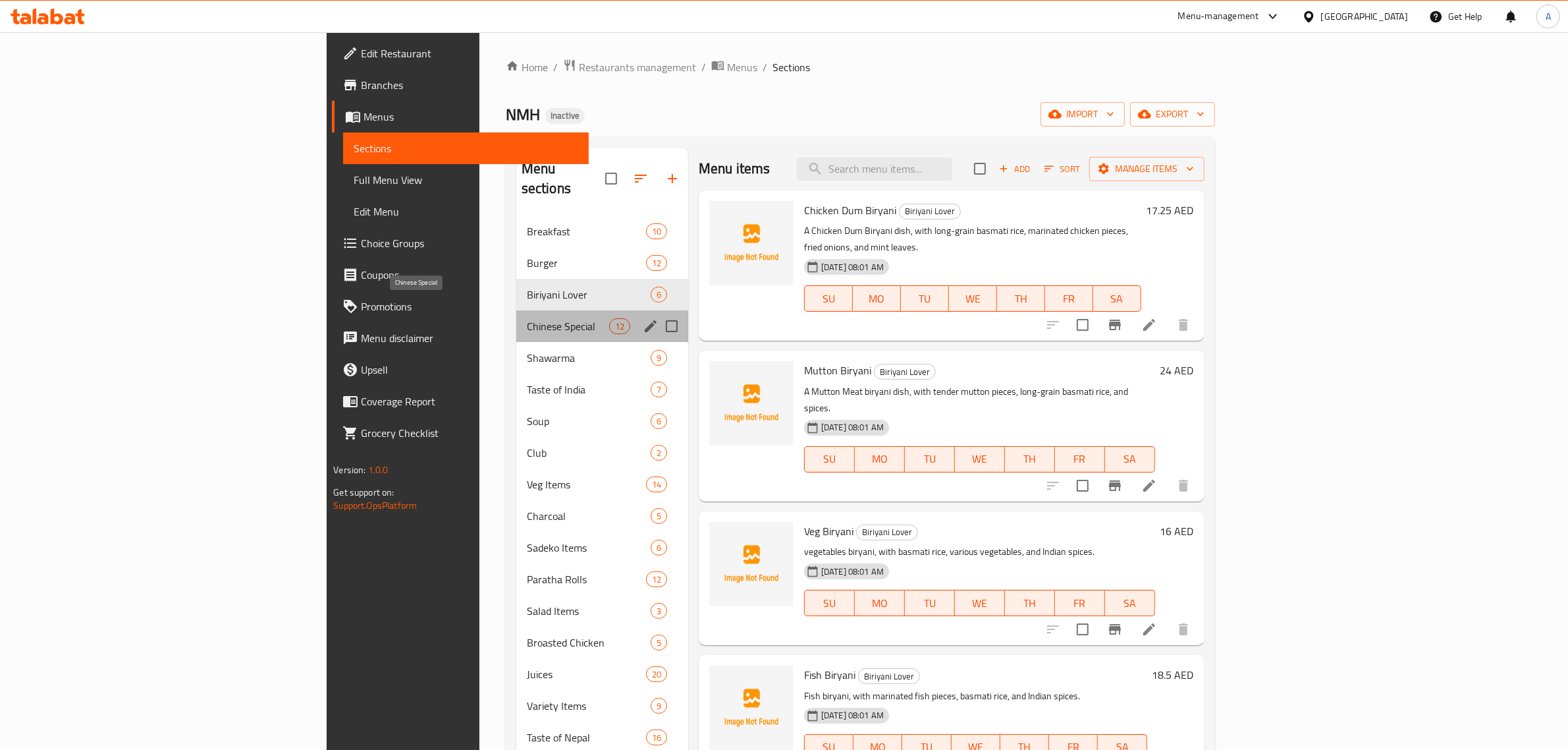
click at [527, 318] on span "Chinese Special" at bounding box center [568, 327] width 83 height 16
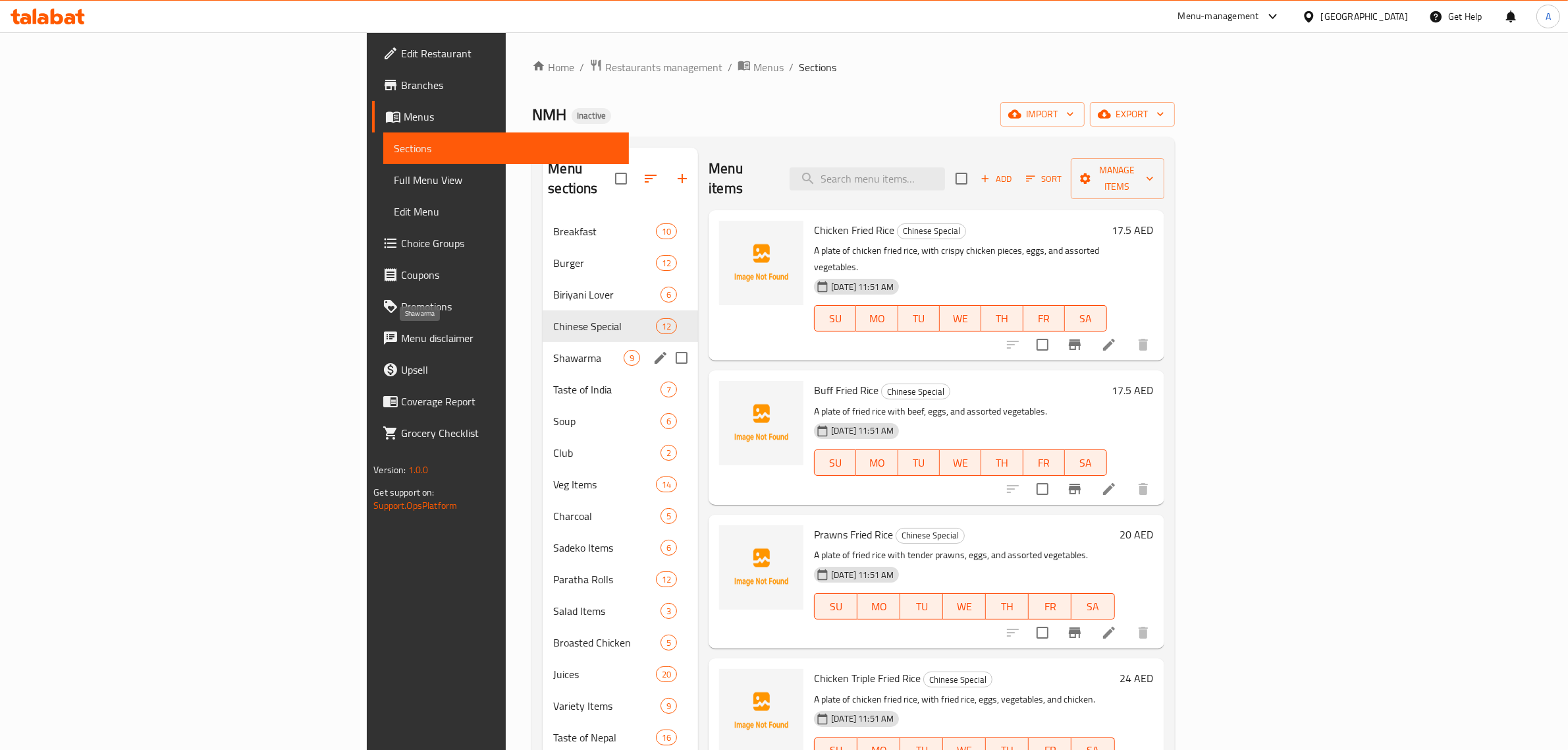
click at [543, 349] on div "Shawarma 9" at bounding box center [620, 357] width 155 height 31
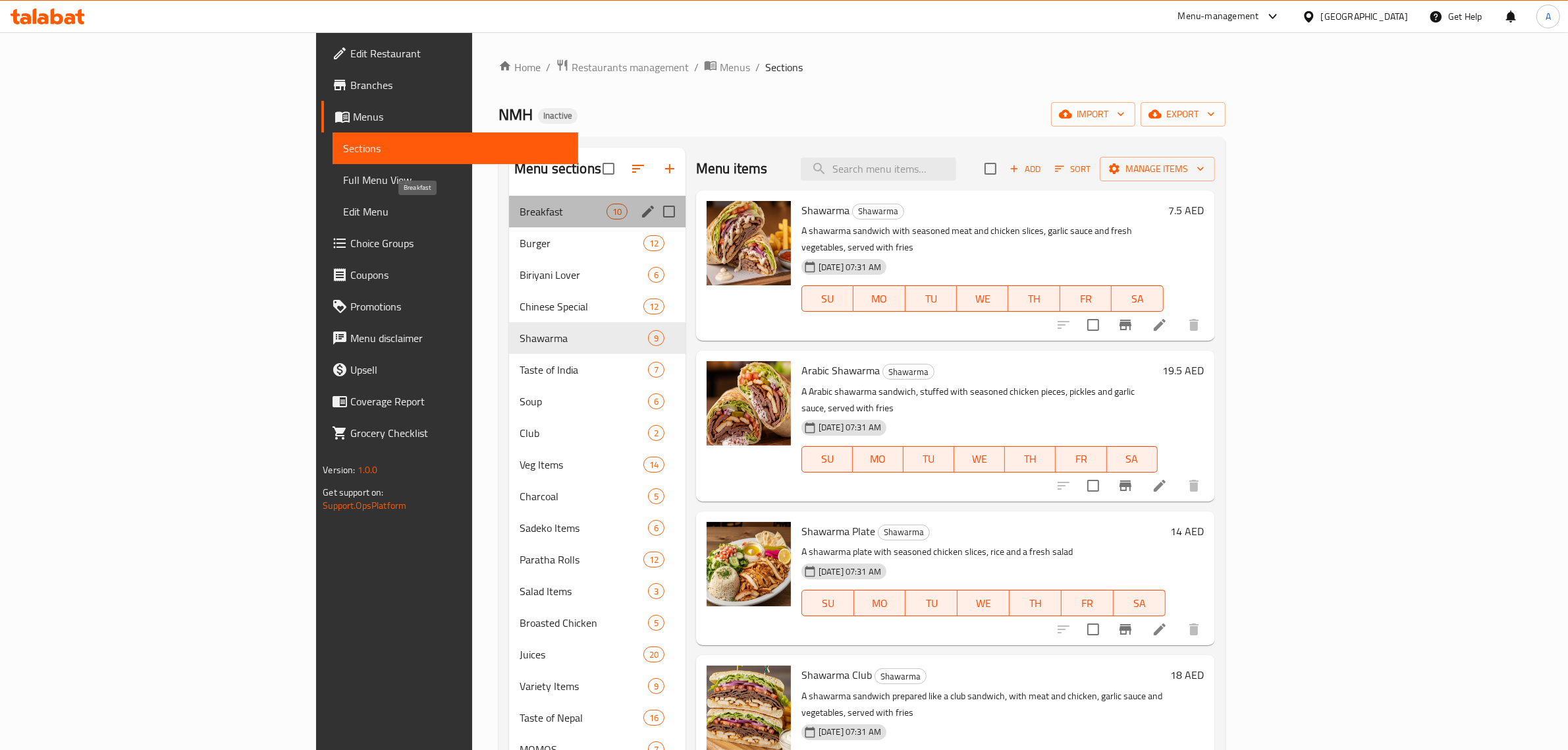
click at [519, 214] on span "Breakfast" at bounding box center [562, 212] width 87 height 16
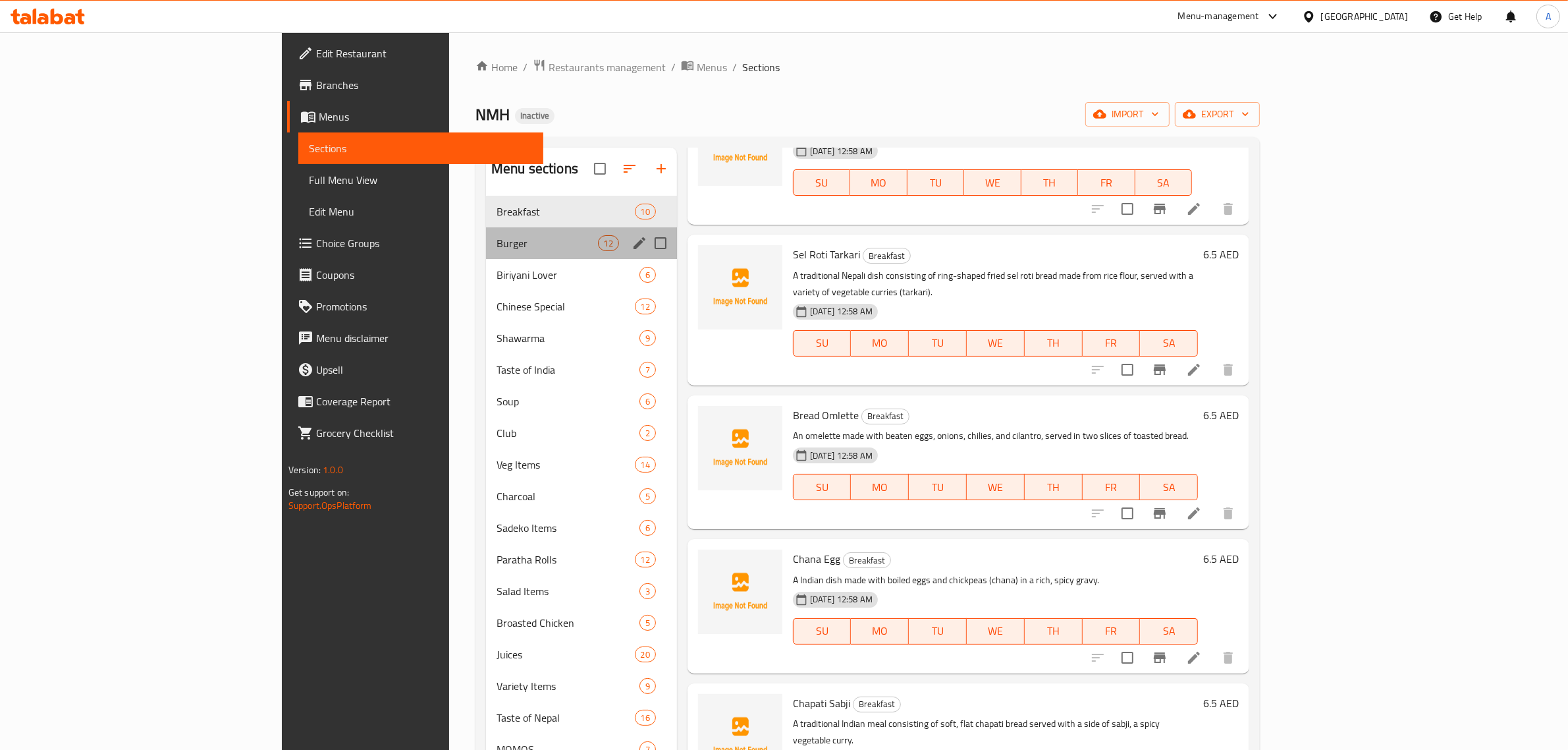
click at [486, 228] on div "Burger 12" at bounding box center [581, 242] width 191 height 31
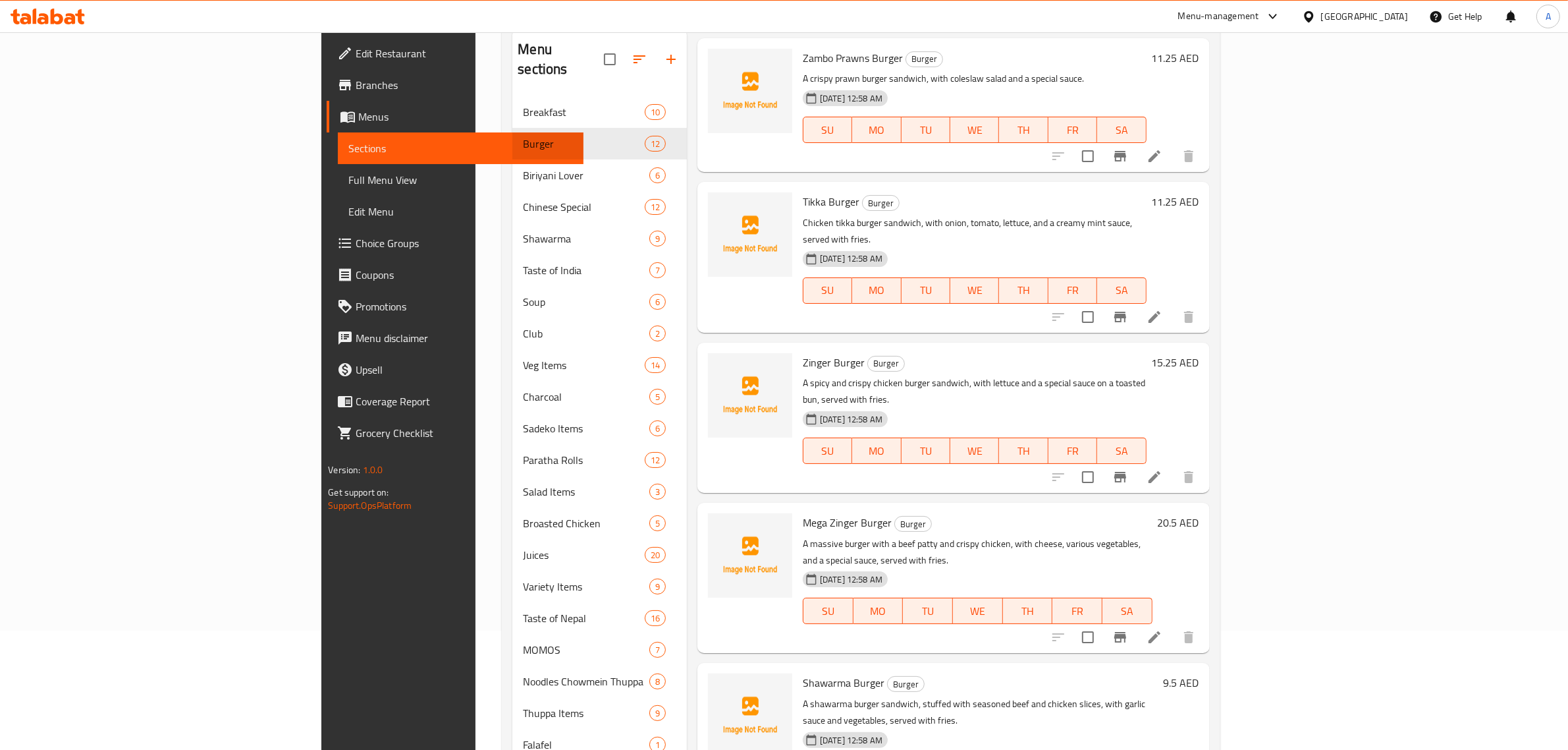
scroll to position [214, 0]
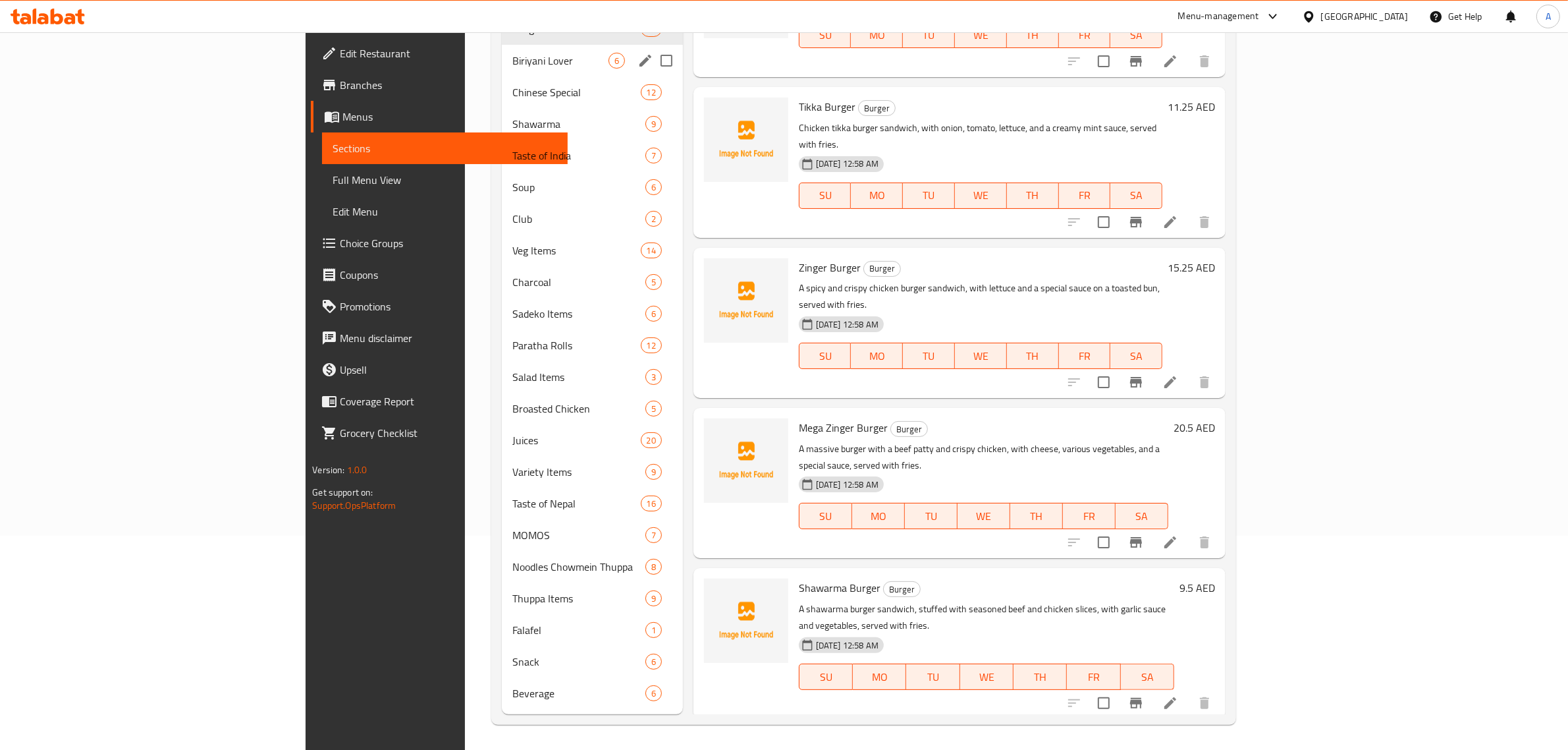
click at [502, 69] on div "Biriyani Lover 6" at bounding box center [593, 60] width 181 height 31
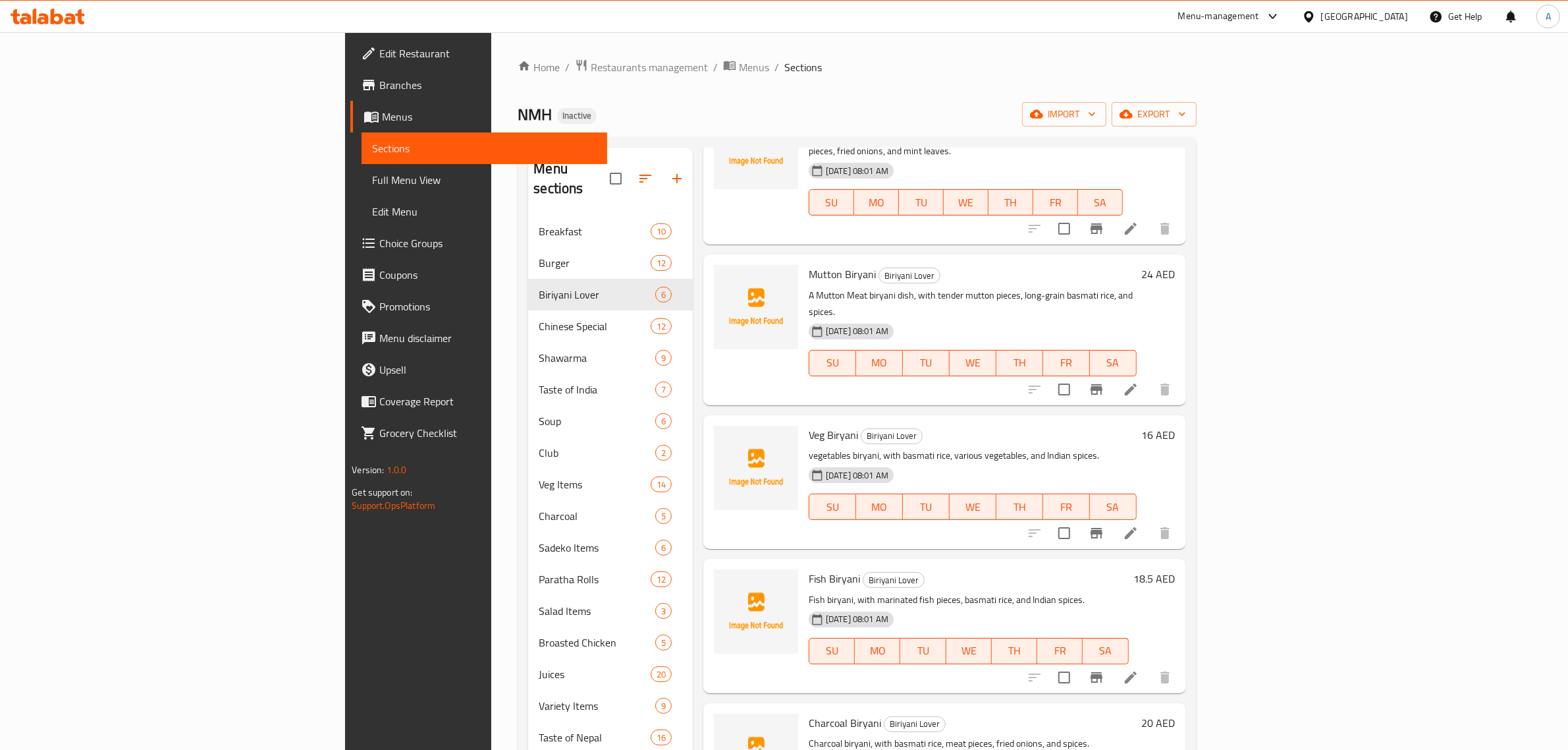
scroll to position [214, 0]
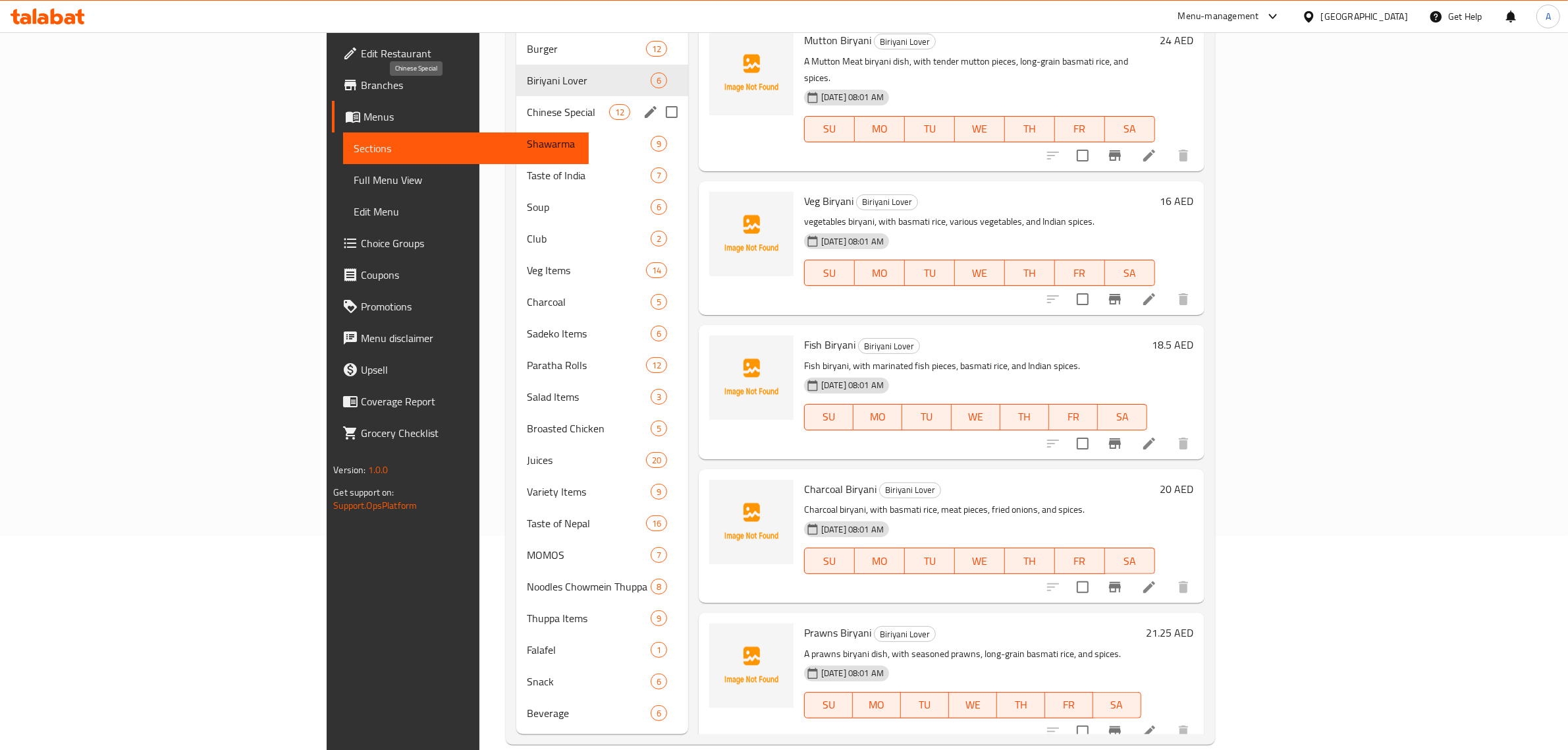
click at [527, 104] on span "Chinese Special" at bounding box center [568, 112] width 83 height 16
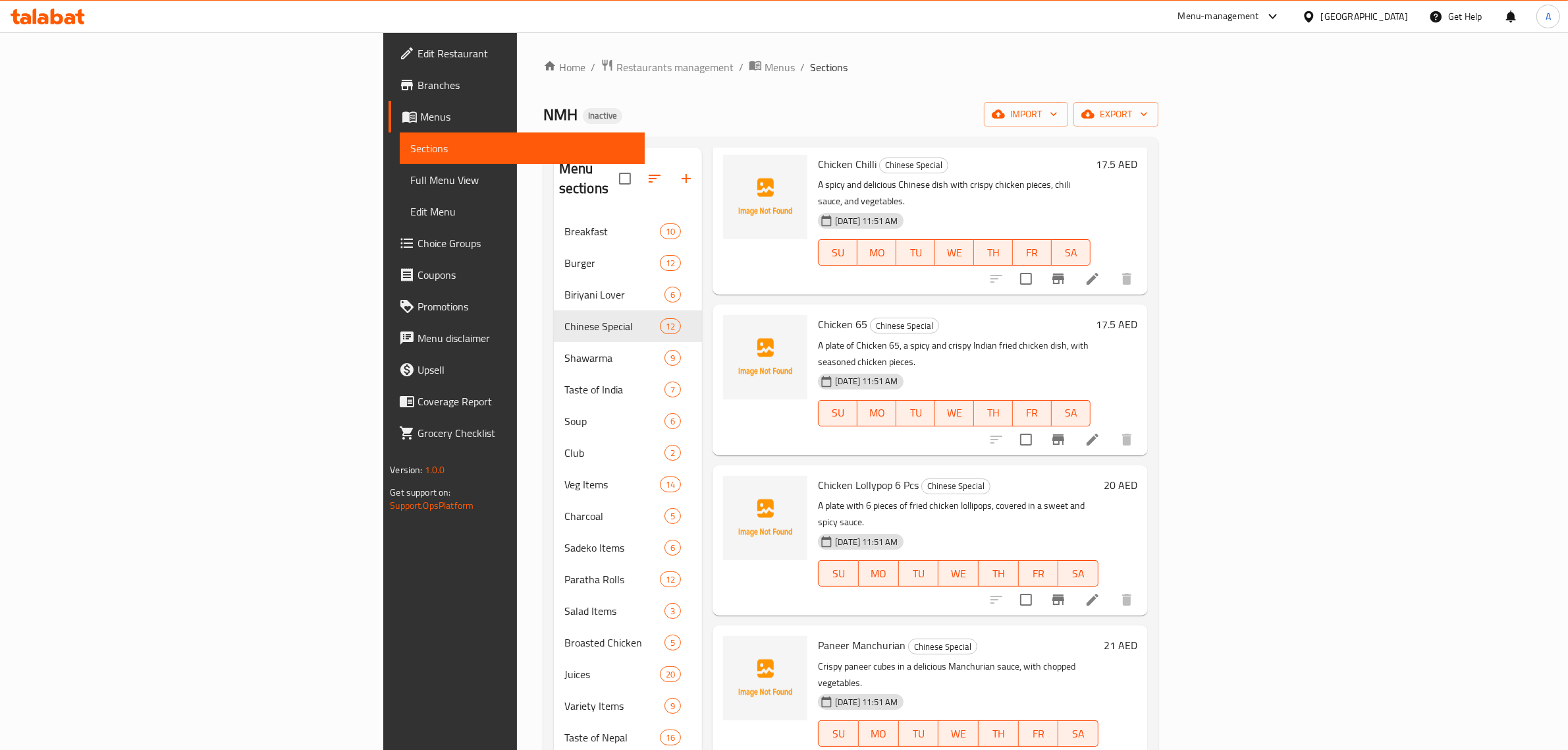
scroll to position [214, 0]
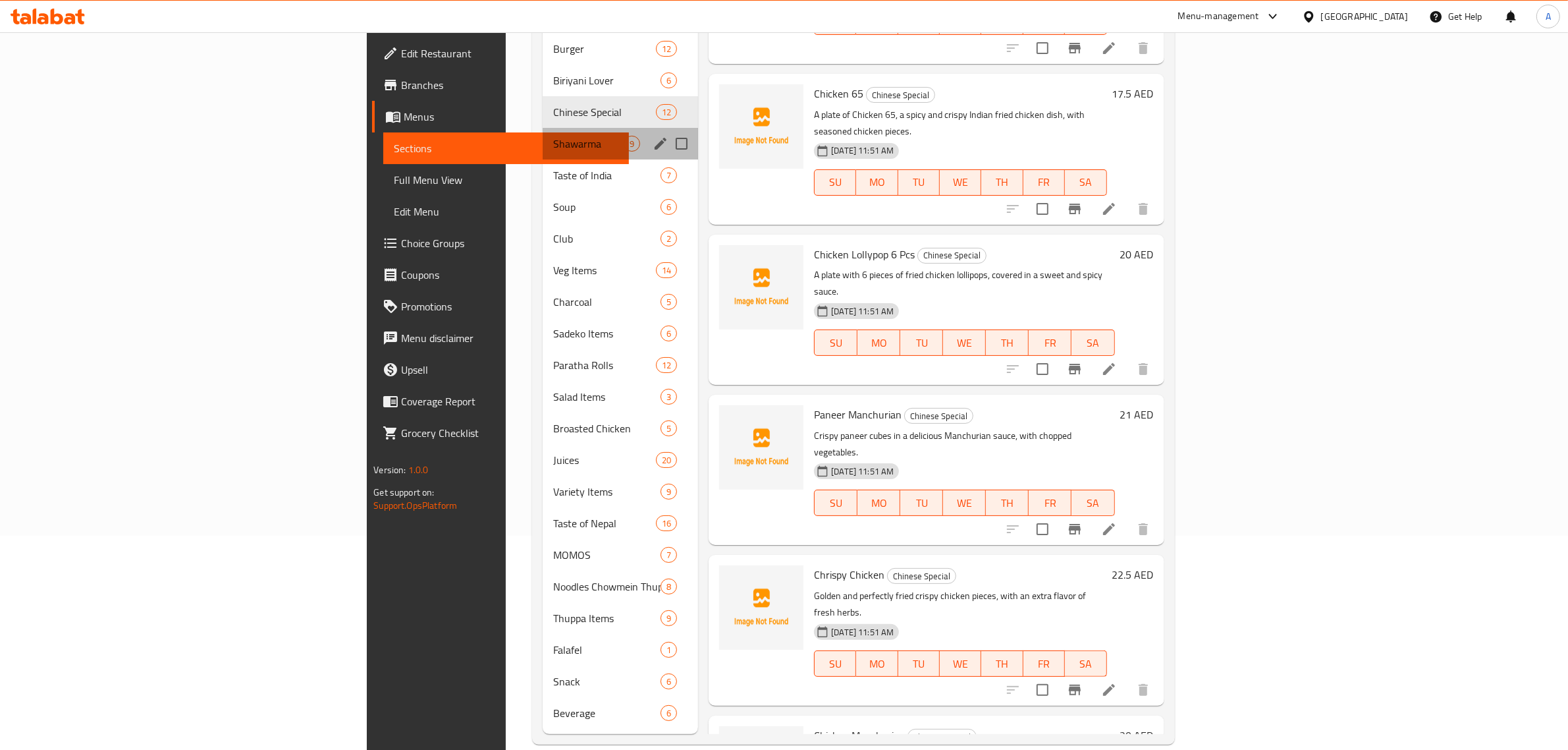
click at [543, 134] on div "Shawarma 9" at bounding box center [620, 143] width 155 height 31
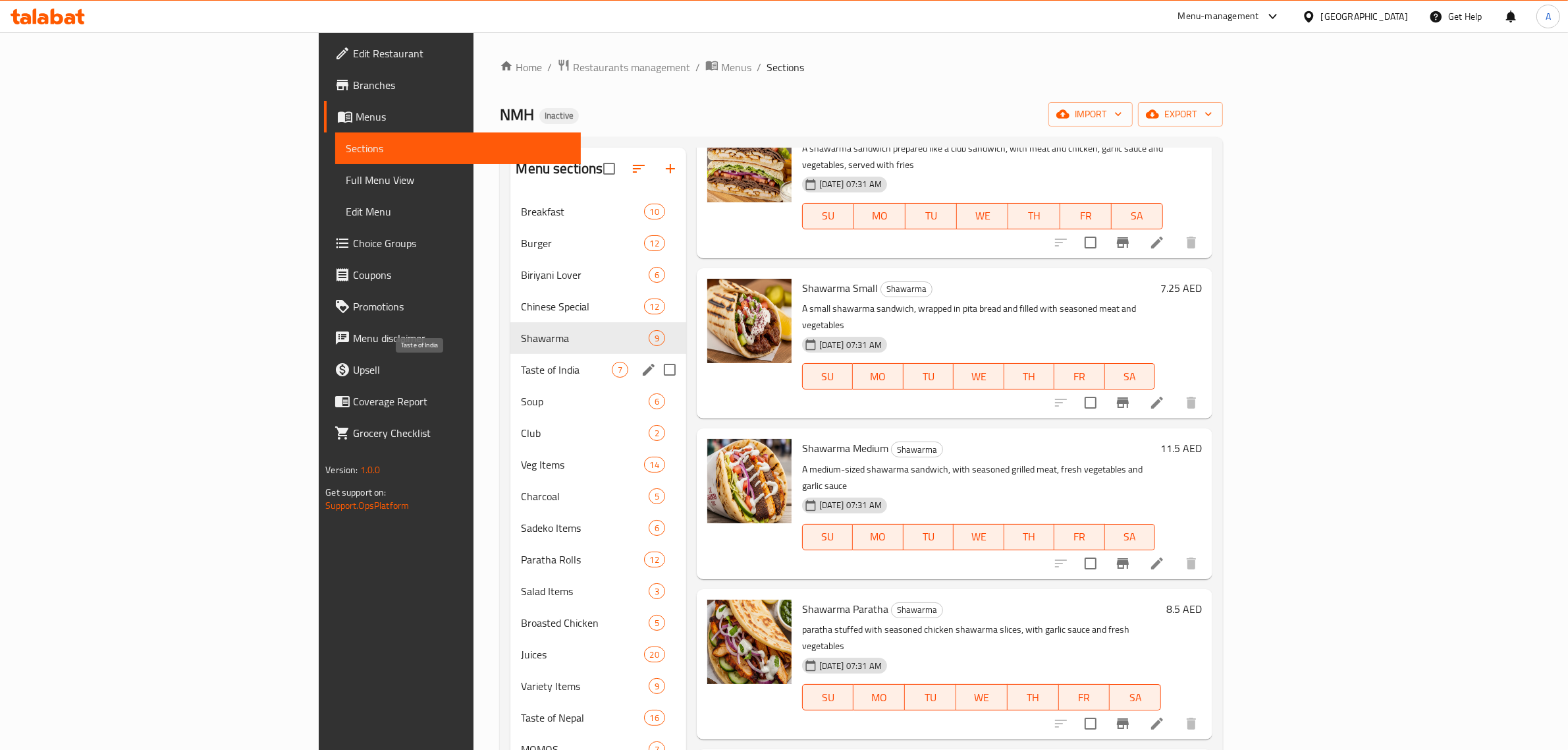
click at [521, 363] on span "Taste of India" at bounding box center [566, 370] width 91 height 16
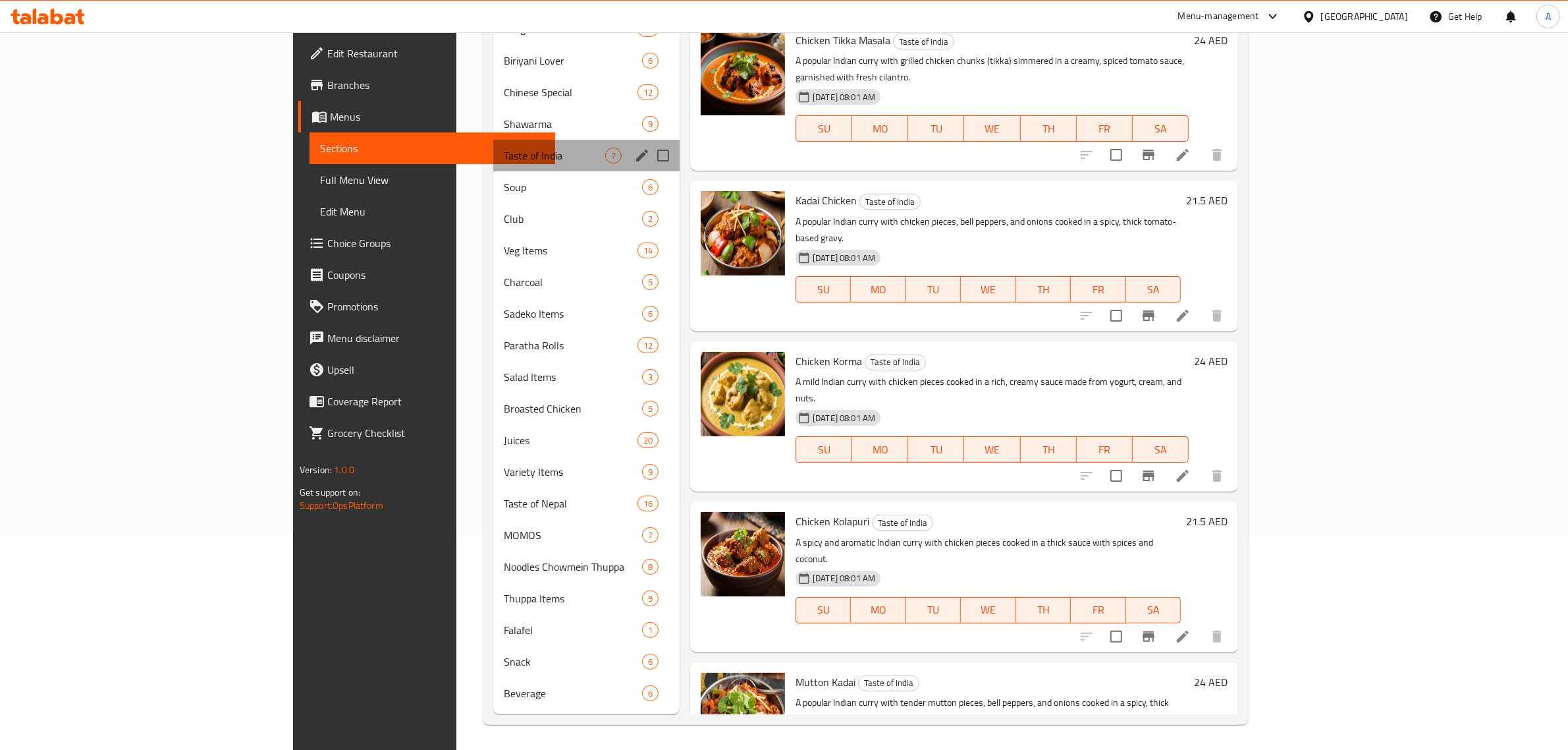
click at [493, 170] on div "Taste of India 7" at bounding box center [587, 155] width 187 height 31
click at [504, 185] on span "Soup" at bounding box center [554, 188] width 101 height 16
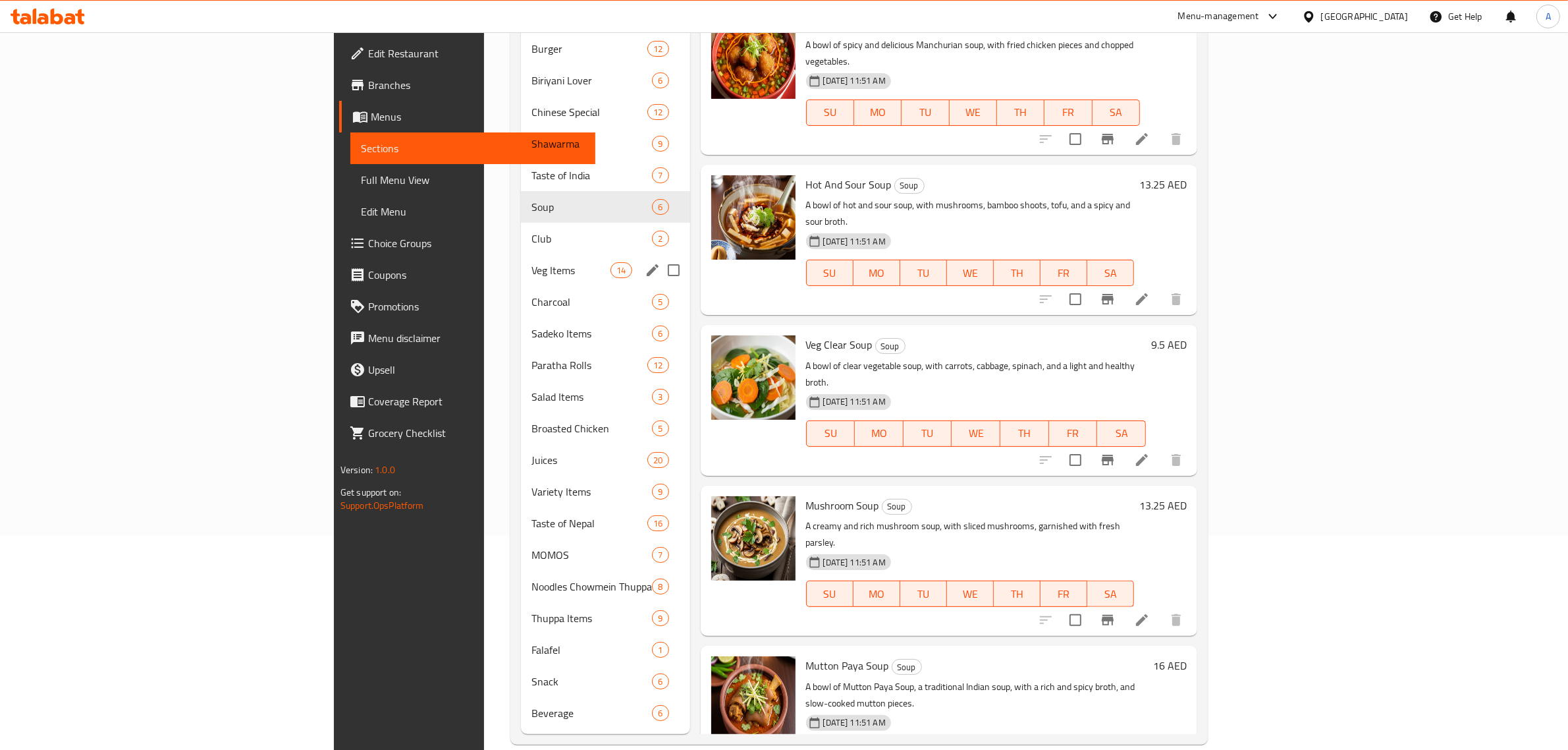
click at [521, 254] on div "Veg Items 14" at bounding box center [605, 269] width 170 height 31
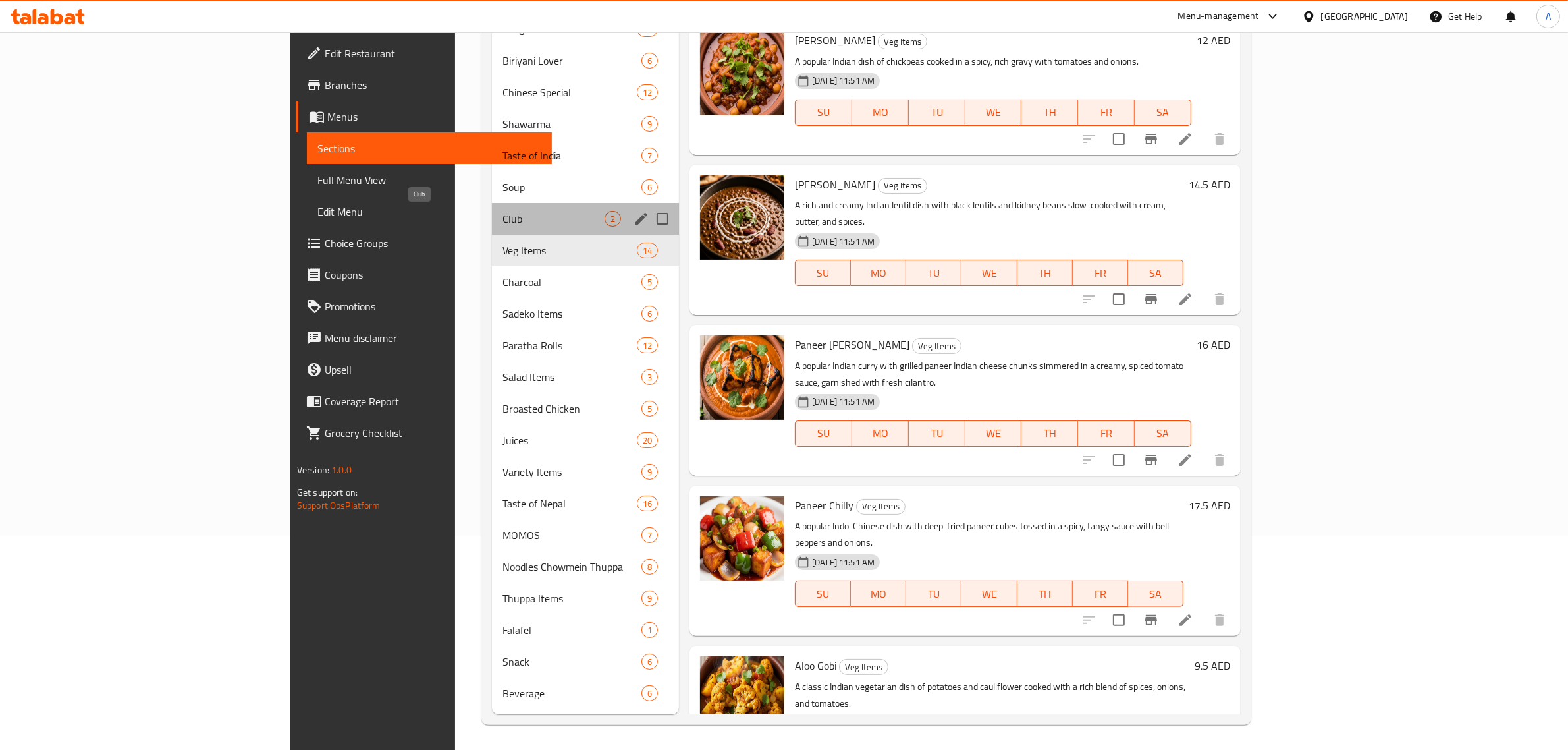
click at [502, 222] on span "Club" at bounding box center [553, 219] width 102 height 16
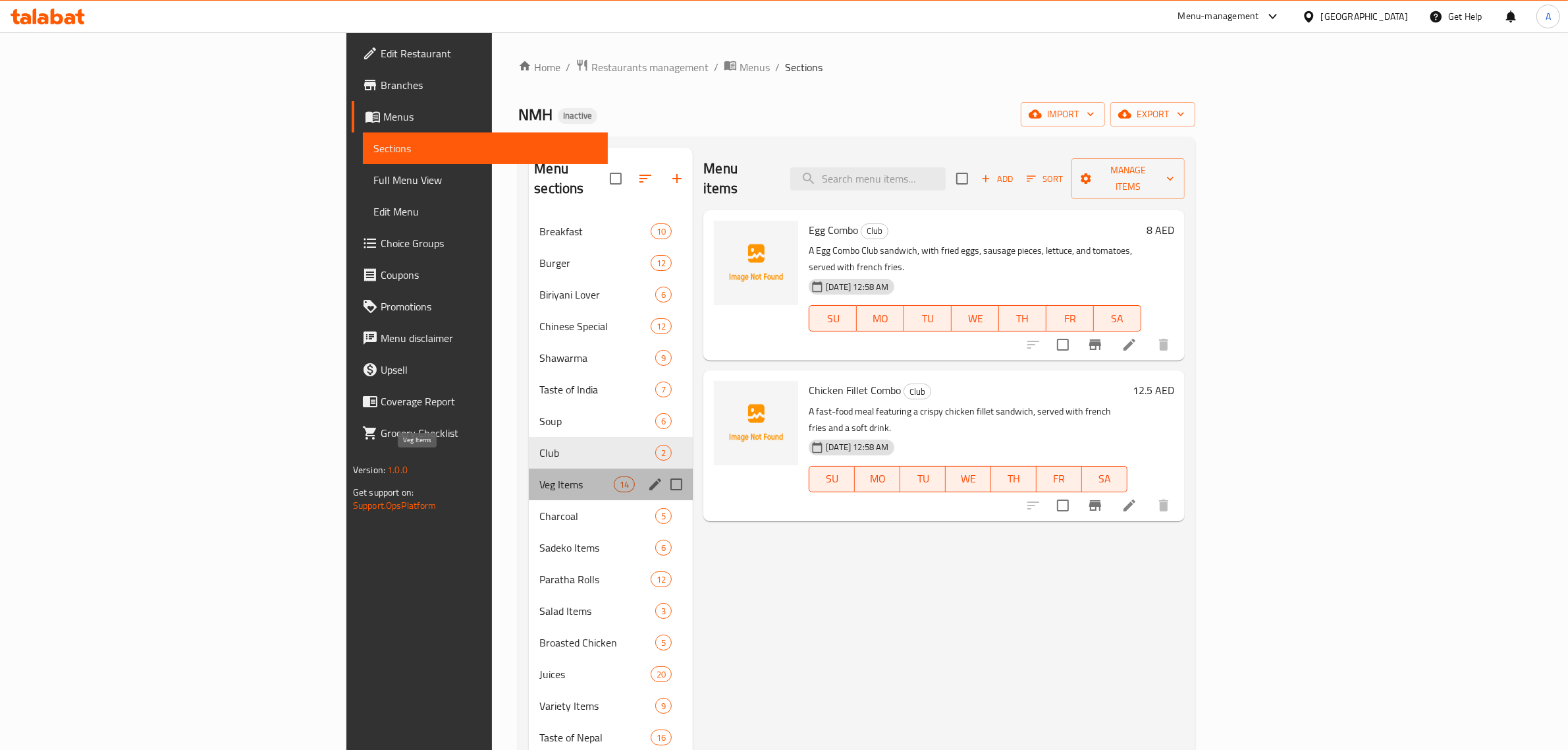
click at [539, 476] on span "Veg Items" at bounding box center [576, 484] width 74 height 16
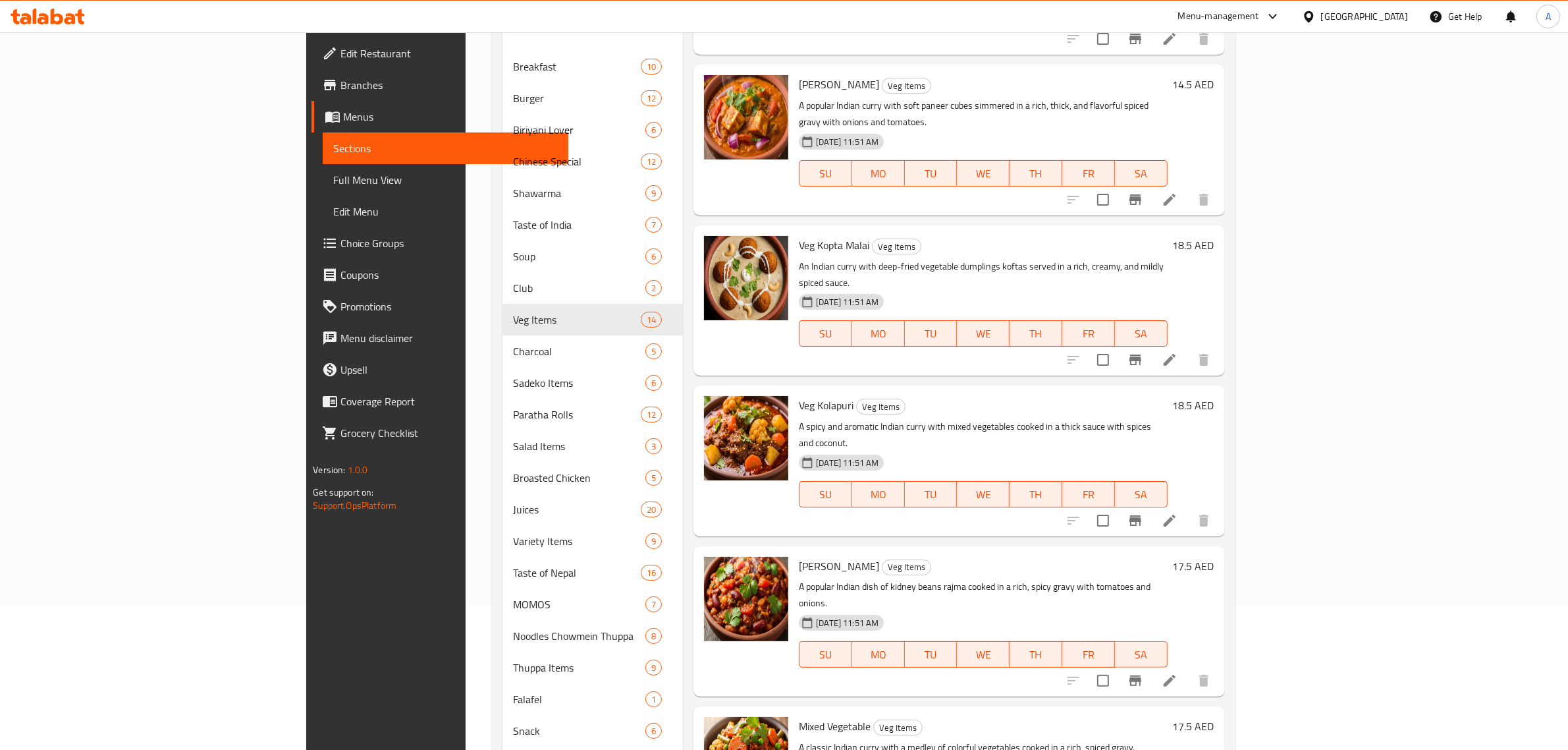
scroll to position [214, 0]
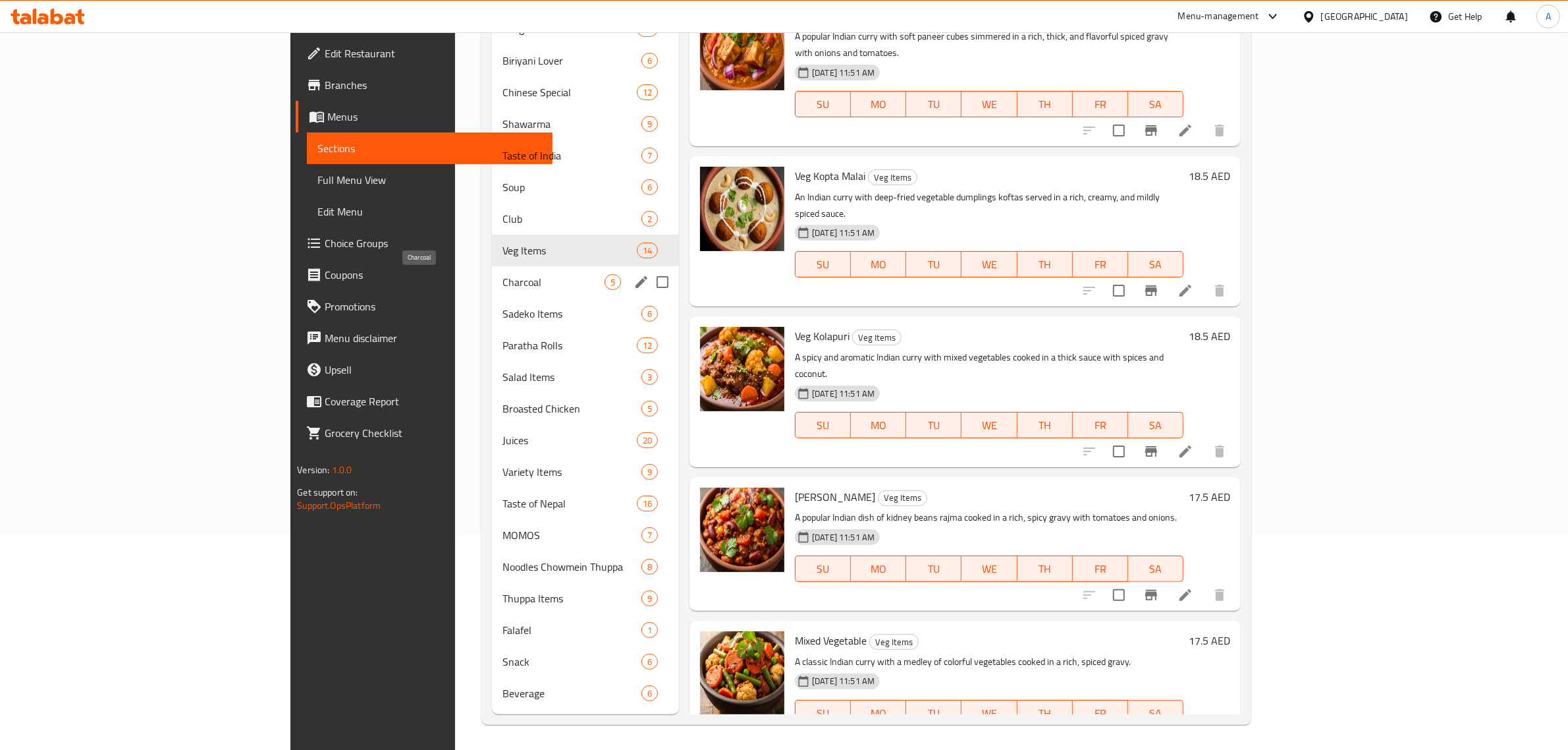
click at [502, 288] on span "Charcoal" at bounding box center [553, 282] width 102 height 16
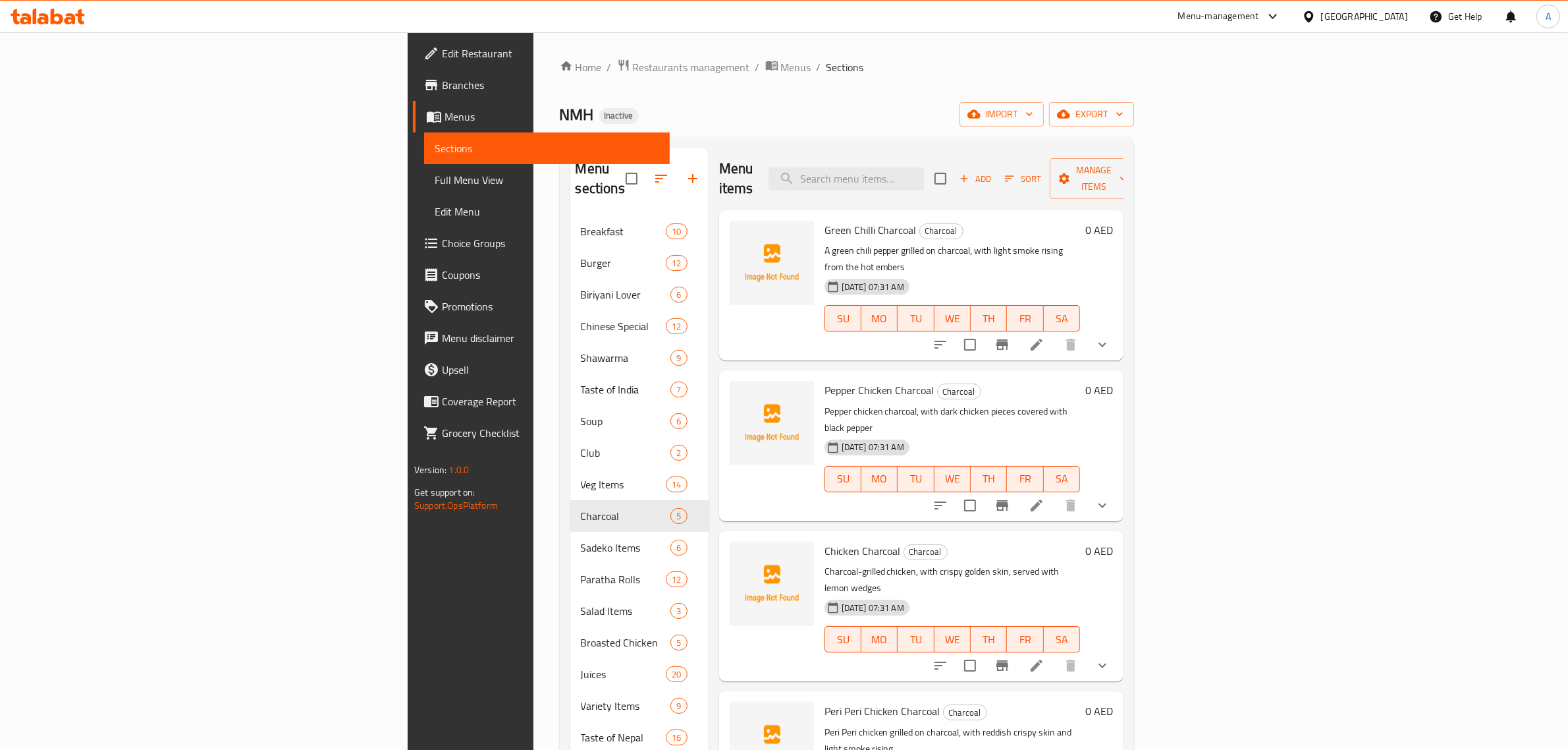
scroll to position [214, 0]
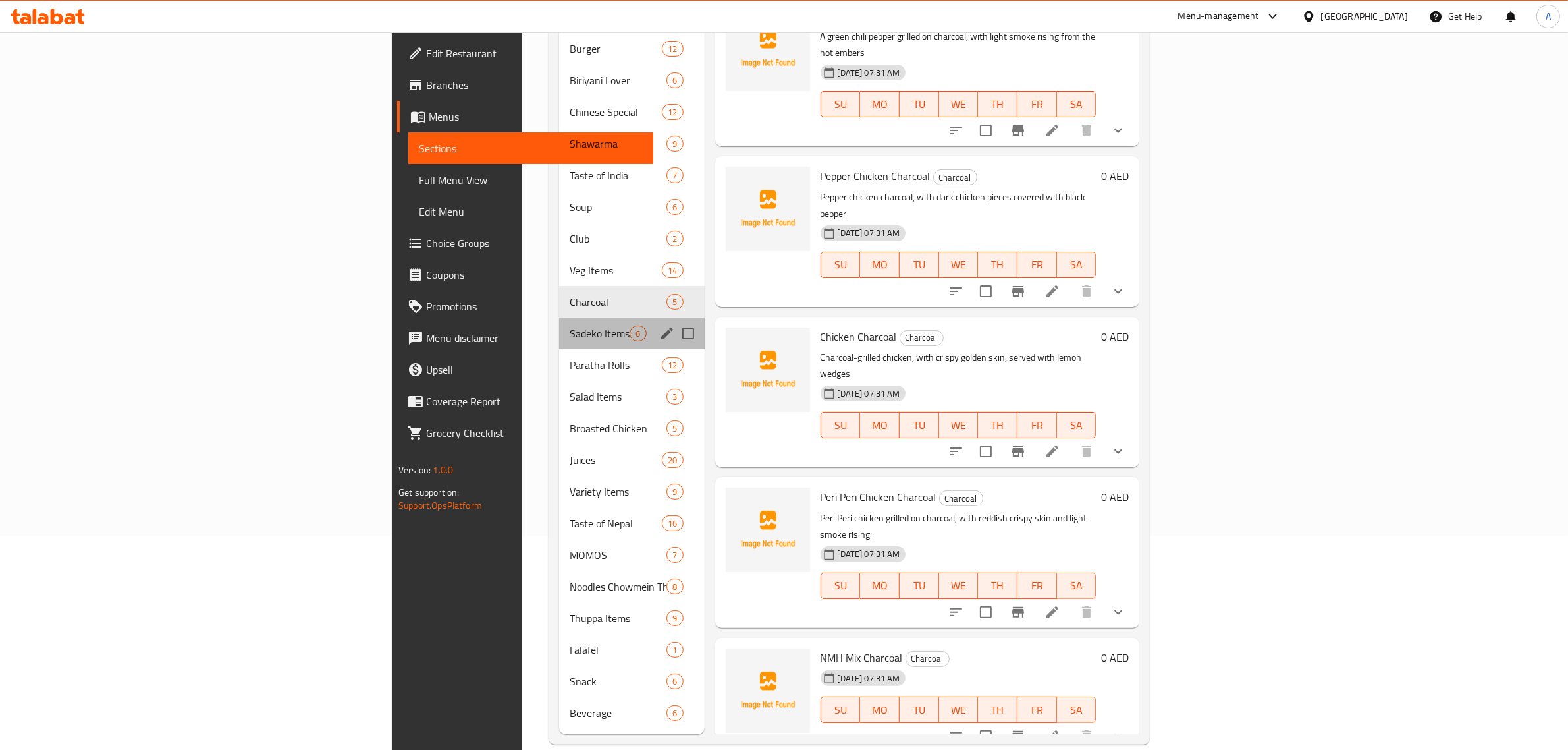
click at [559, 321] on div "Sadeko Items 6" at bounding box center [632, 333] width 145 height 31
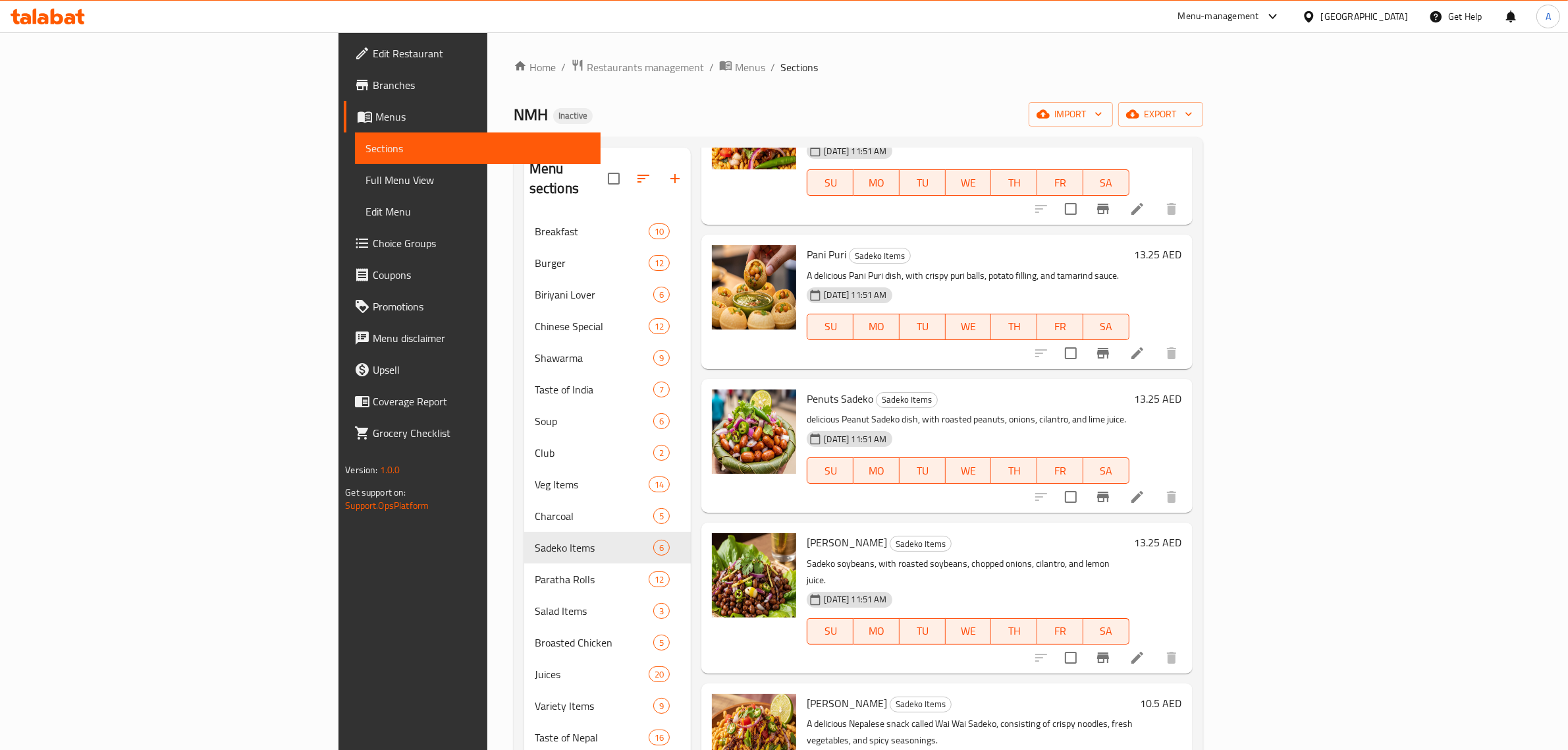
scroll to position [214, 0]
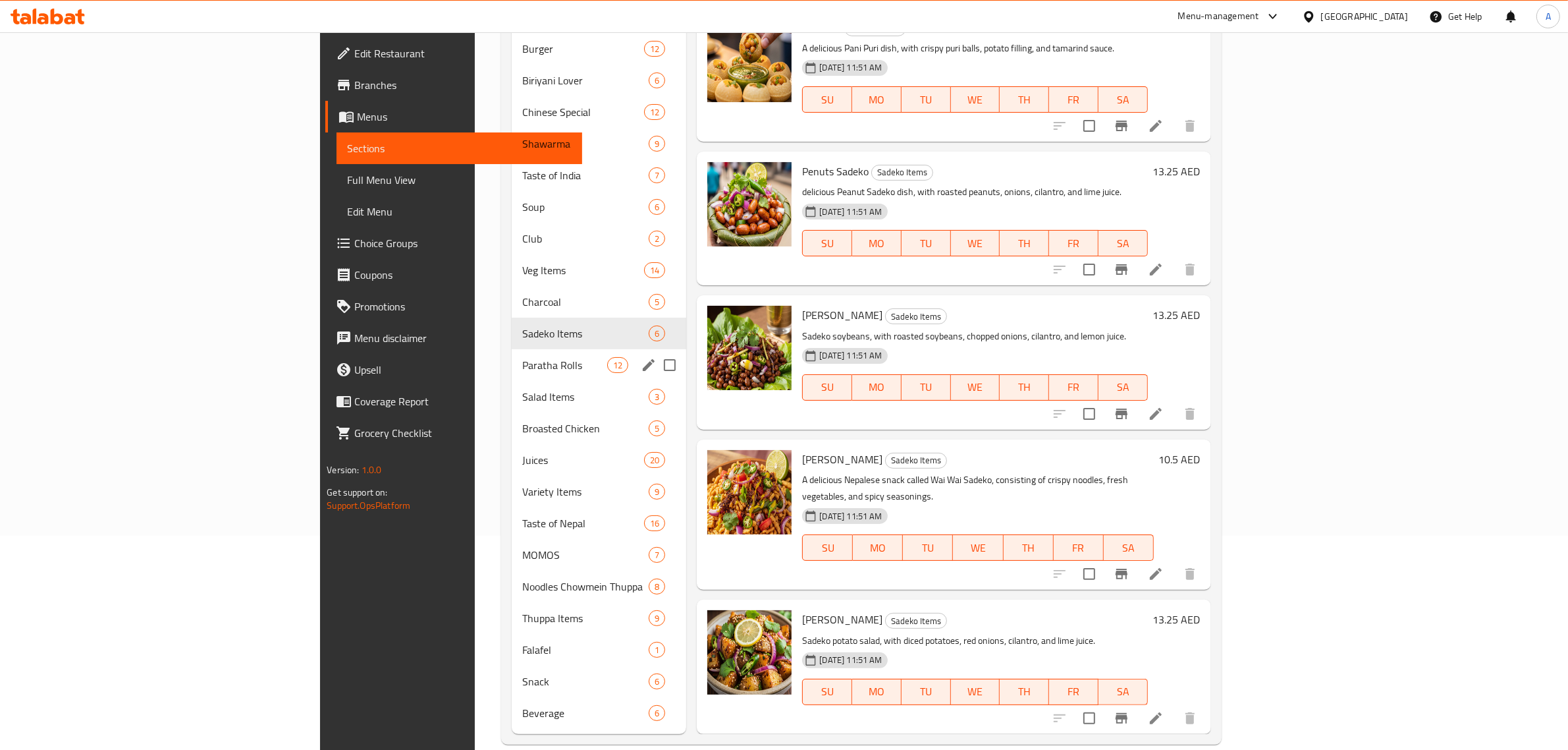
click at [522, 357] on span "Paratha Rolls" at bounding box center [564, 365] width 85 height 16
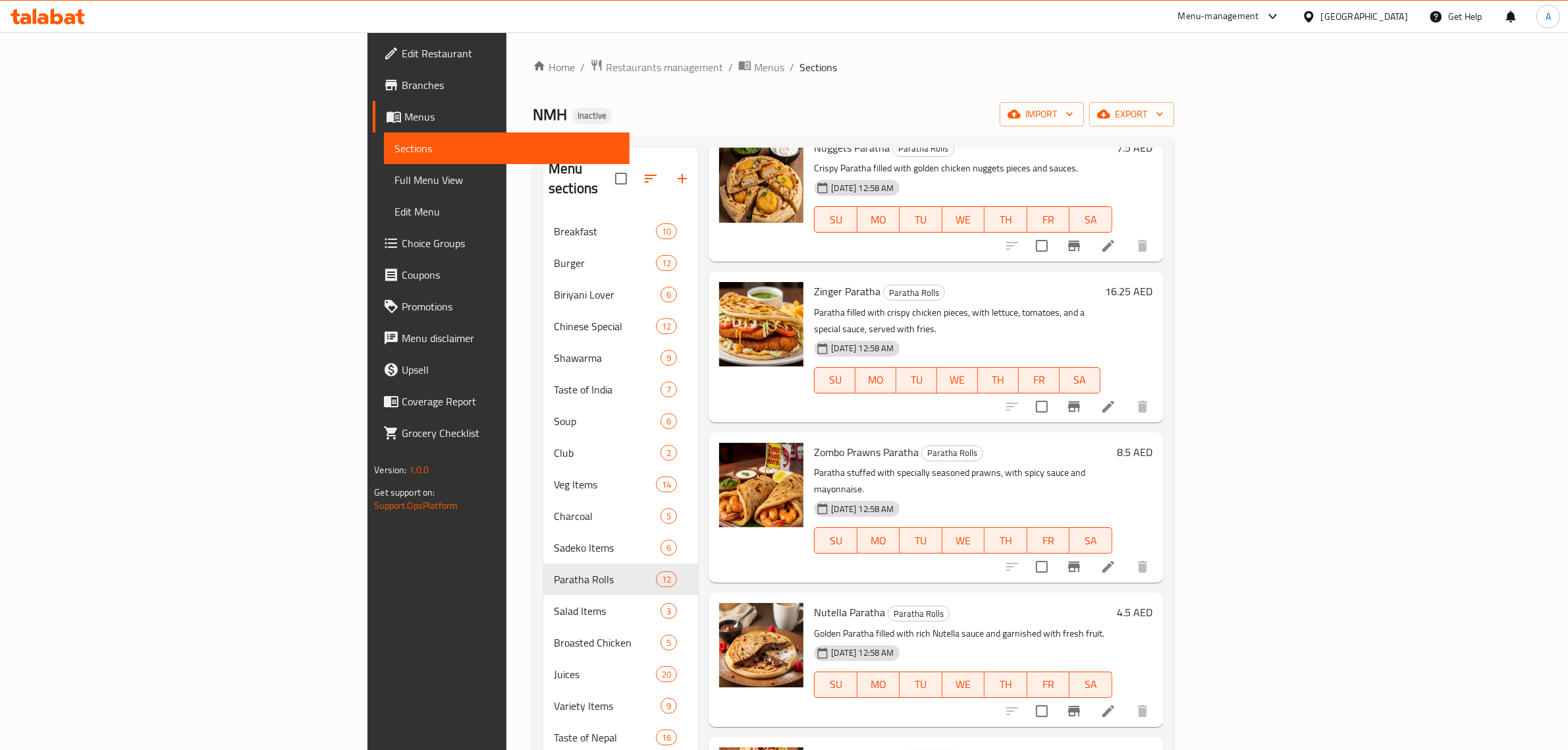
scroll to position [214, 0]
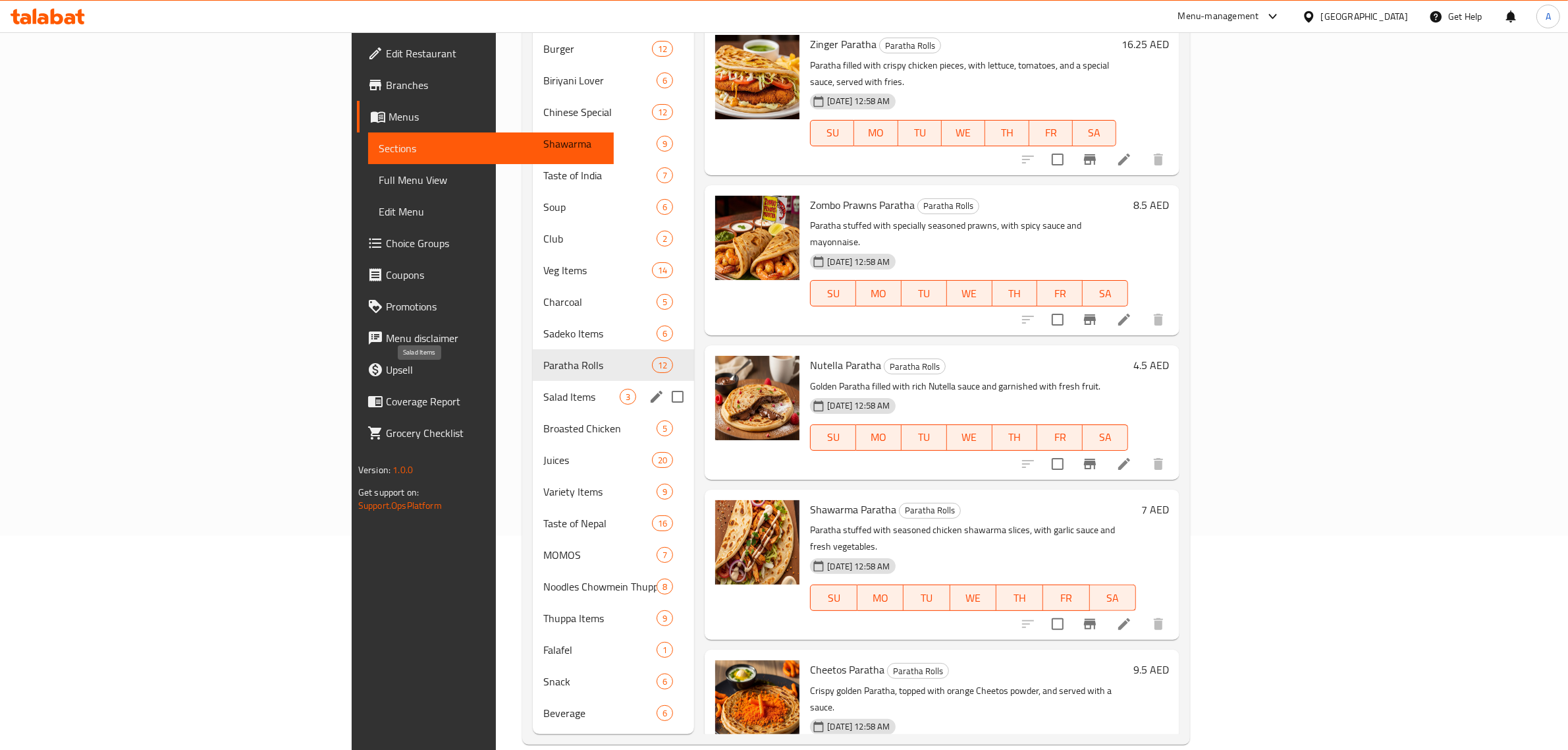
click at [544, 388] on span "Salad Items" at bounding box center [581, 397] width 76 height 16
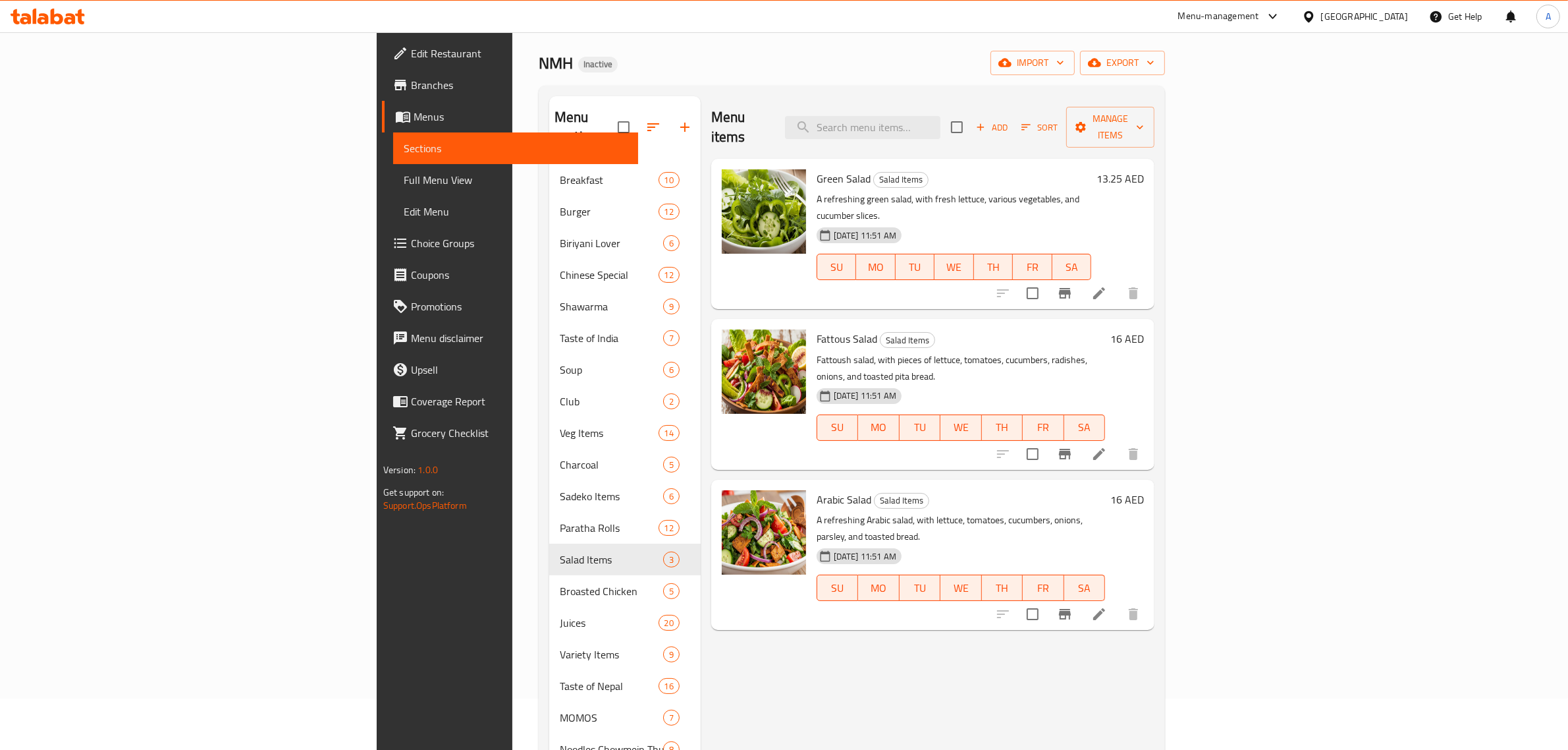
scroll to position [49, 0]
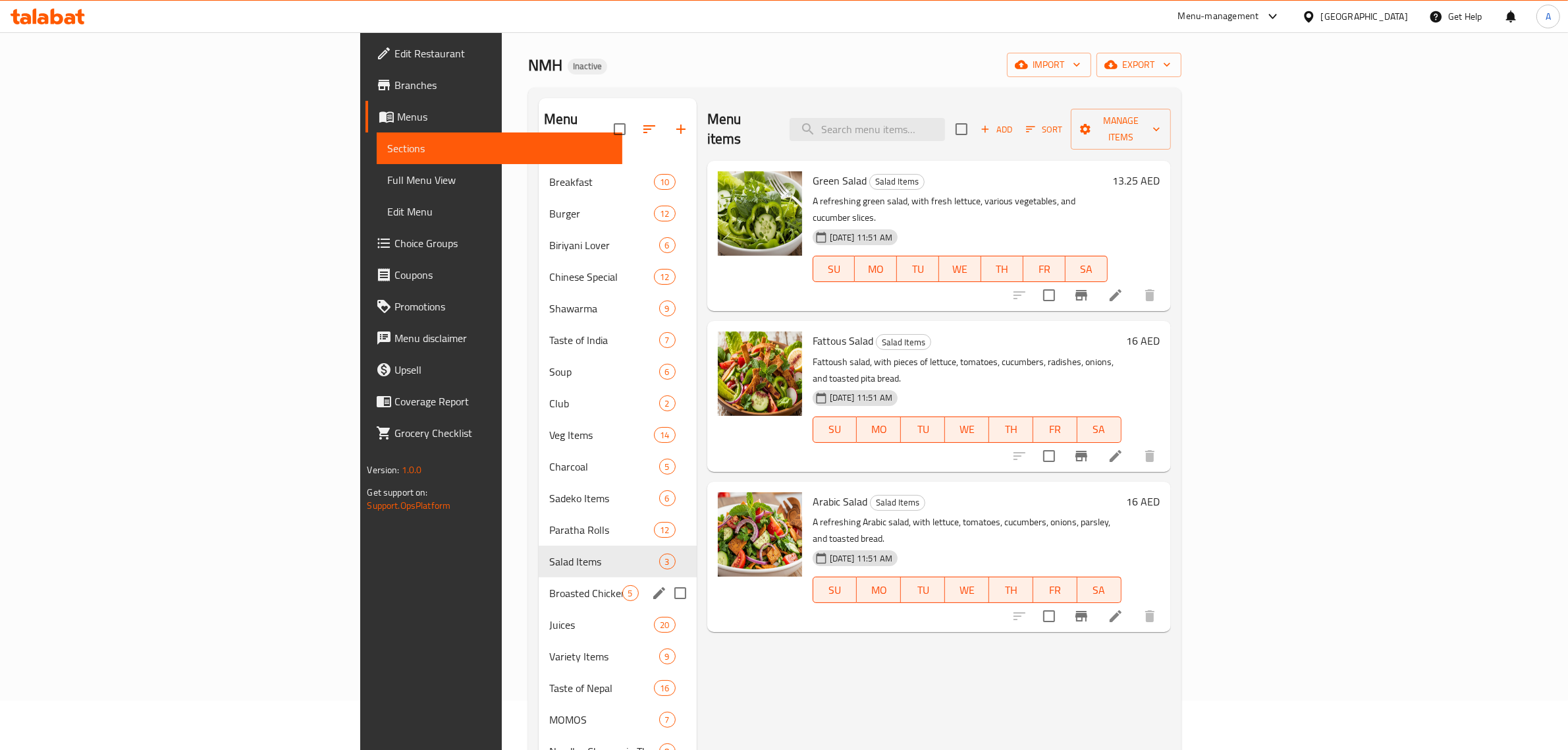
click at [539, 584] on div "Broasted Chicken 5" at bounding box center [618, 592] width 158 height 31
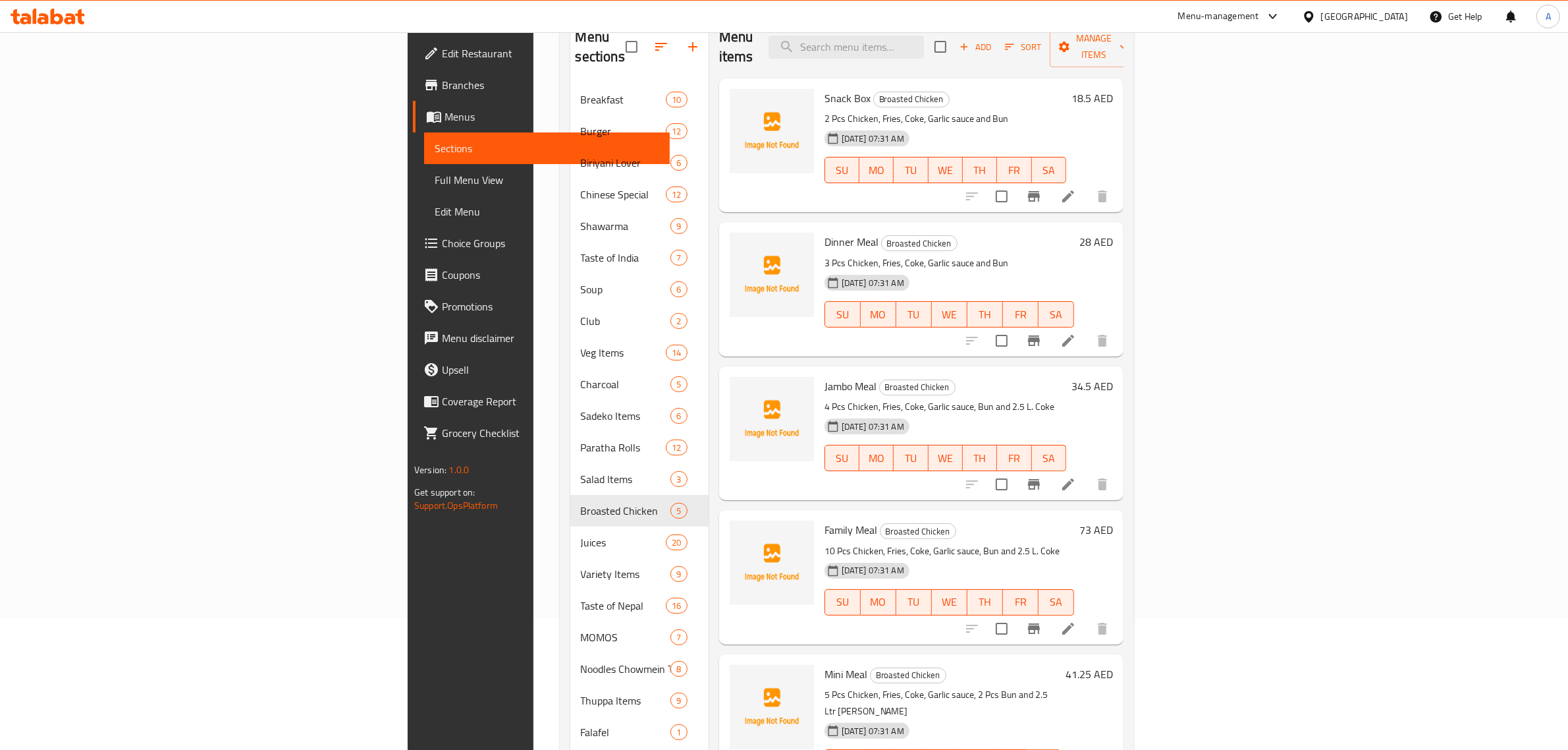
scroll to position [214, 0]
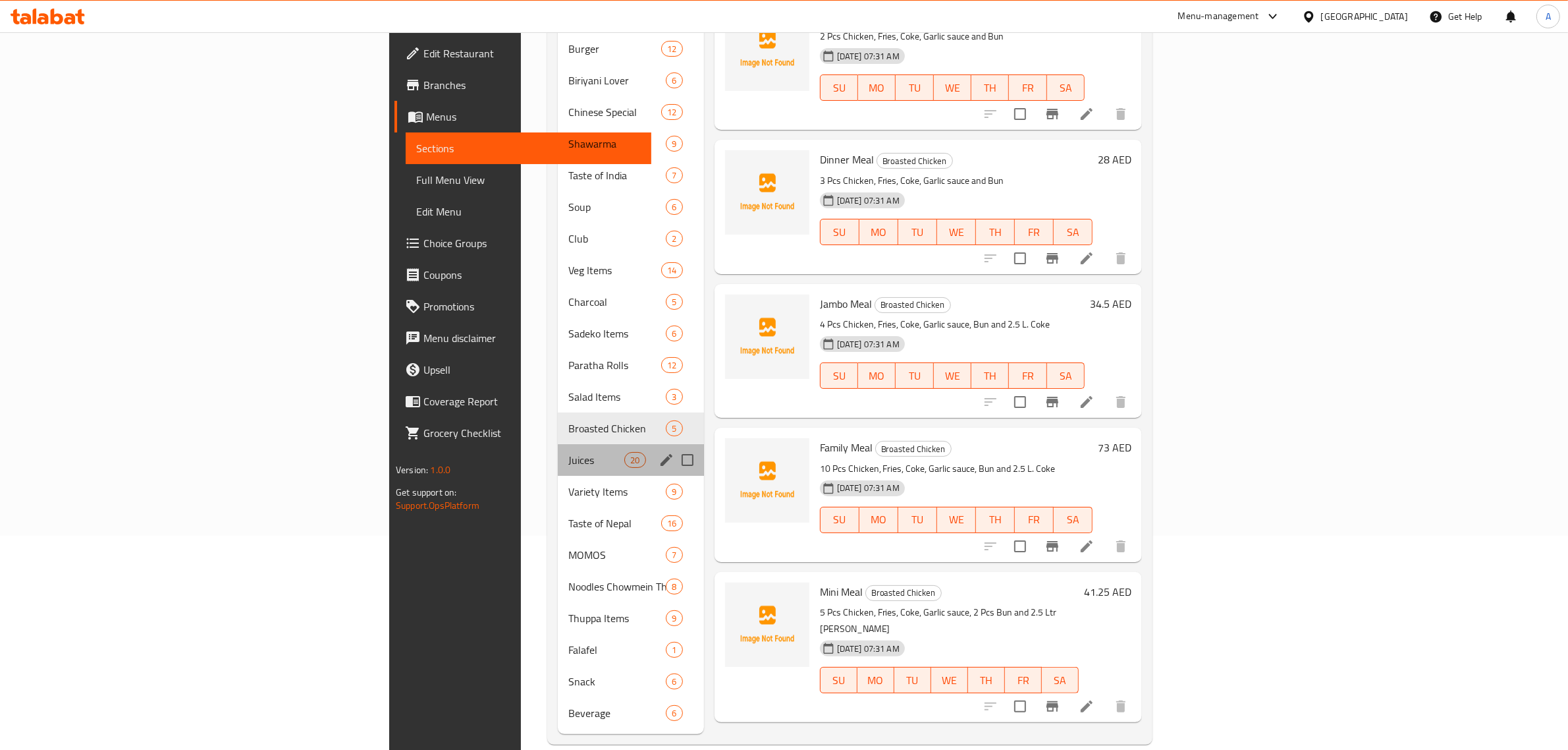
click at [558, 451] on div "Juices 20" at bounding box center [631, 459] width 146 height 31
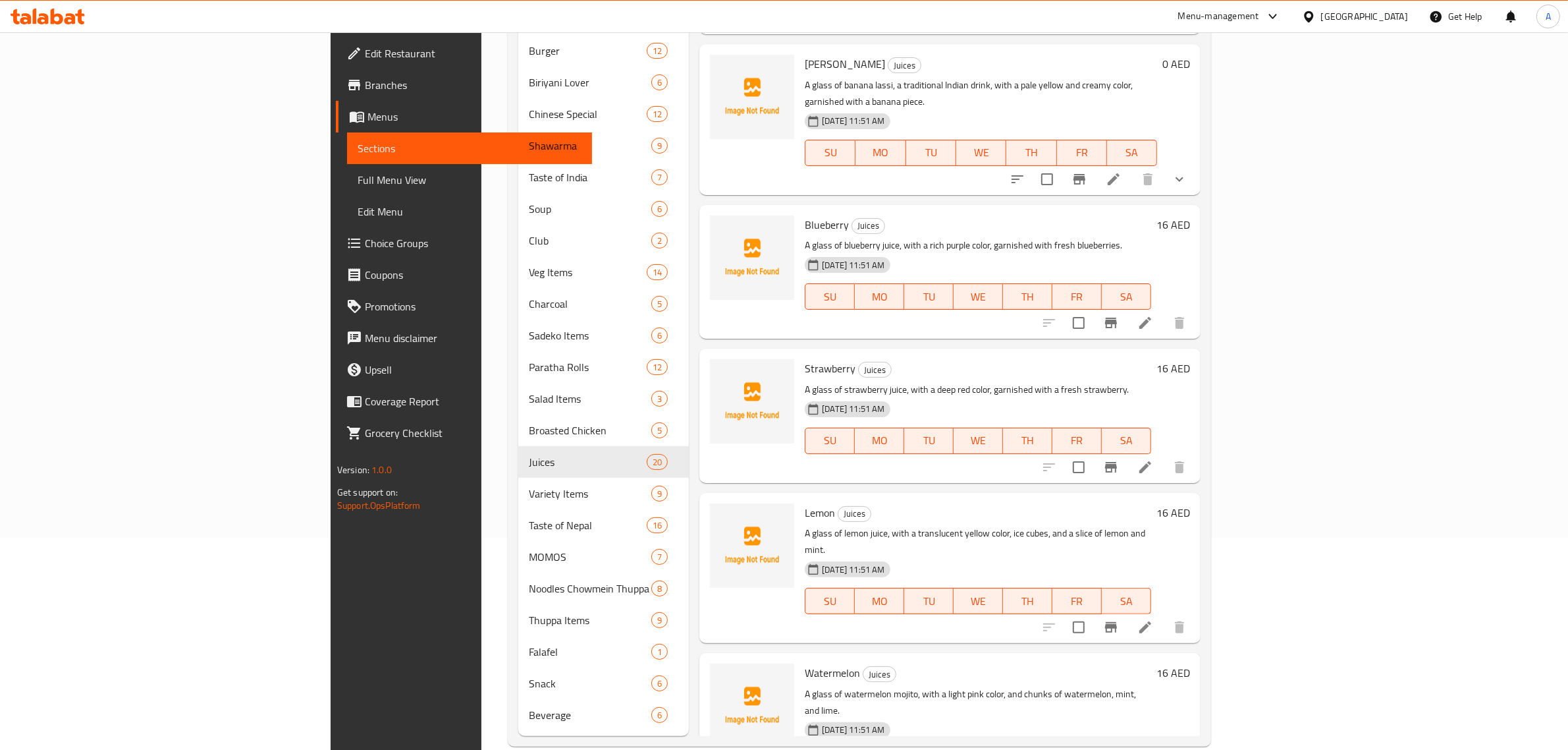
scroll to position [214, 0]
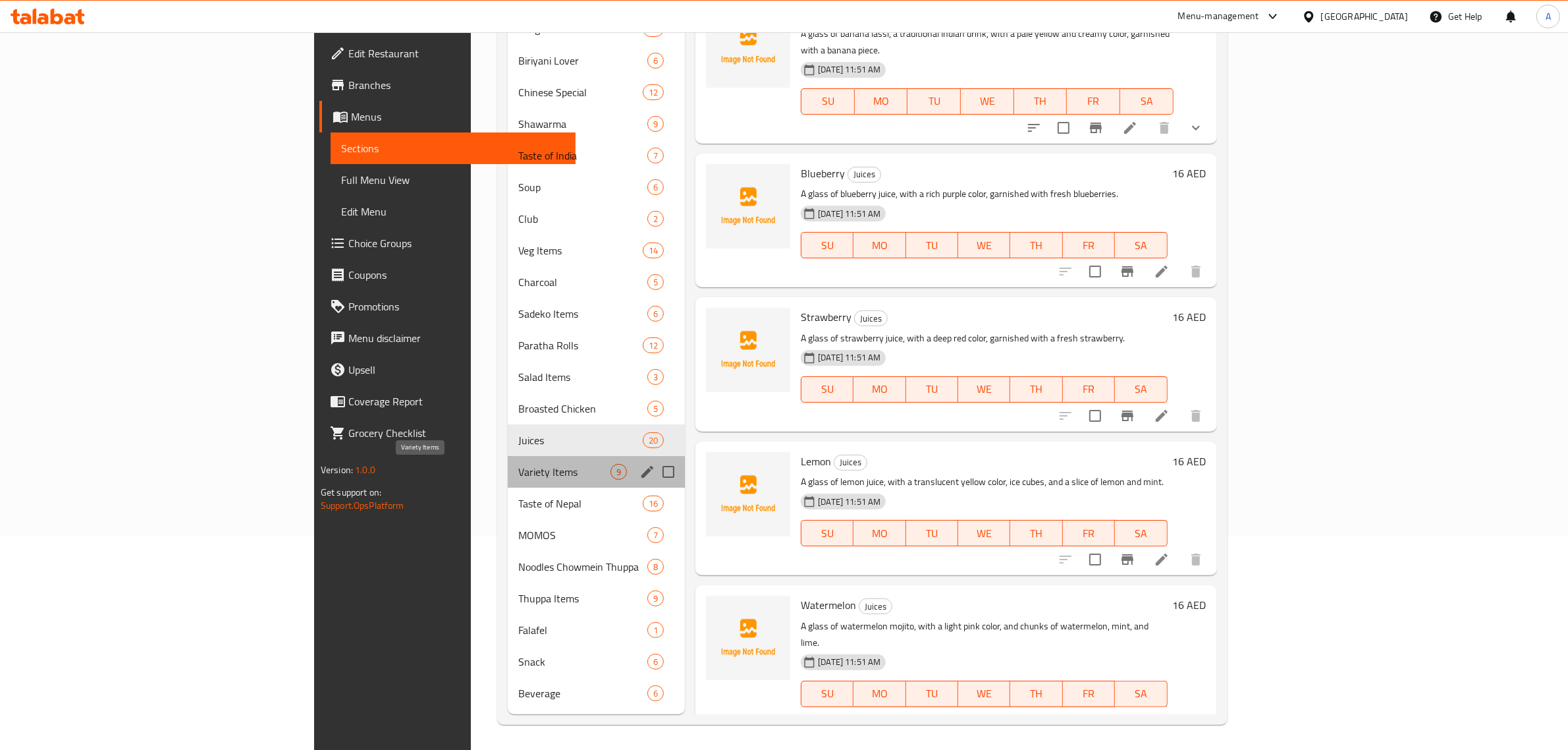
click at [518, 476] on span "Variety Items" at bounding box center [564, 472] width 92 height 16
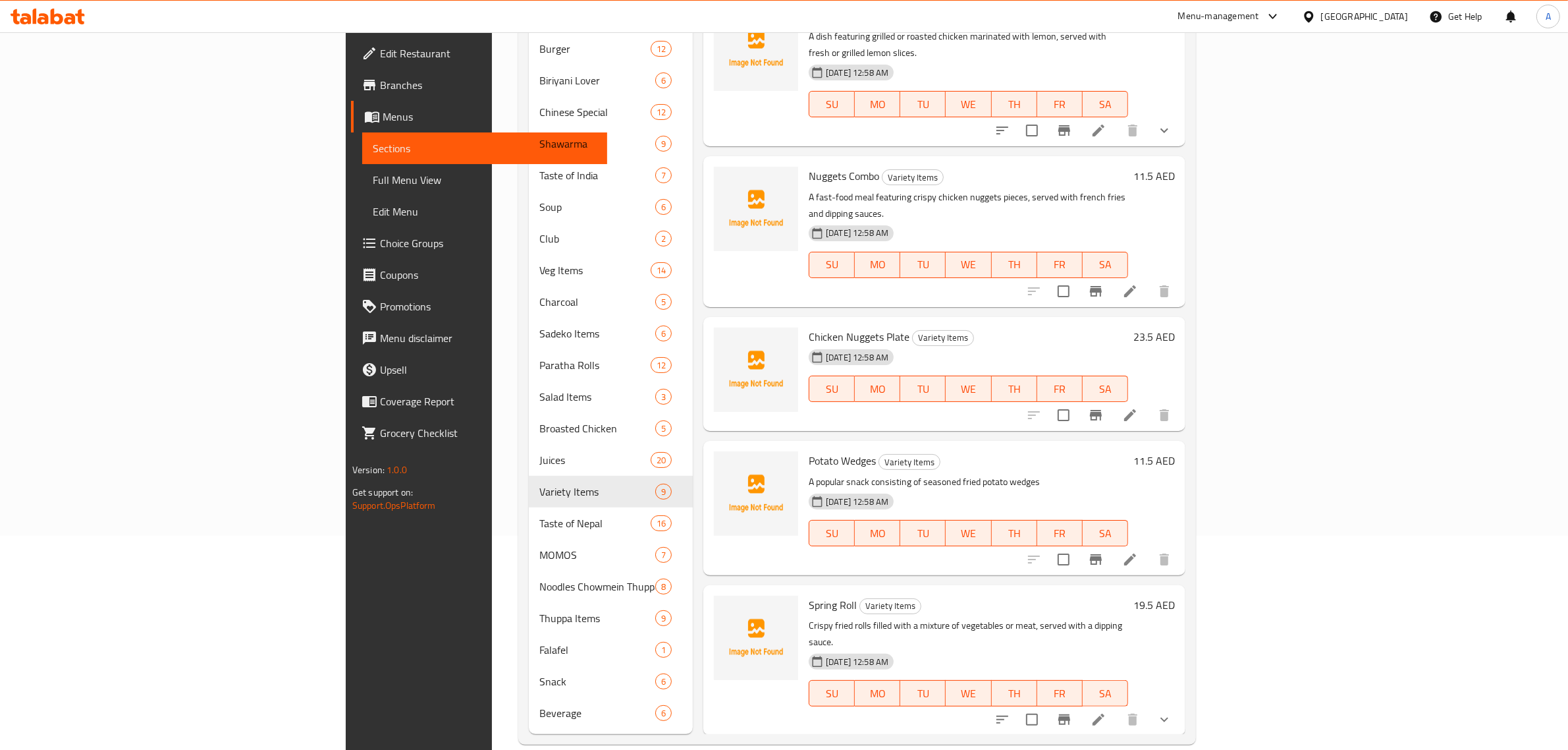
scroll to position [10, 0]
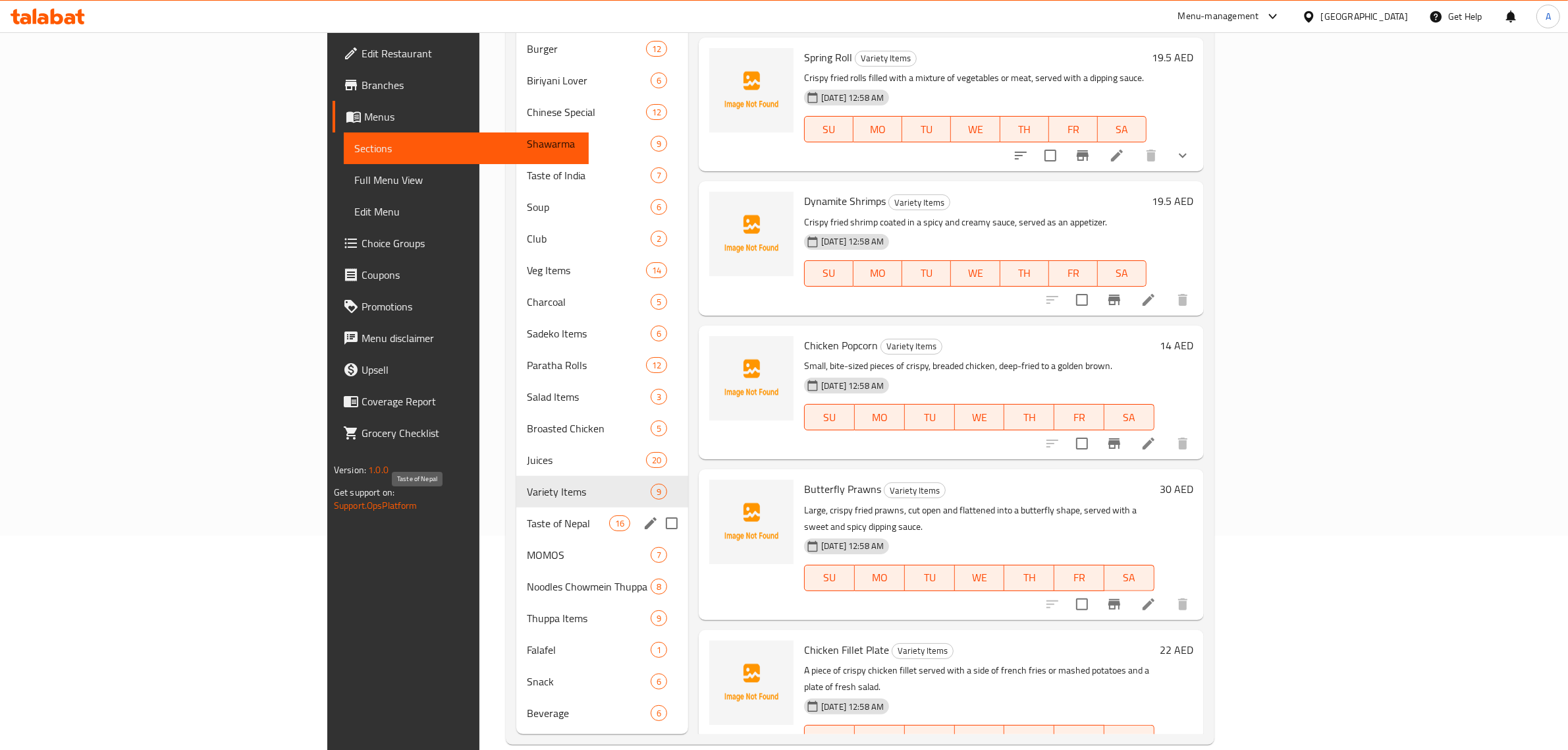
click at [527, 515] on span "Taste of Nepal" at bounding box center [568, 523] width 83 height 16
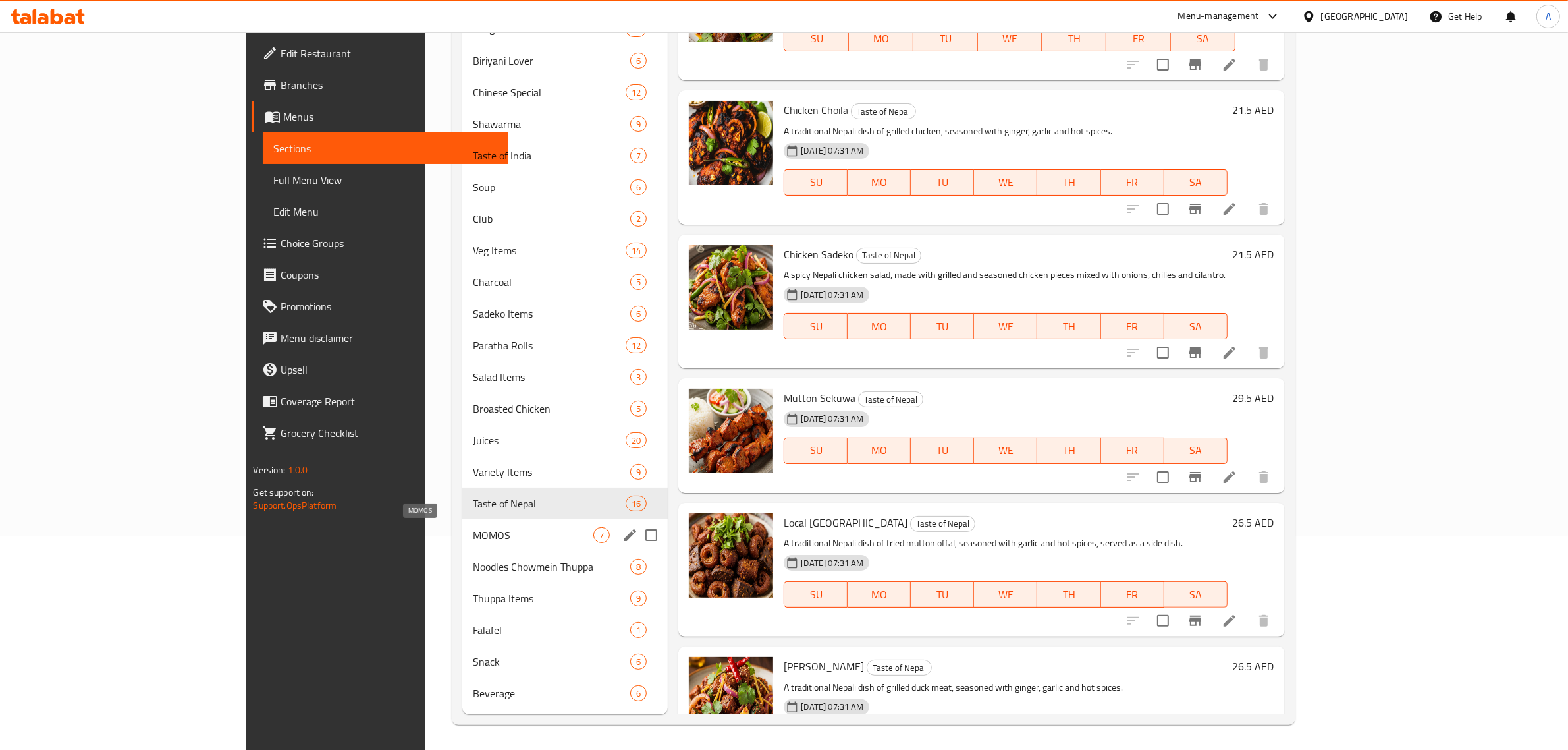
click at [473, 527] on span "MOMOS" at bounding box center [533, 535] width 120 height 16
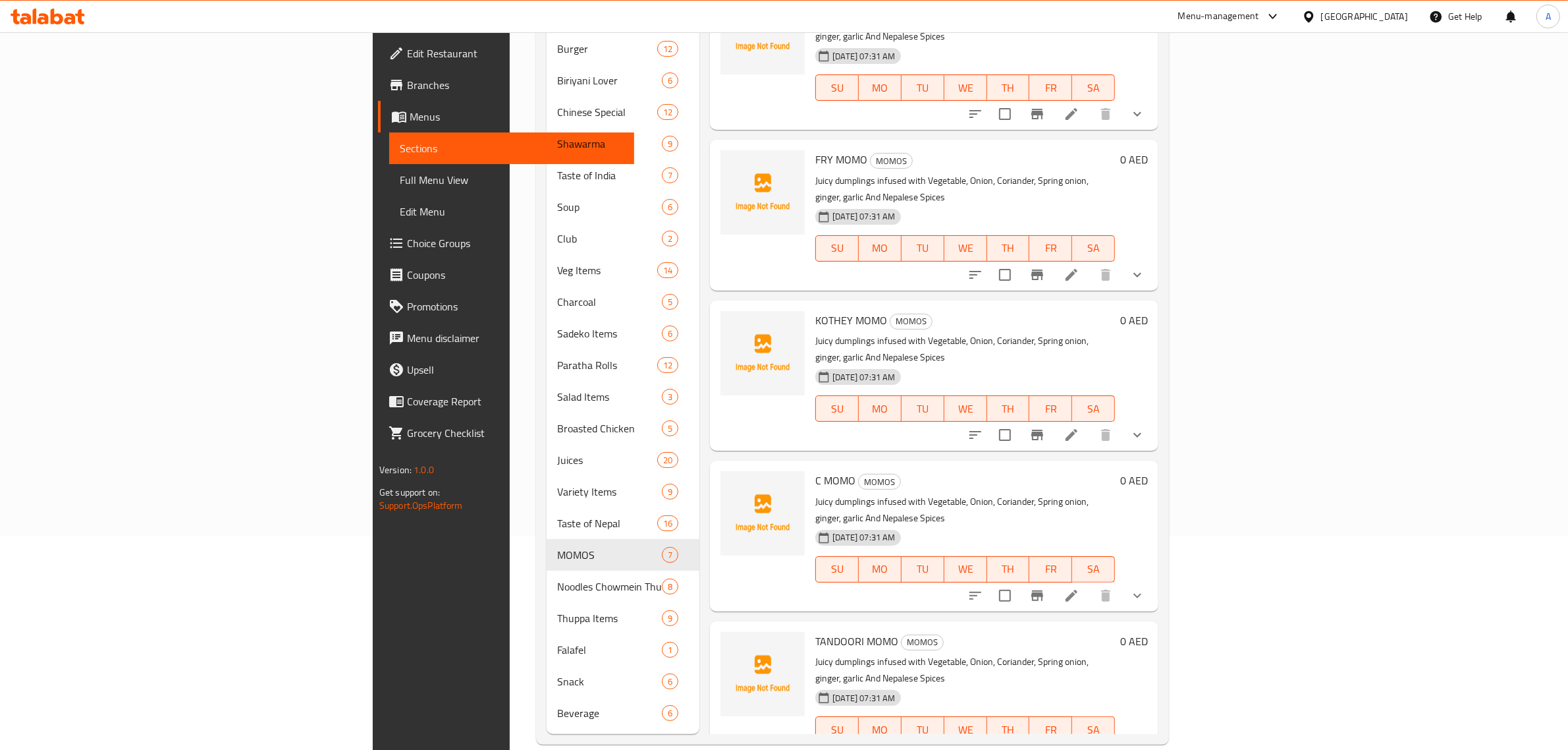
scroll to position [260, 0]
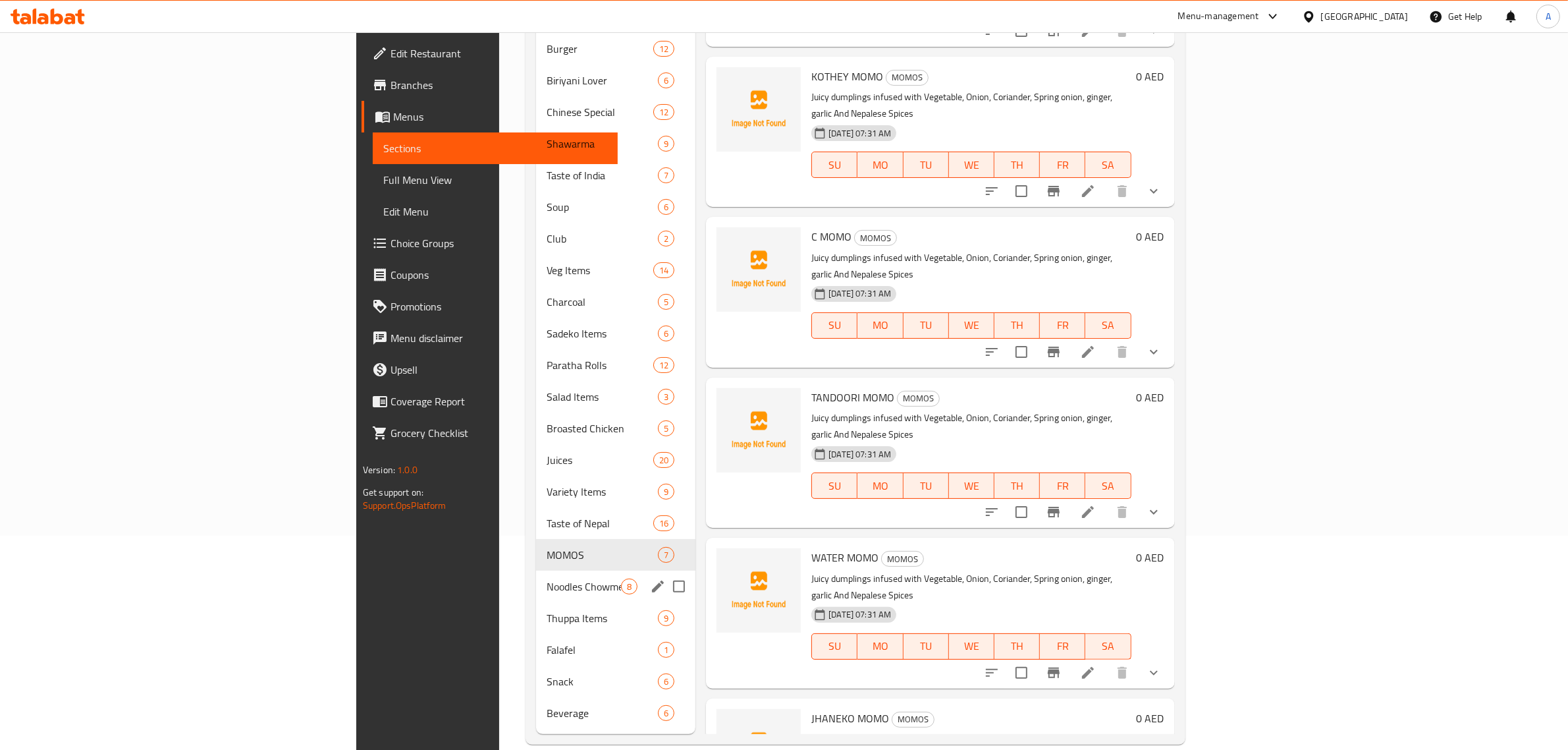
click at [546, 579] on span "Noodles Chowmein Thuppa" at bounding box center [583, 587] width 74 height 16
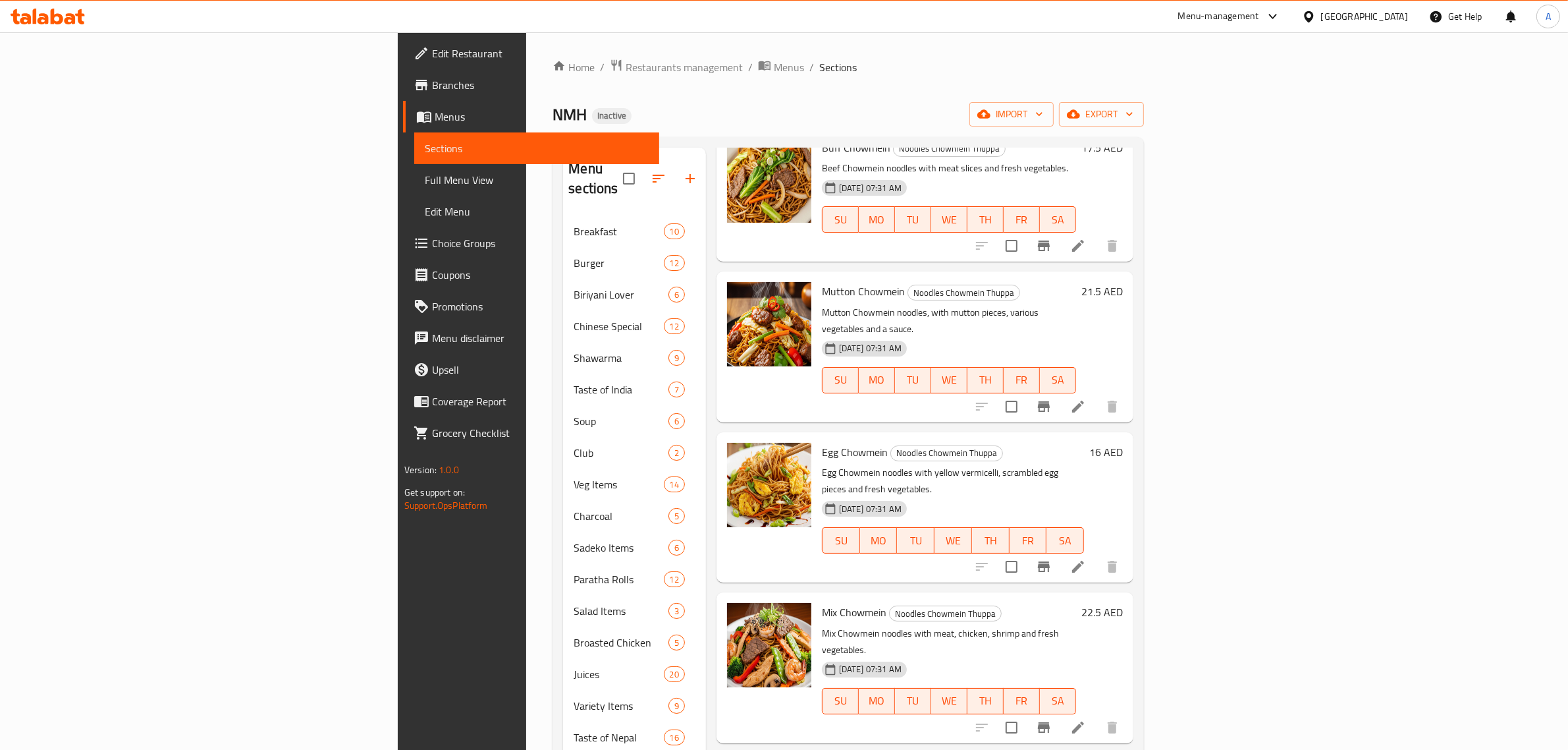
scroll to position [214, 0]
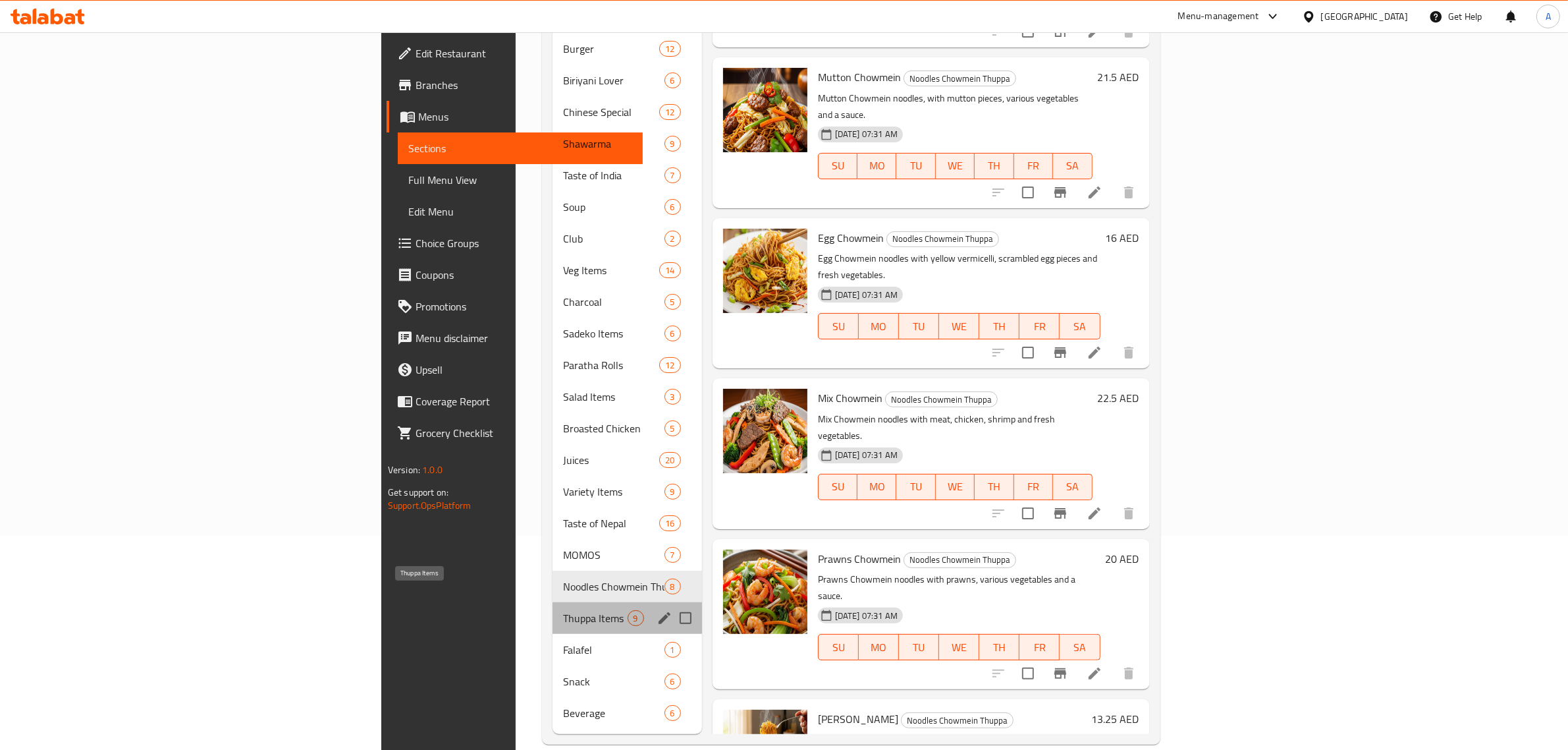
click at [563, 610] on span "Thuppa Items" at bounding box center [595, 618] width 64 height 16
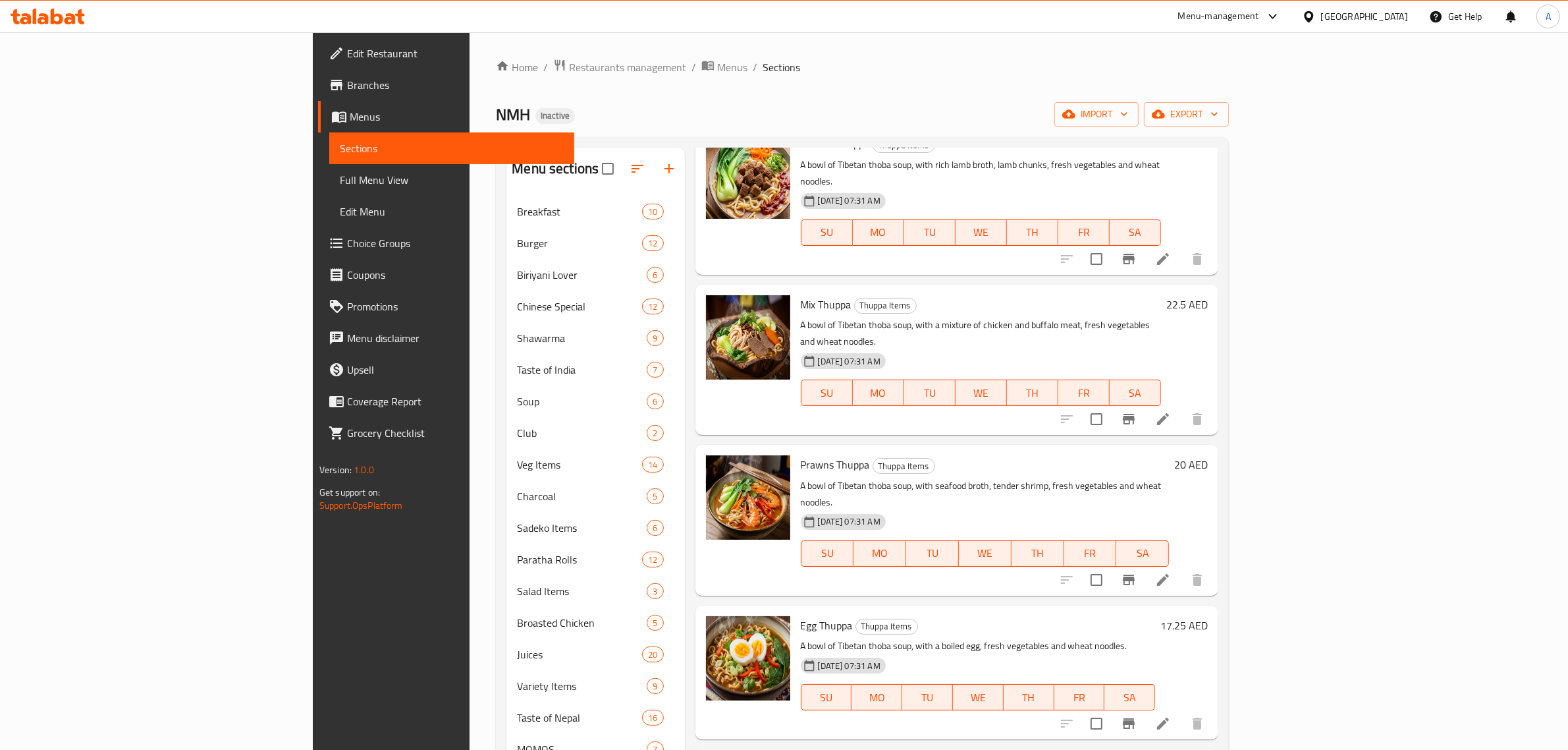
scroll to position [214, 0]
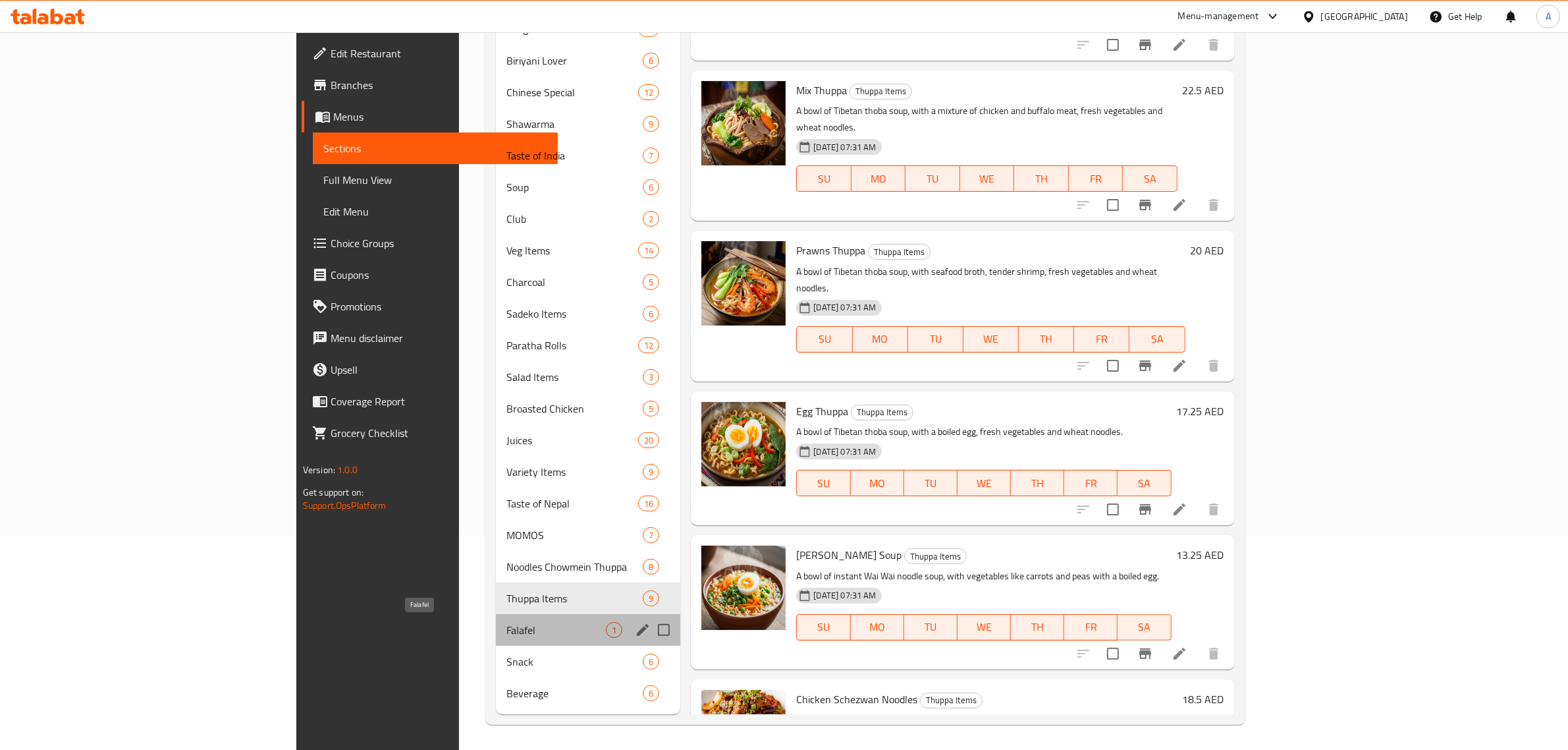
click at [507, 631] on span "Falafel" at bounding box center [556, 630] width 100 height 16
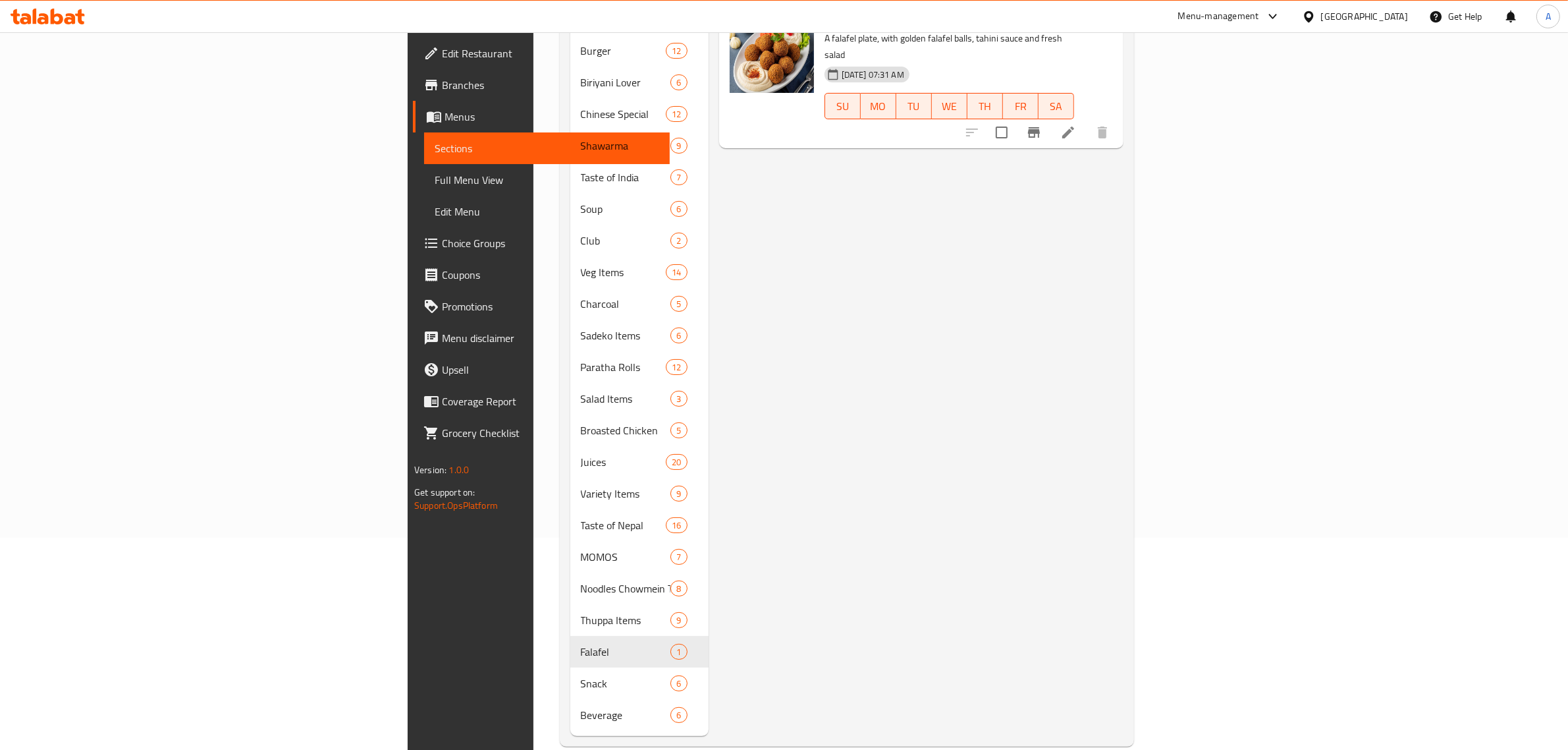
scroll to position [214, 0]
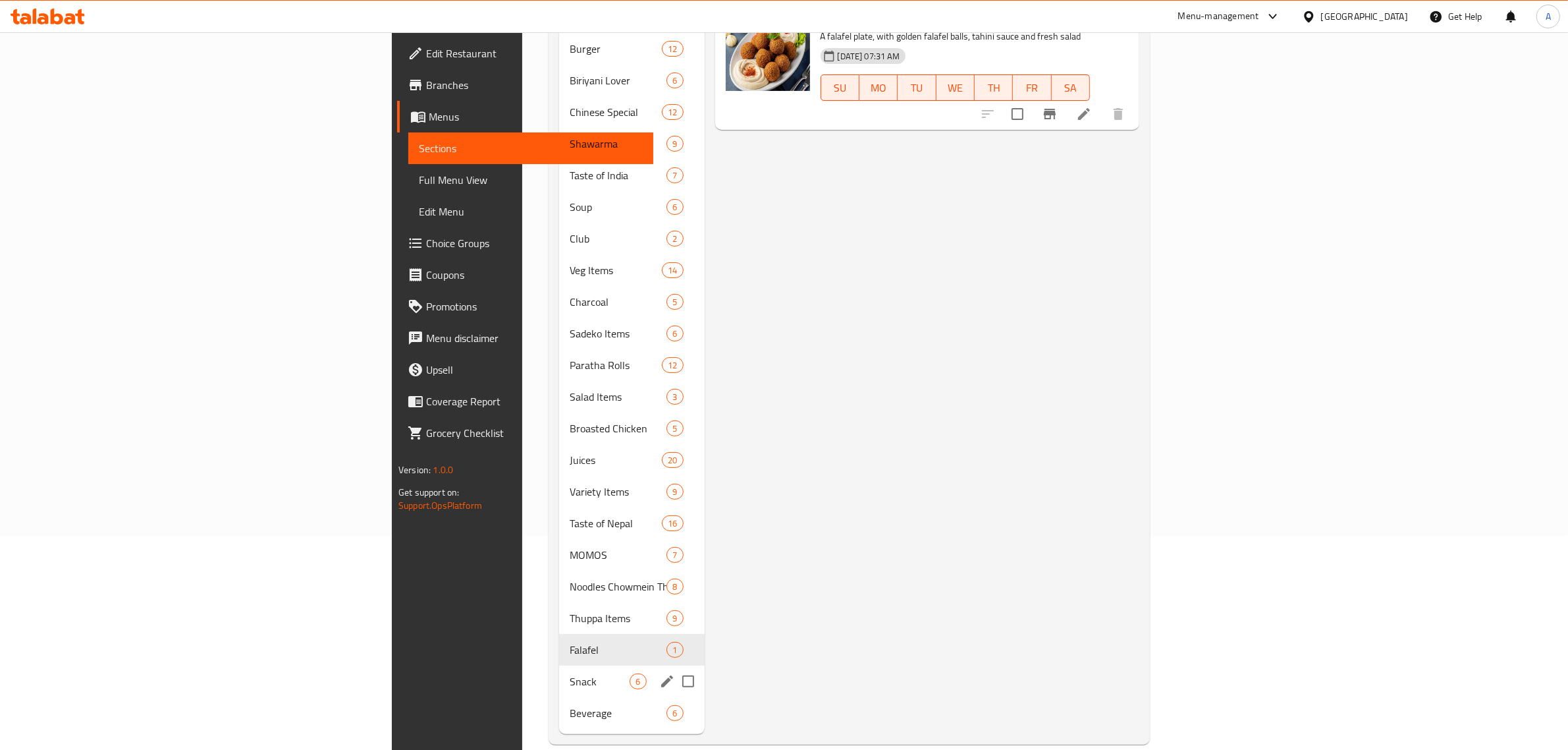
click at [559, 666] on div "Snack 6" at bounding box center [632, 681] width 145 height 31
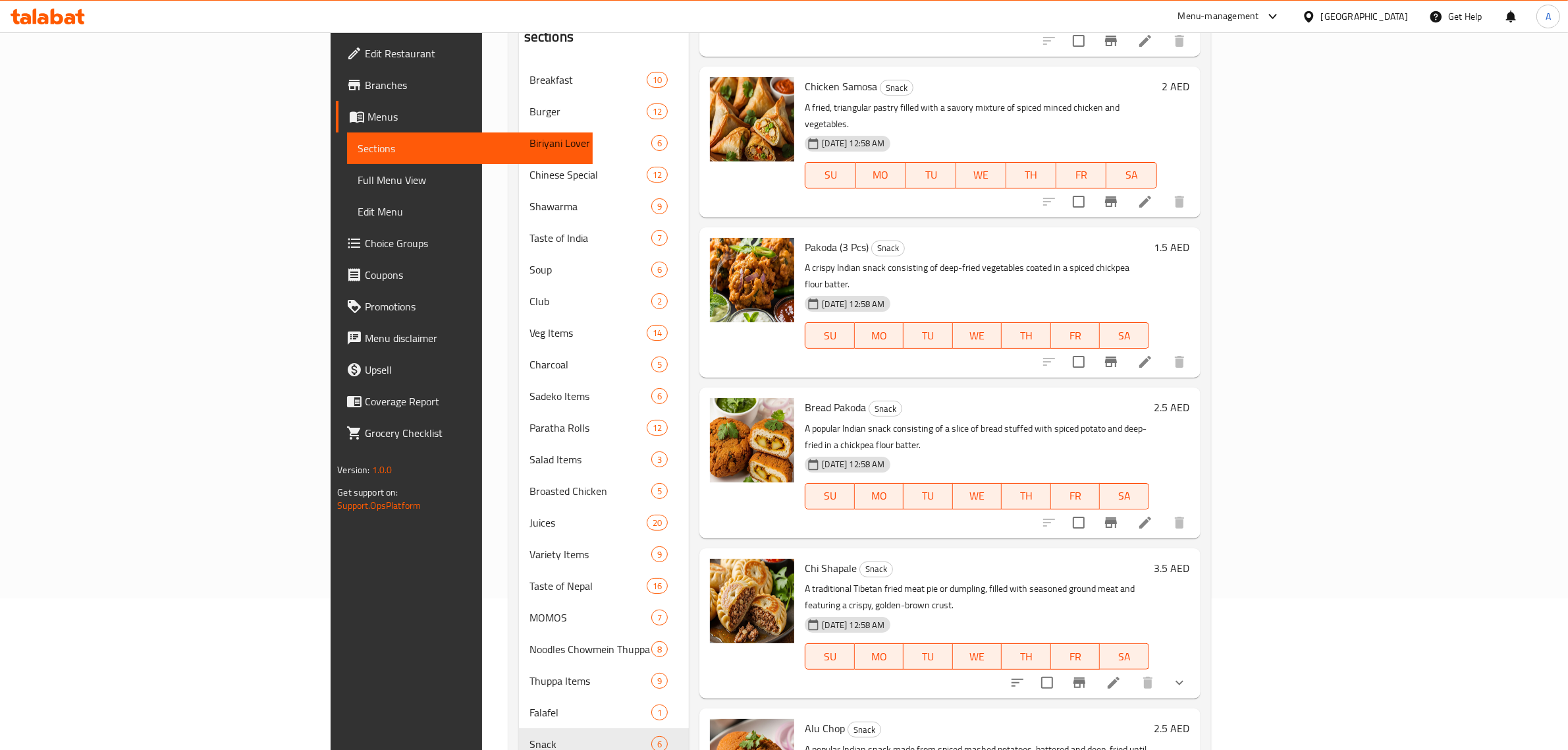
scroll to position [214, 0]
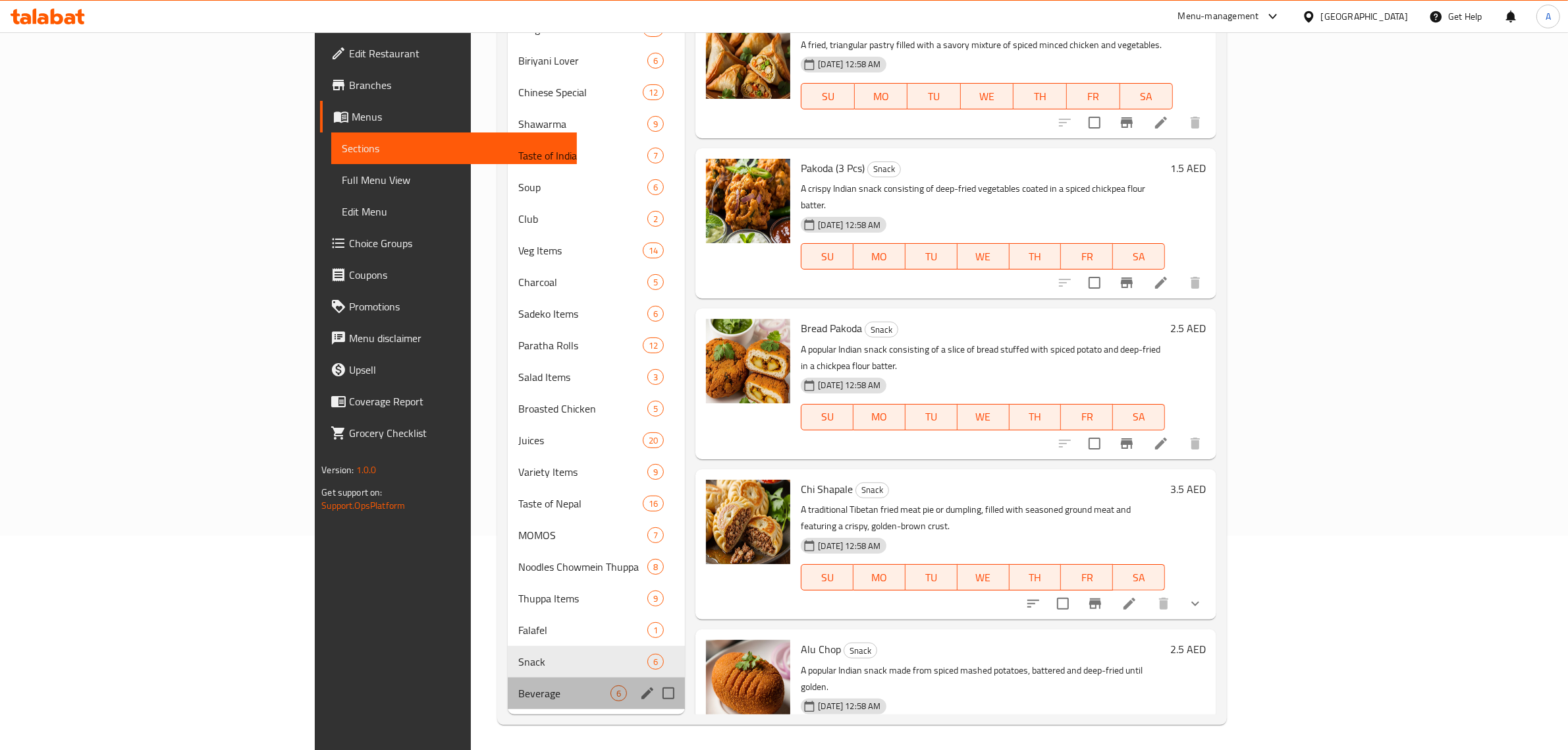
click at [508, 703] on div "Beverage 6" at bounding box center [597, 693] width 178 height 31
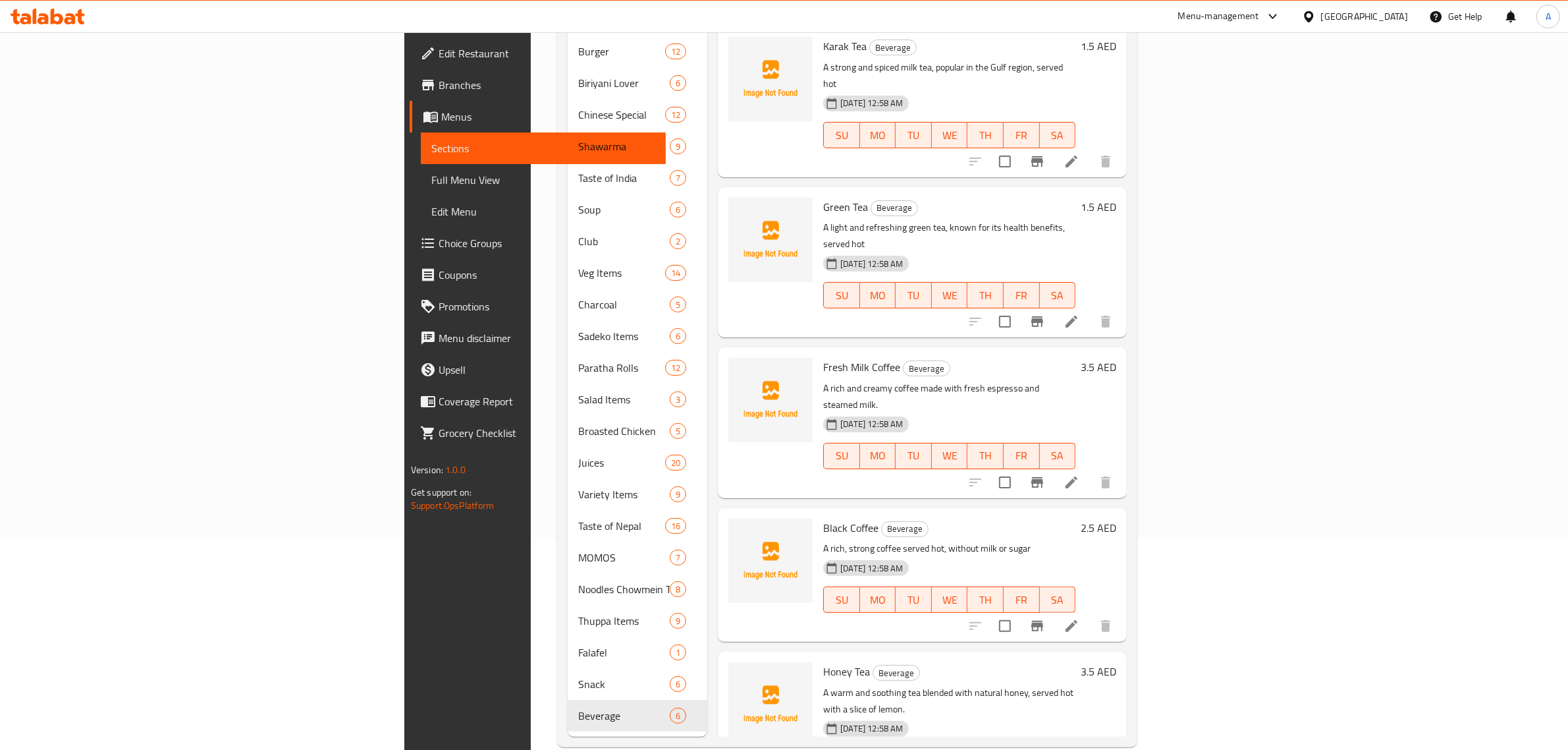
scroll to position [214, 0]
click at [1076, 516] on h6 "Black Coffee Beverage" at bounding box center [949, 525] width 252 height 19
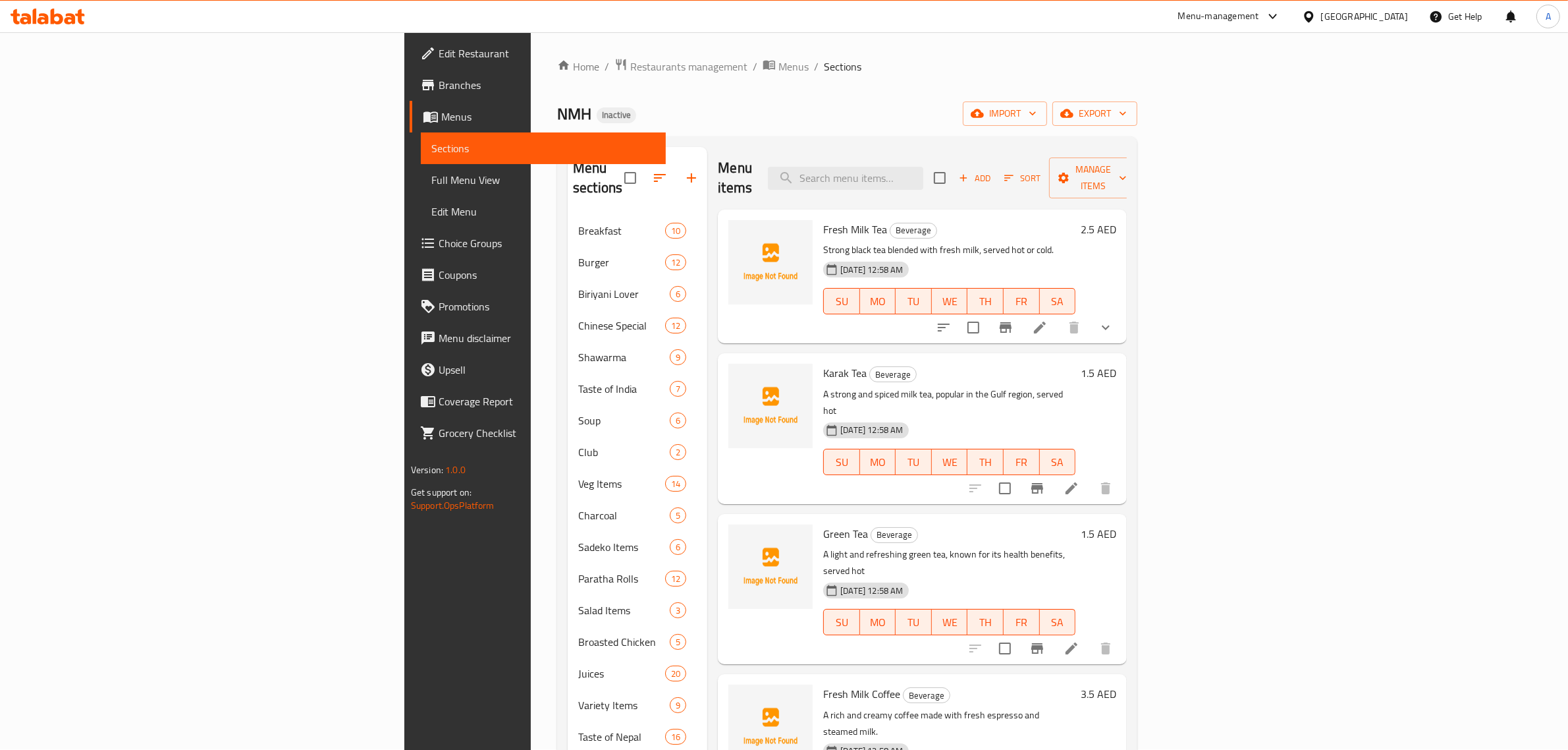
scroll to position [0, 0]
click at [1137, 100] on div "Home / Restaurants management / Menus / Sections NMH Inactive import export Men…" at bounding box center [847, 508] width 580 height 900
click at [1129, 113] on icon "button" at bounding box center [1123, 114] width 13 height 13
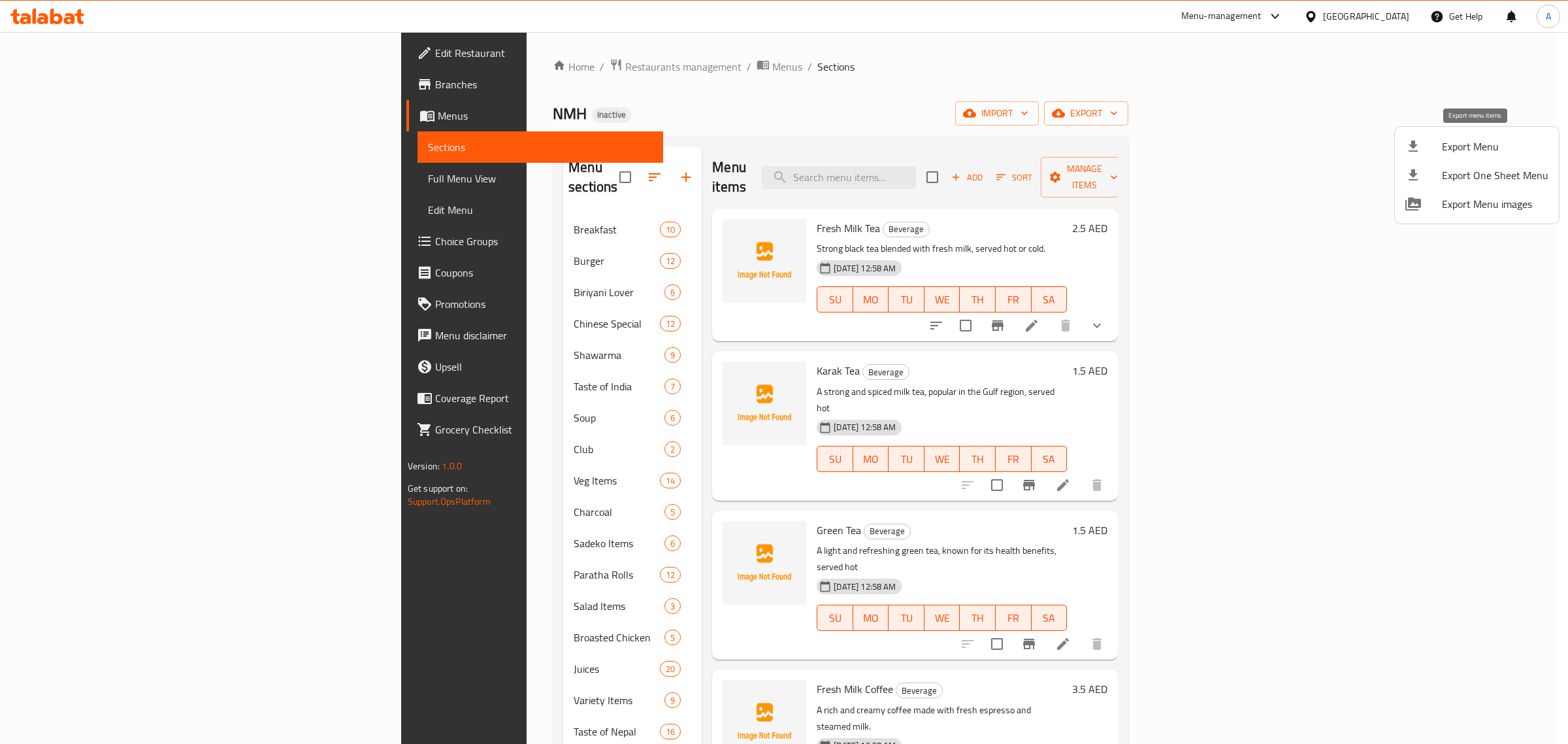
click at [1491, 158] on li "Export Menu" at bounding box center [1477, 146] width 164 height 28
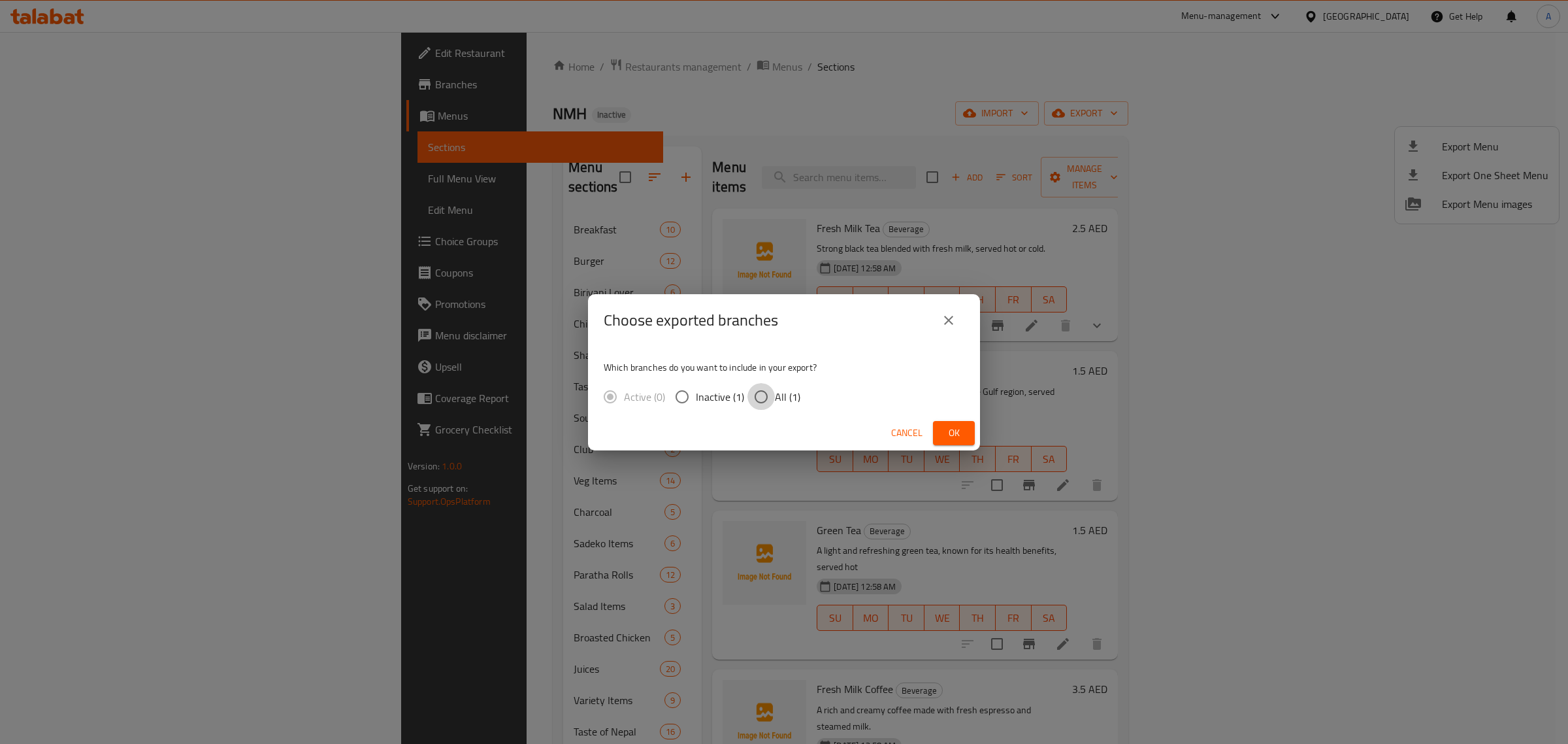
click at [766, 387] on input "All (1)" at bounding box center [761, 396] width 28 height 28
radio input "true"
click at [946, 425] on span "Ok" at bounding box center [953, 433] width 20 height 16
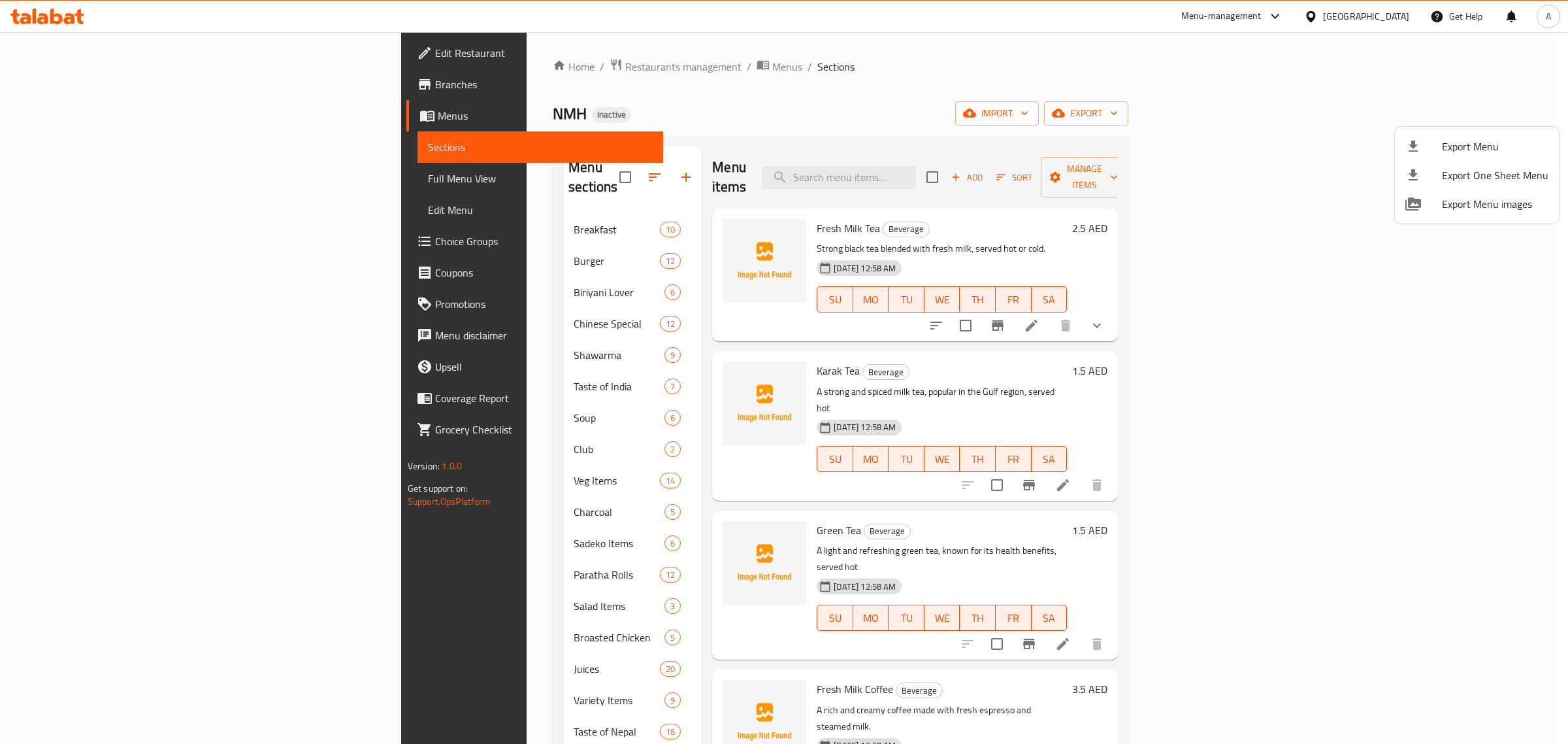
click at [443, 396] on div at bounding box center [784, 372] width 1568 height 744
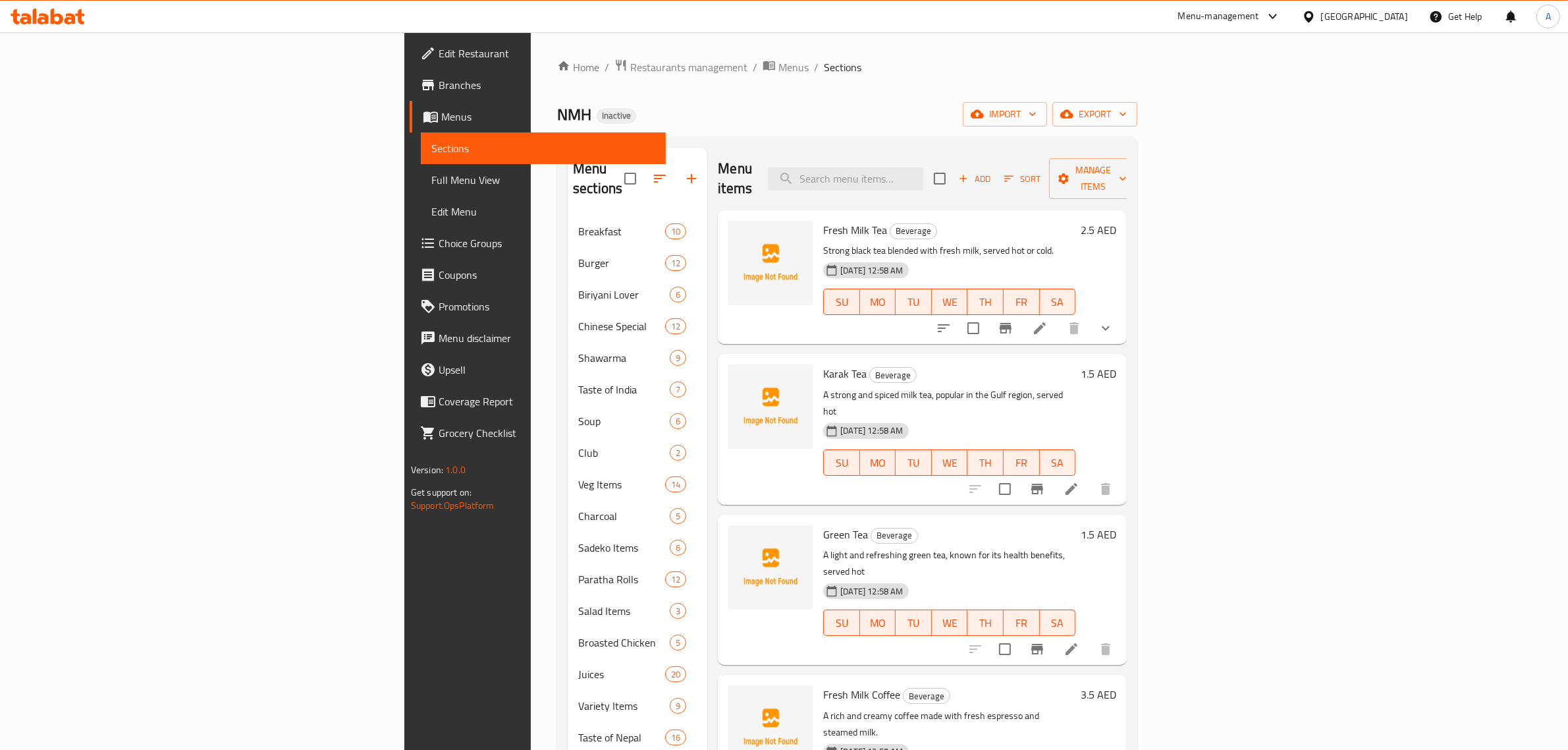
click at [579, 413] on span "Soup" at bounding box center [624, 421] width 91 height 16
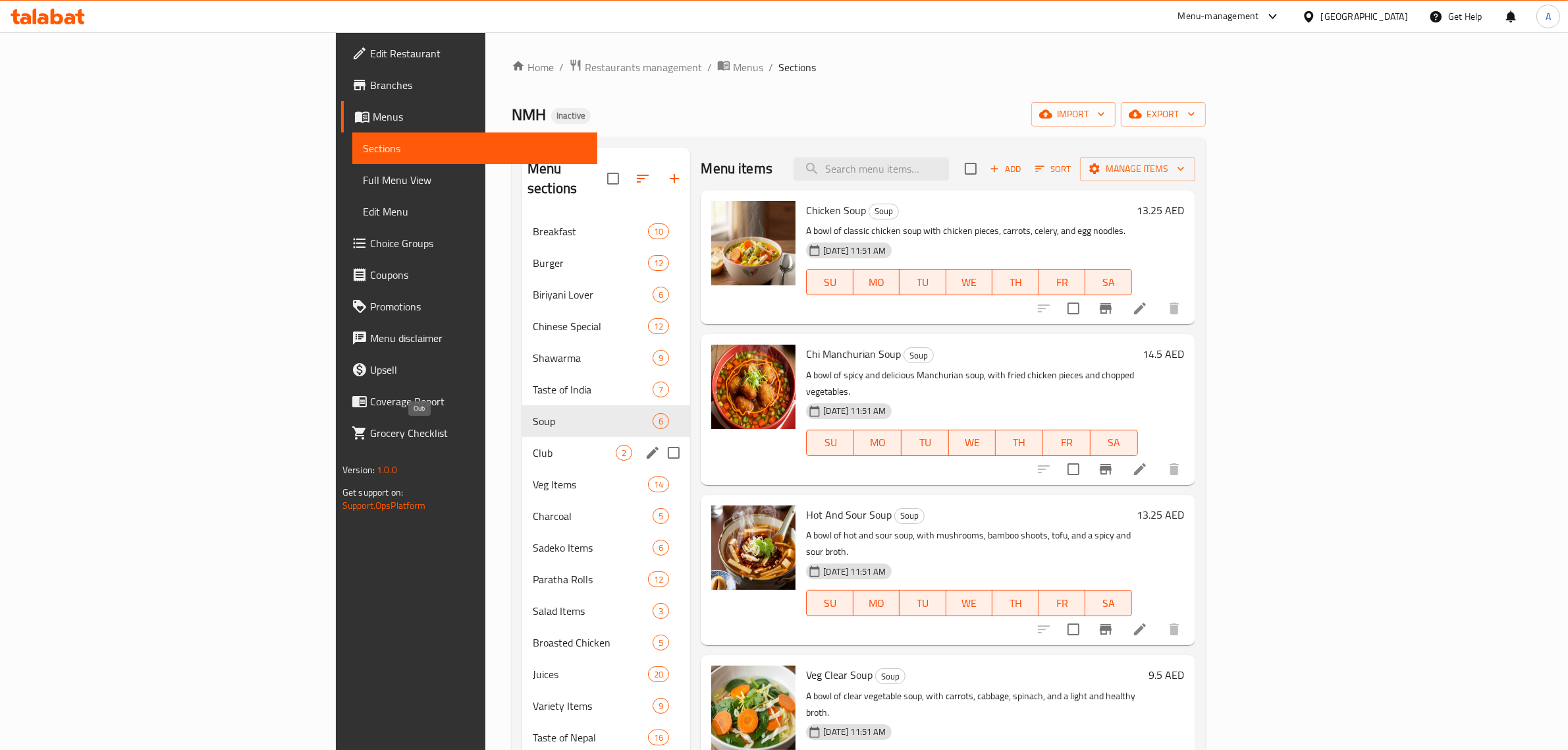
click at [533, 445] on span "Club" at bounding box center [574, 453] width 83 height 16
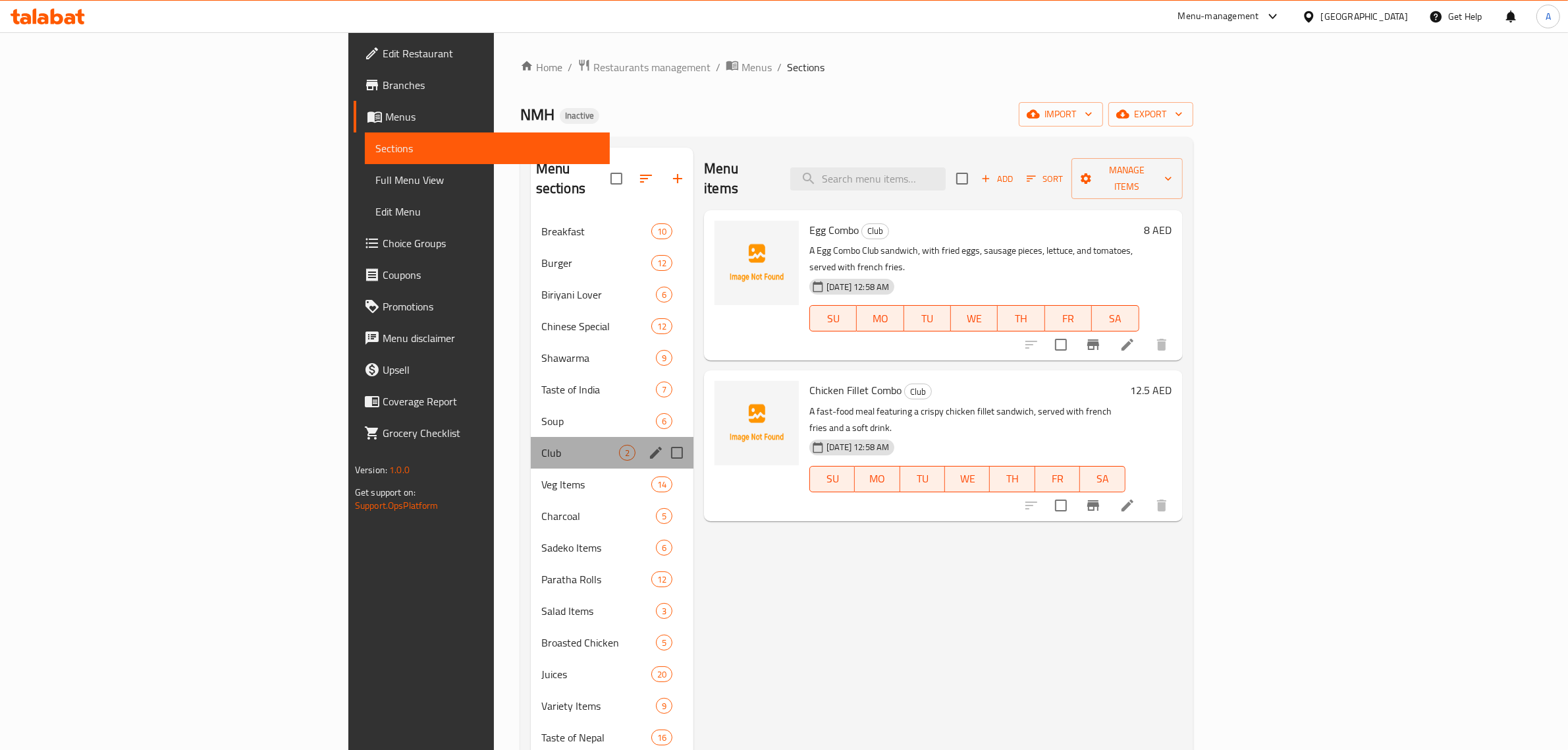
click at [531, 437] on div "Club 2" at bounding box center [612, 452] width 162 height 31
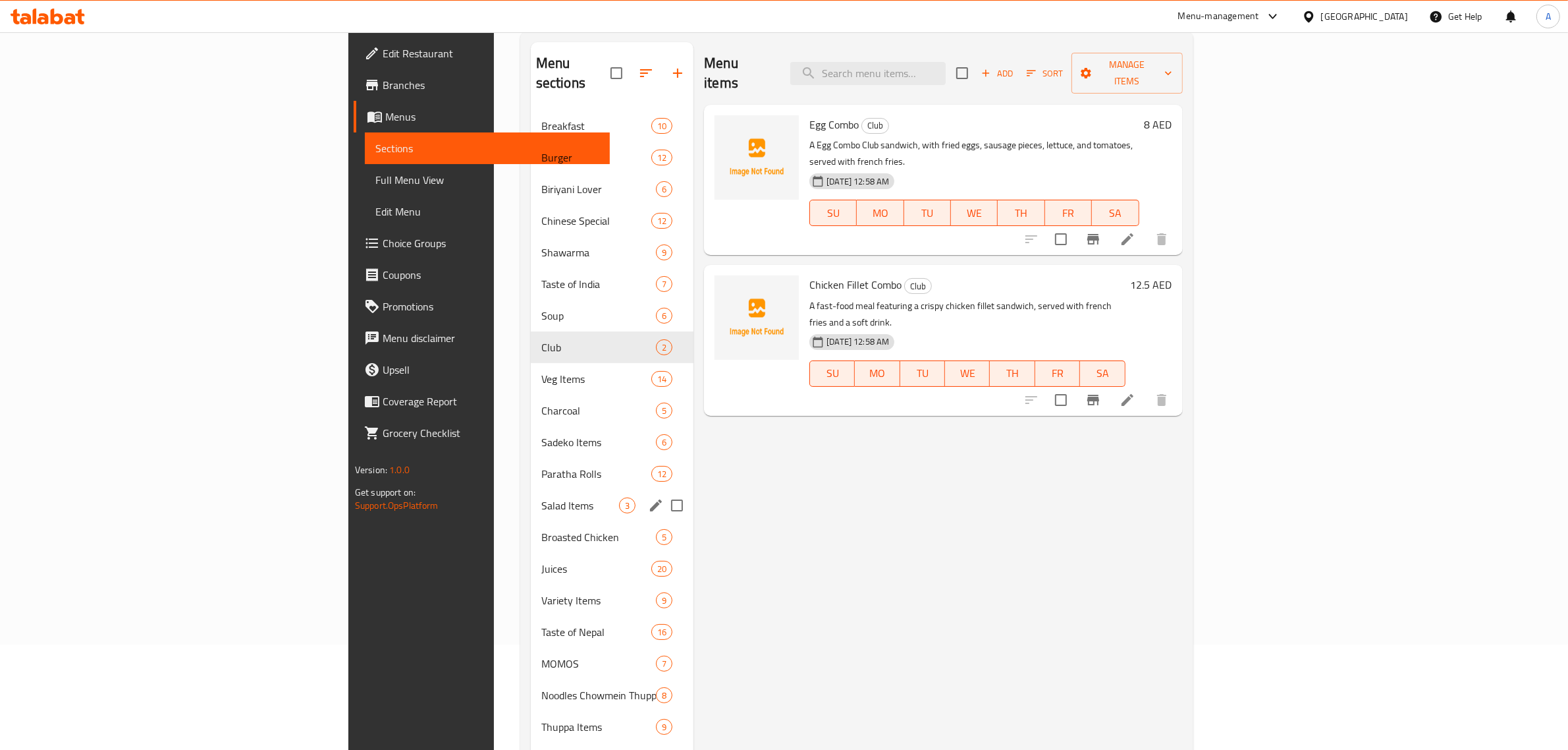
scroll to position [214, 0]
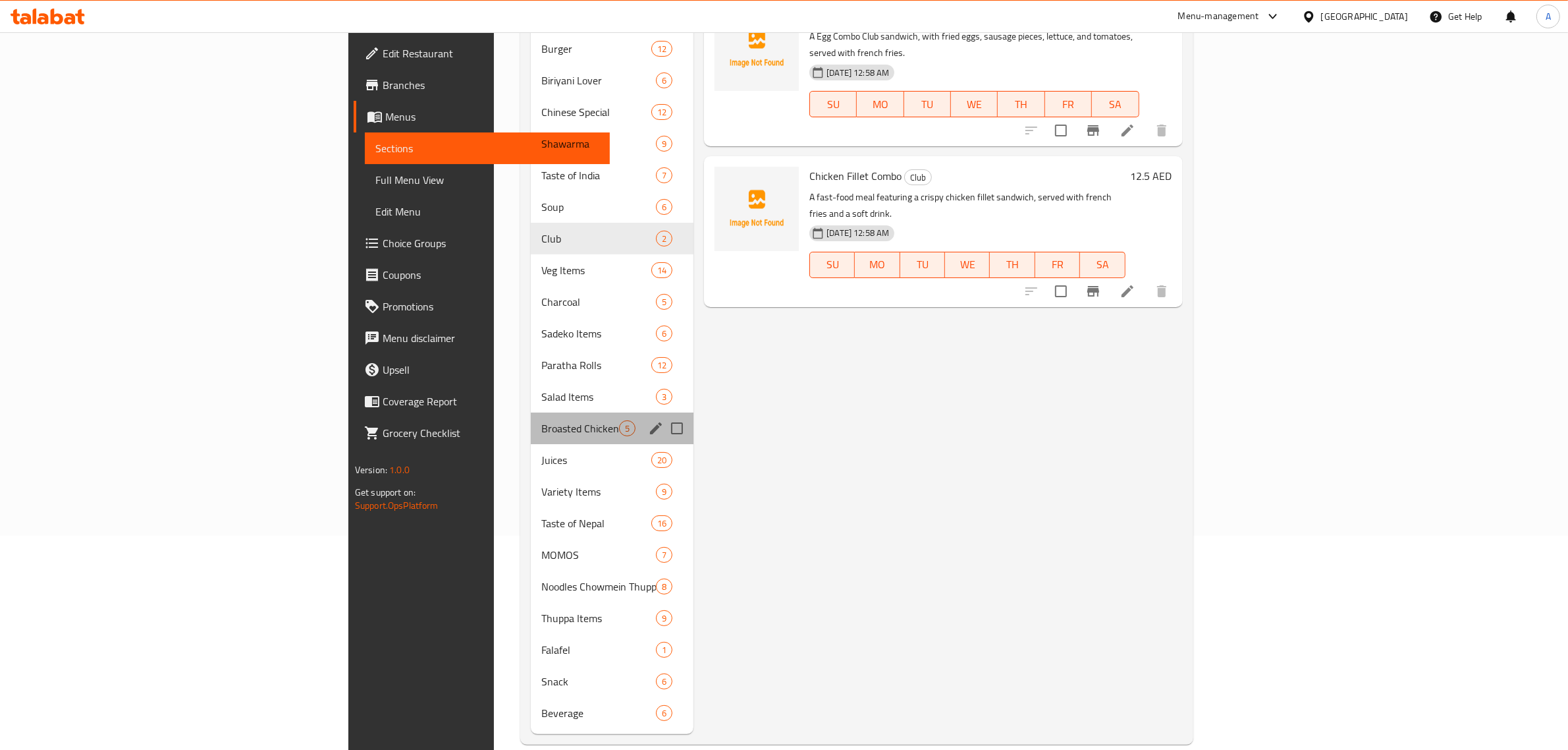
click at [531, 420] on div "Broasted Chicken 5" at bounding box center [612, 428] width 162 height 31
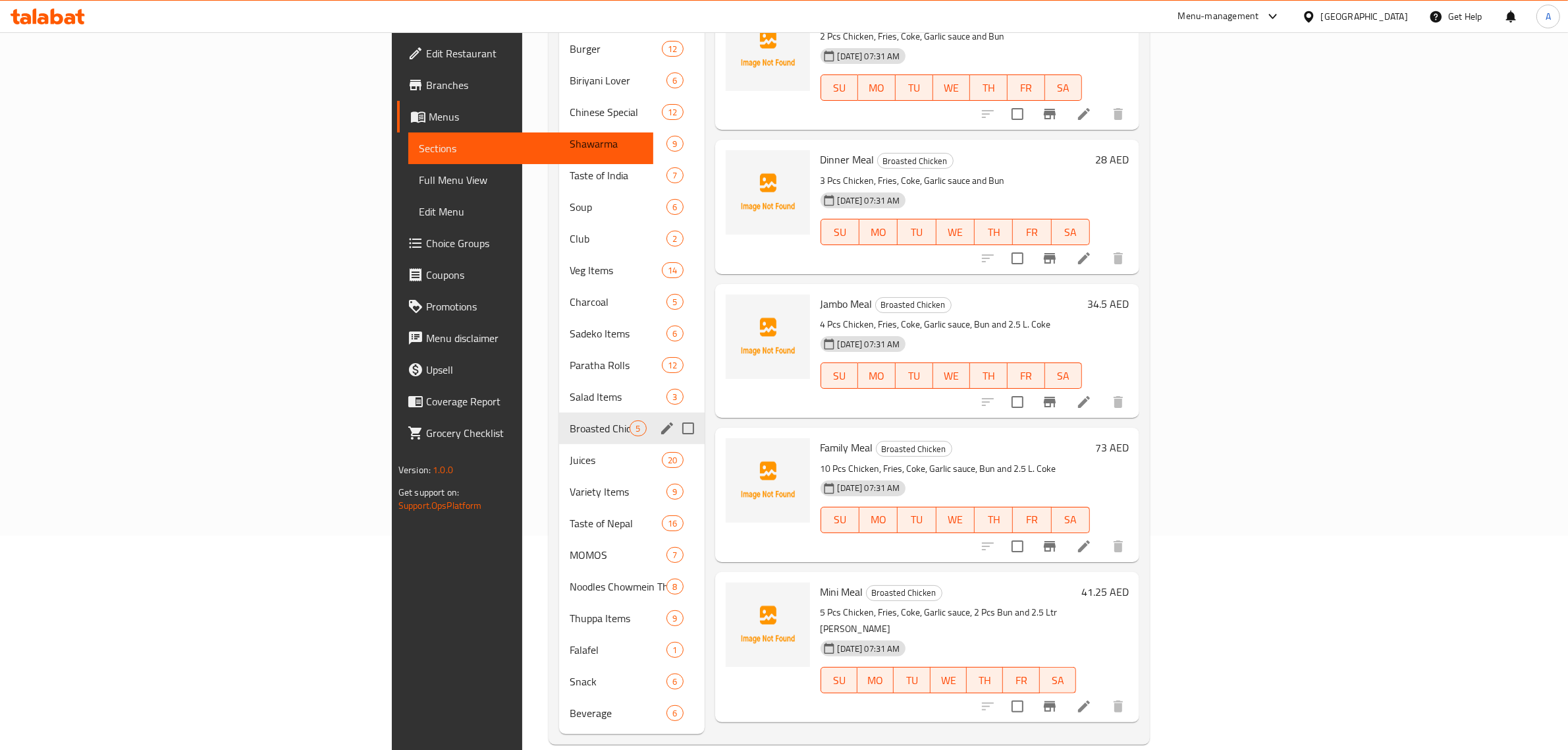
click at [559, 448] on div "Juices 20" at bounding box center [632, 459] width 145 height 31
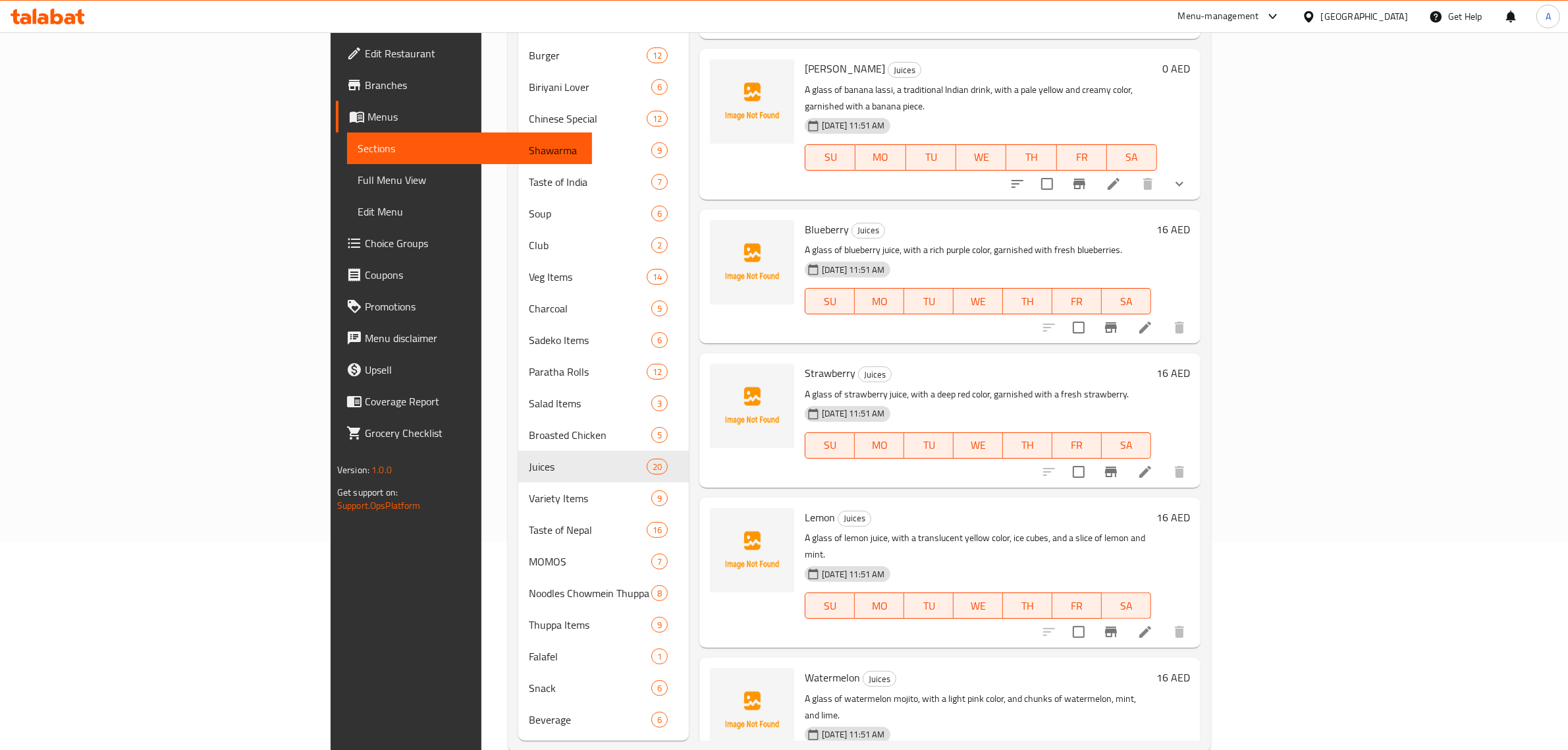
scroll to position [214, 0]
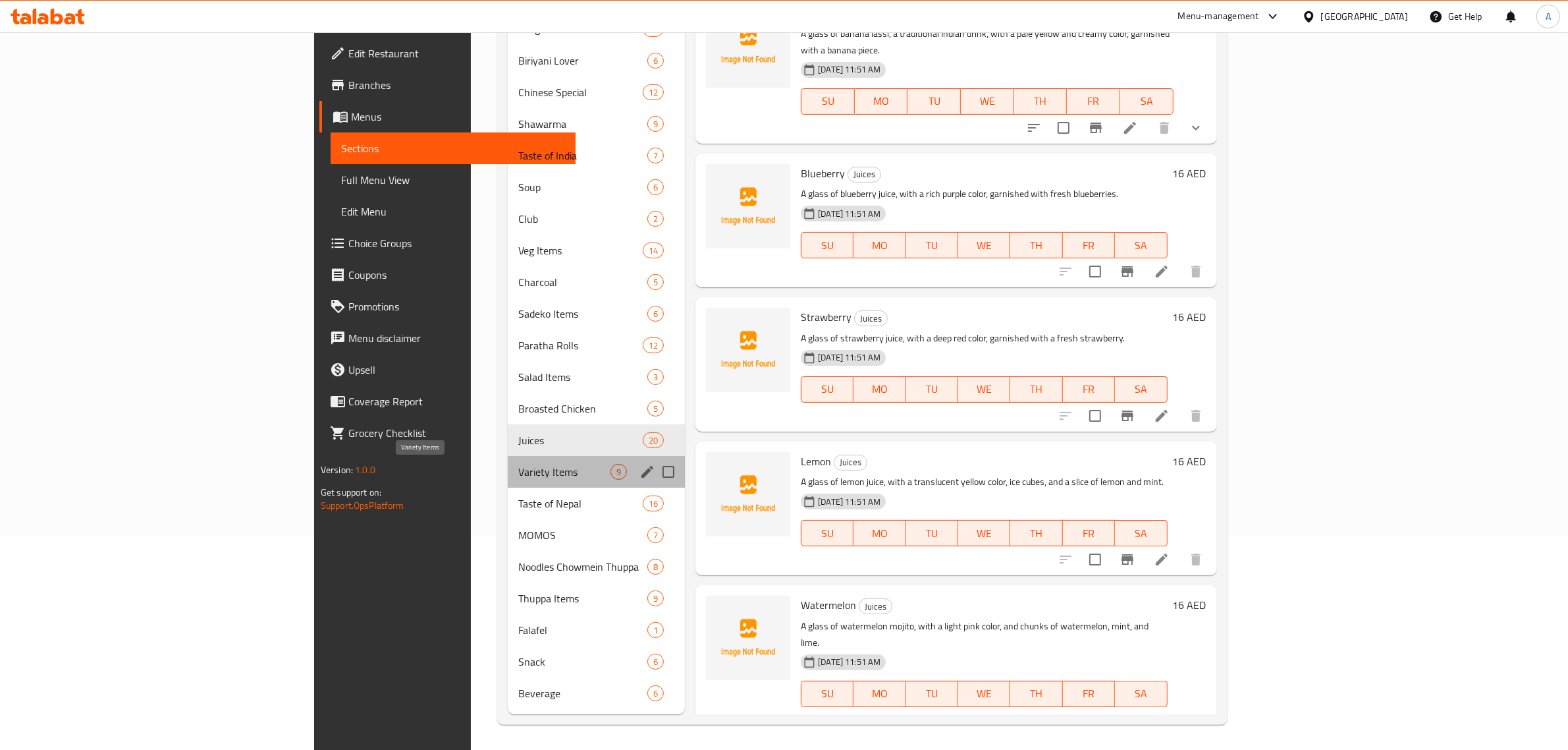
click at [518, 468] on span "Variety Items" at bounding box center [564, 472] width 92 height 16
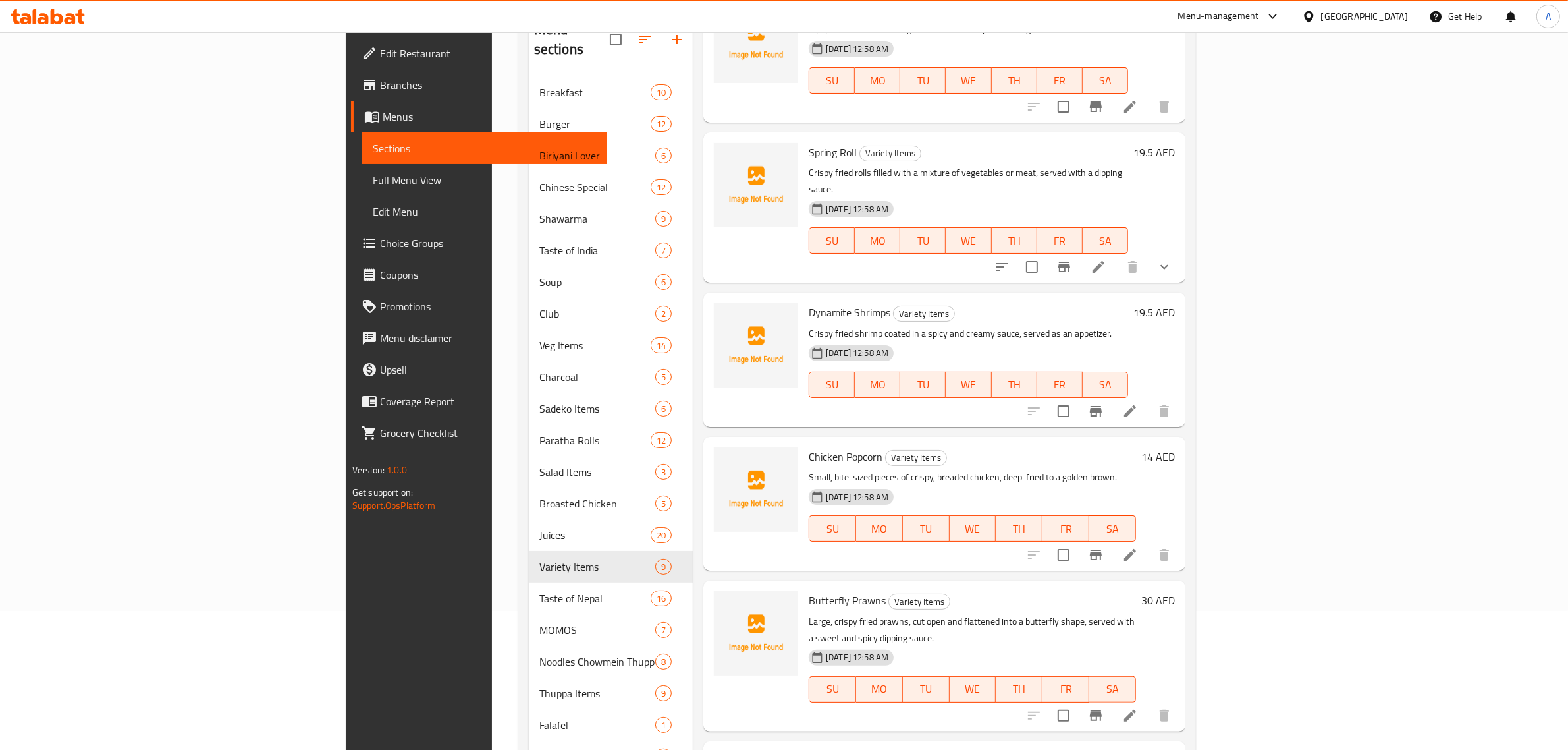
scroll to position [214, 0]
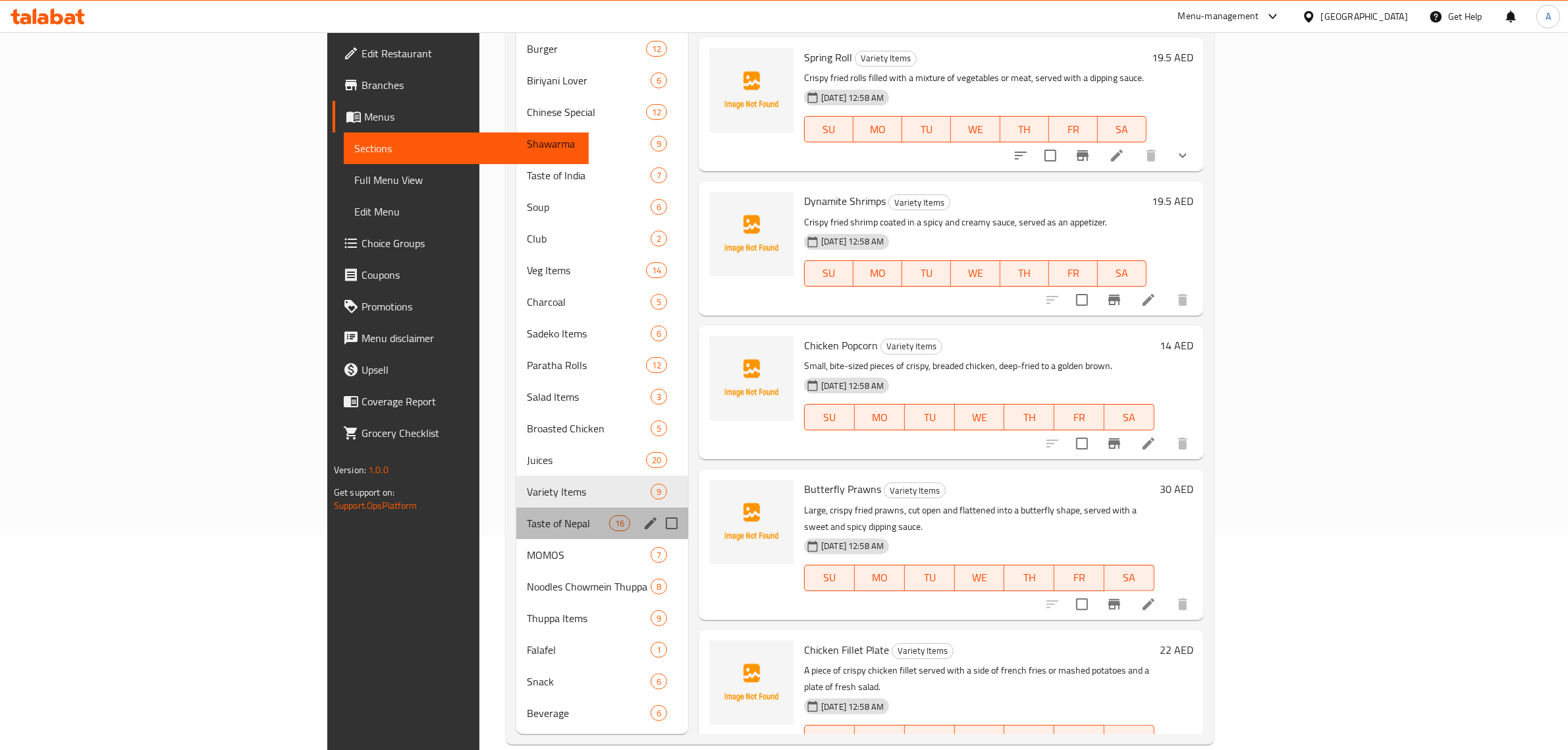
click at [517, 507] on div "Taste of Nepal 16" at bounding box center [603, 522] width 172 height 31
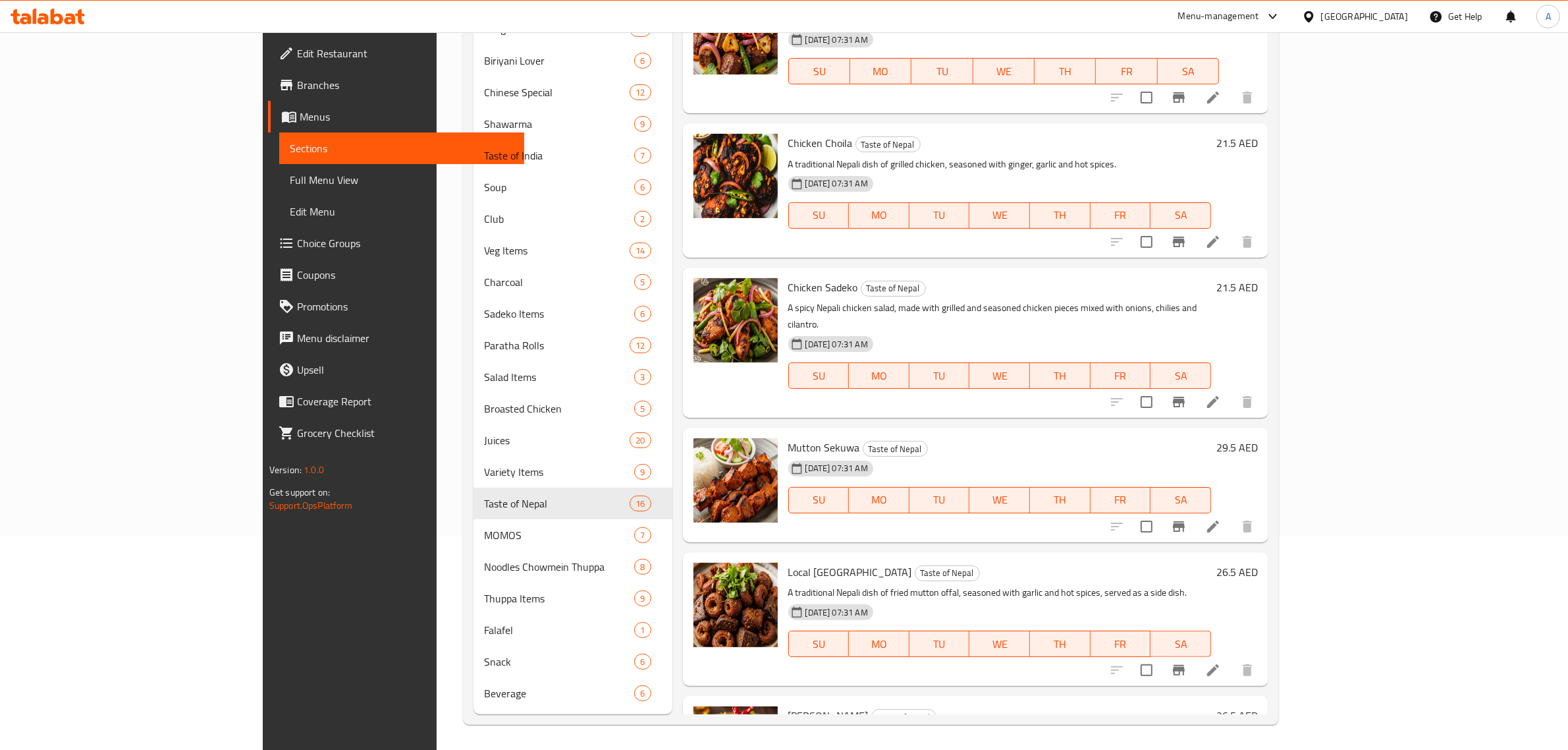
scroll to position [1515, 0]
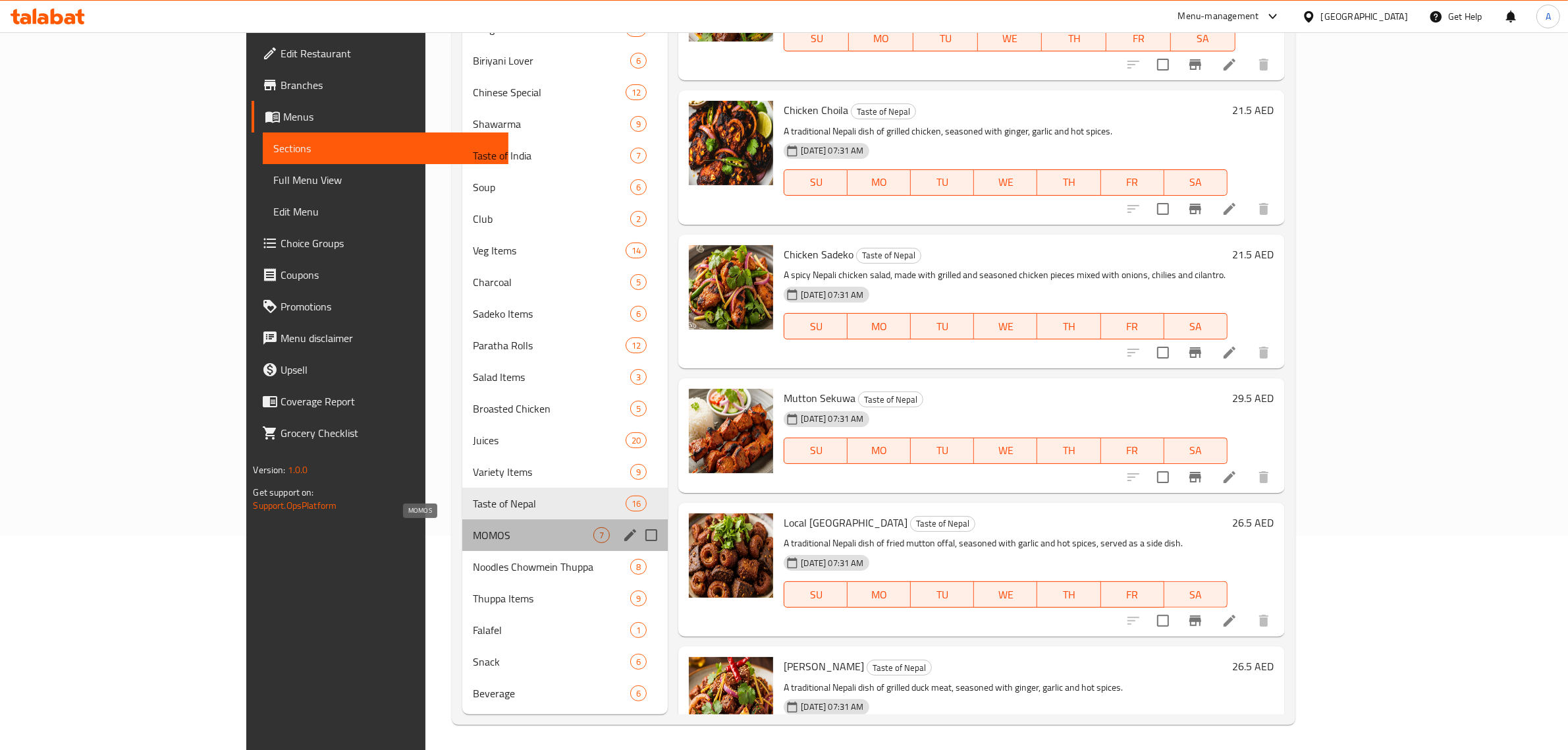
click at [473, 540] on span "MOMOS" at bounding box center [533, 535] width 120 height 16
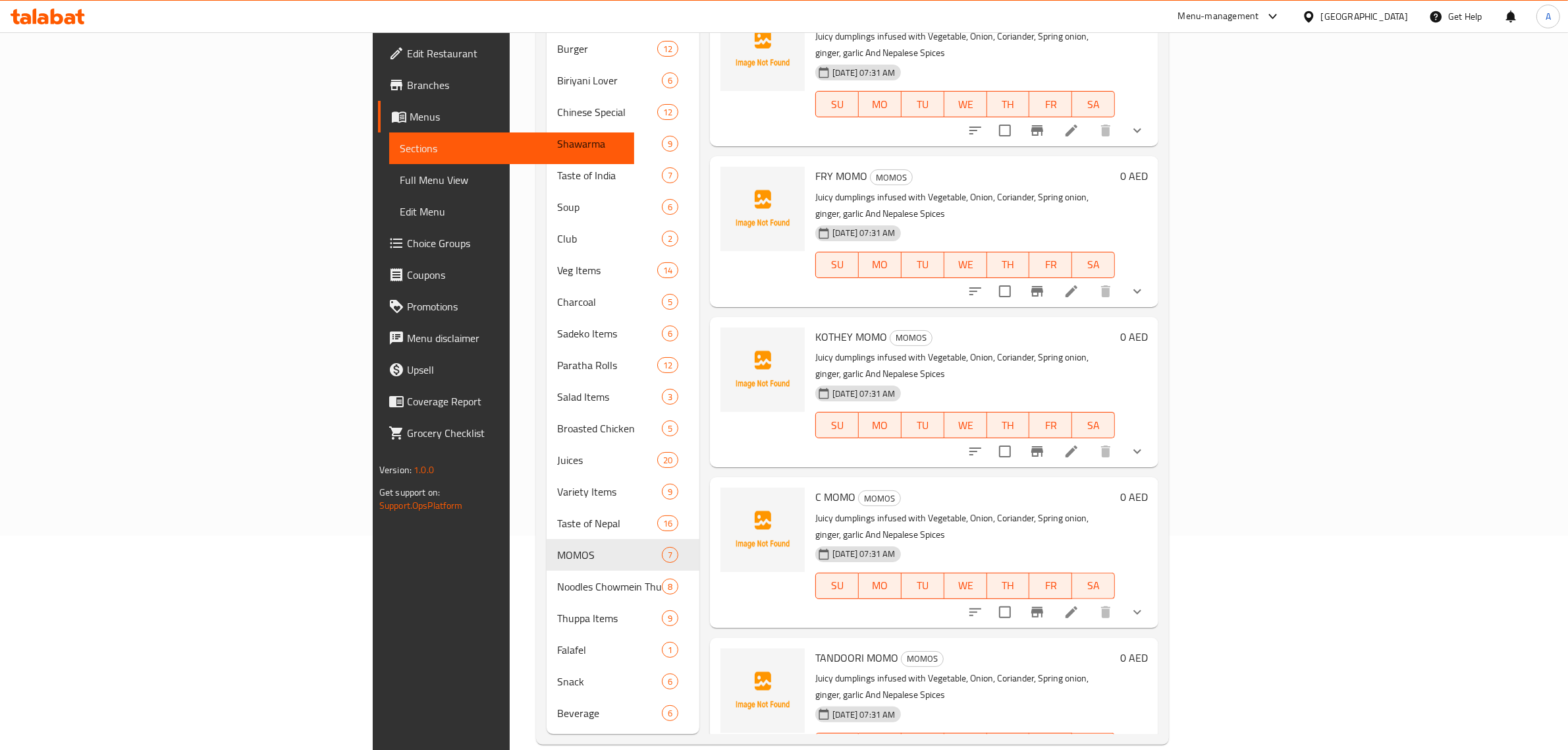
scroll to position [260, 0]
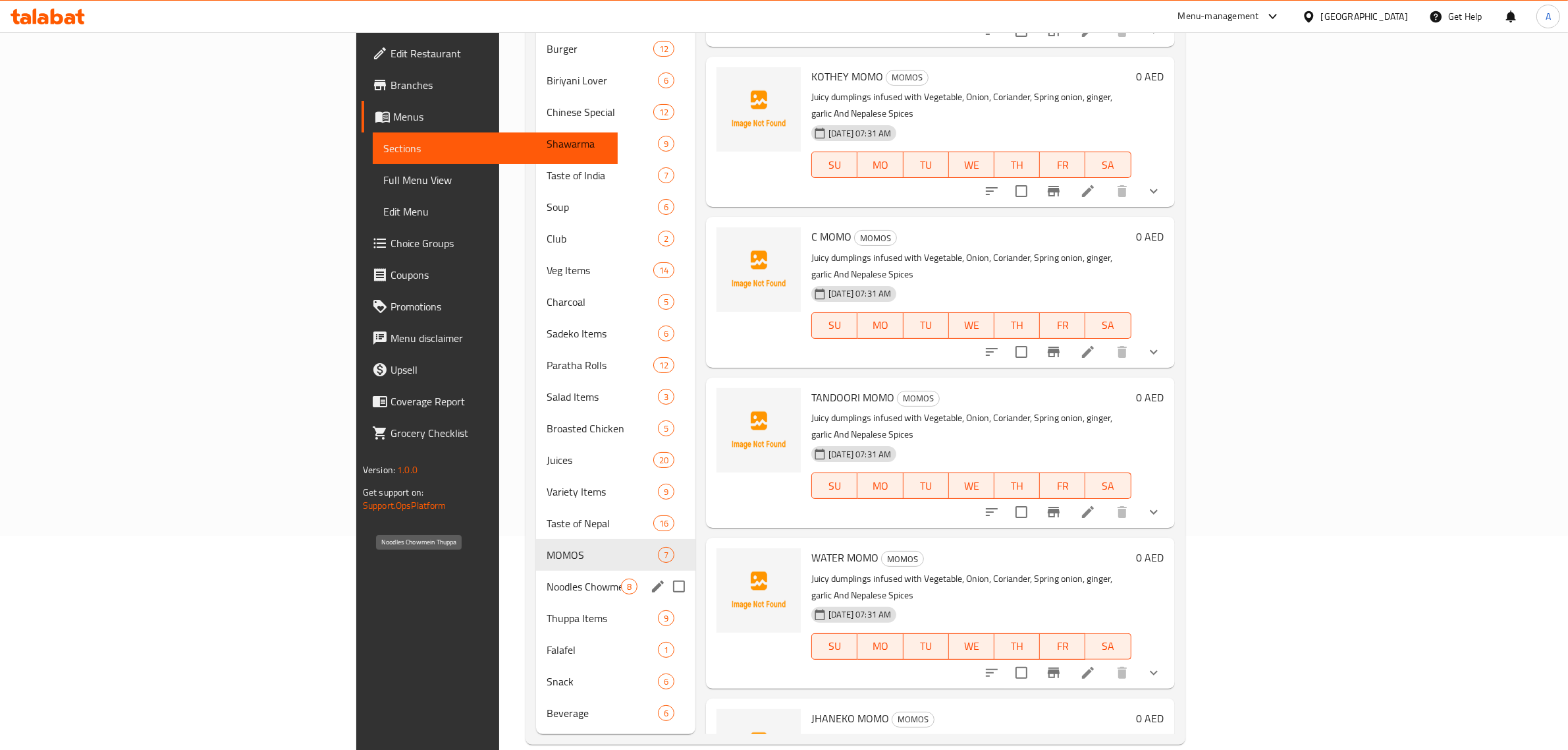
click at [546, 579] on span "Noodles Chowmein Thuppa" at bounding box center [583, 587] width 74 height 16
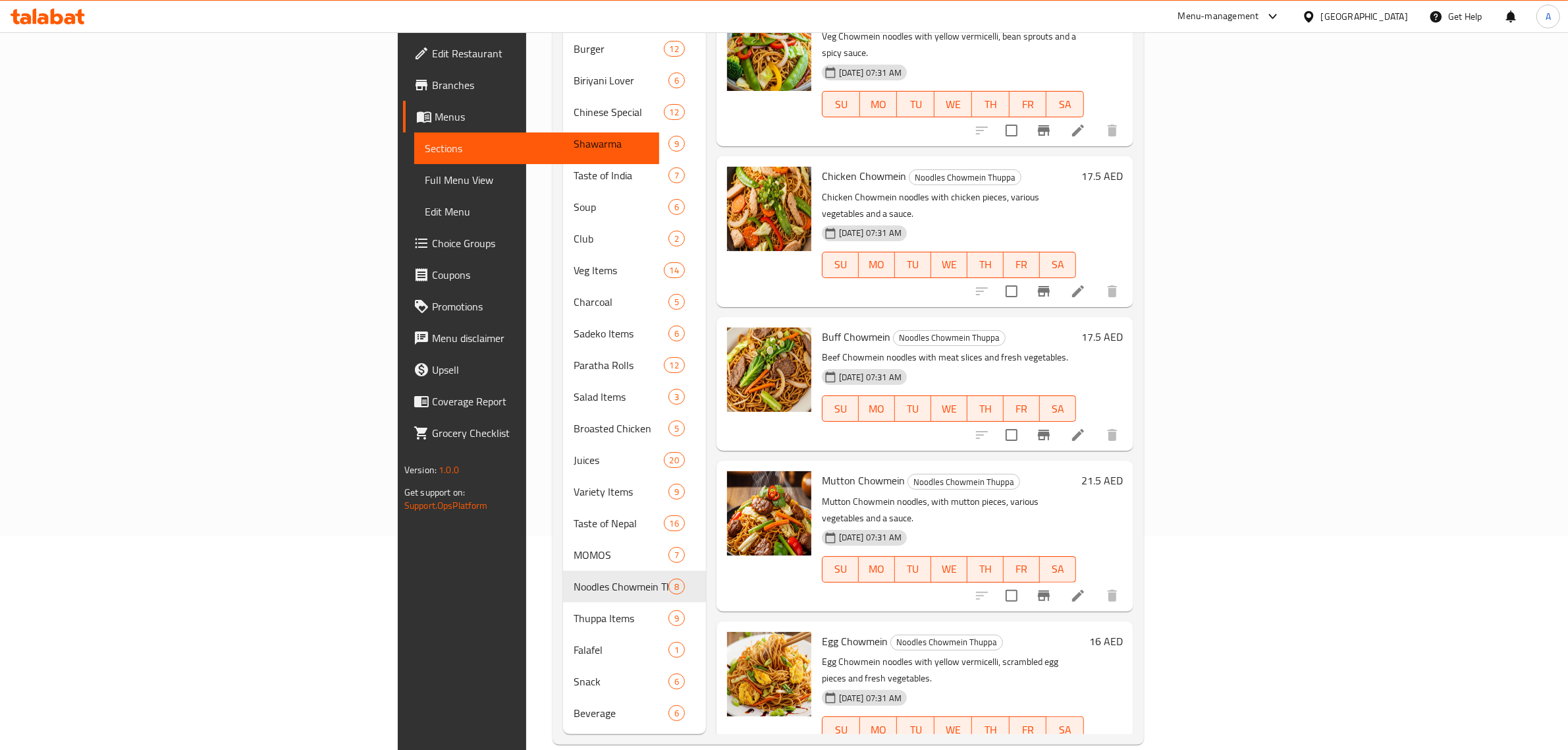
scroll to position [403, 0]
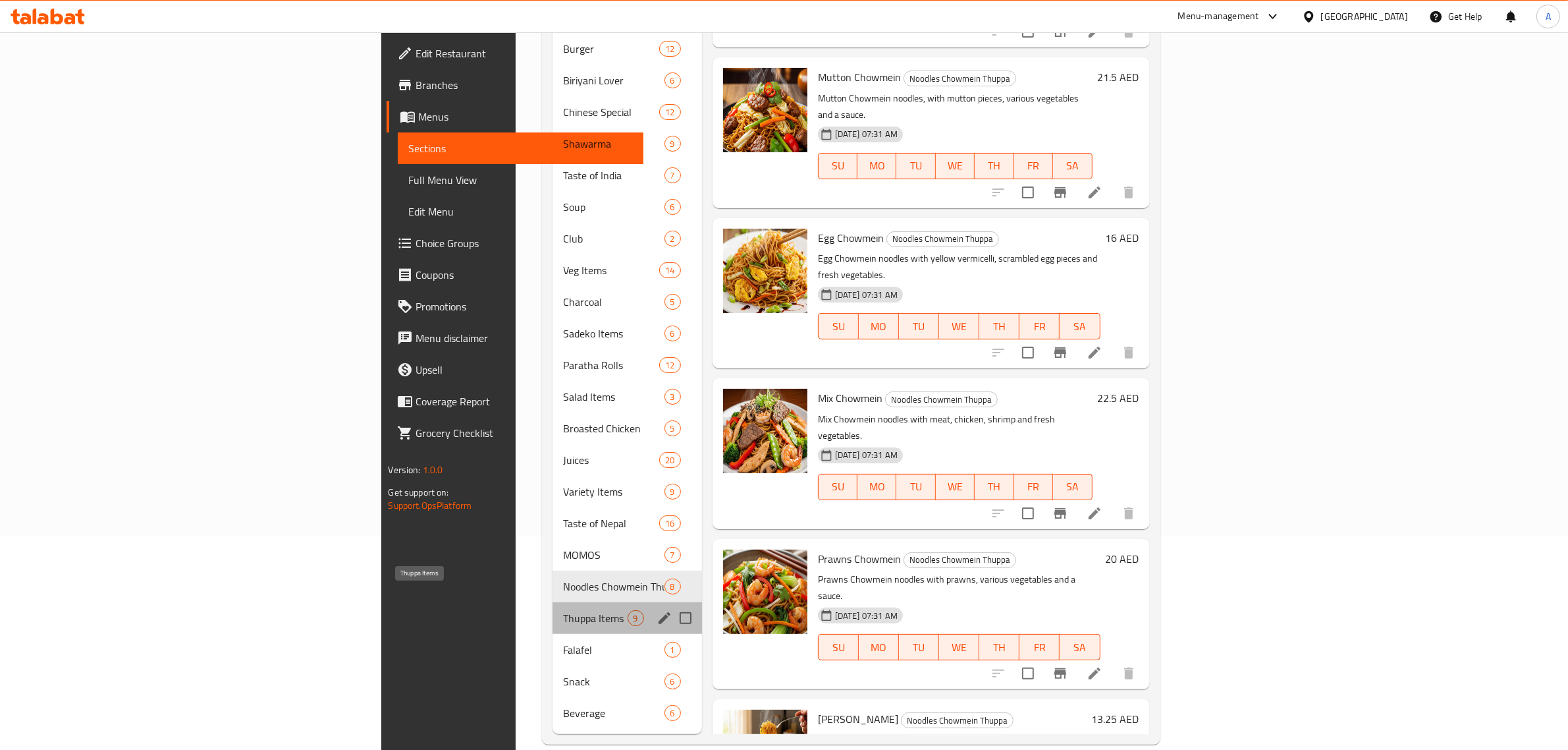
click at [563, 610] on span "Thuppa Items" at bounding box center [595, 618] width 64 height 16
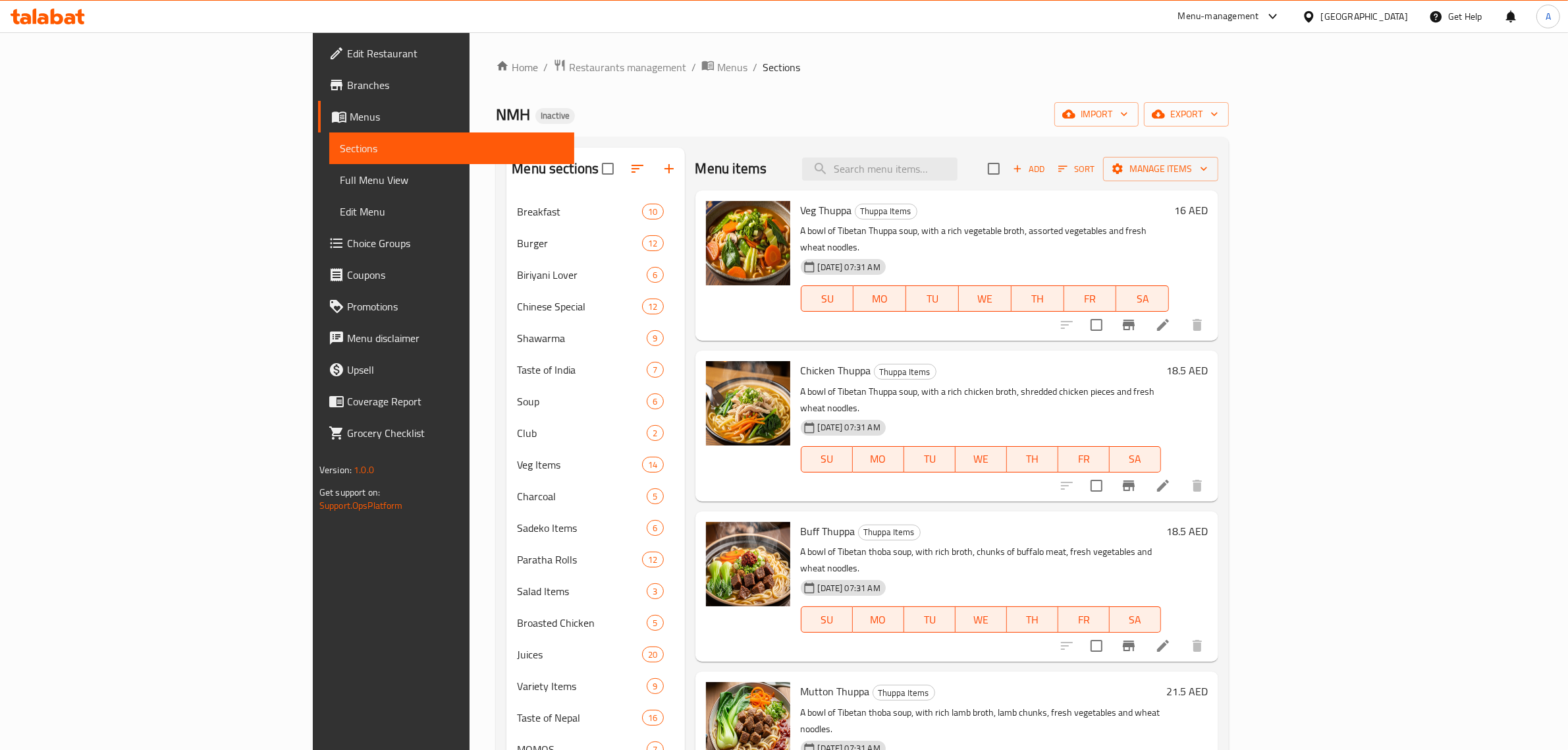
click at [876, 130] on div "Home / Restaurants management / Menus / Sections NMH Inactive import export Men…" at bounding box center [862, 498] width 733 height 880
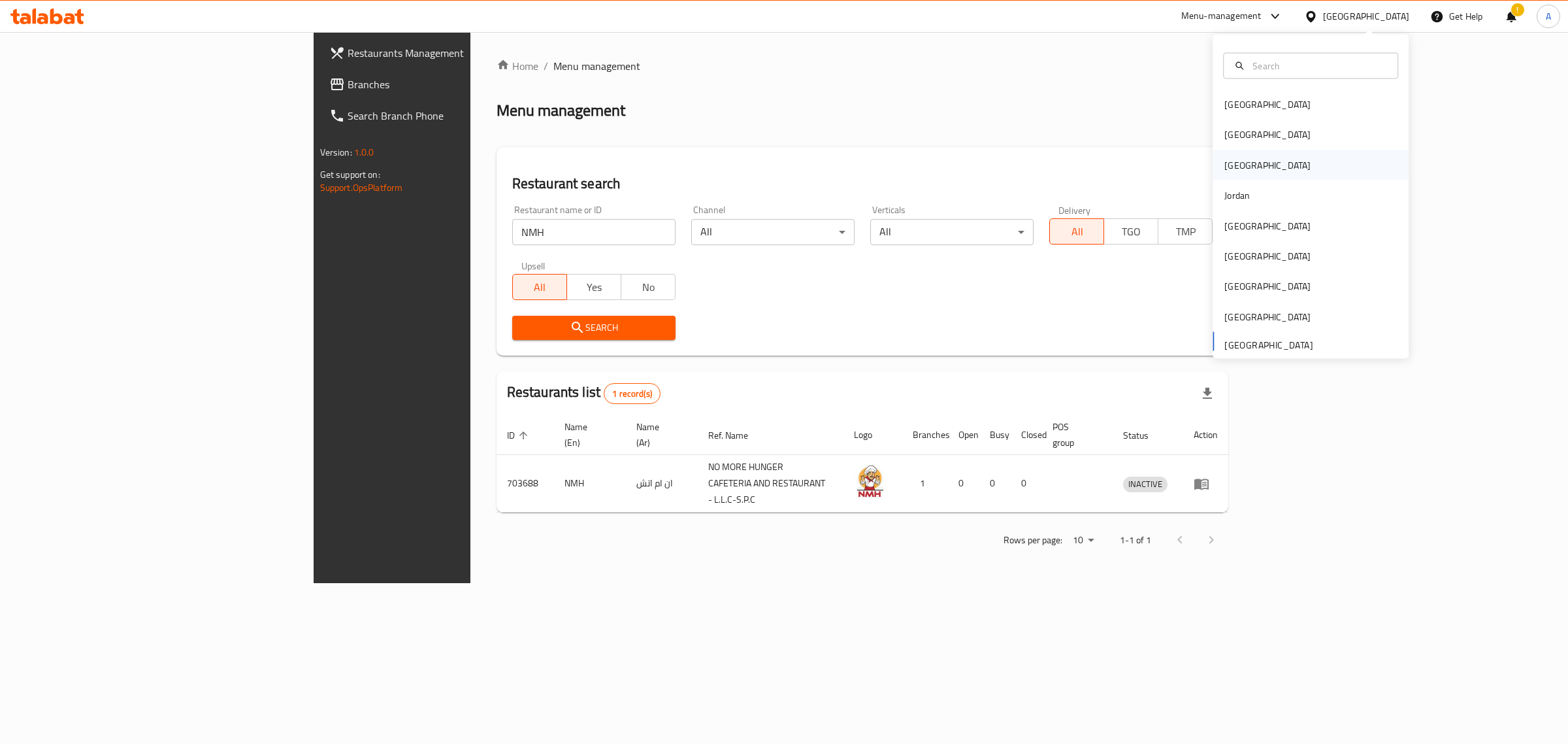
click at [1247, 174] on div "[GEOGRAPHIC_DATA]" at bounding box center [1311, 165] width 196 height 30
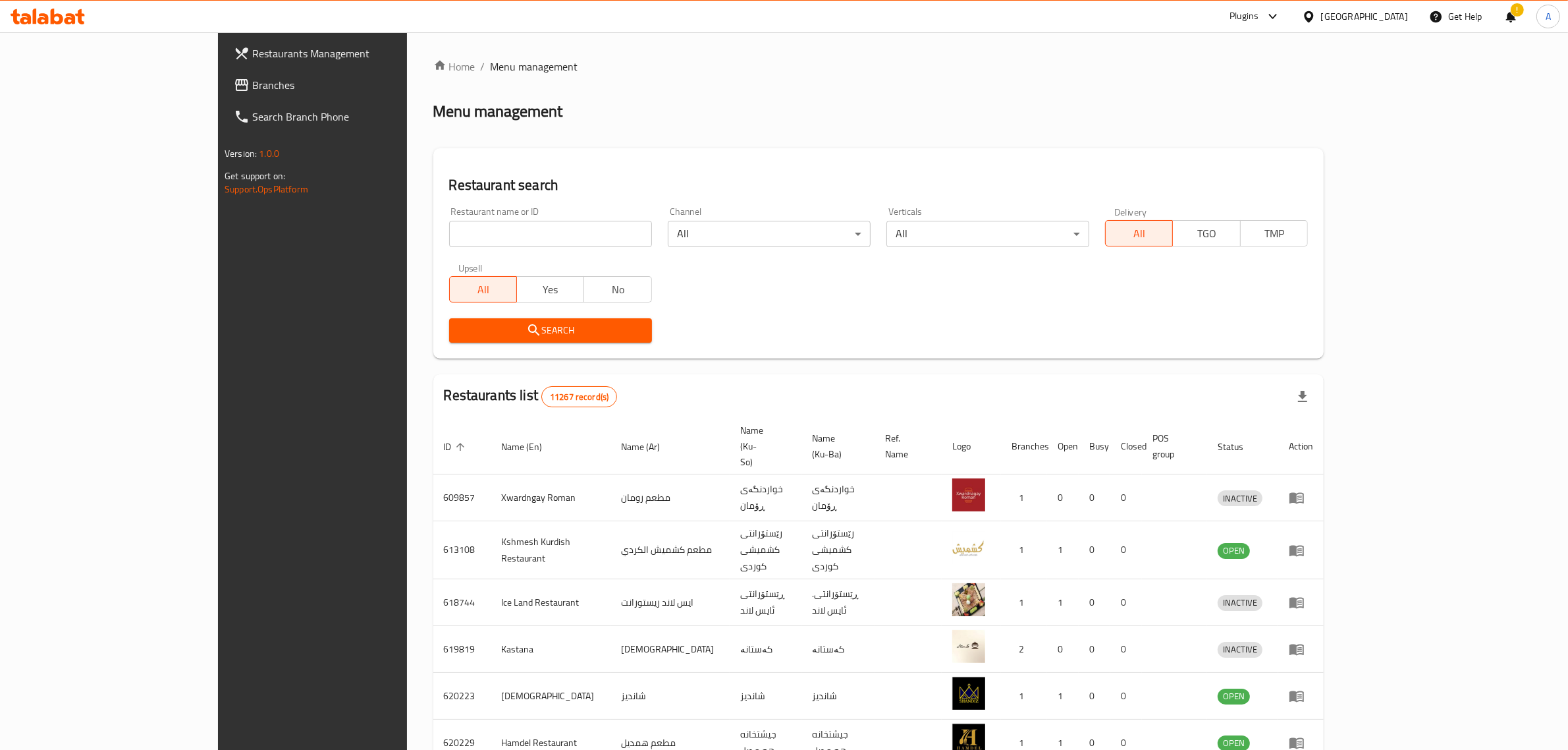
click at [536, 232] on input "search" at bounding box center [551, 233] width 203 height 26
paste input "Chef [PERSON_NAME]"
type input "Chef [PERSON_NAME]"
click button "Search" at bounding box center [551, 330] width 203 height 24
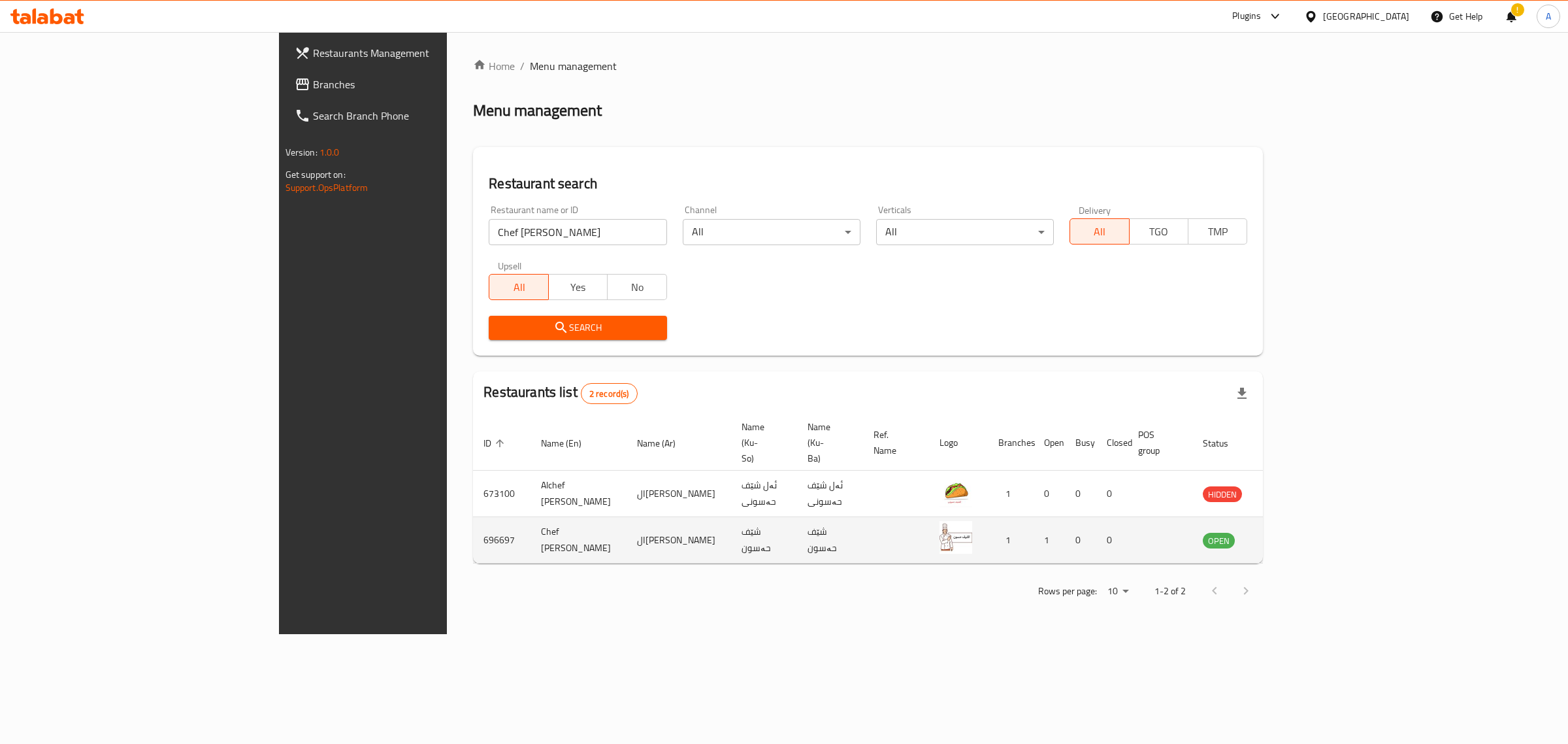
click at [530, 517] on td "Chef [PERSON_NAME]" at bounding box center [578, 540] width 96 height 46
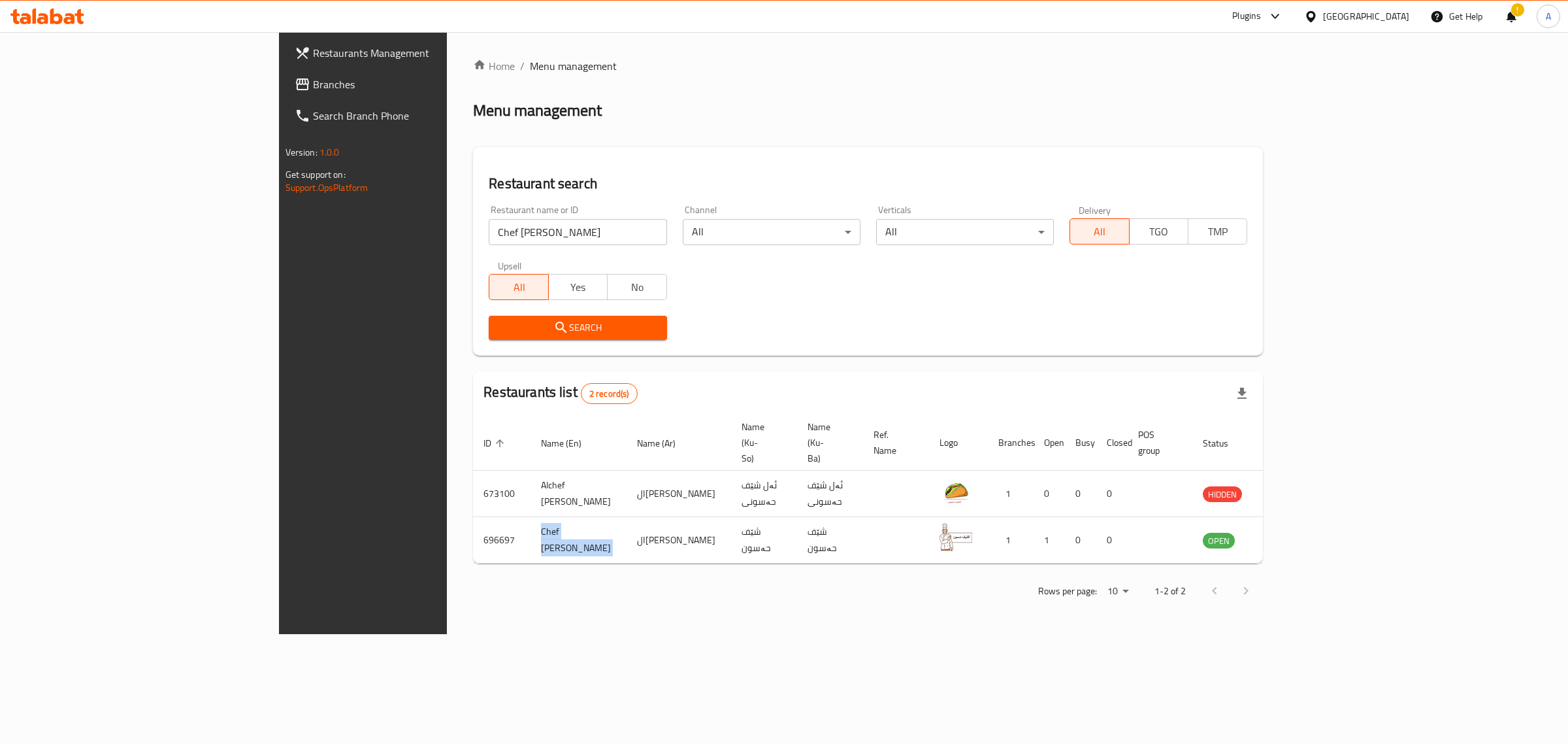
copy td "Chef [PERSON_NAME]"
click at [1318, 19] on icon at bounding box center [1311, 16] width 13 height 13
click at [1261, 135] on div "Egypt" at bounding box center [1311, 134] width 196 height 30
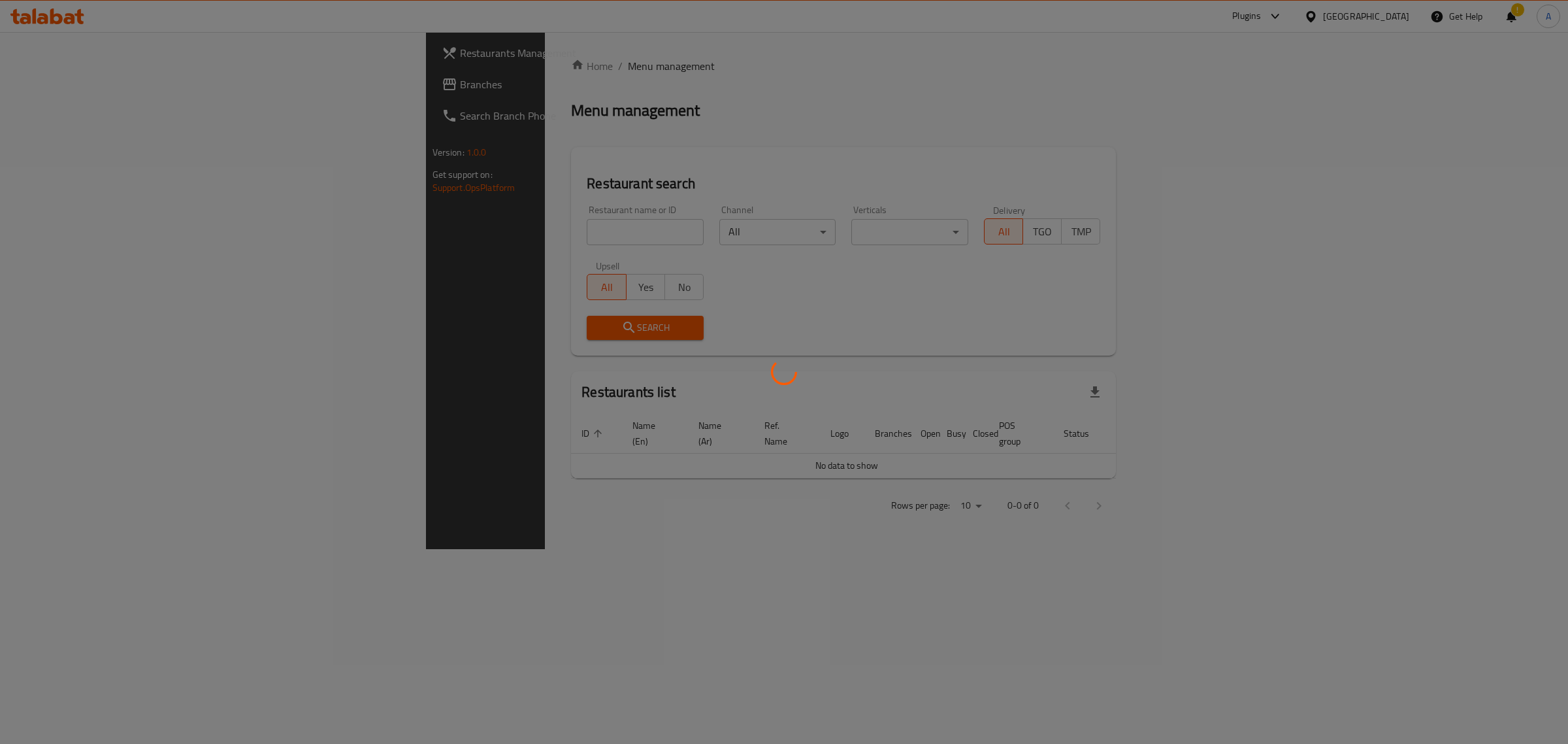
click at [500, 215] on div at bounding box center [784, 372] width 1568 height 744
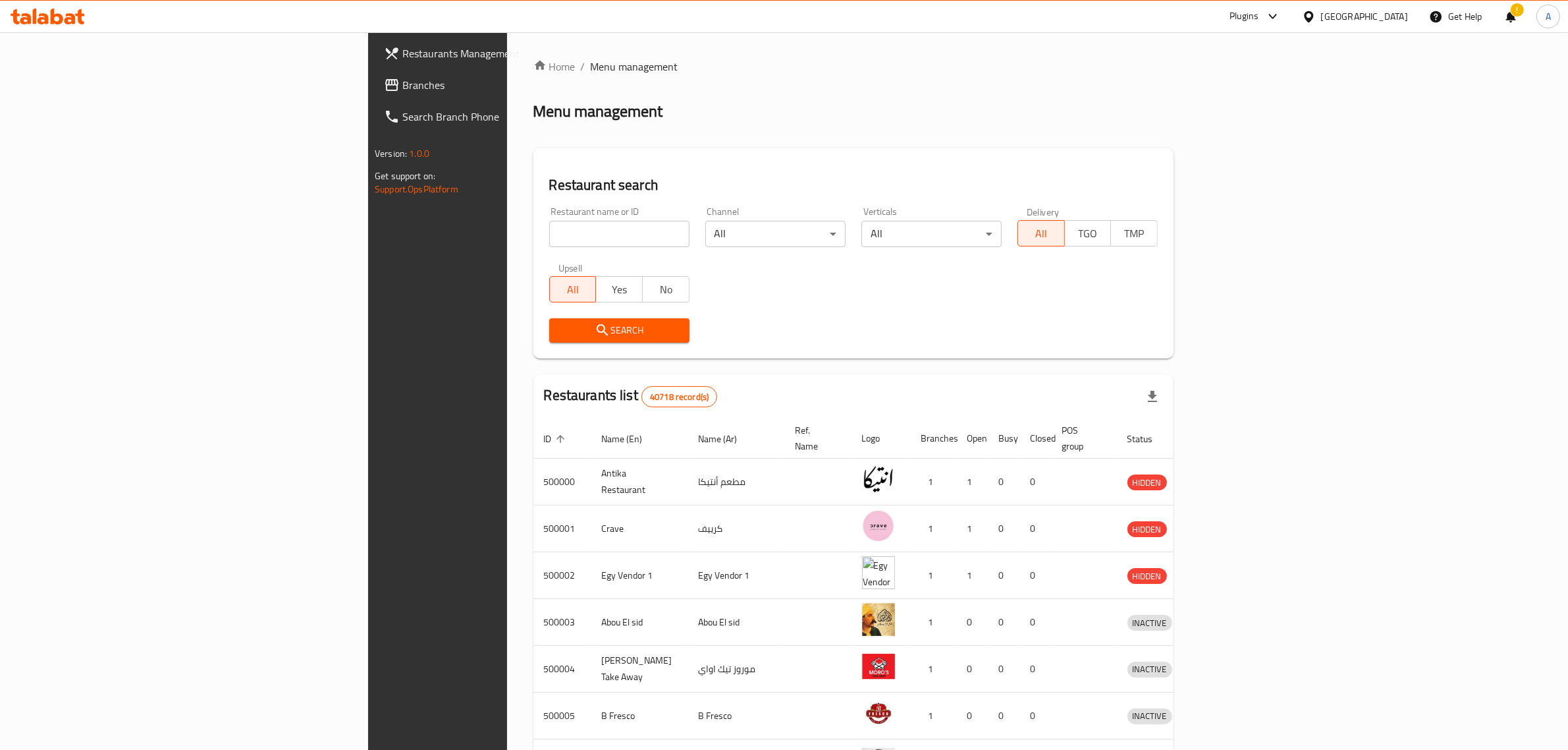
click at [549, 231] on input "search" at bounding box center [619, 233] width 140 height 26
paste input "Bear's Beans"
click button "Search" at bounding box center [619, 330] width 140 height 24
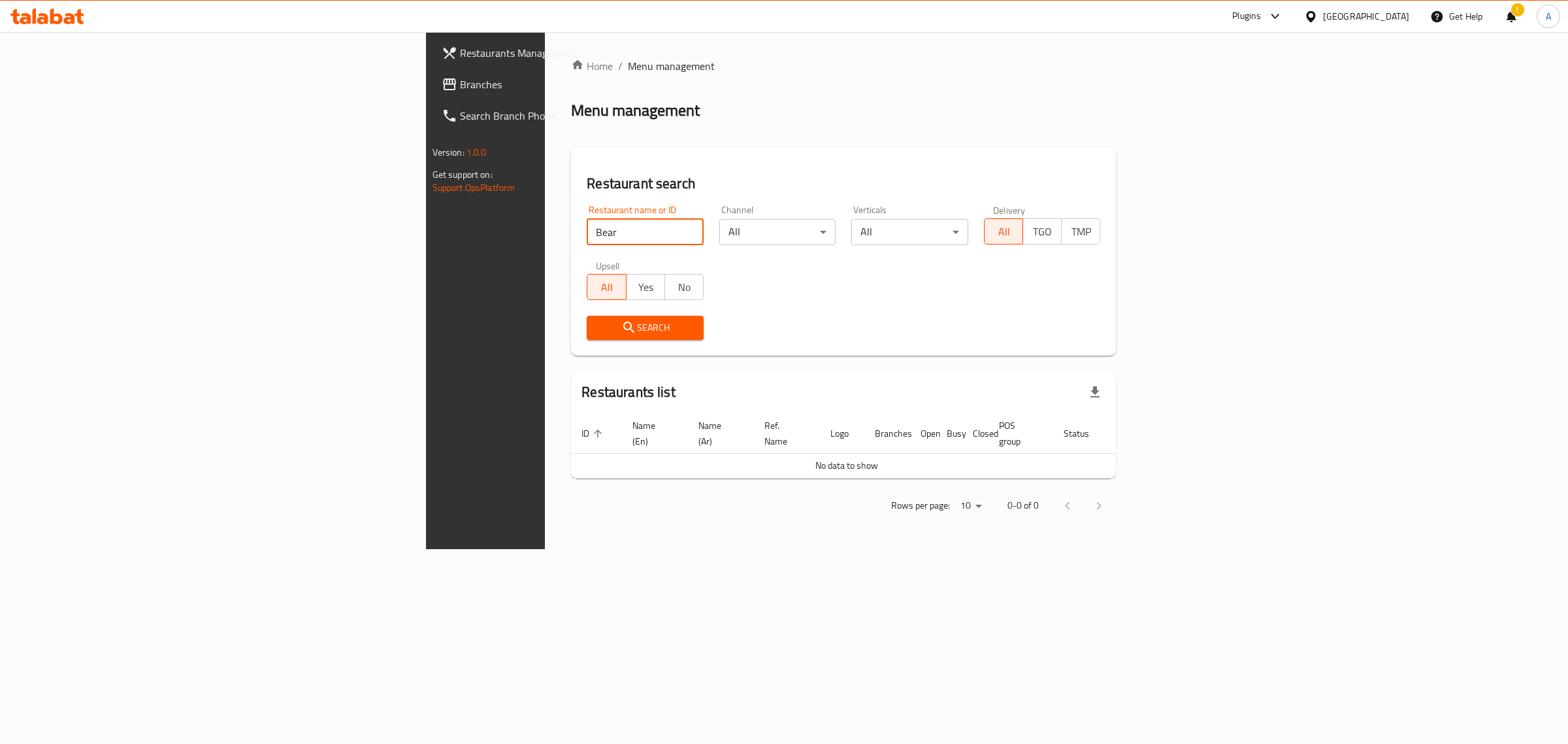
type input "Bear"
click button "Search" at bounding box center [644, 328] width 117 height 24
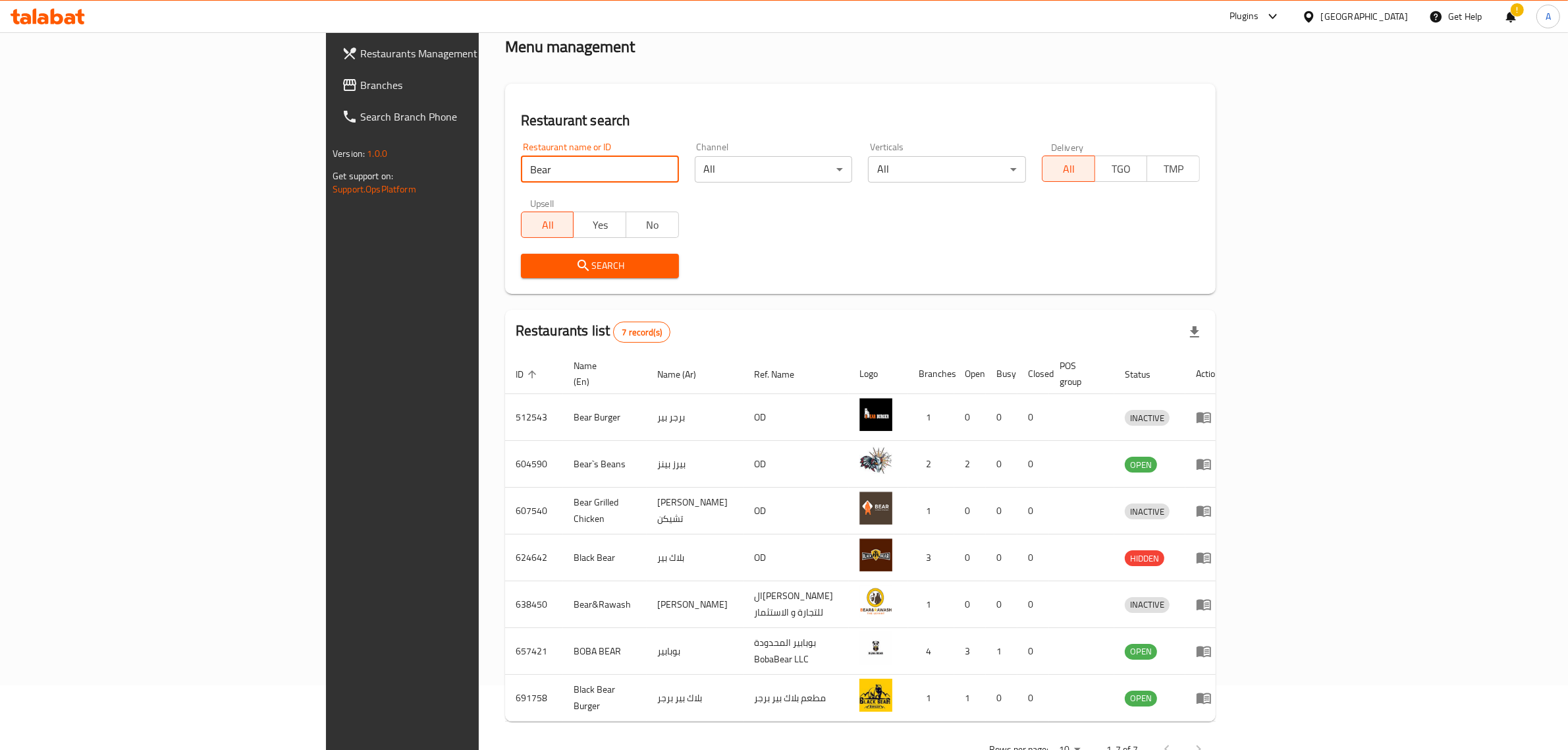
scroll to position [91, 0]
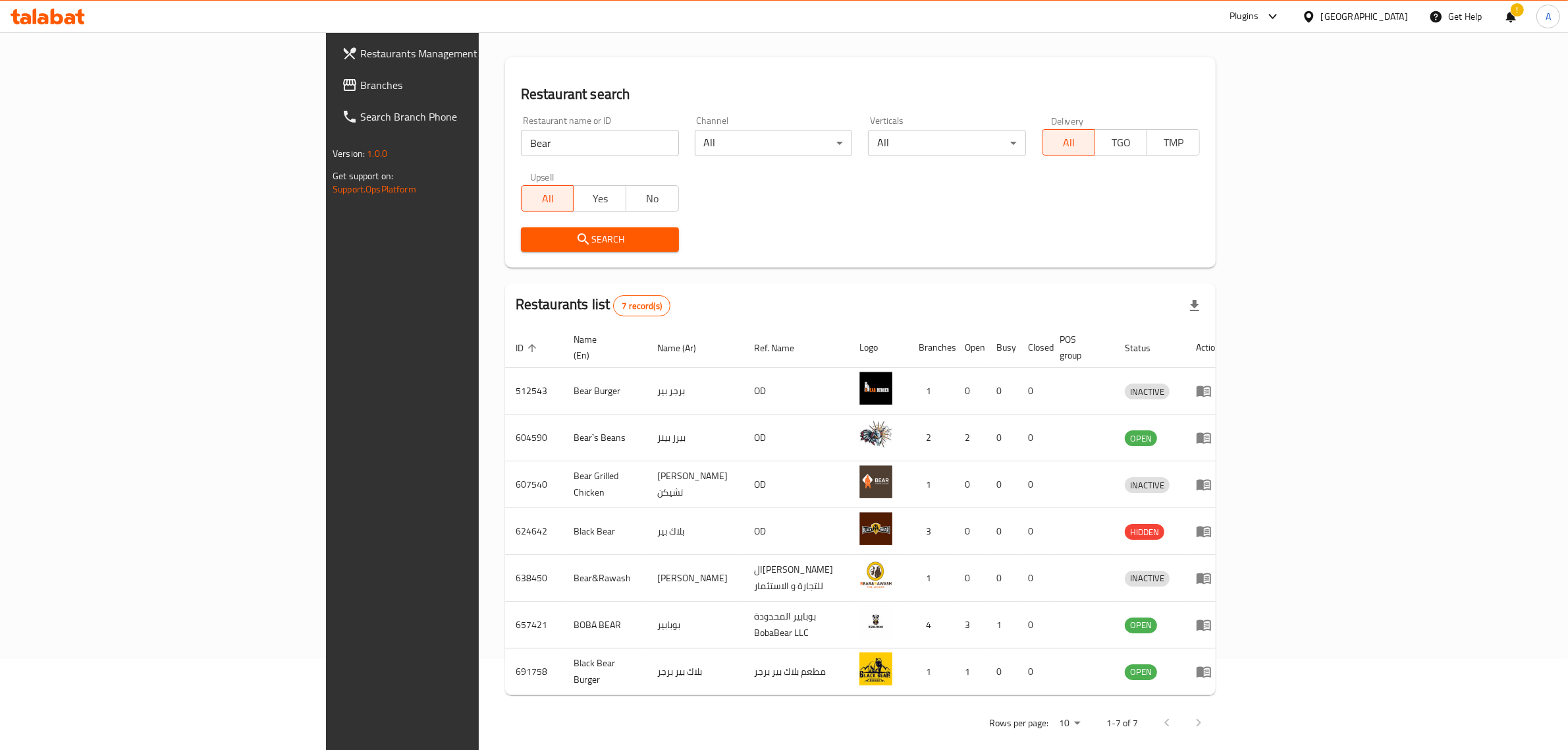
click at [361, 87] on span "Branches" at bounding box center [469, 85] width 217 height 16
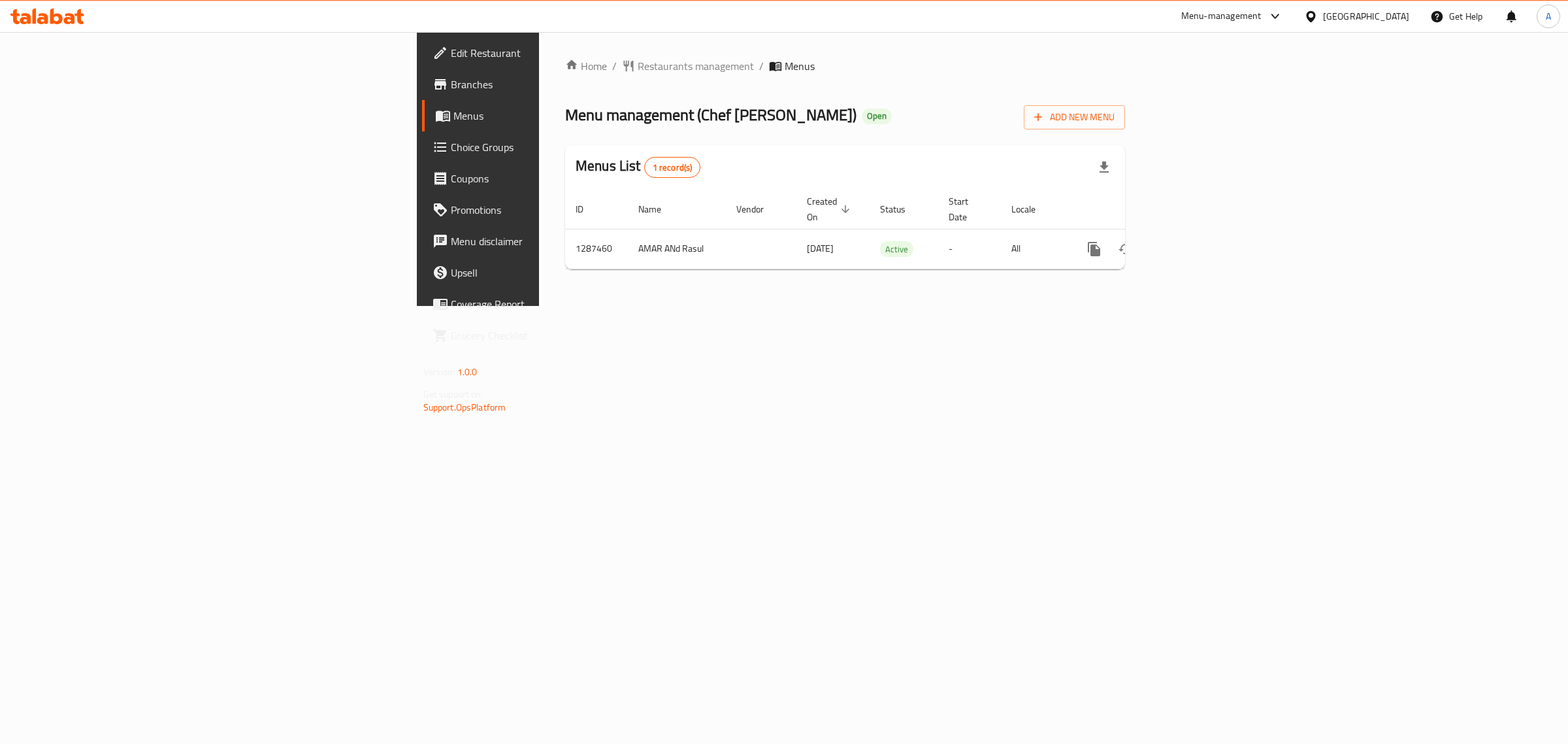
click at [1126, 170] on div "Menus List 1 record(s)" at bounding box center [845, 167] width 560 height 44
click at [451, 53] on span "Edit Restaurant" at bounding box center [560, 53] width 218 height 16
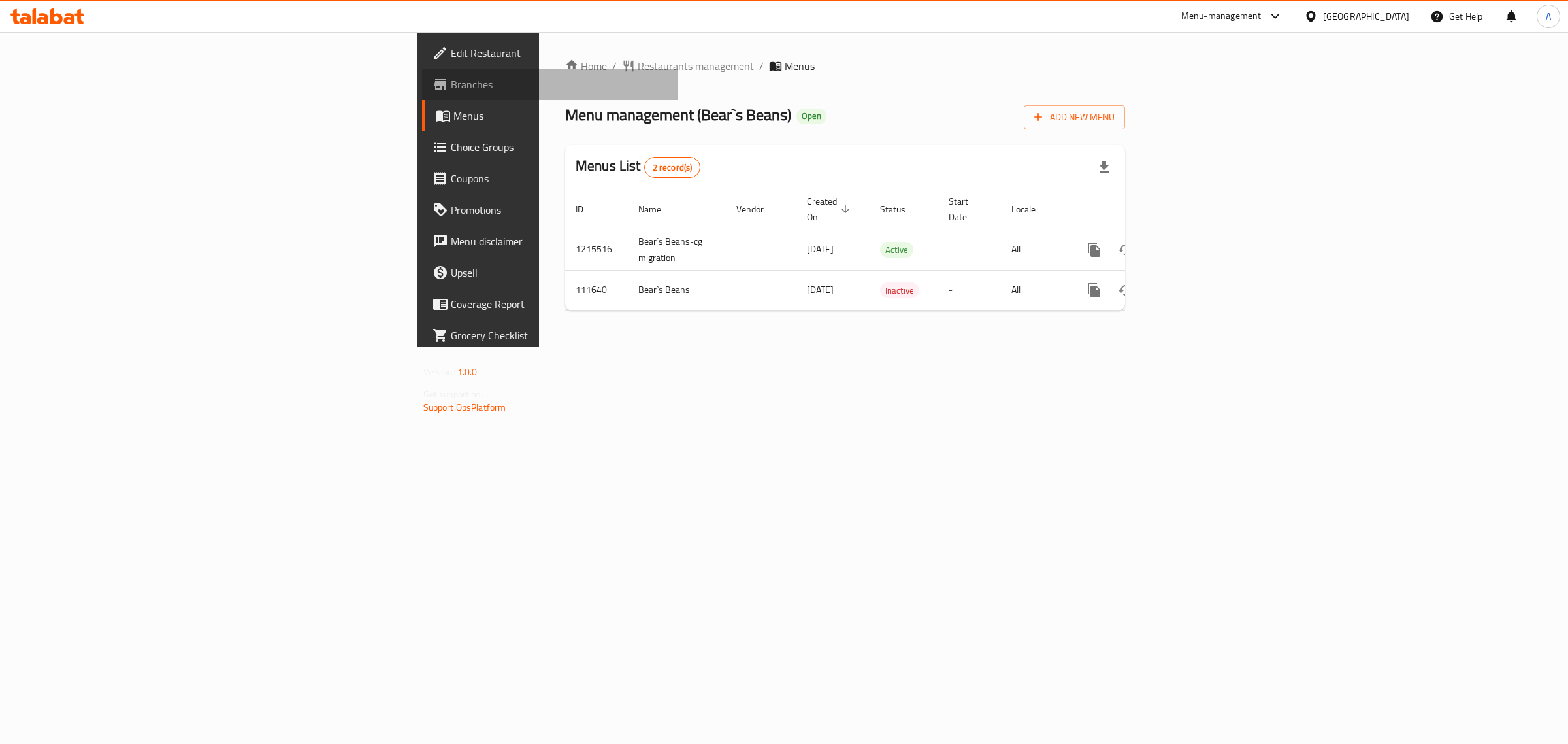
click at [451, 82] on span "Branches" at bounding box center [560, 85] width 218 height 16
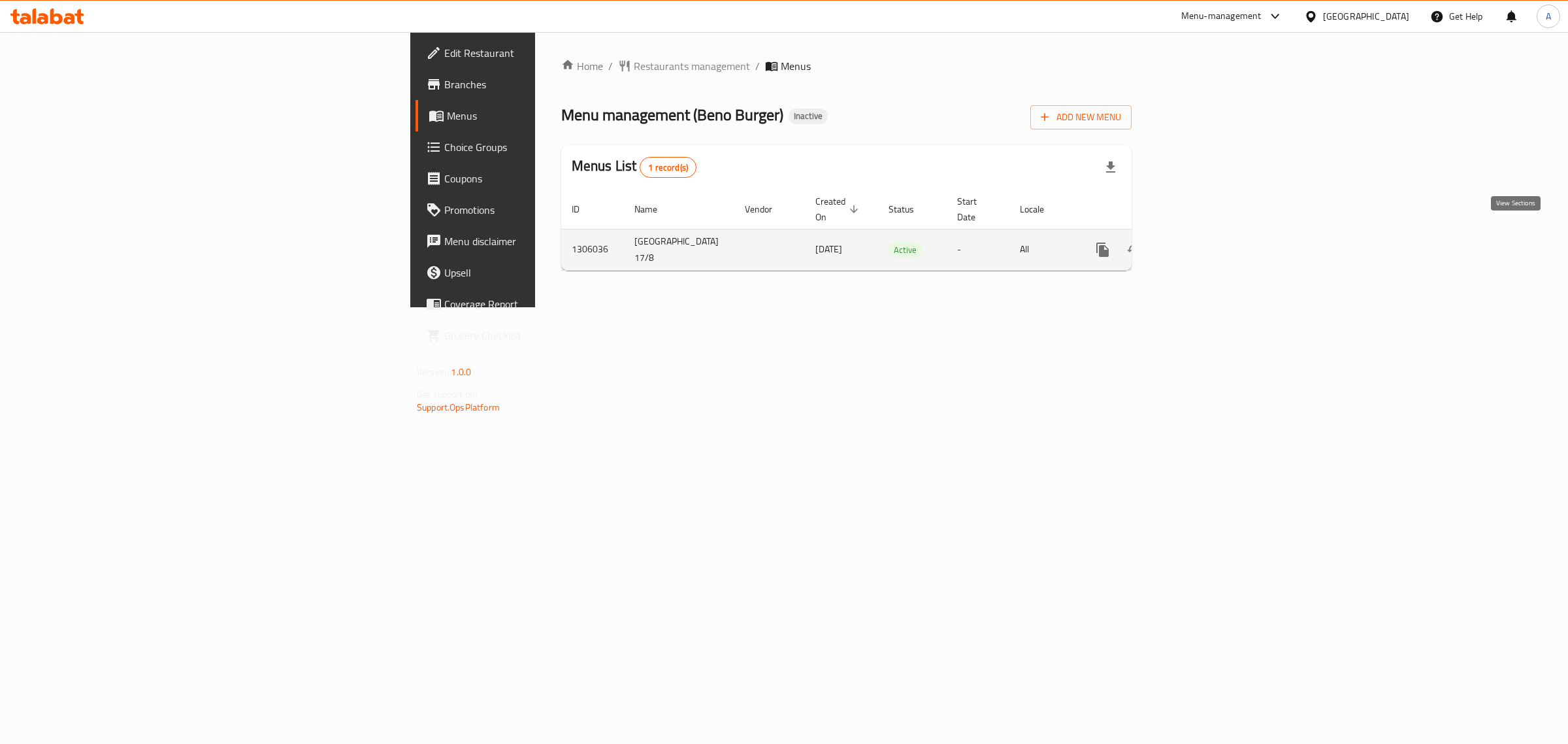
click at [1213, 239] on link "enhanced table" at bounding box center [1197, 249] width 31 height 31
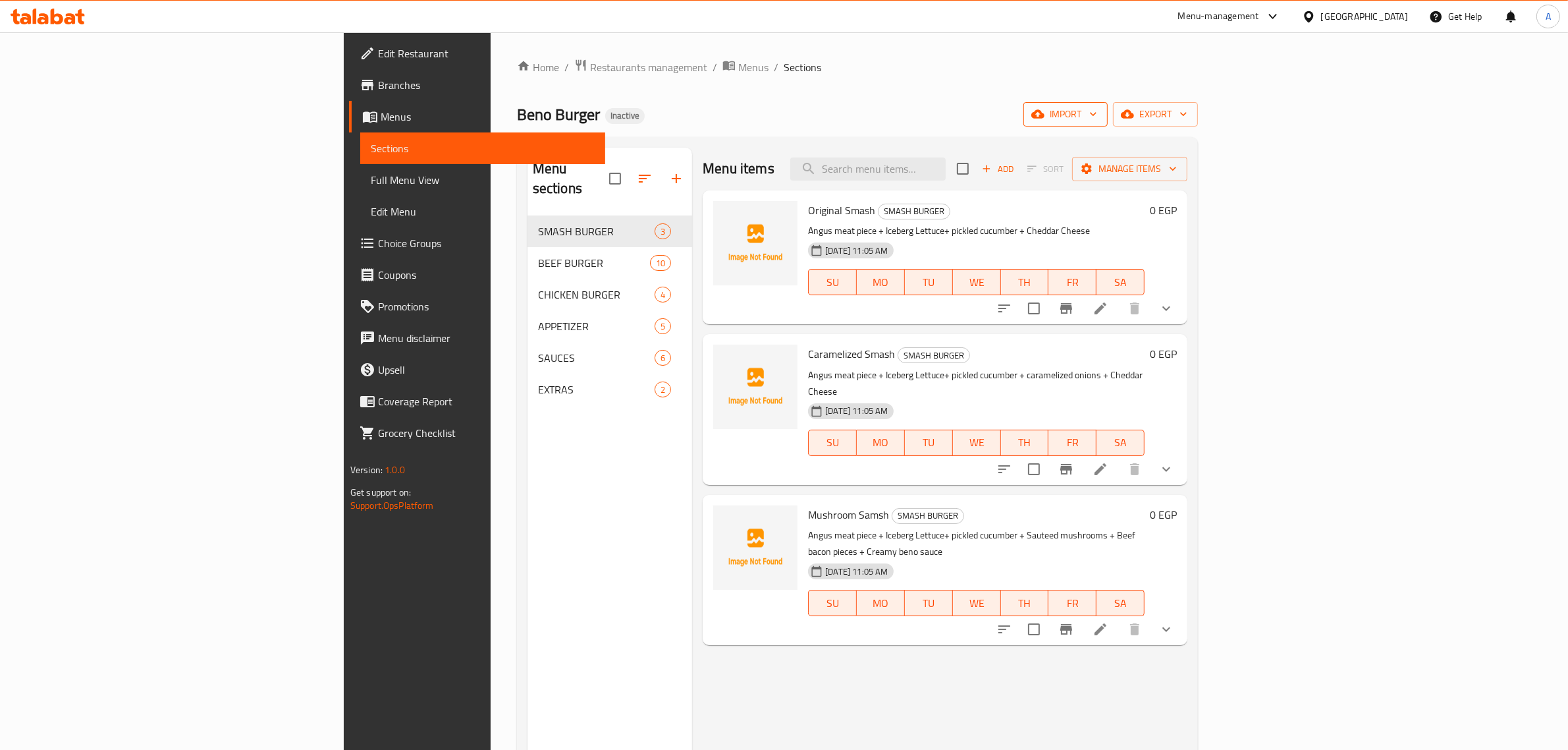
click at [1097, 119] on span "import" at bounding box center [1066, 114] width 63 height 16
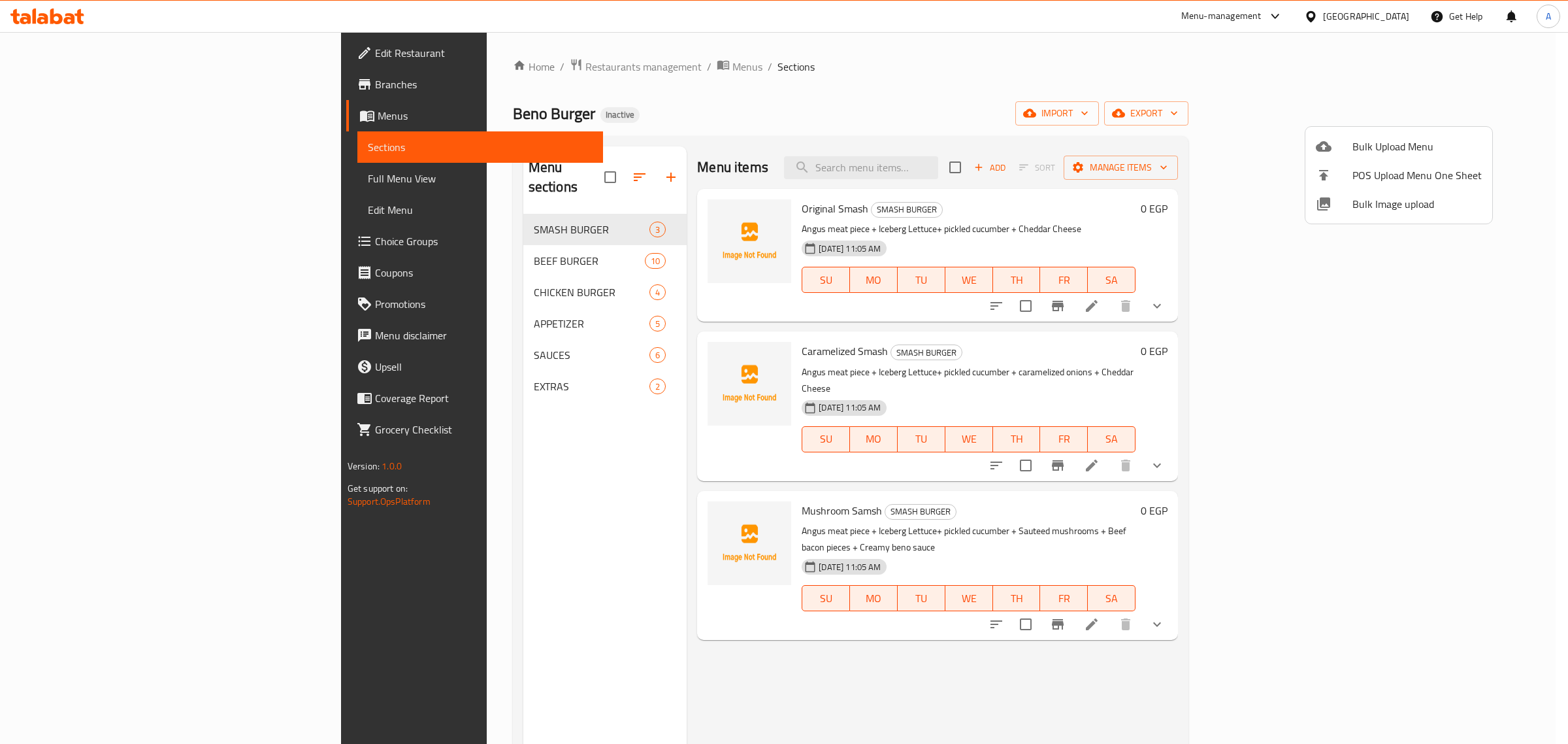
click at [1378, 199] on span "Bulk Image upload" at bounding box center [1417, 204] width 129 height 16
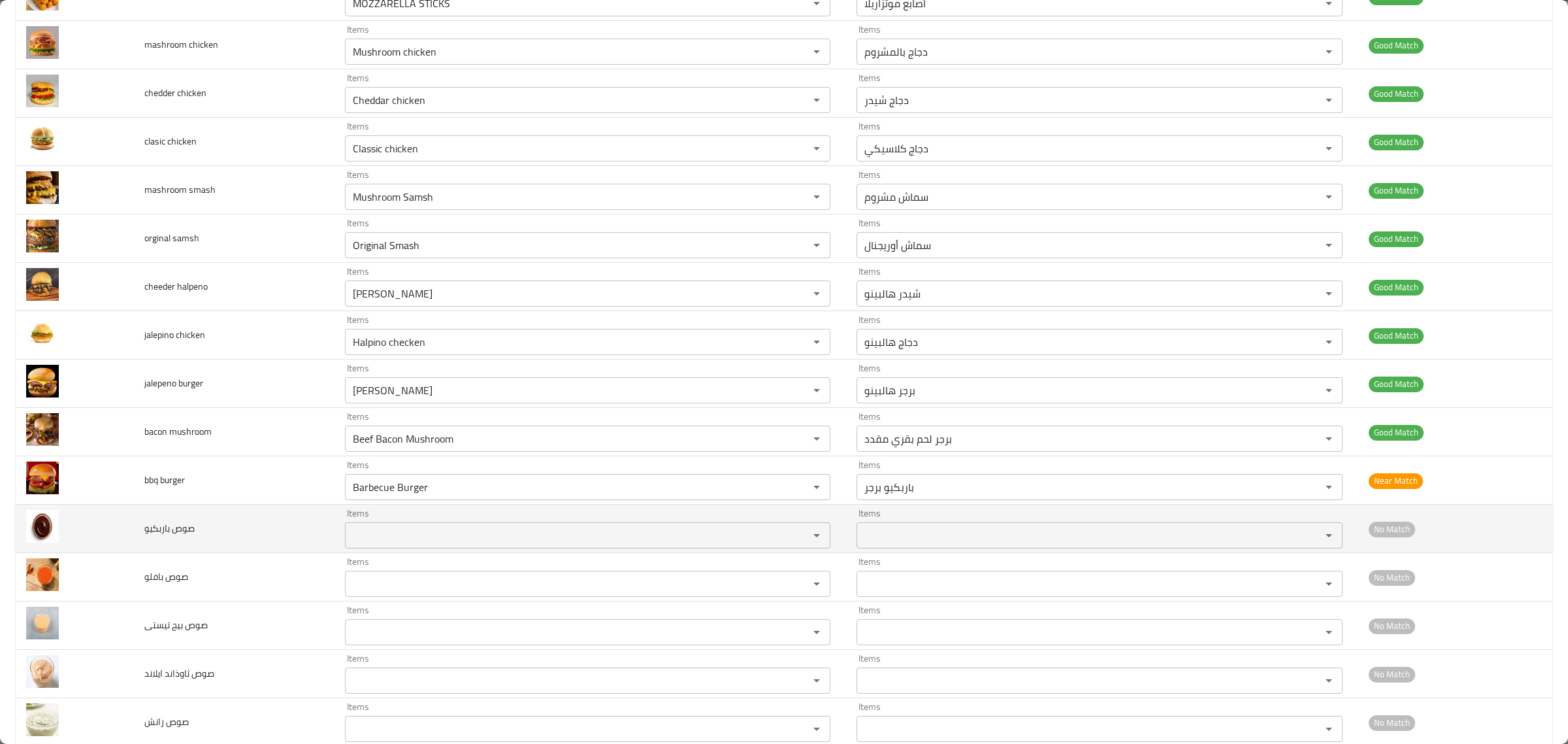
scroll to position [889, 0]
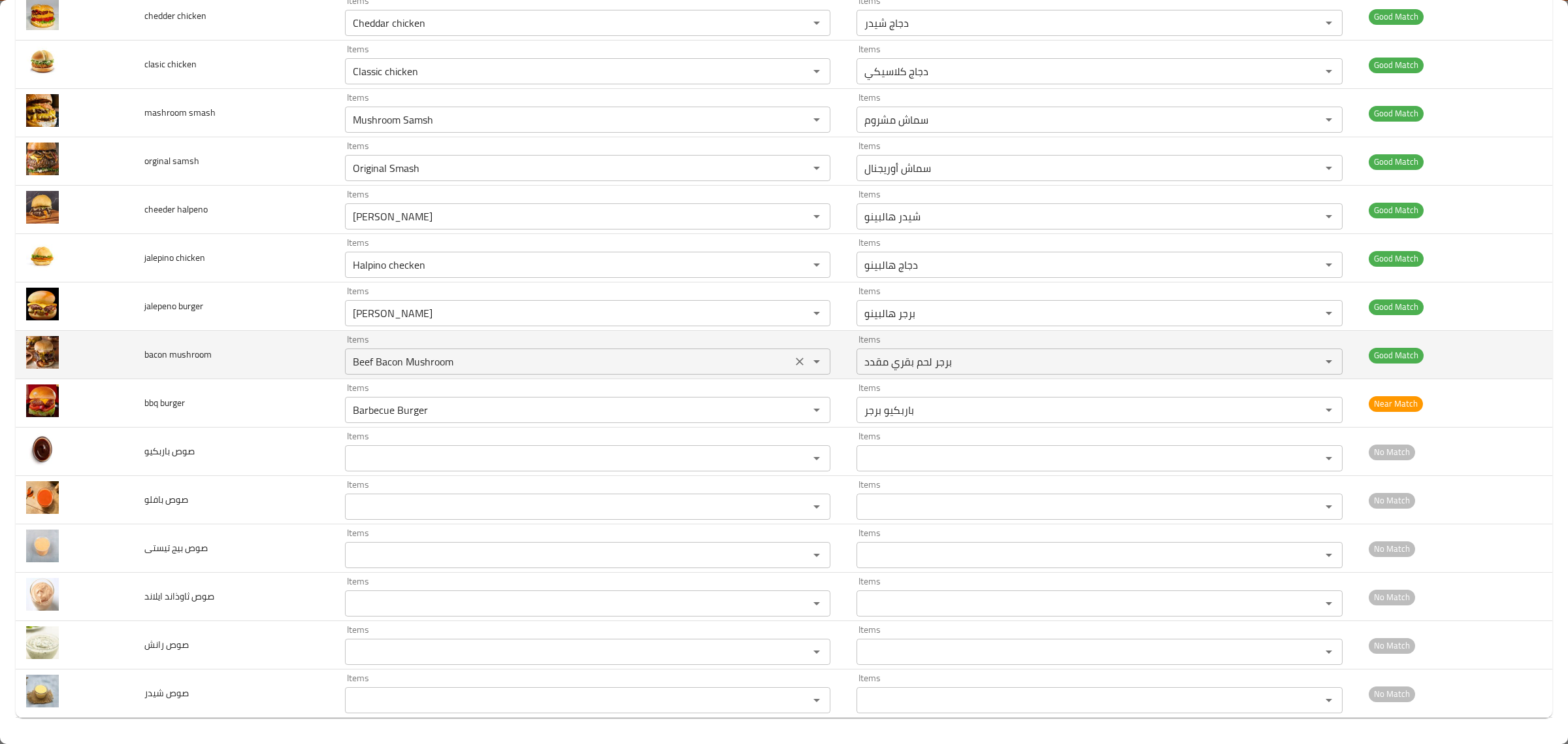
click at [627, 373] on div "Beef Bacon Mushroom Items" at bounding box center [588, 360] width 486 height 26
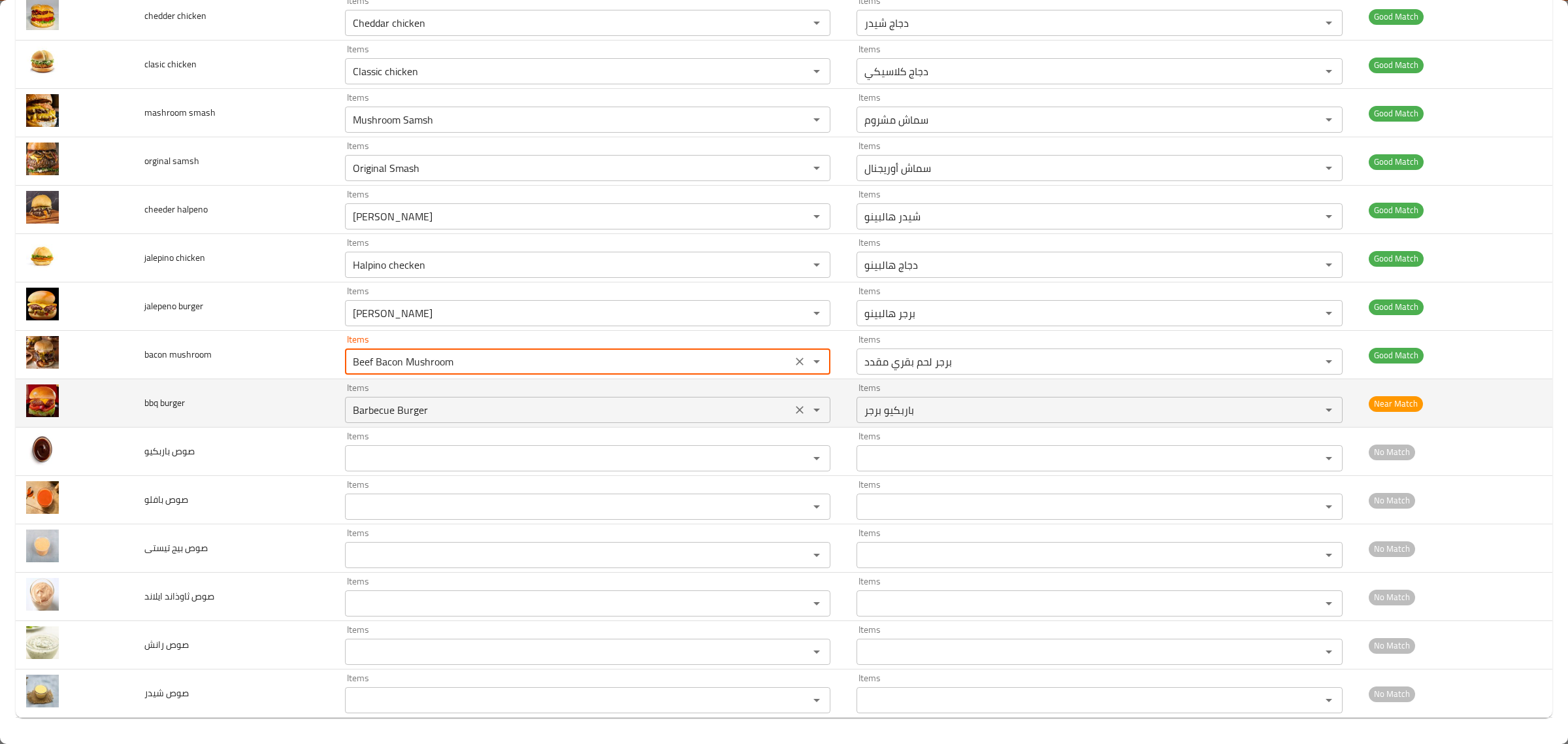
click at [631, 422] on div "Barbecue Burger Items" at bounding box center [588, 409] width 486 height 26
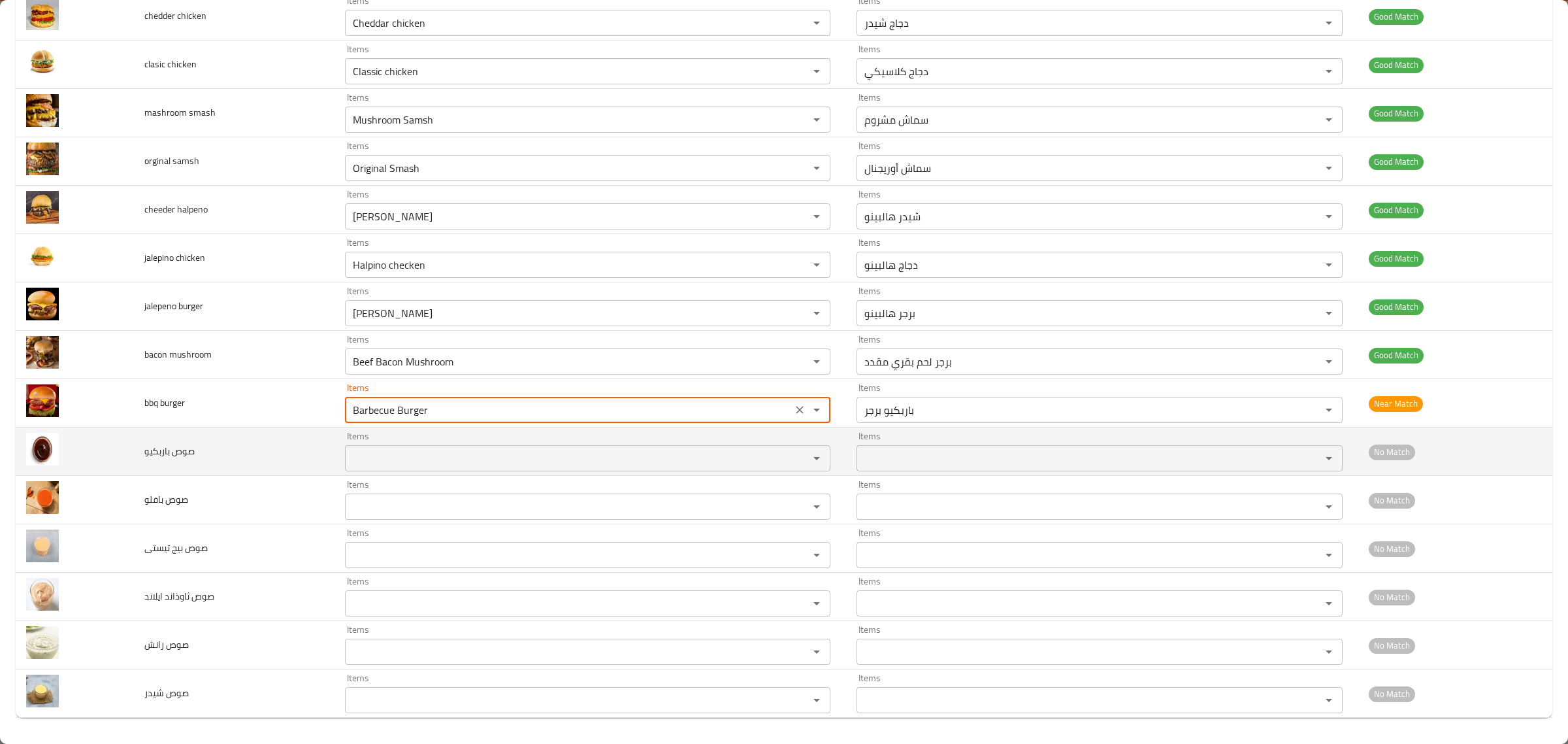
click at [626, 445] on div "Items" at bounding box center [588, 457] width 486 height 26
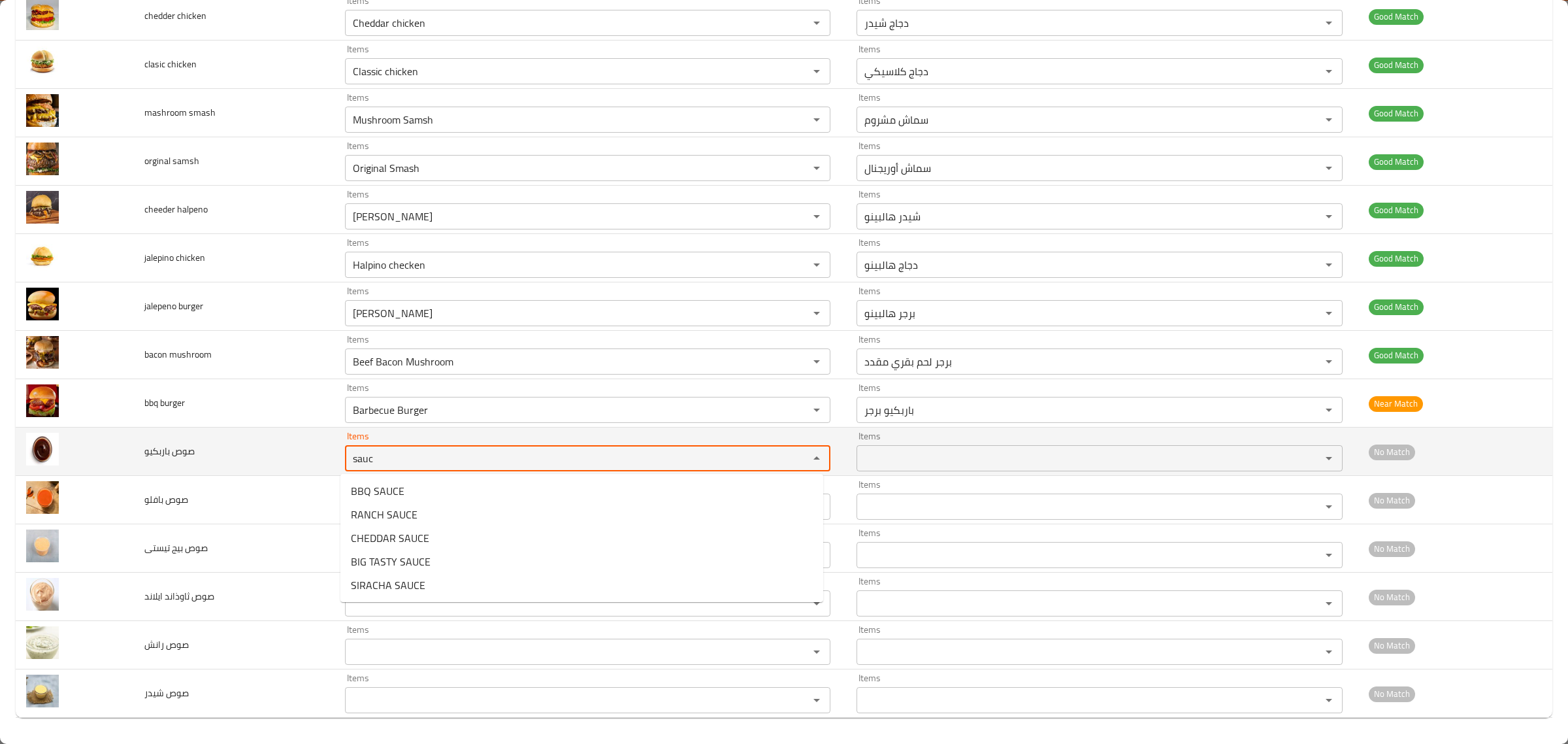
drag, startPoint x: 527, startPoint y: 461, endPoint x: 258, endPoint y: 449, distance: 269.3
click at [258, 449] on tr "صوص باربكيو Items sauc Items Items Items No Match" at bounding box center [784, 451] width 1537 height 48
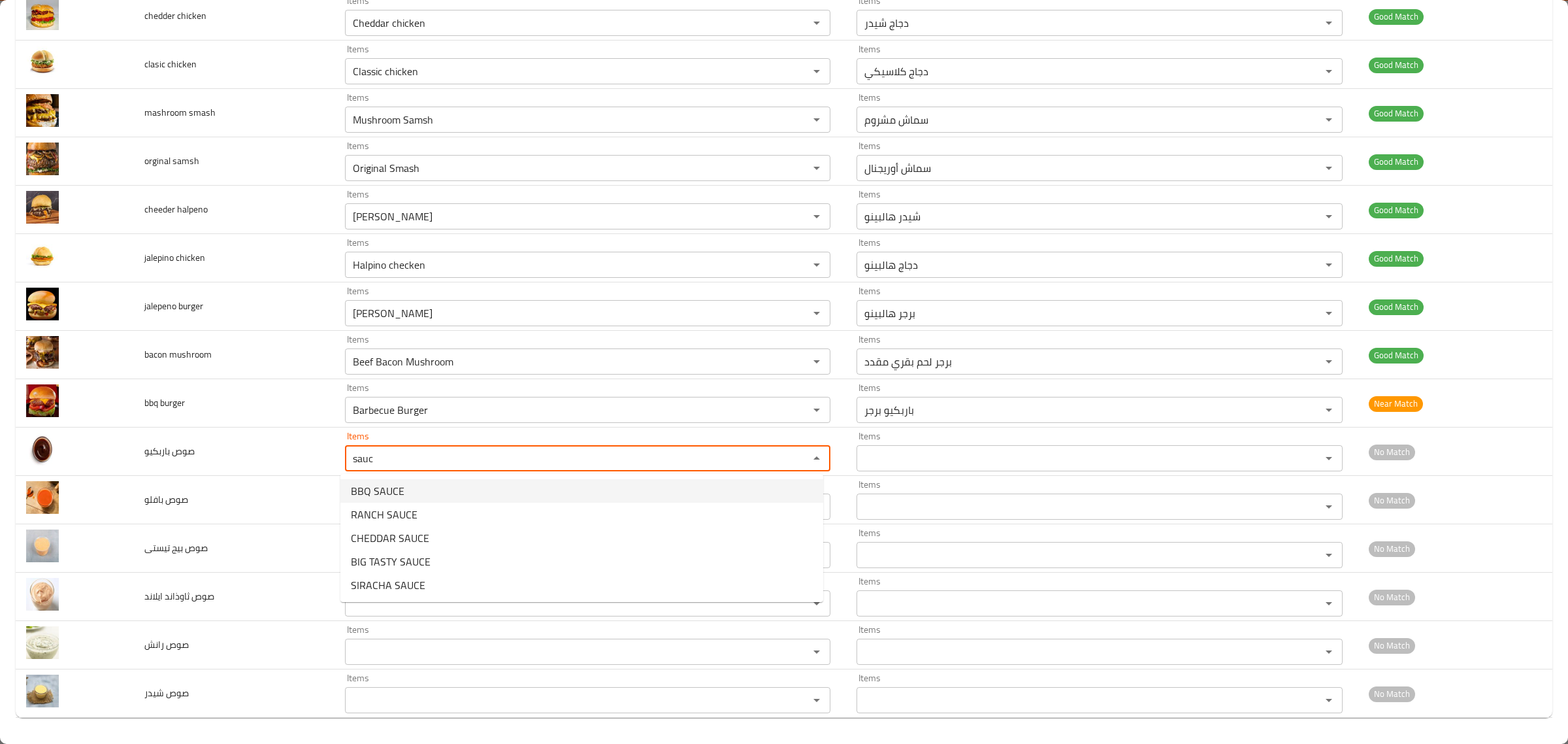
click at [392, 483] on span "BBQ SAUCE" at bounding box center [377, 491] width 53 height 16
type باربكيو "BBQ SAUCE"
type باربكيو-ar "صوص الباربيكيو"
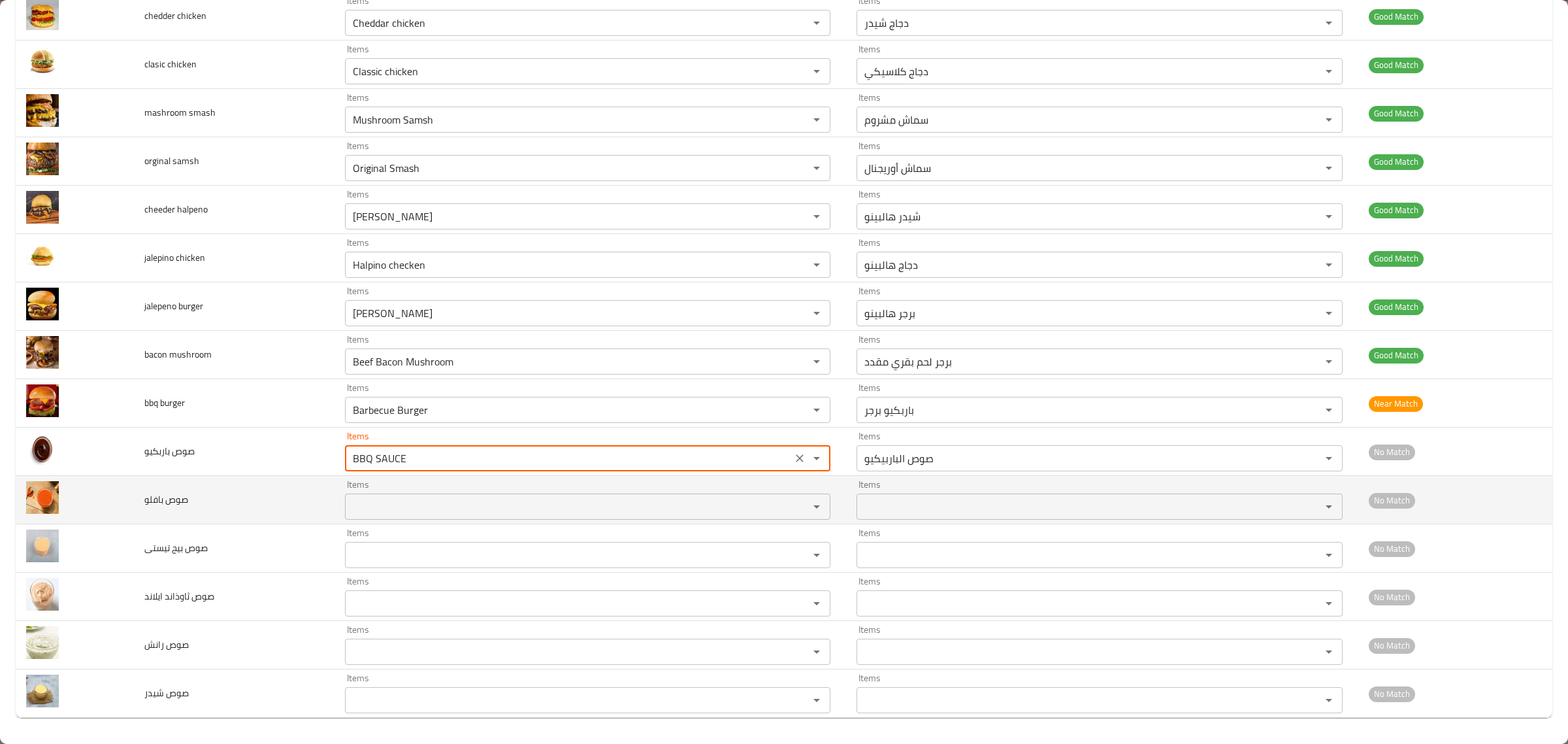
type باربكيو "BBQ SAUCE"
click at [406, 501] on بافلو "Items" at bounding box center [568, 506] width 439 height 19
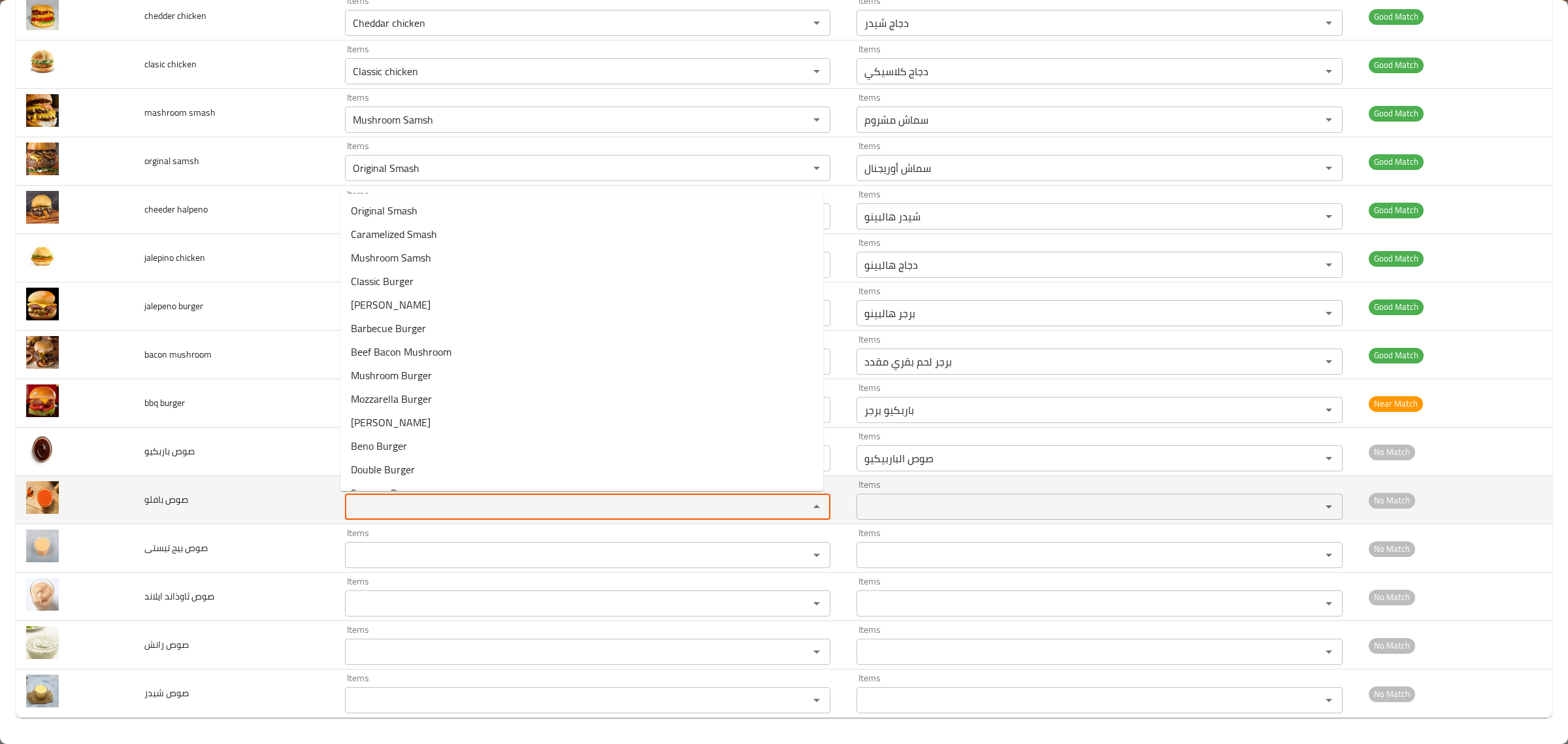
paste بافلو "sauc"
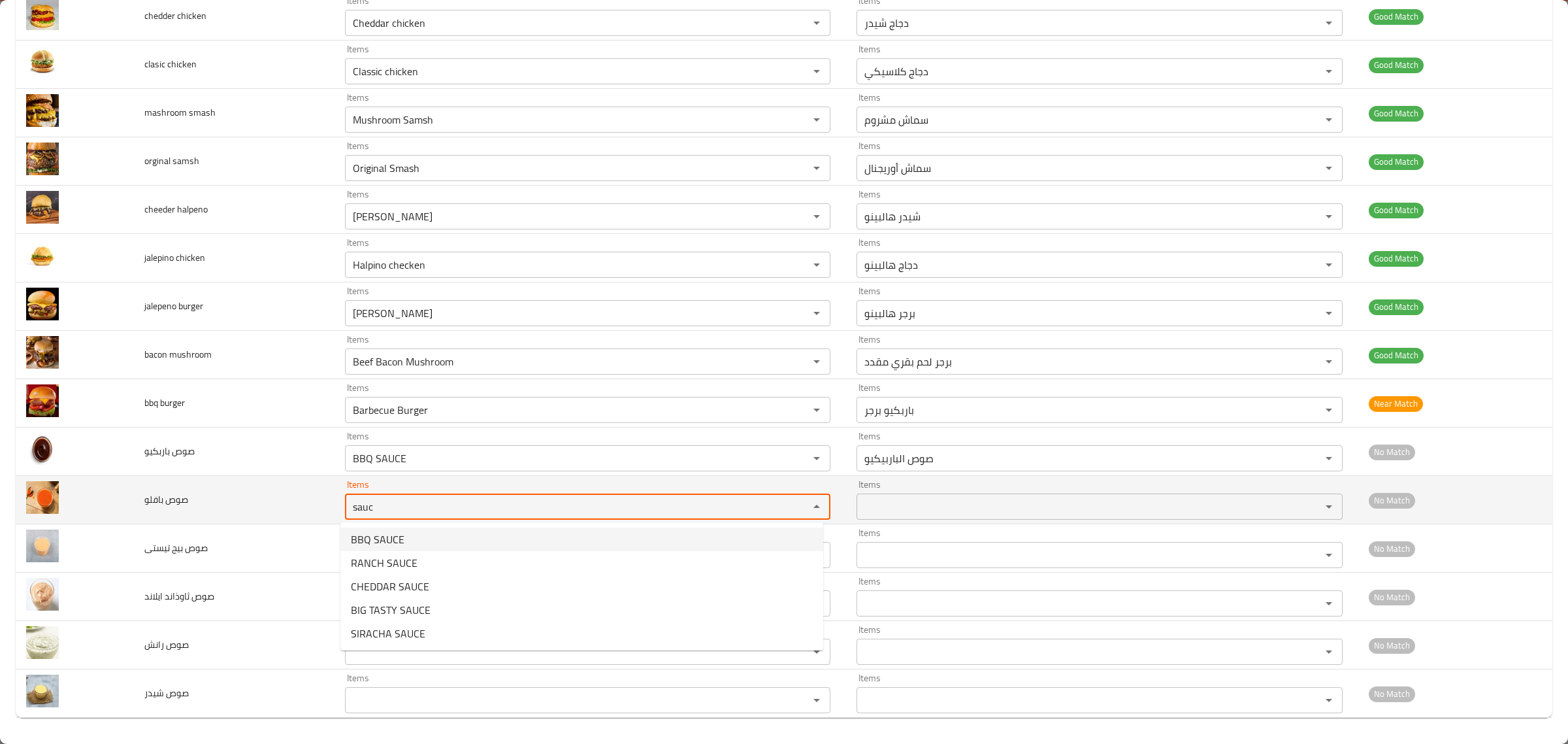
drag, startPoint x: 416, startPoint y: 501, endPoint x: 213, endPoint y: 484, distance: 203.7
click at [213, 484] on tr "صوص بافلو Items sauc Items Items Items No Match" at bounding box center [784, 500] width 1537 height 48
type بافلو "ba"
click at [265, 522] on td "صوص بافلو" at bounding box center [234, 500] width 200 height 48
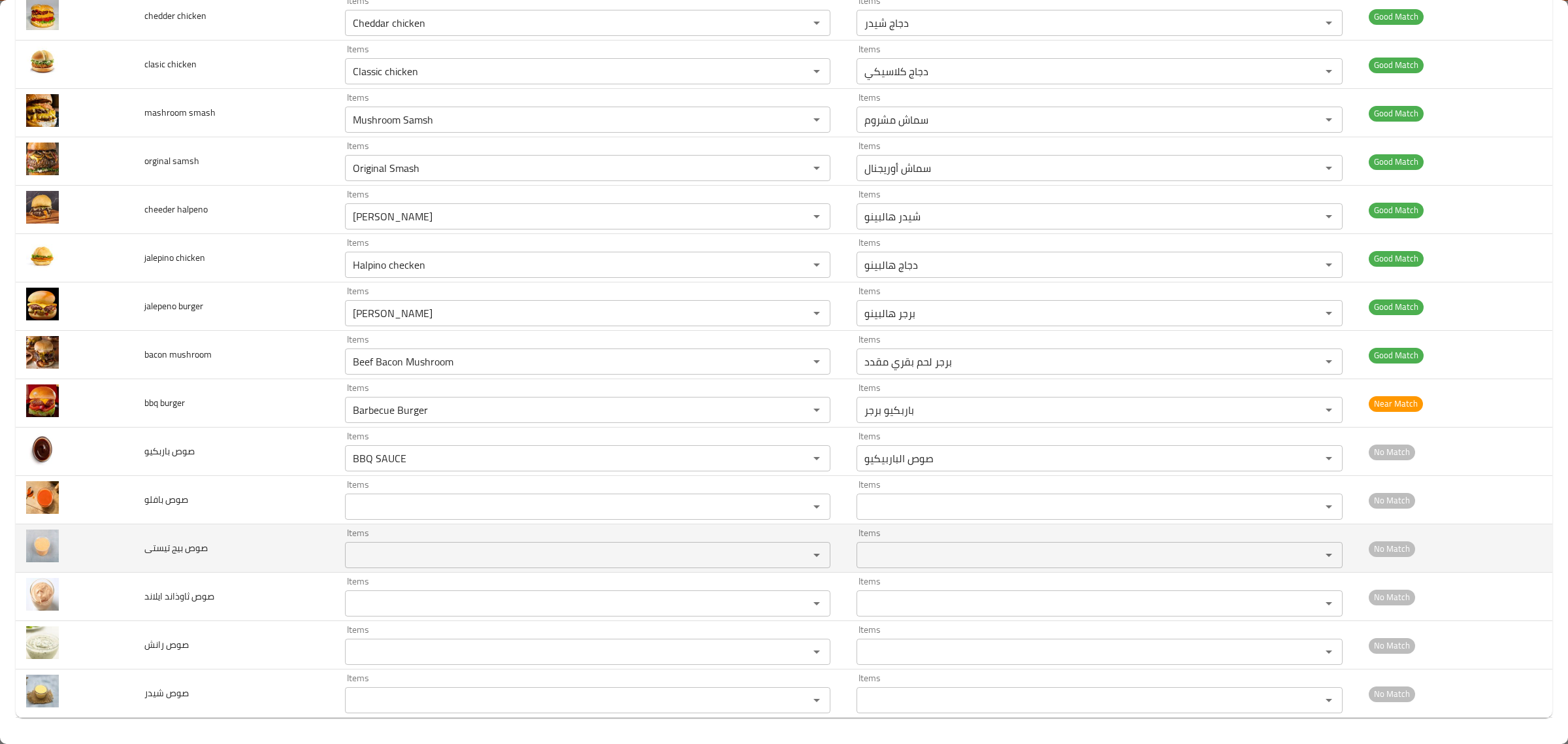
click at [416, 542] on div "Items" at bounding box center [588, 554] width 486 height 26
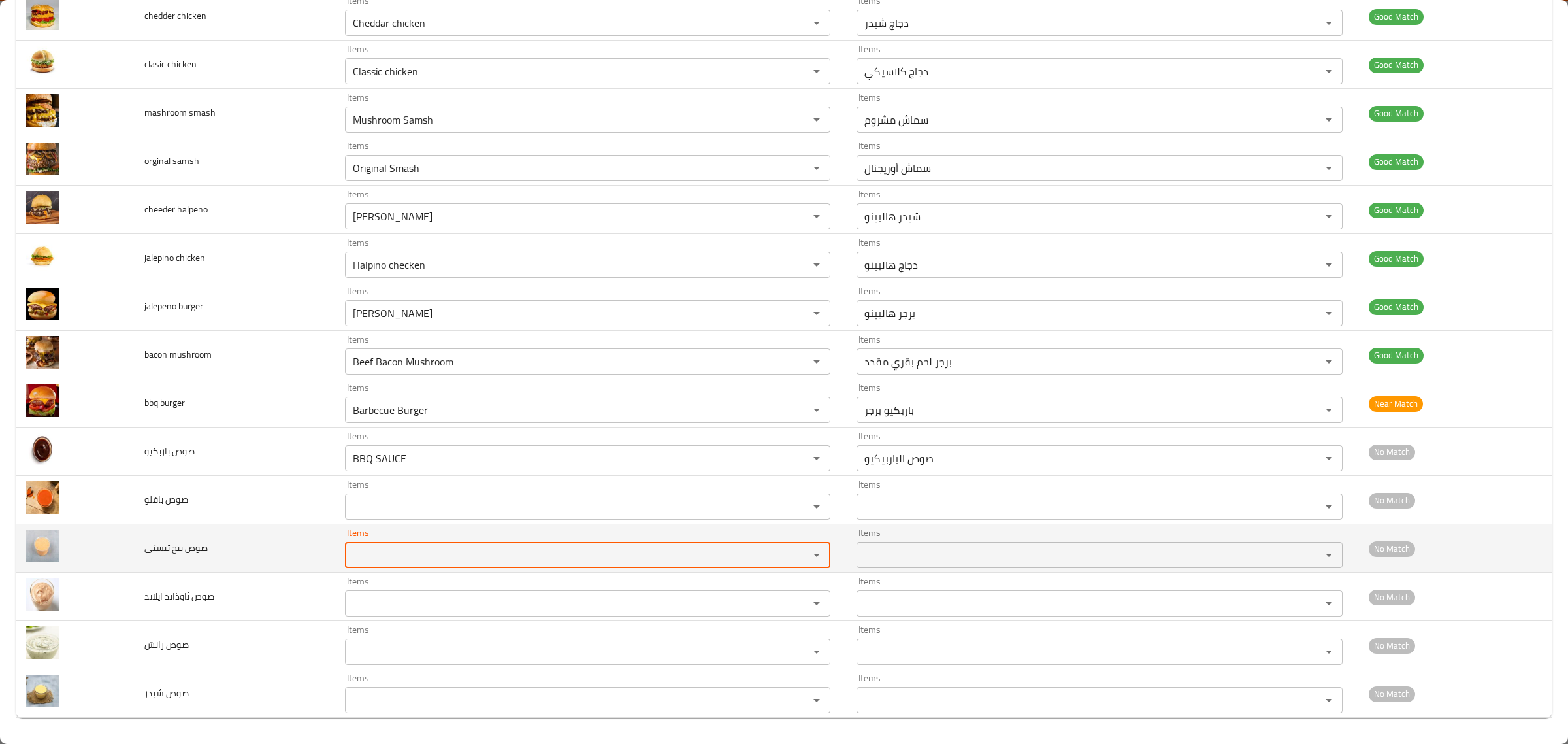
paste تيستى "sauc"
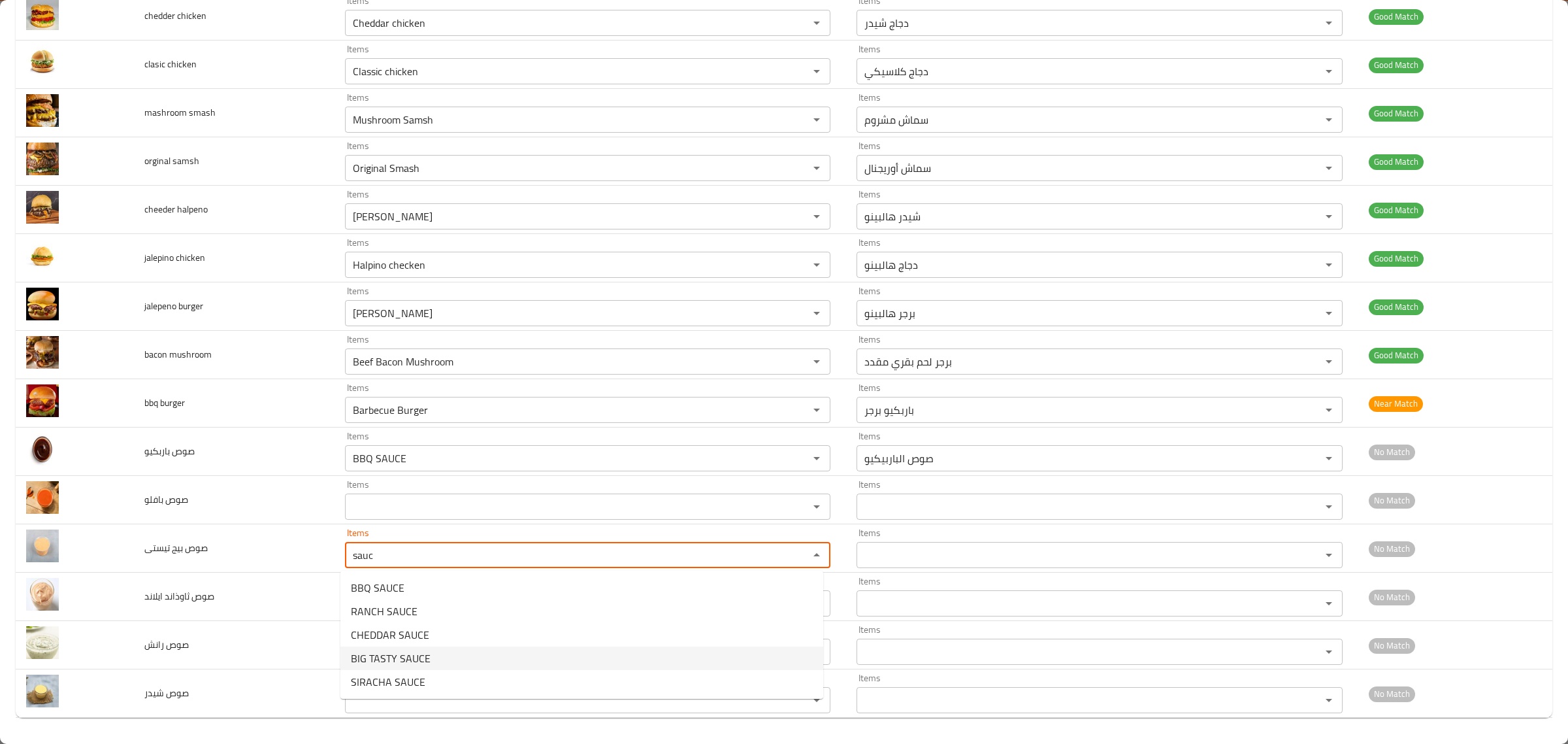
click at [402, 656] on span "BIG TASTY SAUCE" at bounding box center [391, 659] width 80 height 16
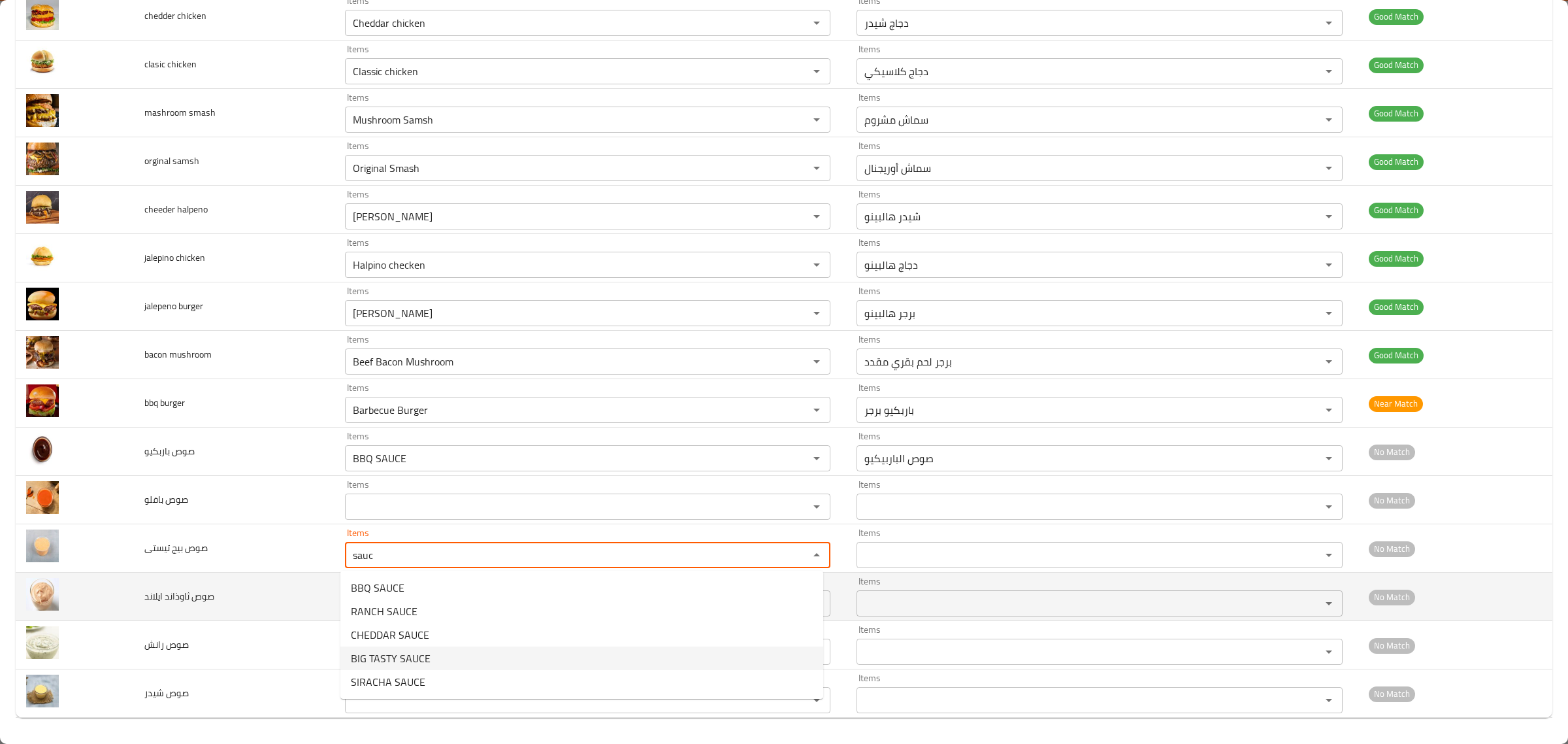
type تيستى "BIG TASTY SAUCE"
type تيستى-ar "صوص بيج تيستي"
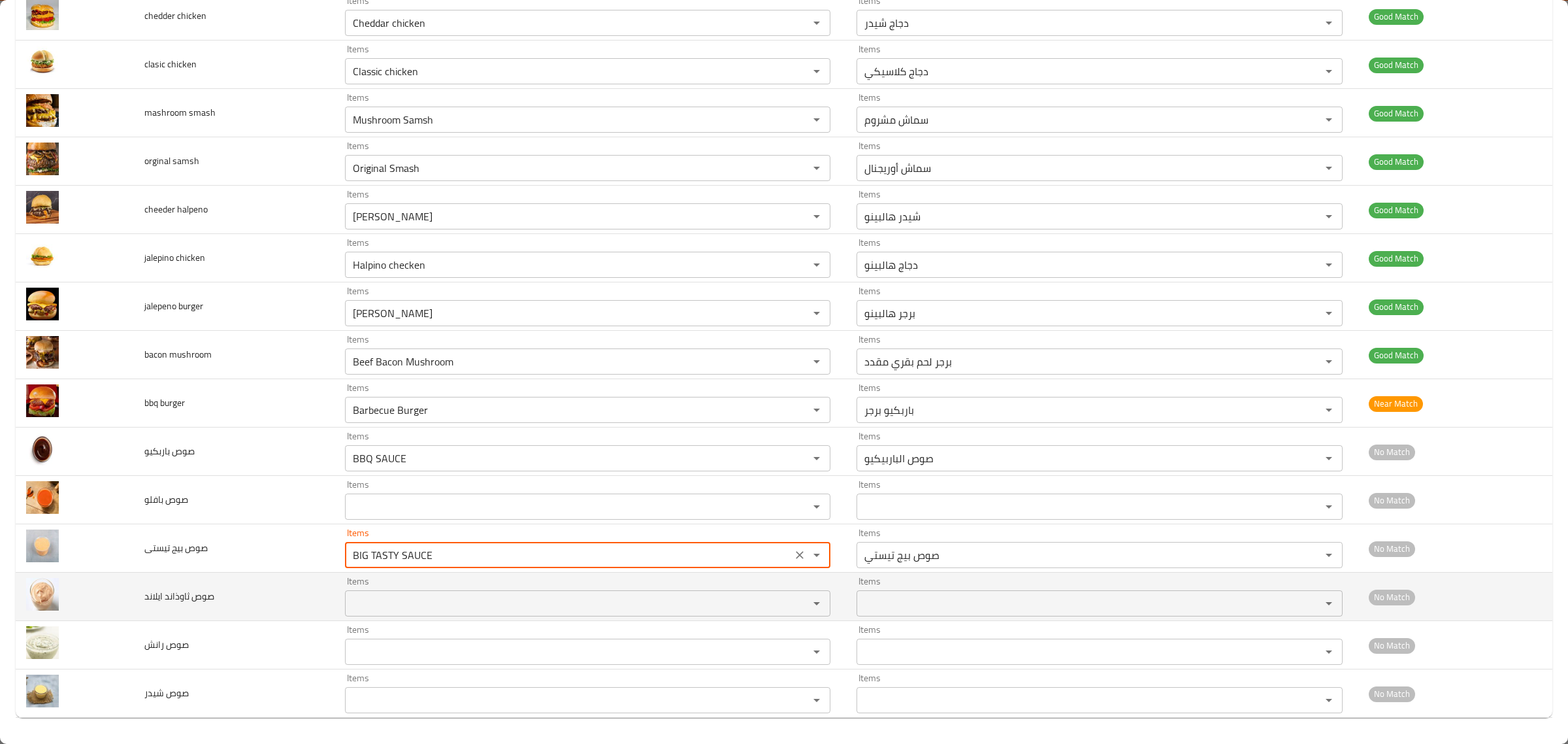
type تيستى "BIG TASTY SAUCE"
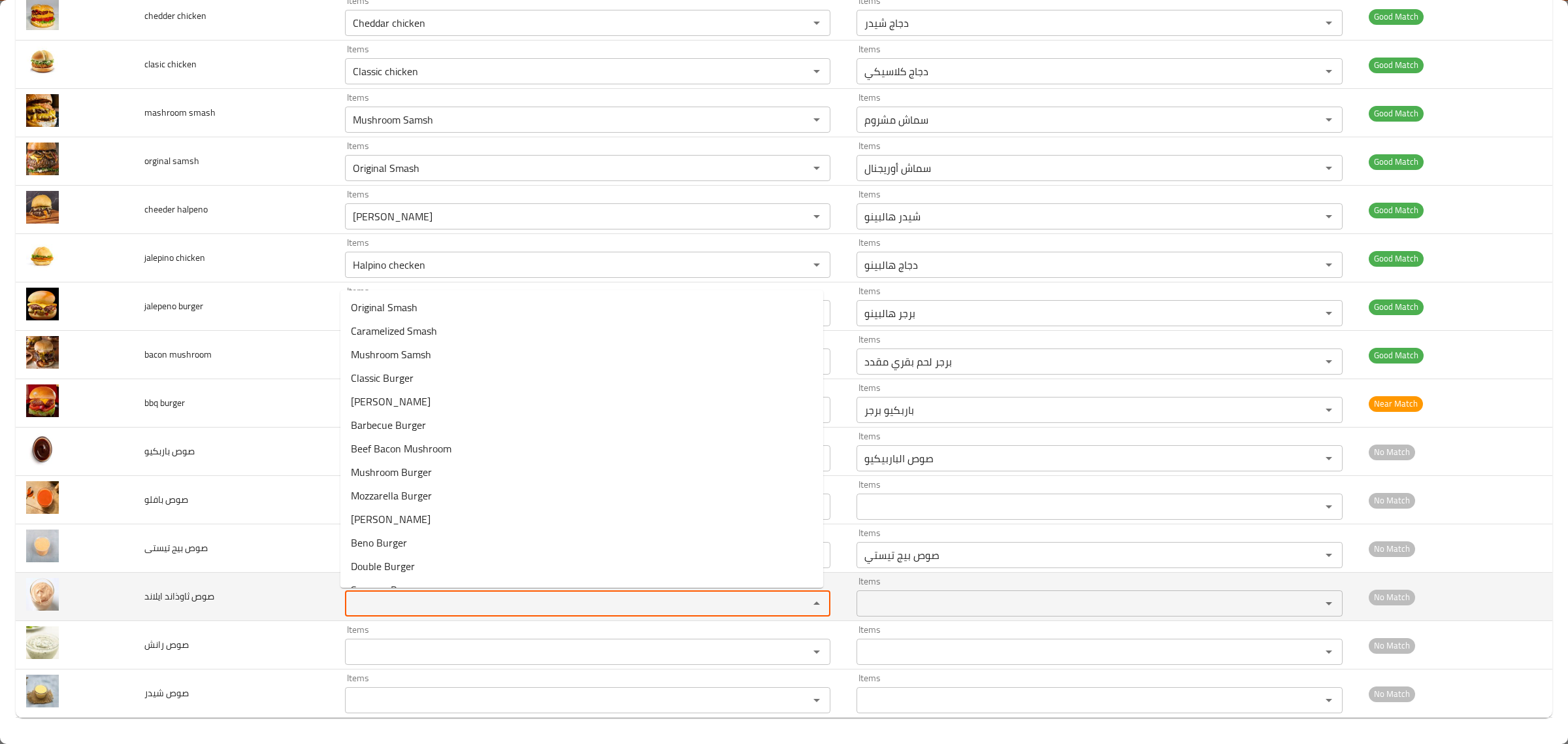
click at [412, 606] on ايلاند "Items" at bounding box center [568, 602] width 439 height 19
paste ايلاند "sauc"
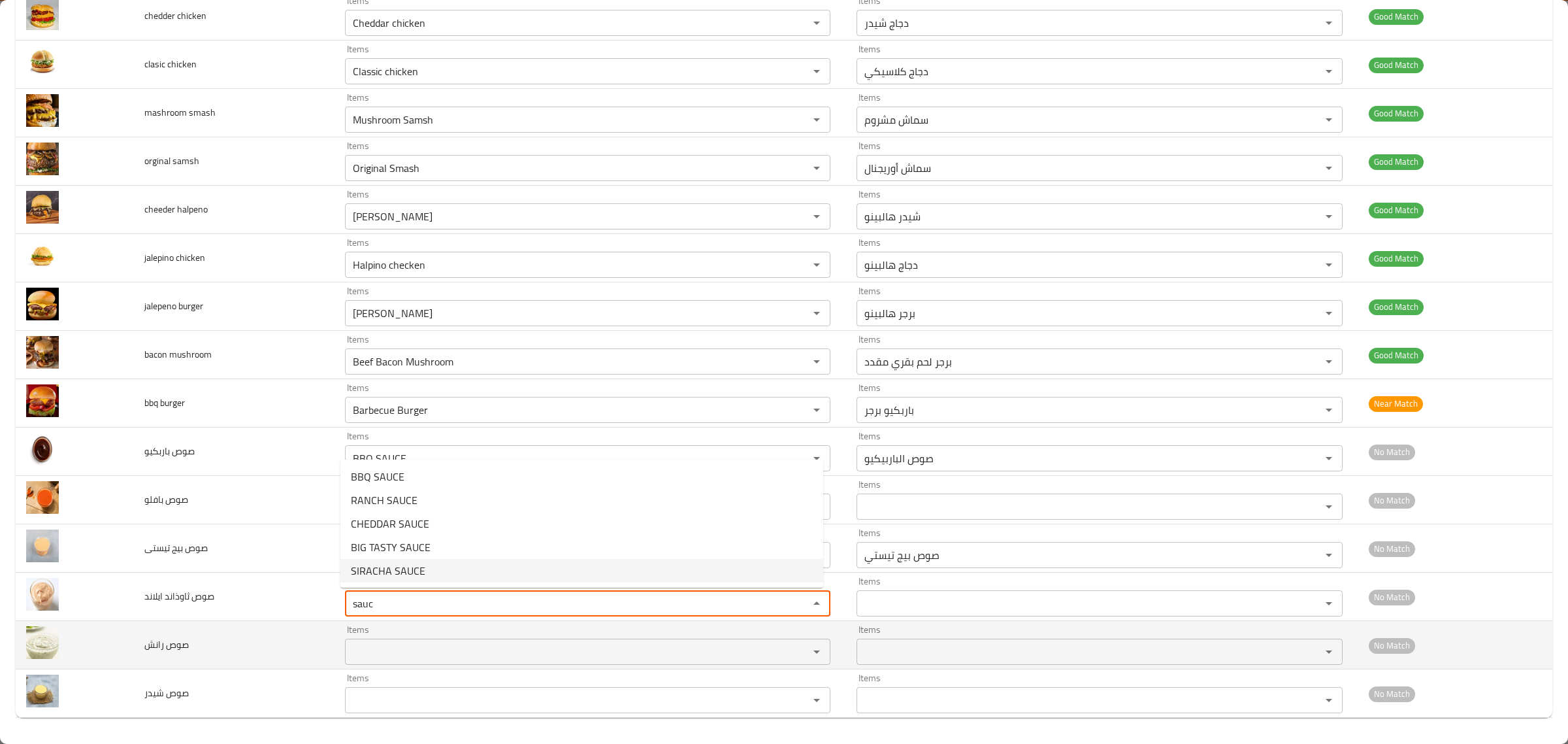
type ايلاند "sauc"
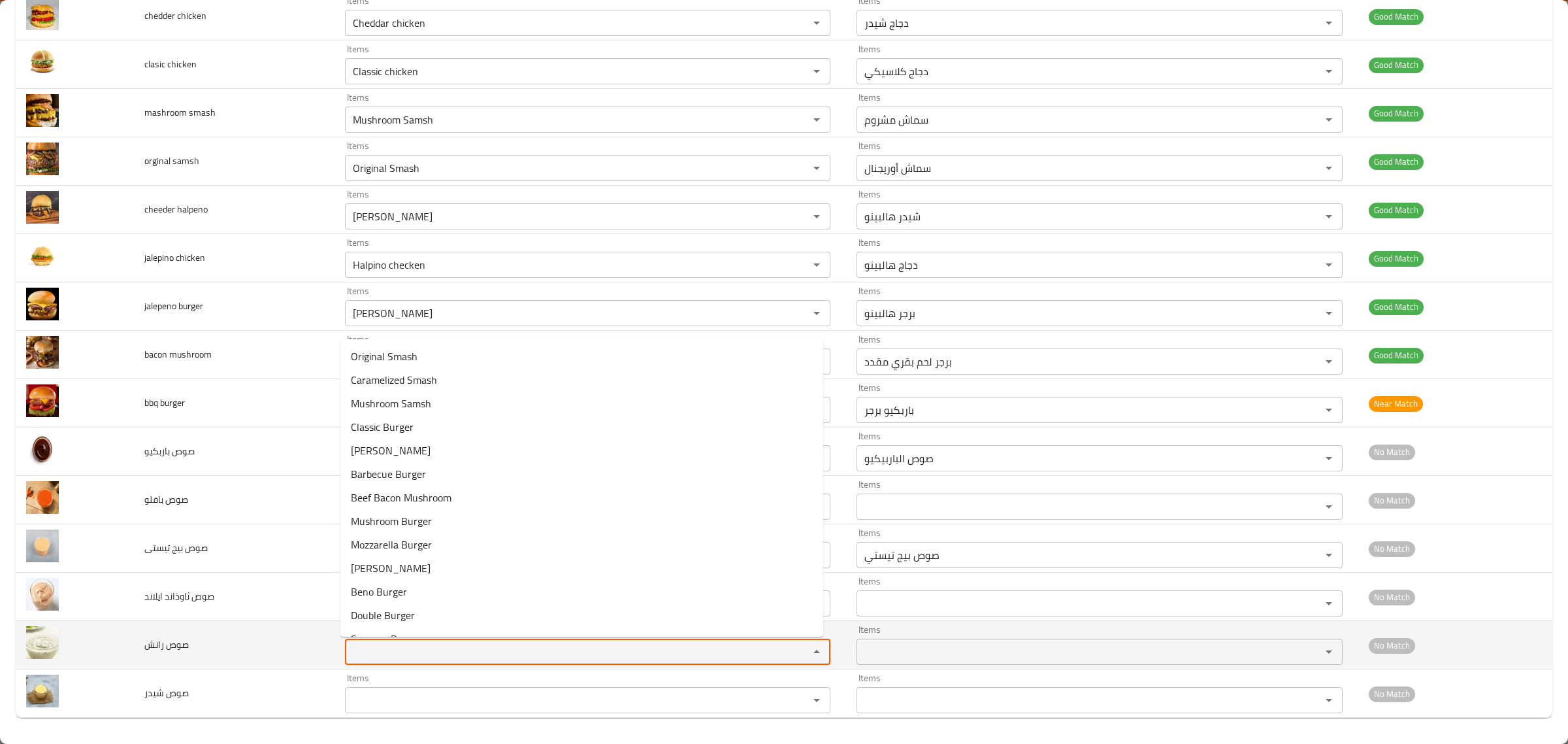
click at [396, 660] on رانش "Items" at bounding box center [568, 651] width 439 height 19
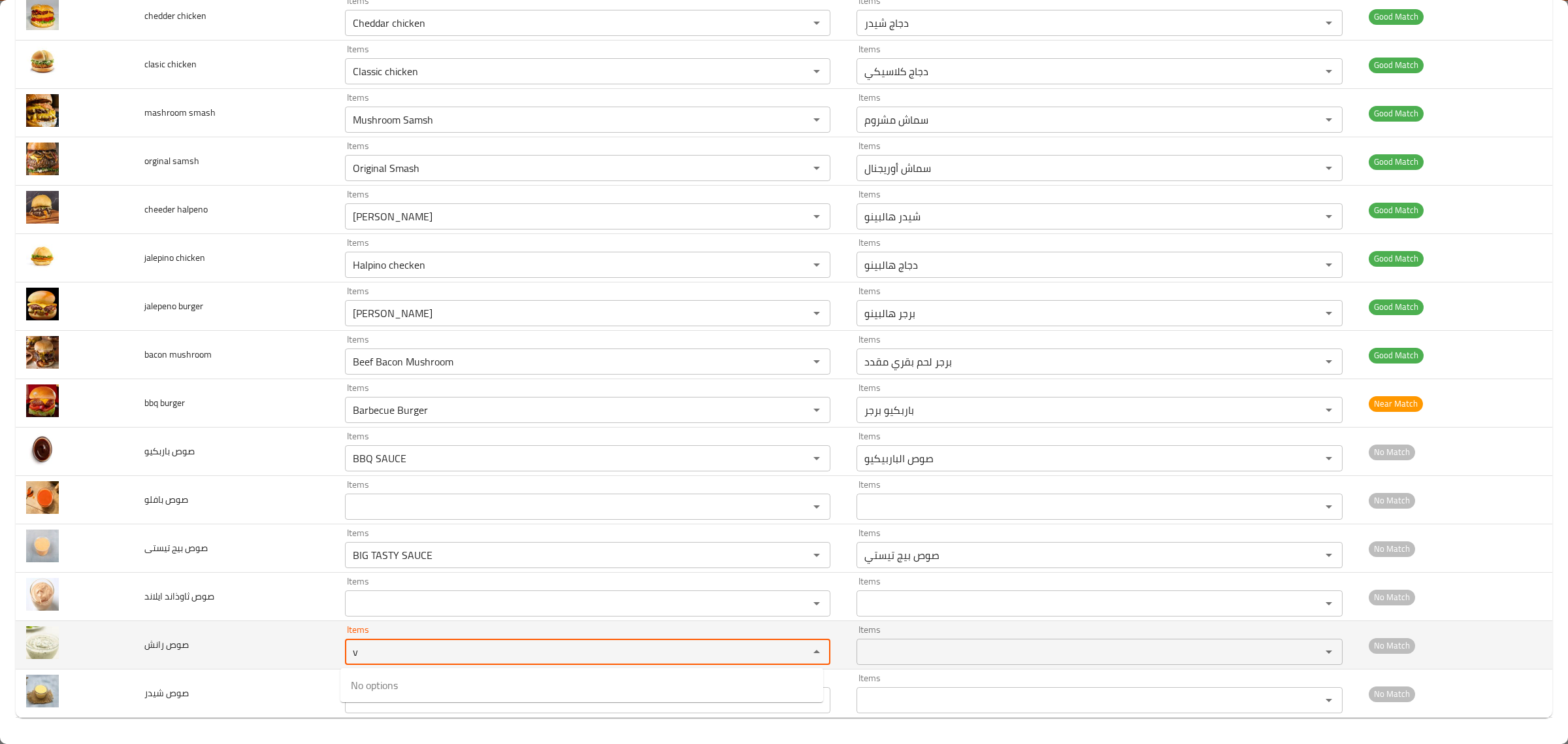
drag, startPoint x: 396, startPoint y: 657, endPoint x: 230, endPoint y: 632, distance: 167.9
click at [230, 632] on tr "صوص رانش Items v Items Items Items No Match" at bounding box center [784, 645] width 1537 height 48
paste رانش "sauc"
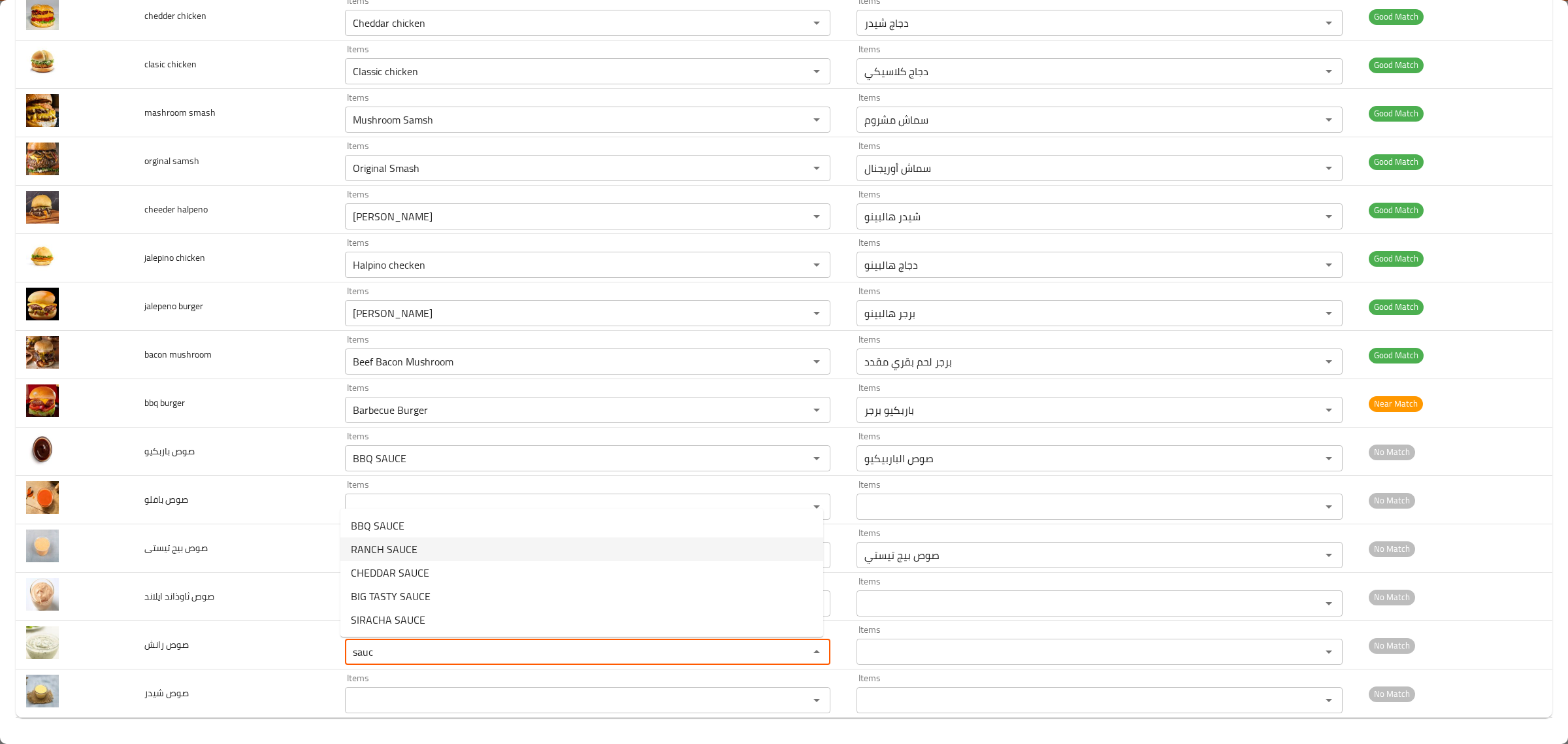
click at [393, 545] on span "RANCH SAUCE" at bounding box center [384, 549] width 67 height 16
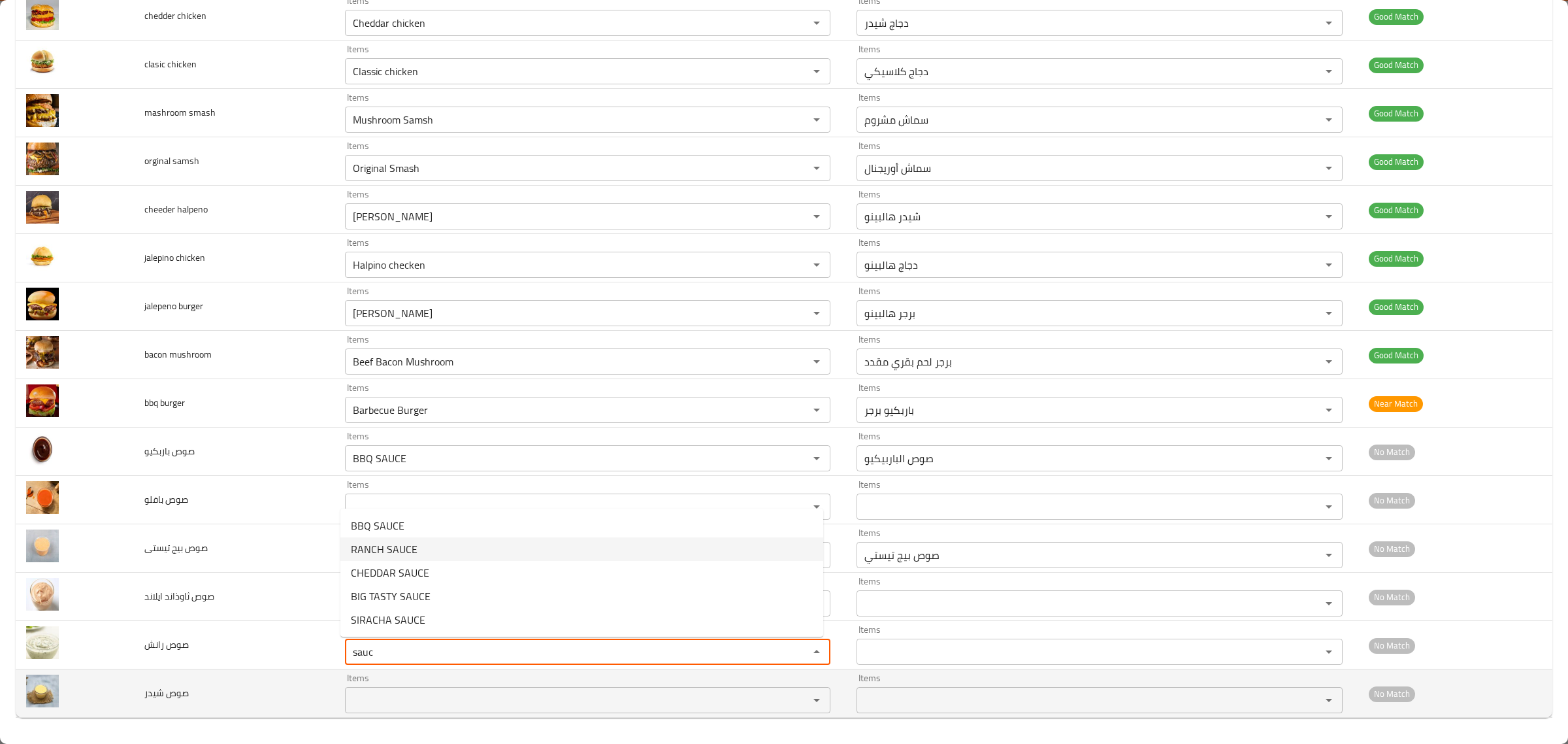
type رانش "RANCH SAUCE"
type رانش-ar "صوص الرانش"
type رانش "RANCH SAUCE"
click at [366, 695] on شيدر "Items" at bounding box center [568, 700] width 439 height 19
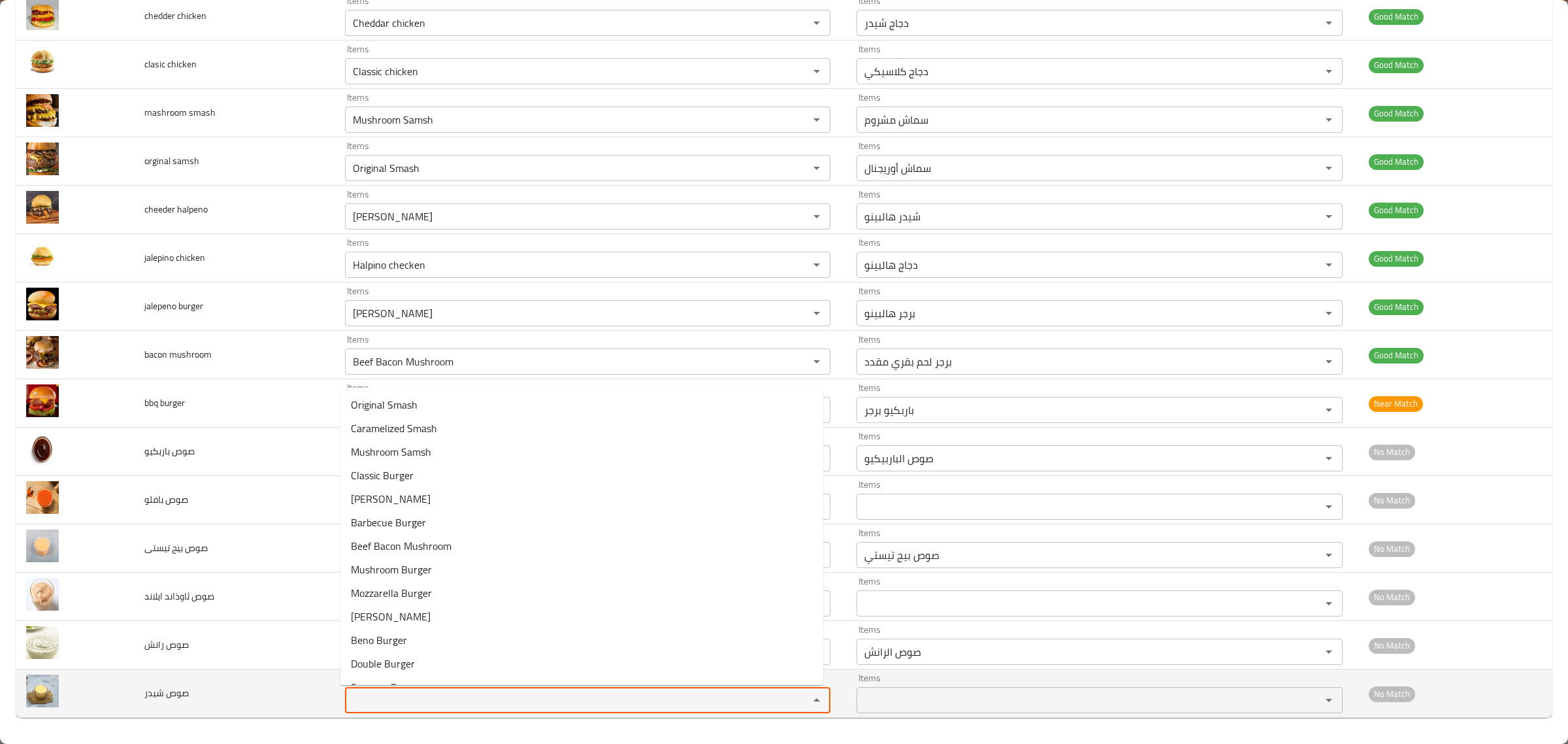
paste شيدر "sauc"
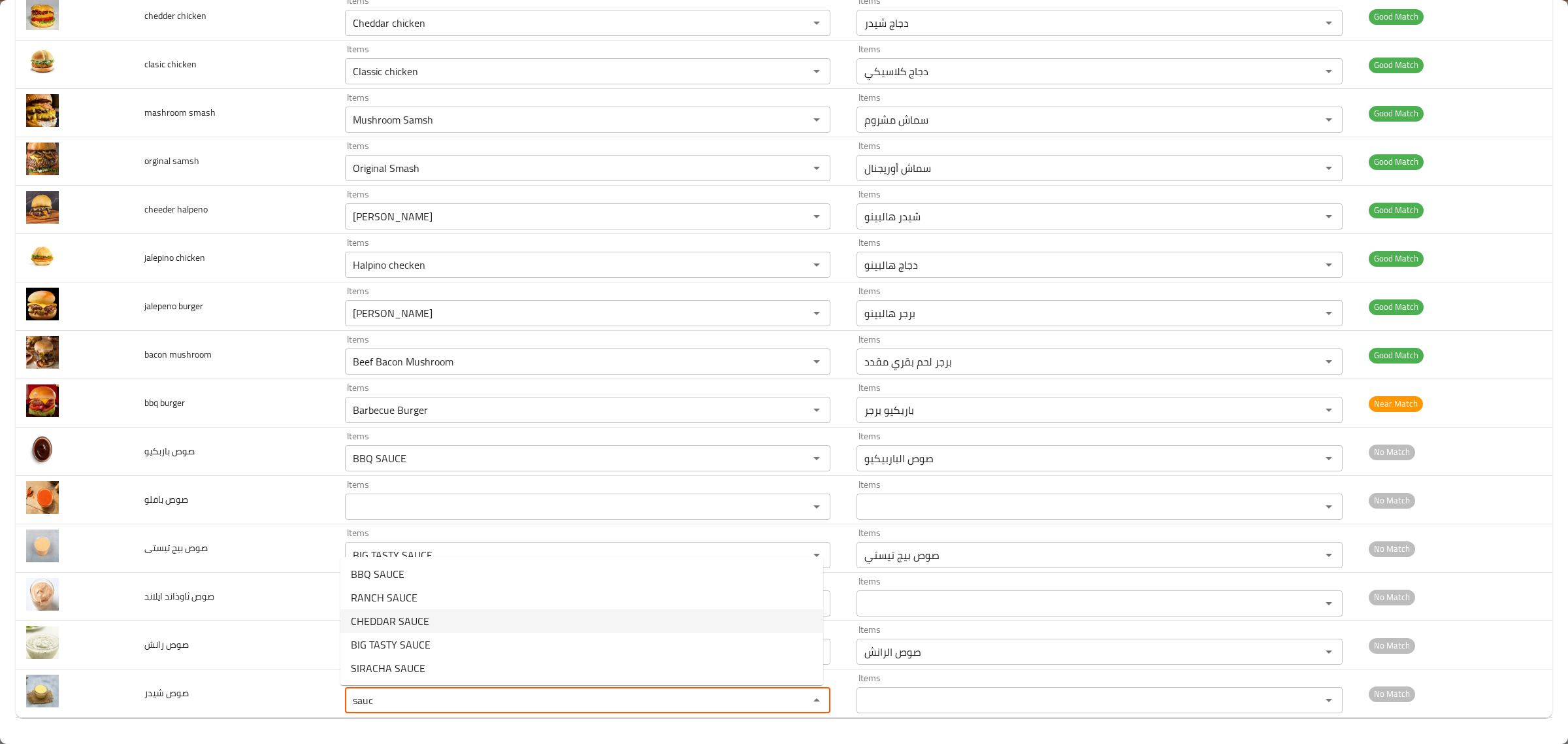
click at [407, 609] on شيدر-option-2 "CHEDDAR SAUCE" at bounding box center [582, 620] width 483 height 23
type شيدر "CHEDDAR SAUCE"
type شيدر-ar "صوص الشيدر"
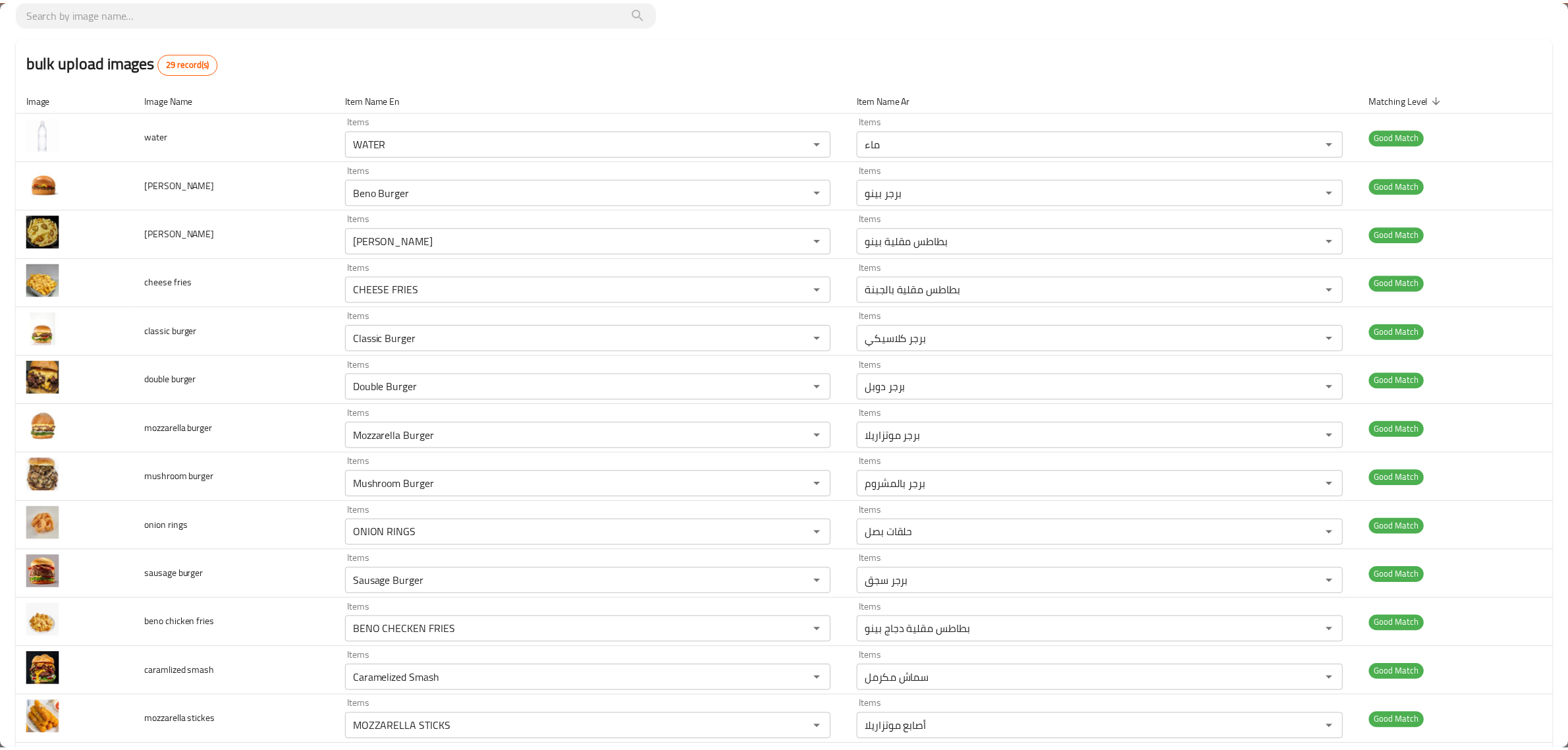
scroll to position [0, 0]
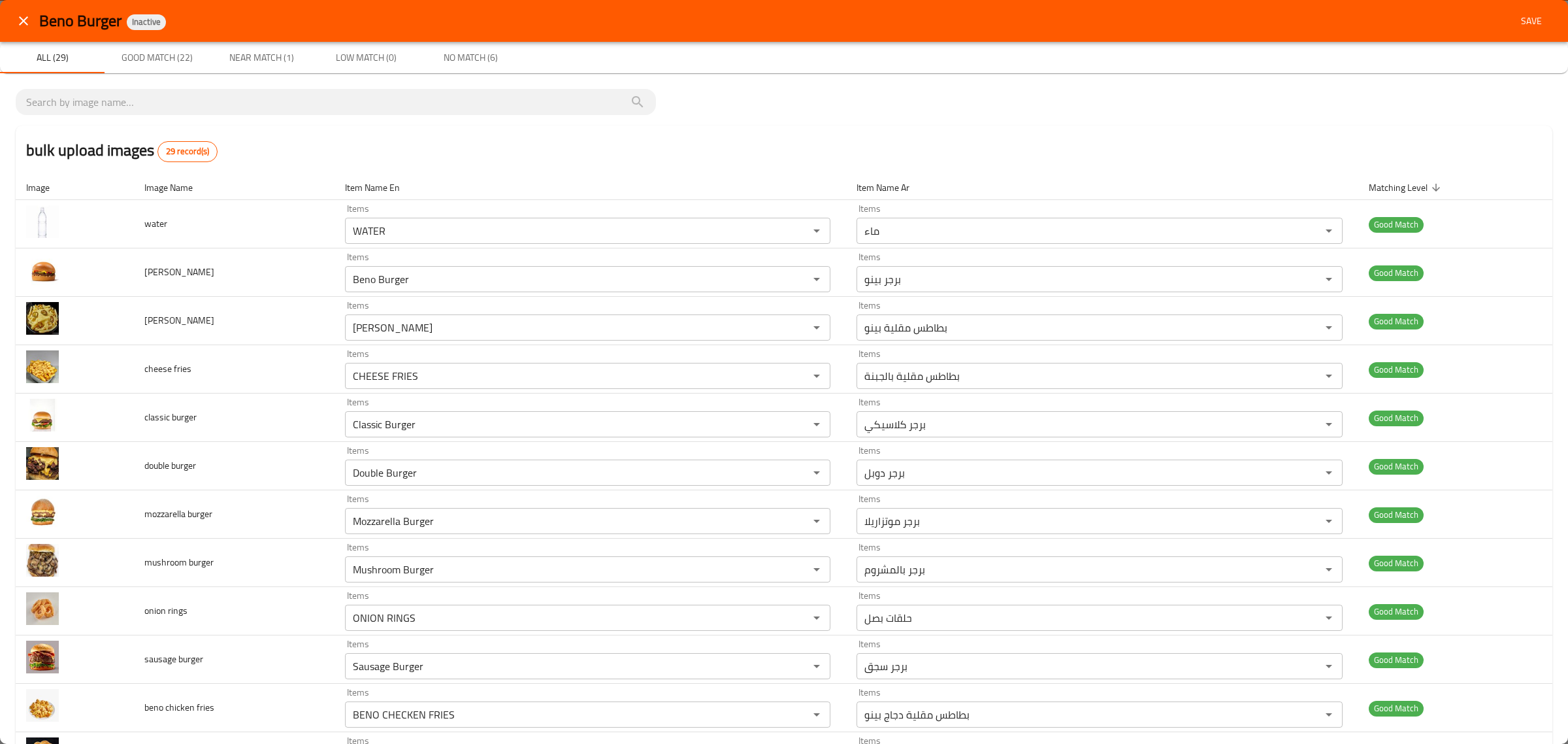
type شيدر "CHEDDAR SAUCE"
click at [1511, 17] on button "Save" at bounding box center [1532, 20] width 42 height 24
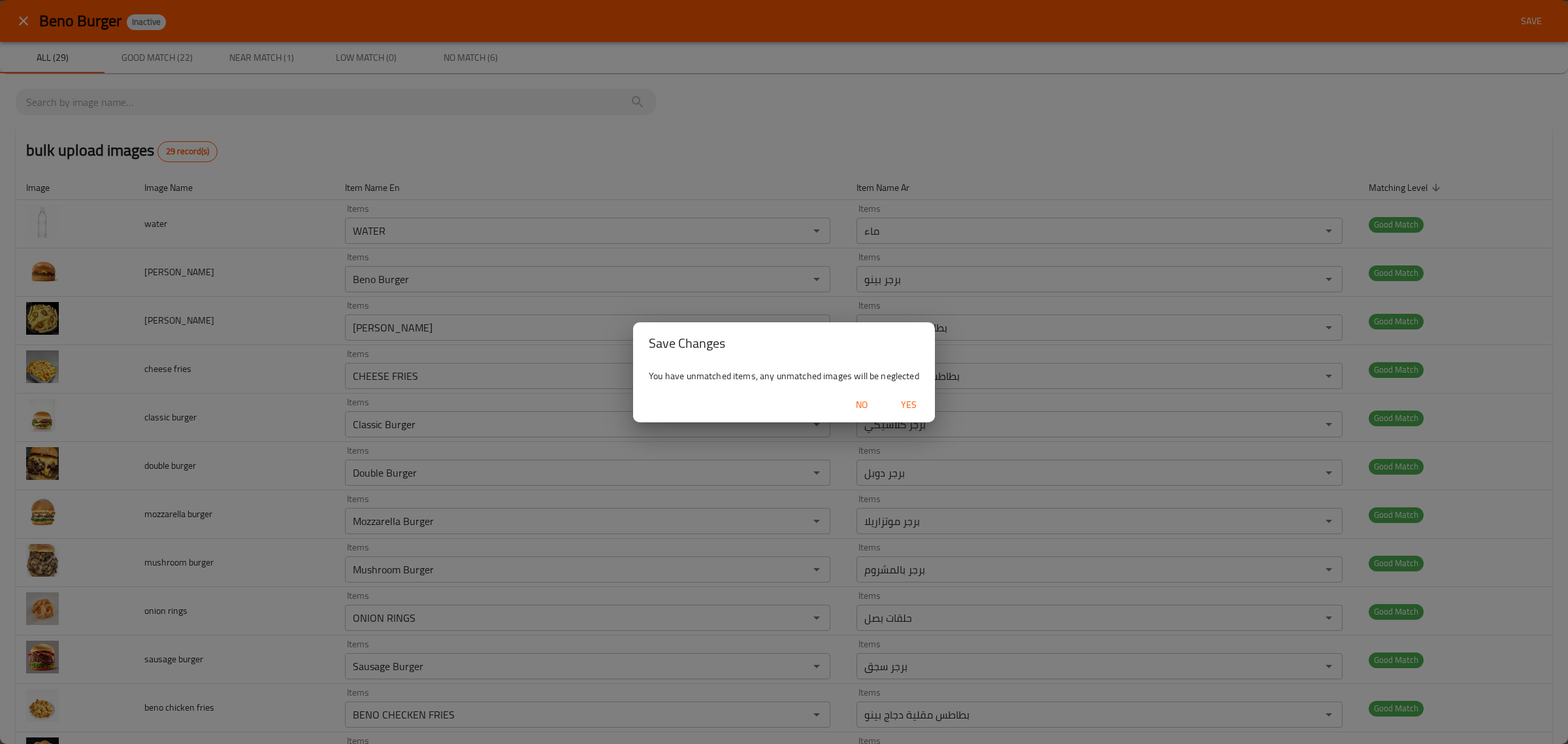
click at [901, 399] on span "Yes" at bounding box center [909, 405] width 31 height 16
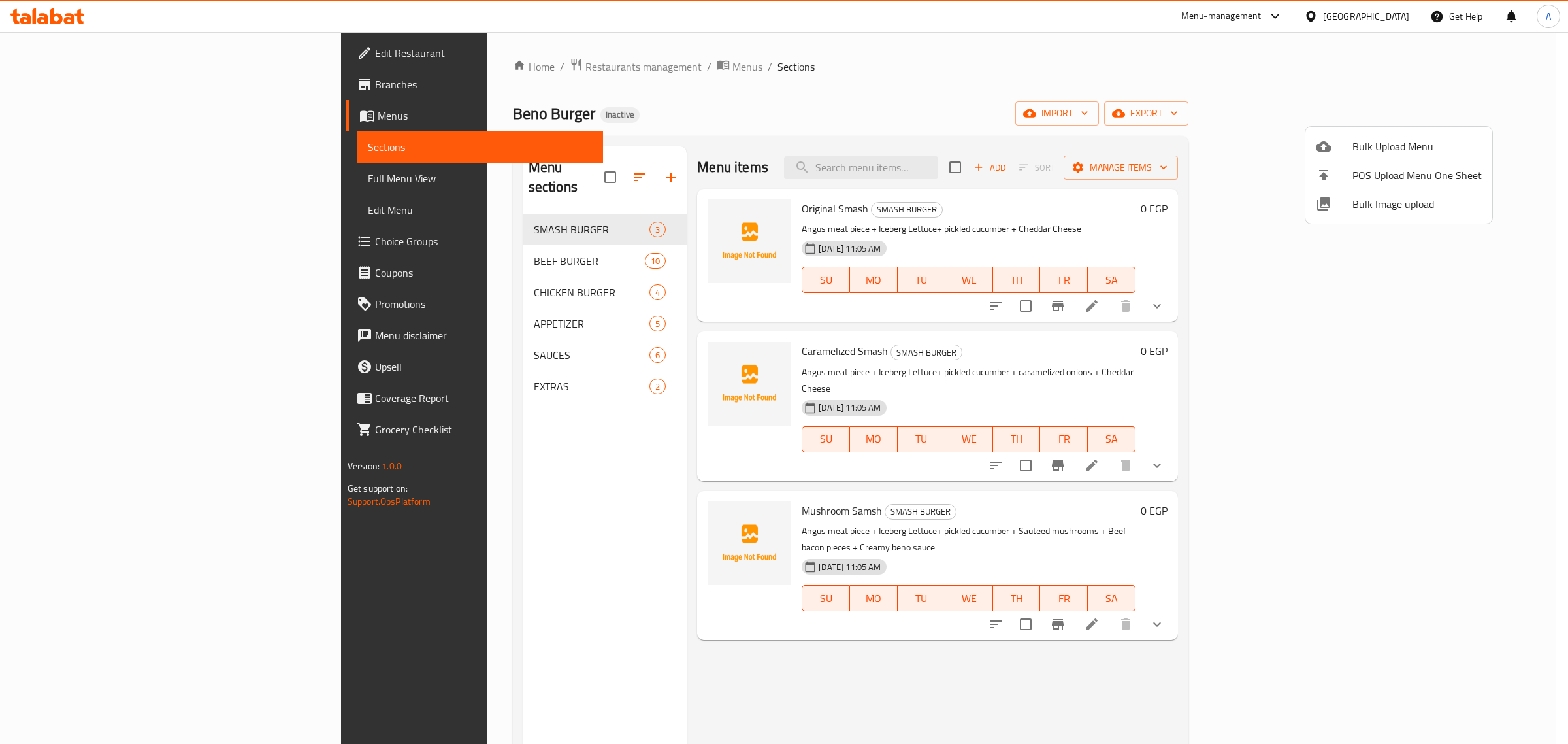
click at [451, 242] on div at bounding box center [784, 372] width 1568 height 744
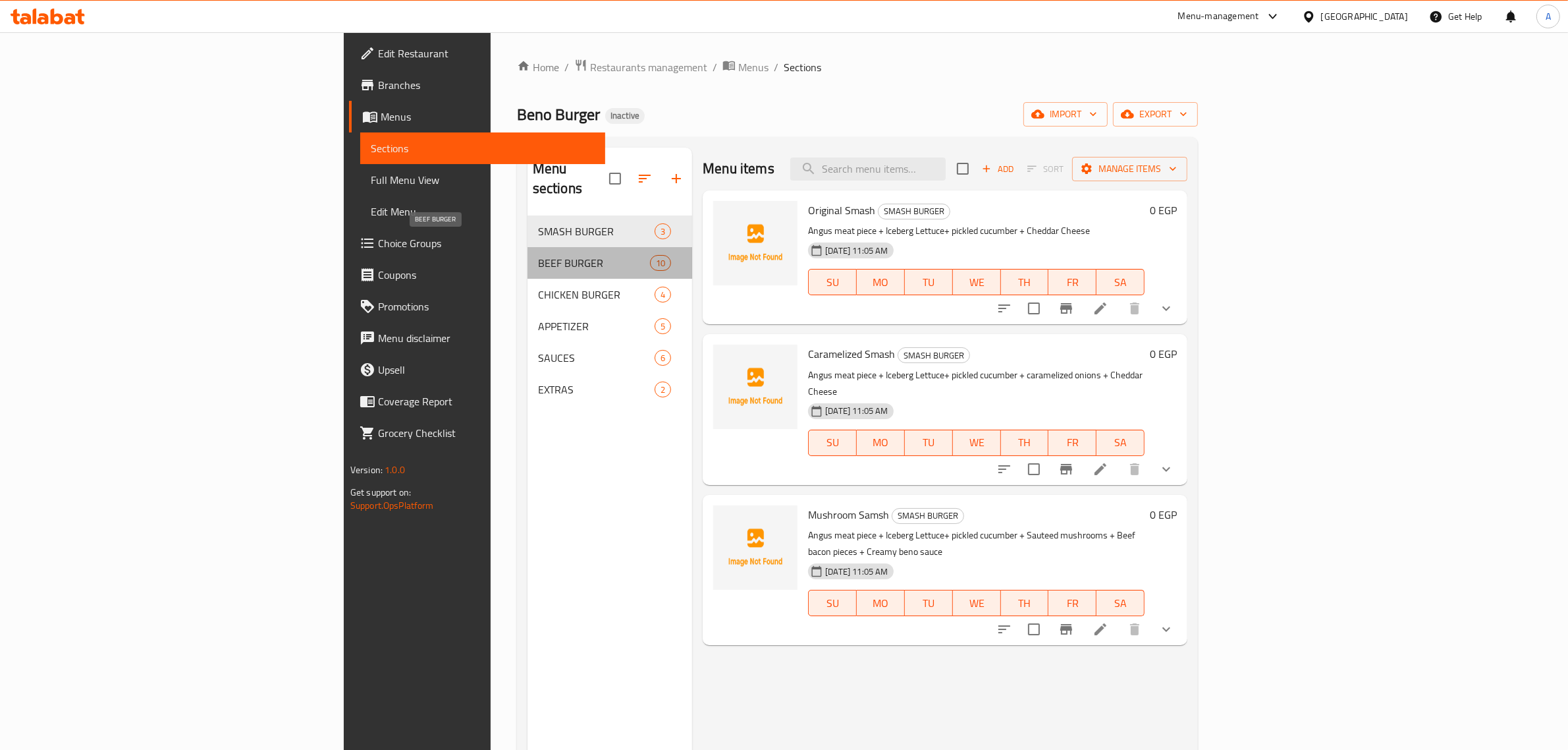
click at [538, 255] on span "BEEF BURGER" at bounding box center [594, 263] width 112 height 16
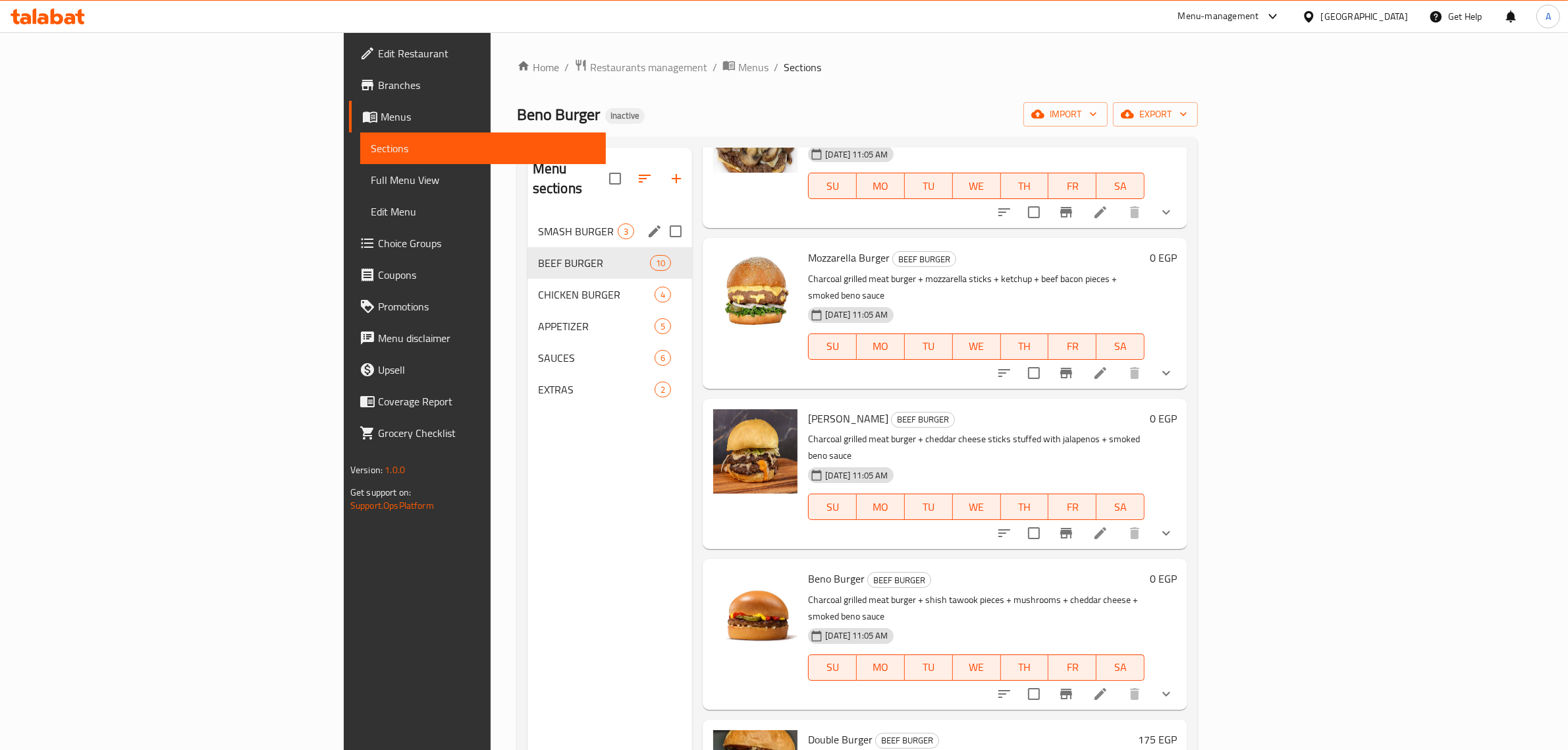
click at [538, 223] on span "SMASH BURGER" at bounding box center [578, 231] width 80 height 16
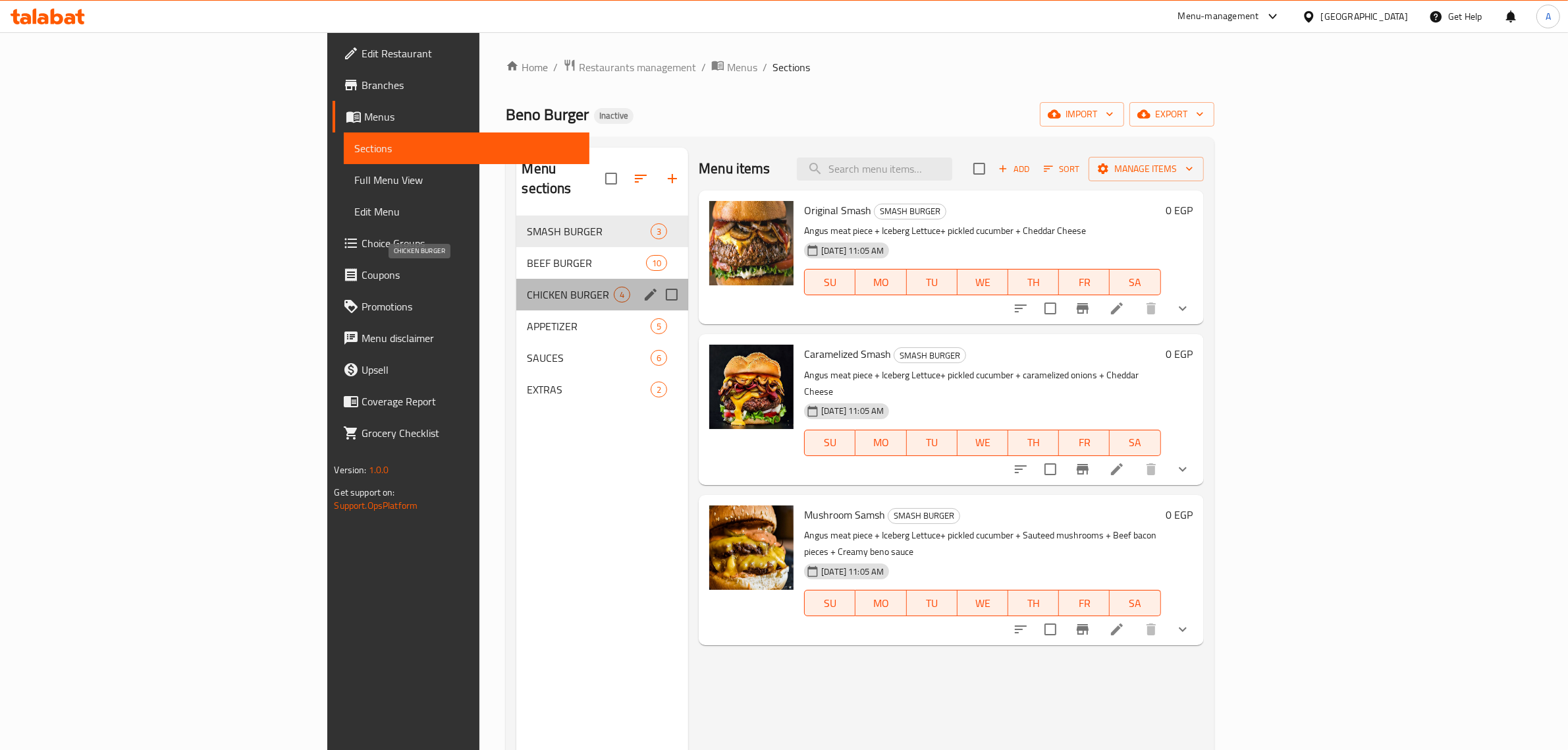
click at [527, 286] on span "CHICKEN BURGER" at bounding box center [570, 294] width 87 height 16
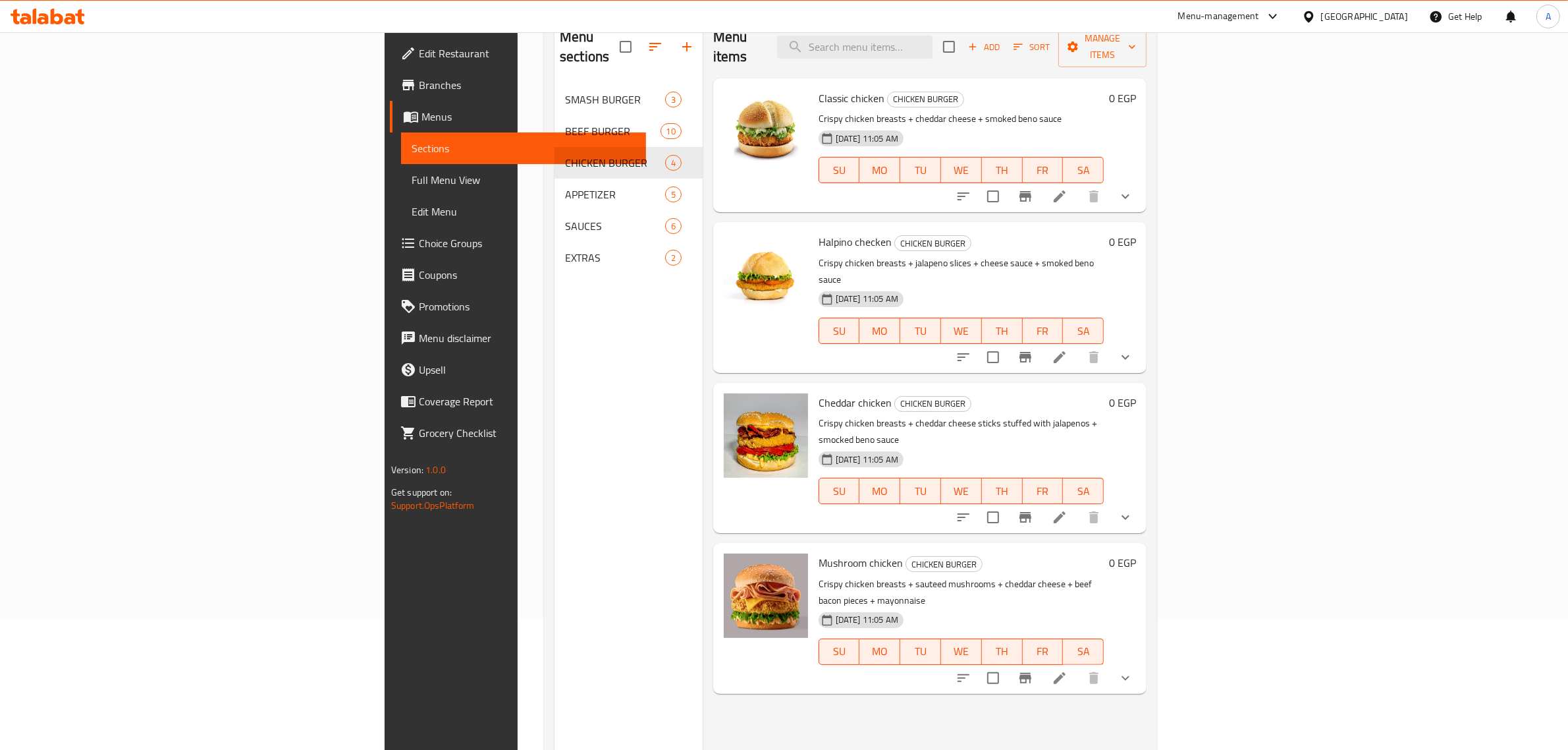
scroll to position [185, 0]
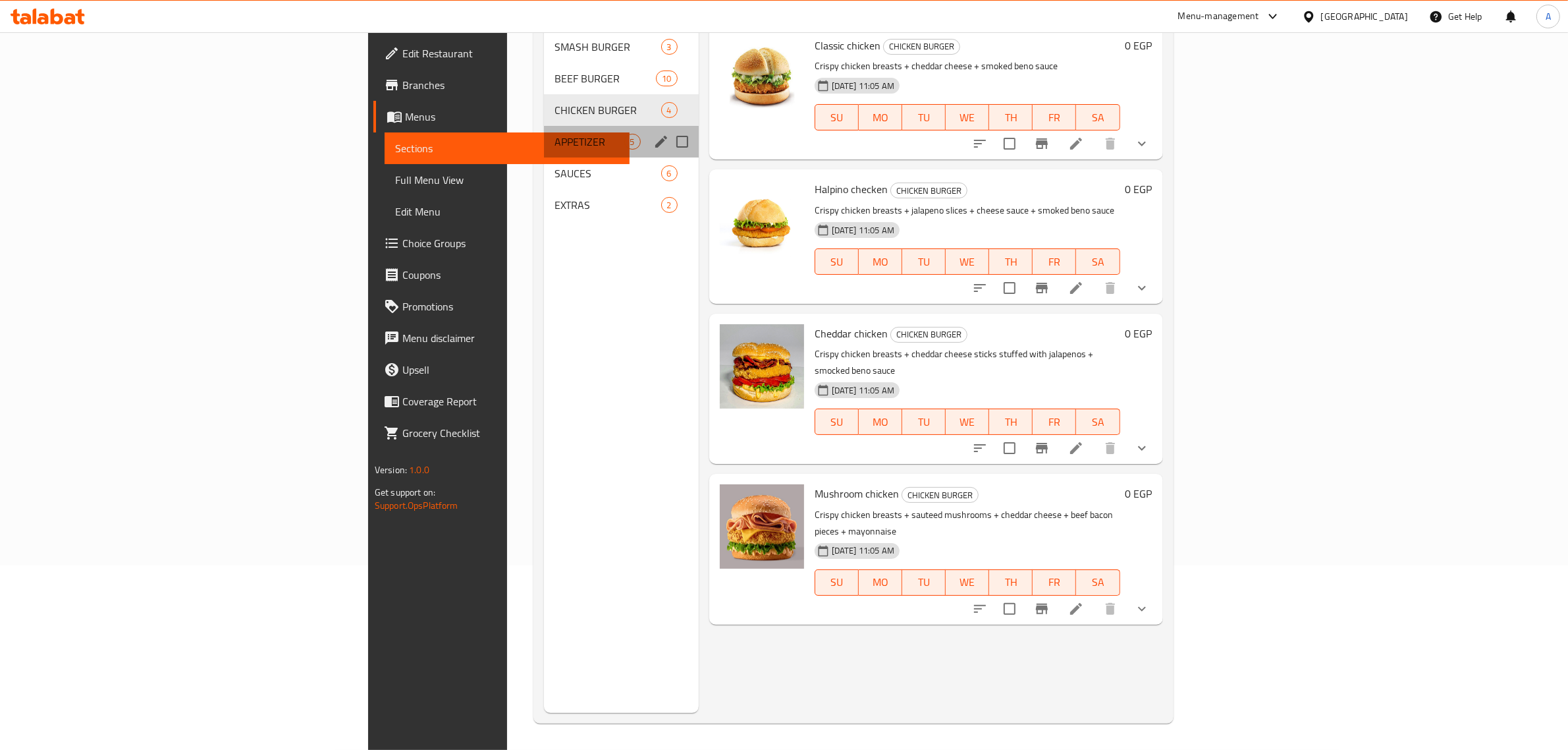
click at [544, 134] on div "APPETIZER 5" at bounding box center [622, 141] width 155 height 31
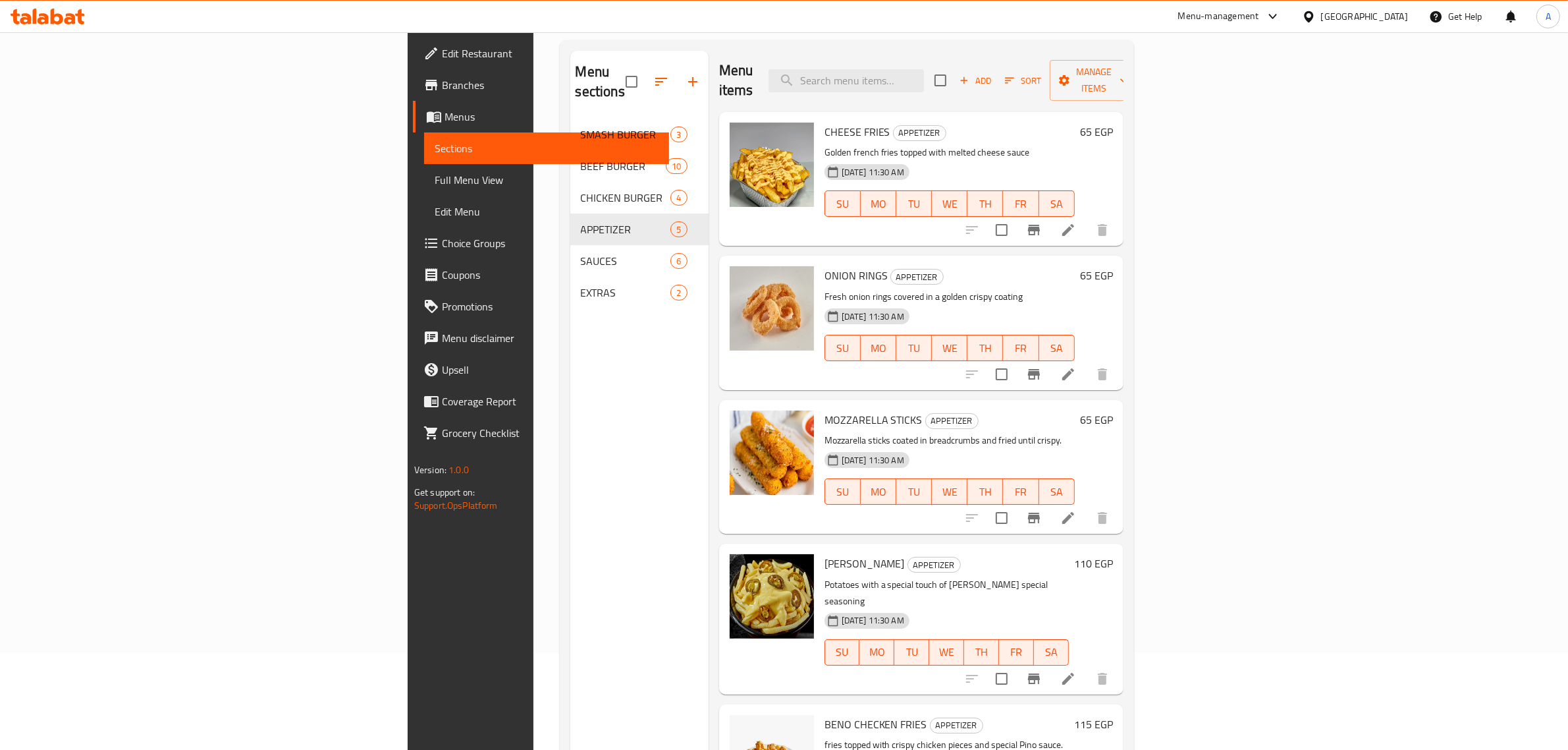
scroll to position [185, 0]
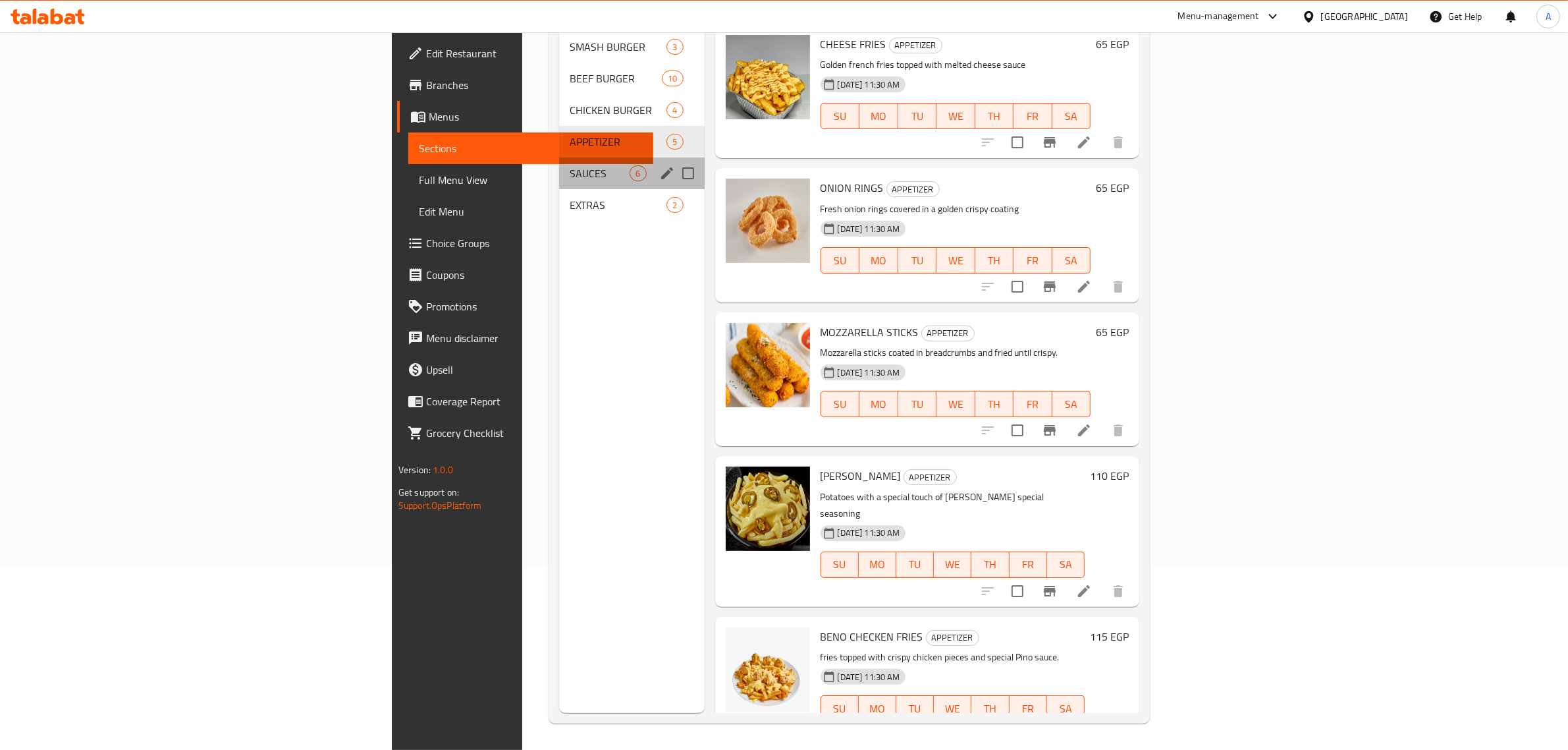
click at [559, 158] on div "SAUCES 6" at bounding box center [632, 173] width 145 height 31
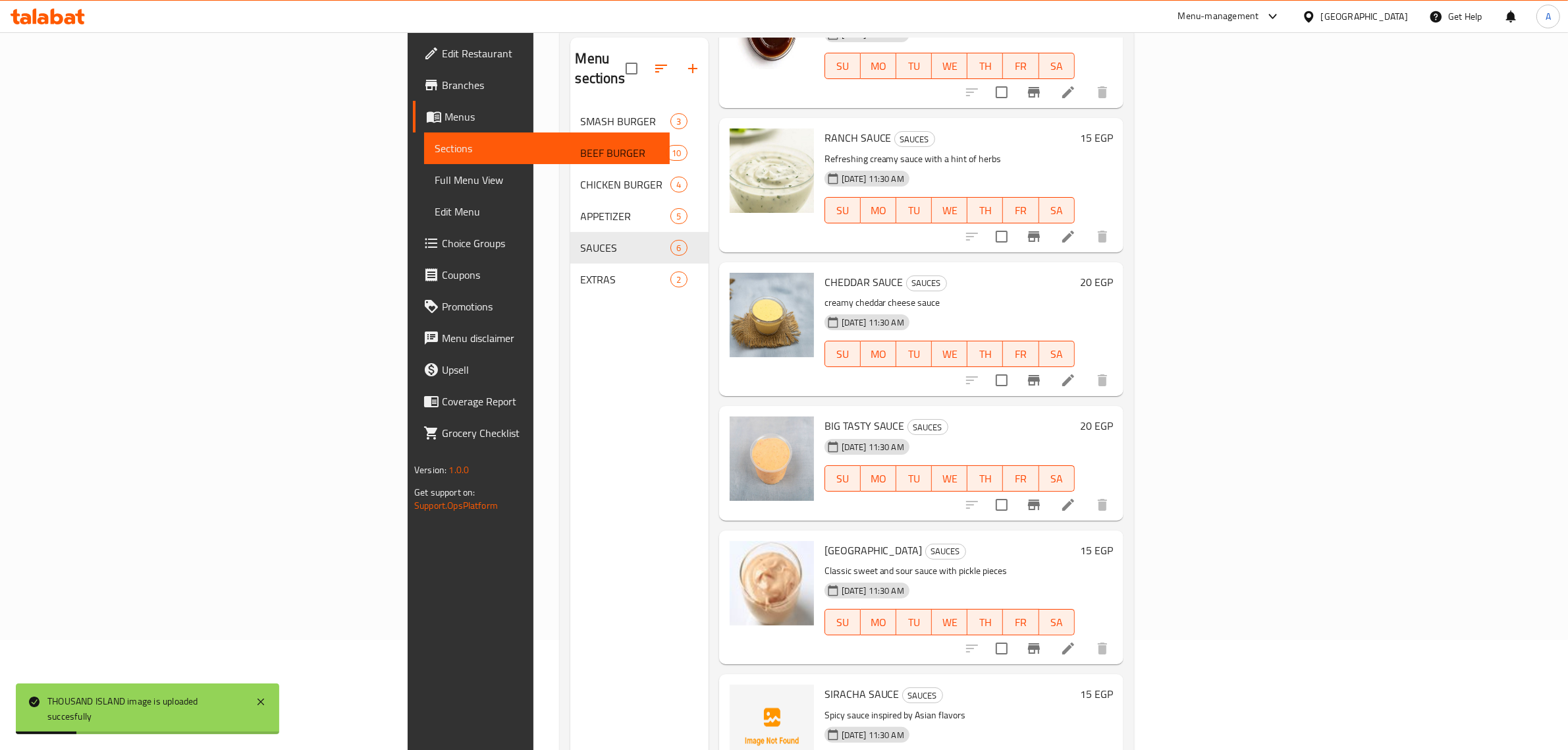
scroll to position [185, 0]
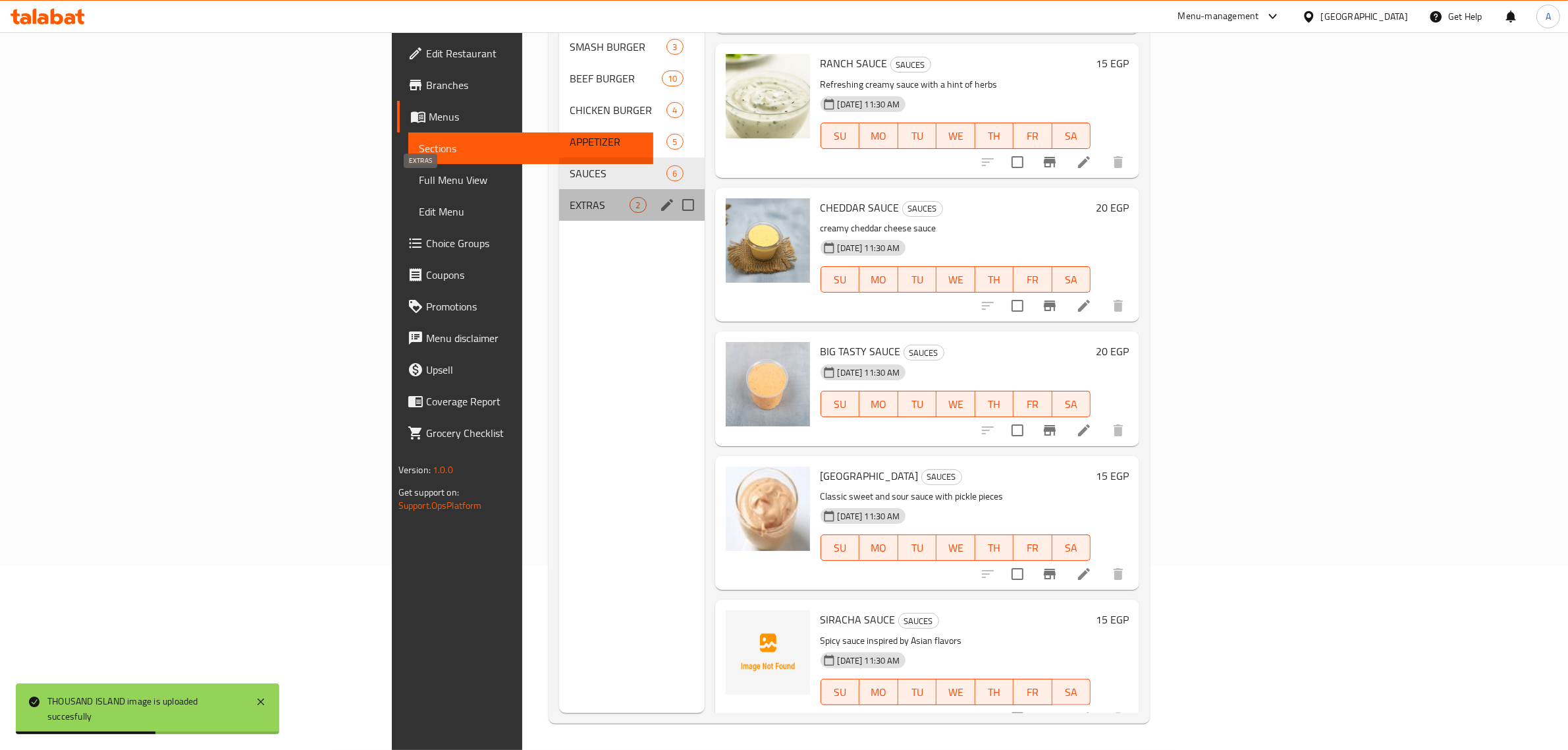
click at [570, 197] on span "EXTRAS" at bounding box center [599, 205] width 60 height 16
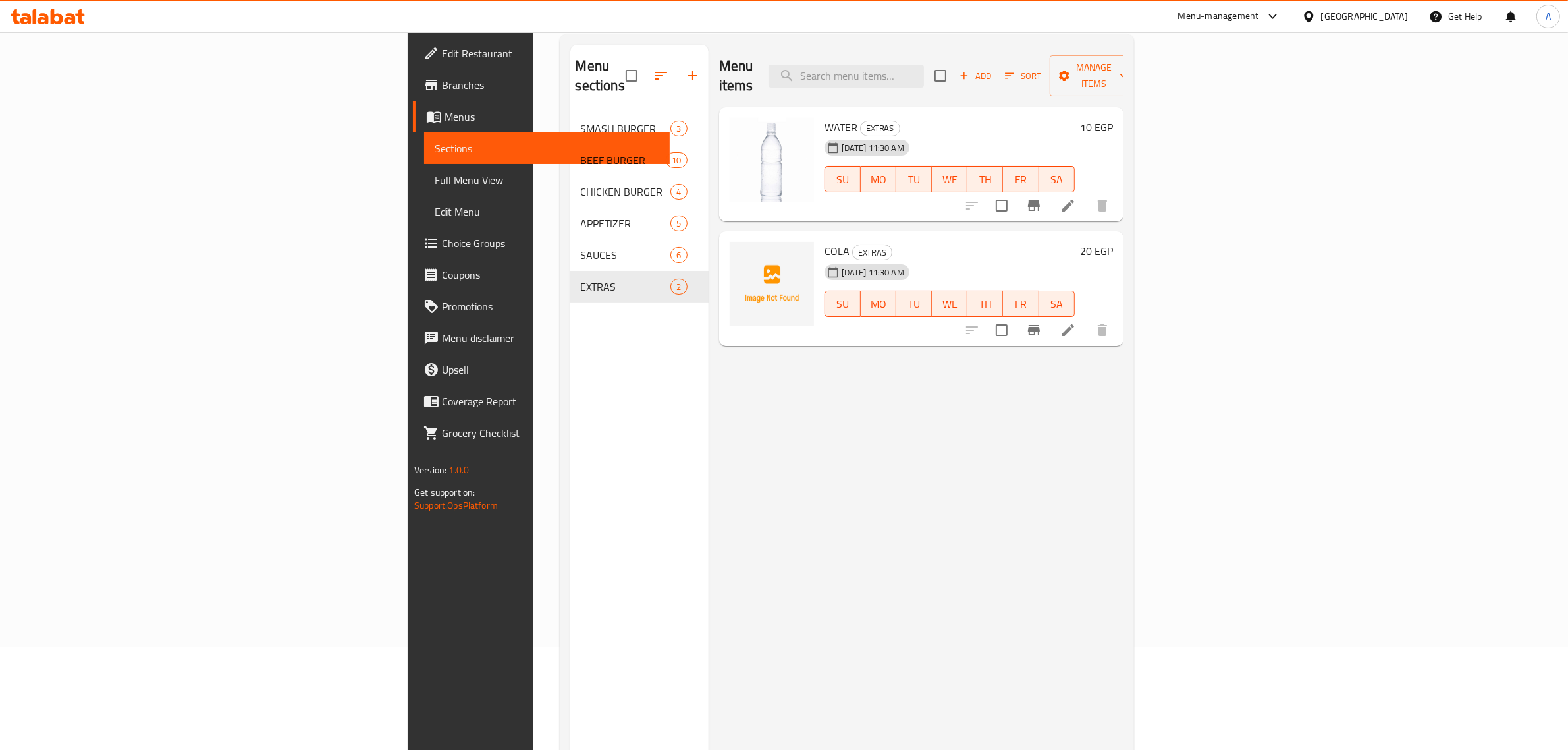
scroll to position [185, 0]
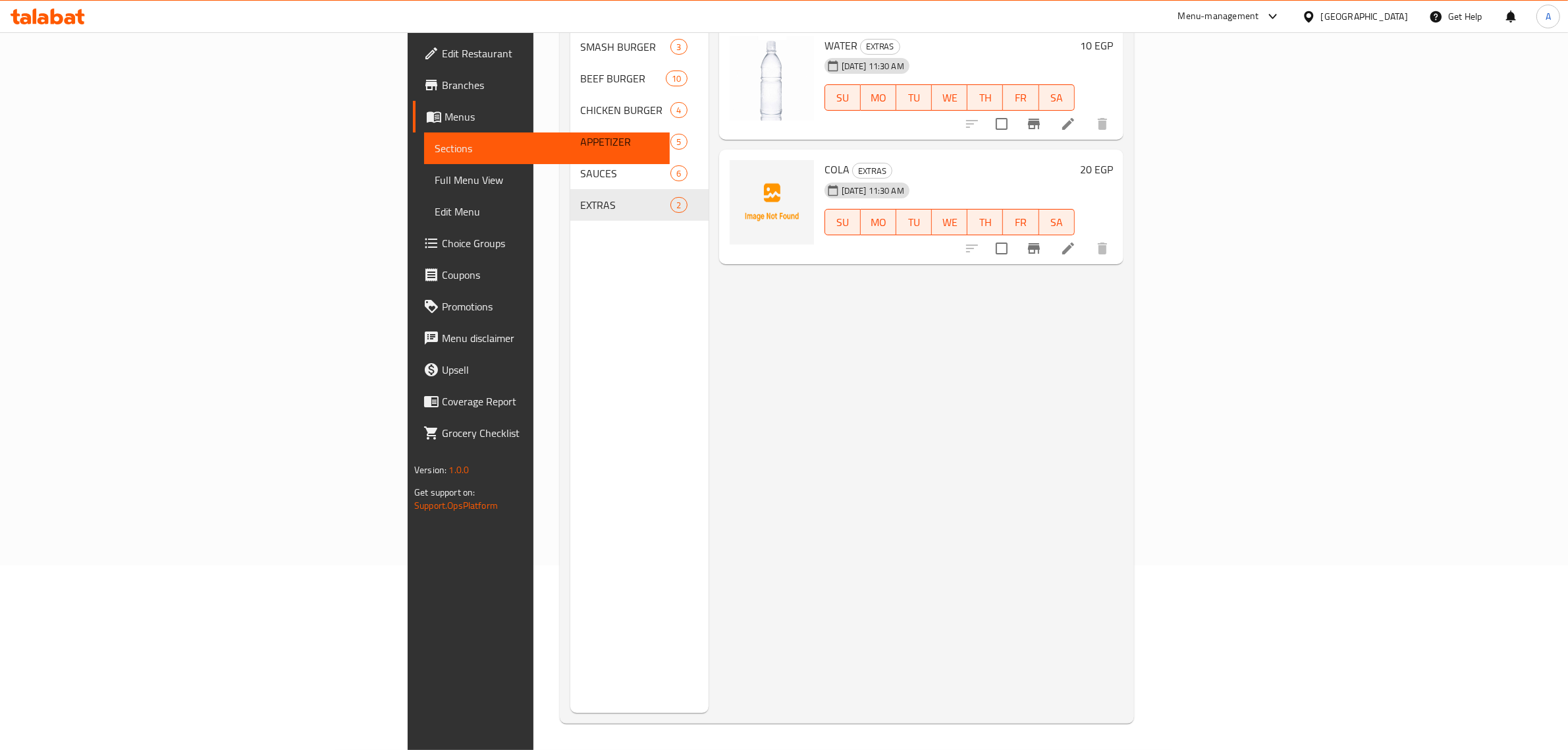
click at [946, 390] on div "Menu items Add Sort Manage items WATER EXTRAS 17-08-2025 11:30 AM SU MO TU WE T…" at bounding box center [916, 338] width 415 height 750
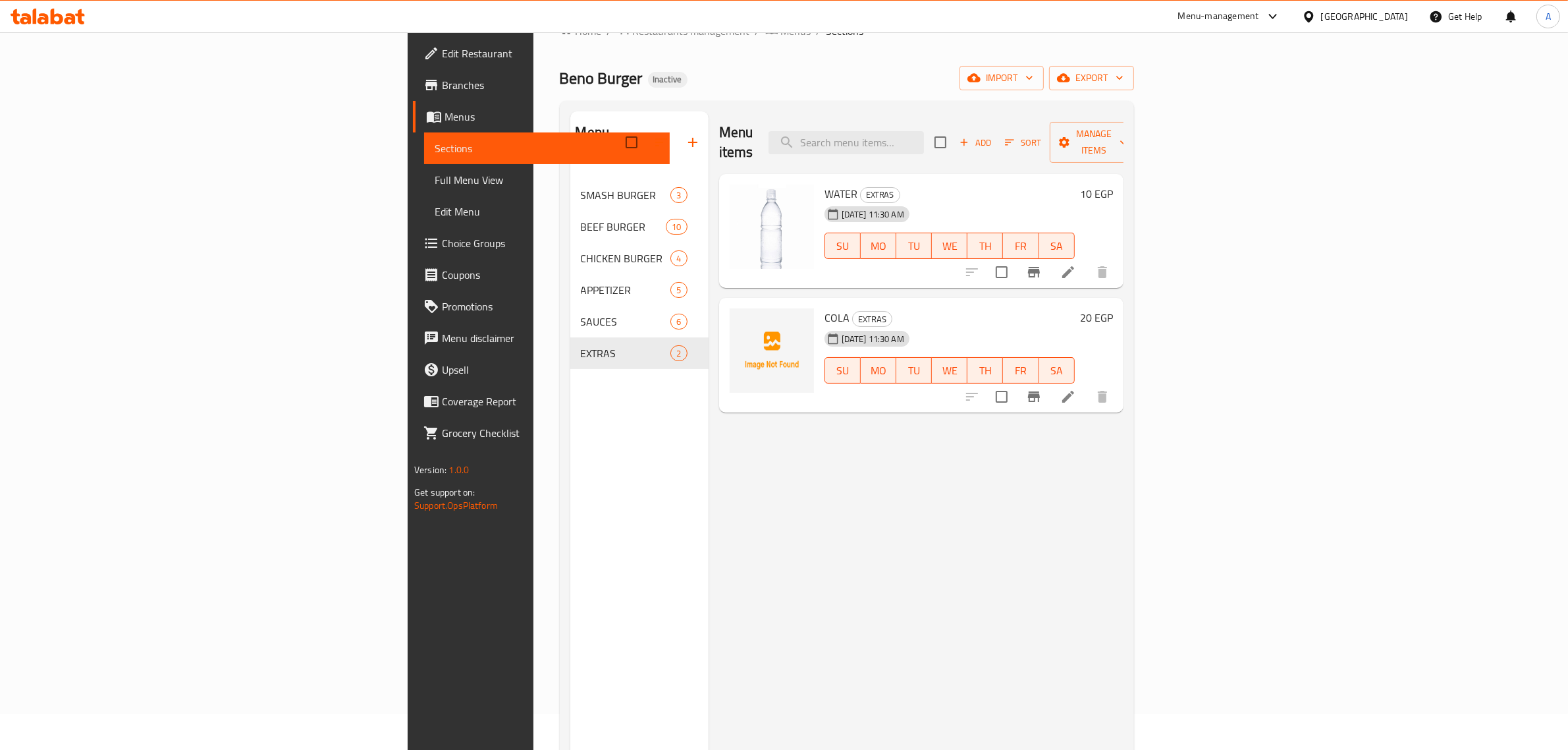
scroll to position [21, 0]
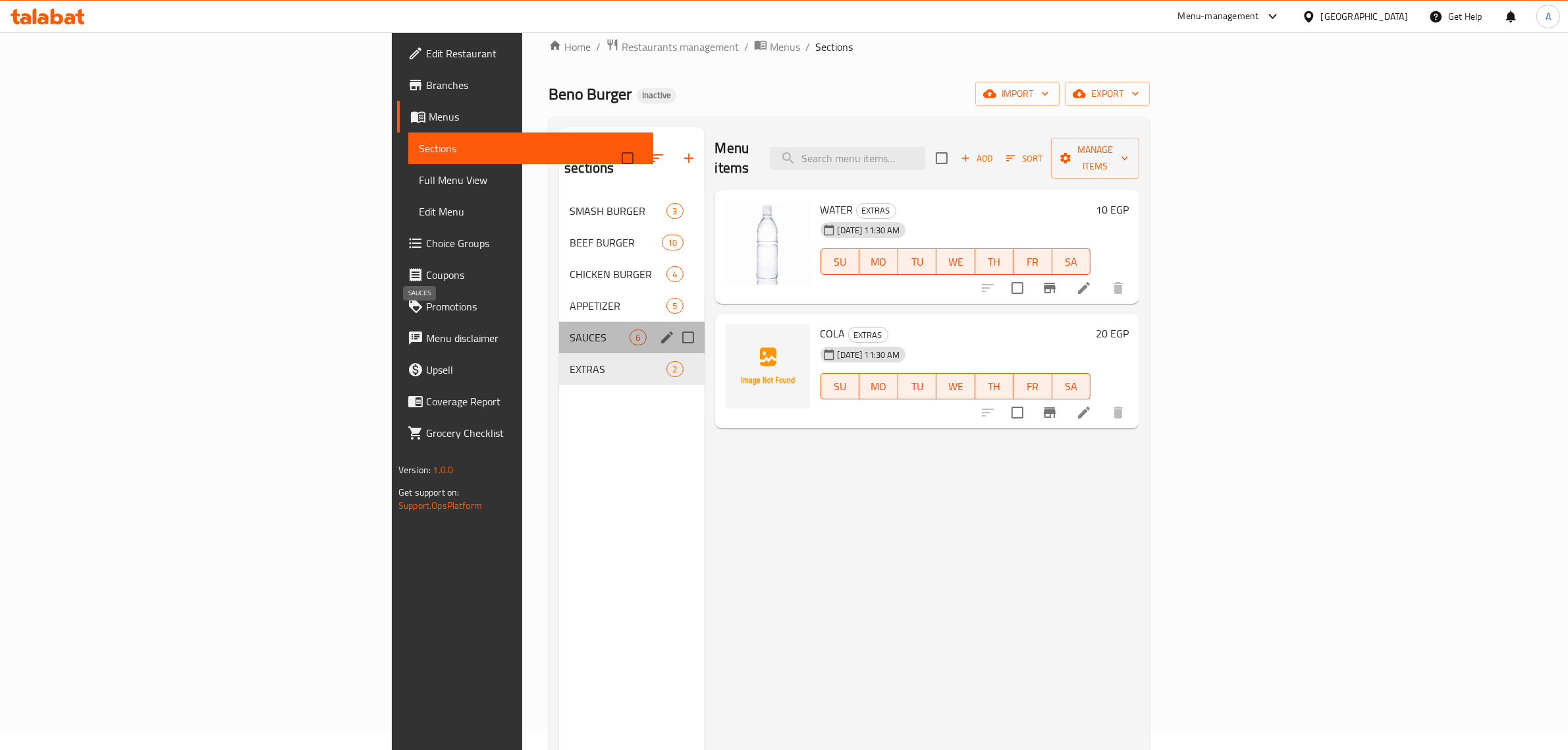
click at [570, 329] on span "SAUCES" at bounding box center [599, 337] width 60 height 16
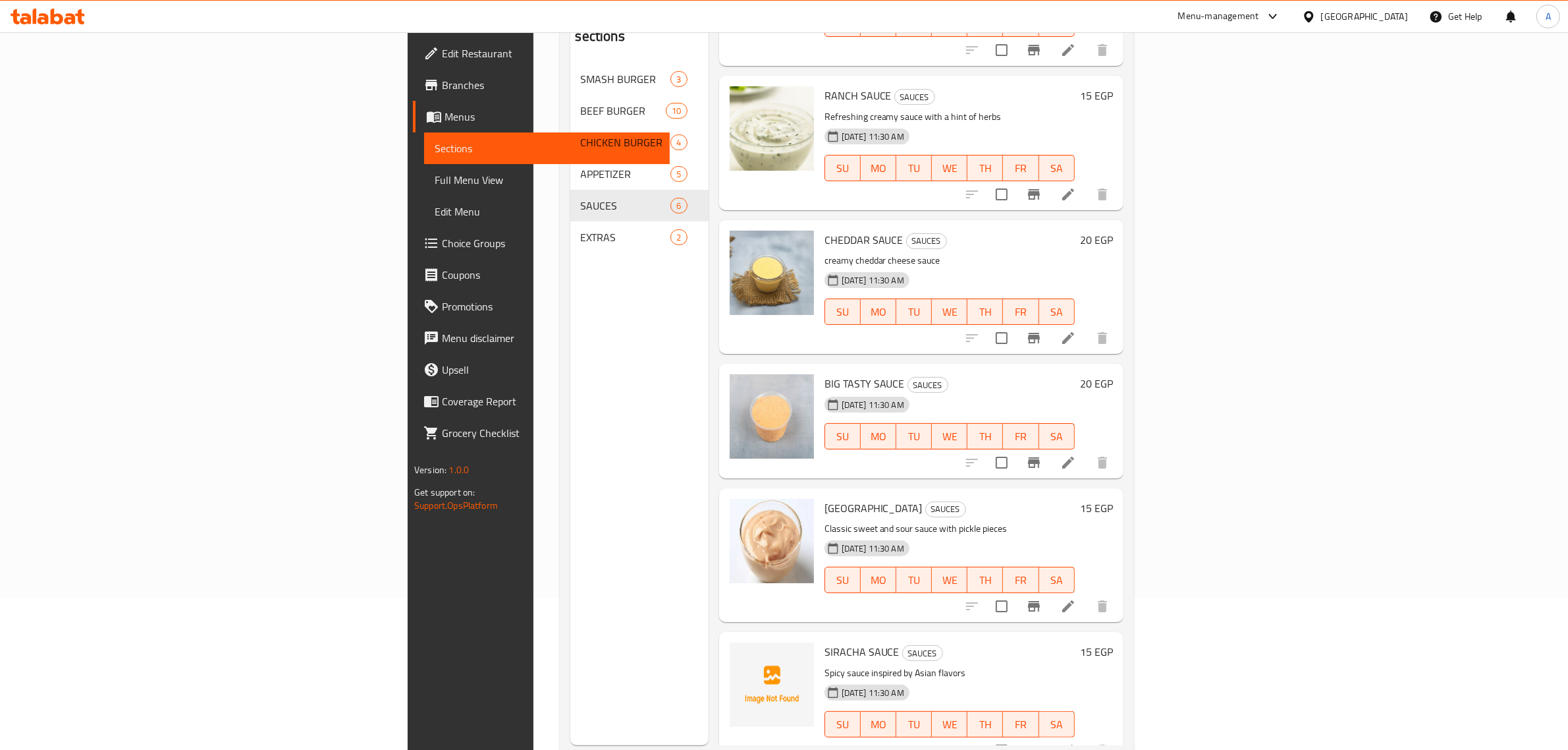
scroll to position [185, 0]
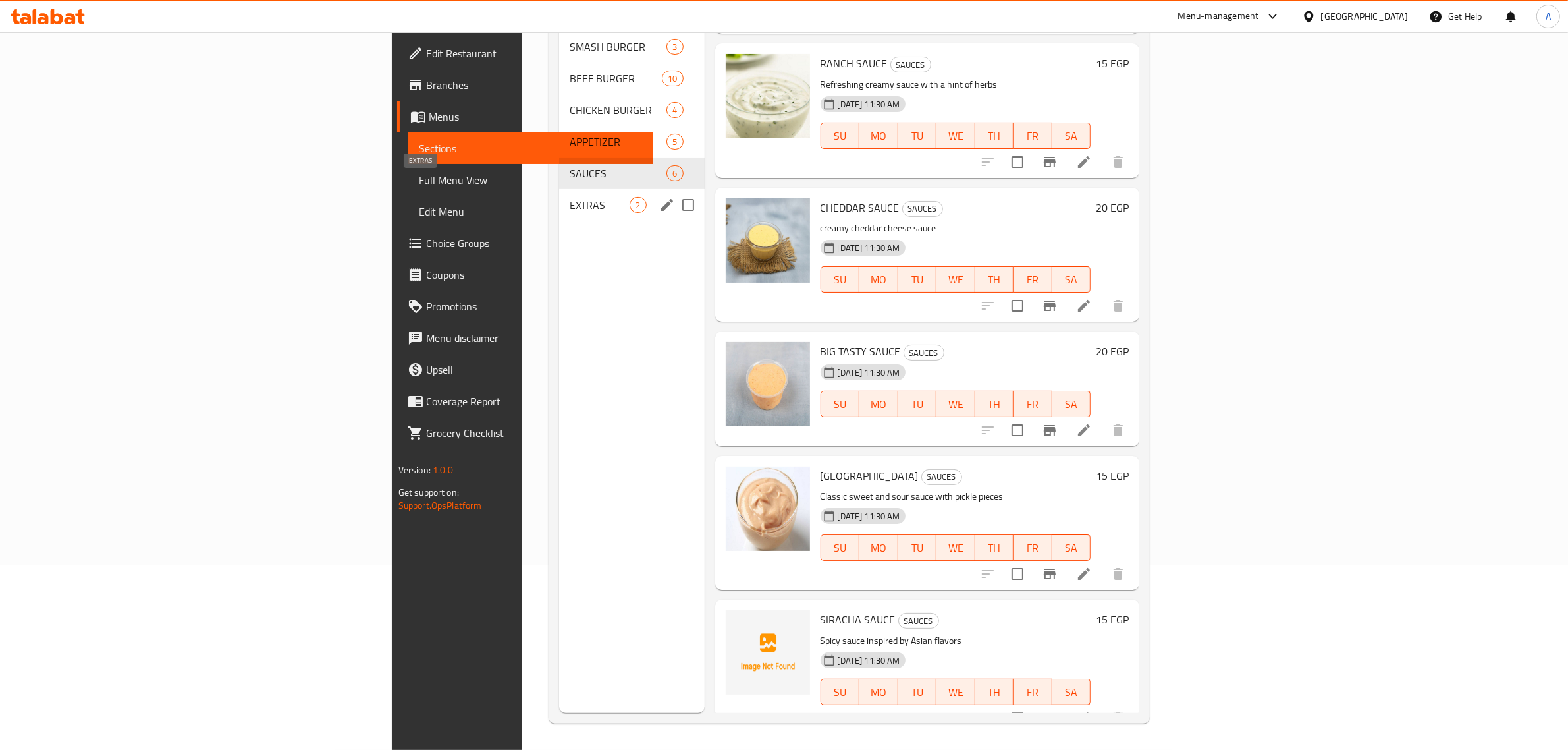
click at [570, 197] on span "EXTRAS" at bounding box center [599, 205] width 60 height 16
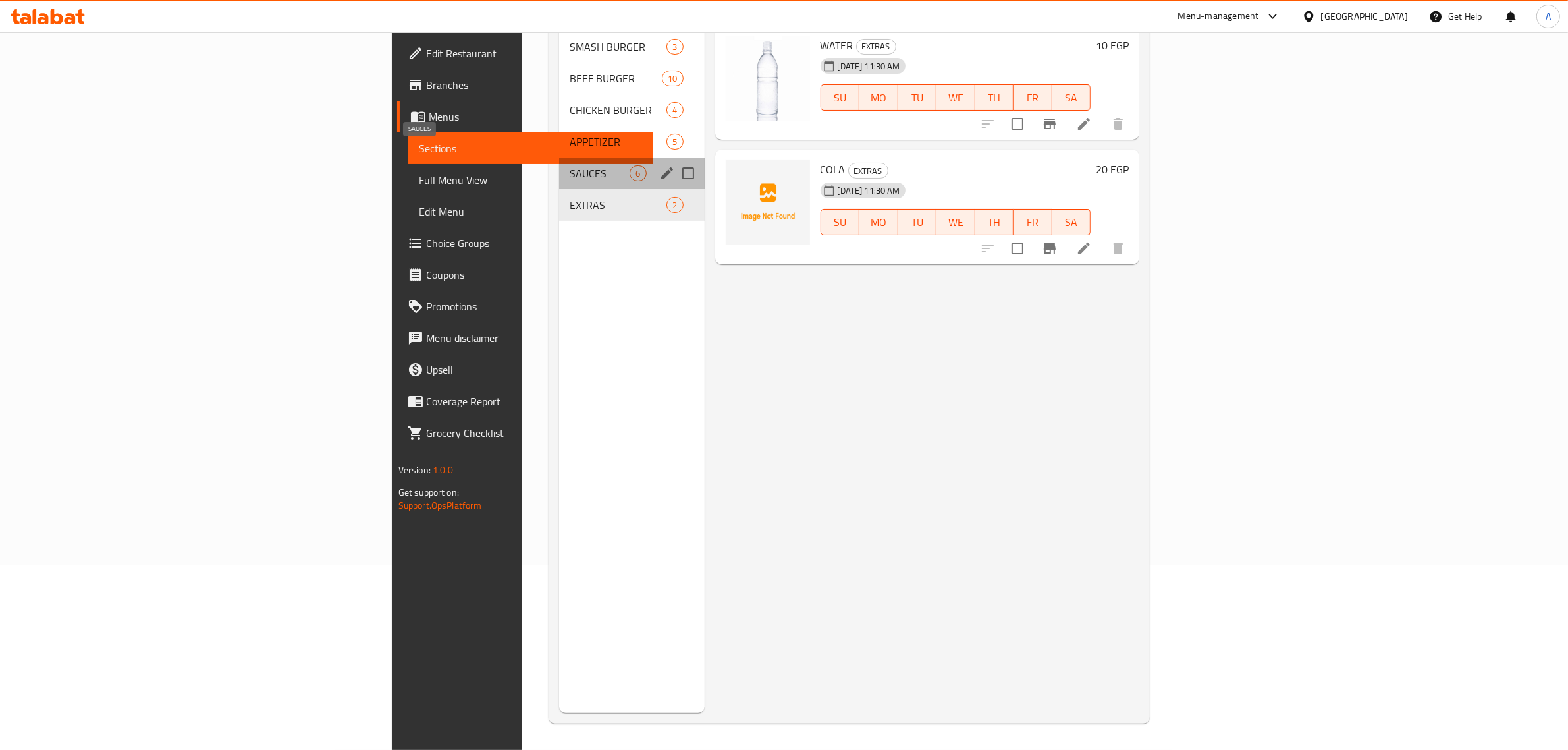
click at [570, 165] on span "SAUCES" at bounding box center [599, 173] width 60 height 16
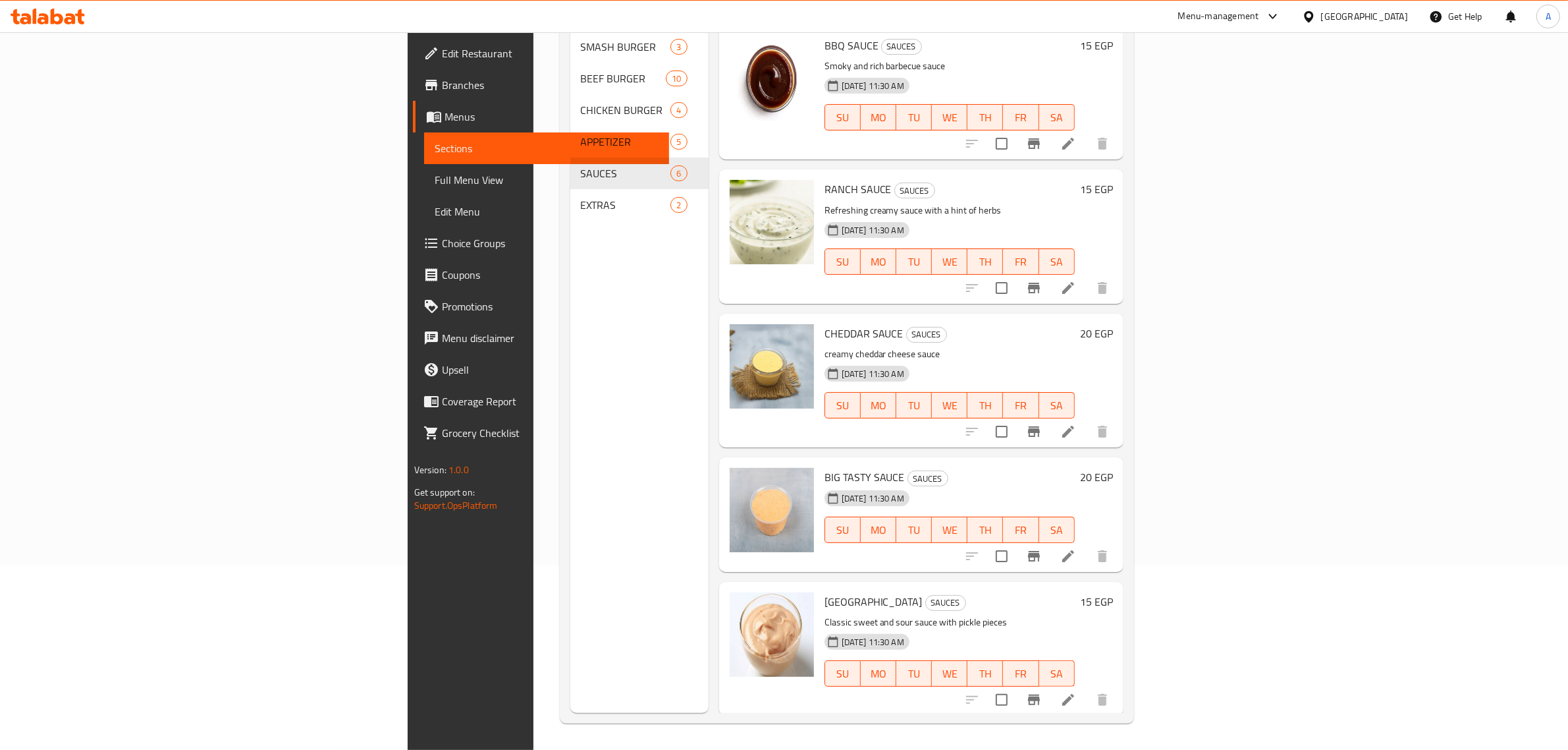
scroll to position [126, 0]
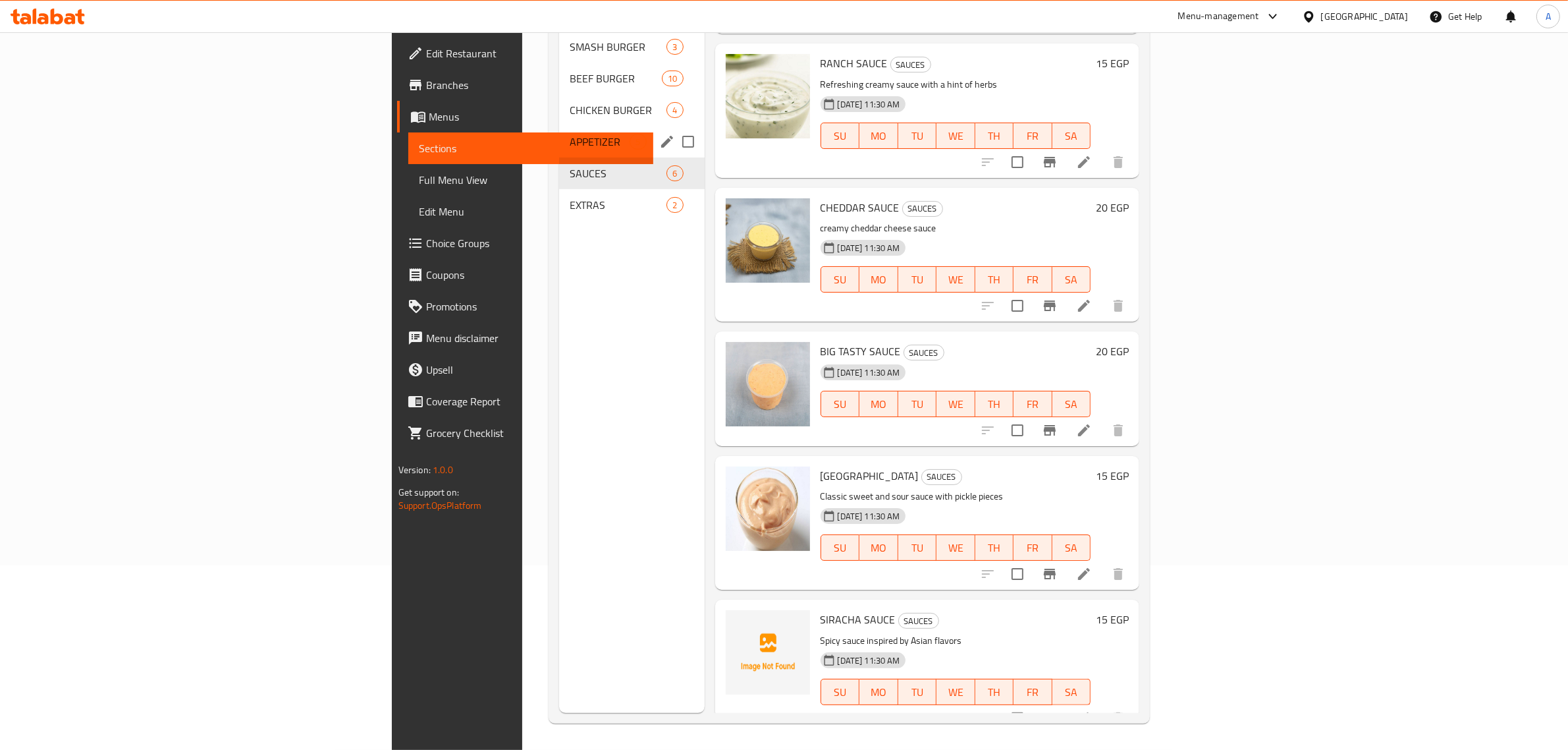
click at [559, 126] on div "APPETIZER 5" at bounding box center [632, 141] width 145 height 31
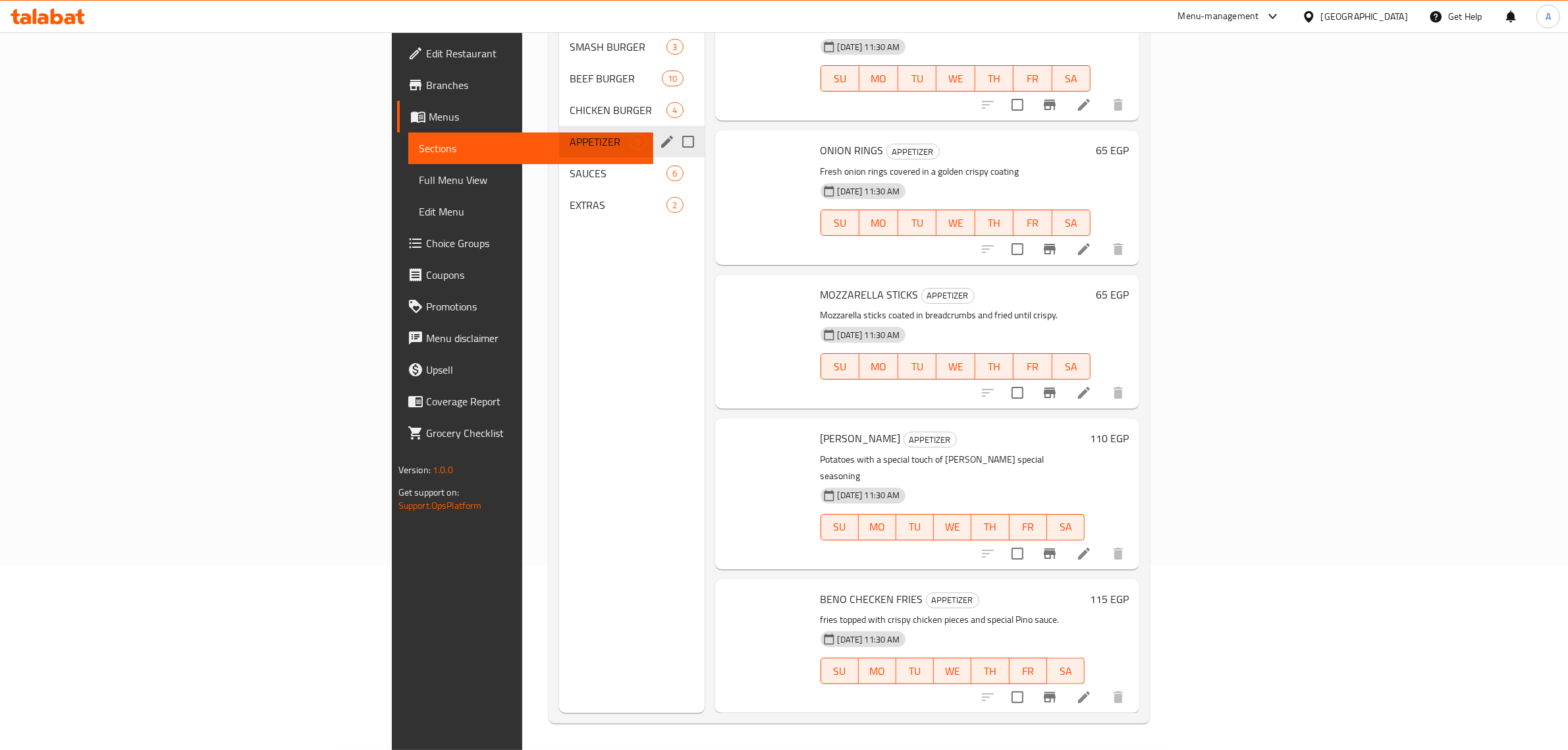
scroll to position [1, 0]
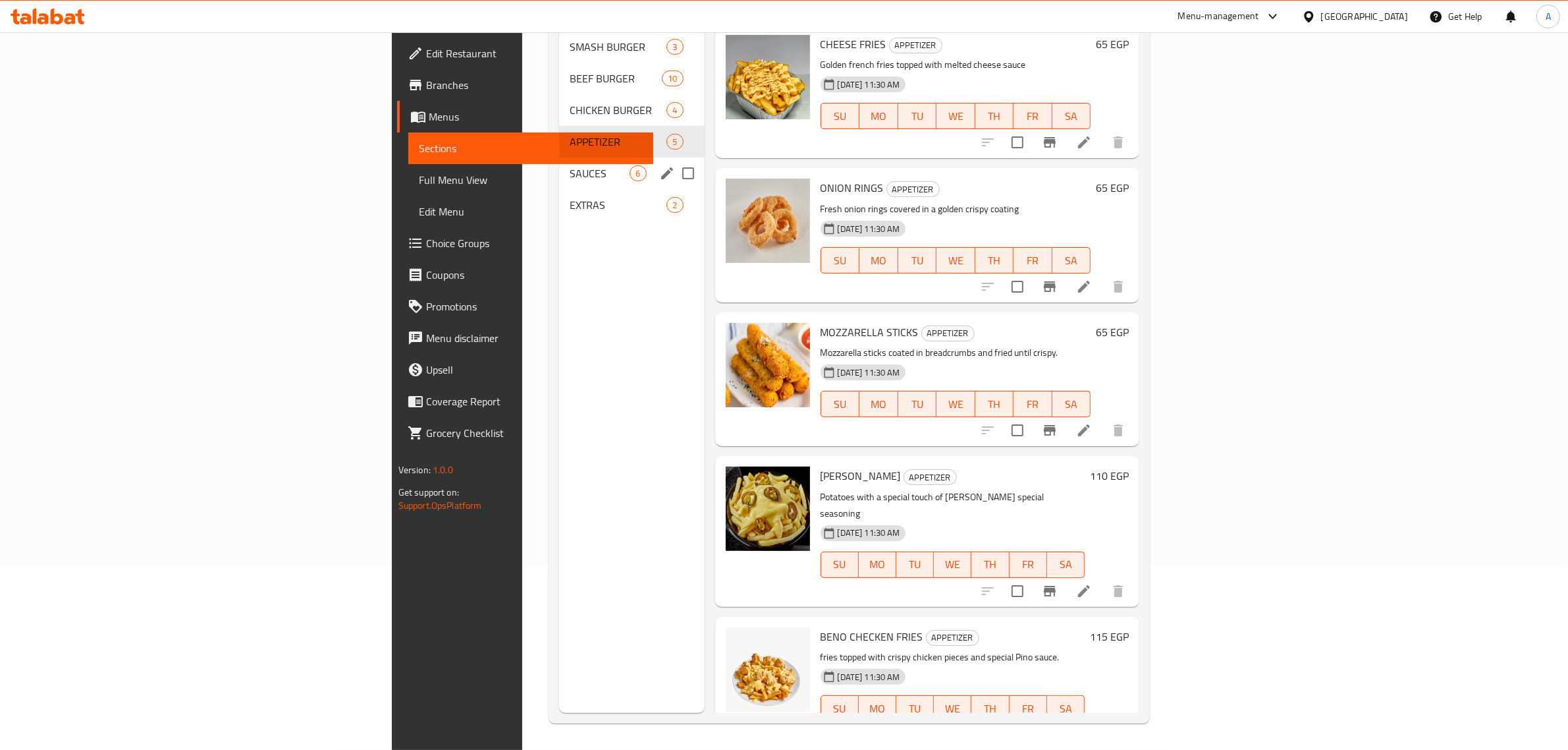
click at [559, 189] on div "EXTRAS 2" at bounding box center [632, 205] width 145 height 31
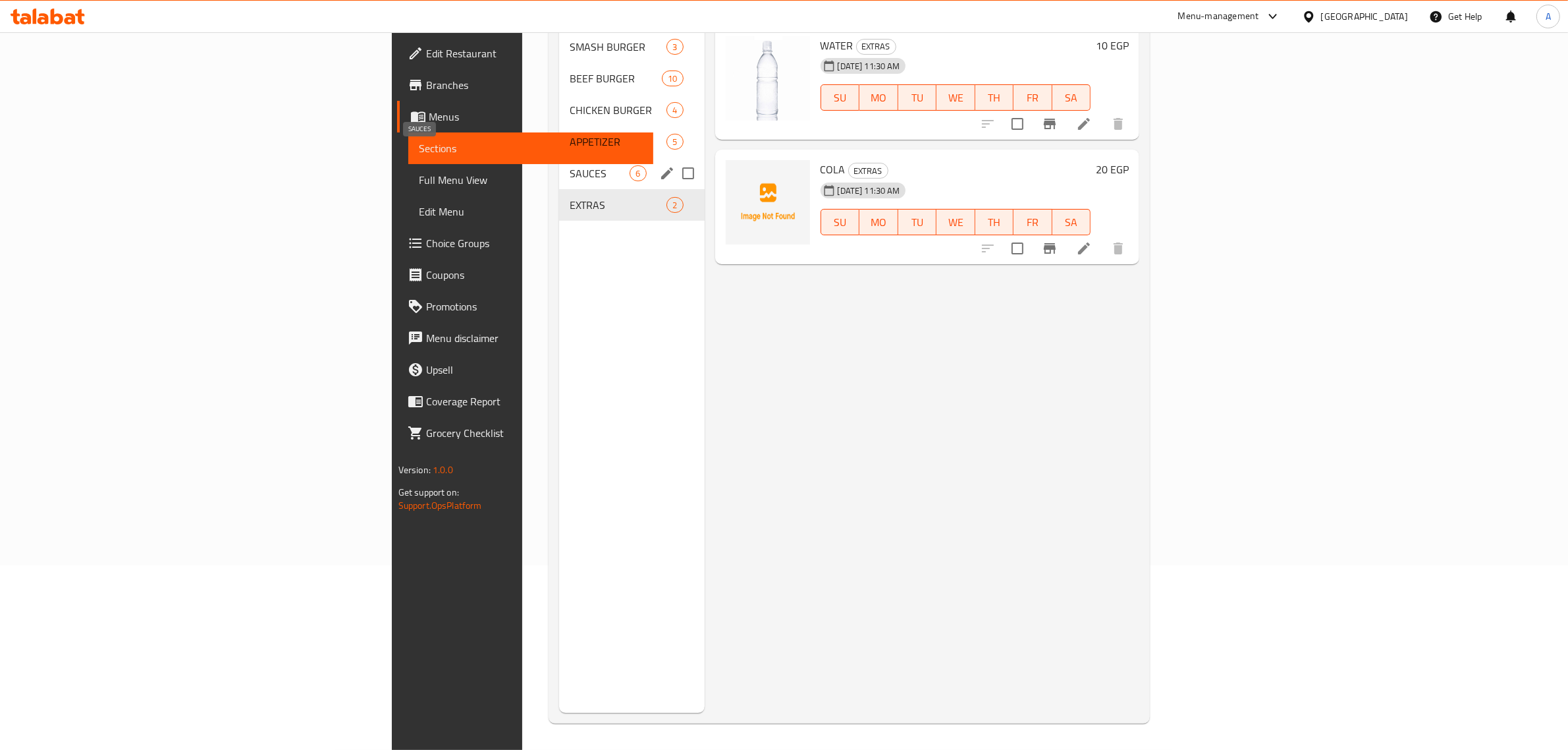
click at [570, 165] on span "SAUCES" at bounding box center [599, 173] width 60 height 16
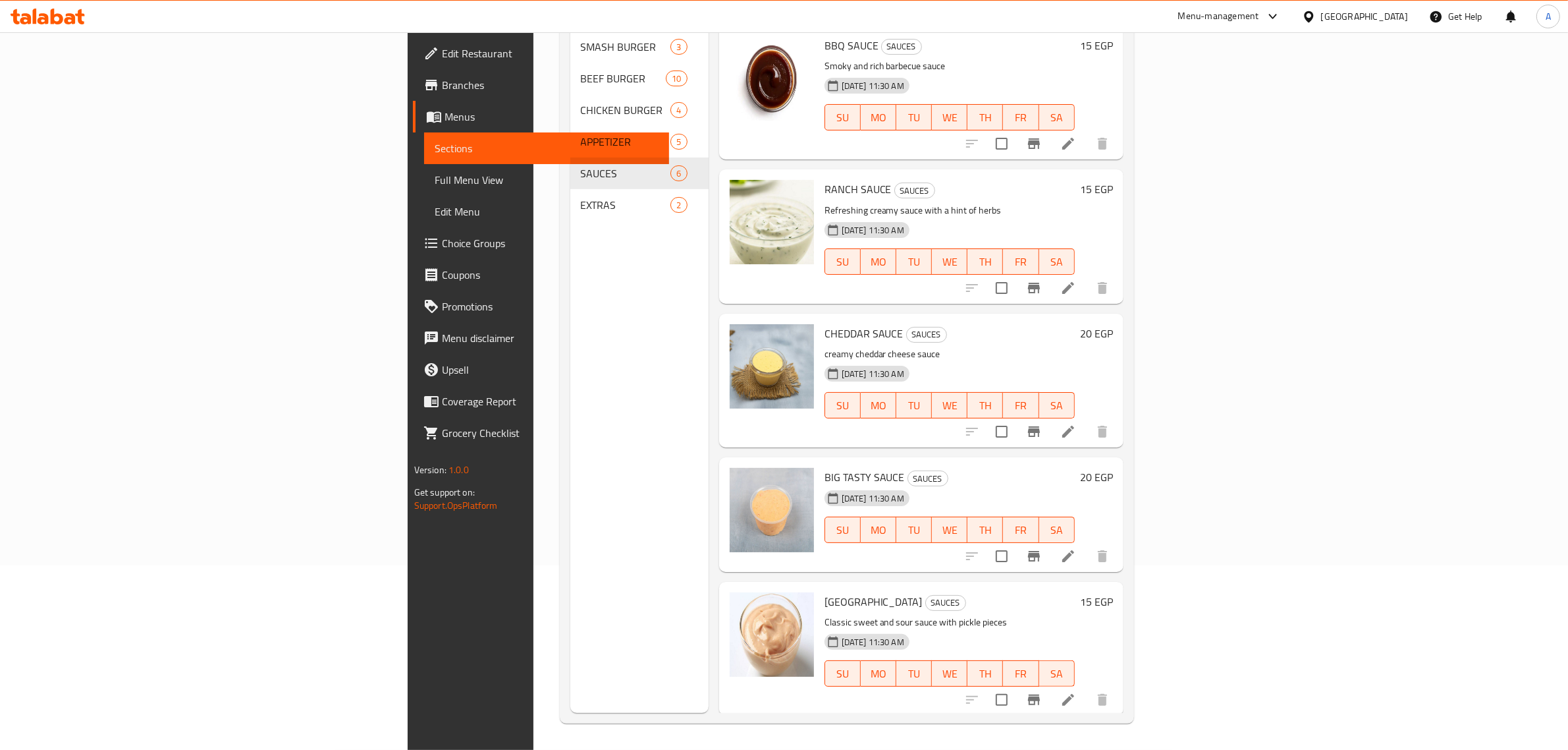
scroll to position [126, 0]
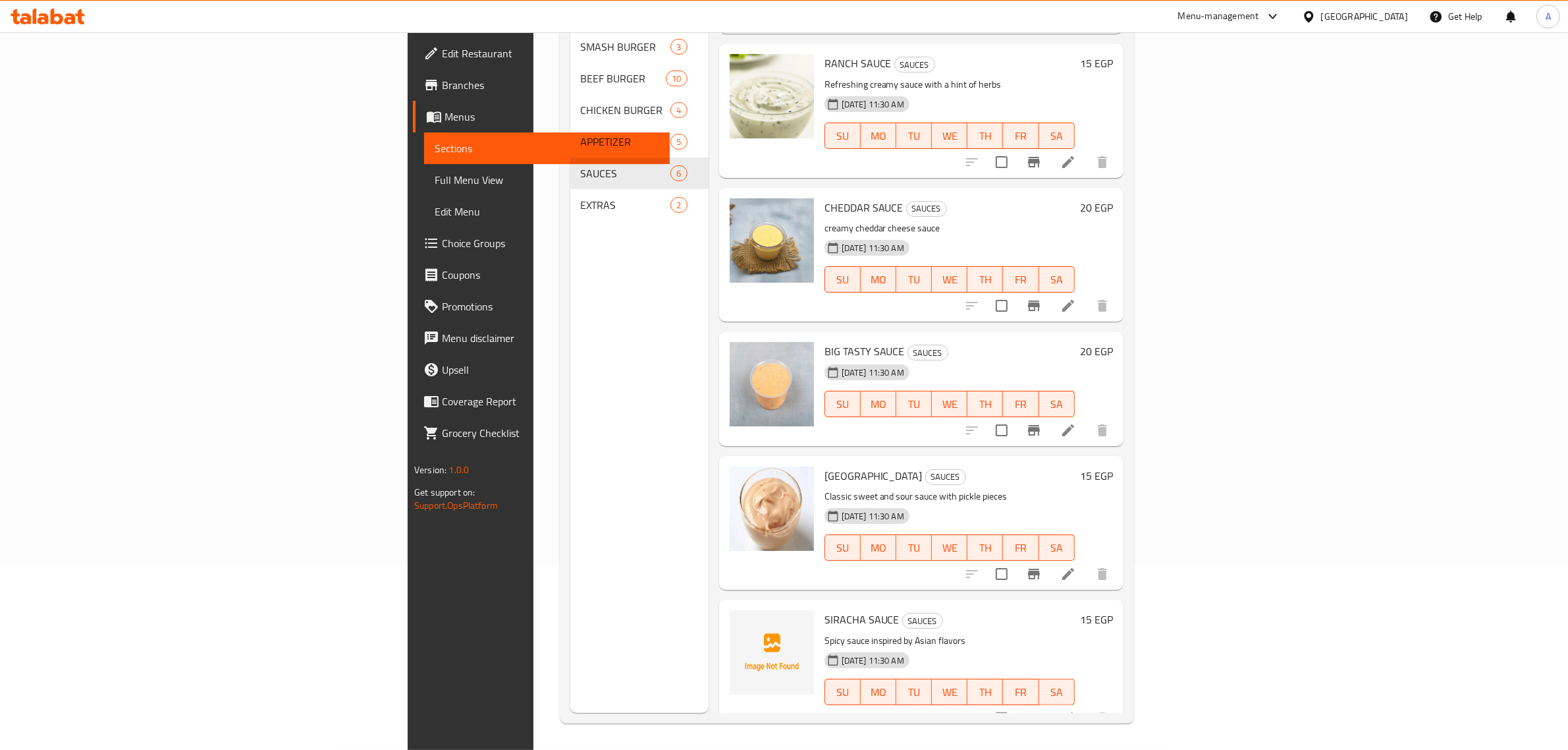
click at [1075, 342] on h6 "BIG TASTY SAUCE SAUCES" at bounding box center [949, 351] width 250 height 19
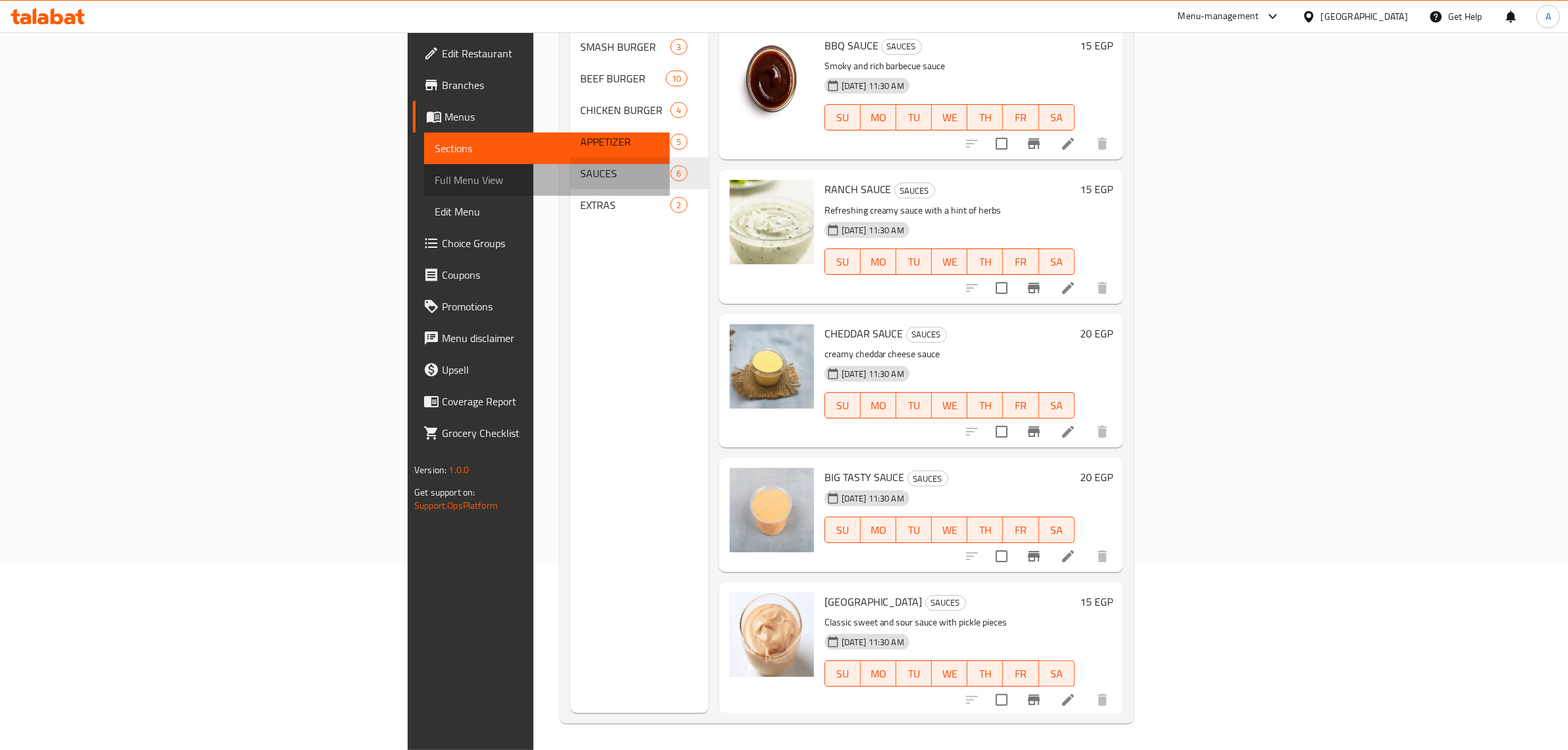
click at [424, 170] on link "Full Menu View" at bounding box center [547, 179] width 246 height 31
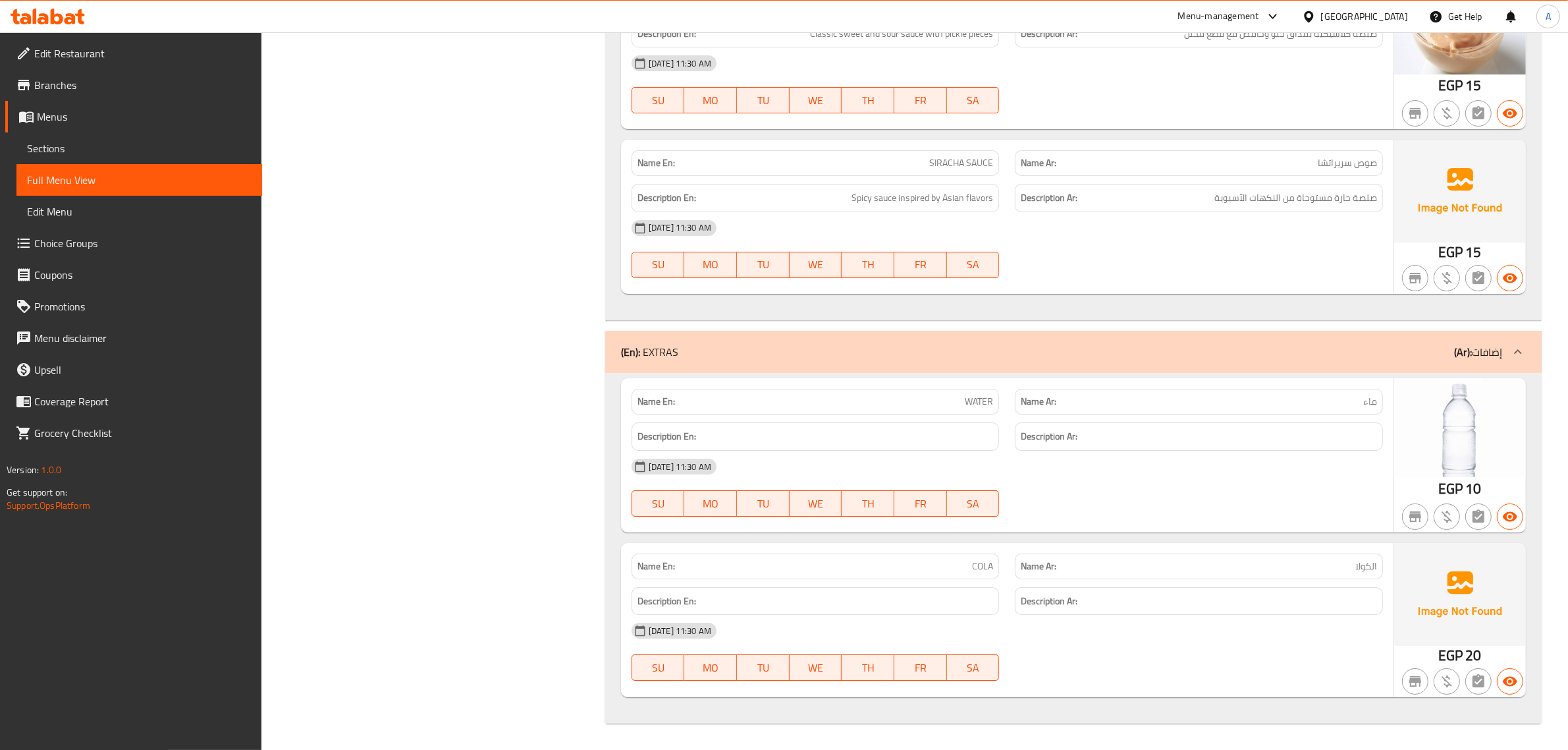
scroll to position [5988, 0]
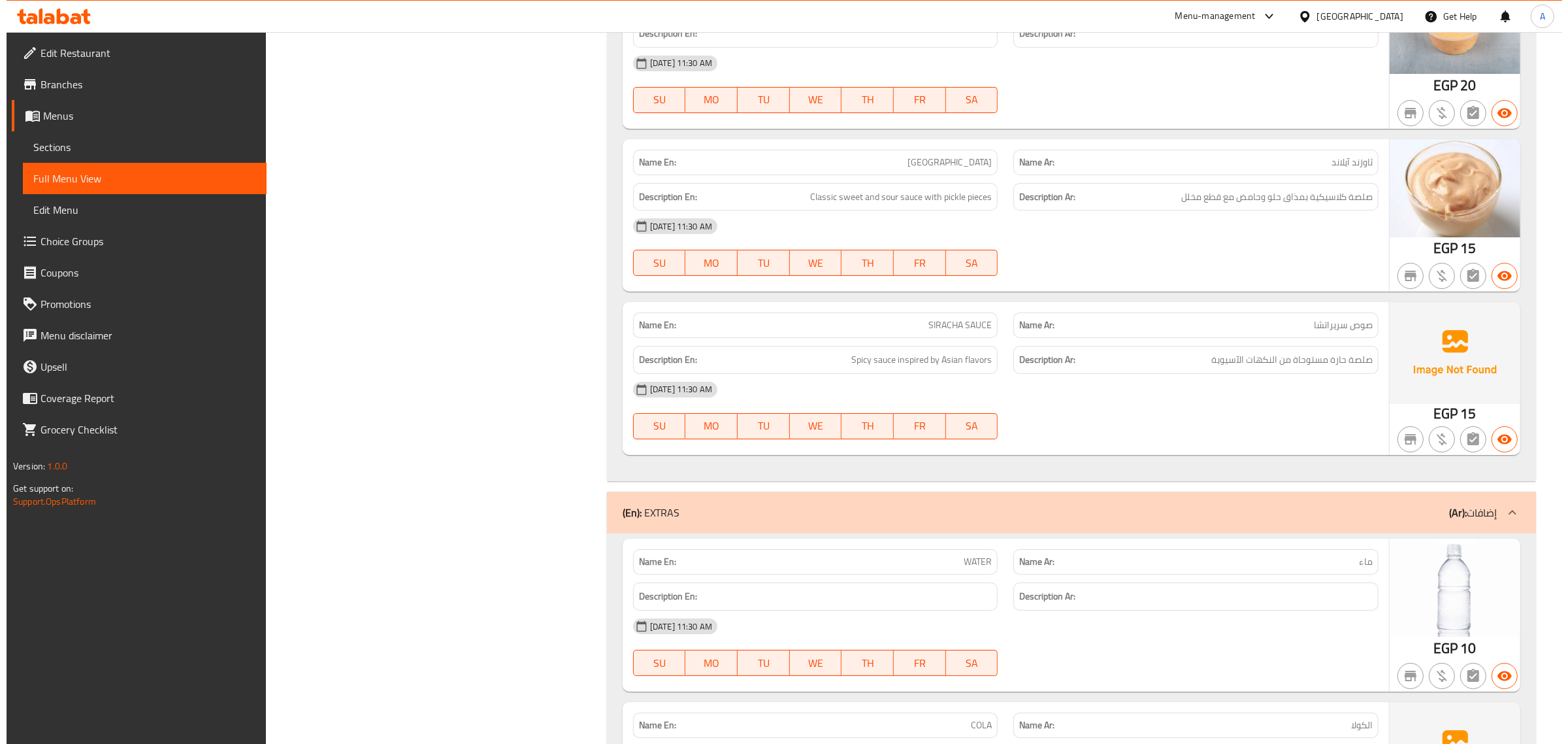
scroll to position [0, 0]
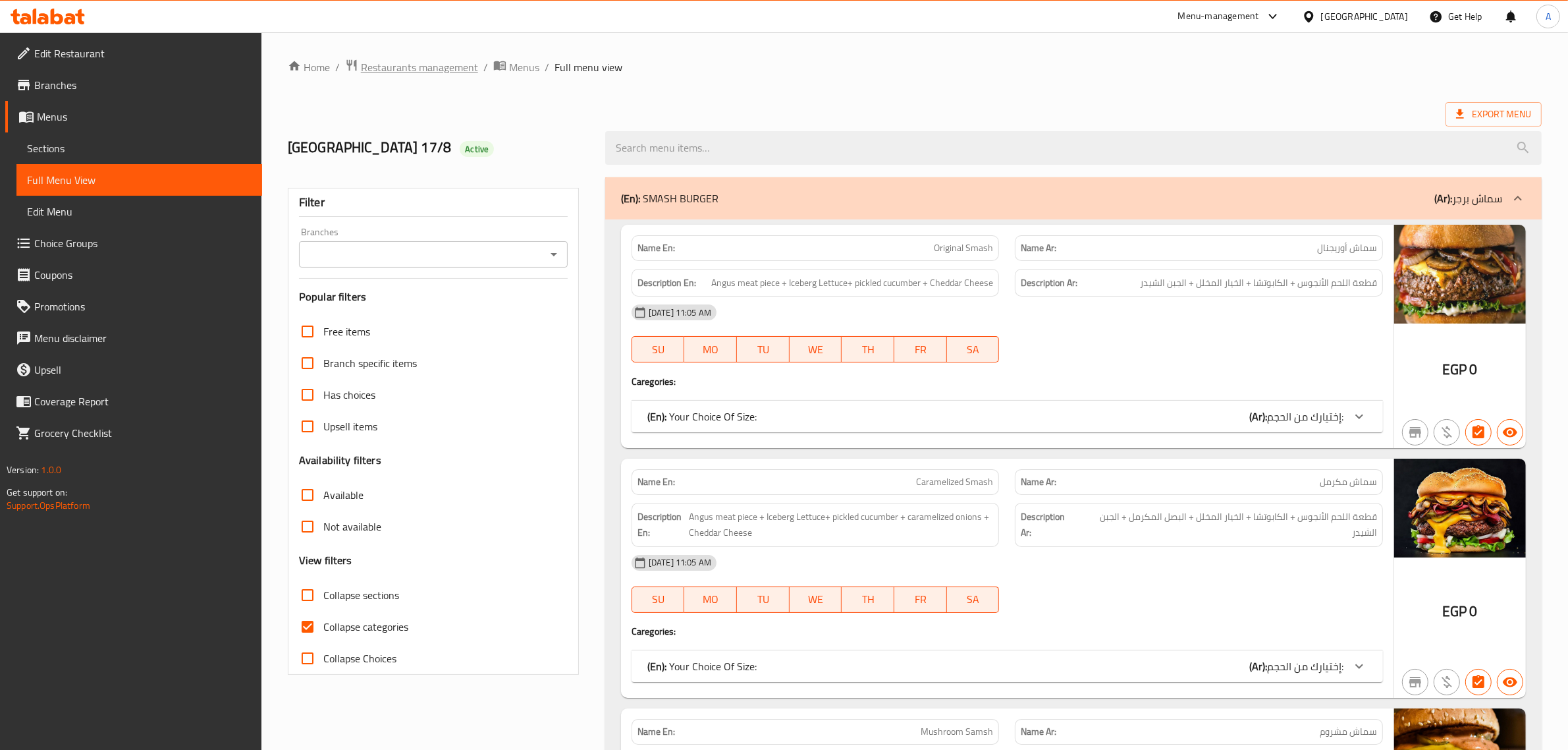
click at [368, 61] on span "Restaurants management" at bounding box center [419, 67] width 118 height 16
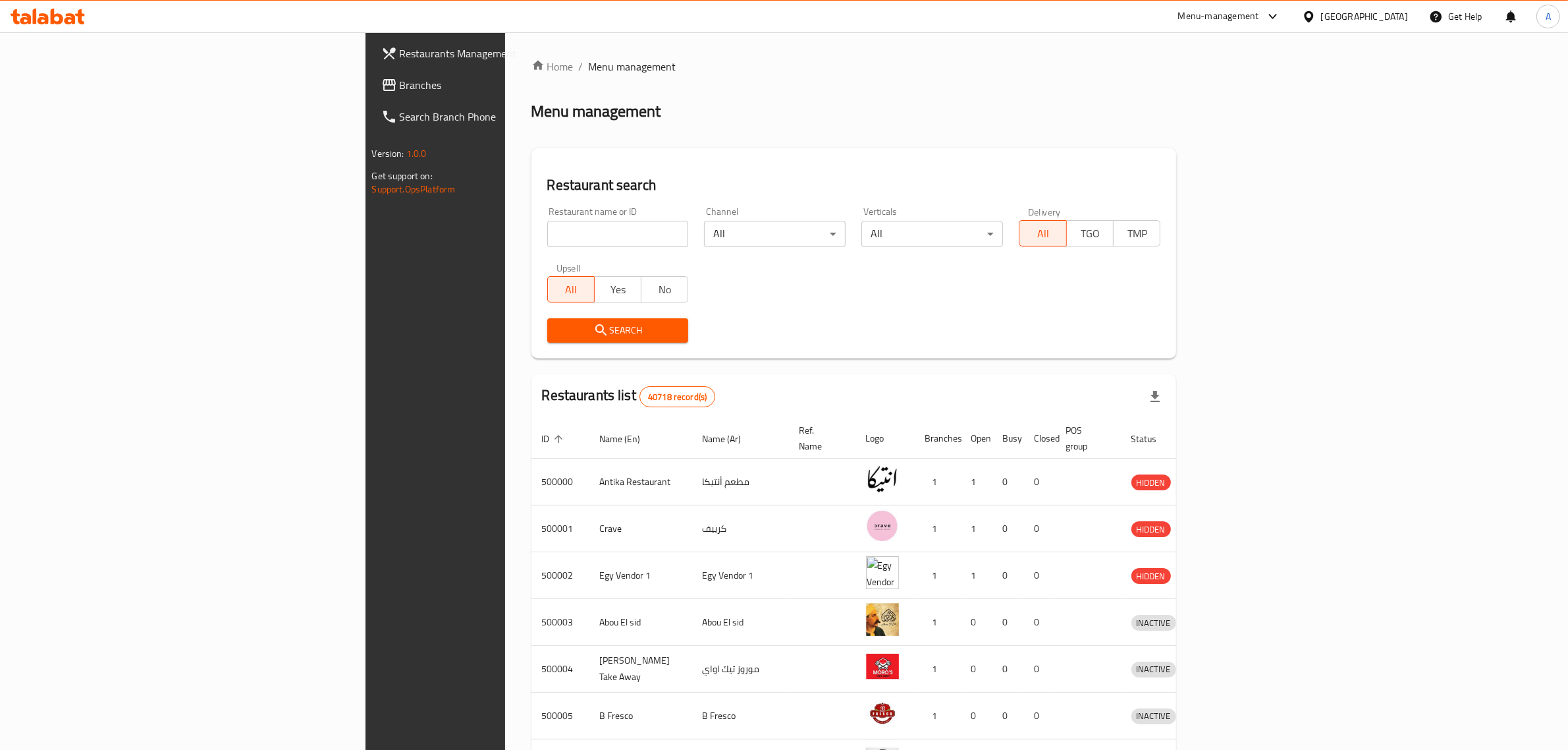
click at [547, 214] on div "Restaurant name or ID Restaurant name or ID" at bounding box center [618, 227] width 142 height 40
click at [547, 222] on input "search" at bounding box center [618, 233] width 142 height 26
paste input "Mahmset Al Fath"
type input "Mahmset Al Fath"
click button "Search" at bounding box center [618, 330] width 142 height 24
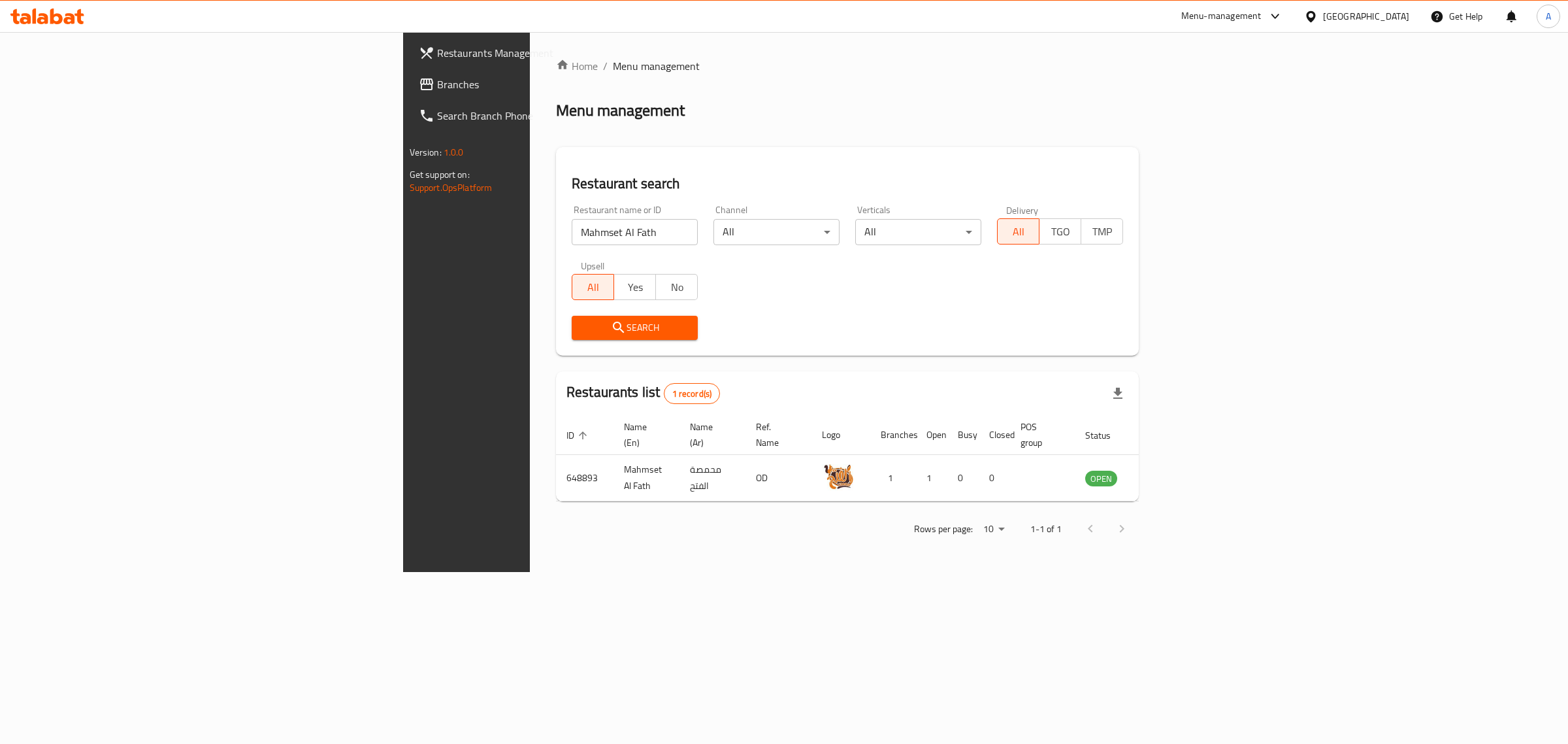
click at [1393, 20] on div "Egypt" at bounding box center [1366, 16] width 86 height 14
click at [1253, 161] on div "[GEOGRAPHIC_DATA]" at bounding box center [1311, 161] width 196 height 30
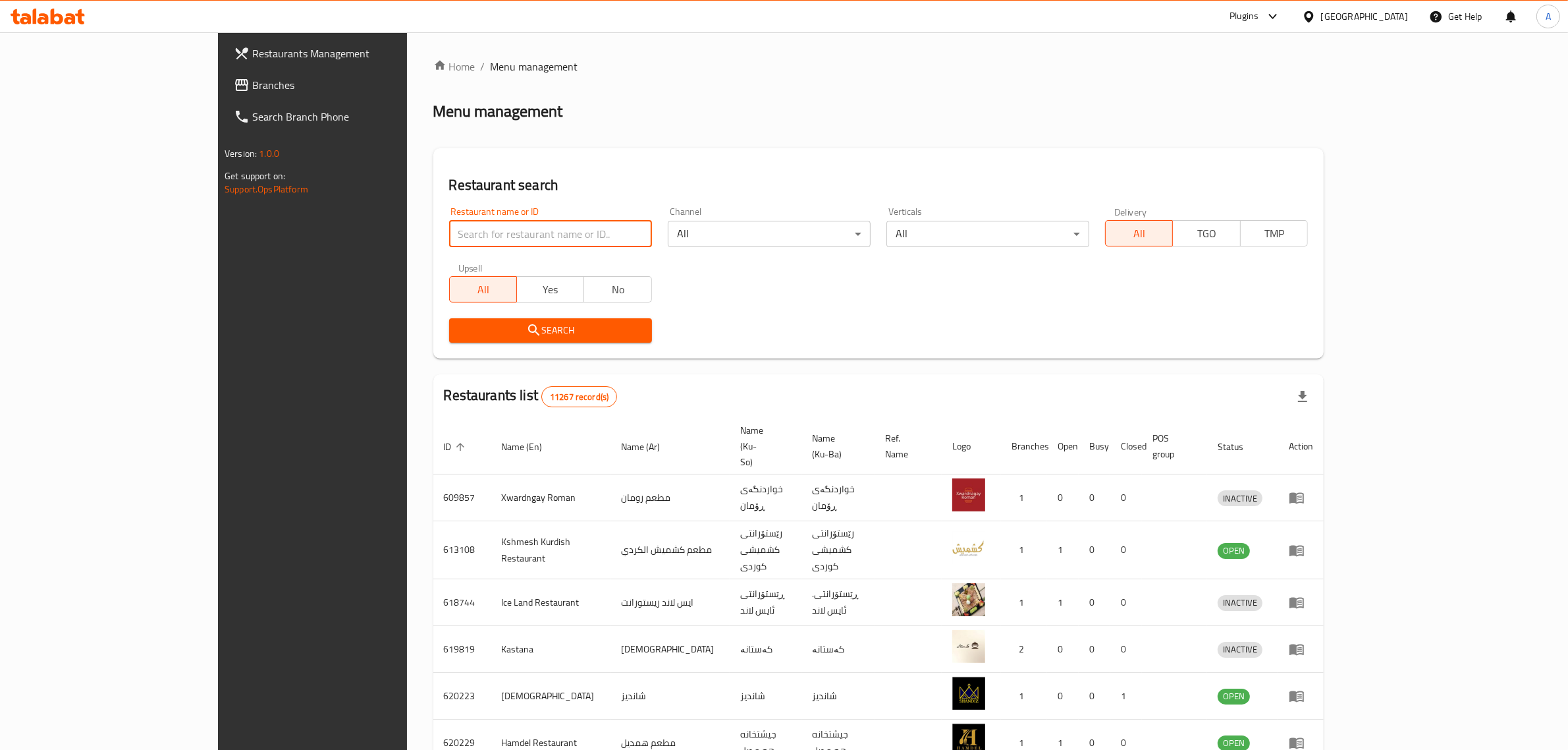
click at [465, 235] on input "search" at bounding box center [551, 233] width 203 height 26
paste input "Dalas Restaurant"
type input "Dalas Restaurant"
click button "Search" at bounding box center [551, 330] width 203 height 24
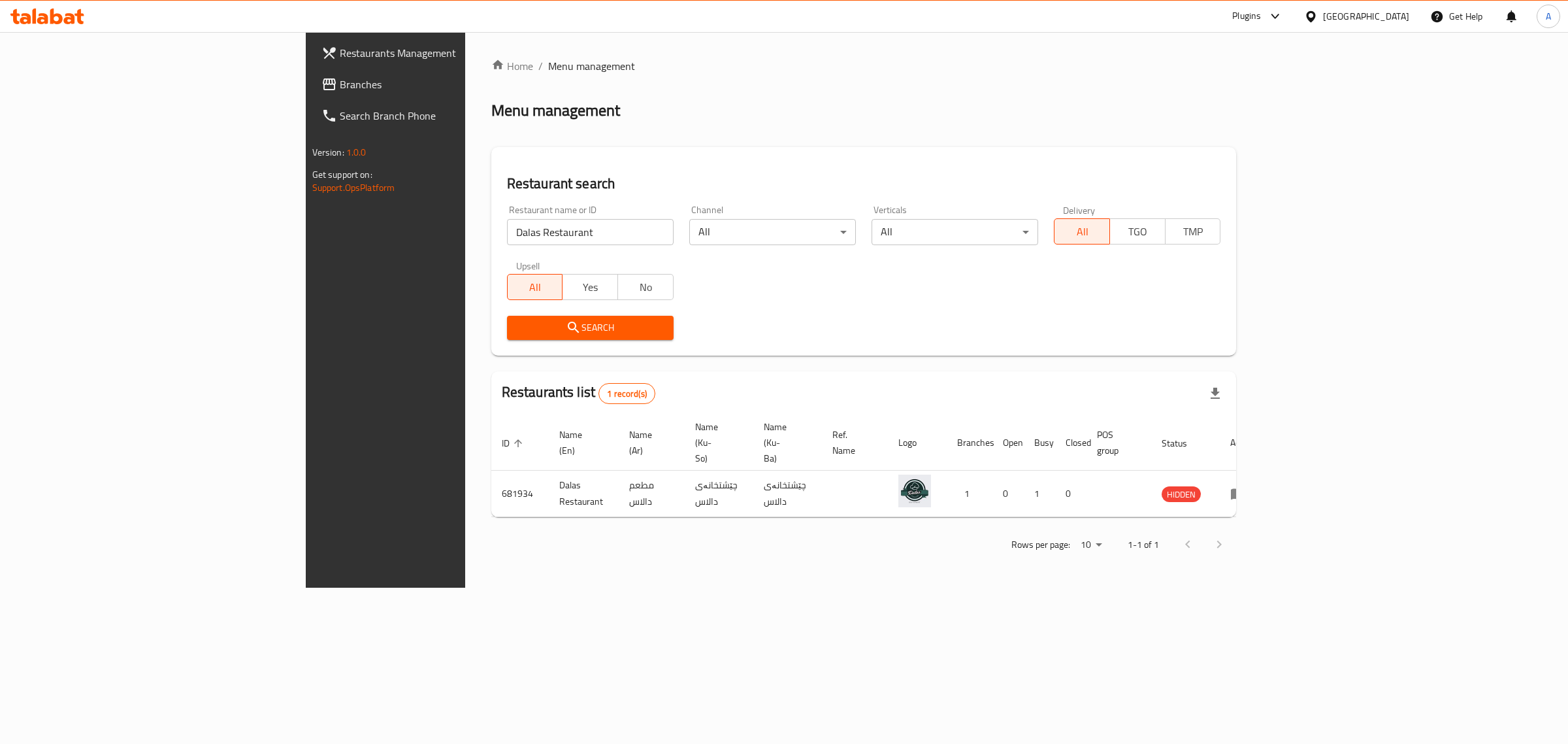
click at [1323, 11] on div at bounding box center [1313, 16] width 19 height 14
click at [1235, 142] on div "Egypt" at bounding box center [1267, 134] width 107 height 30
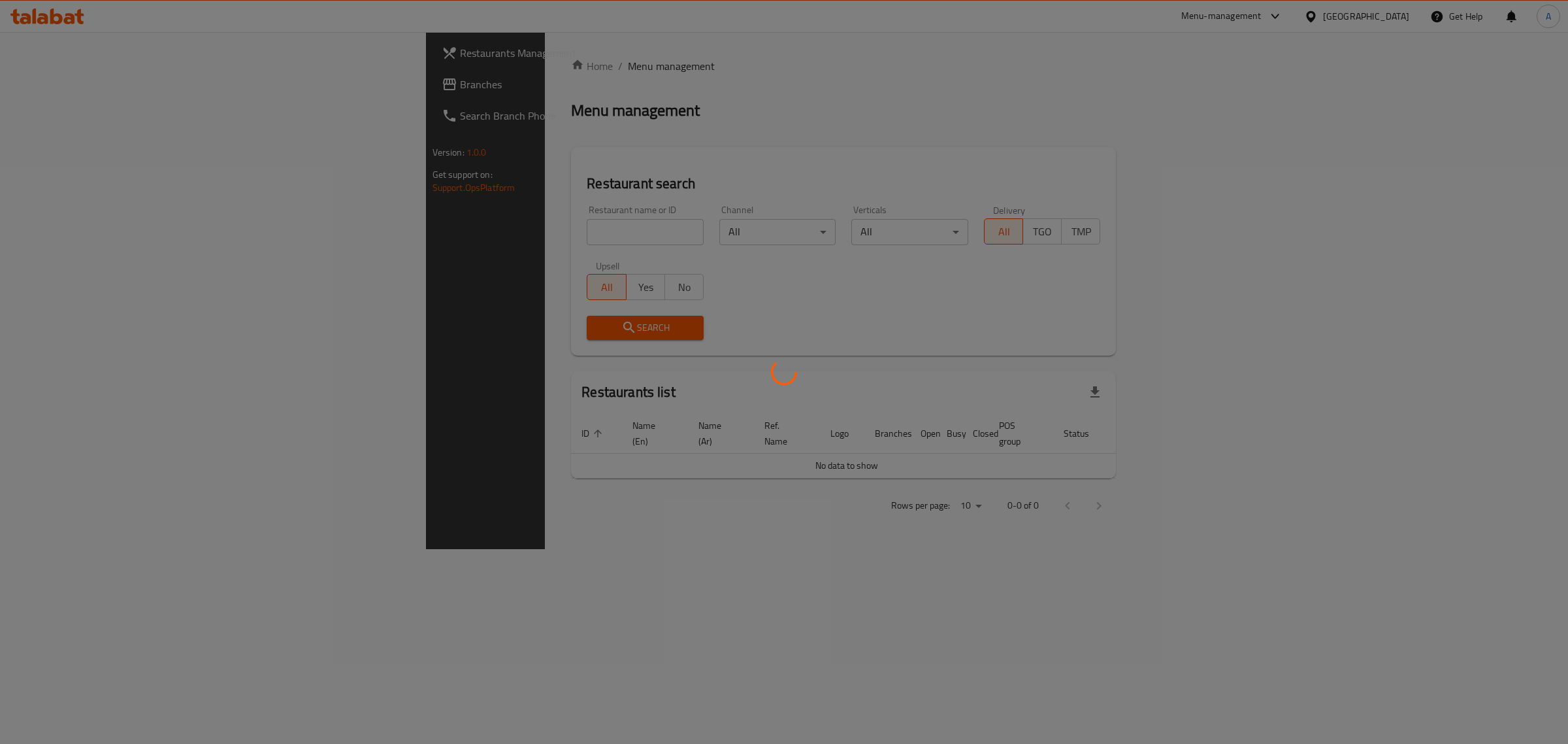
click at [486, 236] on div at bounding box center [784, 372] width 1568 height 744
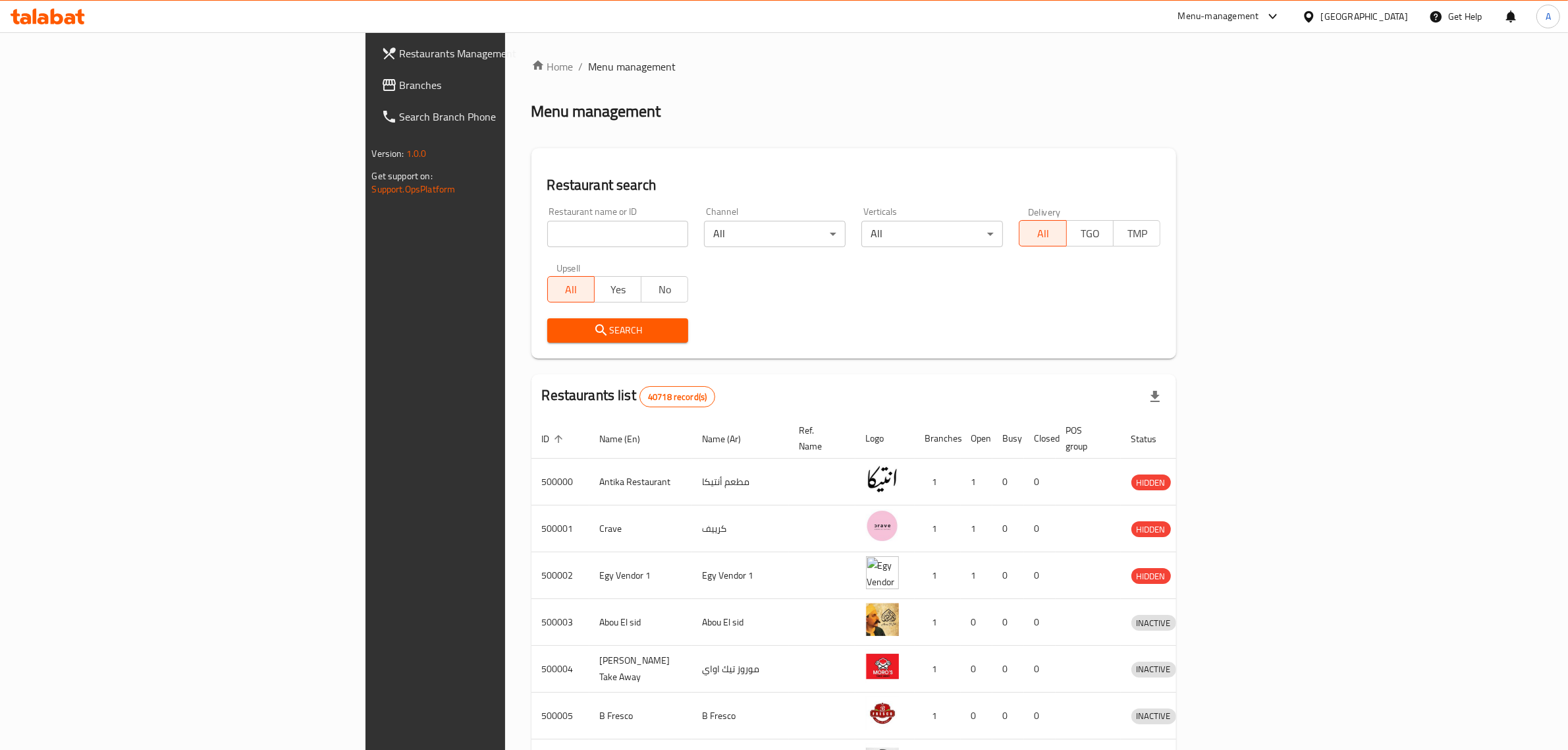
click at [547, 238] on input "search" at bounding box center [618, 233] width 142 height 26
type input "v"
paste input "Al Sekhawy,"
click button "Search" at bounding box center [618, 330] width 142 height 24
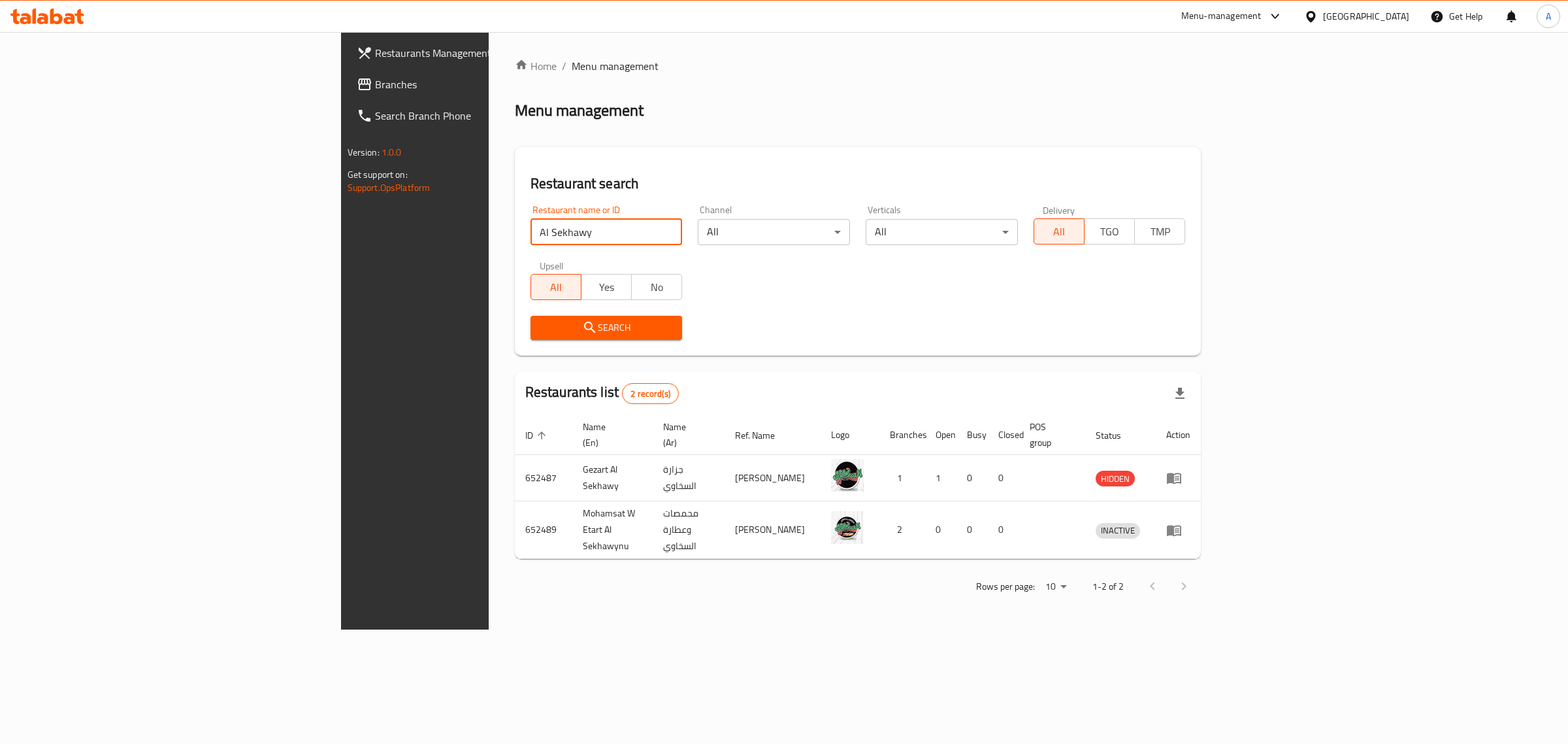
click at [530, 232] on input "Al Sekhawy" at bounding box center [606, 231] width 152 height 26
type input "AlSekhawy"
click button "Search" at bounding box center [606, 328] width 152 height 24
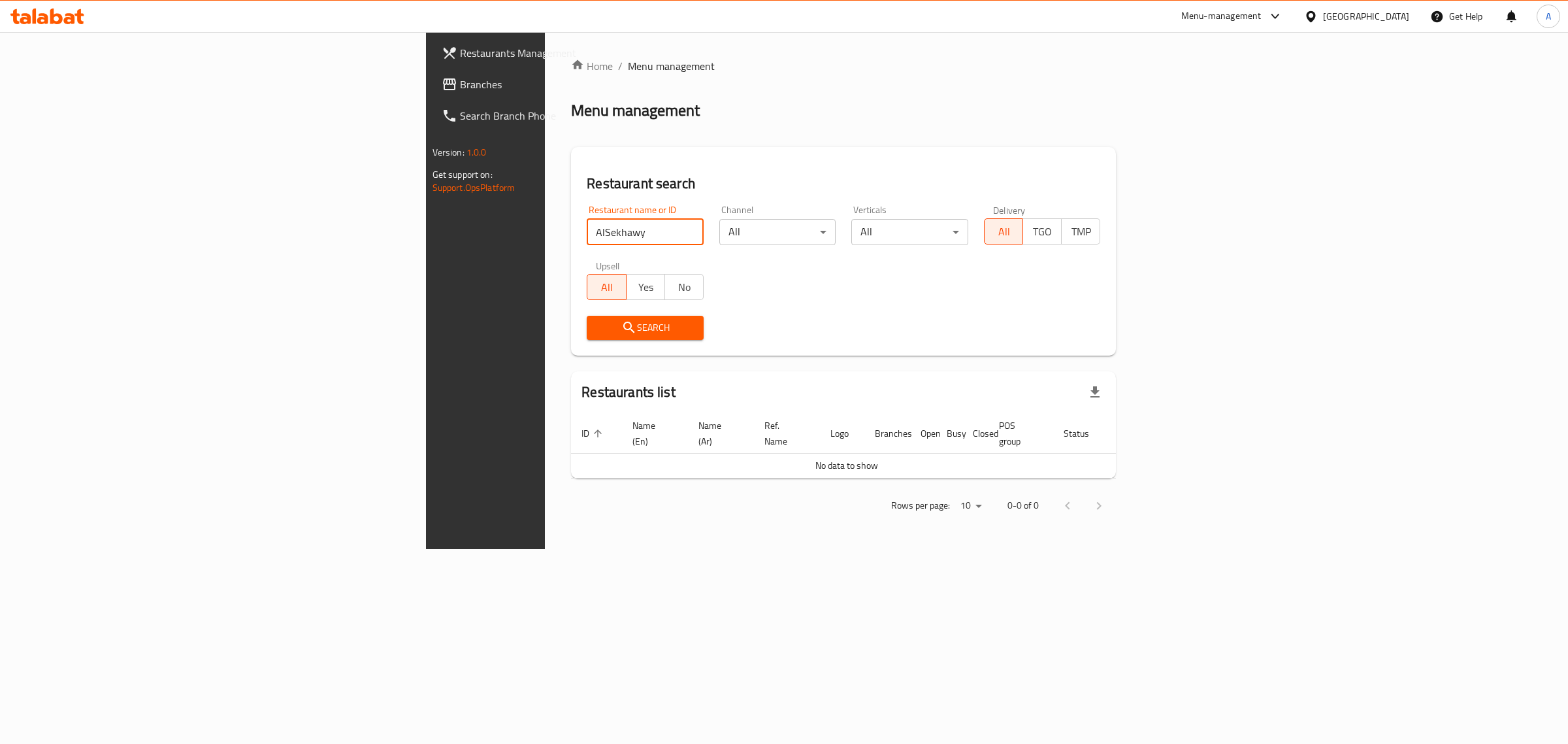
click at [460, 90] on span "Branches" at bounding box center [569, 85] width 218 height 16
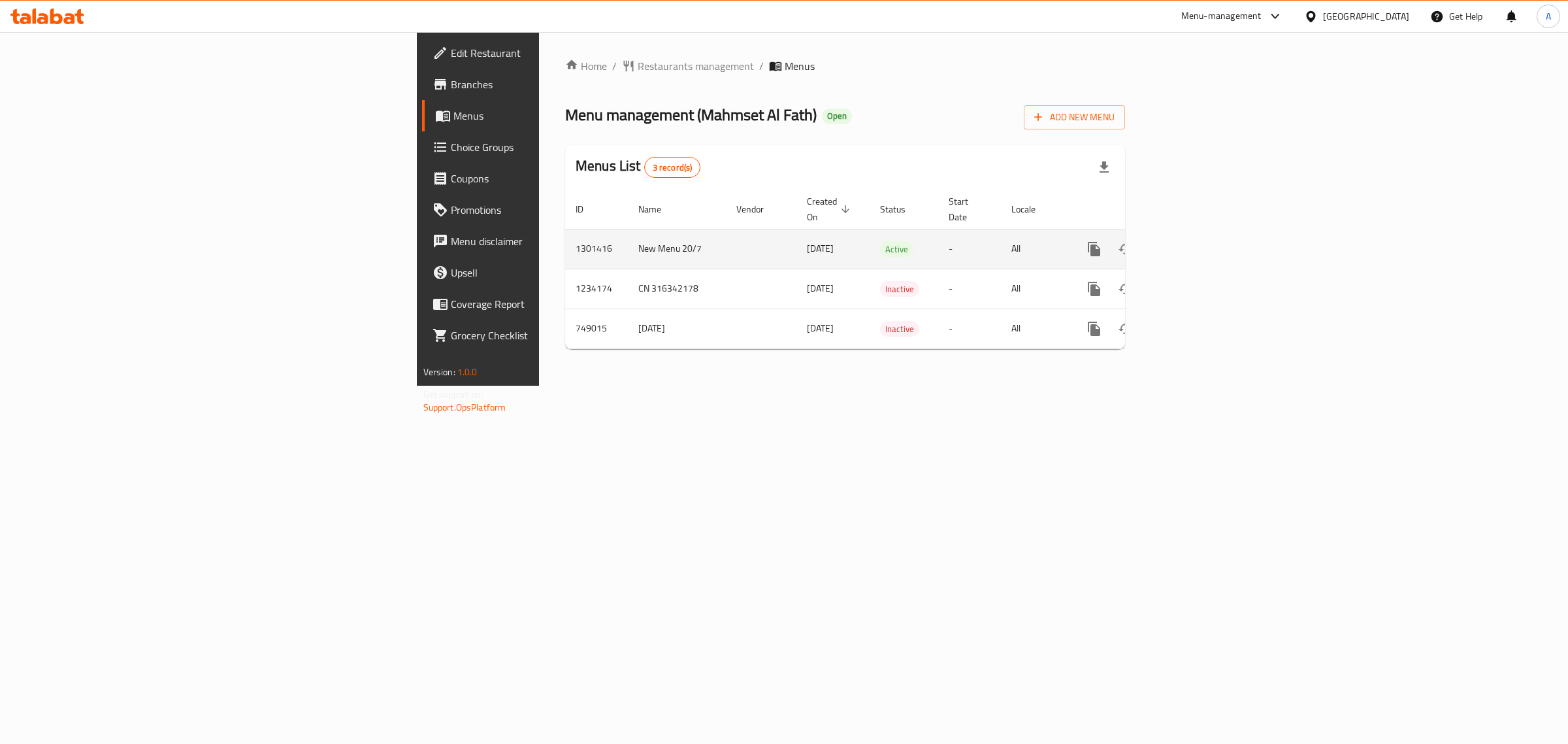
click at [1197, 241] on icon "enhanced table" at bounding box center [1189, 249] width 16 height 16
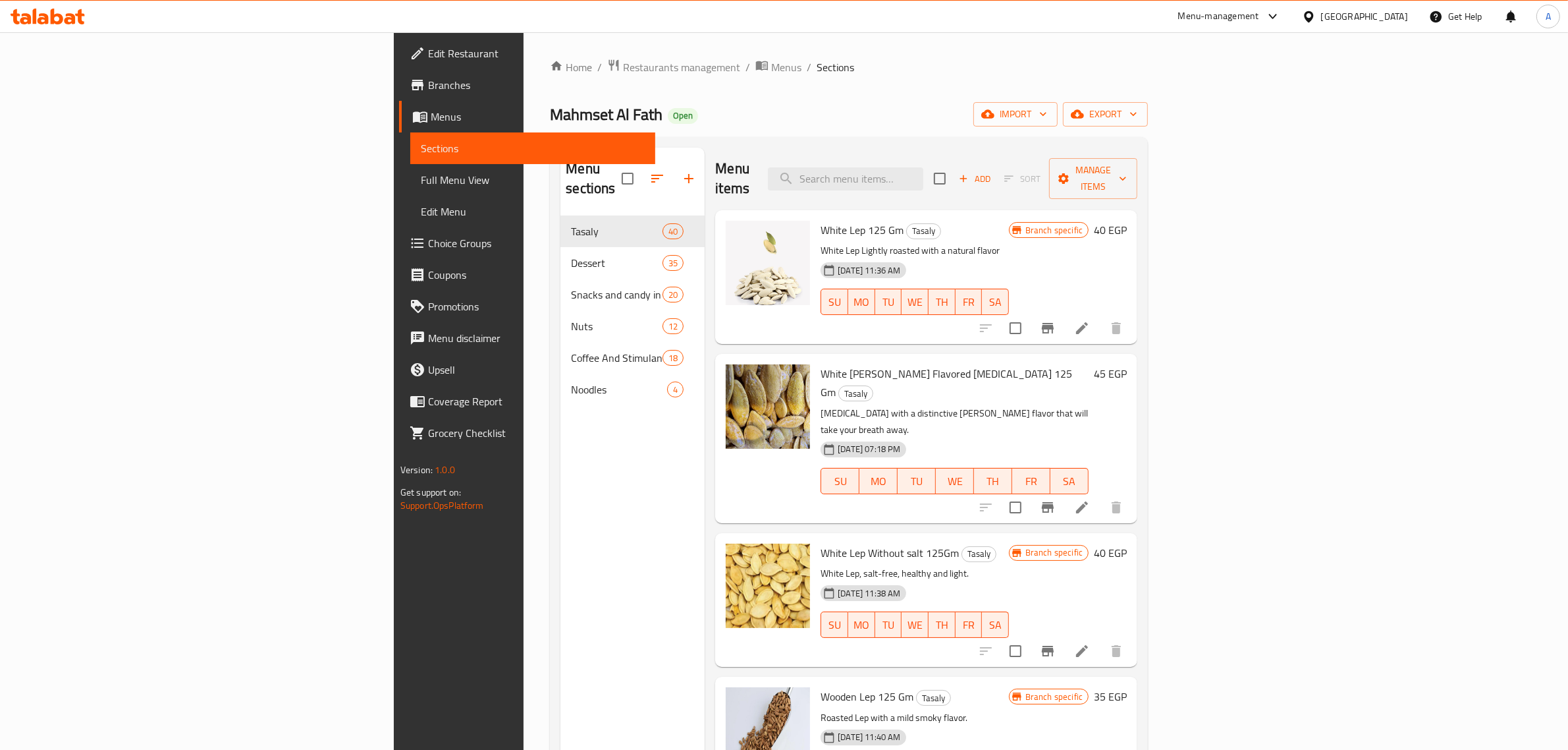
click at [802, 65] on ol "Home / Restaurants management / Menus / Sections" at bounding box center [849, 66] width 598 height 17
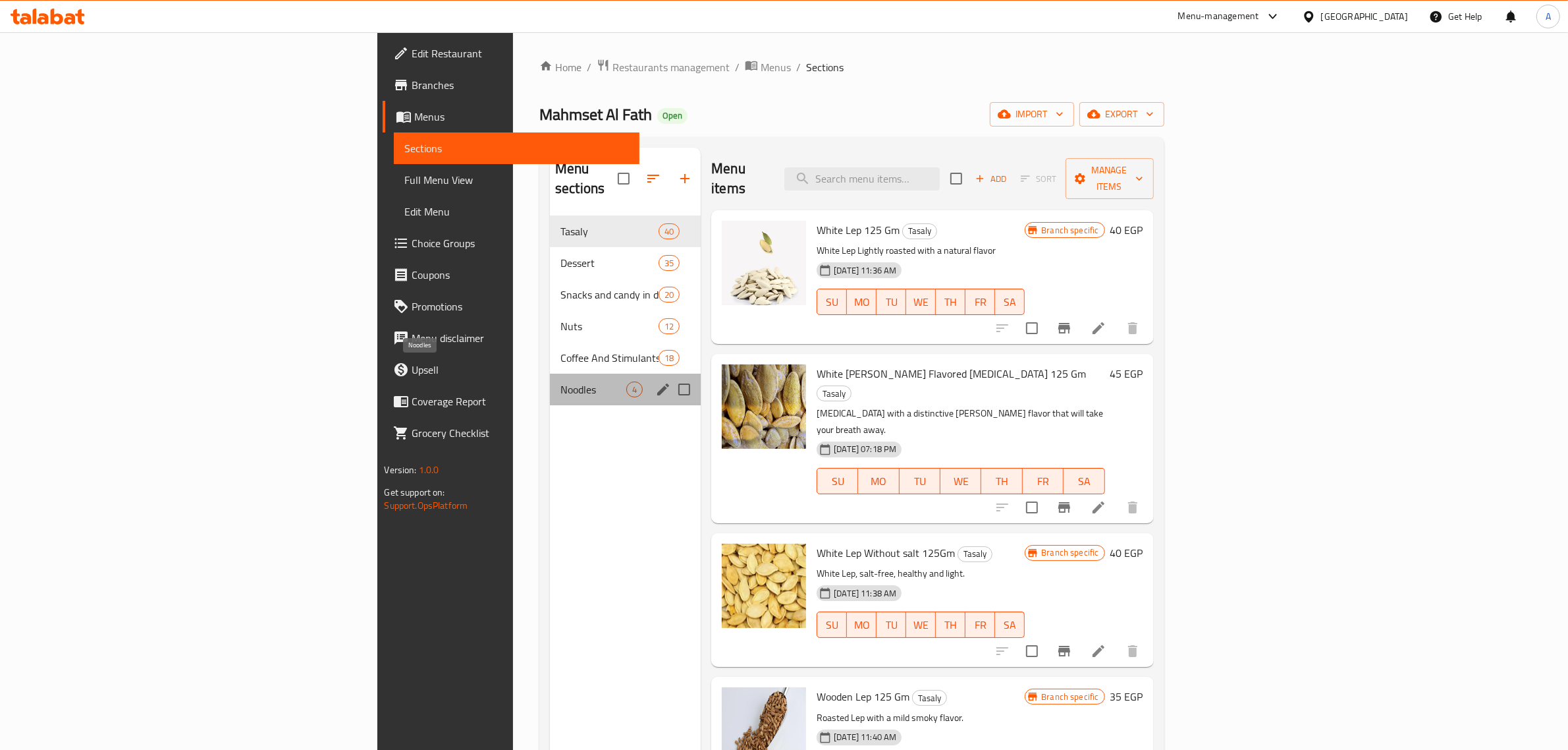
click at [561, 381] on span "Noodles" at bounding box center [593, 389] width 65 height 16
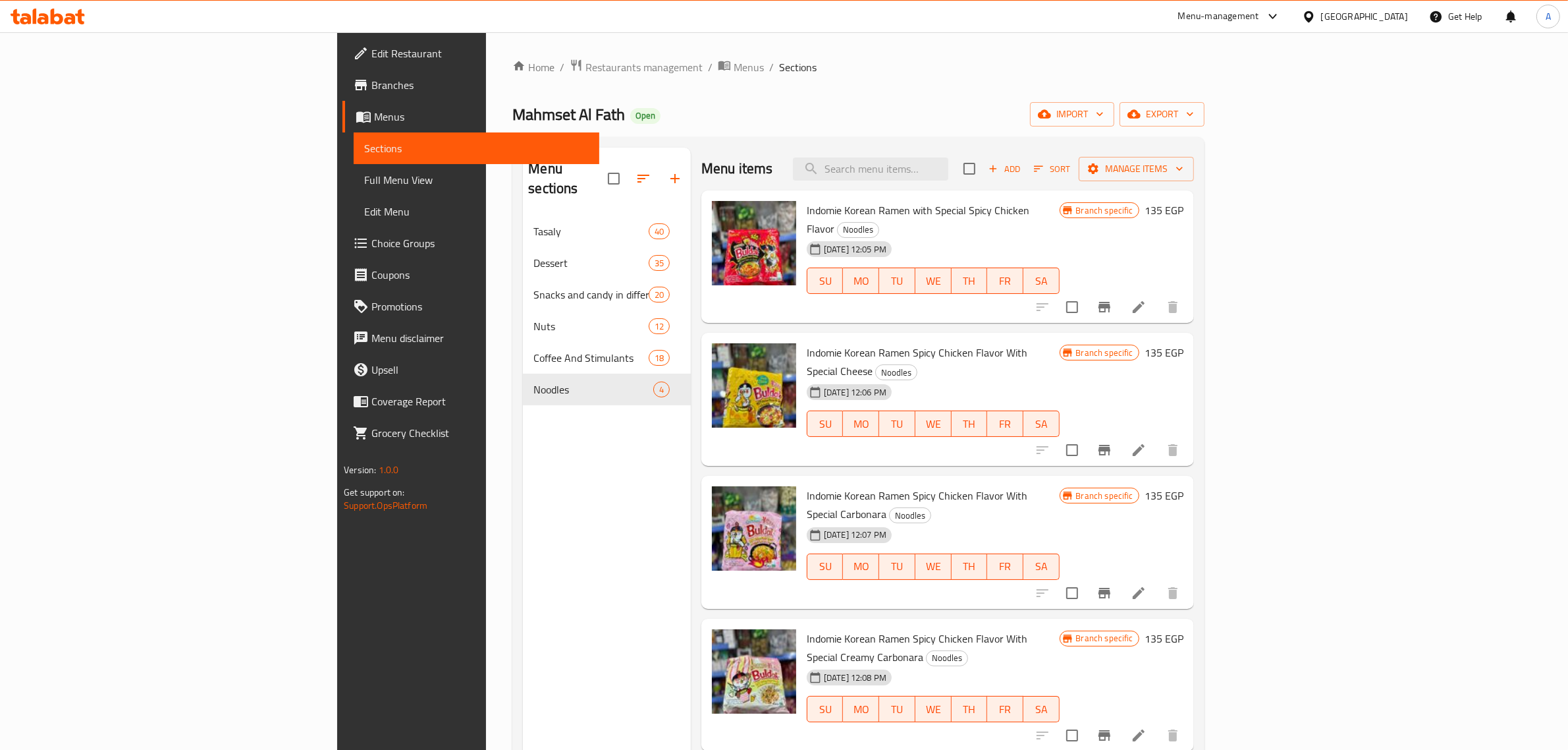
click at [523, 564] on div "Menu sections Tasaly 40 Dessert 35 Snacks and candy in different shapes dependi…" at bounding box center [606, 522] width 168 height 750
click at [523, 627] on div "Menu sections Tasaly 40 Dessert 35 Snacks and candy in different shapes dependi…" at bounding box center [606, 522] width 168 height 750
click at [523, 544] on div "Menu sections Tasaly 40 Dessert 35 Snacks and candy in different shapes dependi…" at bounding box center [606, 522] width 168 height 750
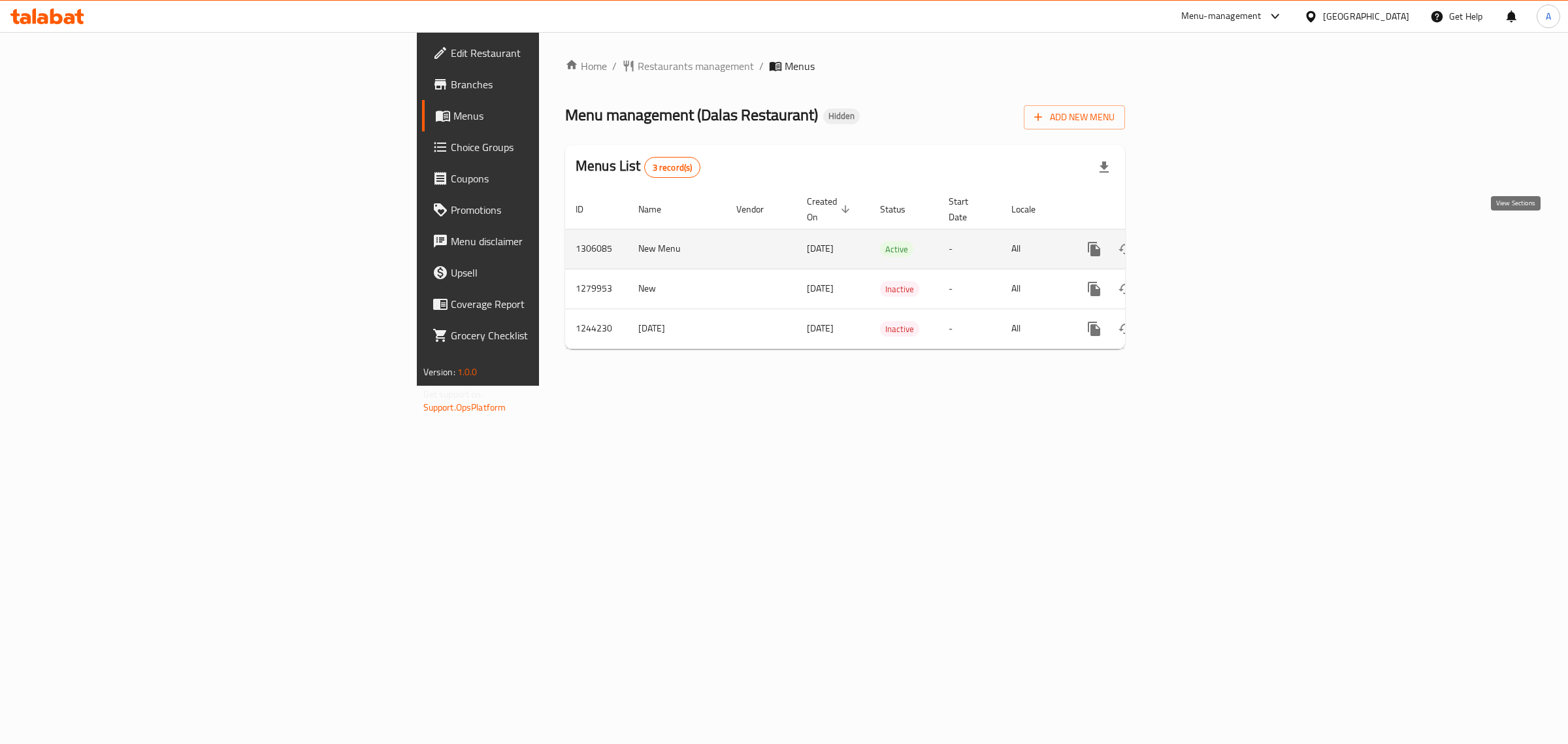
click at [1197, 241] on icon "enhanced table" at bounding box center [1189, 249] width 16 height 16
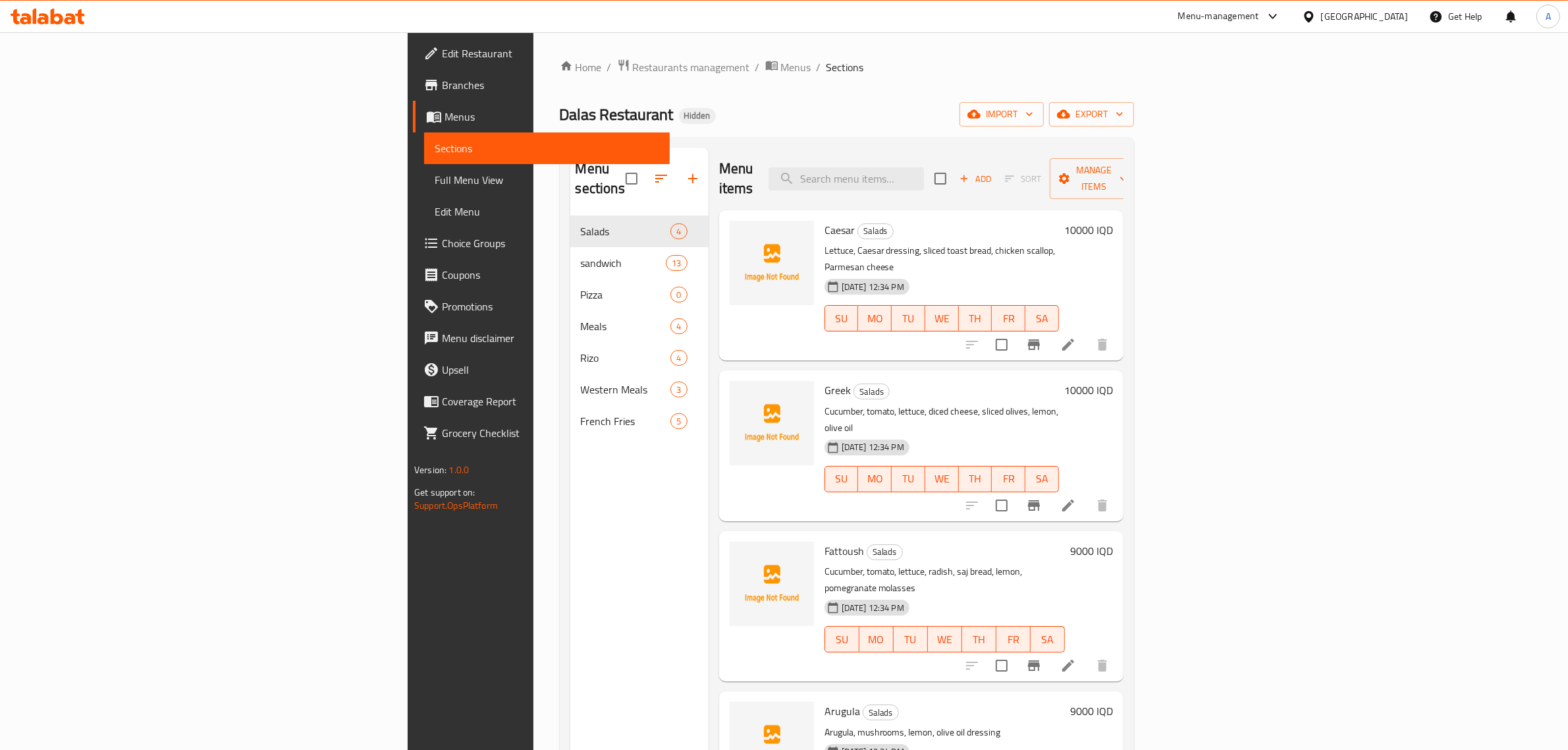
drag, startPoint x: 600, startPoint y: 120, endPoint x: 560, endPoint y: 114, distance: 40.4
click at [600, 120] on div "Dalas Restaurant Hidden import export" at bounding box center [847, 114] width 574 height 24
click at [560, 118] on span "Dalas Restaurant" at bounding box center [616, 114] width 114 height 30
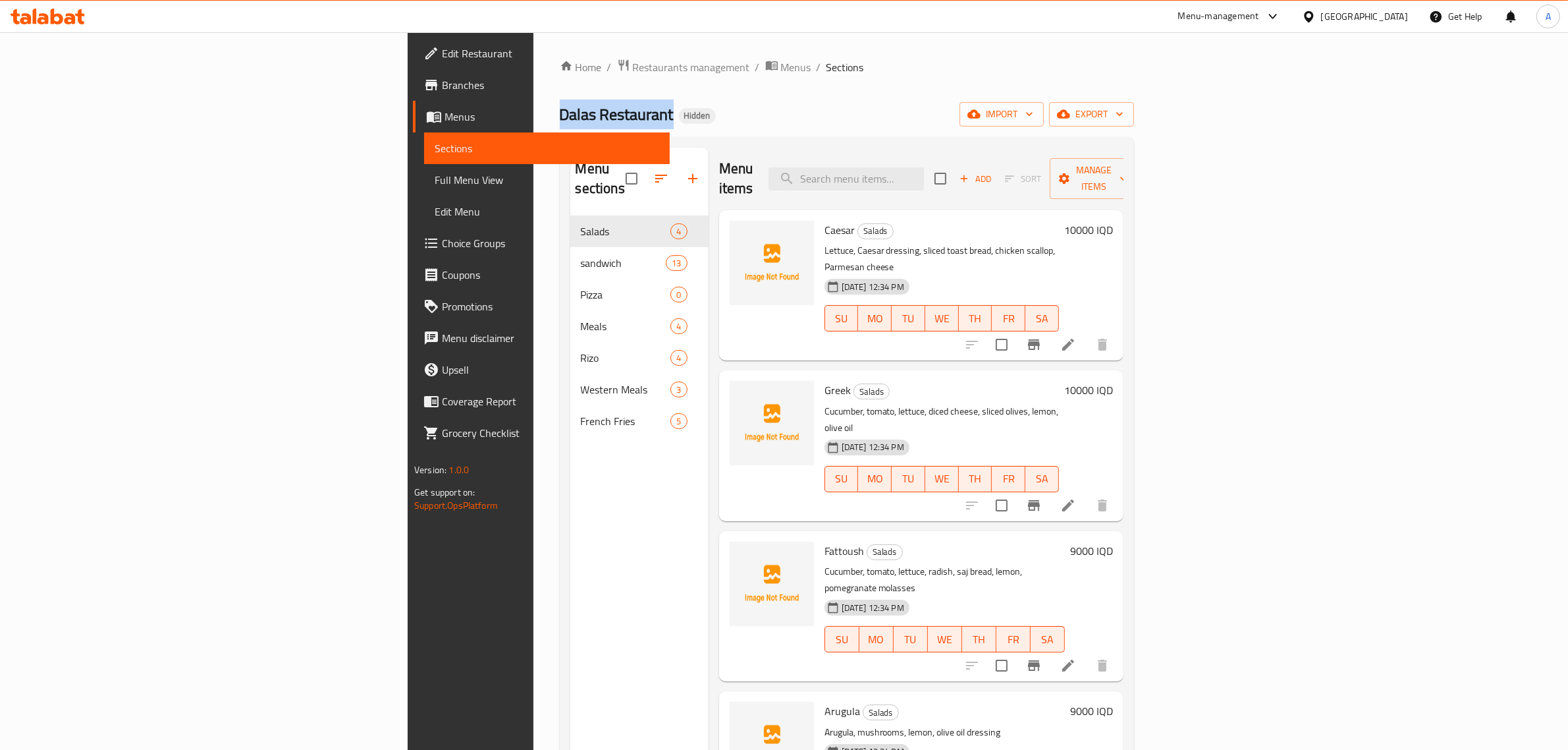
copy span "Dalas Restaurant"
click at [1033, 114] on span "import" at bounding box center [1002, 114] width 63 height 16
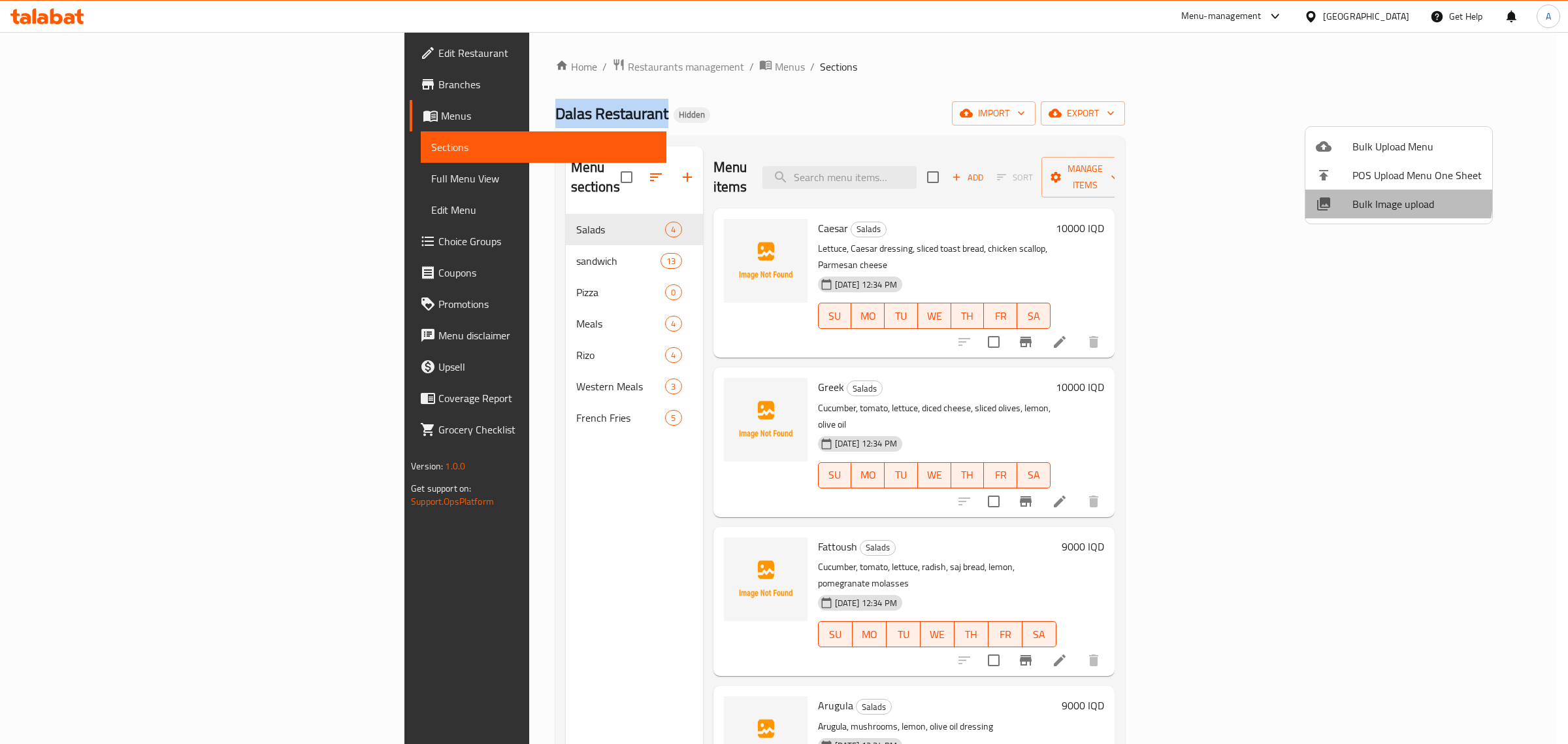
click at [1377, 198] on span "Bulk Image upload" at bounding box center [1417, 204] width 129 height 16
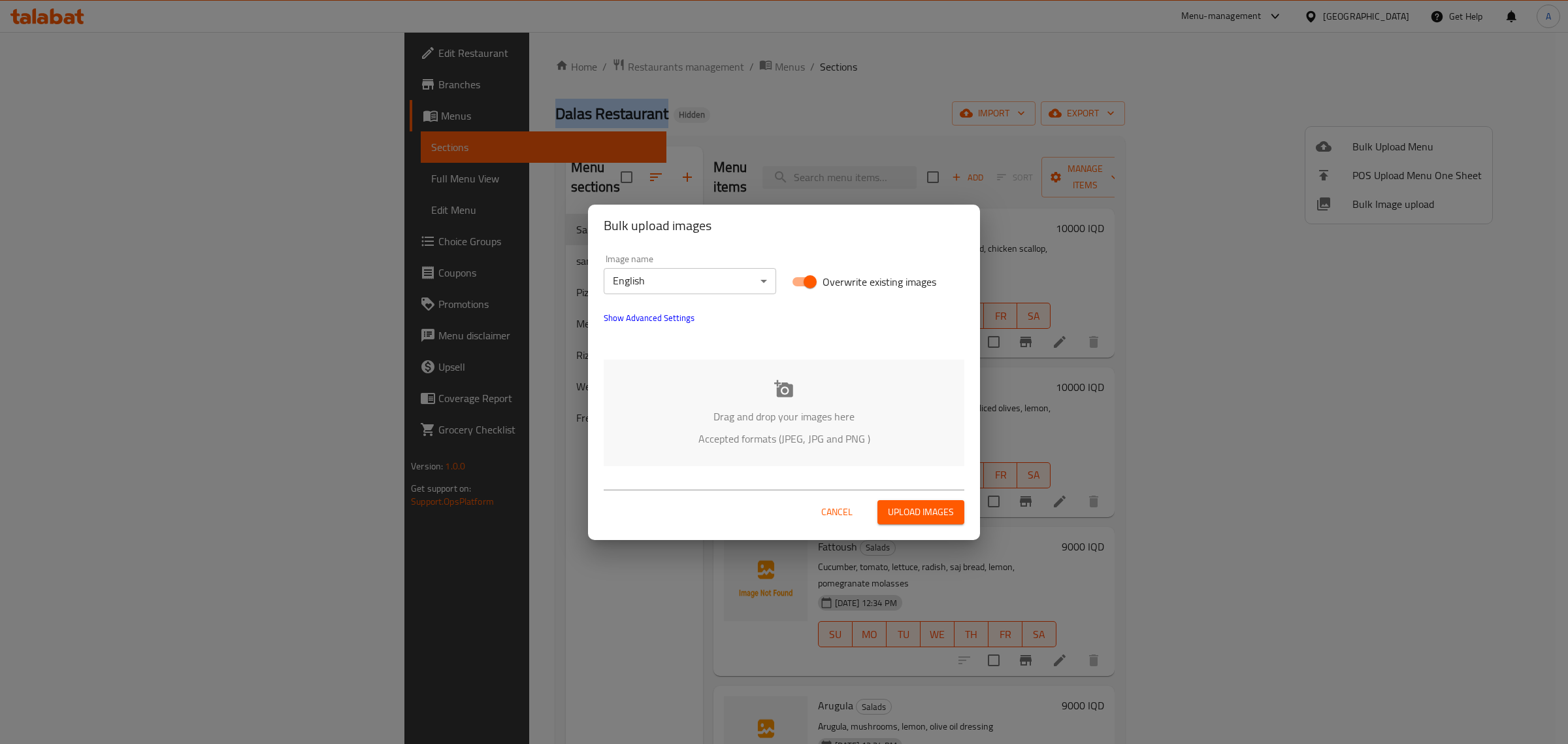
click at [638, 311] on span "Show Advanced Settings" at bounding box center [650, 318] width 91 height 16
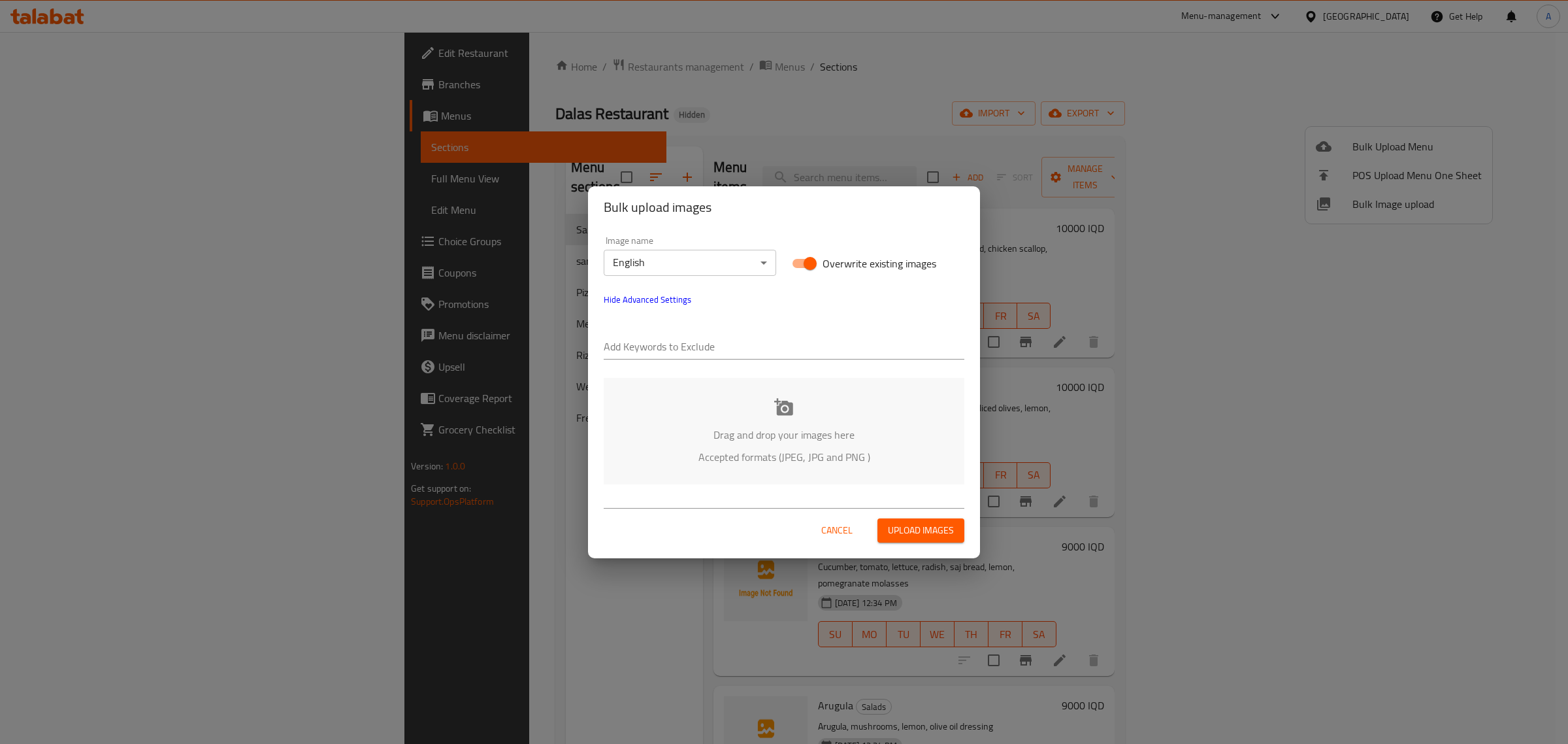
click at [651, 369] on div "Image name English ​ Overwrite existing images Hide Advanced Settings Add Keywo…" at bounding box center [784, 360] width 392 height 264
click at [651, 358] on input "text" at bounding box center [784, 347] width 360 height 20
paste input "Dalas Restaurant"
type input "Dalas Restaurant"
click at [749, 341] on input "text" at bounding box center [834, 347] width 261 height 20
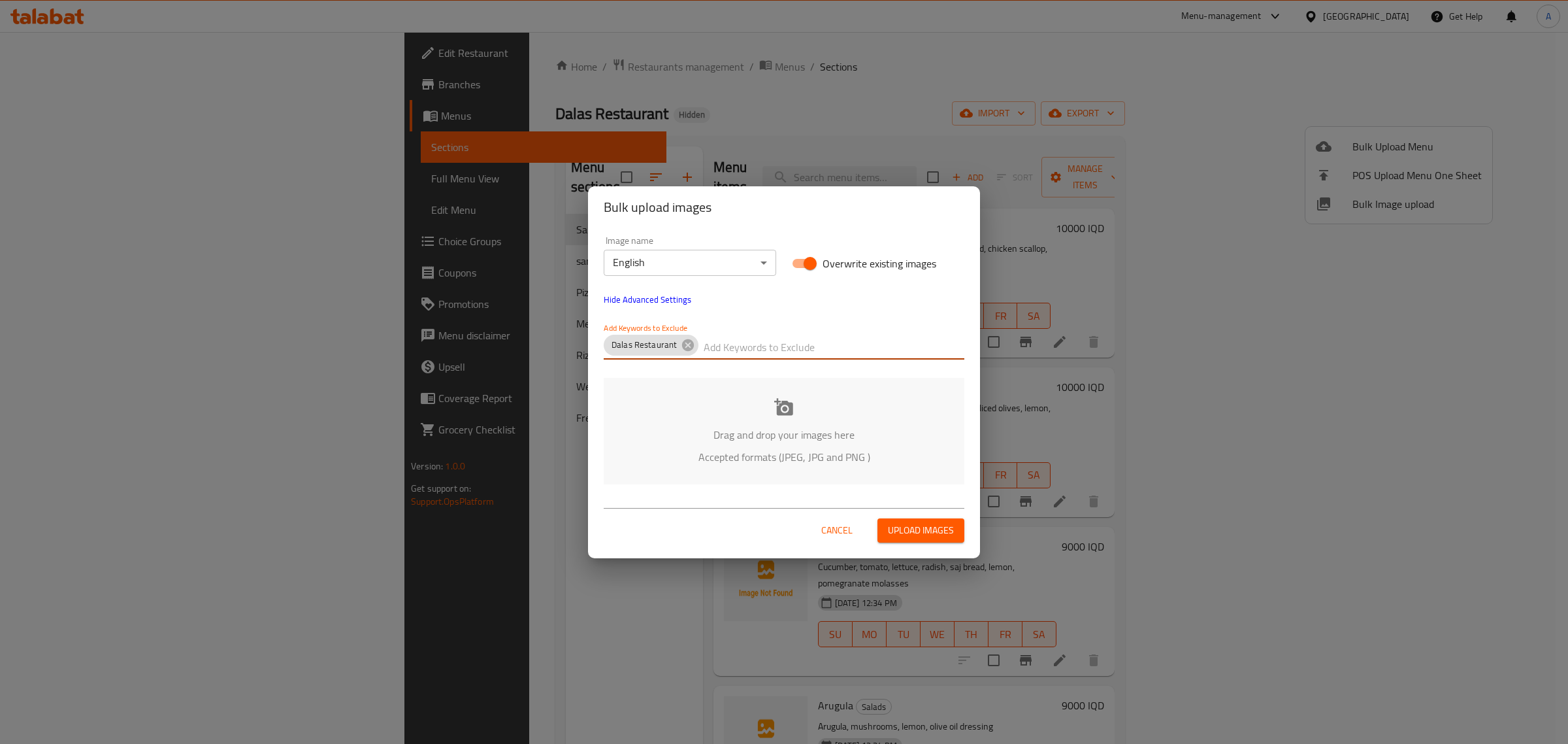
paste input "[PERSON_NAME]"
type input "[PERSON_NAME]"
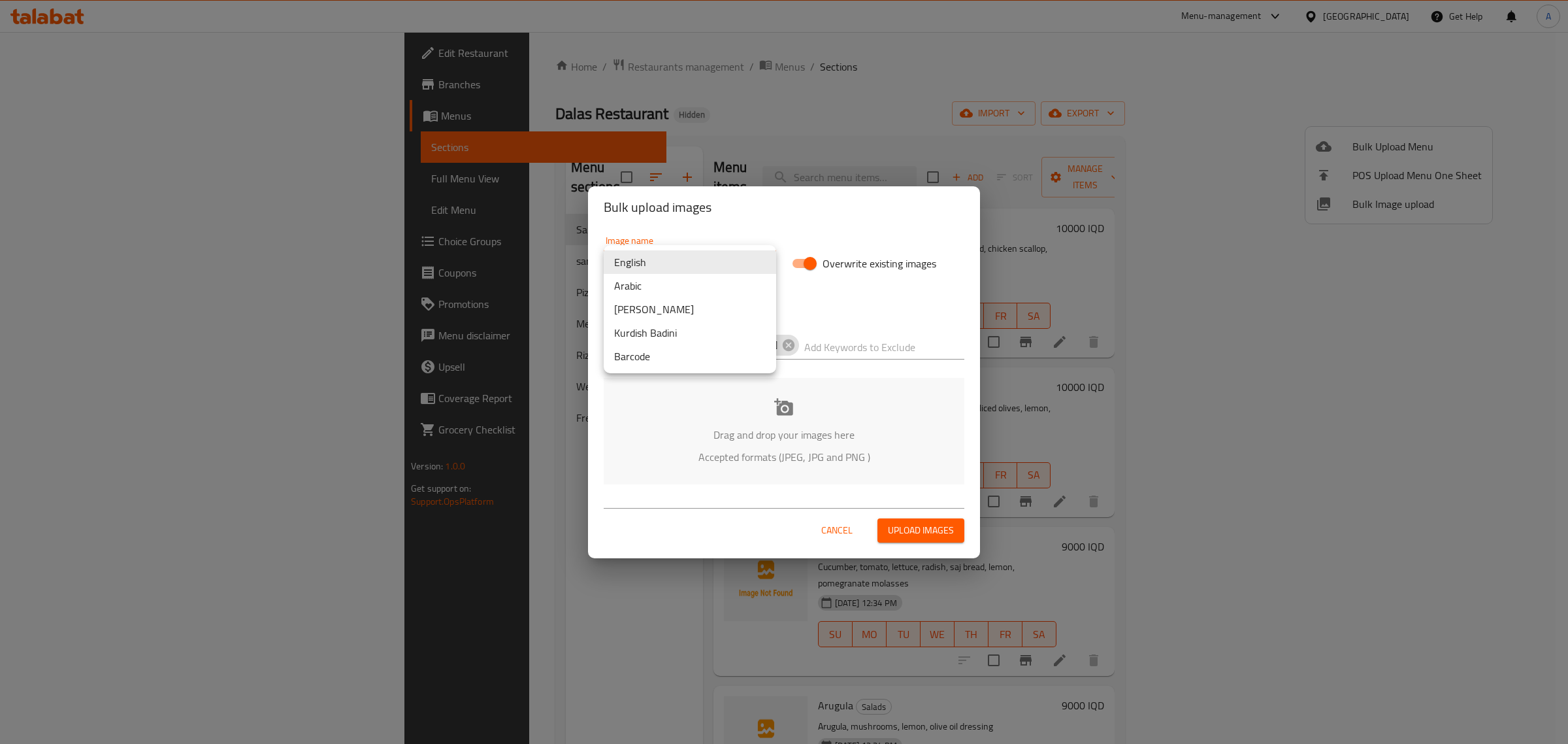
click at [733, 264] on body "​ Menu-management [GEOGRAPHIC_DATA] Get Help A Edit Restaurant Branches Menus S…" at bounding box center [784, 388] width 1568 height 712
click at [618, 281] on li "Arabic" at bounding box center [691, 286] width 173 height 23
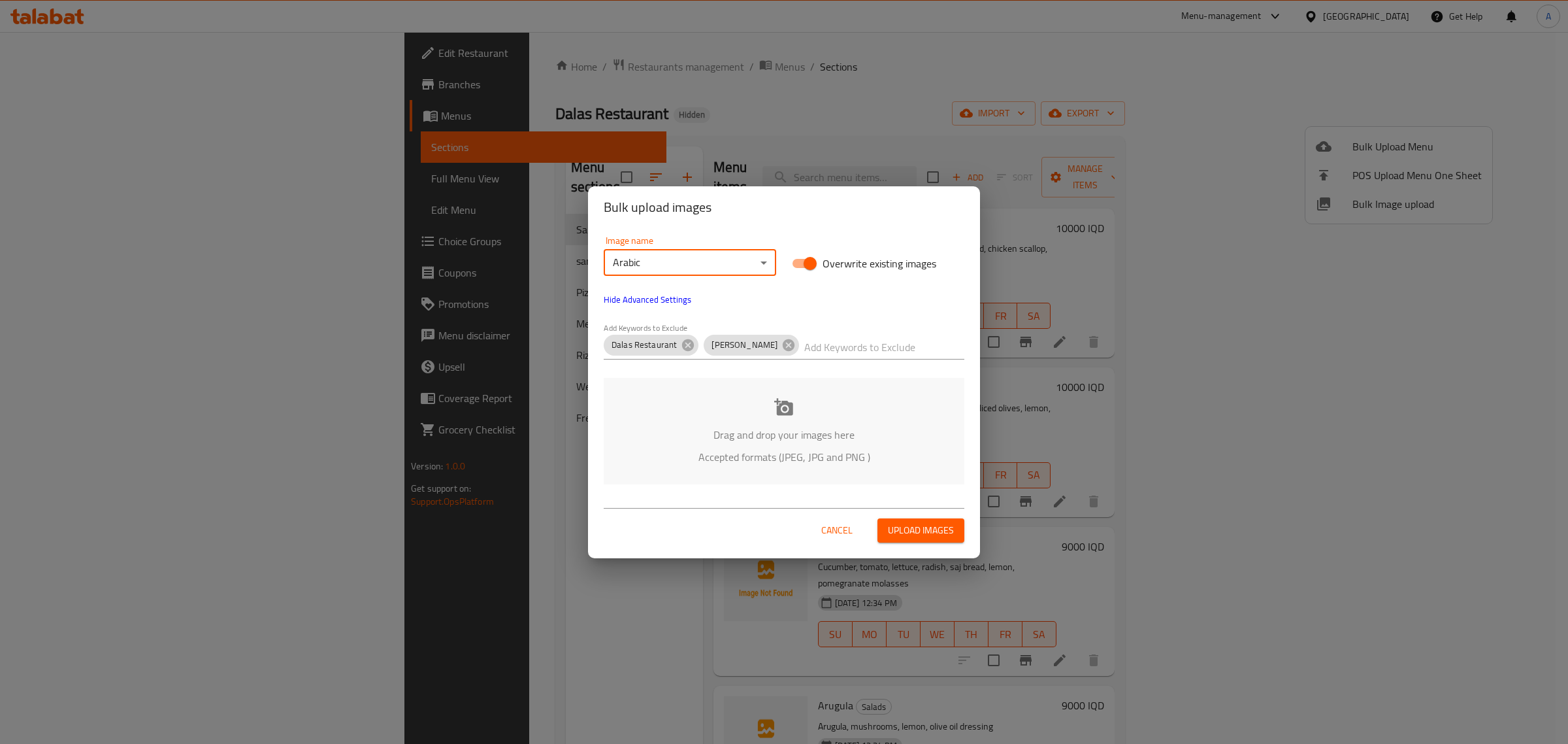
click at [797, 441] on p "Drag and drop your images here" at bounding box center [784, 435] width 321 height 16
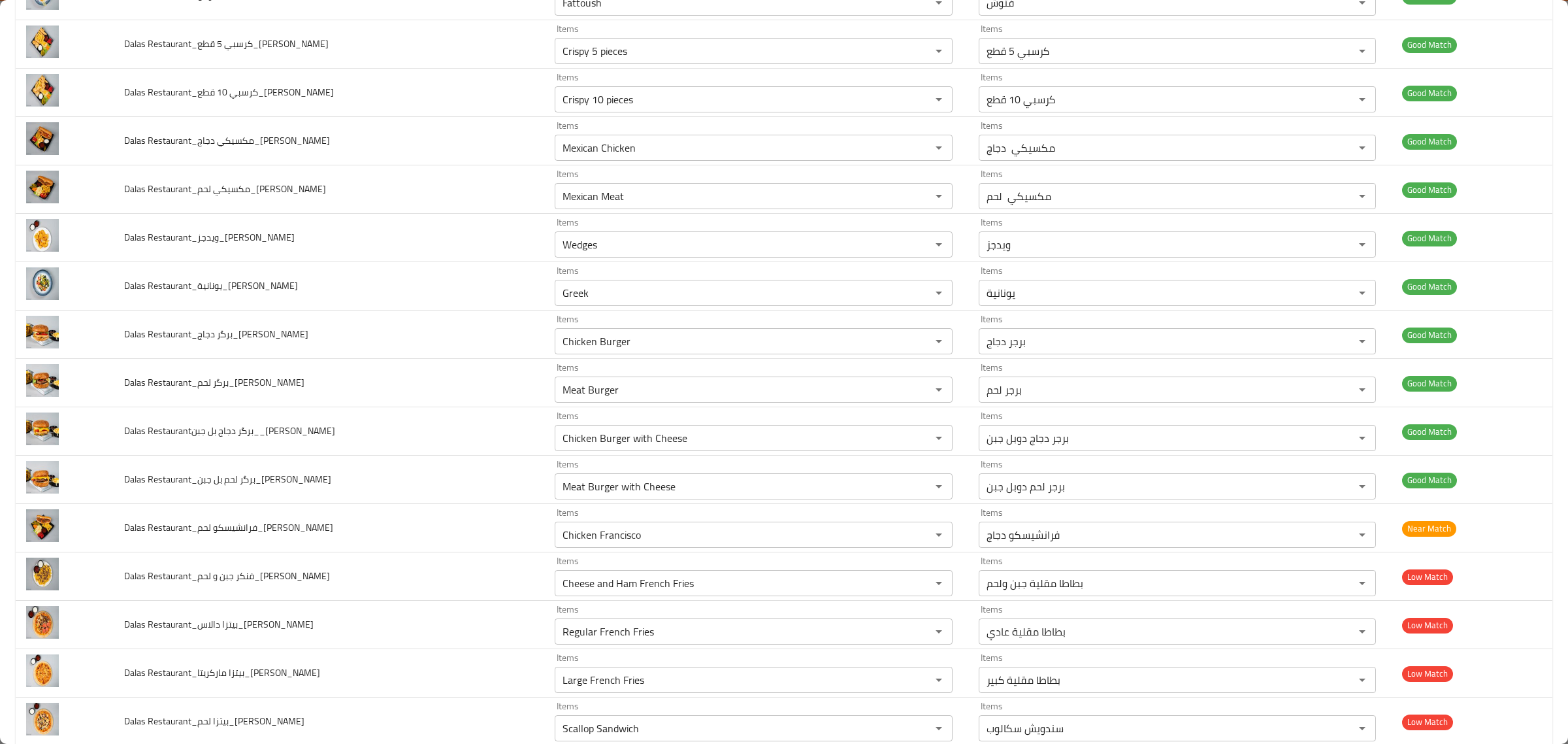
scroll to position [1062, 0]
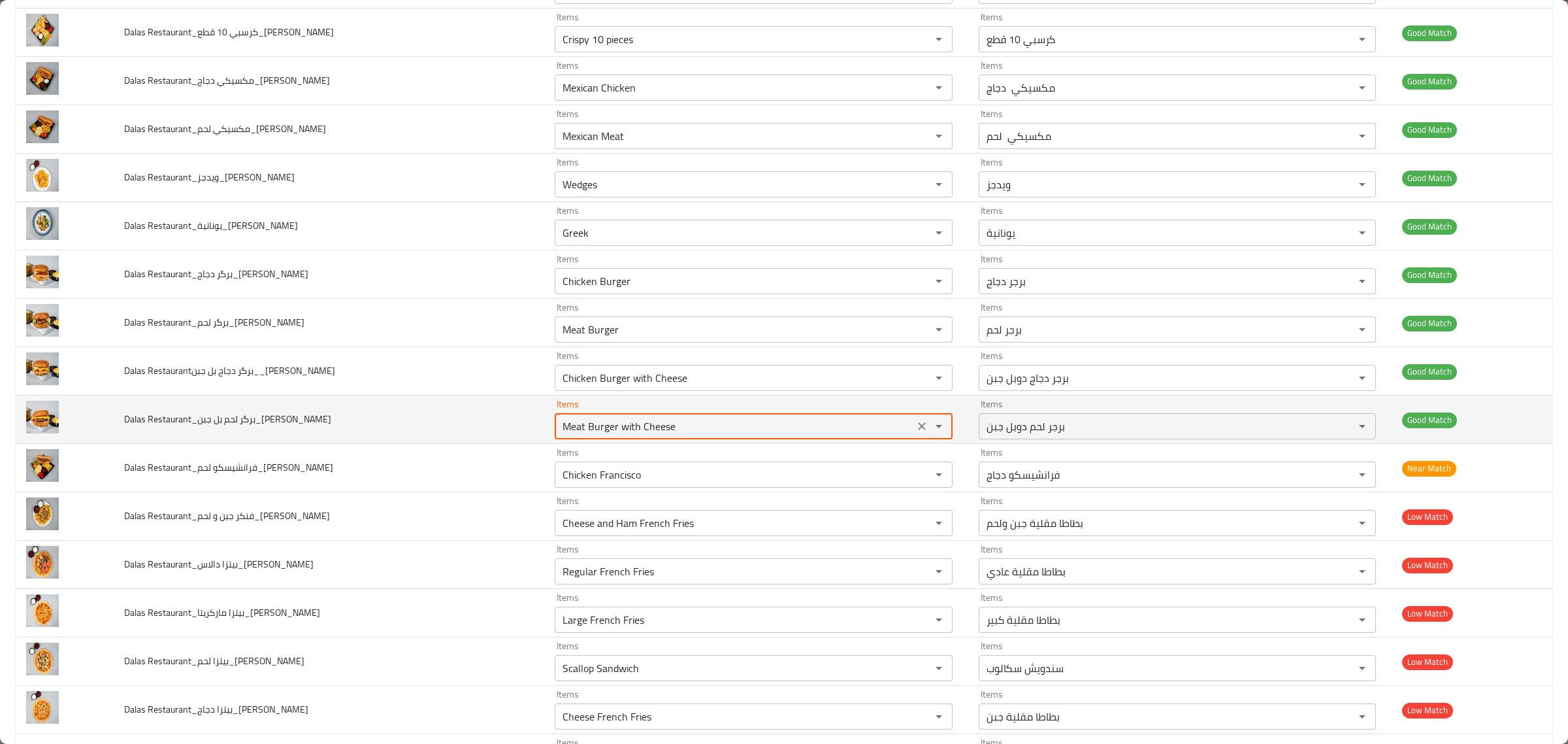
click at [786, 429] on Faisal "Meat Burger with Cheese" at bounding box center [734, 425] width 351 height 19
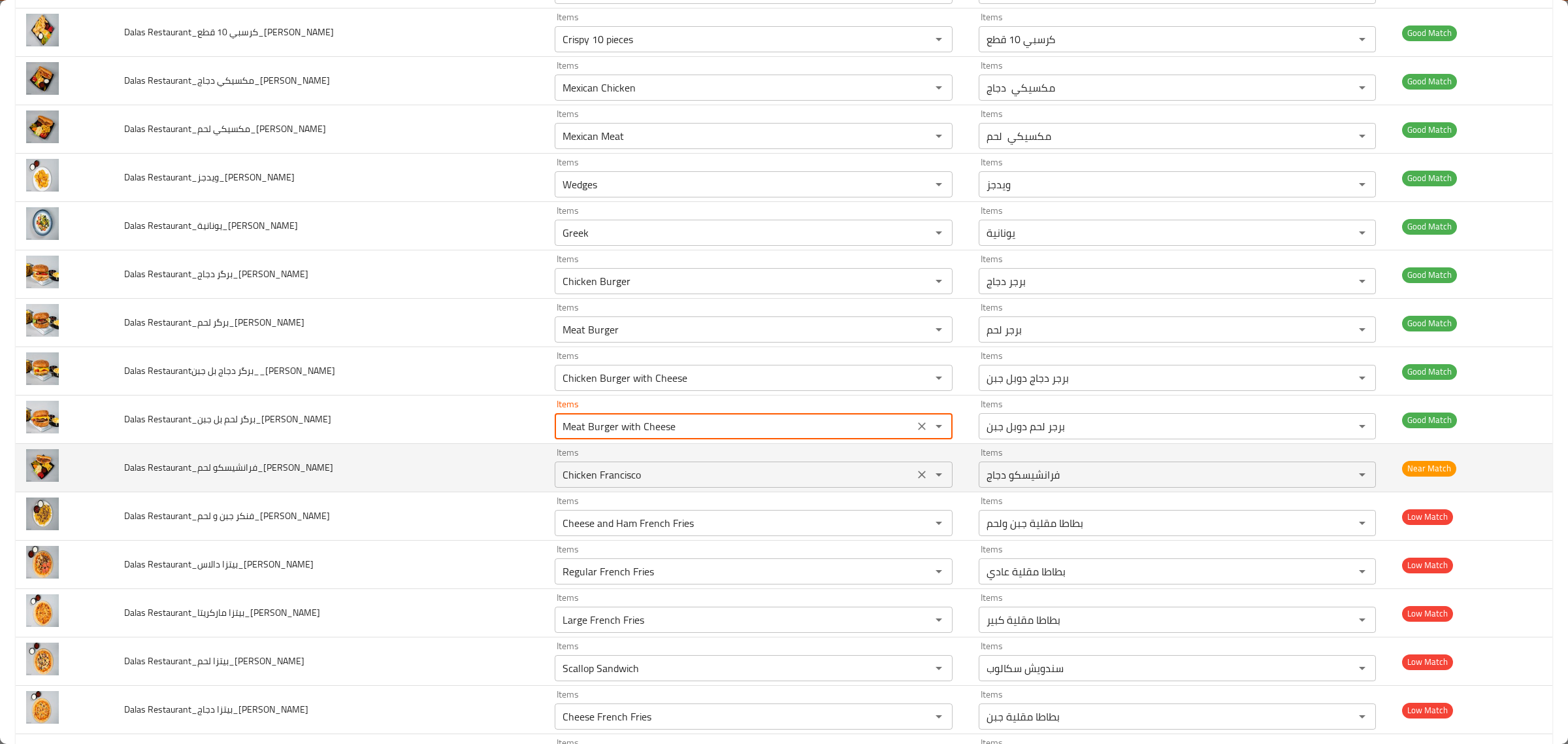
click at [792, 464] on div "Items Chicken Francisco Items" at bounding box center [753, 467] width 397 height 40
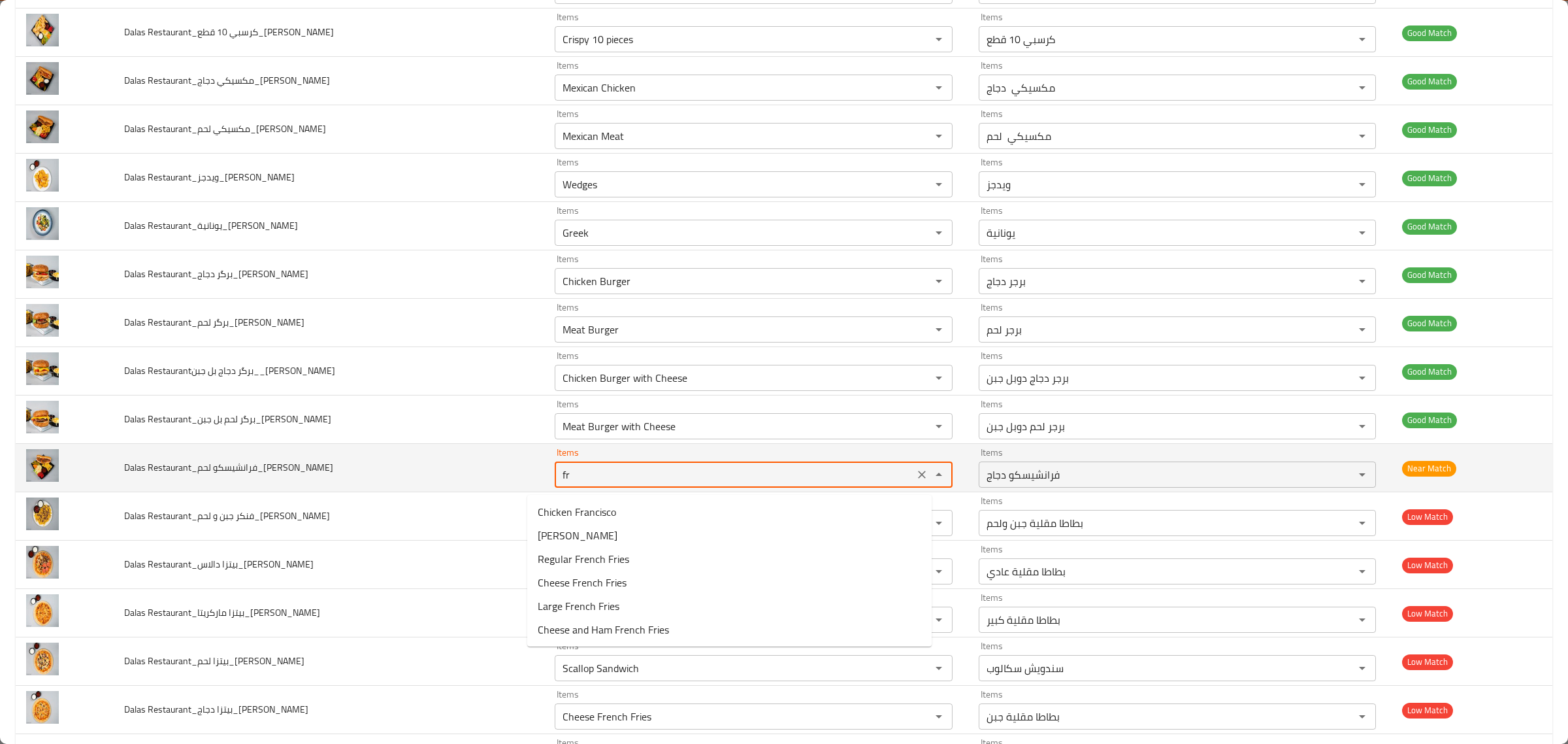
type Faisal "f"
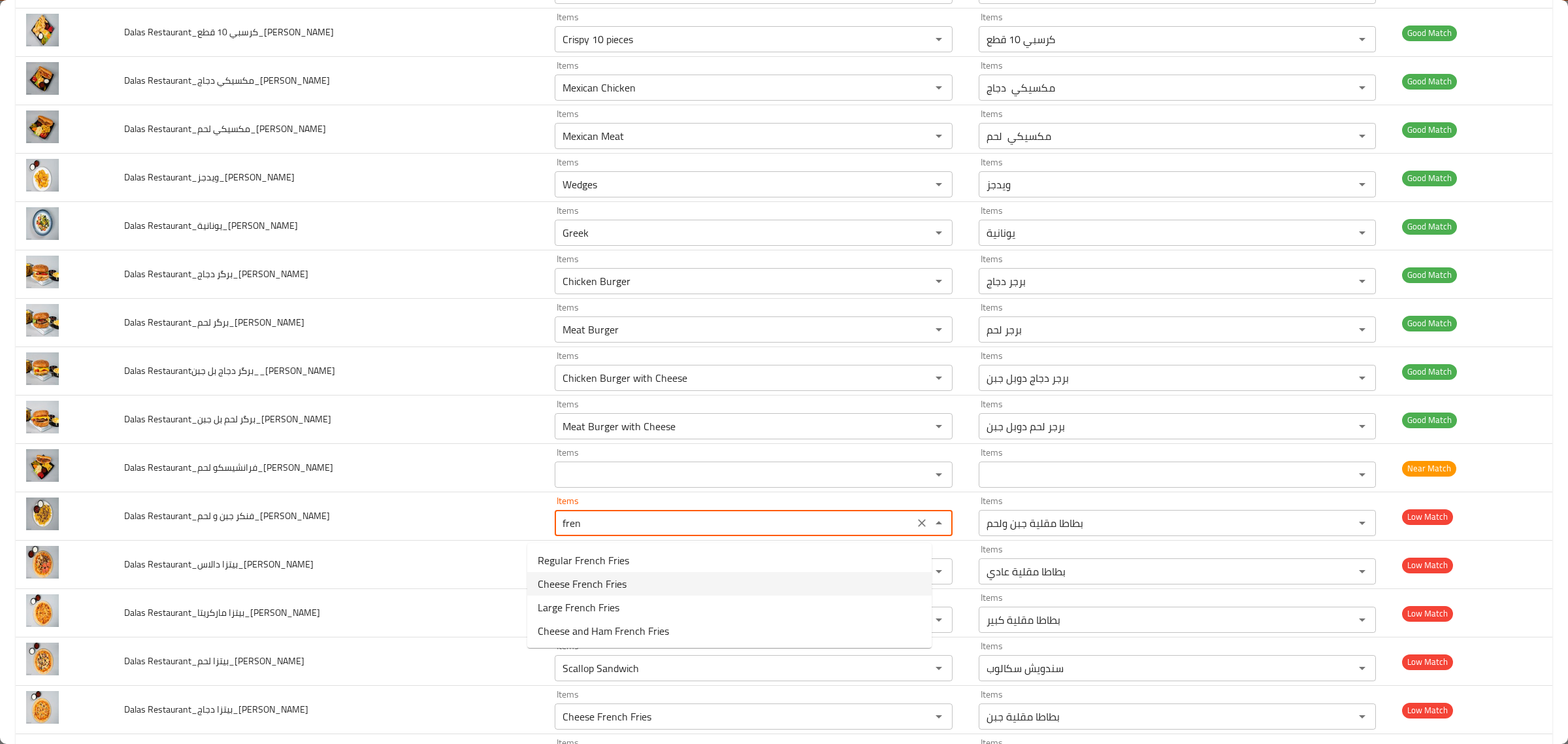
click at [707, 592] on Faisal-option-1 "Cheese French Fries" at bounding box center [730, 584] width 405 height 23
type Faisal "Cheese French Fries"
type Faisal-ar "بطاطا مقلية جبن"
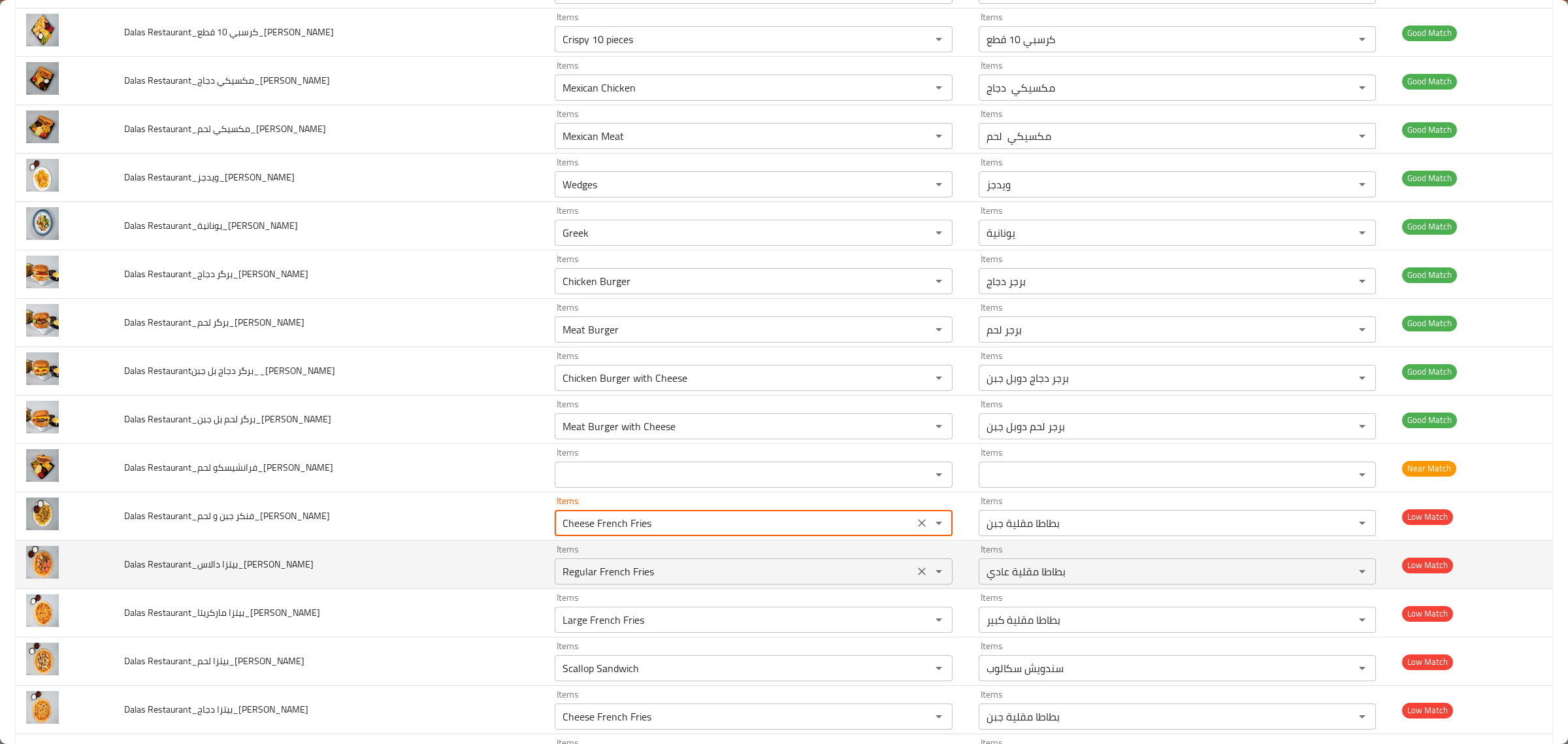
click at [764, 564] on div "Regular French Fries Items" at bounding box center [753, 570] width 397 height 26
type Faisal "Cheese French Fries"
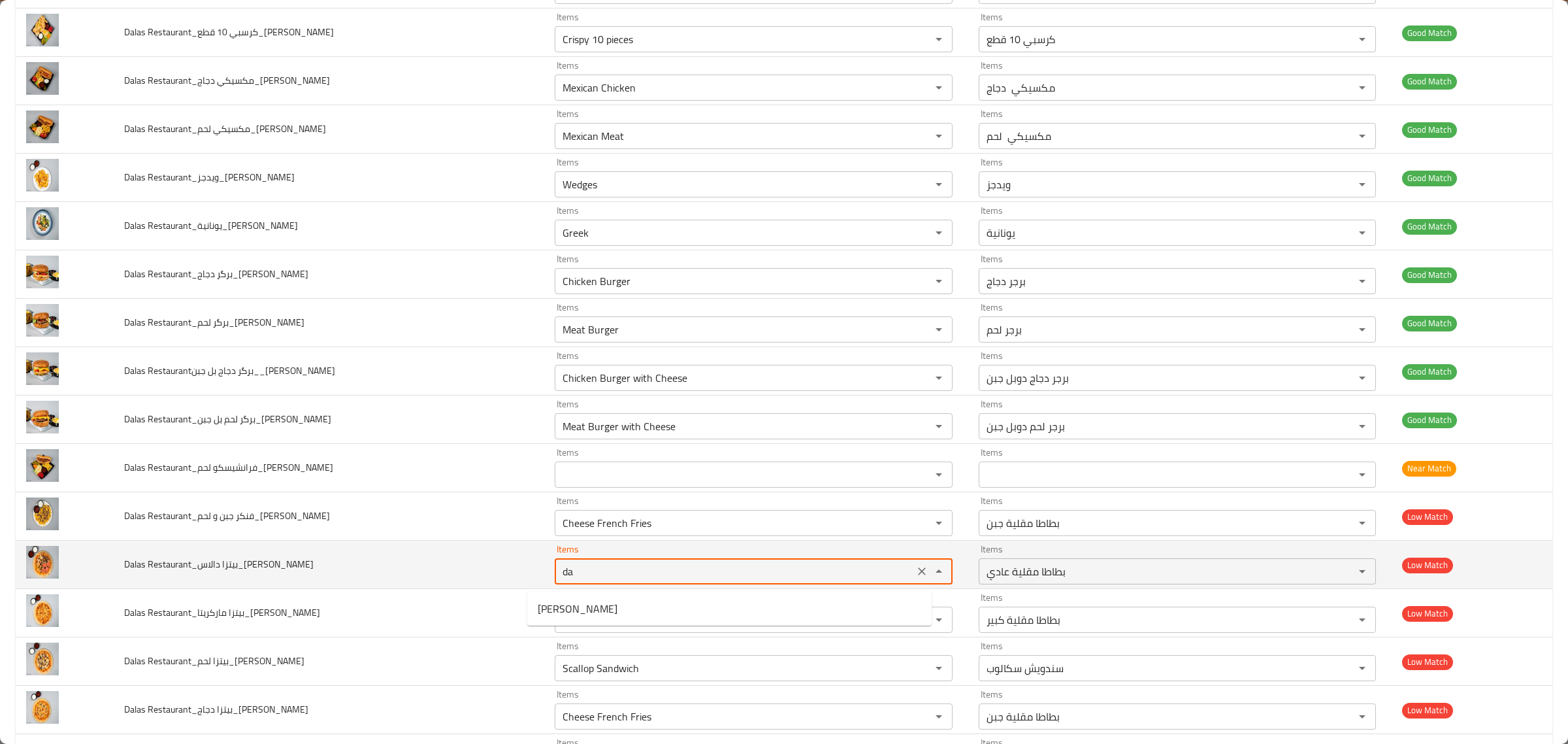
type Faisal "d"
type Faisal "p"
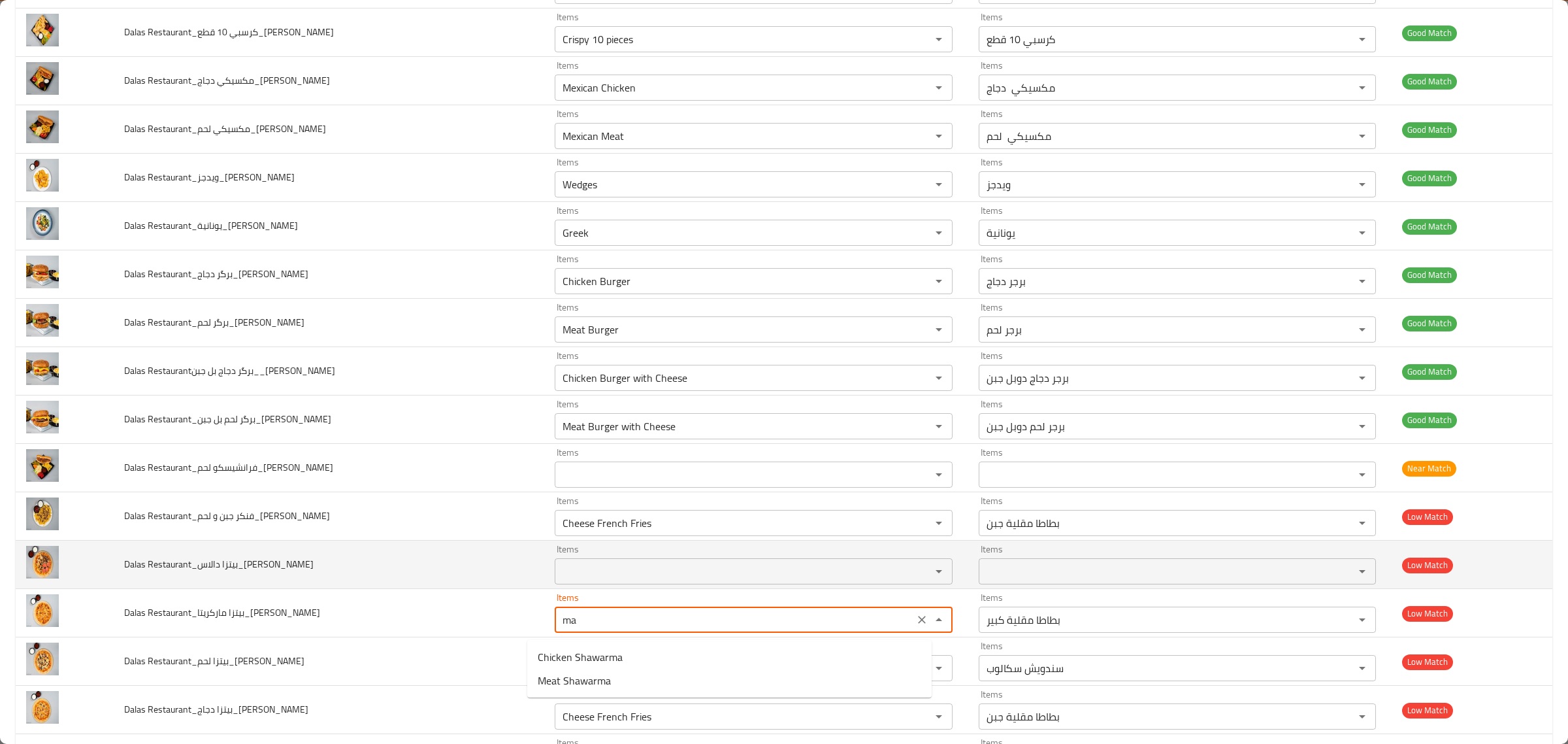
type Faisal "m"
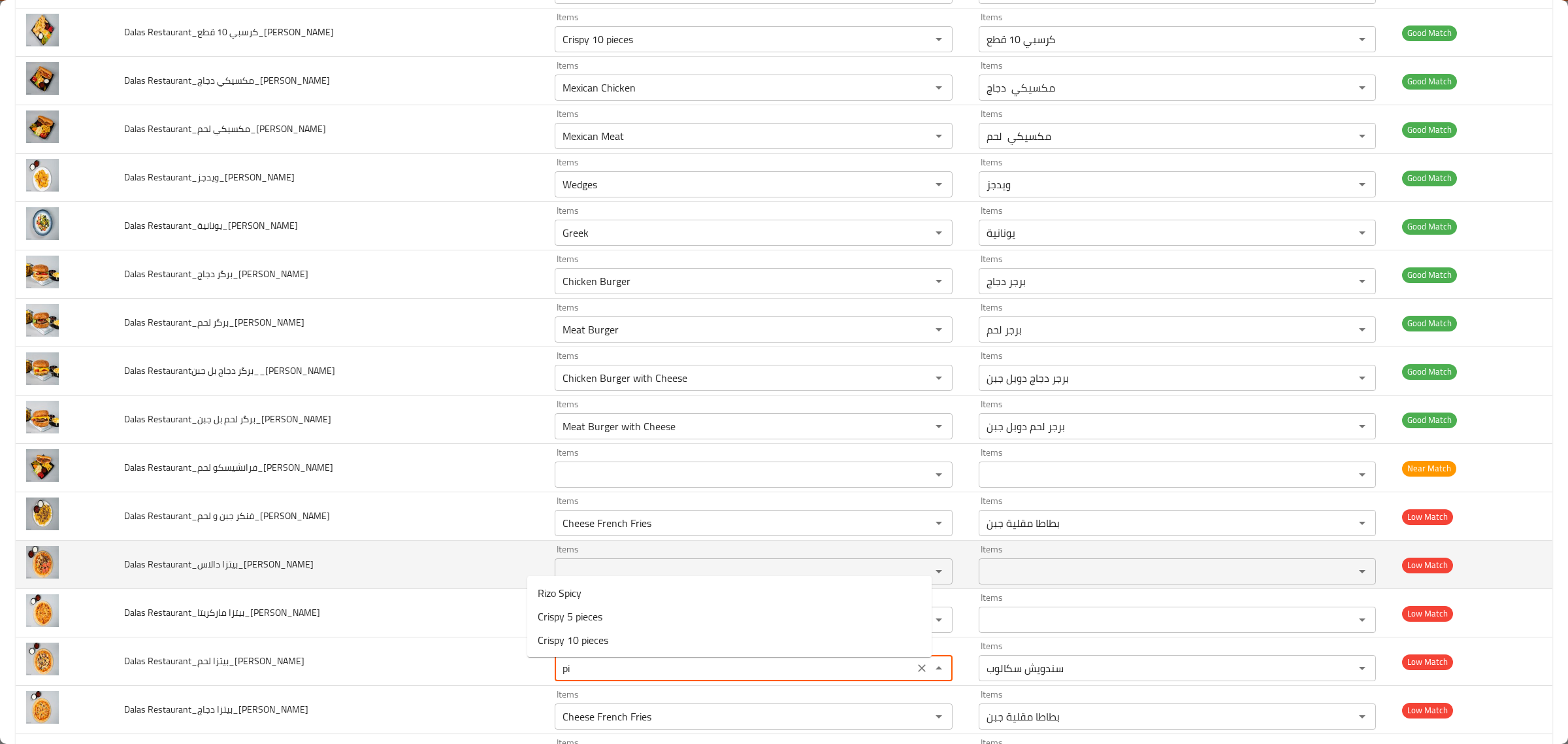
type Faisal "p"
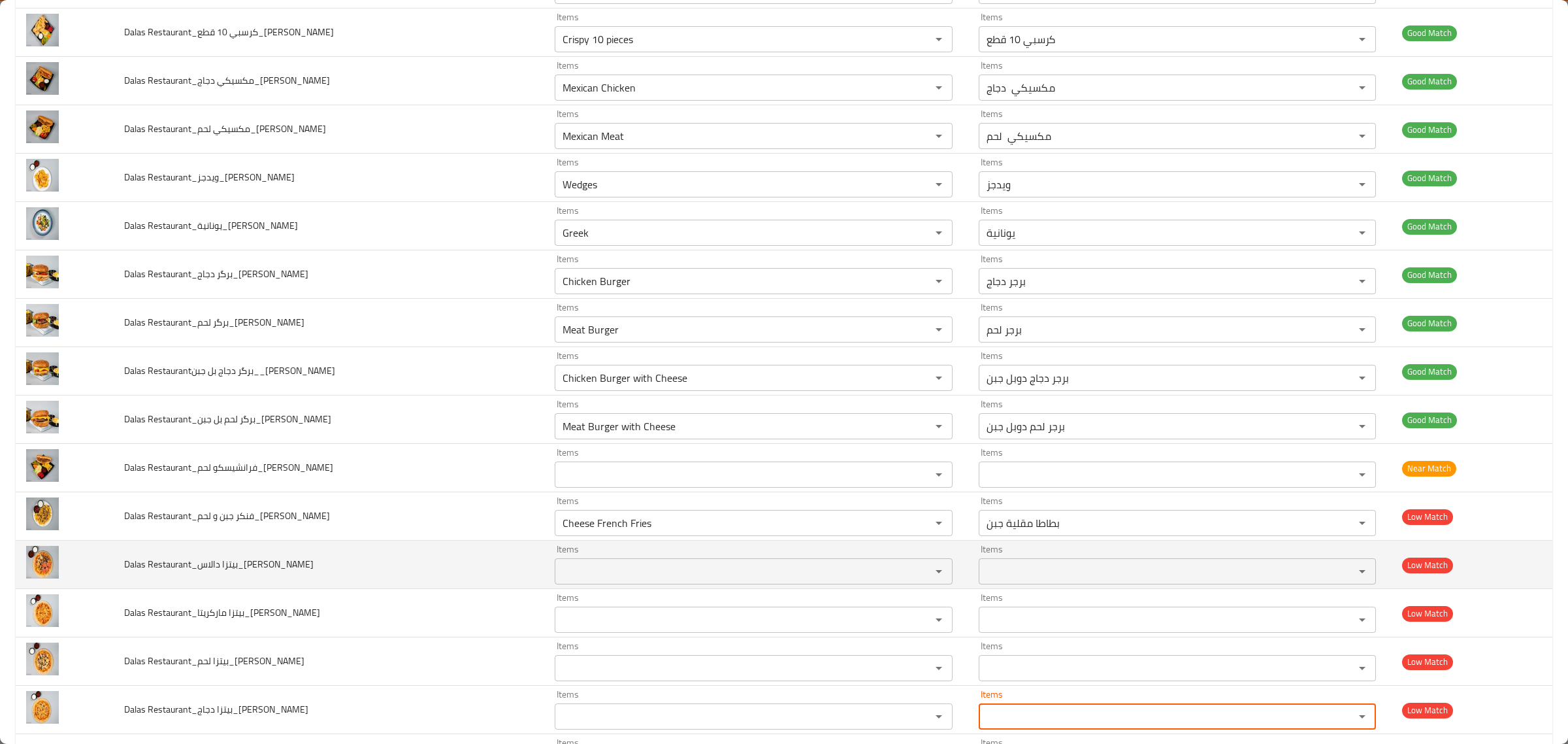
scroll to position [1374, 0]
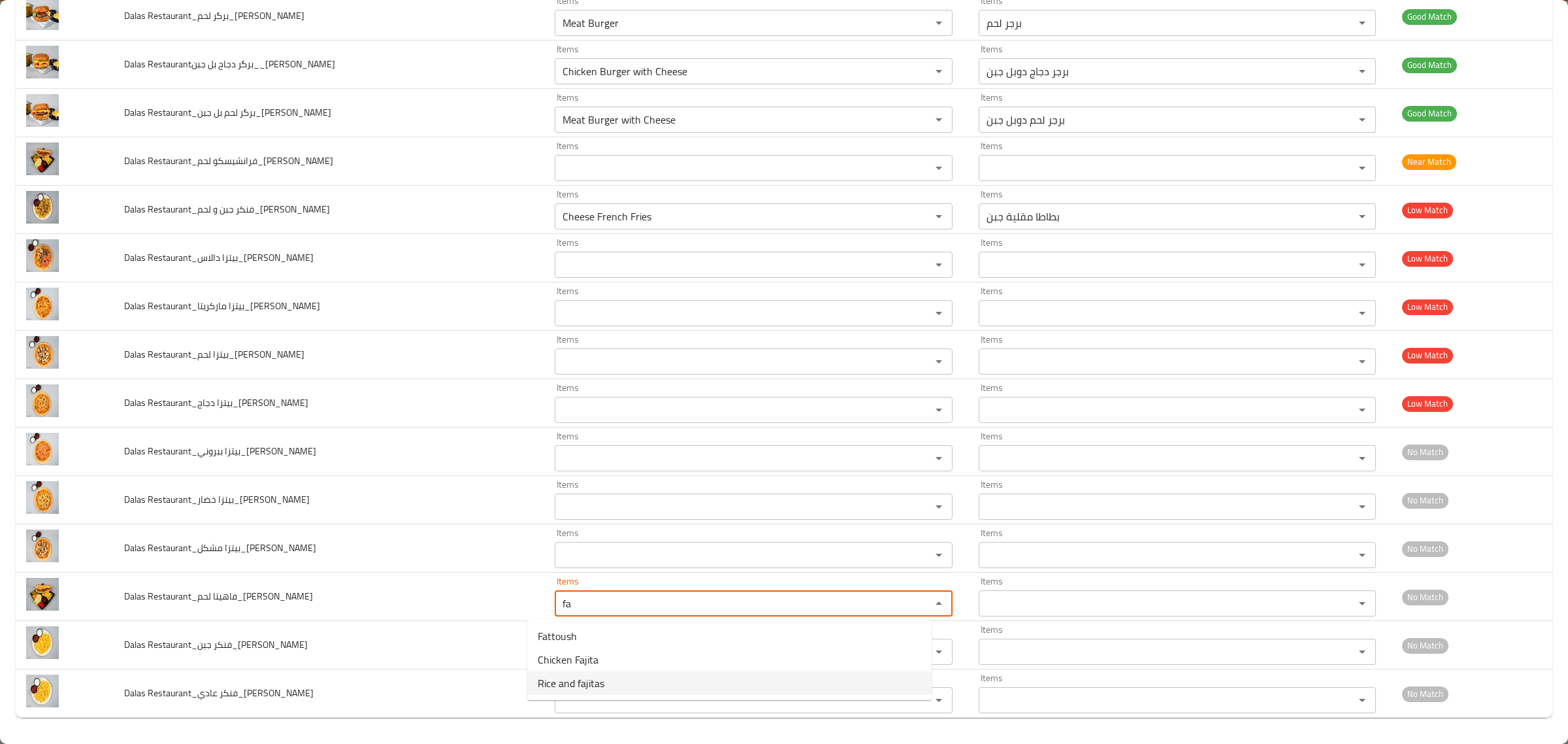
type Faisal "fa"
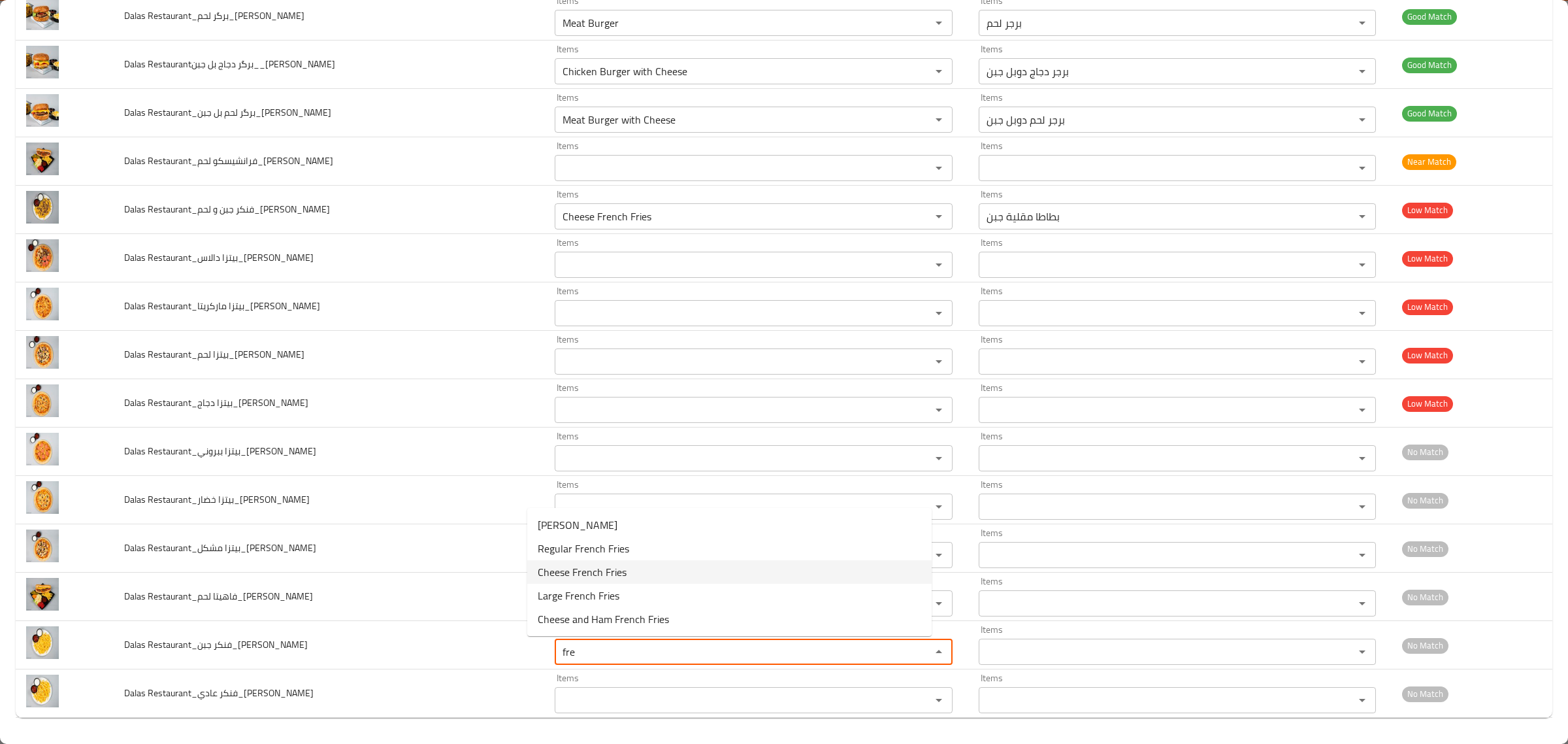
click at [651, 570] on Faisal-option-2 "Cheese French Fries" at bounding box center [730, 571] width 405 height 23
type Faisal "Cheese French Fries"
type Faisal-ar "بطاطا مقلية جبن"
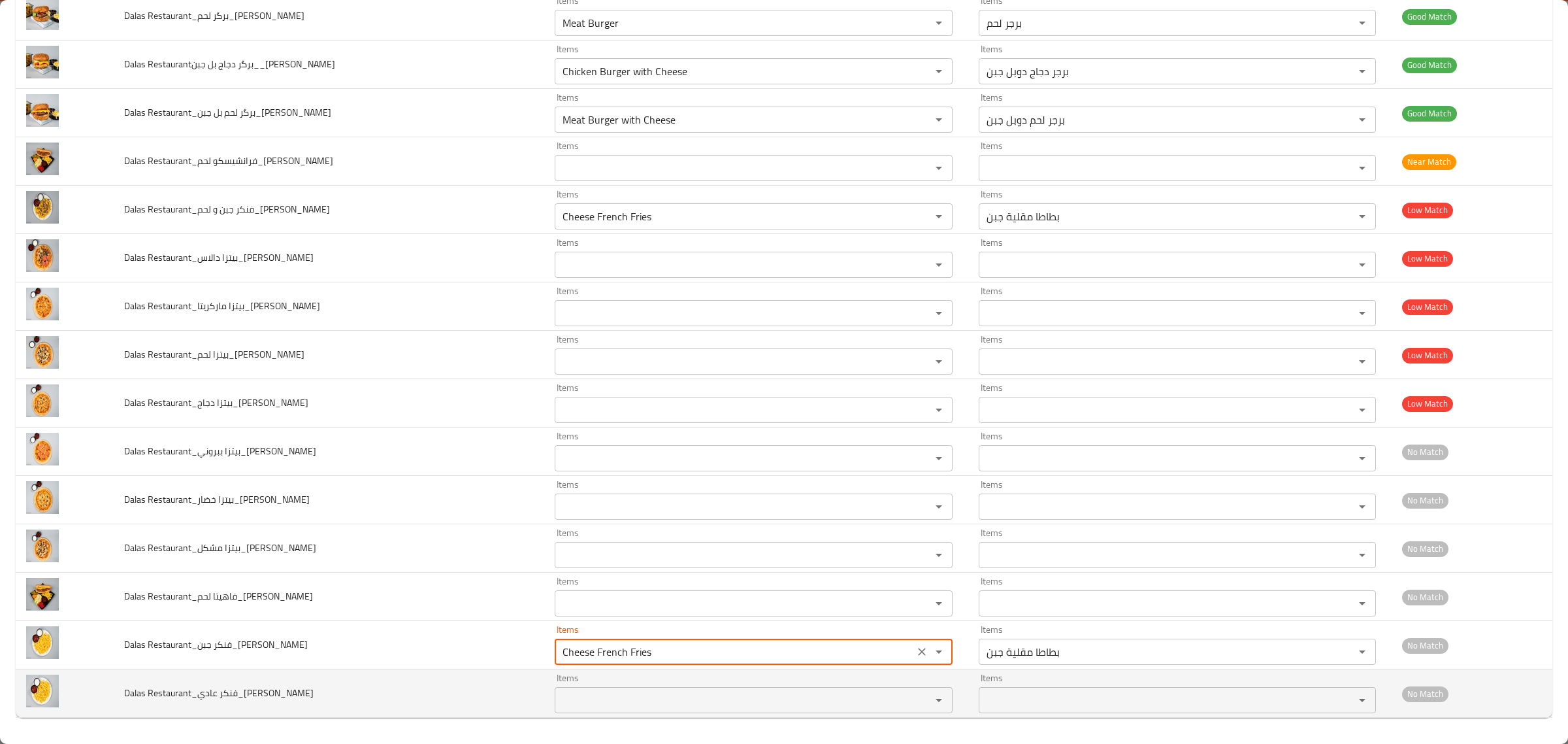
click at [632, 685] on div "Items Items" at bounding box center [753, 692] width 397 height 40
type Faisal "Cheese French Fries"
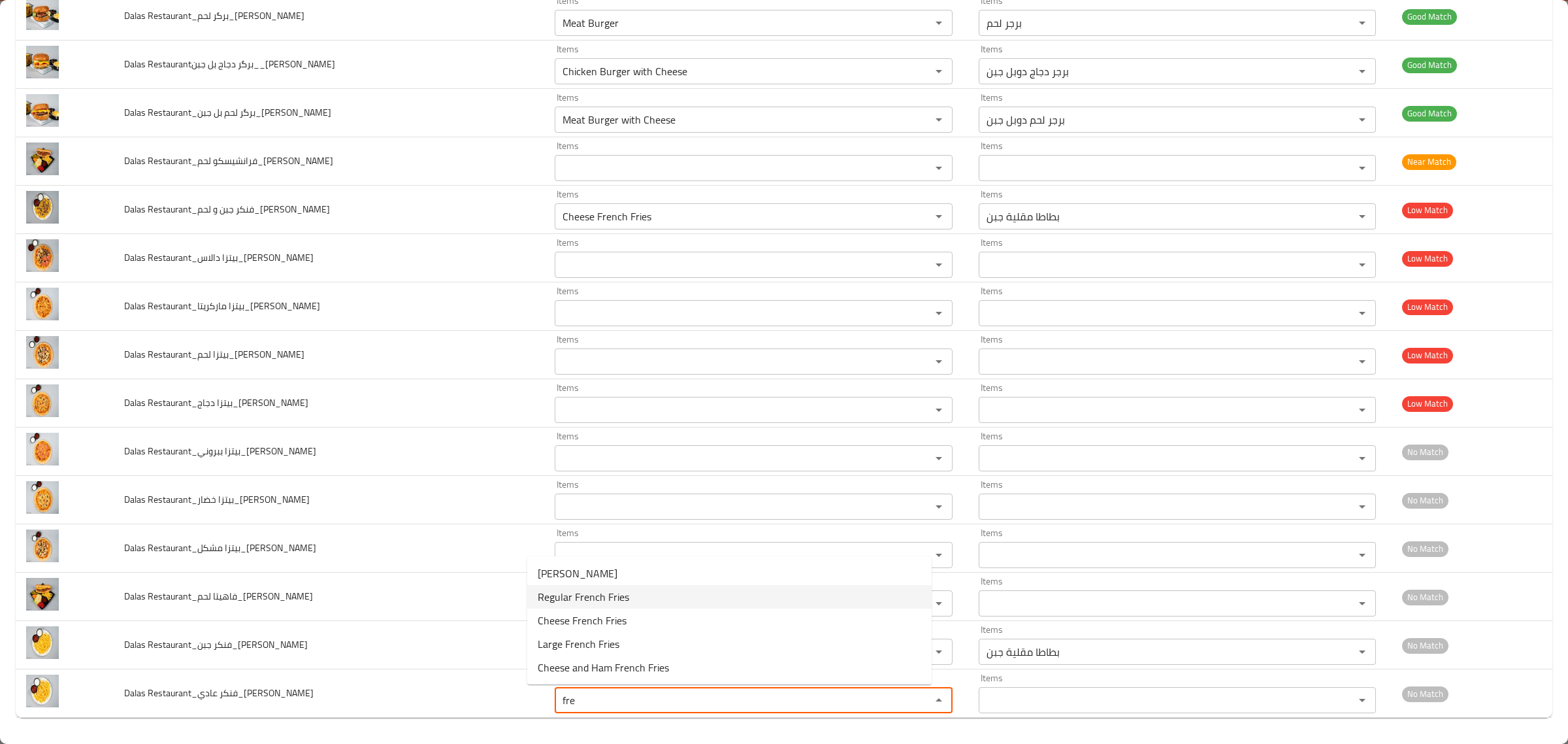
click at [628, 594] on Faisal-option-1 "Regular French Fries" at bounding box center [730, 596] width 405 height 23
type Faisal "Regular French Fries"
type Faisal-ar "بطاطا مقلية عادي"
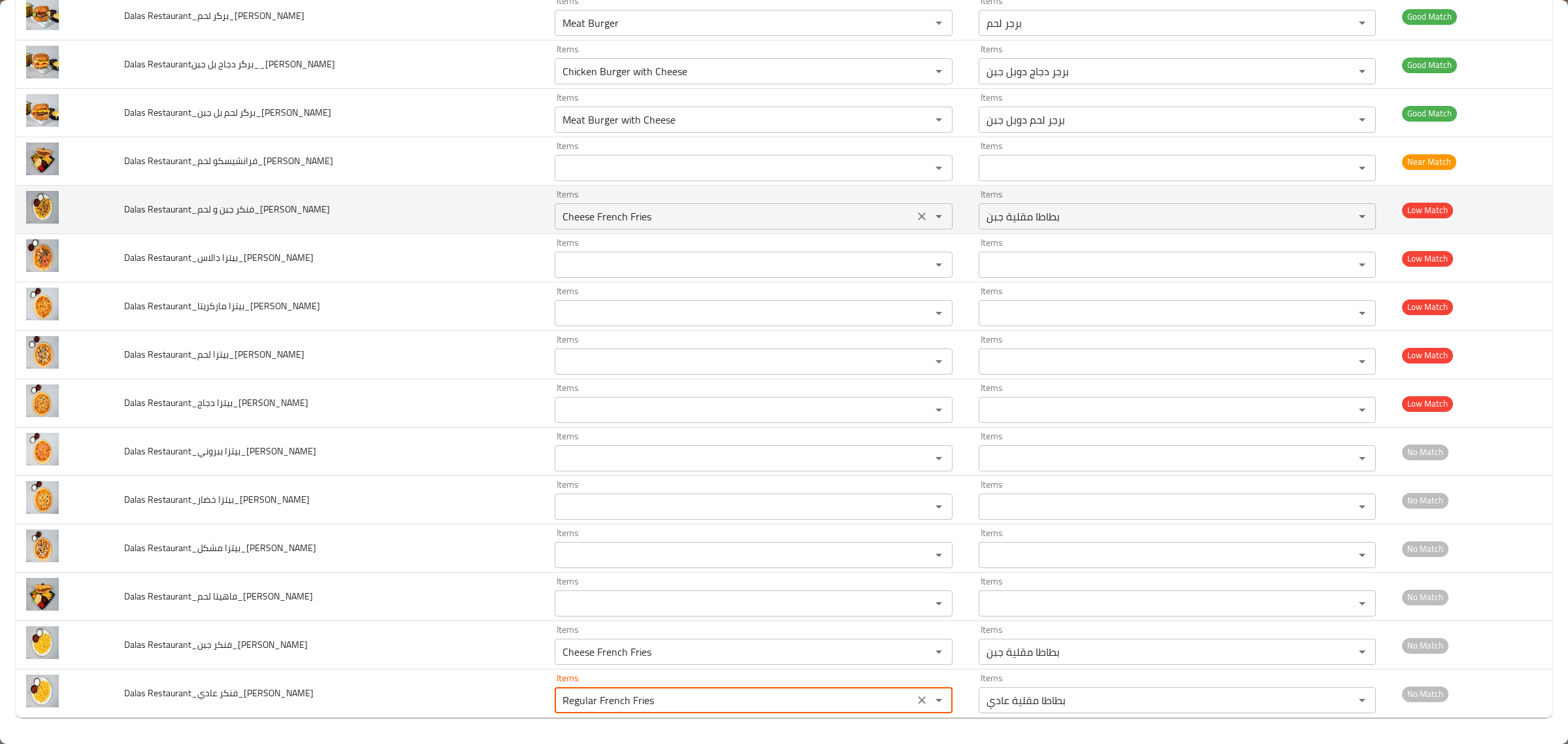
type Faisal "Regular French Fries"
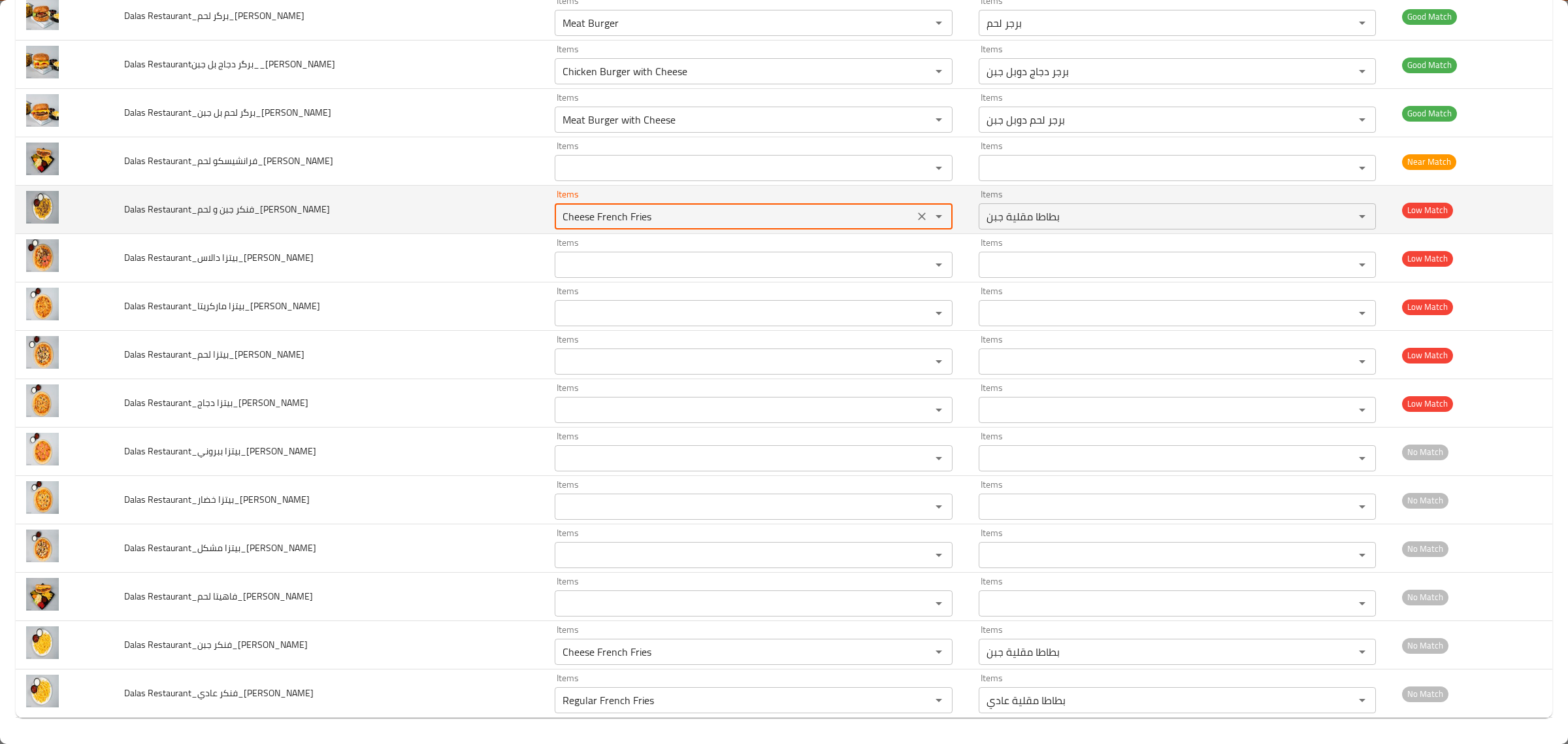
drag, startPoint x: 631, startPoint y: 221, endPoint x: 474, endPoint y: 207, distance: 157.6
click at [474, 207] on tr "Dalas Restaurant_فنكر جبن و لحم_Shkar Faisal Items Cheese French Fries Items It…" at bounding box center [784, 210] width 1537 height 48
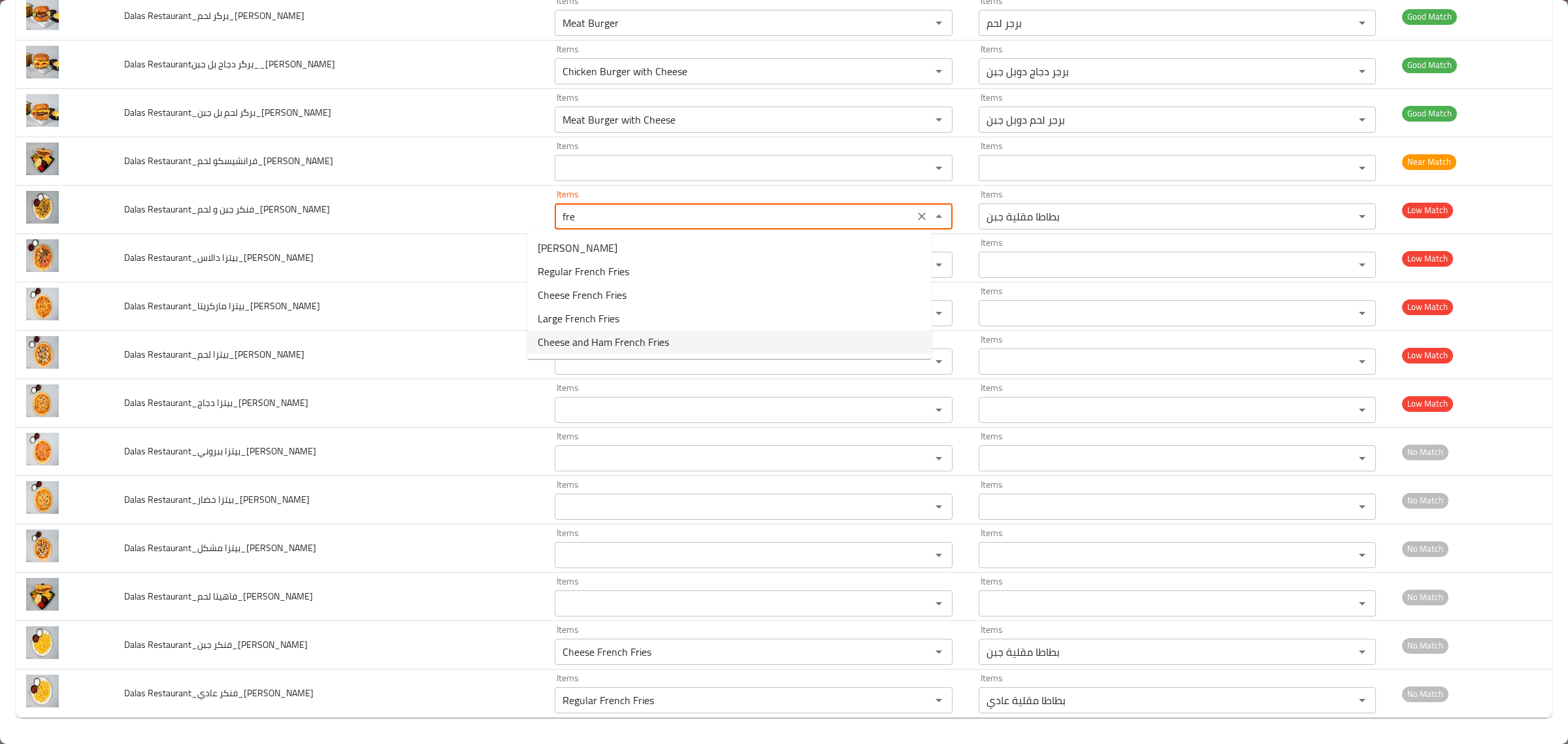
click at [648, 348] on span "Cheese and Ham French Fries" at bounding box center [603, 342] width 132 height 16
type Faisal "Cheese and Ham French Fries"
type Faisal-ar "بطاطا مقلية جبن ولحم"
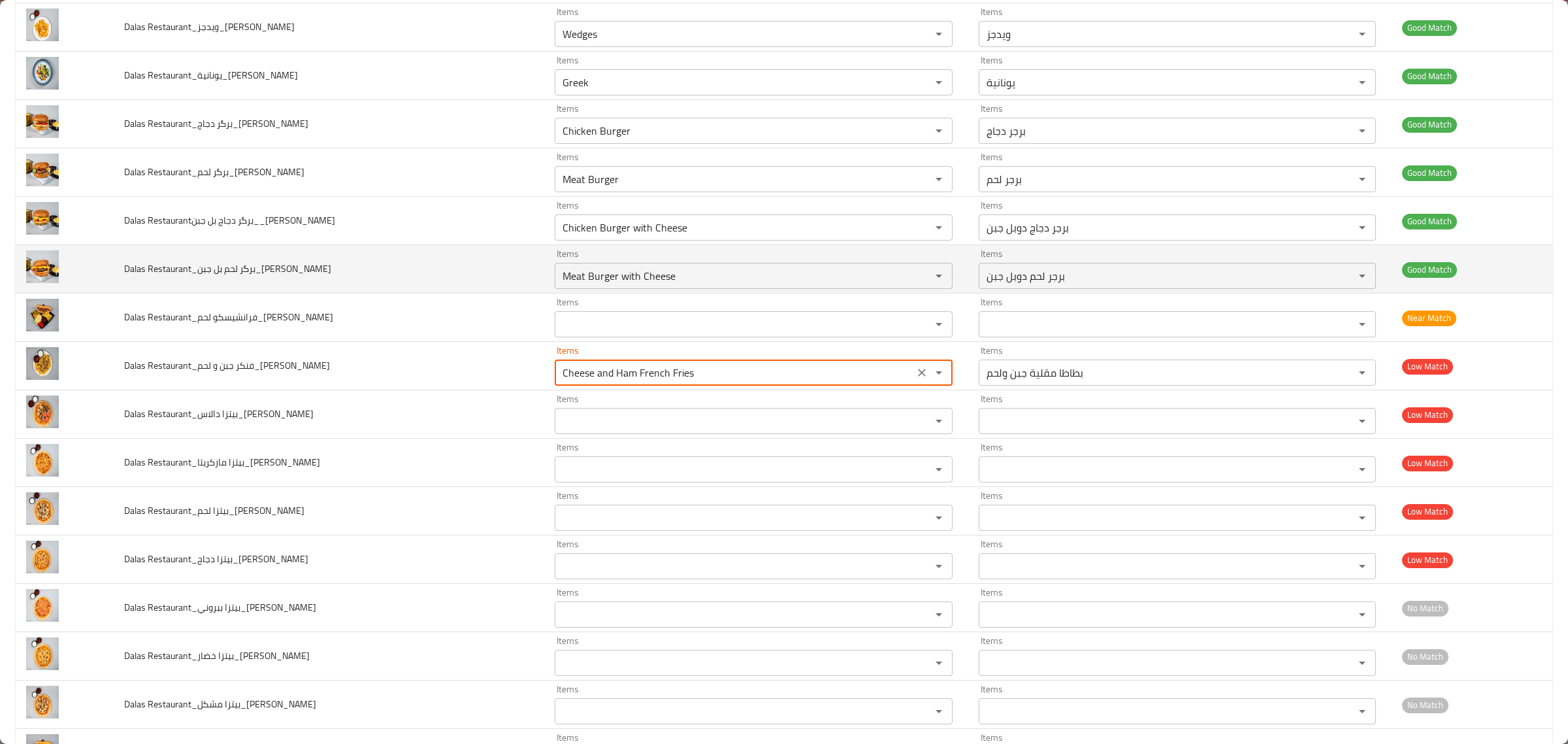
scroll to position [1210, 0]
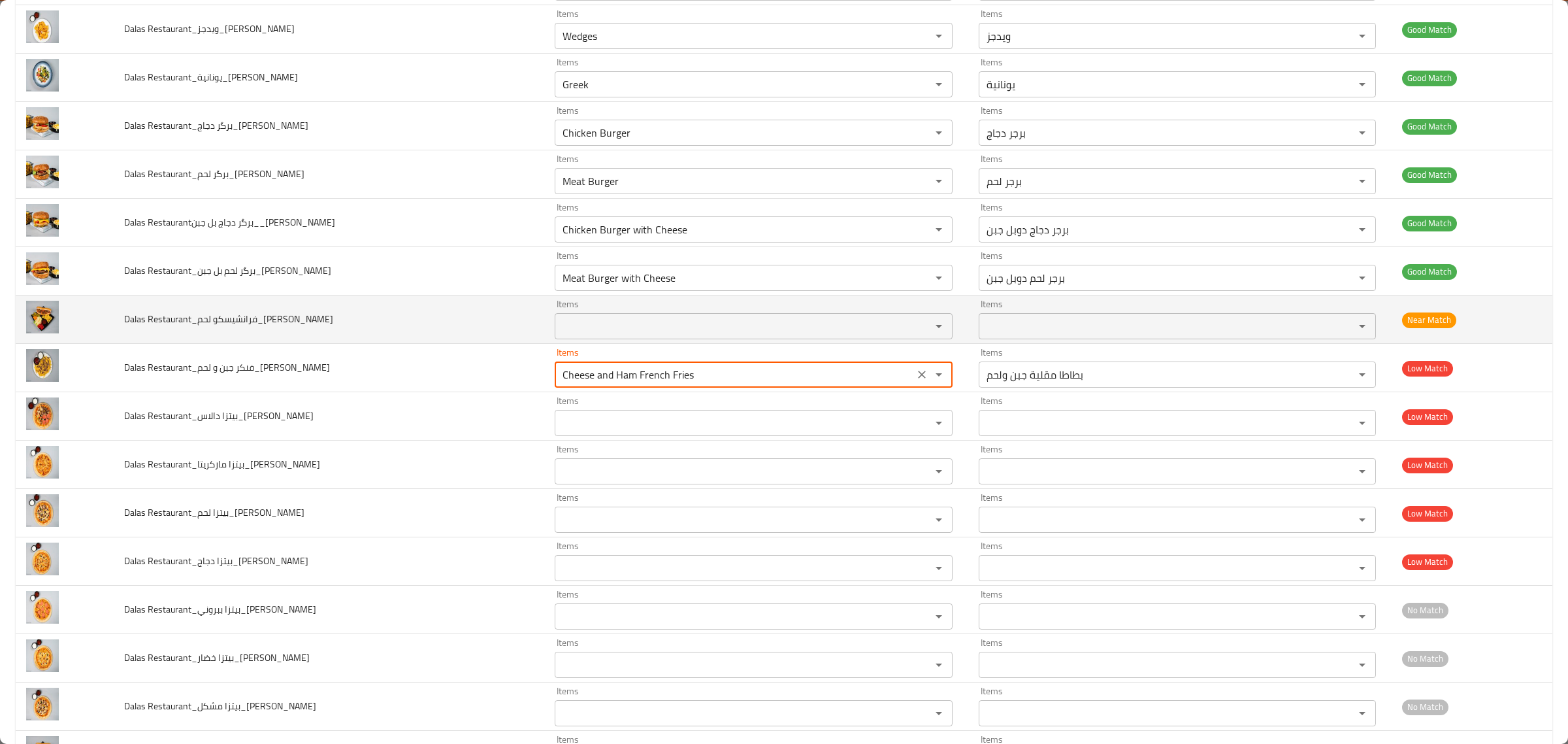
type Faisal "Cheese and Ham French Fries"
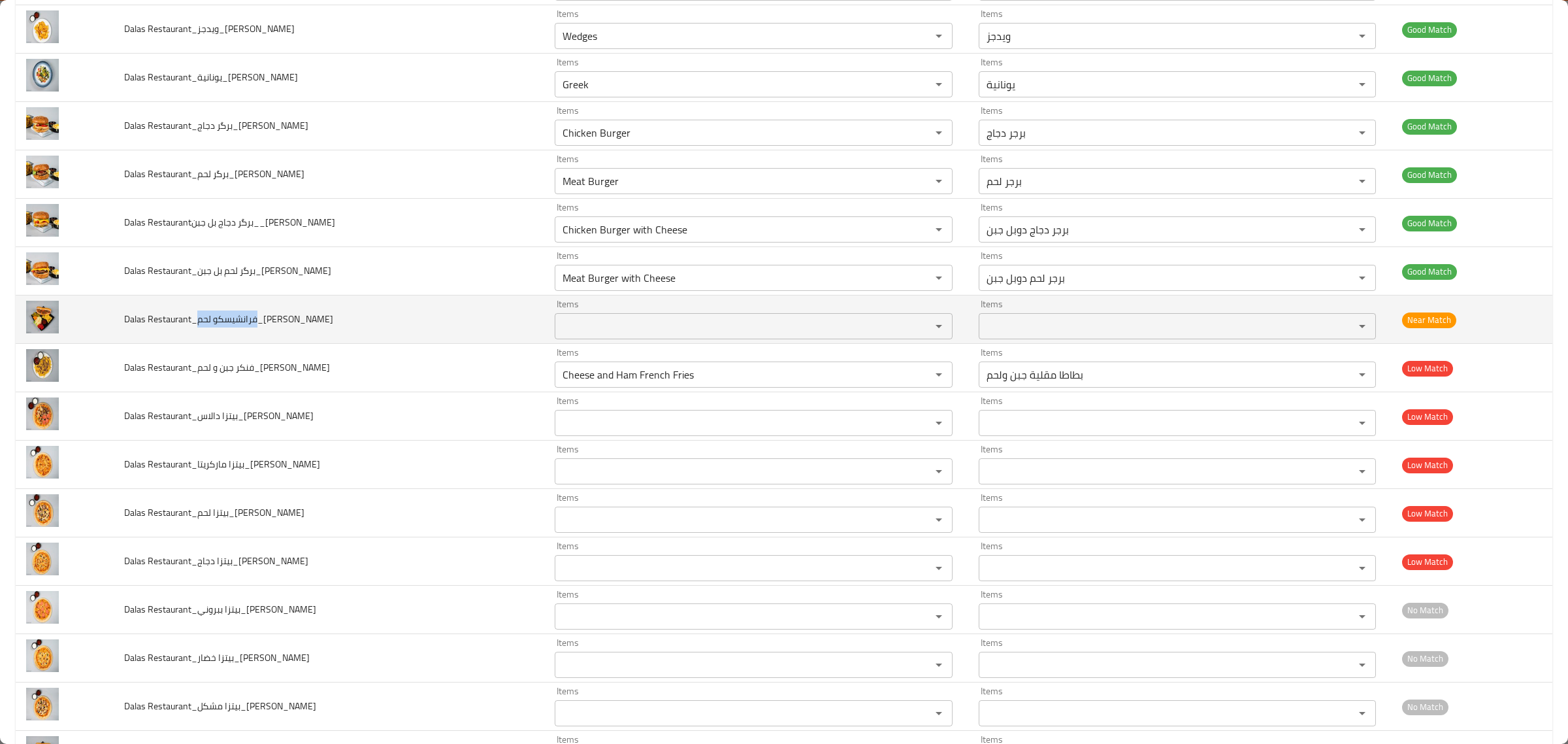
drag, startPoint x: 198, startPoint y: 322, endPoint x: 258, endPoint y: 336, distance: 61.6
click at [258, 336] on td "Dalas Restaurant_فرانشيسكو لحم_[PERSON_NAME]" at bounding box center [329, 319] width 432 height 48
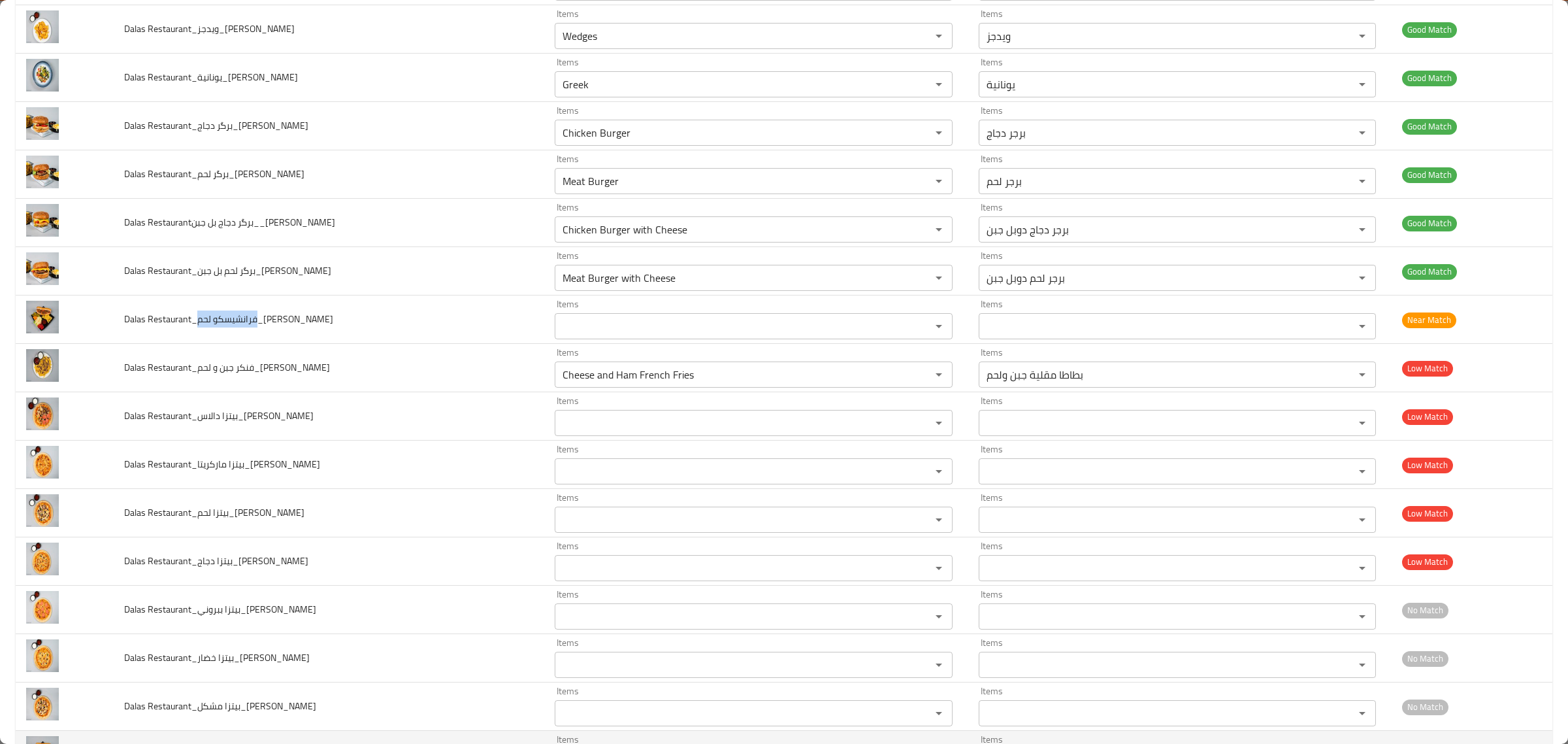
copy span "فرانشيسكو لحم"
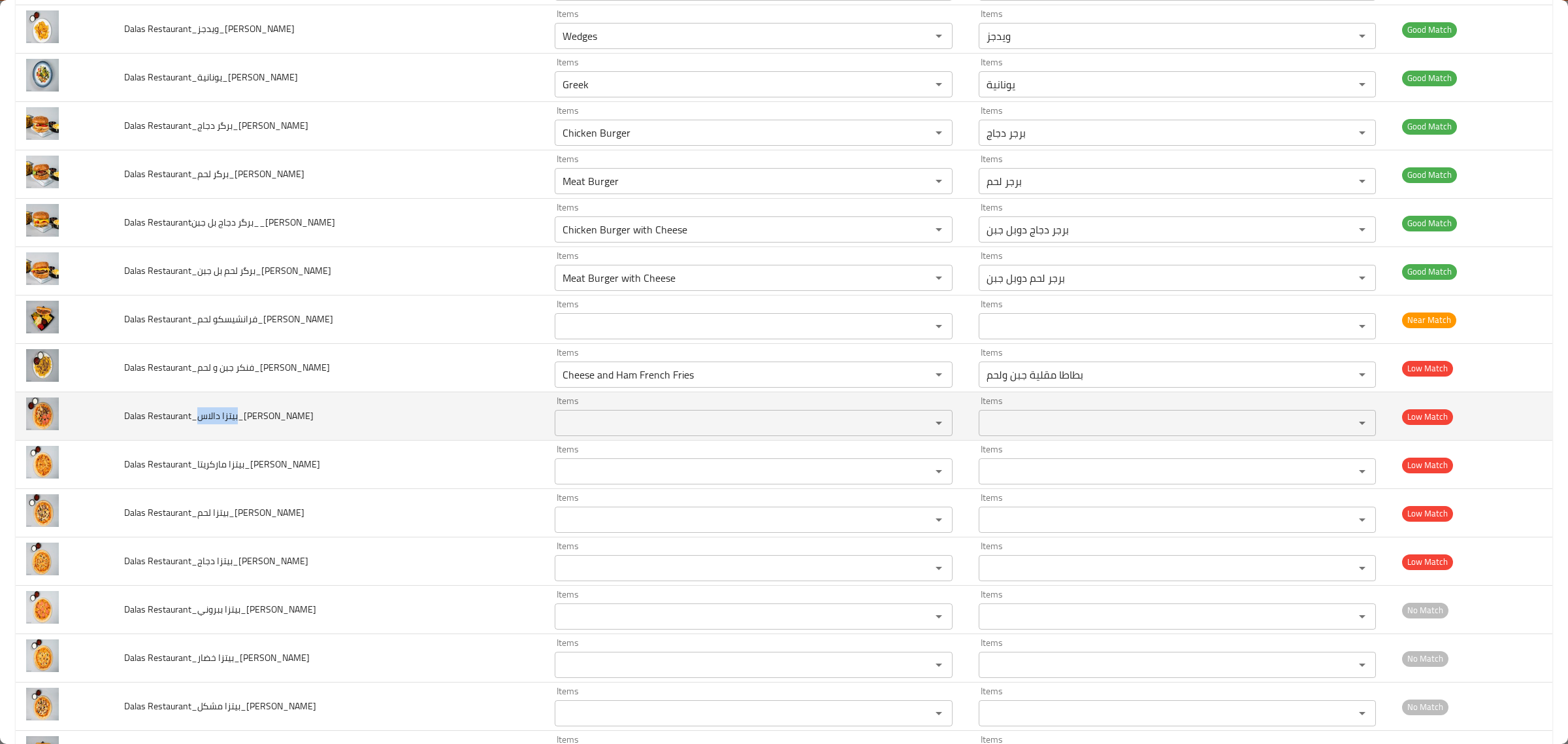
drag, startPoint x: 198, startPoint y: 422, endPoint x: 237, endPoint y: 429, distance: 39.6
click at [237, 429] on td "Dalas Restaurant_بيتزا دالاس_[PERSON_NAME]" at bounding box center [329, 416] width 432 height 48
copy span "[PERSON_NAME]"
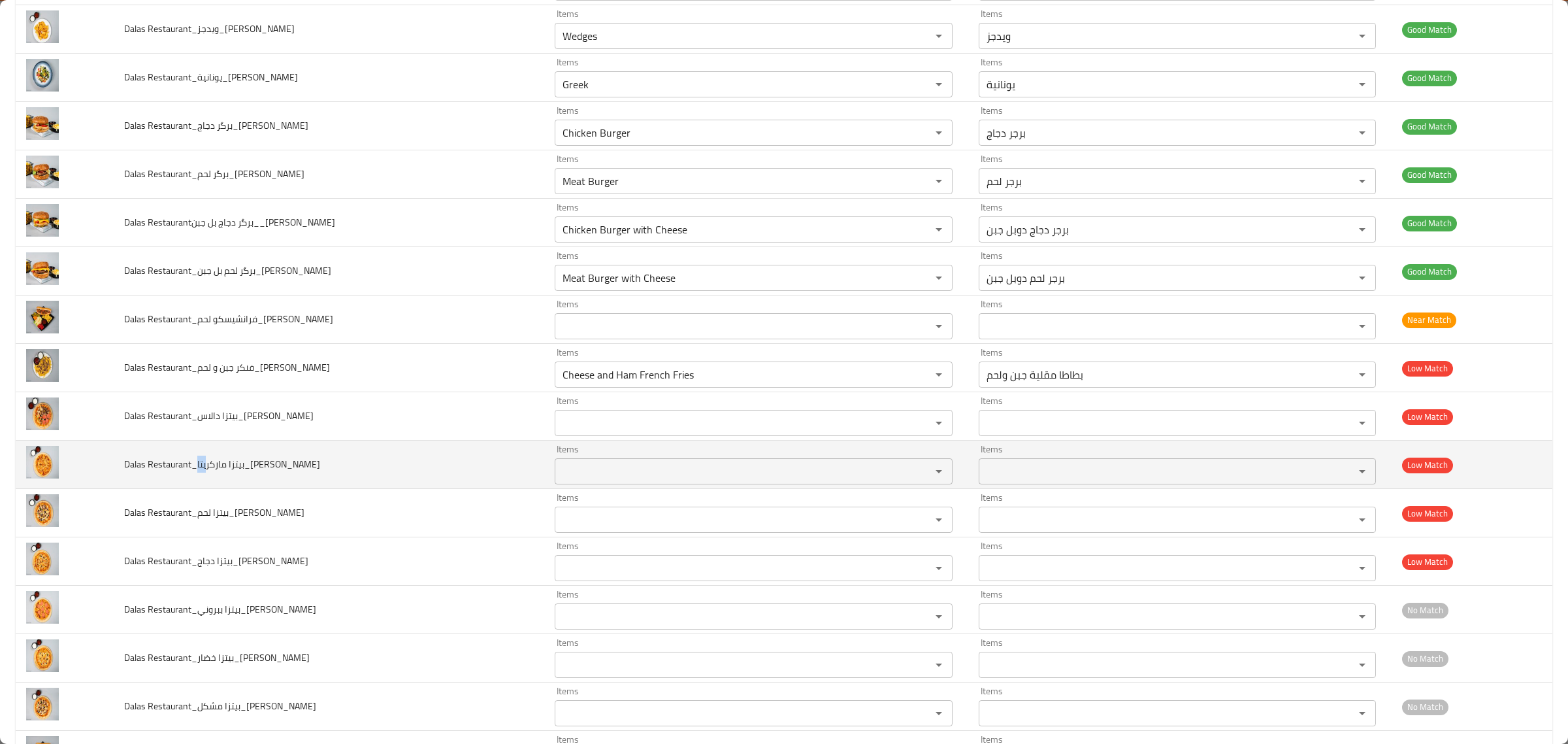
drag, startPoint x: 198, startPoint y: 472, endPoint x: 206, endPoint y: 475, distance: 8.5
click at [206, 473] on span "Dalas Restaurant_بيتزا ماركريتا_[PERSON_NAME]" at bounding box center [222, 464] width 196 height 17
click at [206, 471] on span "Dalas Restaurant_بيتزا ماركريتا_[PERSON_NAME]" at bounding box center [222, 464] width 196 height 17
drag, startPoint x: 197, startPoint y: 471, endPoint x: 243, endPoint y: 481, distance: 47.1
click at [243, 481] on td "Dalas Restaurant_بيتزا ماركريتا_[PERSON_NAME]" at bounding box center [329, 465] width 432 height 48
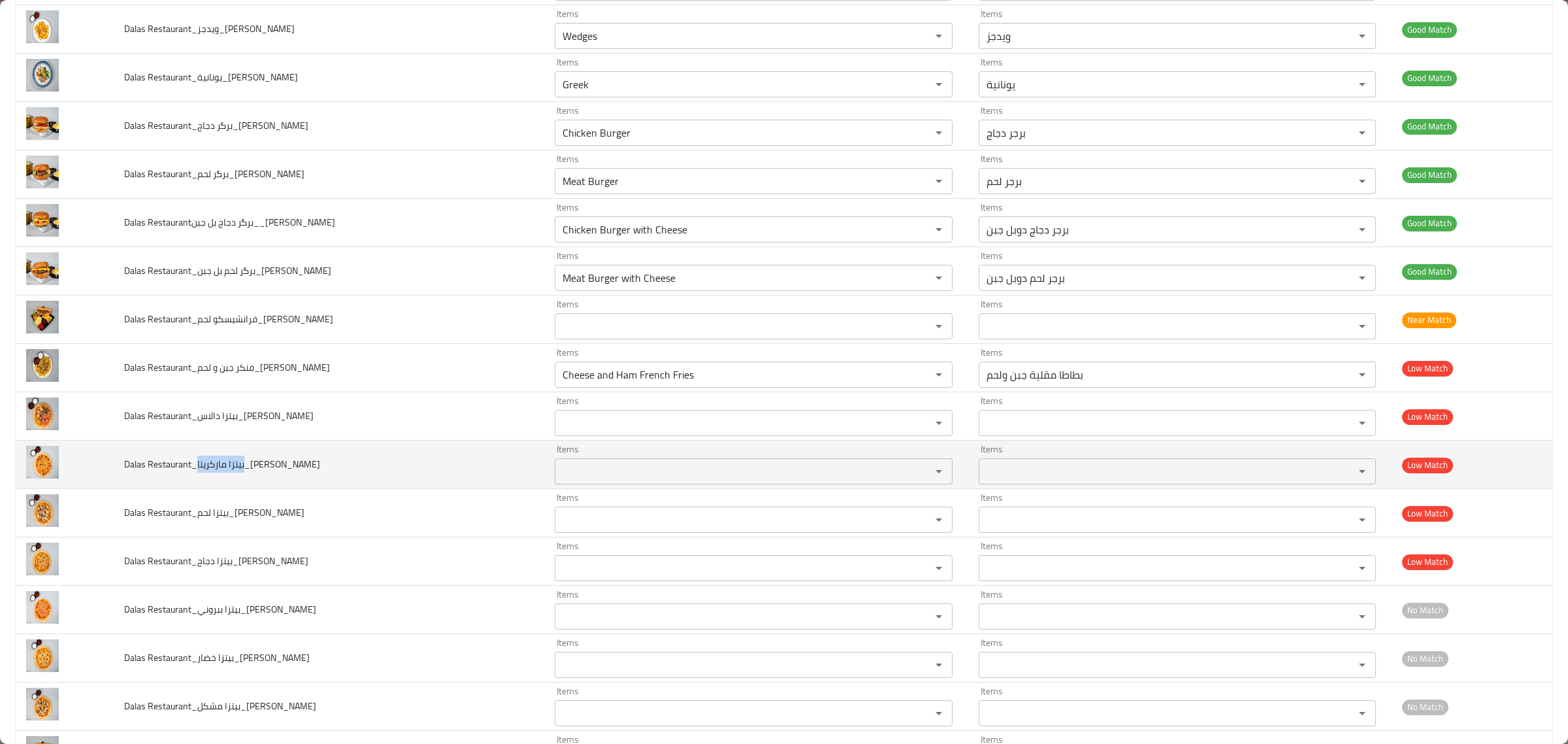
copy span "بيتزا ماركريتا"
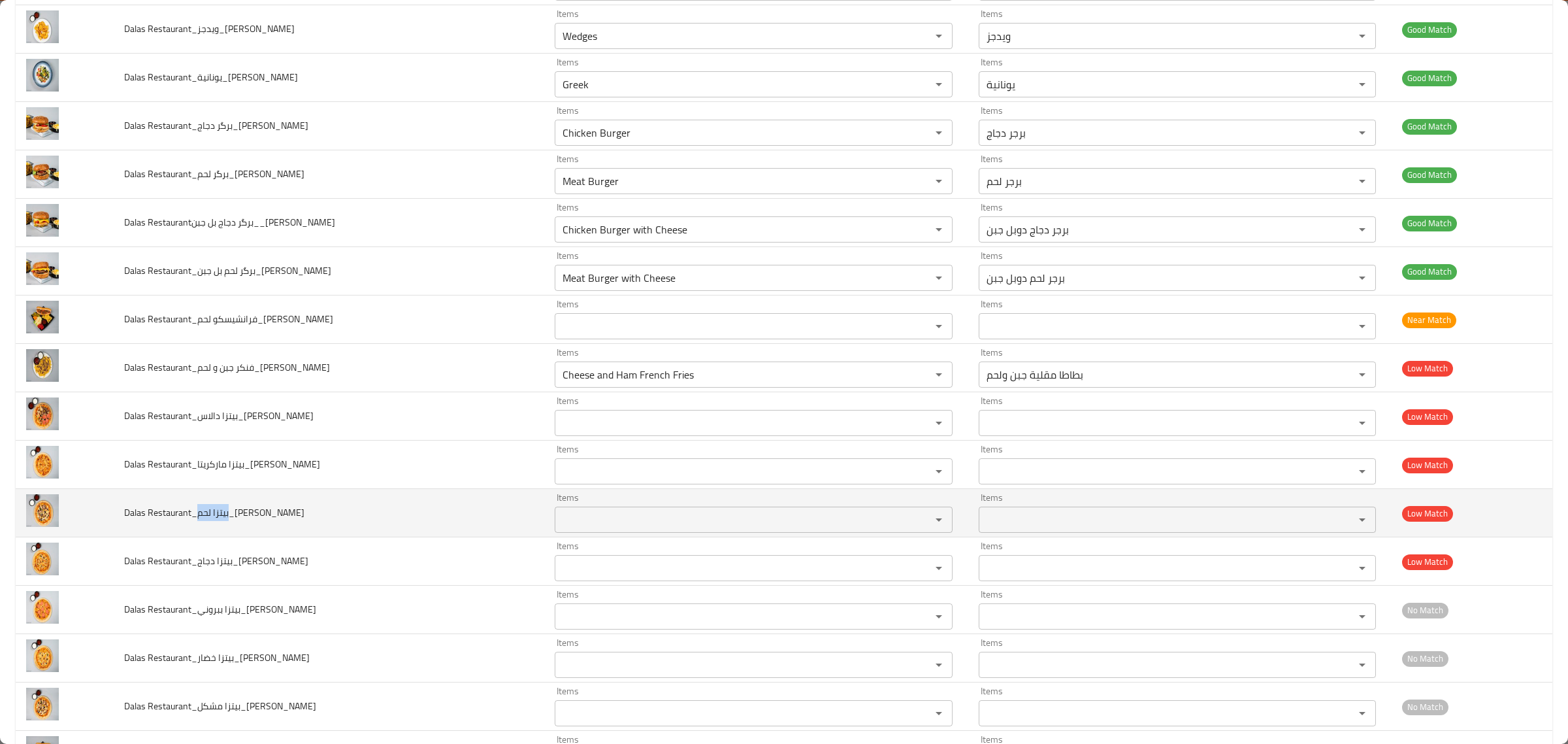
drag, startPoint x: 196, startPoint y: 518, endPoint x: 230, endPoint y: 537, distance: 38.9
click at [230, 537] on td "Dalas Restaurant_بيتزا لحم_[PERSON_NAME]" at bounding box center [329, 513] width 432 height 48
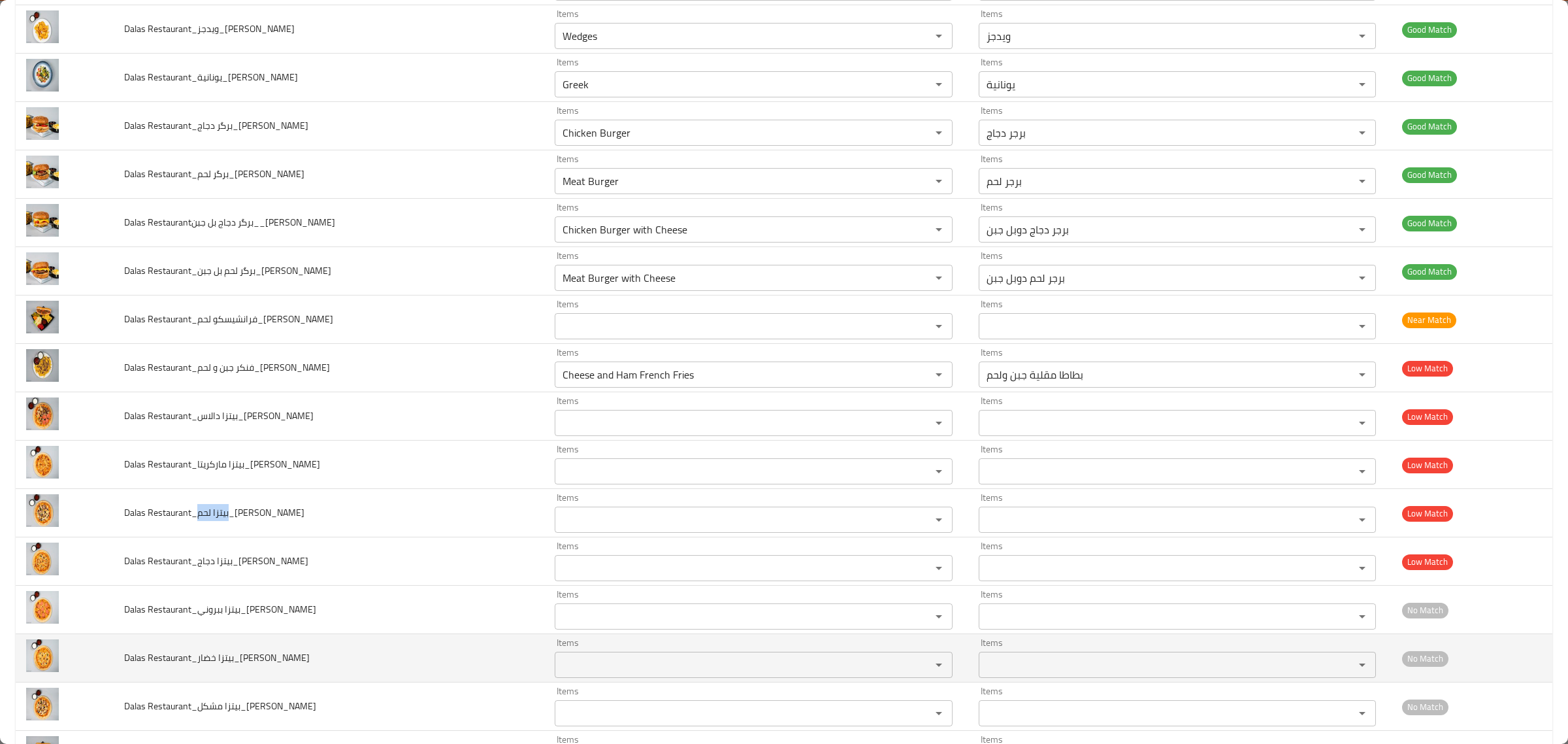
copy span "بيتزا لحم"
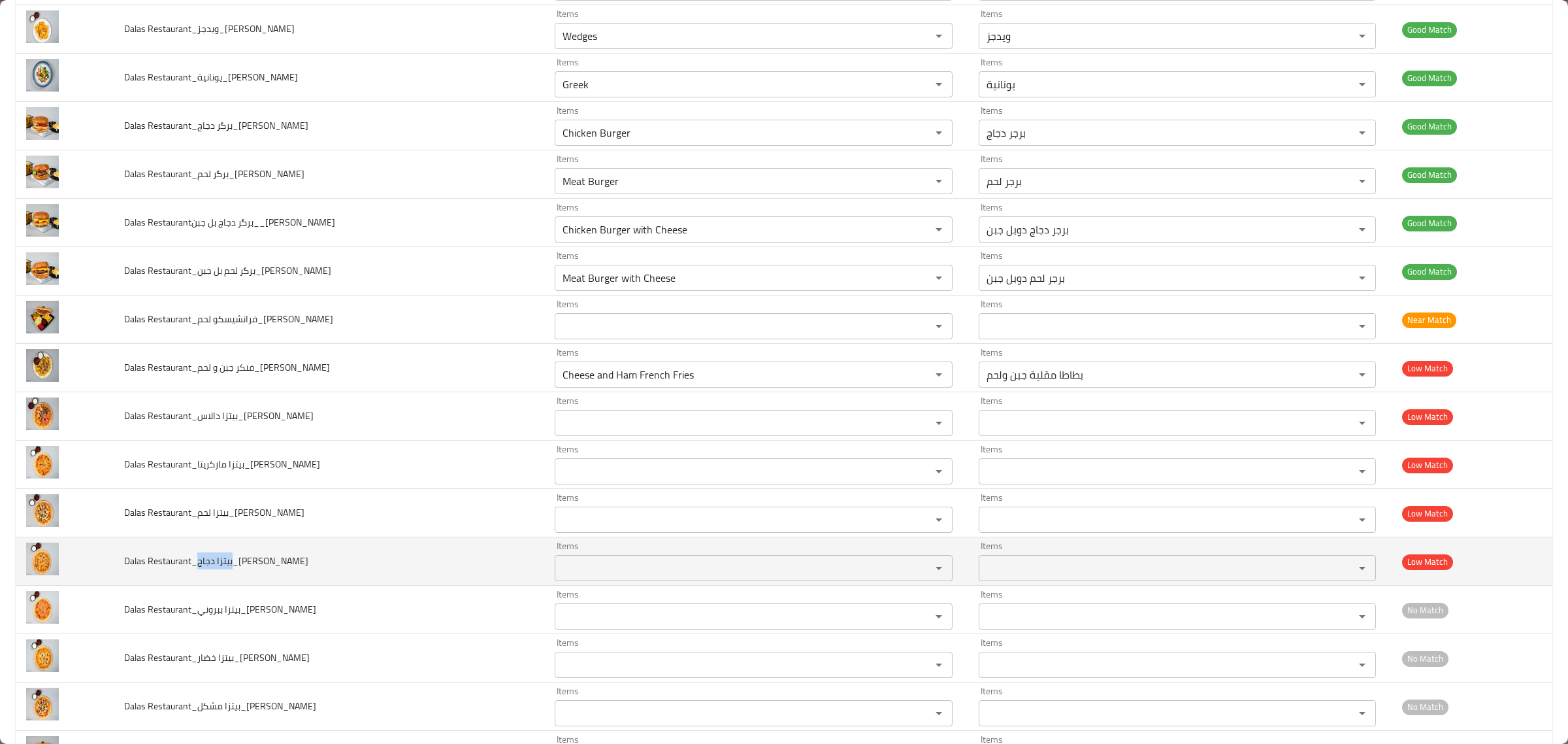
drag, startPoint x: 198, startPoint y: 570, endPoint x: 233, endPoint y: 576, distance: 35.5
click at [233, 576] on td "Dalas Restaurant_بيتزا دجاج_[PERSON_NAME]" at bounding box center [329, 562] width 432 height 48
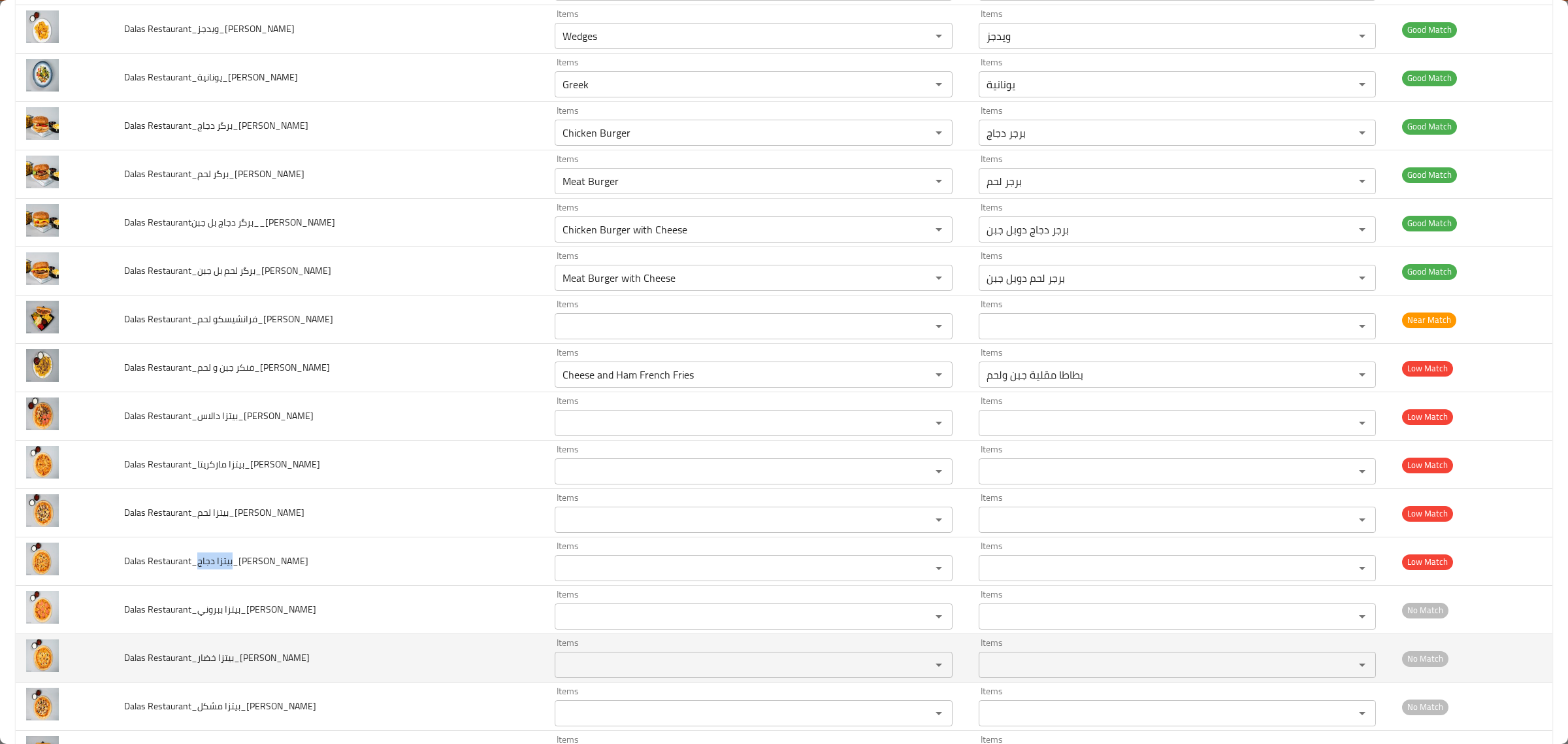
copy span "بيتزا دجاج"
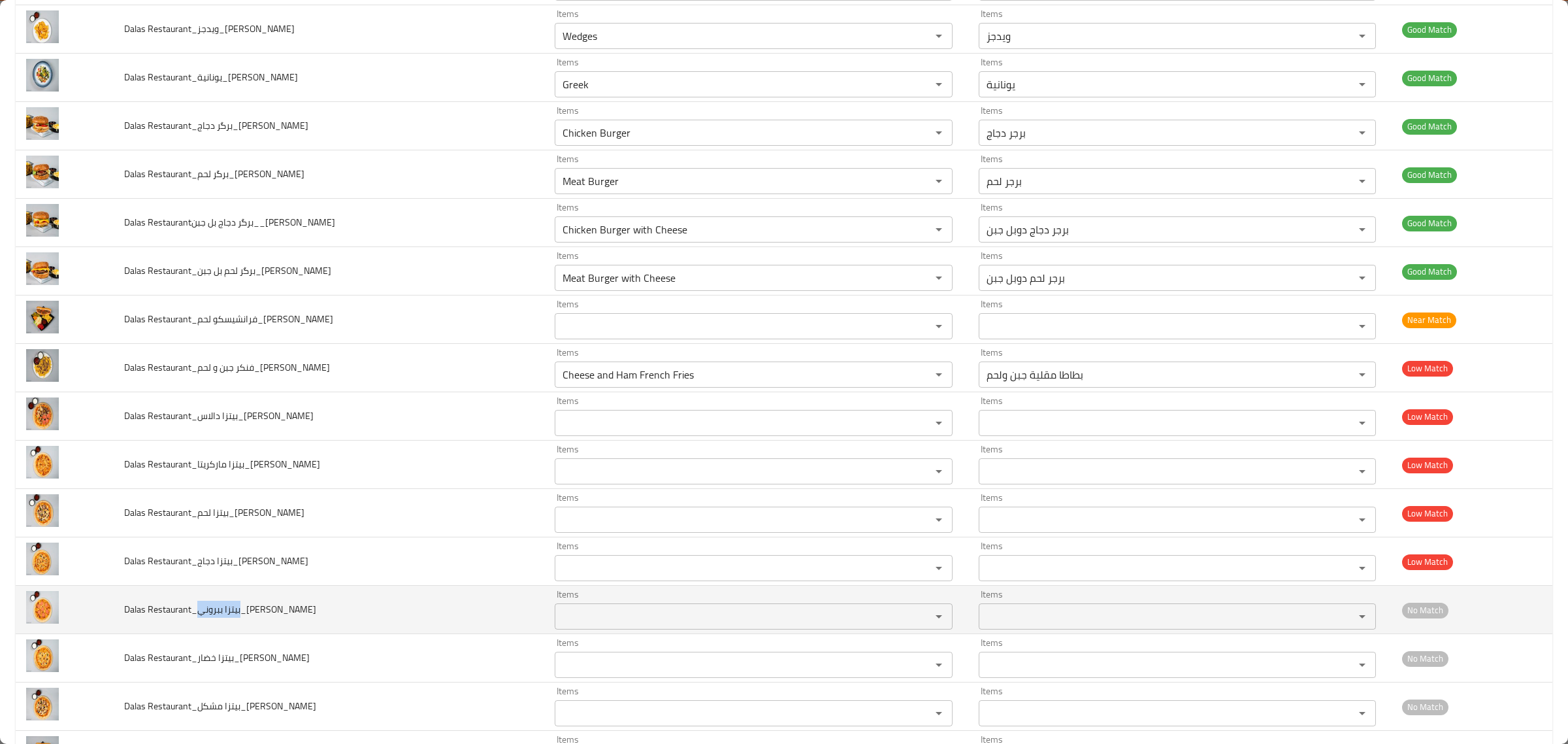
drag, startPoint x: 198, startPoint y: 616, endPoint x: 240, endPoint y: 628, distance: 43.7
click at [240, 628] on td "Dalas Restaurant_بيتزا ببروني_Shkar Faisal" at bounding box center [329, 610] width 432 height 48
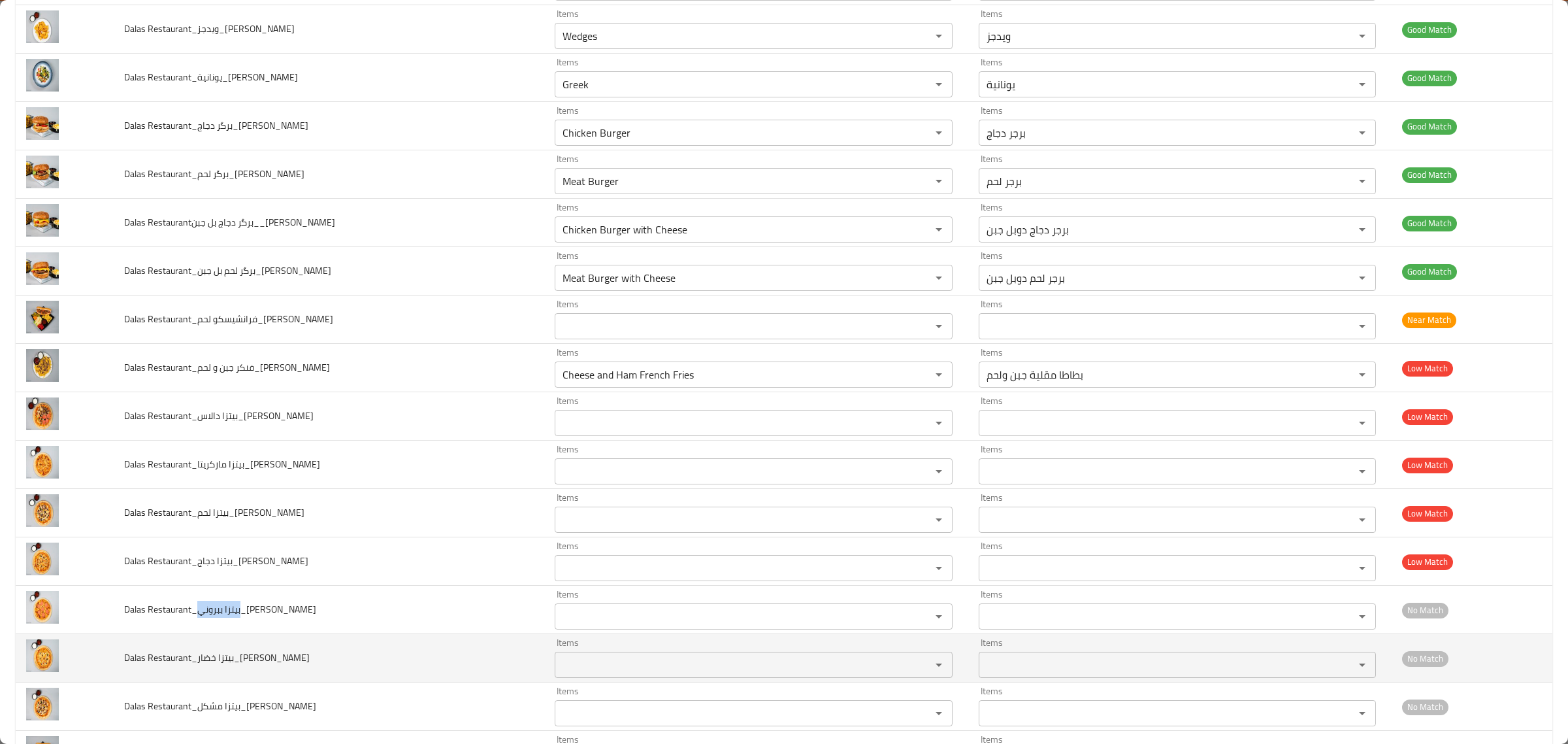
copy span "بيتزا ببروني"
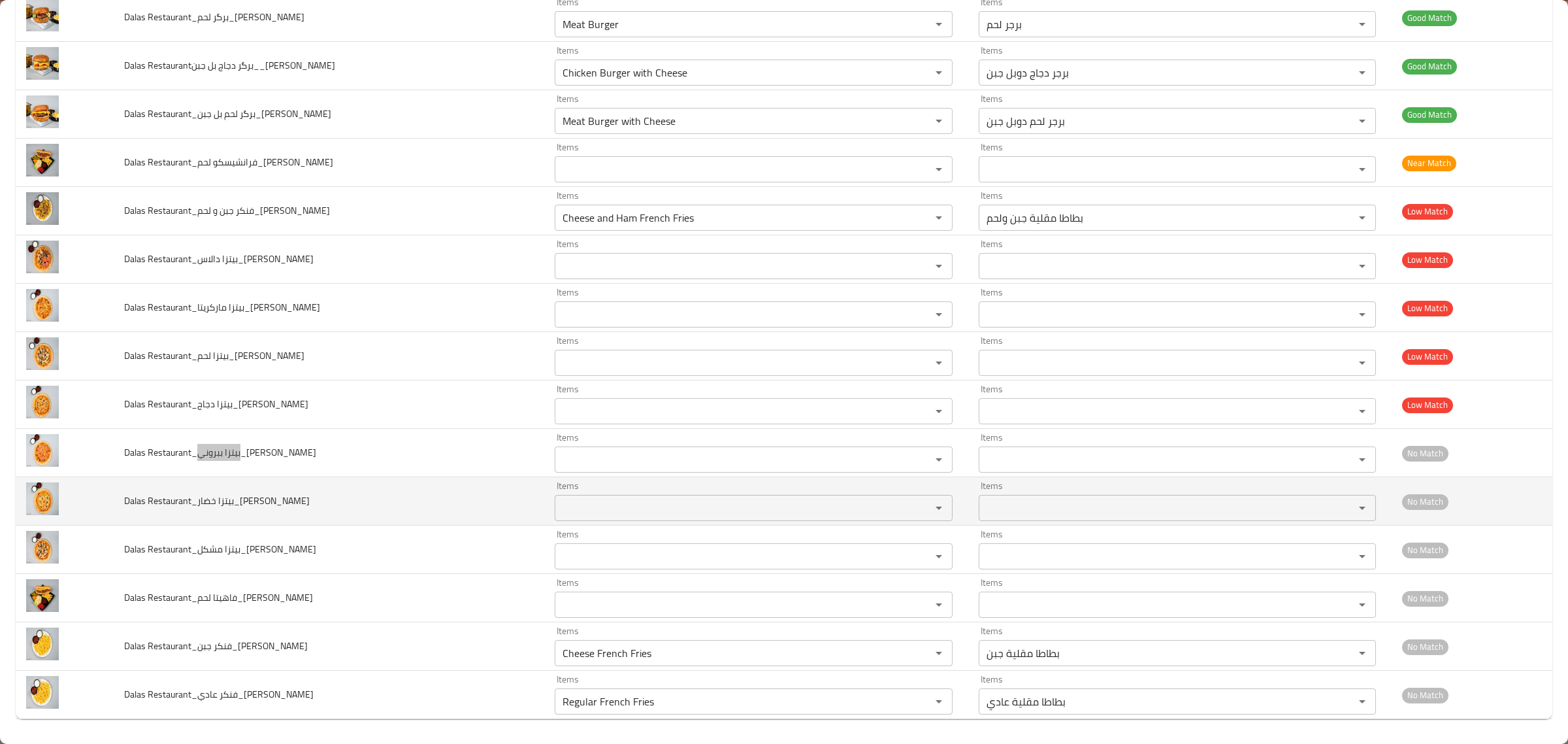
scroll to position [1374, 0]
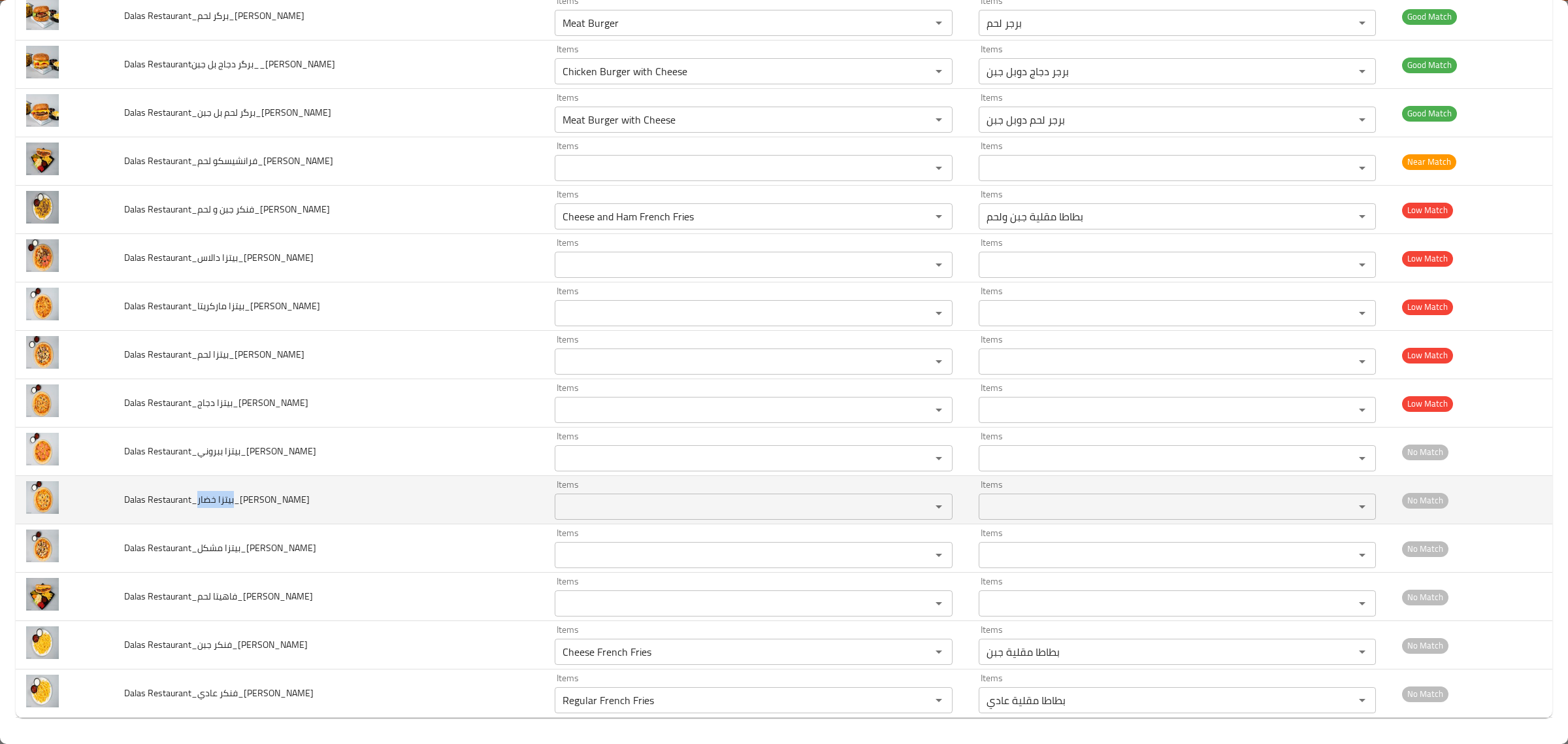
drag, startPoint x: 198, startPoint y: 500, endPoint x: 232, endPoint y: 516, distance: 37.6
click at [232, 516] on td "Dalas Restaurant_بيتزا خضار_Shkar Faisal" at bounding box center [329, 500] width 432 height 48
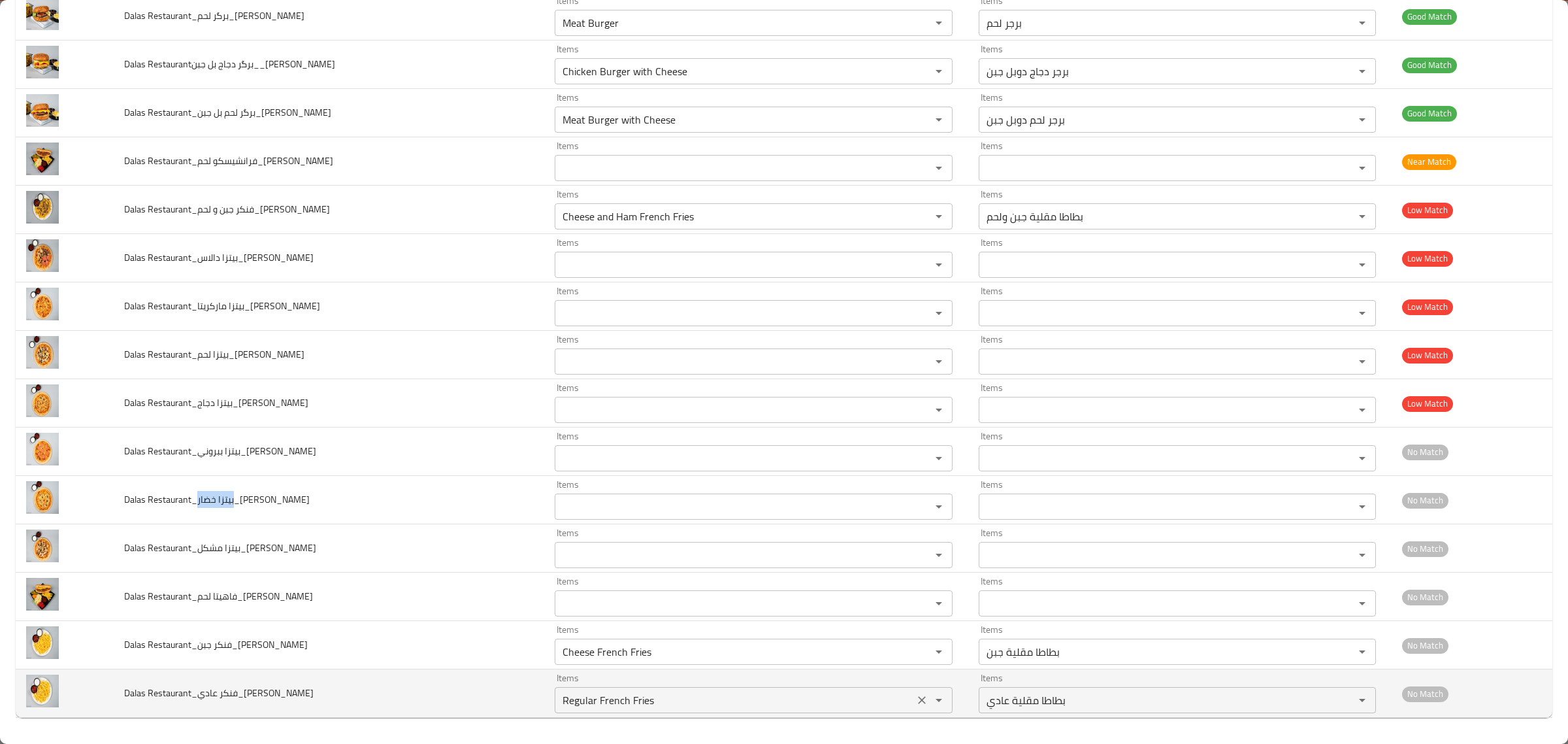
copy span "بيتزا خضار"
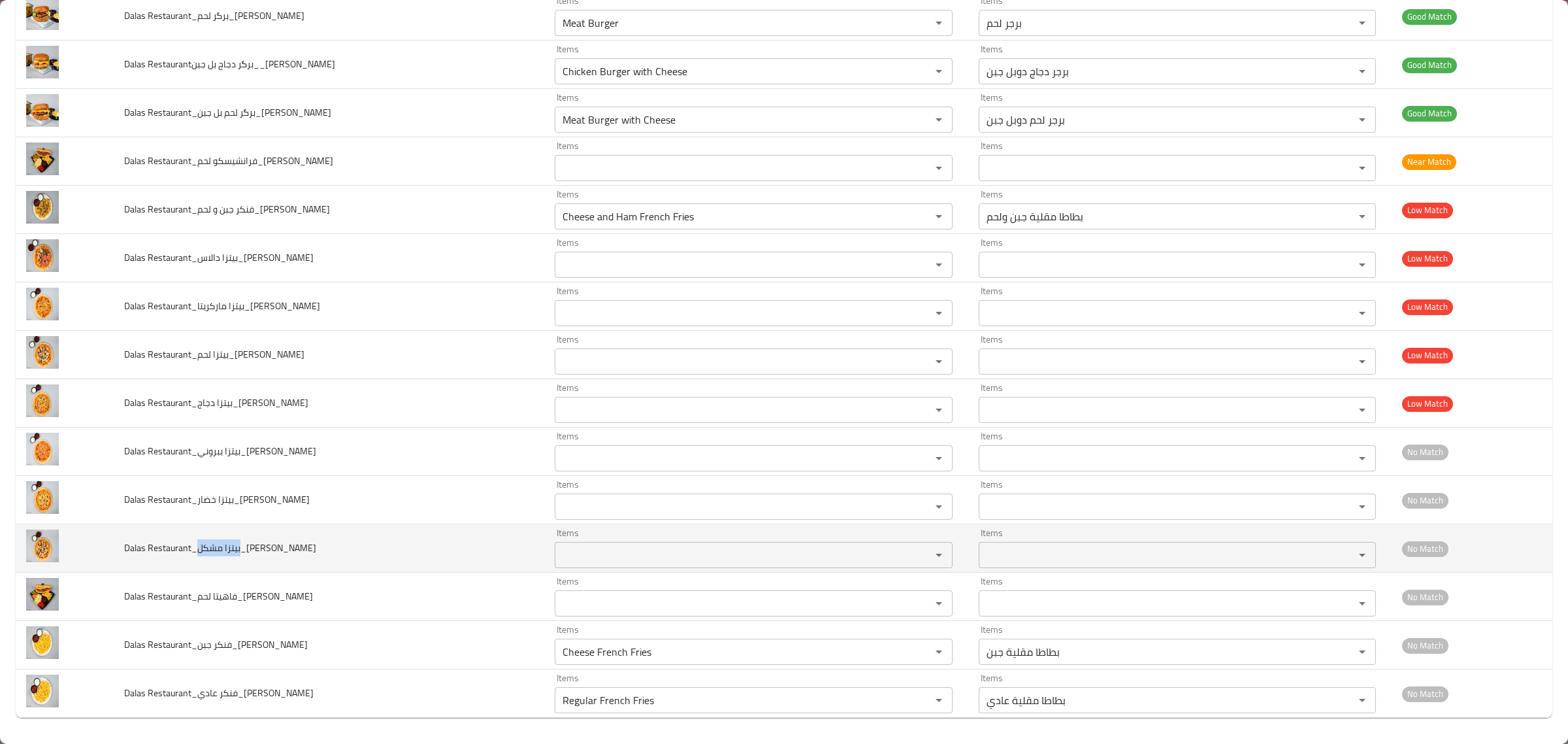
drag, startPoint x: 199, startPoint y: 553, endPoint x: 239, endPoint y: 557, distance: 40.2
click at [239, 557] on td "Dalas Restaurant_بيتزا مشكل_Shkar Faisal" at bounding box center [329, 548] width 432 height 48
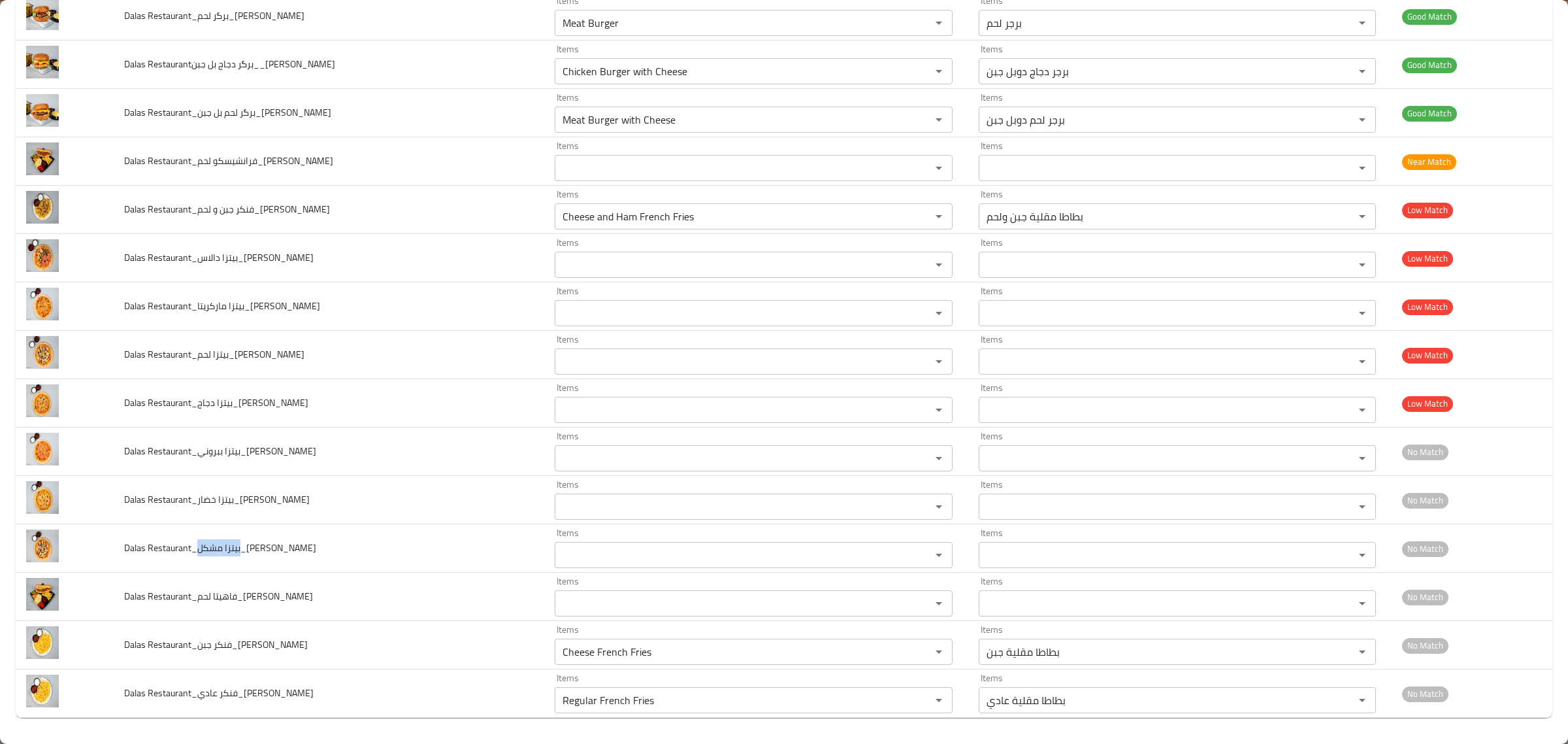
copy span "بيتزا مشكل"
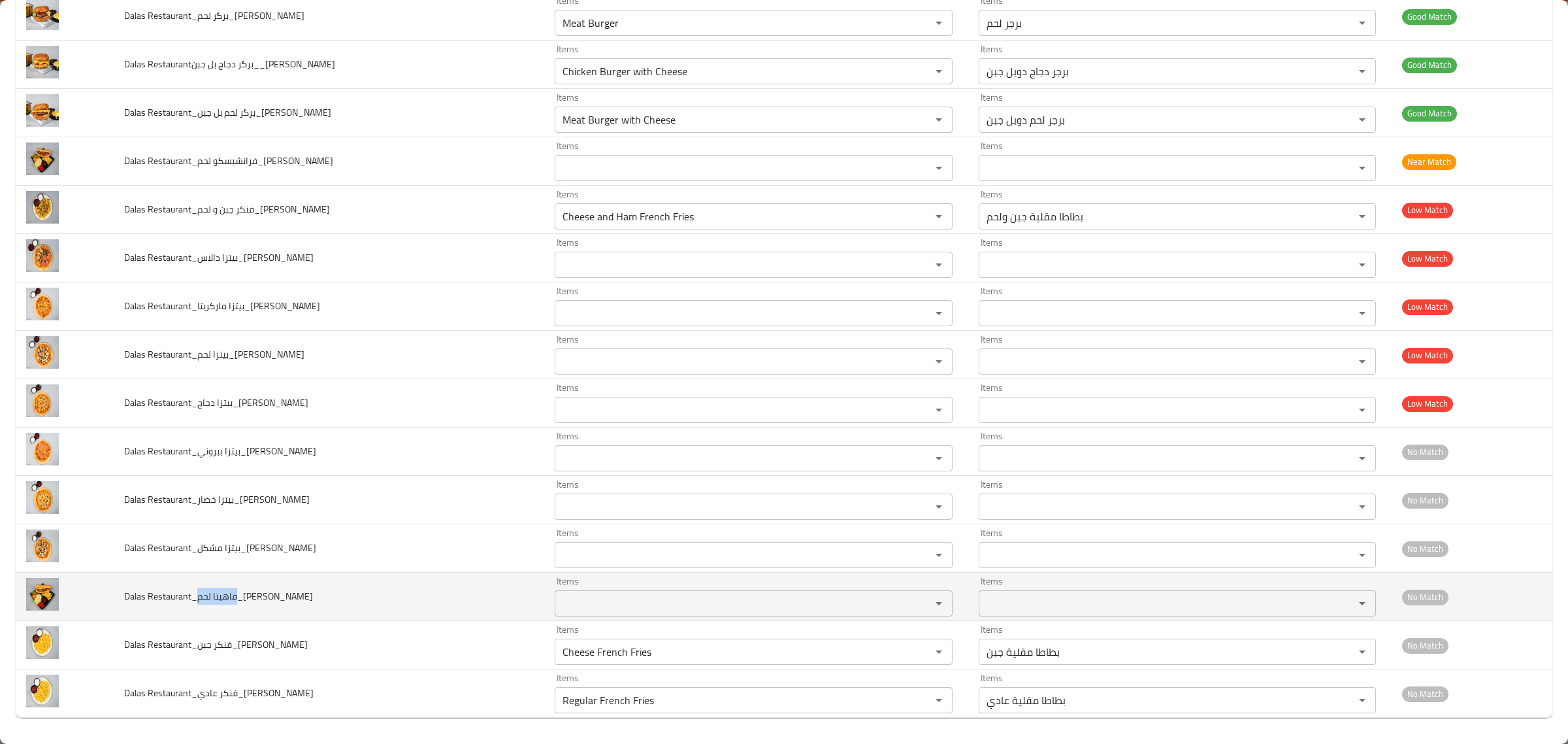
drag, startPoint x: 197, startPoint y: 600, endPoint x: 235, endPoint y: 612, distance: 39.8
click at [235, 612] on td "Dalas Restaurant_فاهيتا لحم_Shkar Faisal" at bounding box center [329, 596] width 432 height 48
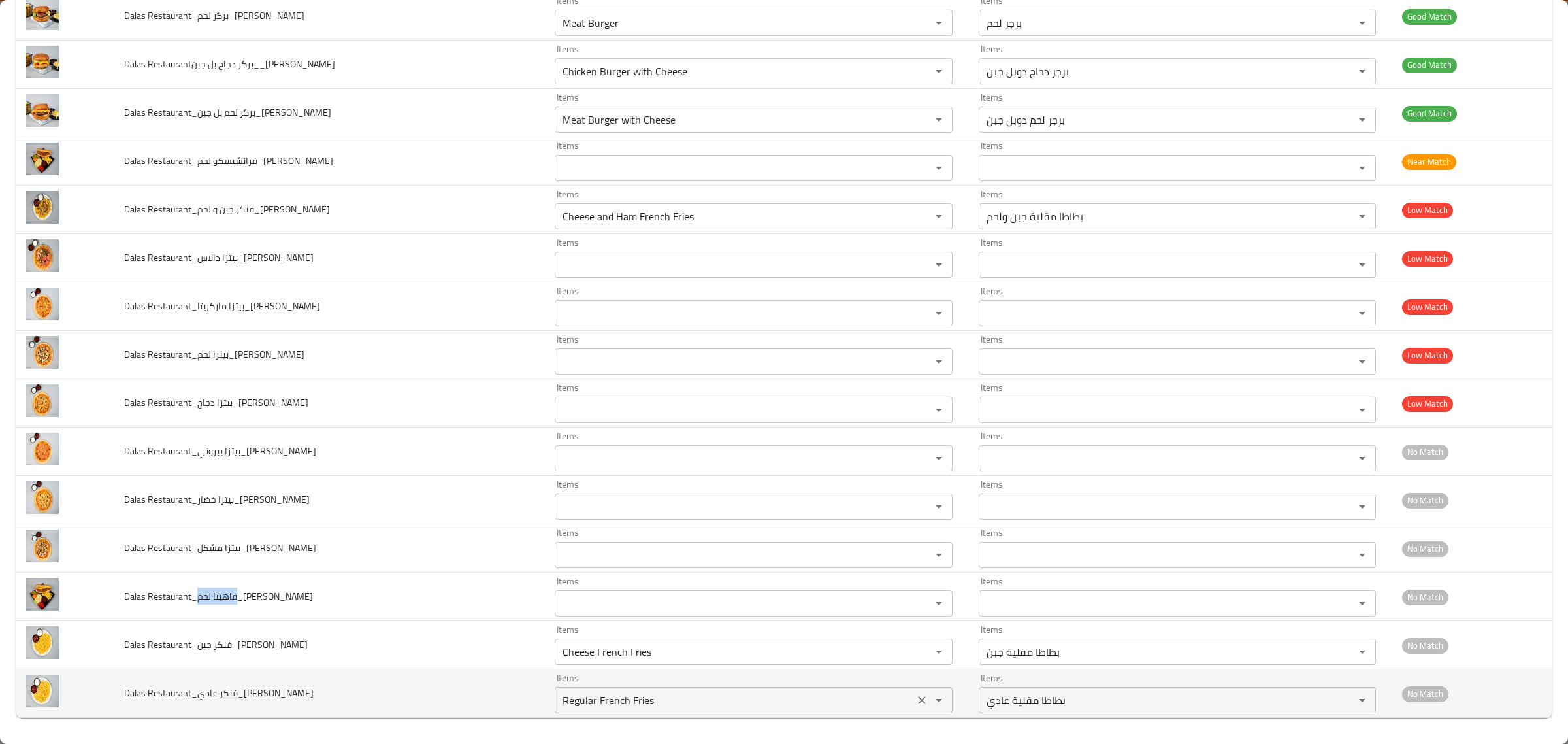
copy span "فاهيتا لحم"
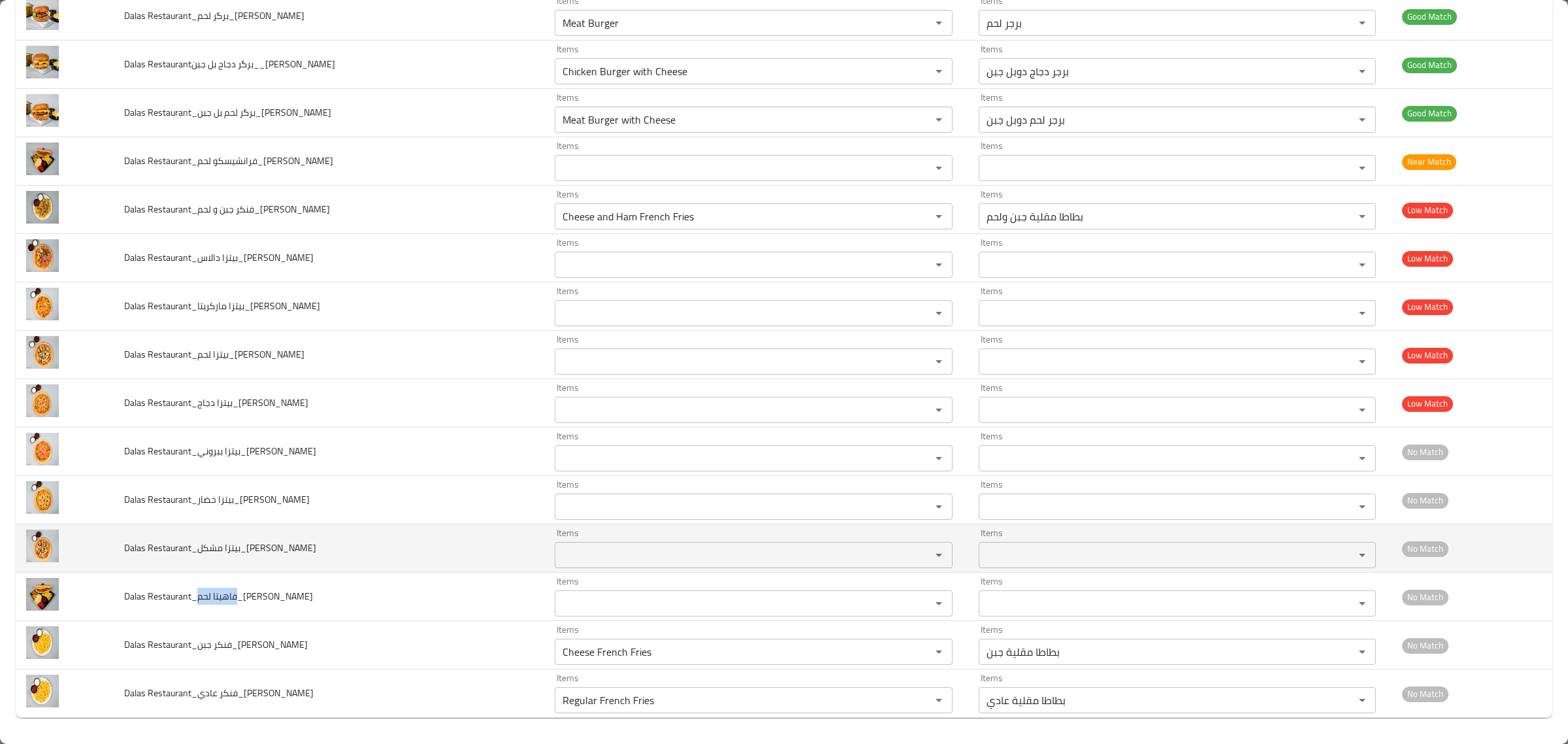
drag, startPoint x: 316, startPoint y: 549, endPoint x: 327, endPoint y: 554, distance: 12.1
click at [316, 549] on td "Dalas Restaurant_بيتزا مشكل_Shkar Faisal" at bounding box center [329, 548] width 432 height 48
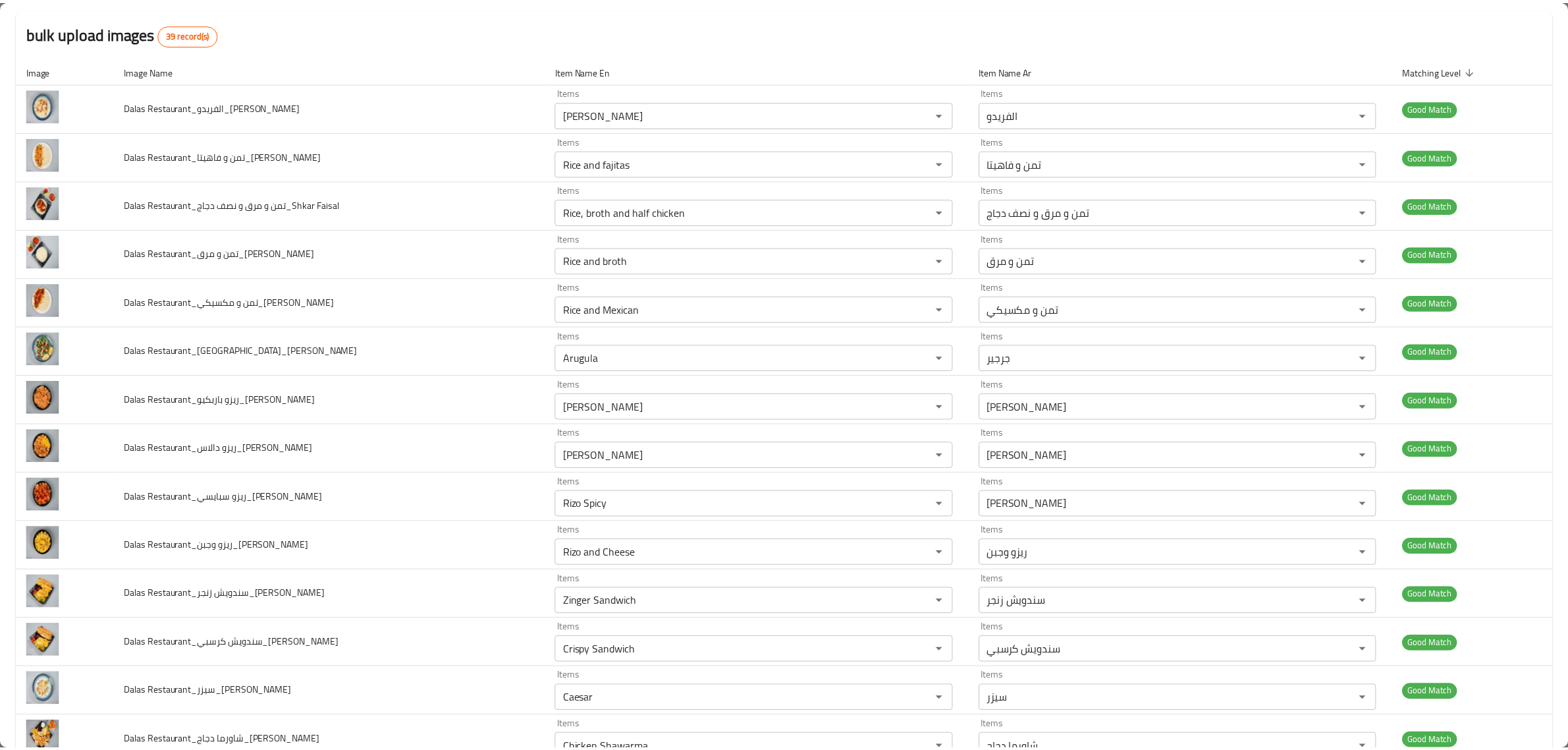
scroll to position [0, 0]
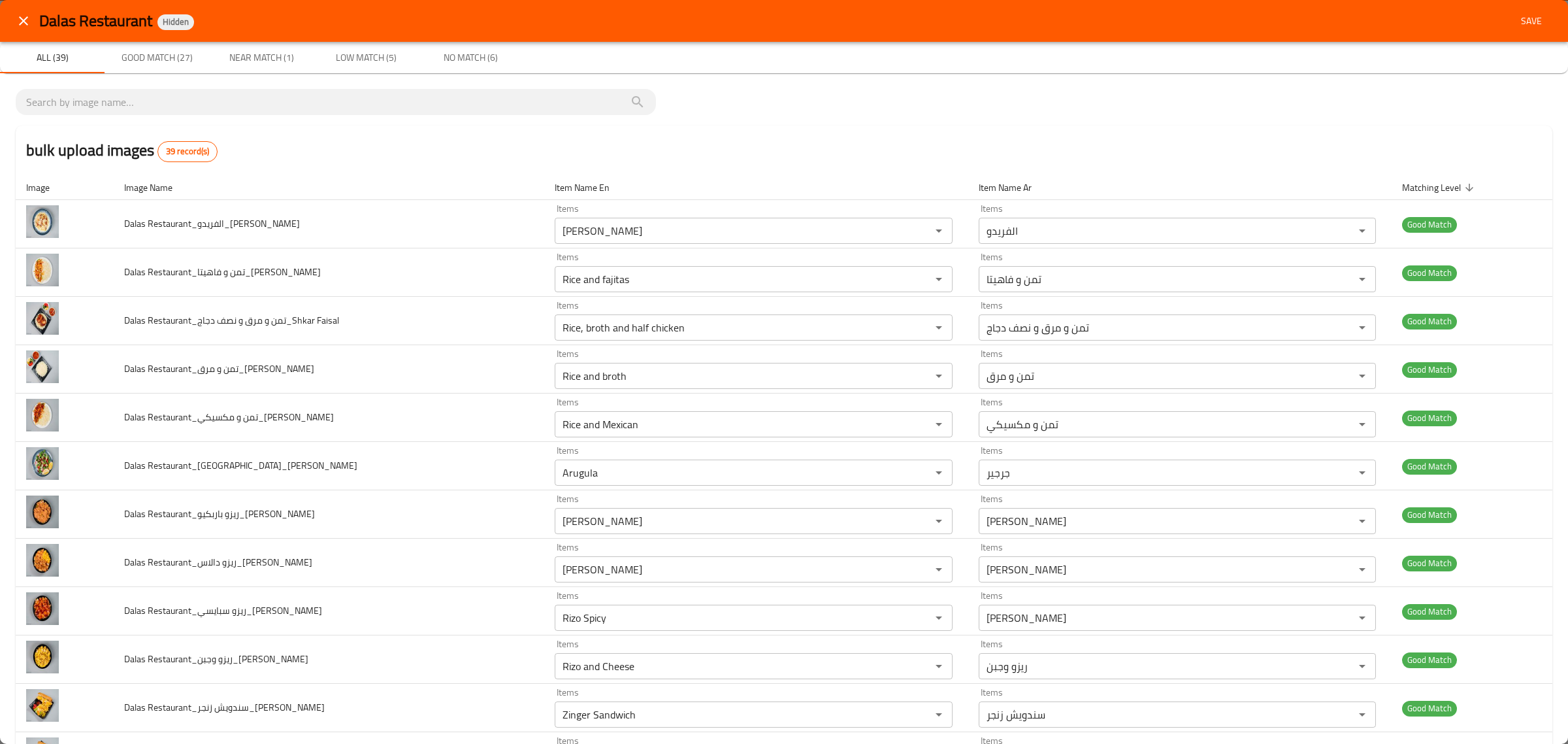
click at [1516, 28] on span "Save" at bounding box center [1532, 21] width 31 height 16
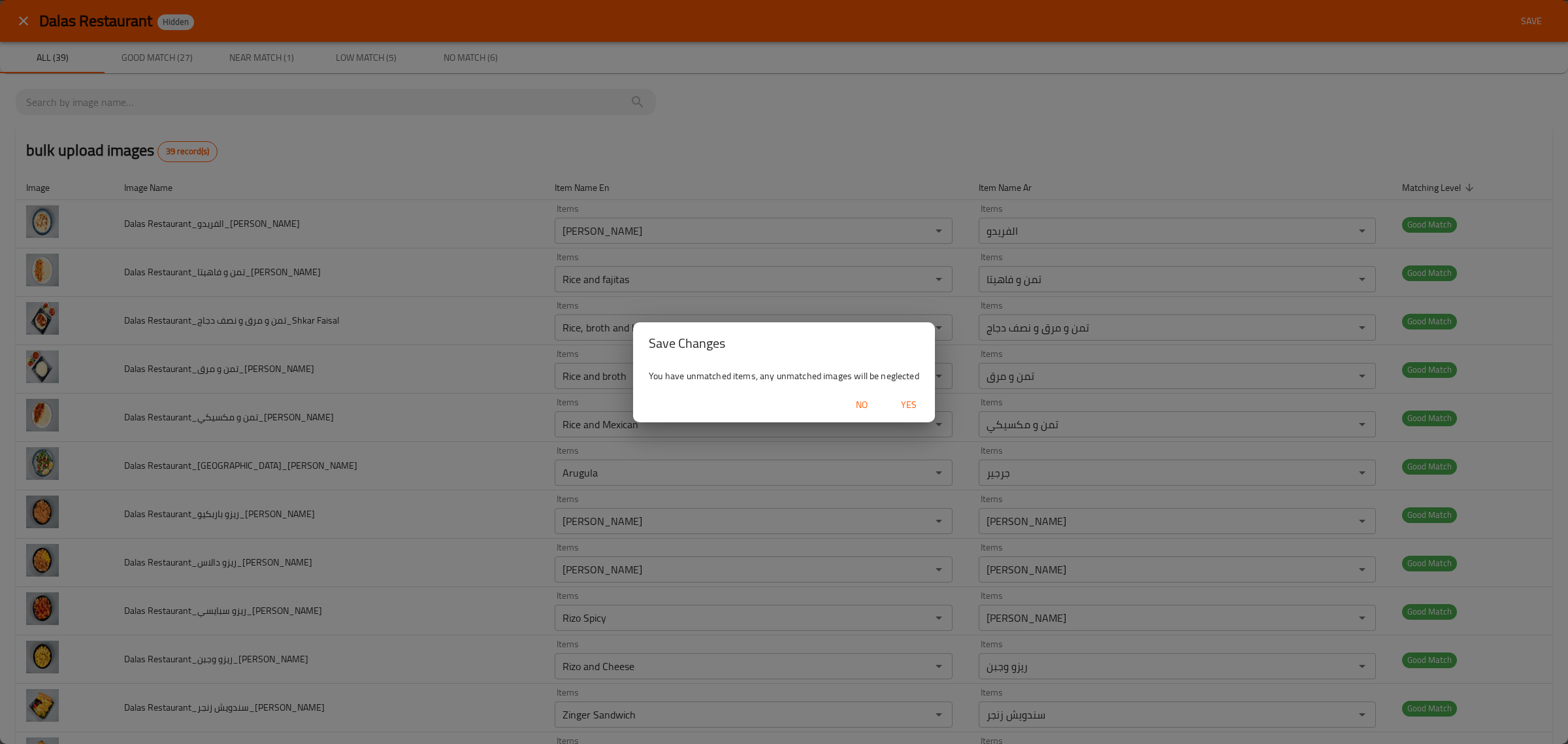
click at [907, 405] on span "Yes" at bounding box center [909, 405] width 31 height 16
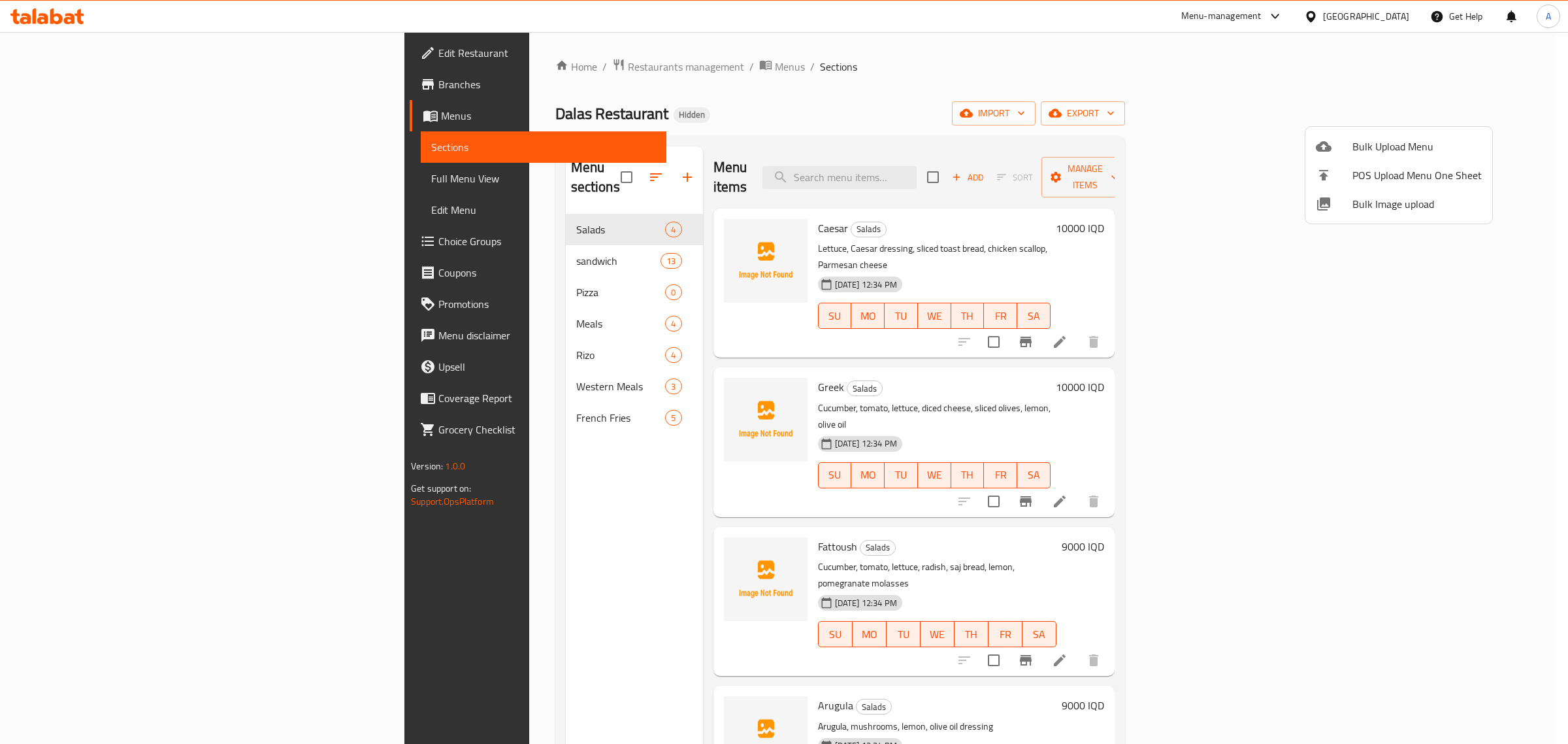
click at [403, 211] on div at bounding box center [784, 372] width 1568 height 744
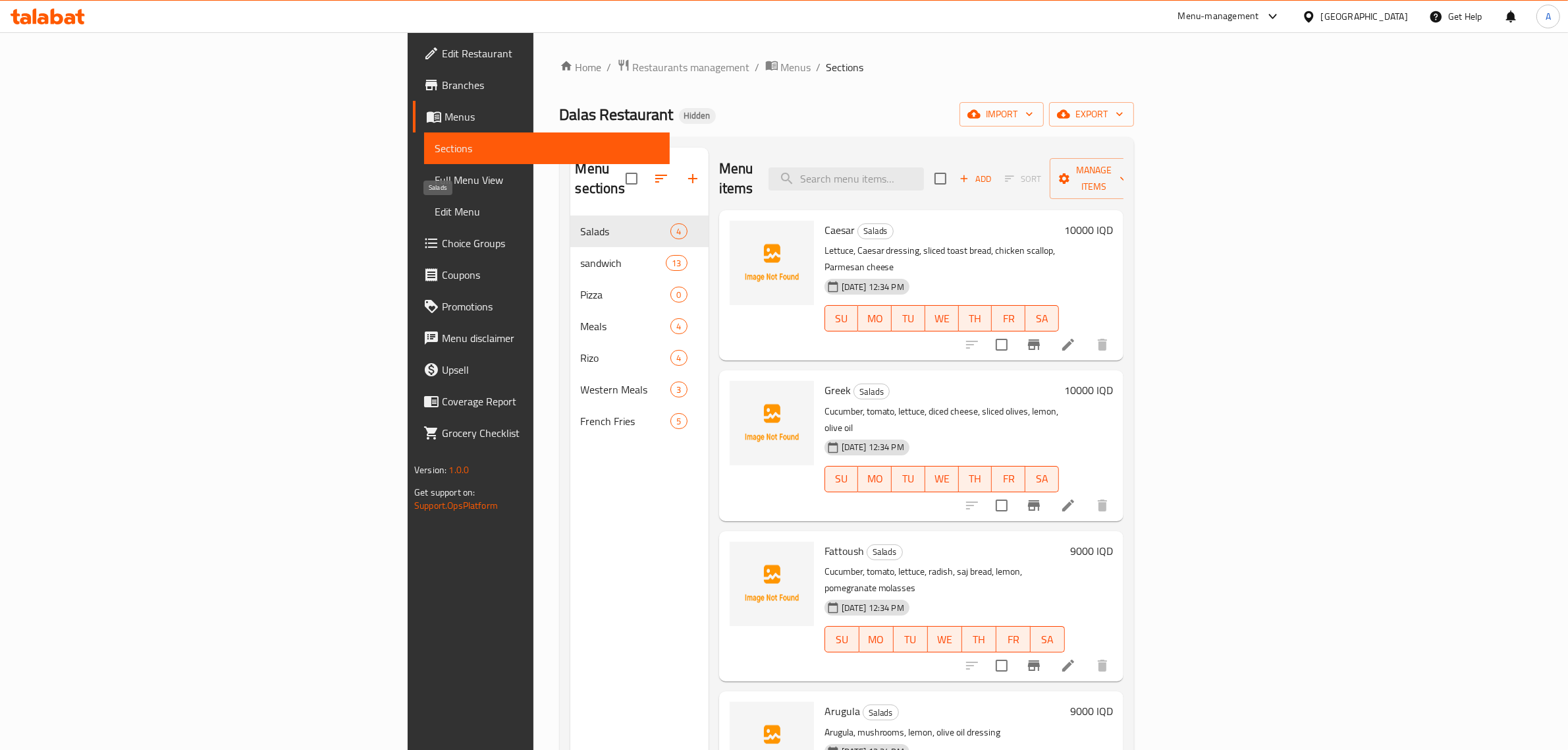
click at [581, 255] on span "sandwich" at bounding box center [623, 263] width 85 height 16
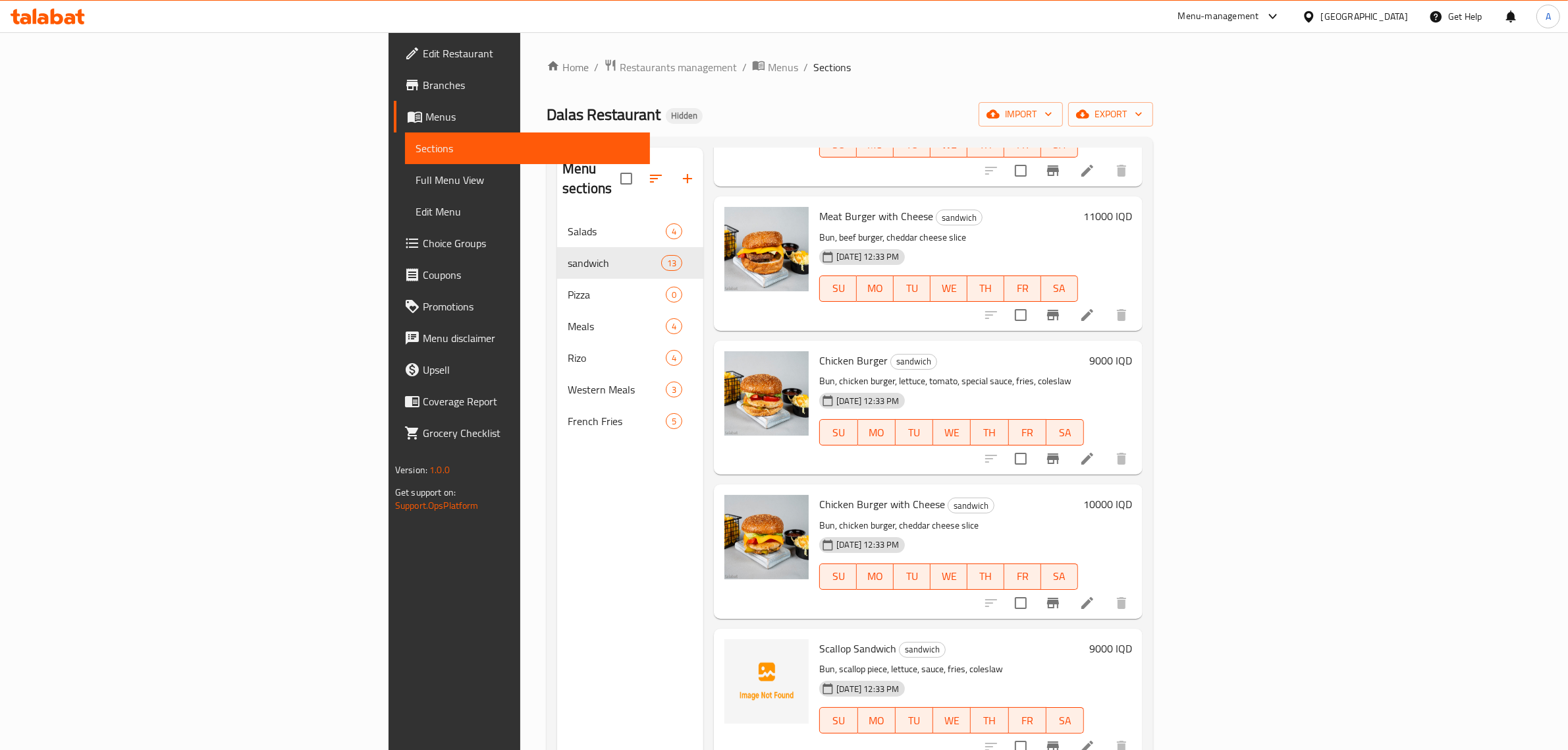
scroll to position [1153, 0]
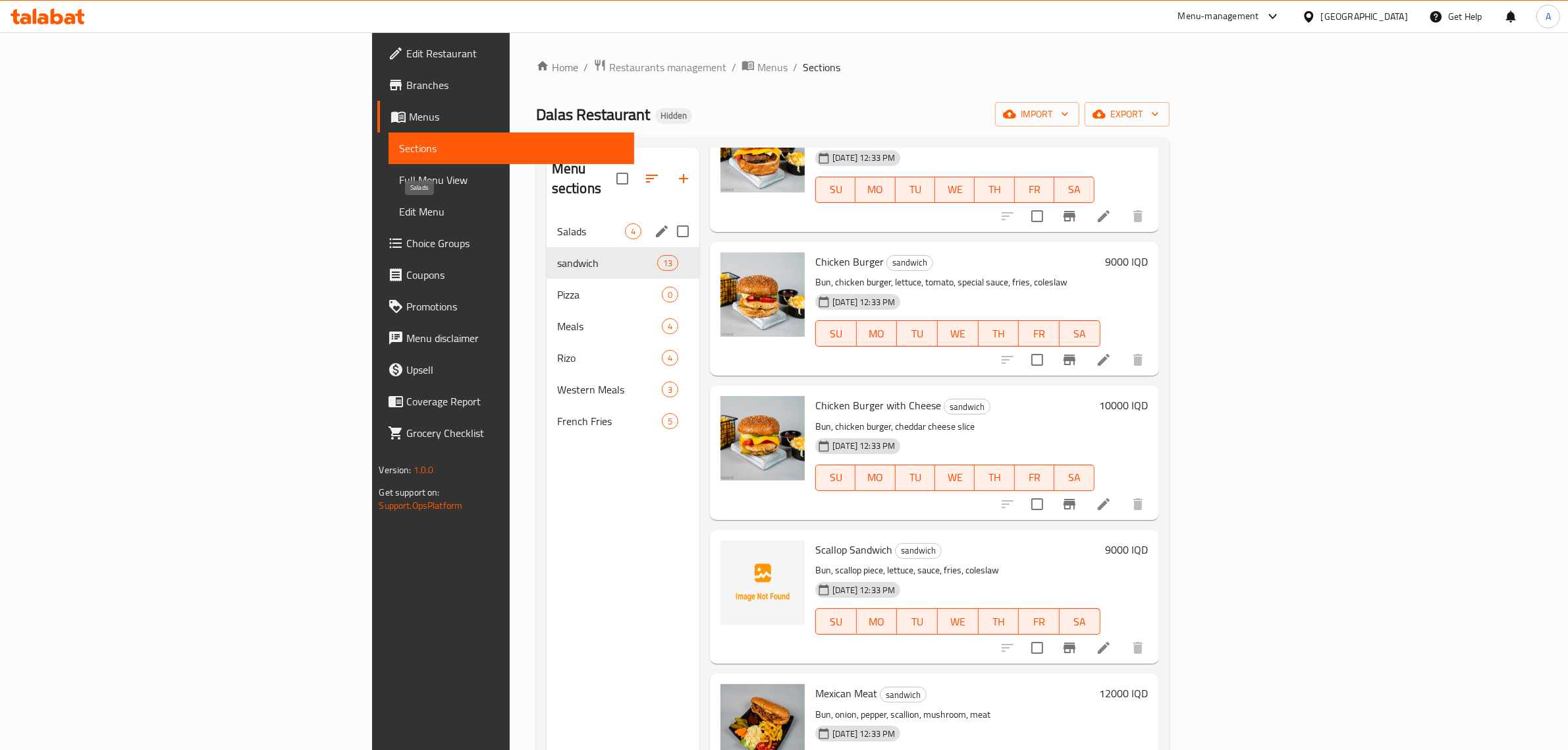
click at [557, 223] on span "Salads" at bounding box center [591, 231] width 68 height 16
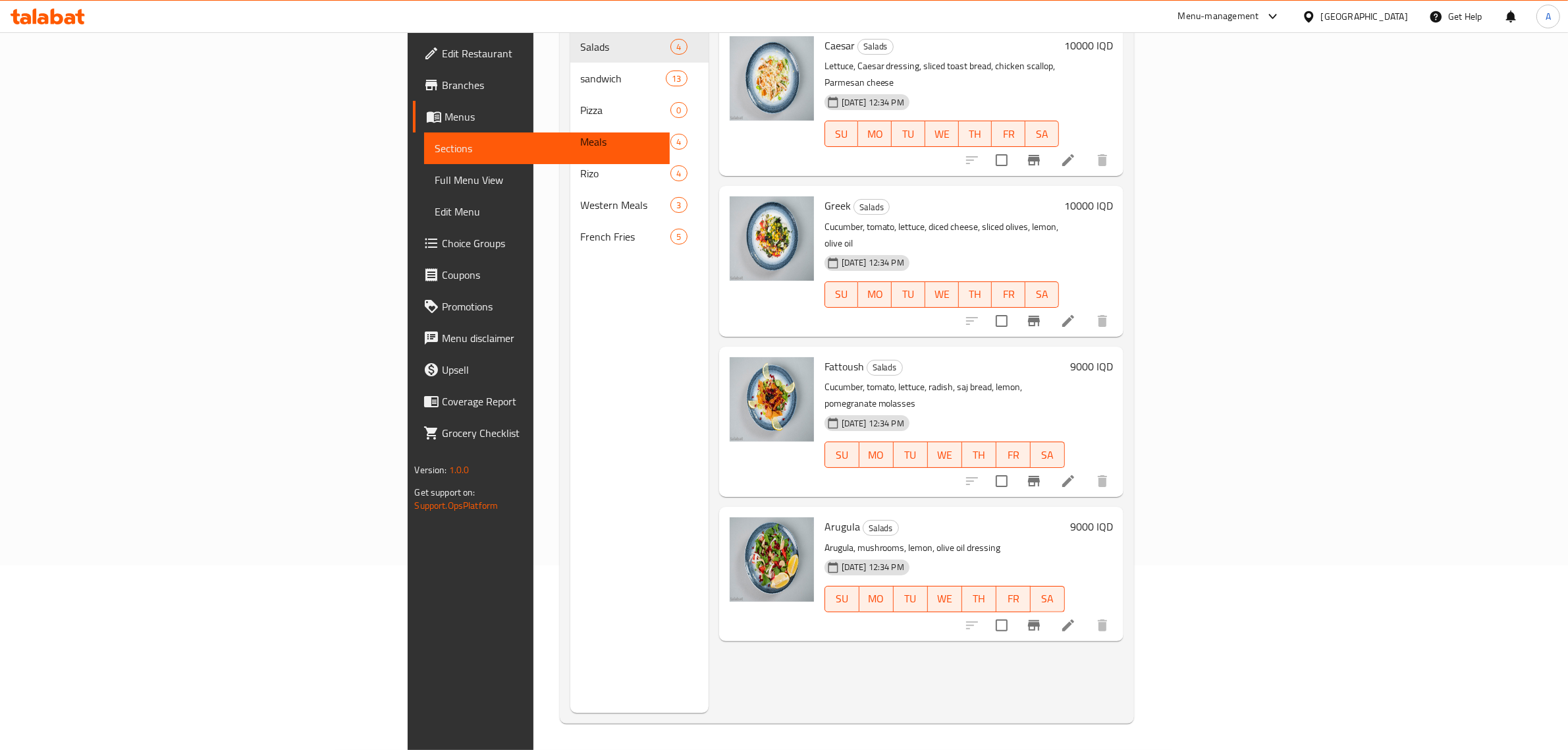
scroll to position [185, 0]
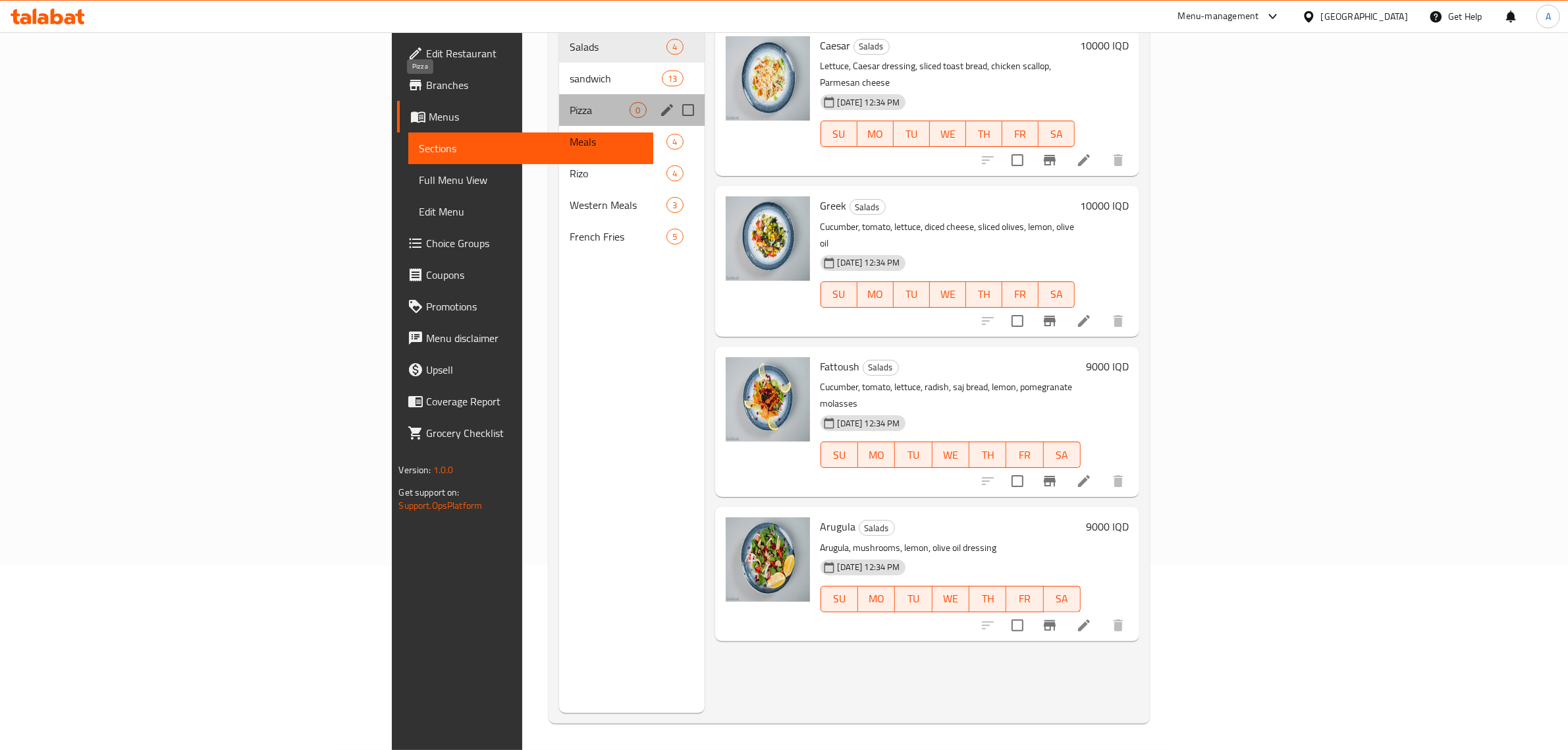
click at [570, 102] on span "Pizza" at bounding box center [599, 110] width 60 height 16
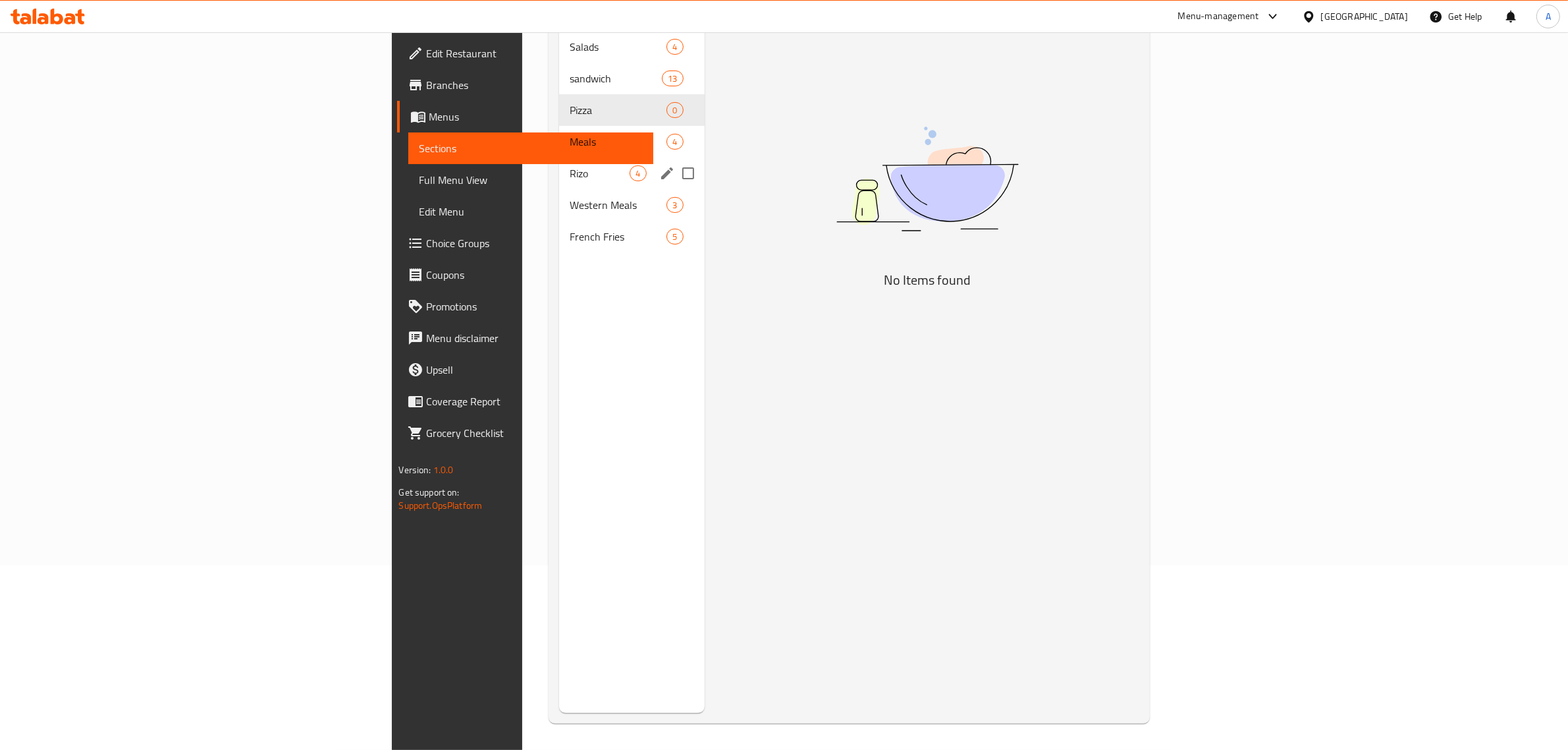
click at [559, 158] on div "Rizo 4" at bounding box center [632, 173] width 145 height 31
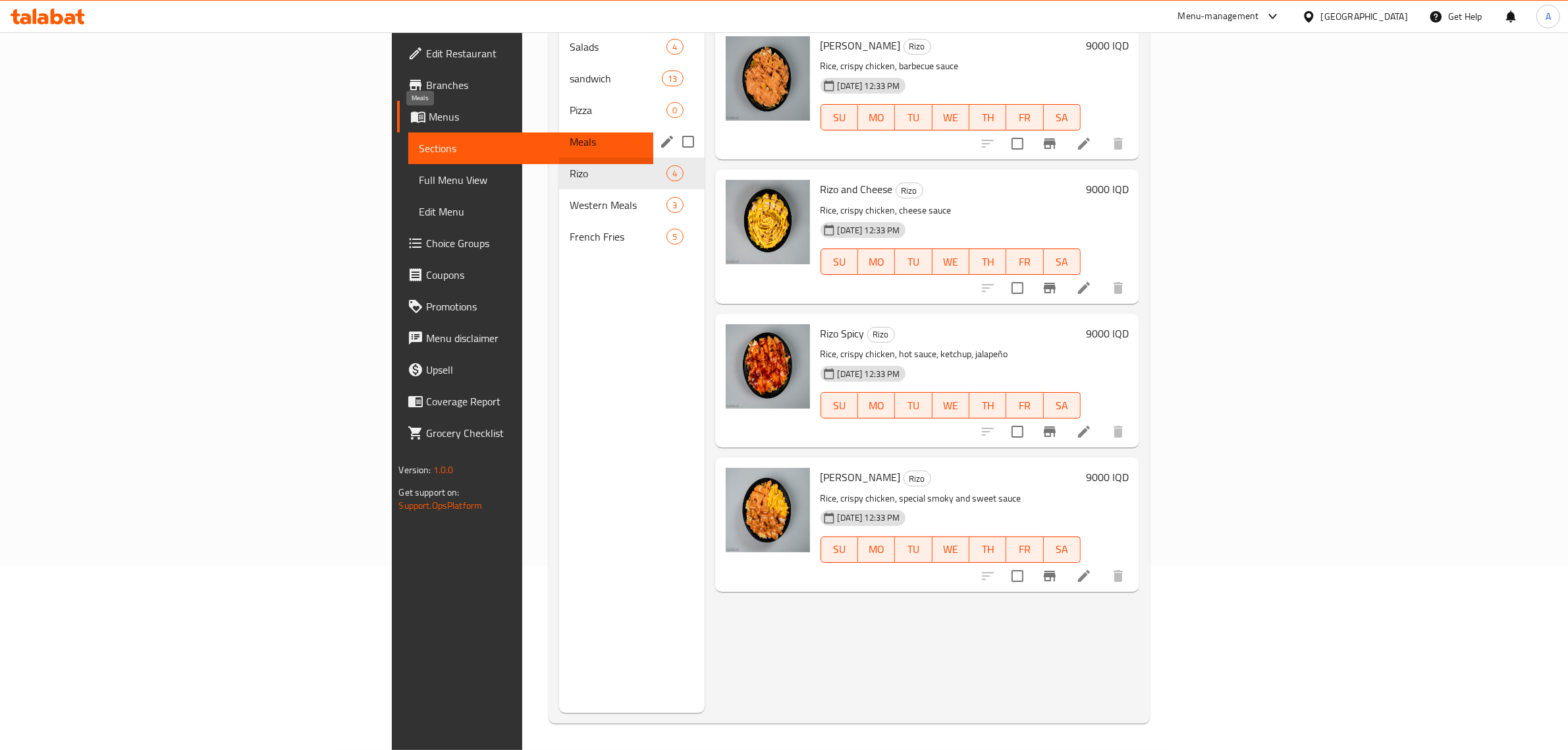
click at [570, 134] on span "Meals" at bounding box center [599, 142] width 60 height 16
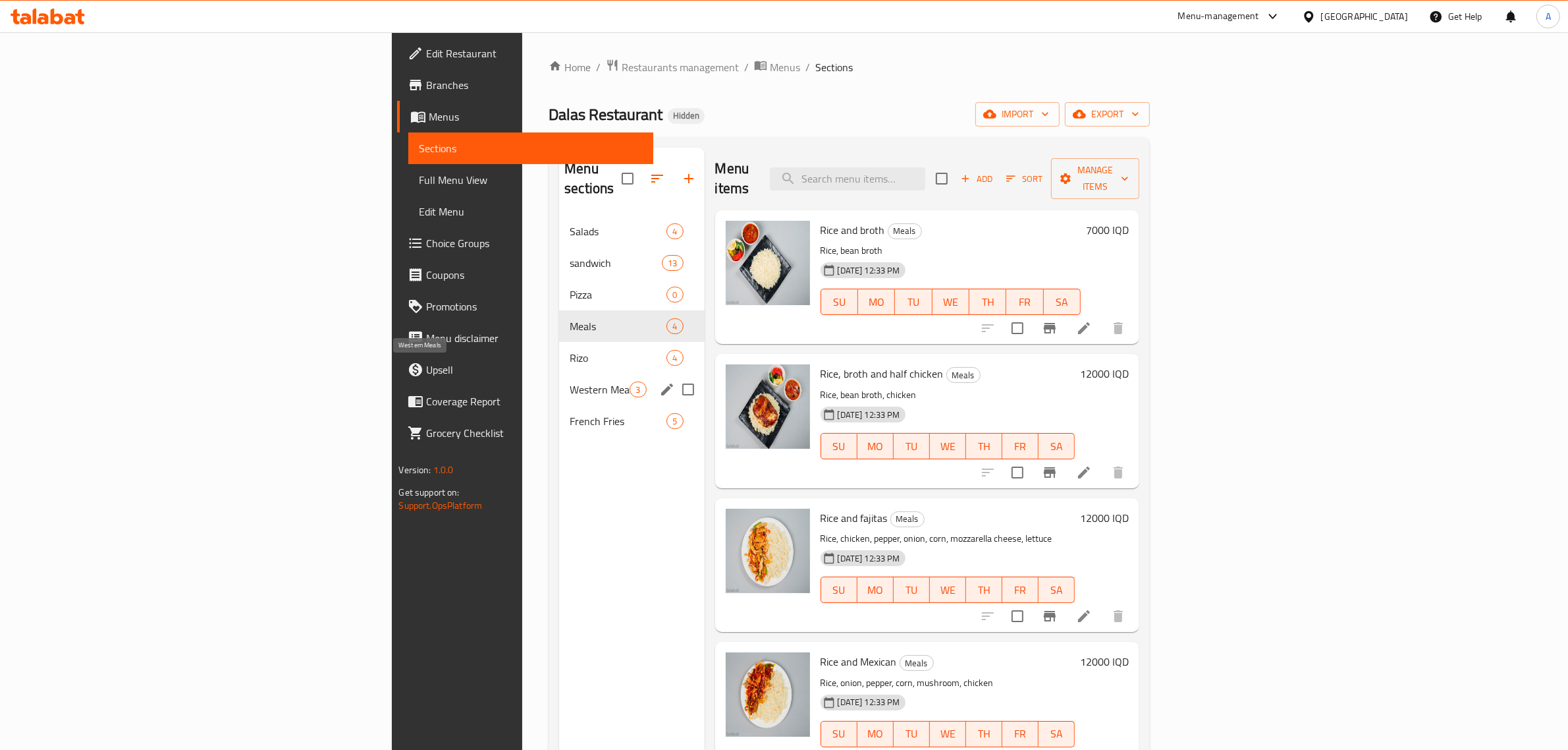
click at [570, 381] on span "Western Meals" at bounding box center [599, 389] width 60 height 16
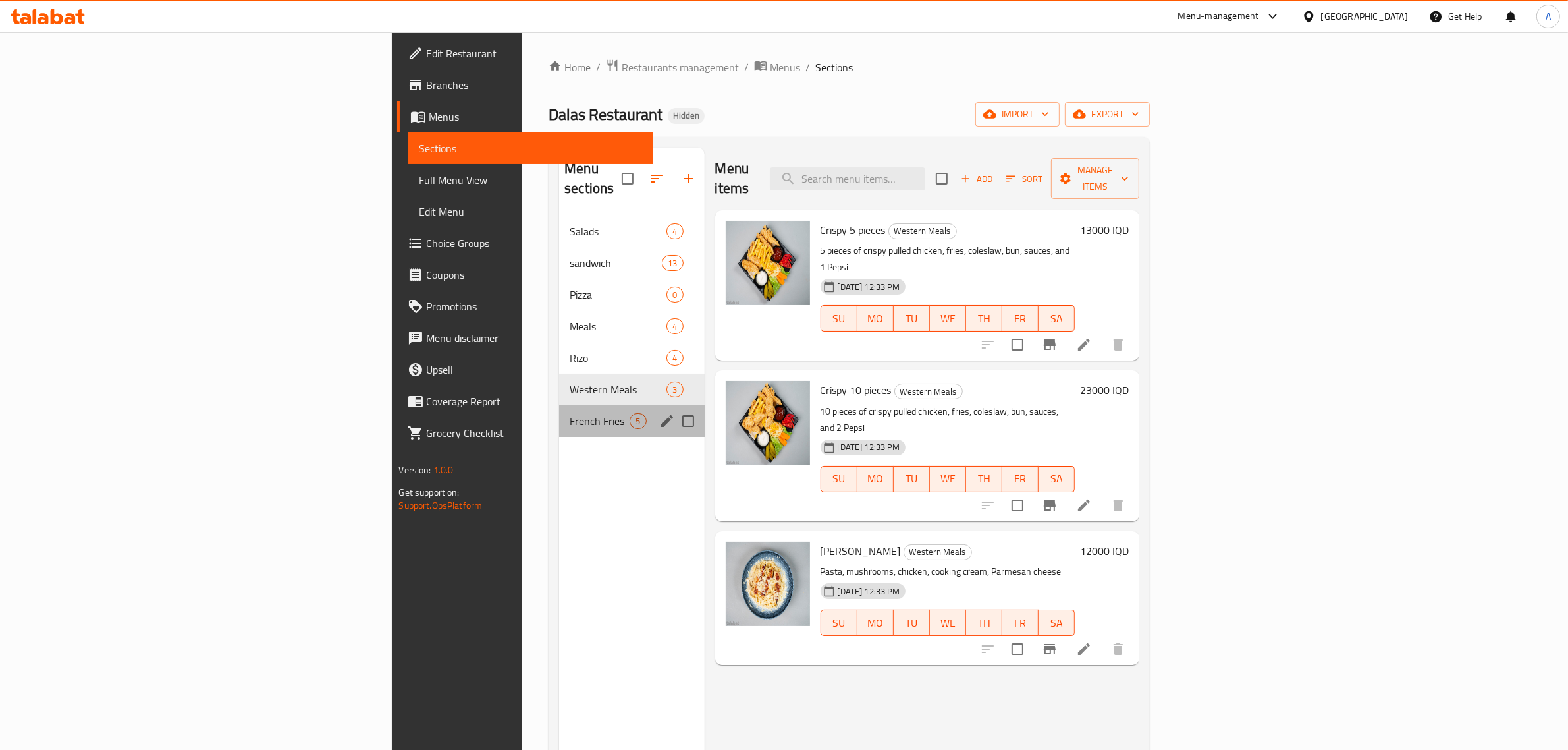
click at [559, 406] on div "French Fries 5" at bounding box center [632, 421] width 145 height 31
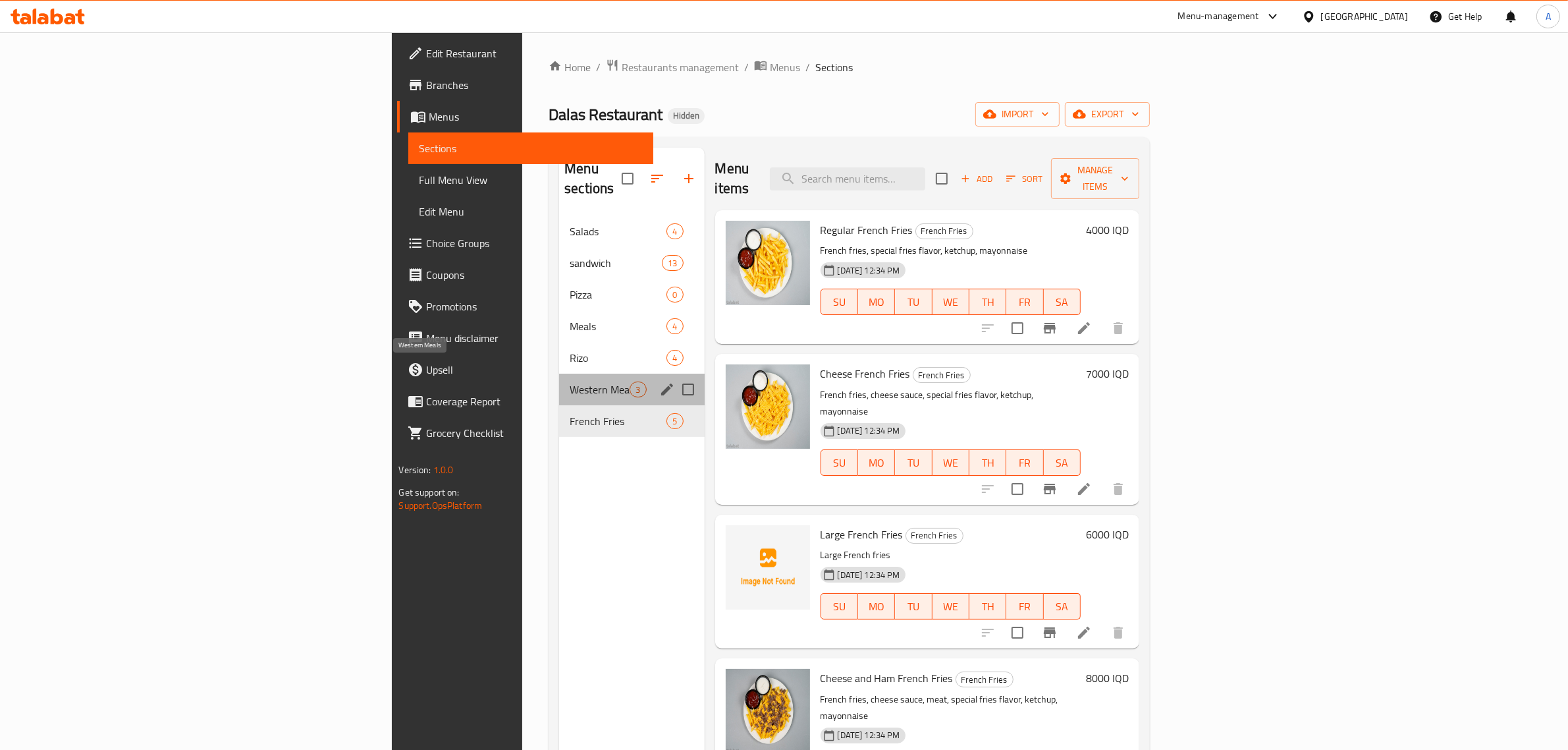
click at [570, 381] on span "Western Meals" at bounding box center [599, 389] width 60 height 16
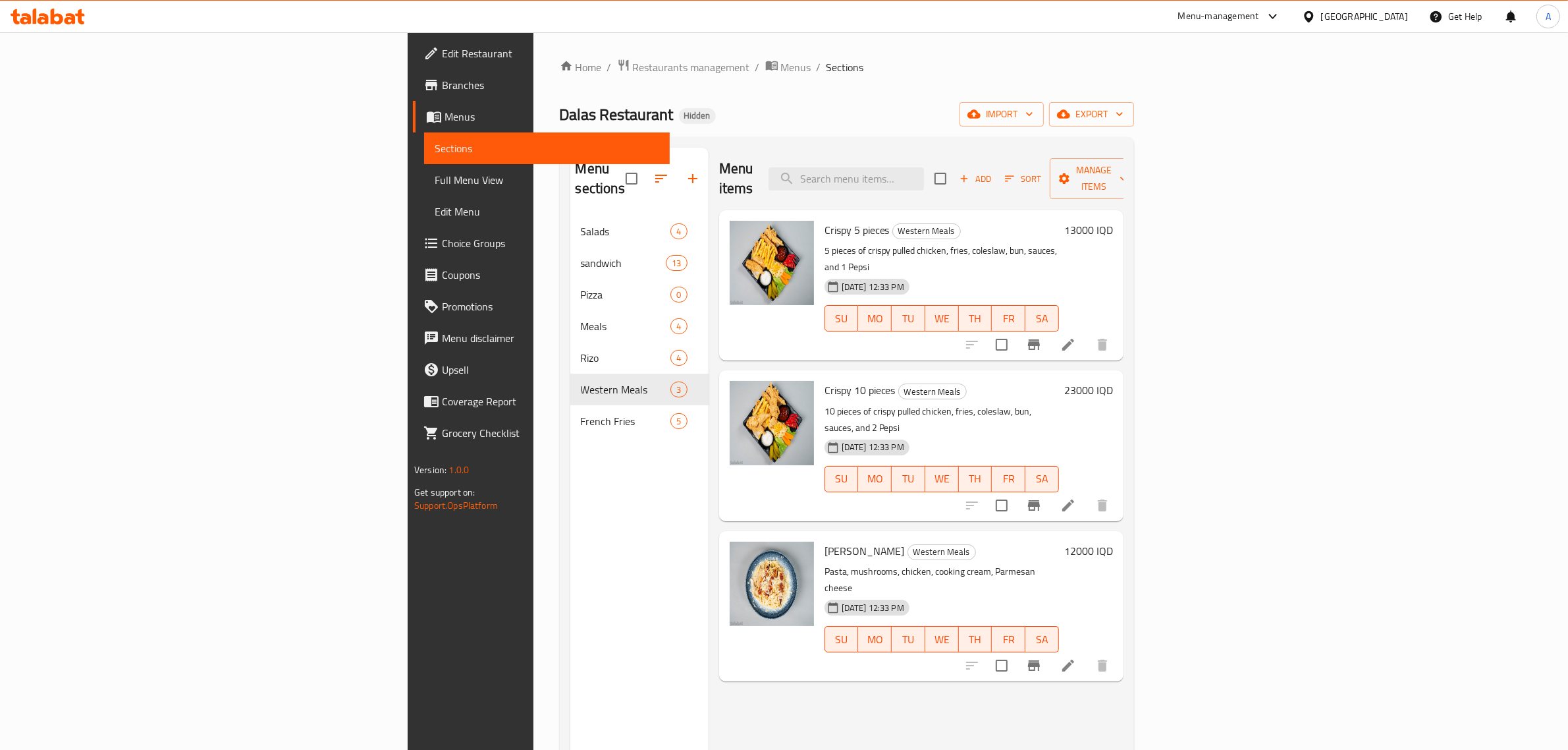
click at [435, 175] on span "Full Menu View" at bounding box center [547, 180] width 224 height 16
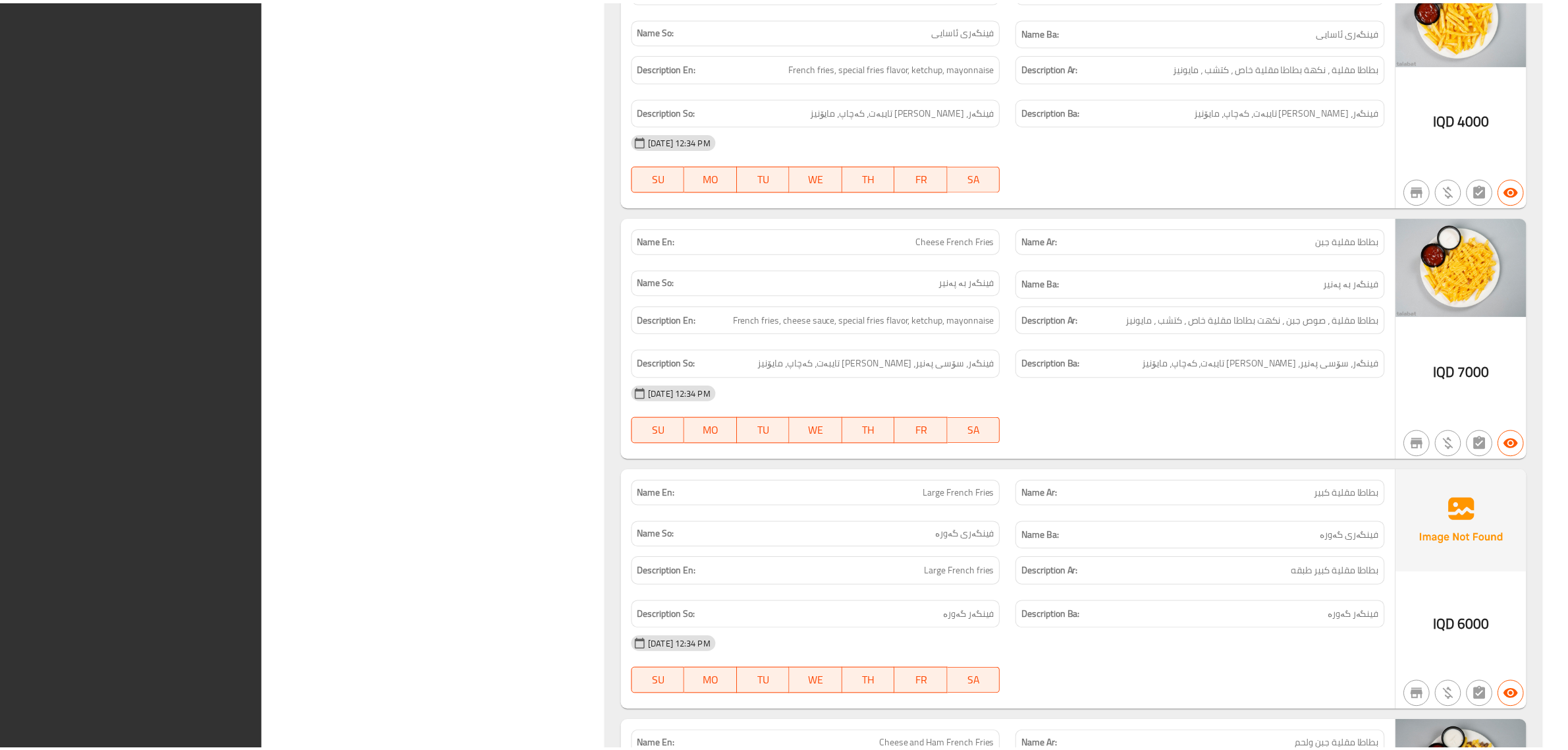
scroll to position [8475, 0]
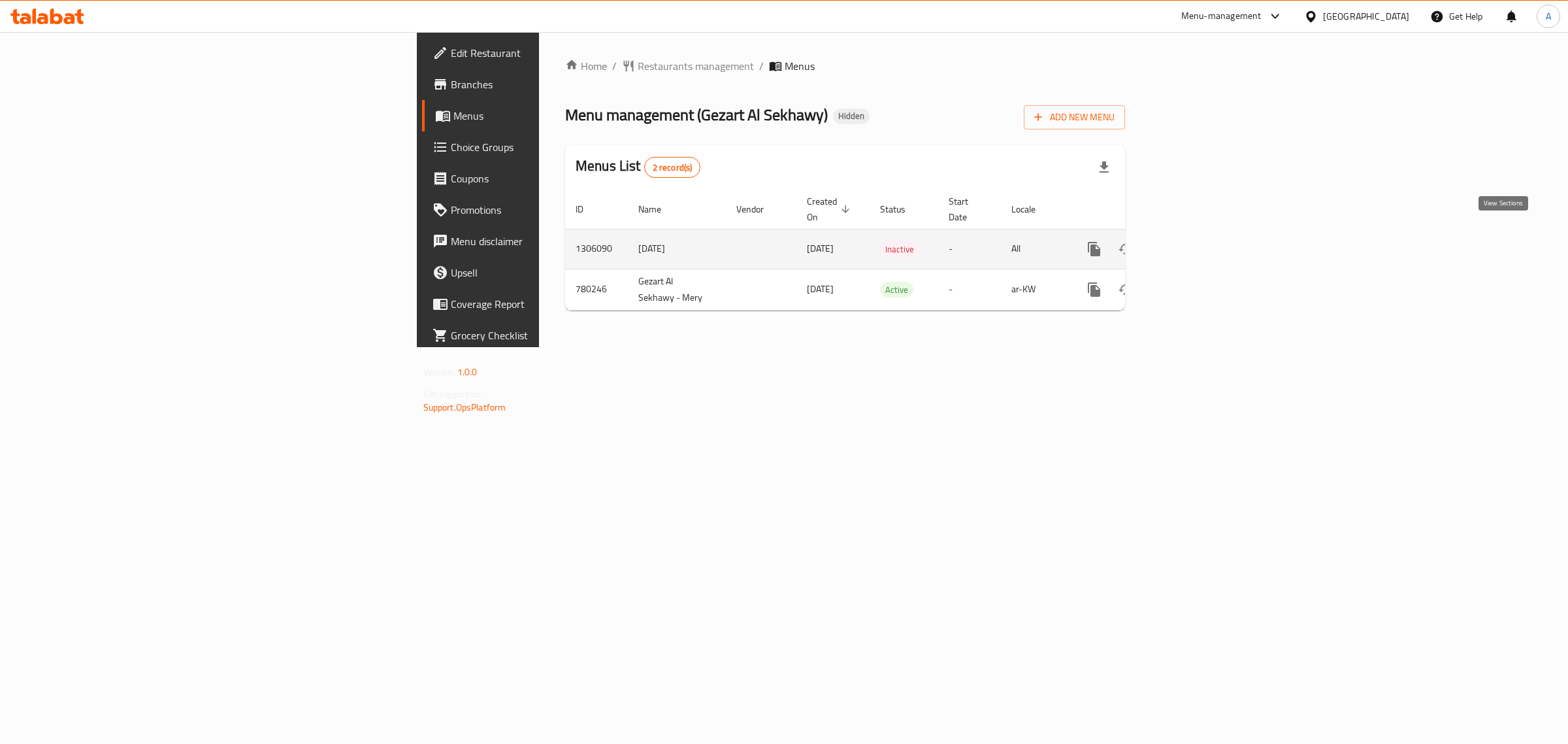
click at [1197, 241] on icon "enhanced table" at bounding box center [1189, 249] width 16 height 16
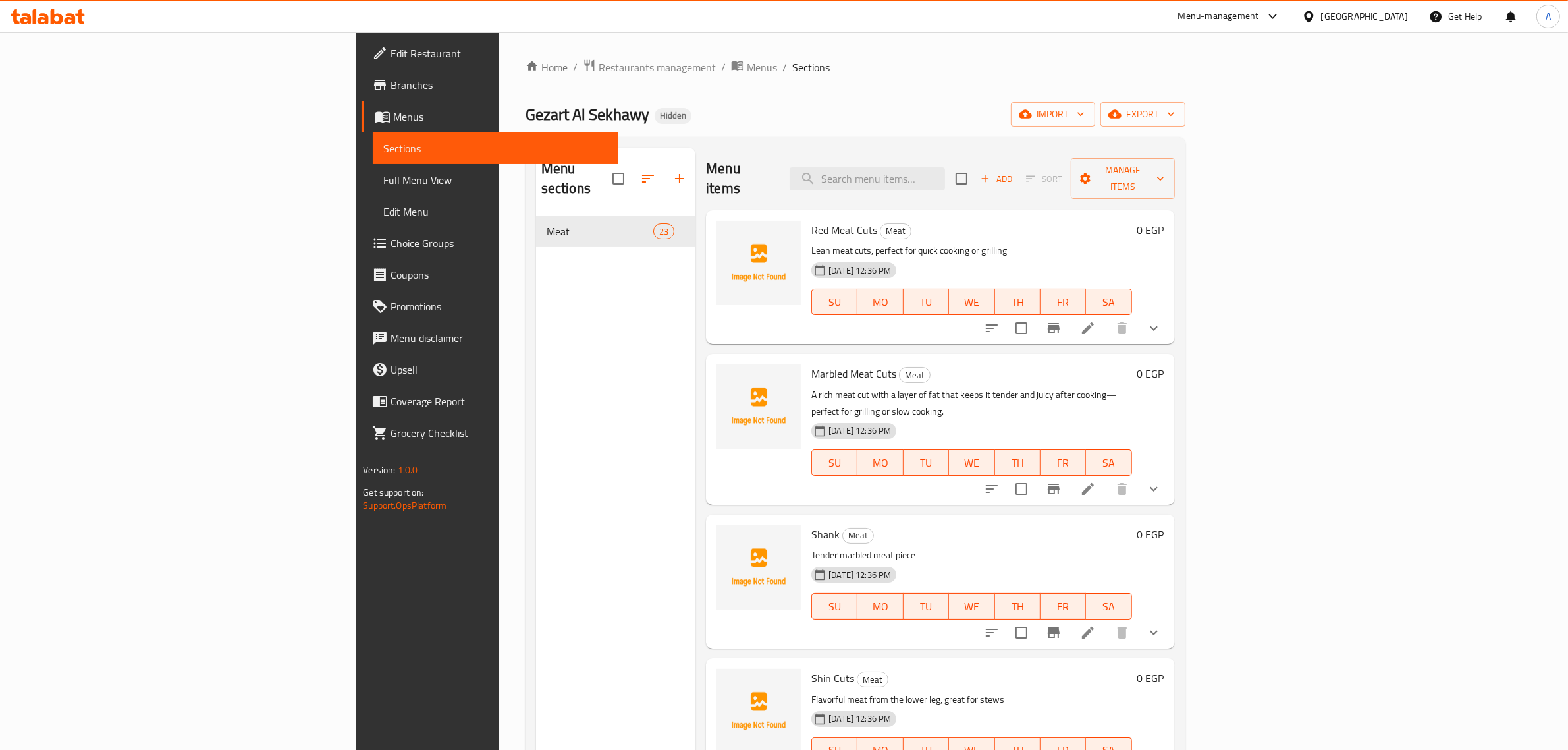
drag, startPoint x: 751, startPoint y: 93, endPoint x: 571, endPoint y: 11, distance: 197.8
click at [751, 93] on div "Home / Restaurants management / Menus / Sections Gezart Al Sekhawy Hidden impor…" at bounding box center [856, 483] width 660 height 850
click at [1085, 116] on span "import" at bounding box center [1053, 114] width 63 height 16
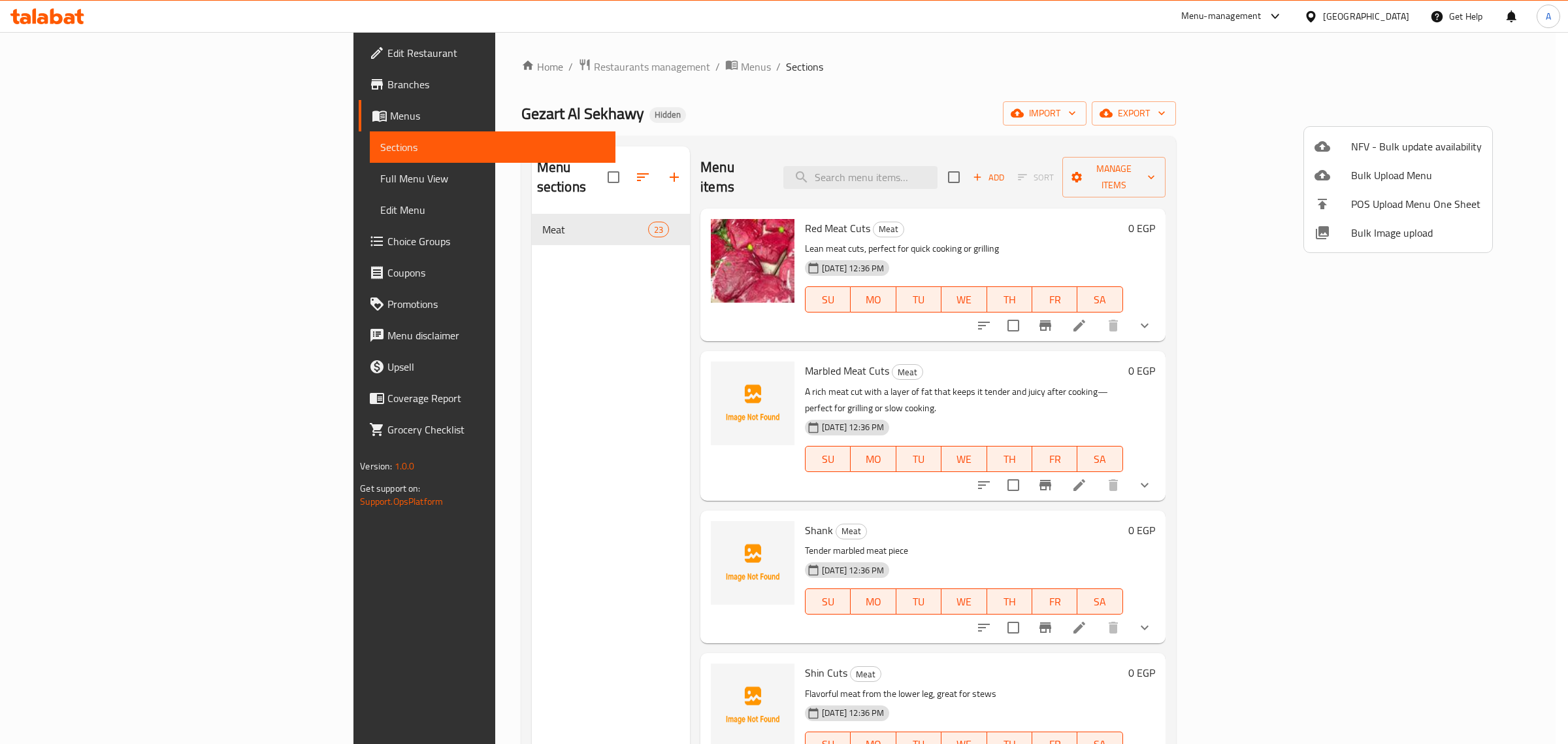
click at [1371, 221] on li "Bulk Image upload" at bounding box center [1398, 232] width 188 height 28
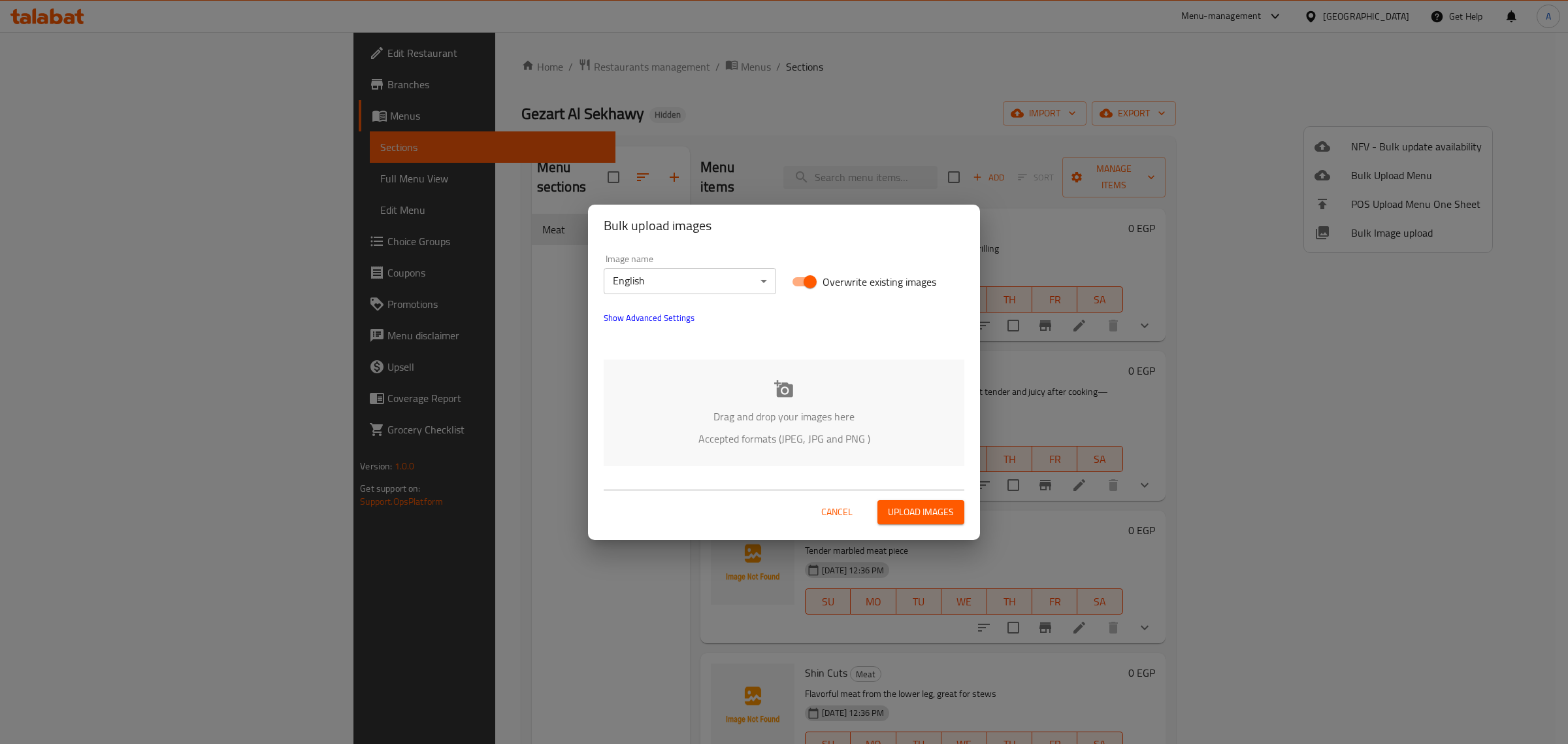
click at [673, 291] on body "​ Menu-management Egypt Get Help A Edit Restaurant Branches Menus Sections Full…" at bounding box center [784, 388] width 1568 height 712
click at [661, 303] on li "Arabic" at bounding box center [691, 303] width 173 height 23
click at [793, 413] on p "Drag and drop your images here" at bounding box center [784, 416] width 321 height 16
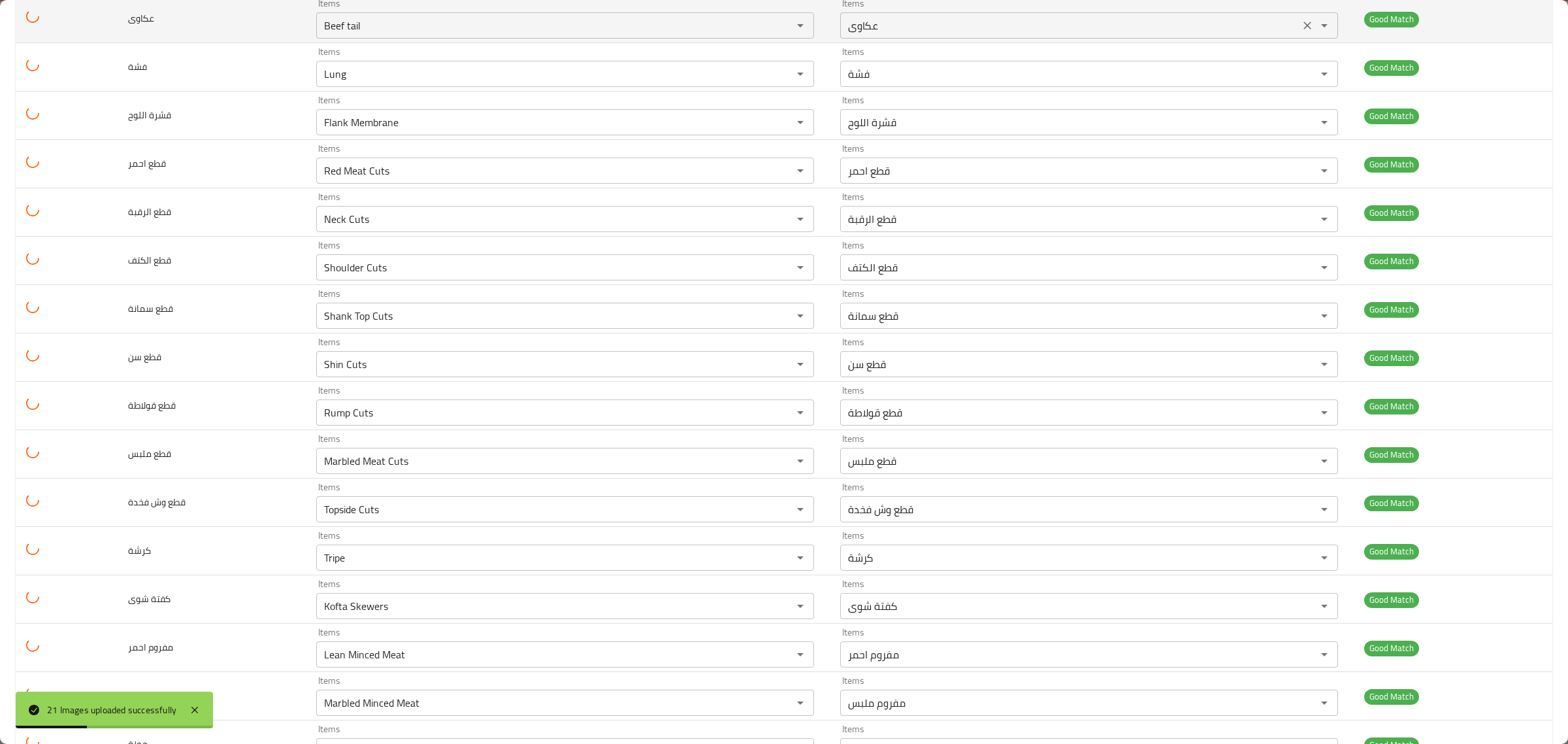
scroll to position [500, 0]
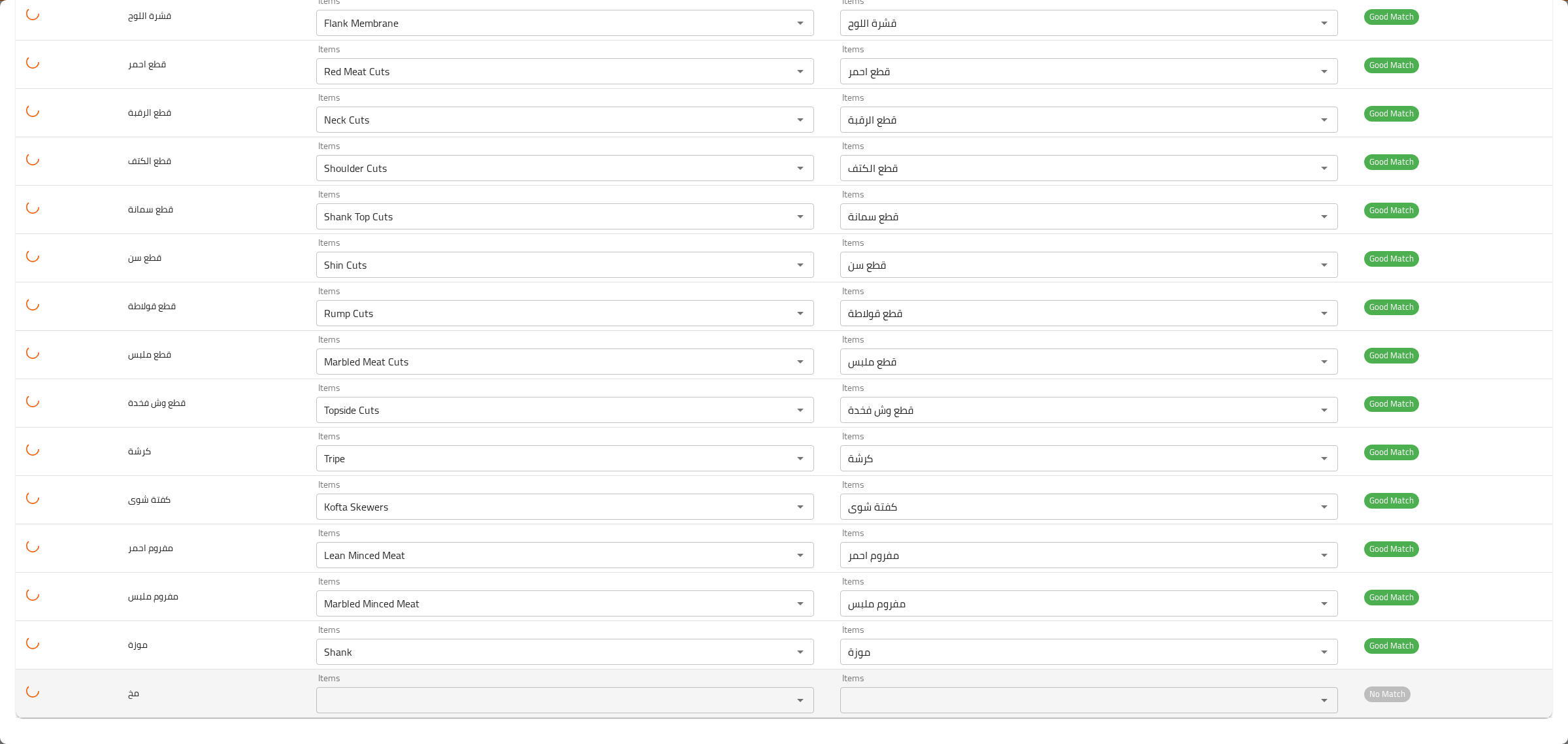
drag, startPoint x: 507, startPoint y: 717, endPoint x: 506, endPoint y: 705, distance: 12.0
click at [506, 705] on td "Items Items" at bounding box center [568, 693] width 524 height 48
click at [506, 705] on input "Items" at bounding box center [546, 700] width 451 height 19
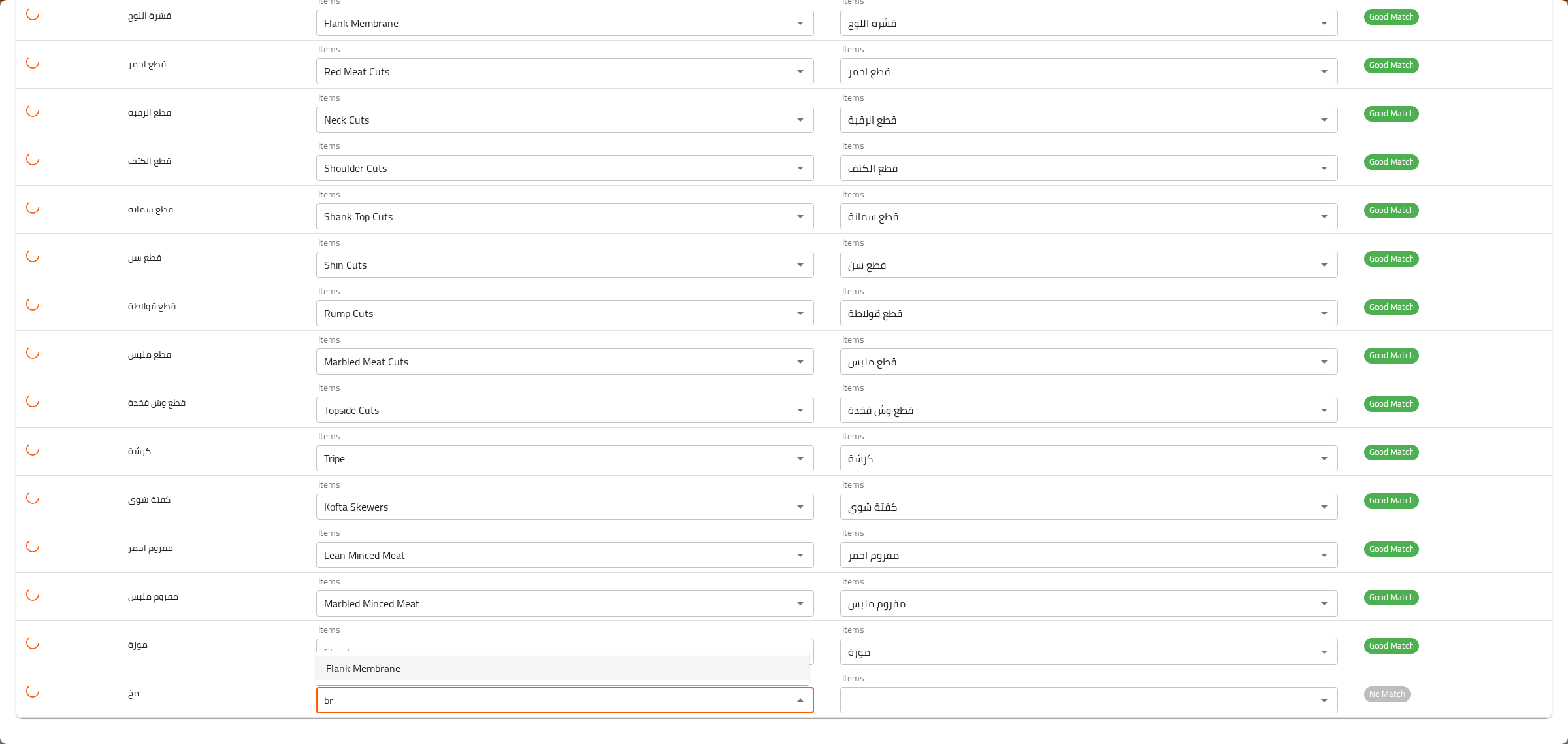
type input "b"
type input "m"
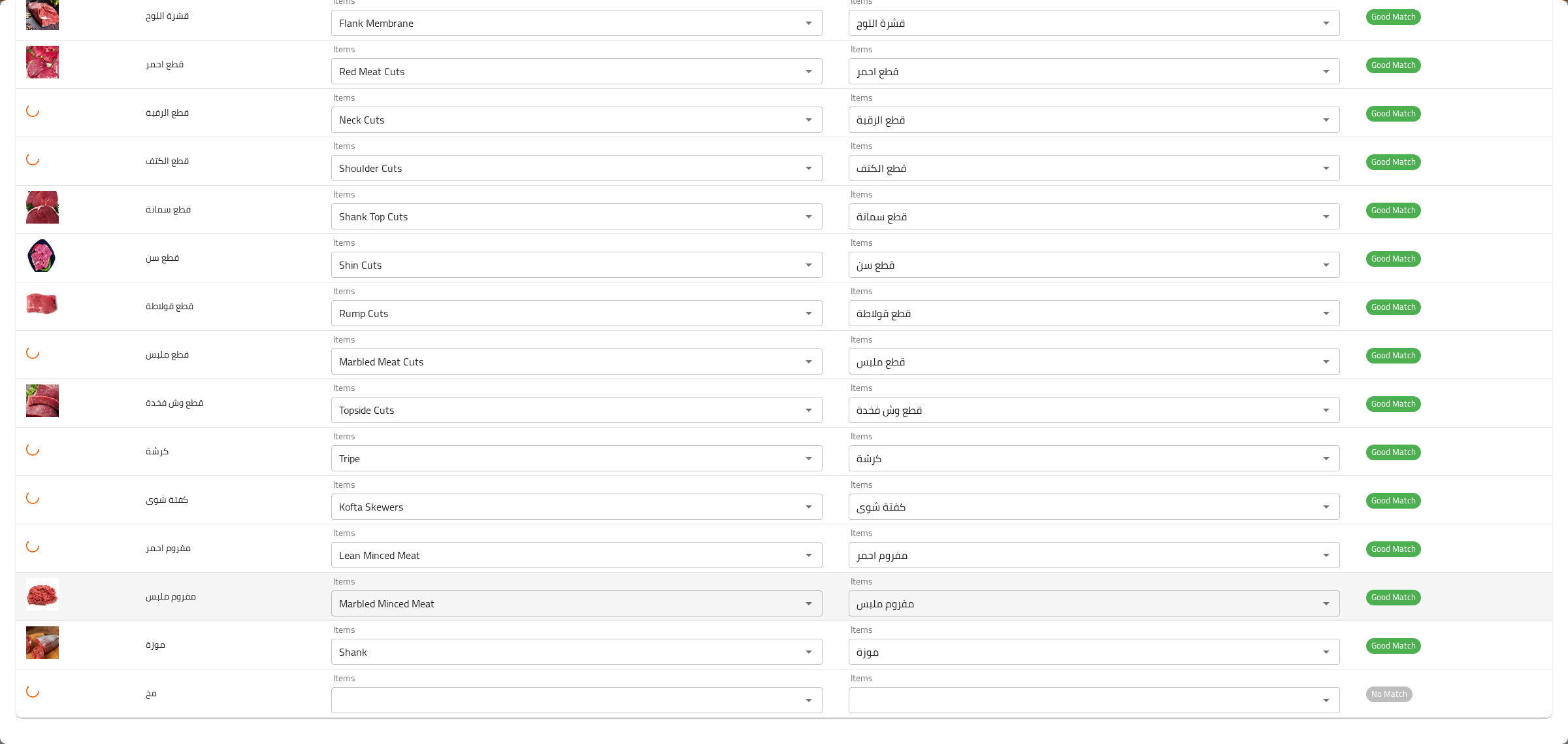
click at [227, 600] on td "مفروم ملبس" at bounding box center [228, 596] width 186 height 48
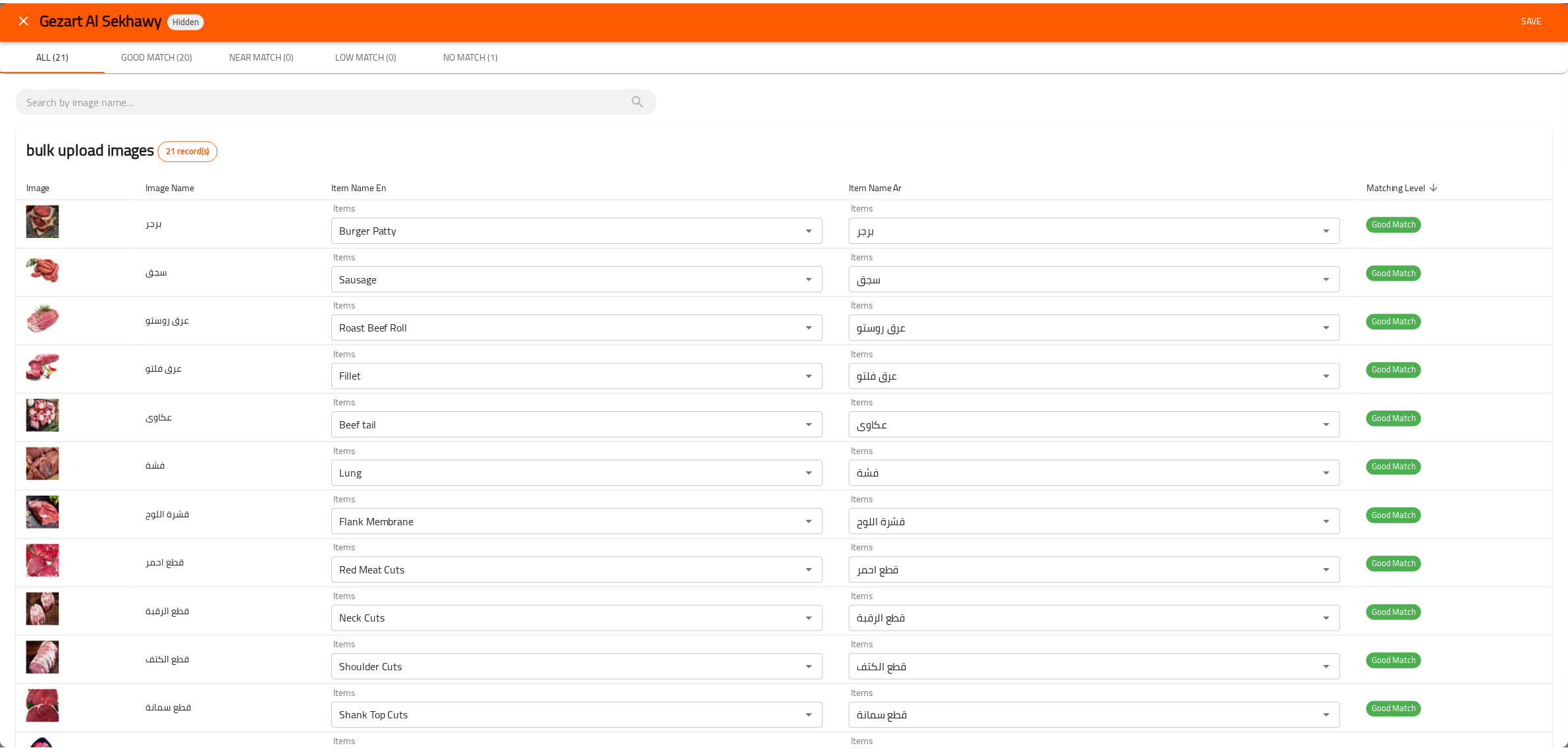
scroll to position [0, 0]
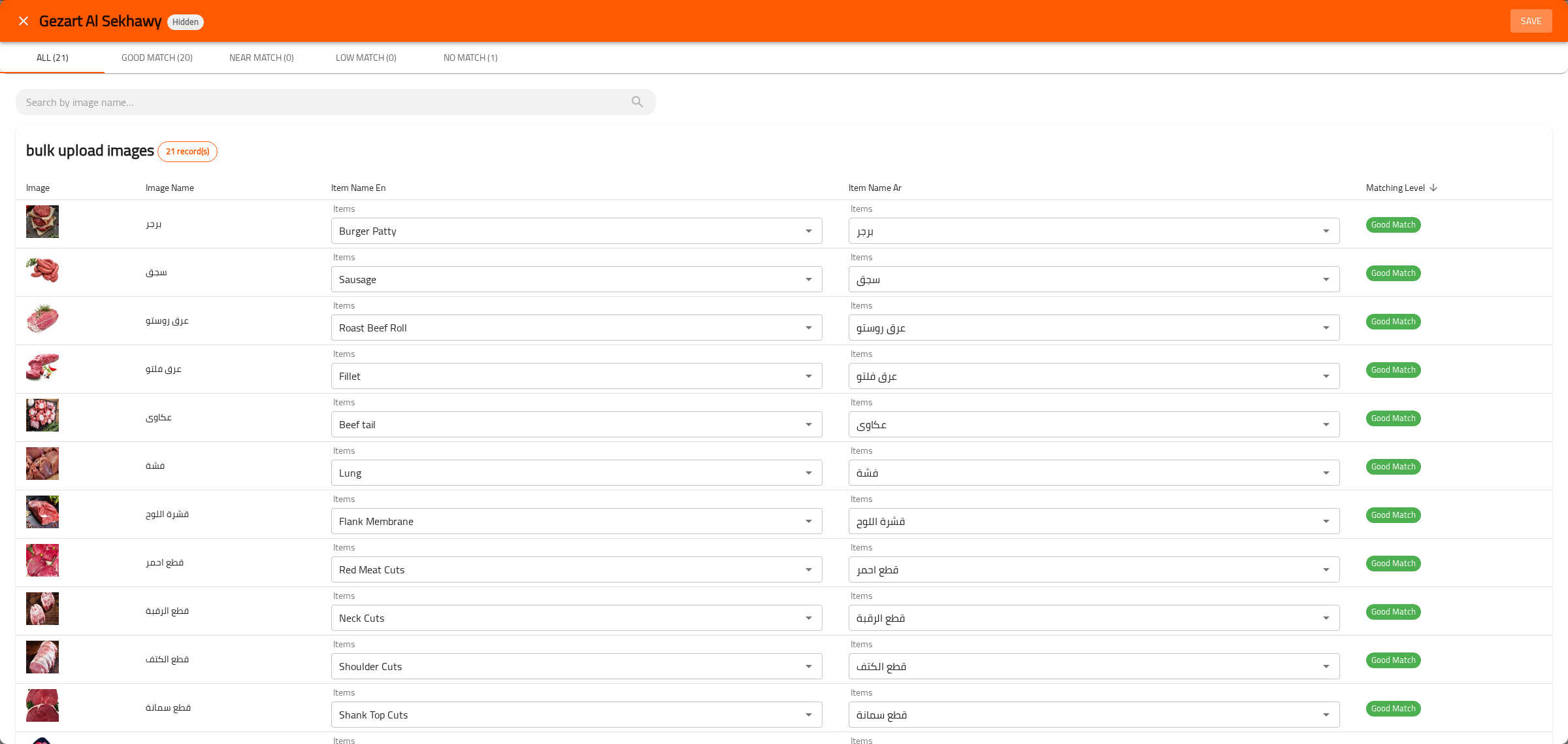
click at [1520, 14] on span "Save" at bounding box center [1532, 21] width 31 height 16
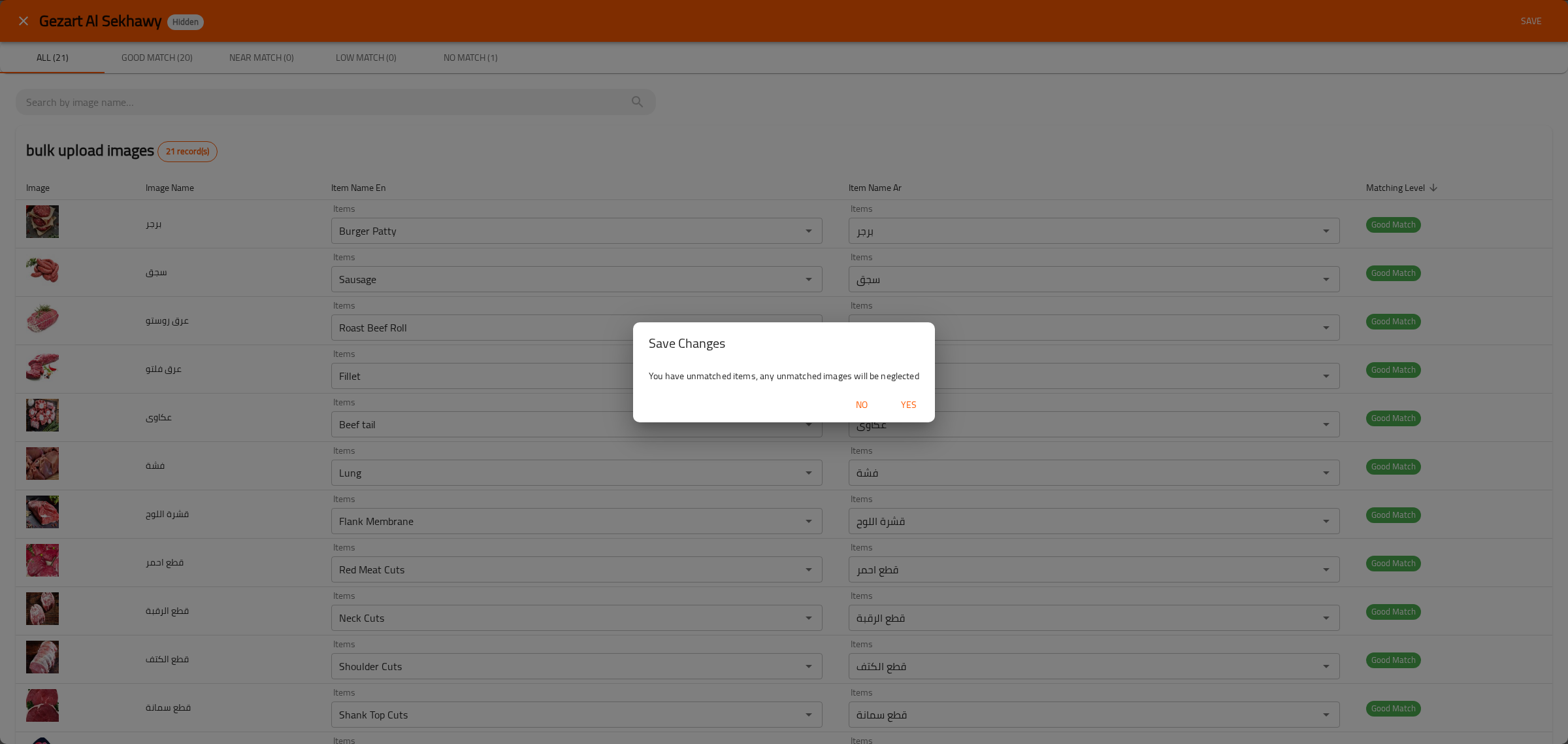
drag, startPoint x: 923, startPoint y: 385, endPoint x: 909, endPoint y: 400, distance: 20.5
click at [909, 400] on div "Save Changes You have unmatched items, any unmatched images will be neglected N…" at bounding box center [784, 372] width 302 height 100
click at [909, 400] on span "Yes" at bounding box center [909, 405] width 31 height 16
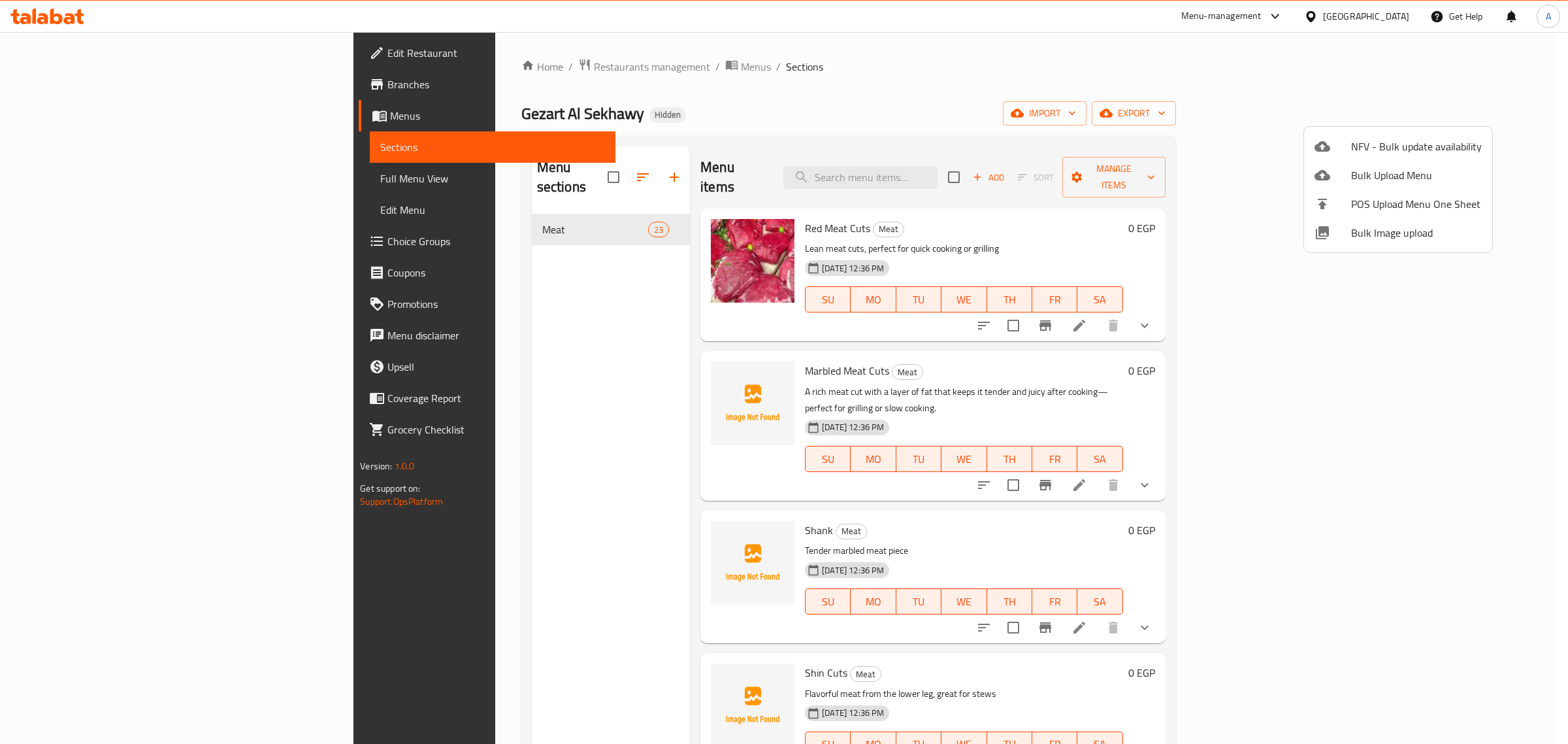
click at [779, 266] on div at bounding box center [784, 372] width 1568 height 744
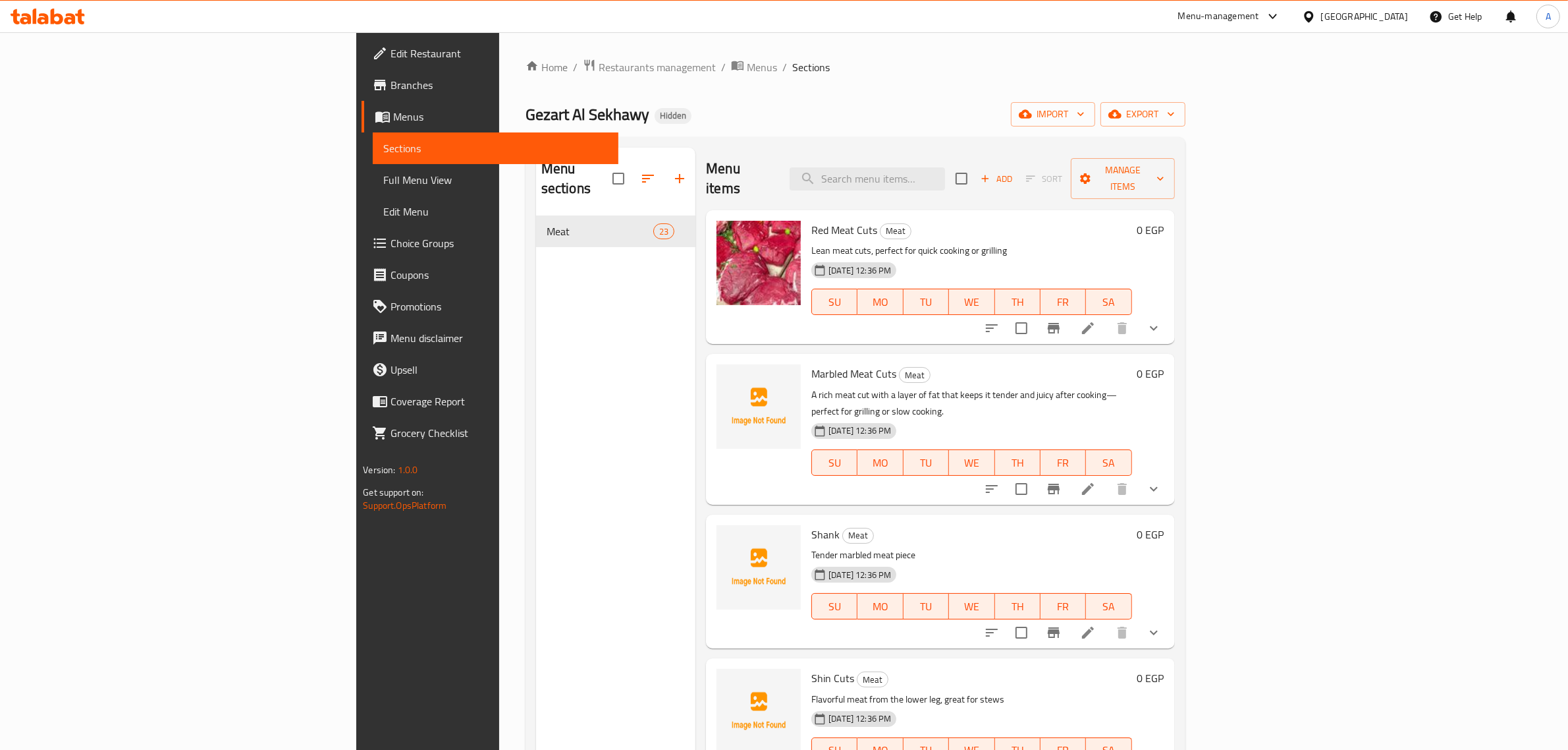
click at [383, 182] on span "Full Menu View" at bounding box center [495, 180] width 224 height 16
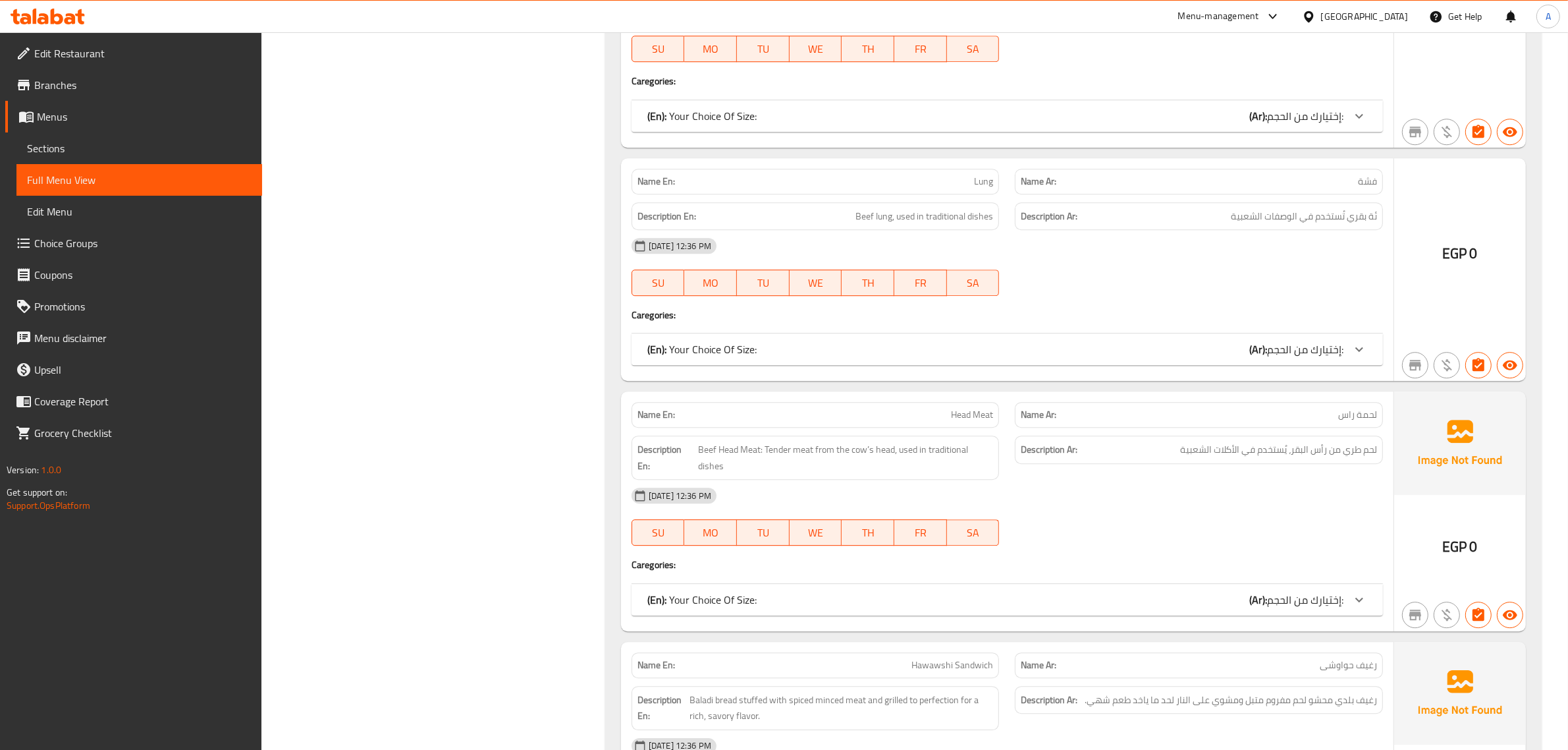
scroll to position [4884, 0]
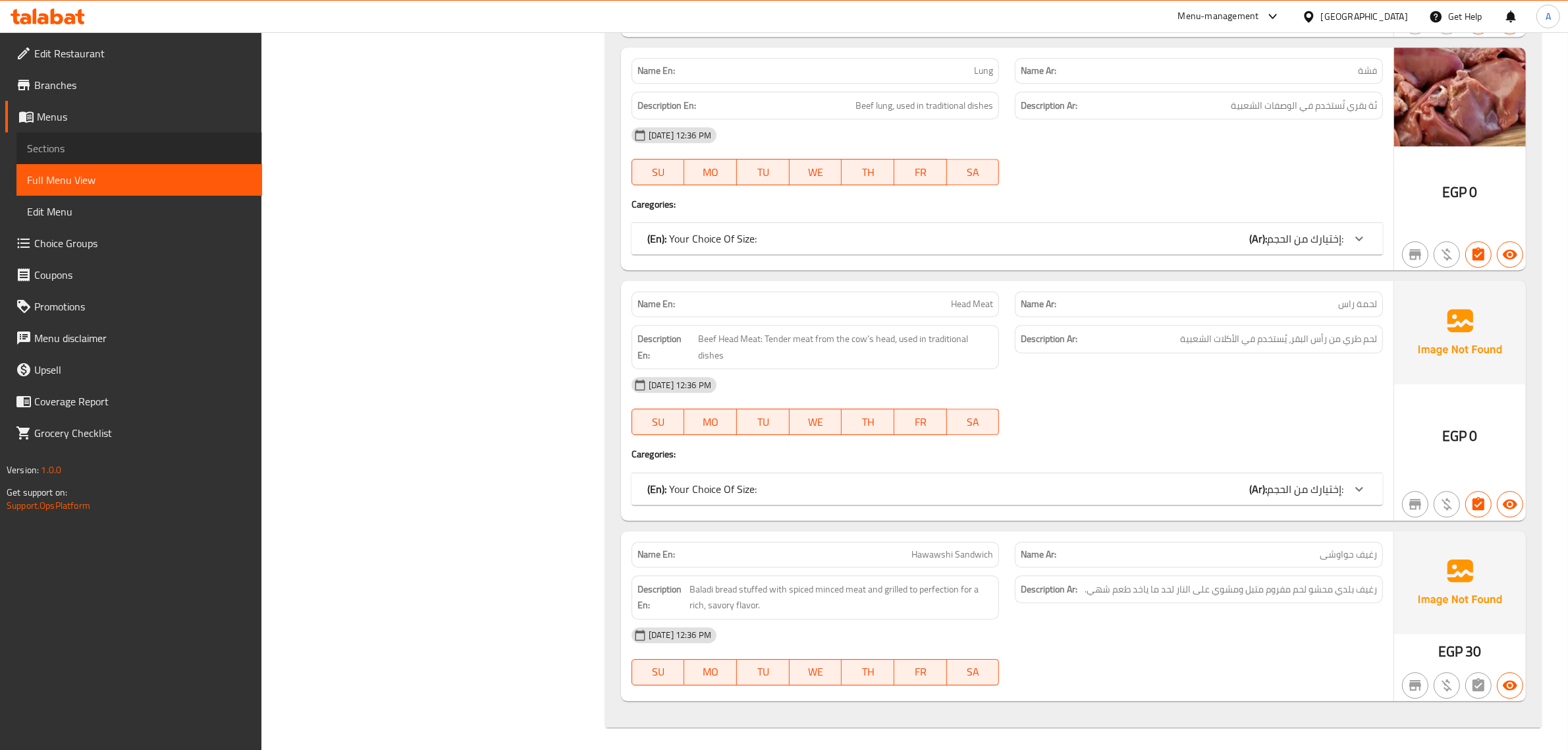
click at [75, 153] on span "Sections" at bounding box center [139, 148] width 224 height 16
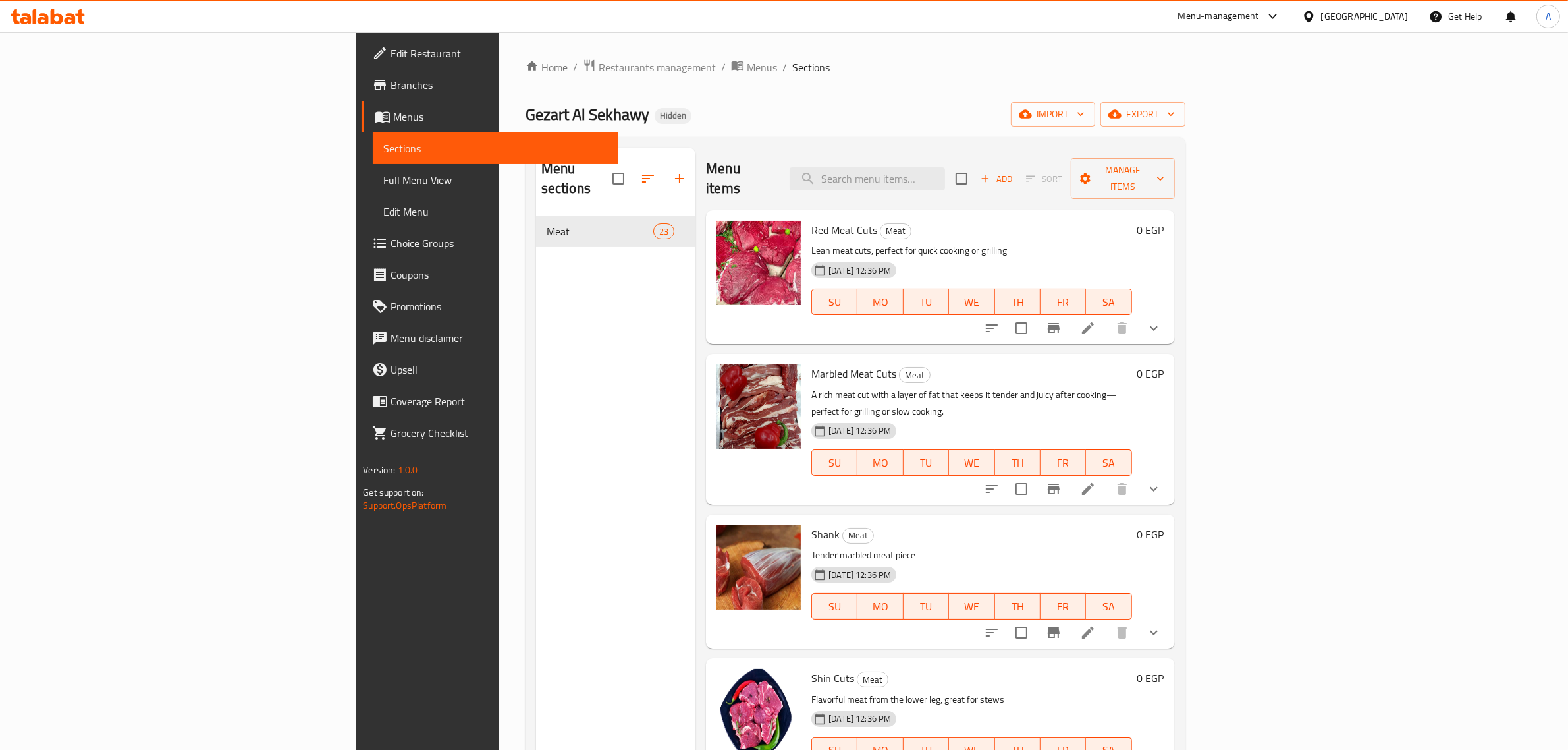
click at [747, 61] on span "Menus" at bounding box center [762, 67] width 30 height 16
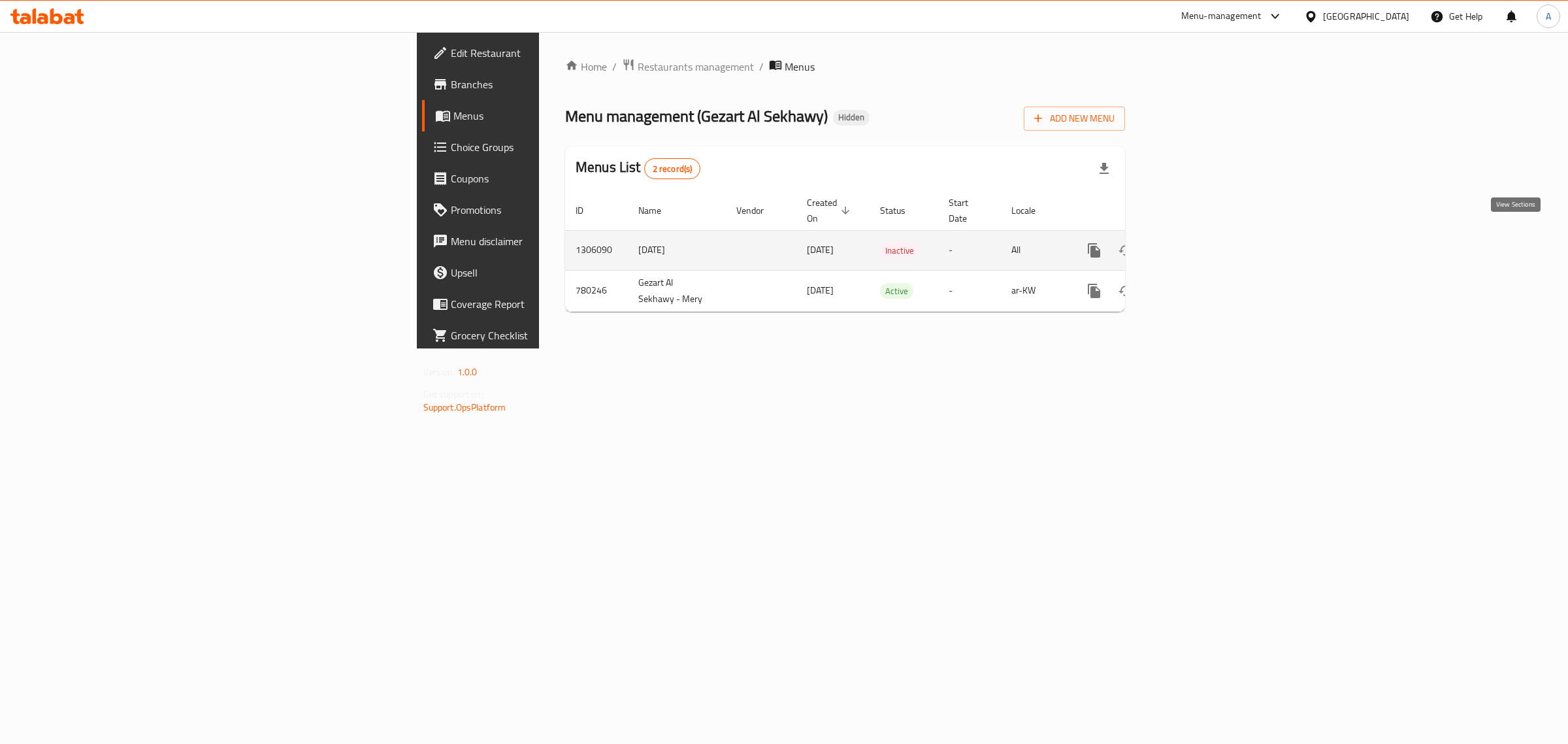
click at [1204, 235] on link "enhanced table" at bounding box center [1188, 250] width 31 height 31
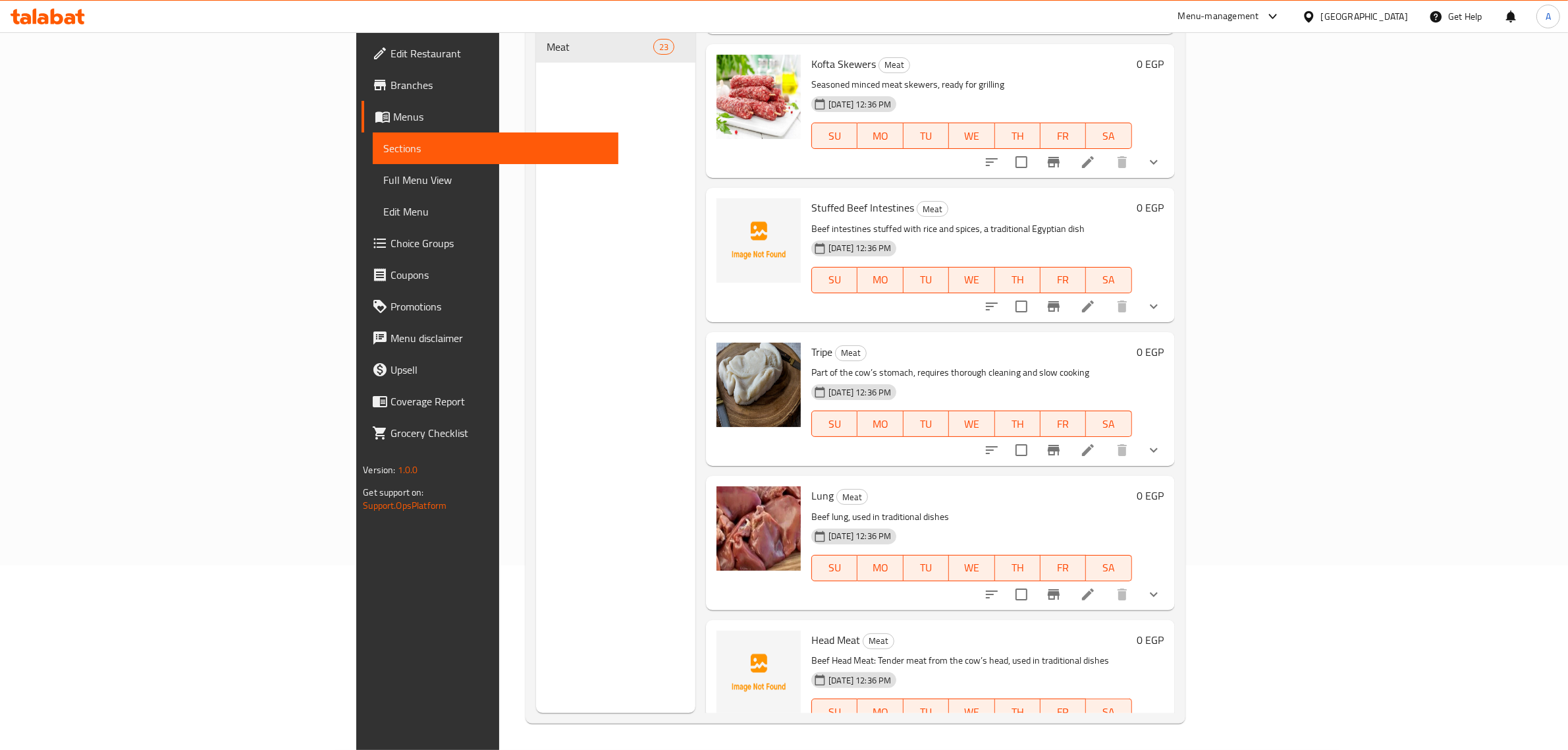
scroll to position [2591, 0]
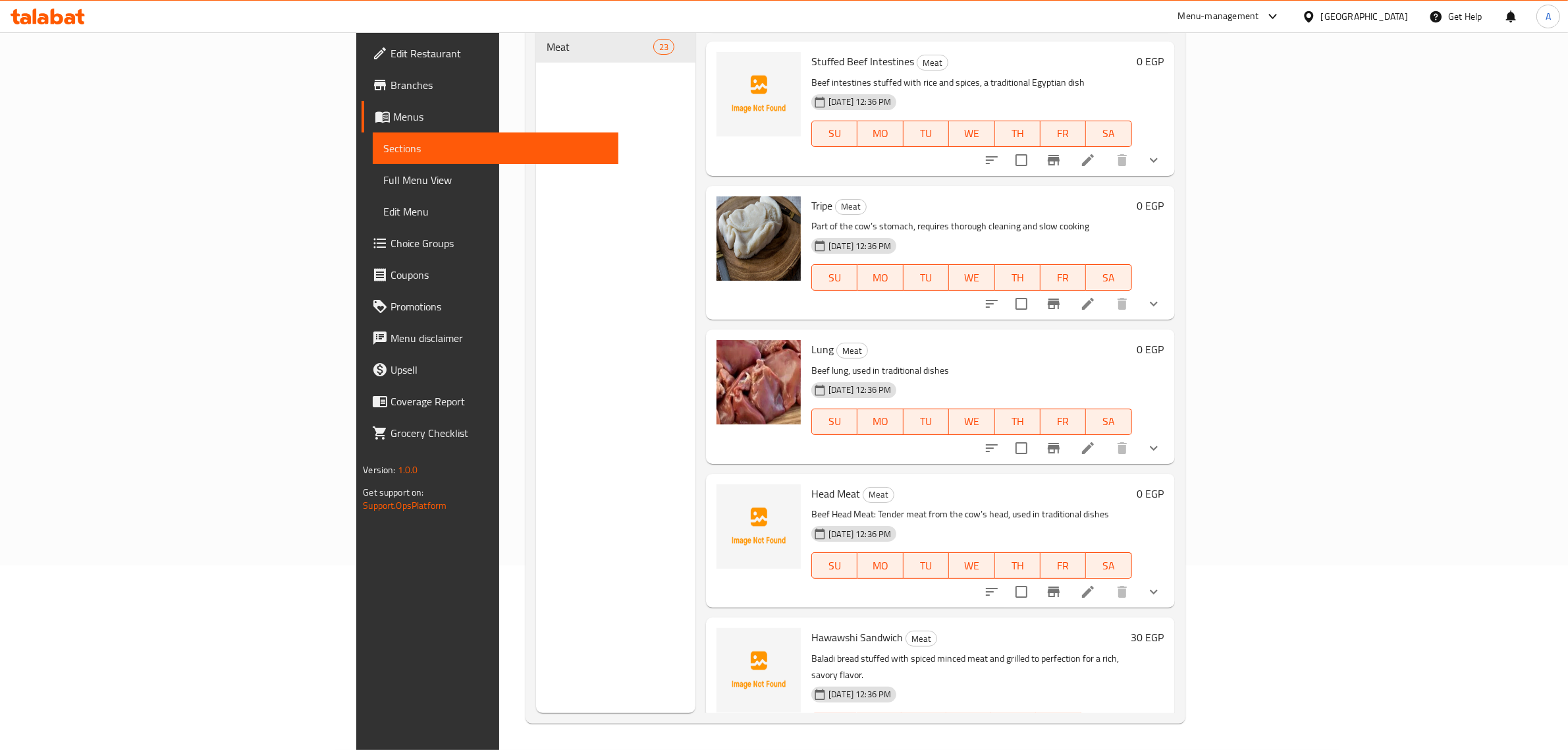
click at [996, 218] on p "Part of the cow’s stomach, requires thorough cleaning and slow cooking" at bounding box center [971, 226] width 320 height 16
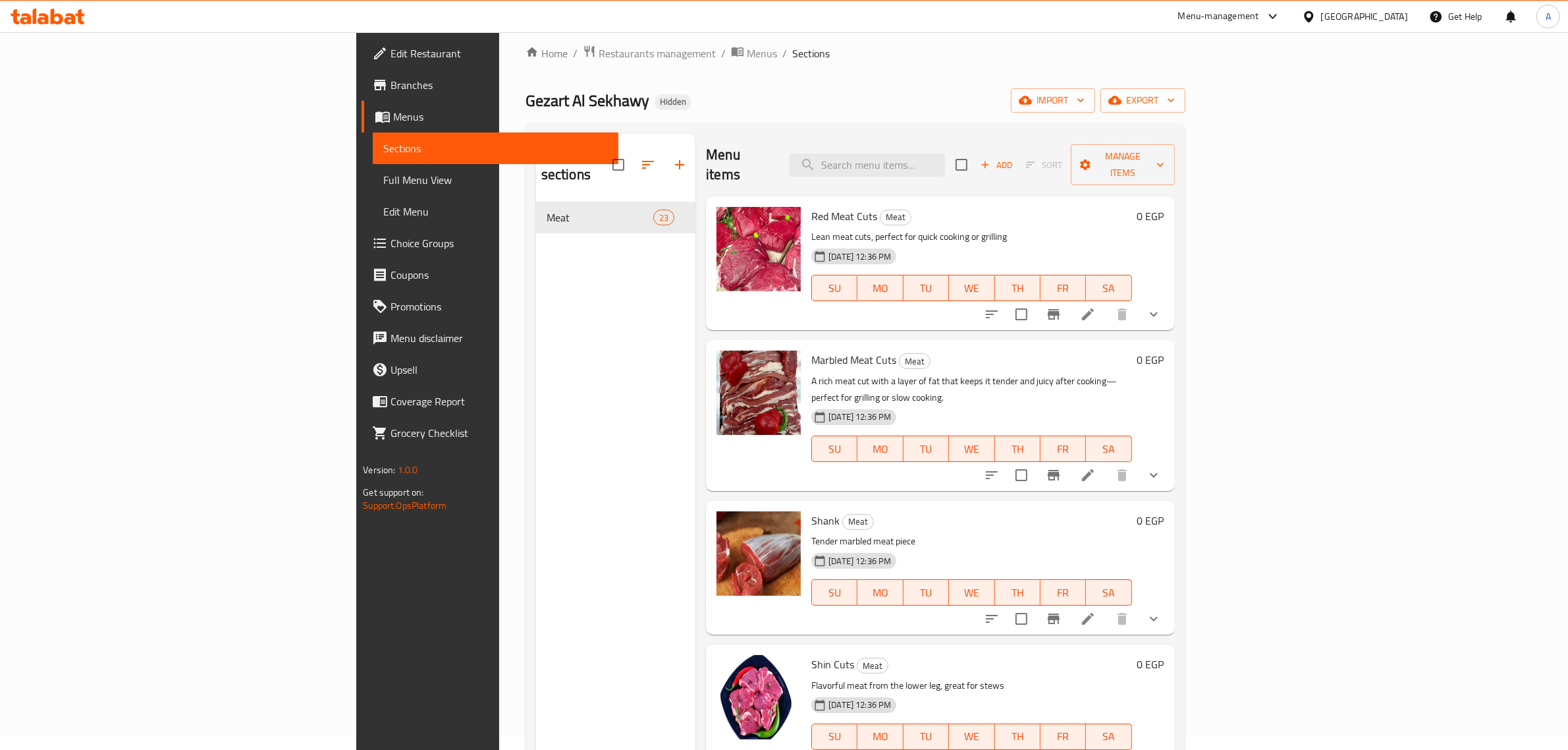
scroll to position [0, 0]
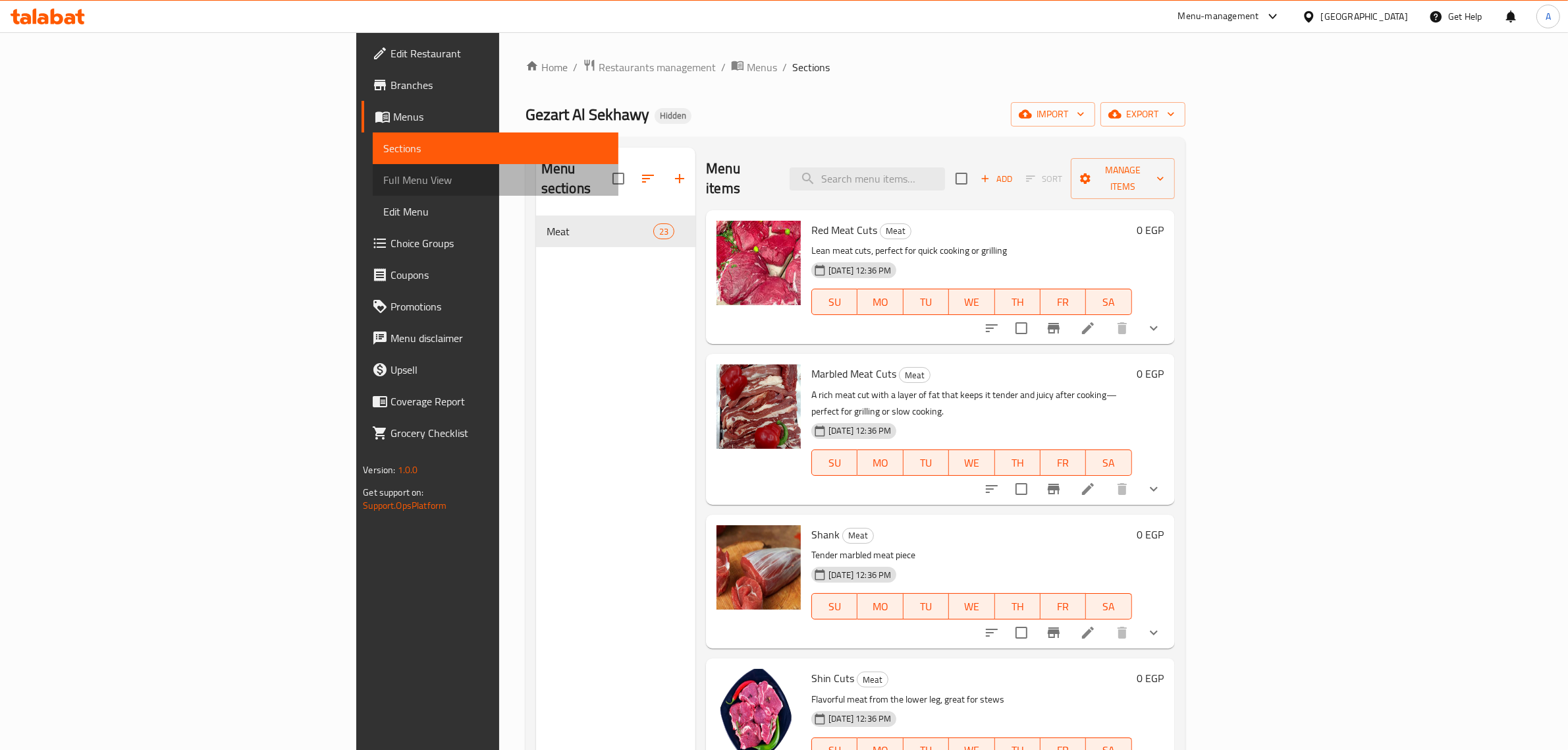
click at [383, 178] on span "Full Menu View" at bounding box center [495, 180] width 224 height 16
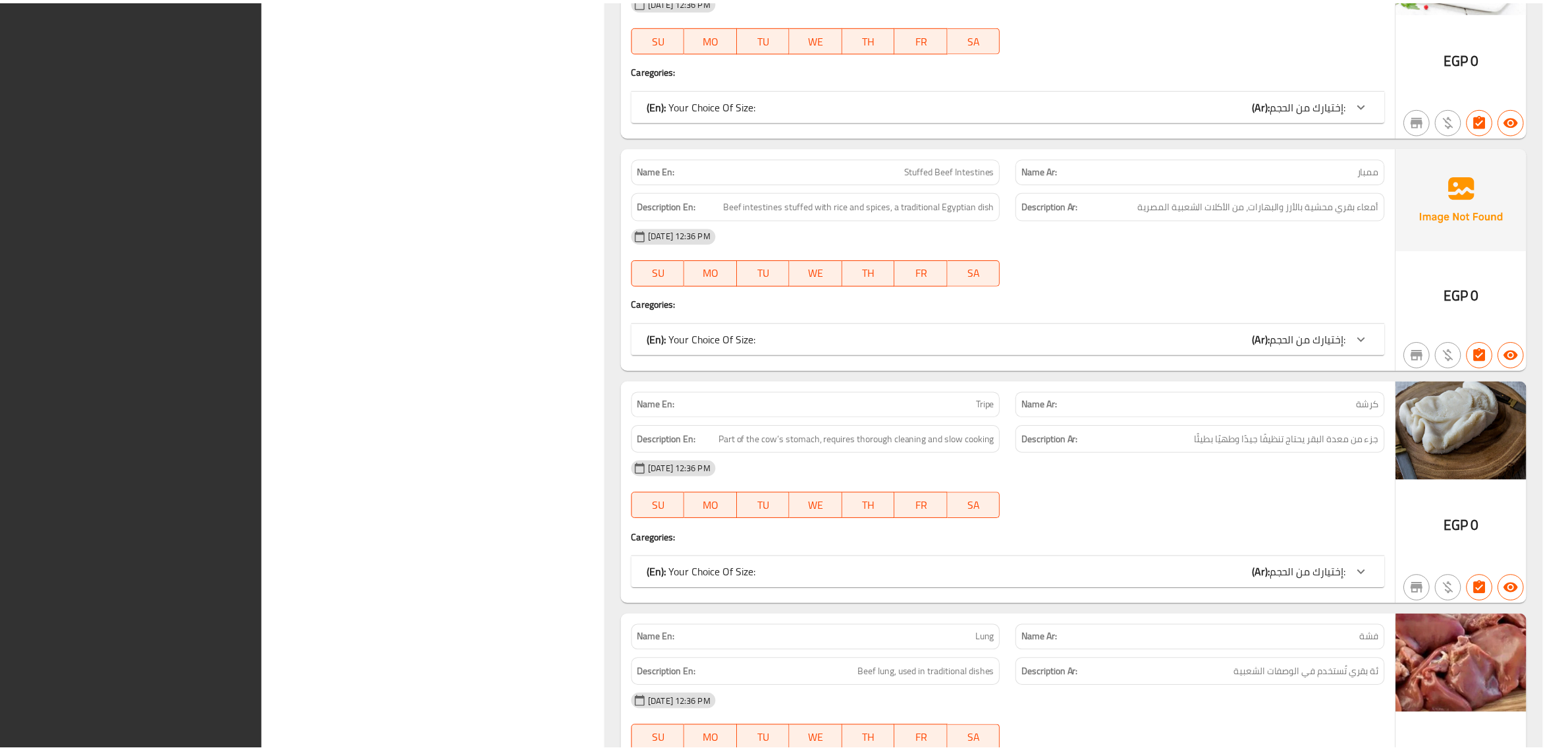
scroll to position [4869, 0]
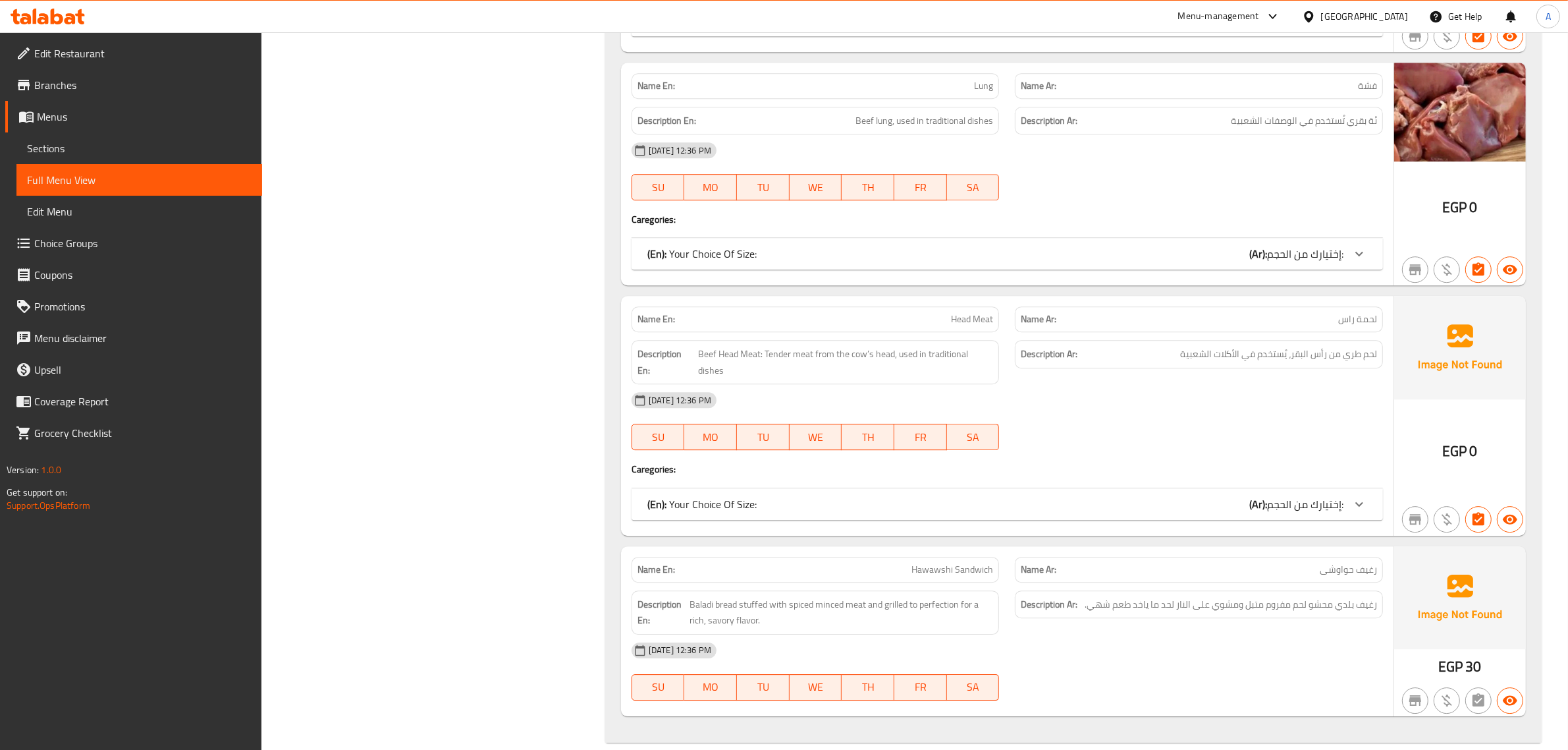
click at [1385, 15] on div "Egypt" at bounding box center [1364, 16] width 87 height 14
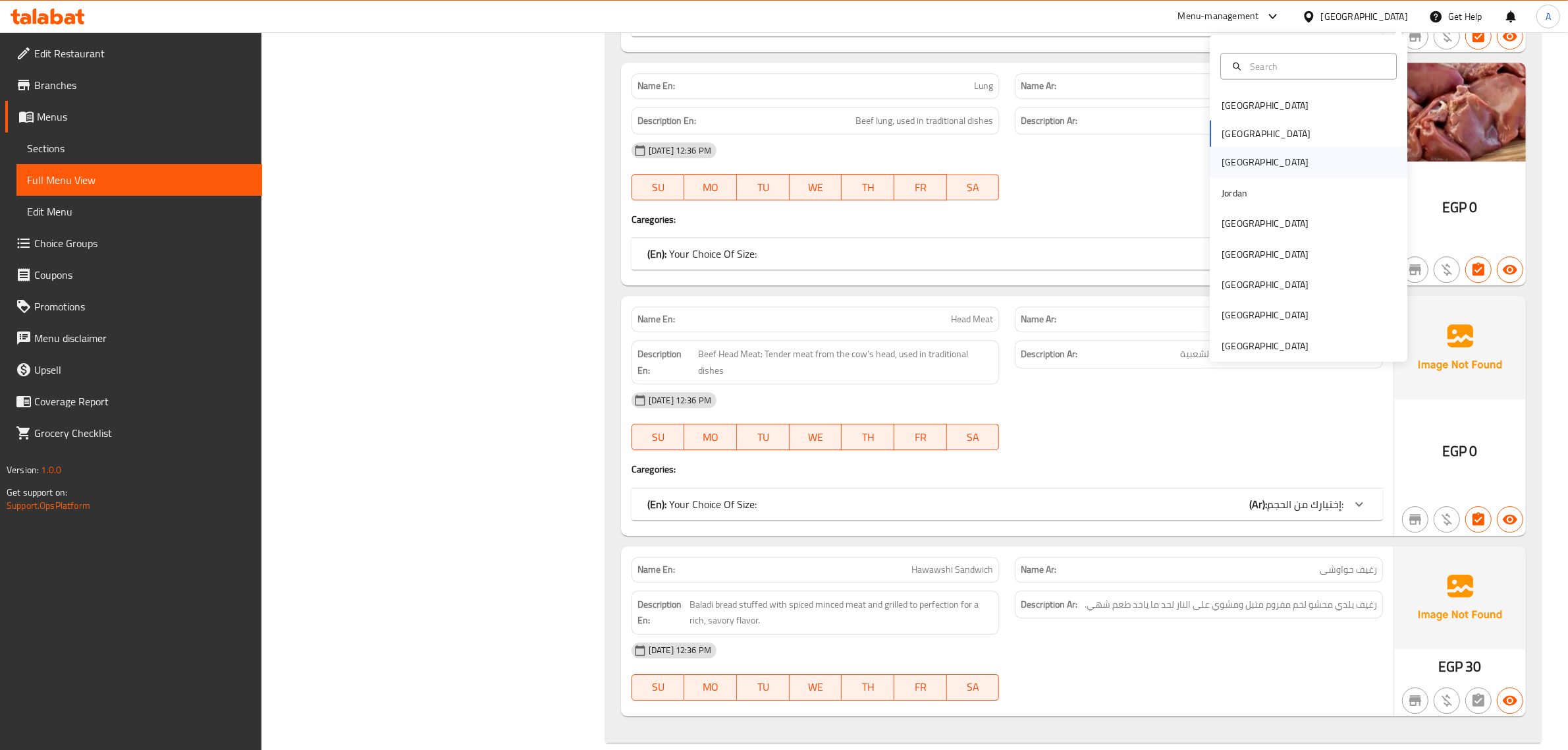
click at [1250, 161] on div "[GEOGRAPHIC_DATA]" at bounding box center [1309, 162] width 197 height 31
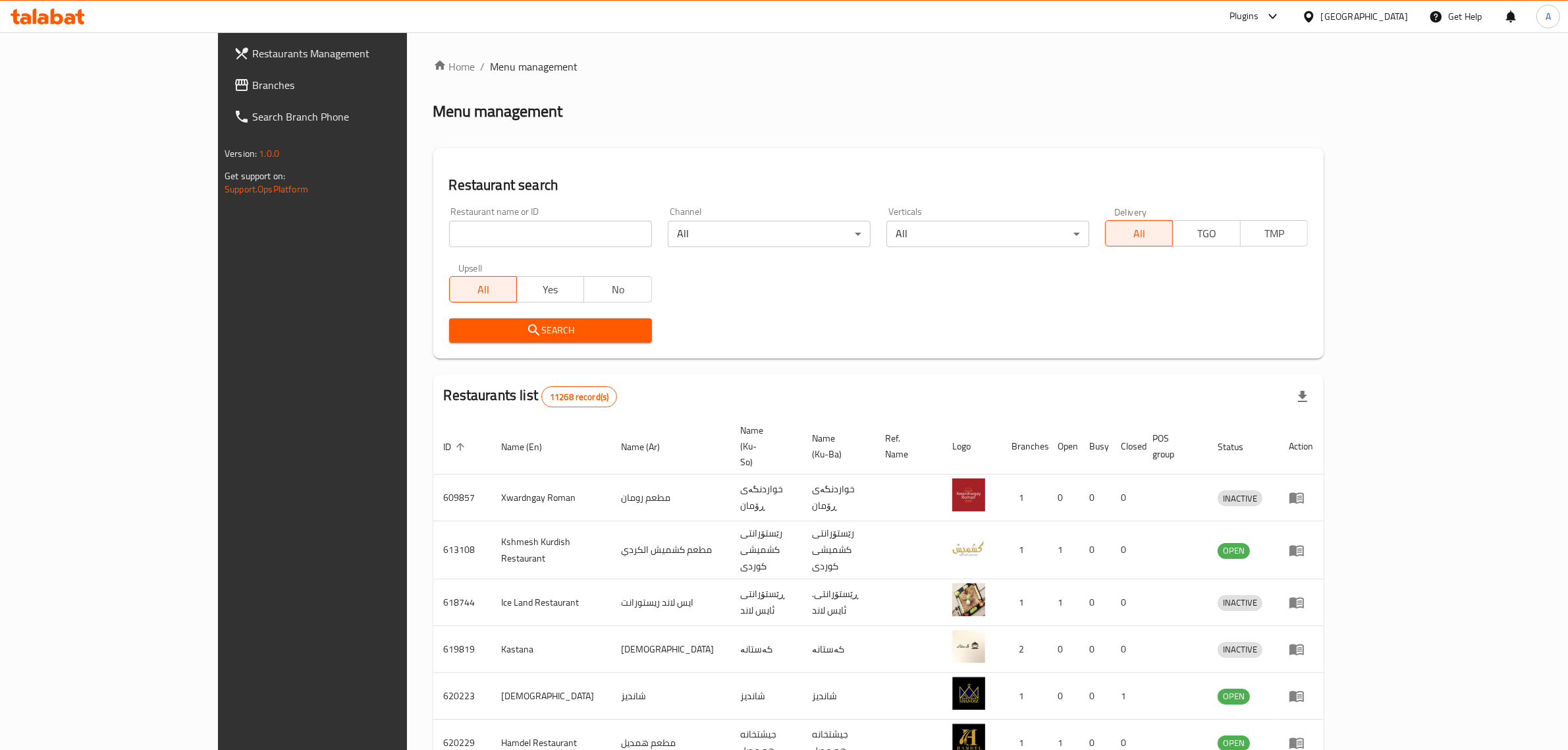
click at [449, 239] on input "search" at bounding box center [551, 233] width 203 height 26
paste input "Chili Cup"
type input "Chili Cup"
click button "Search" at bounding box center [551, 330] width 203 height 24
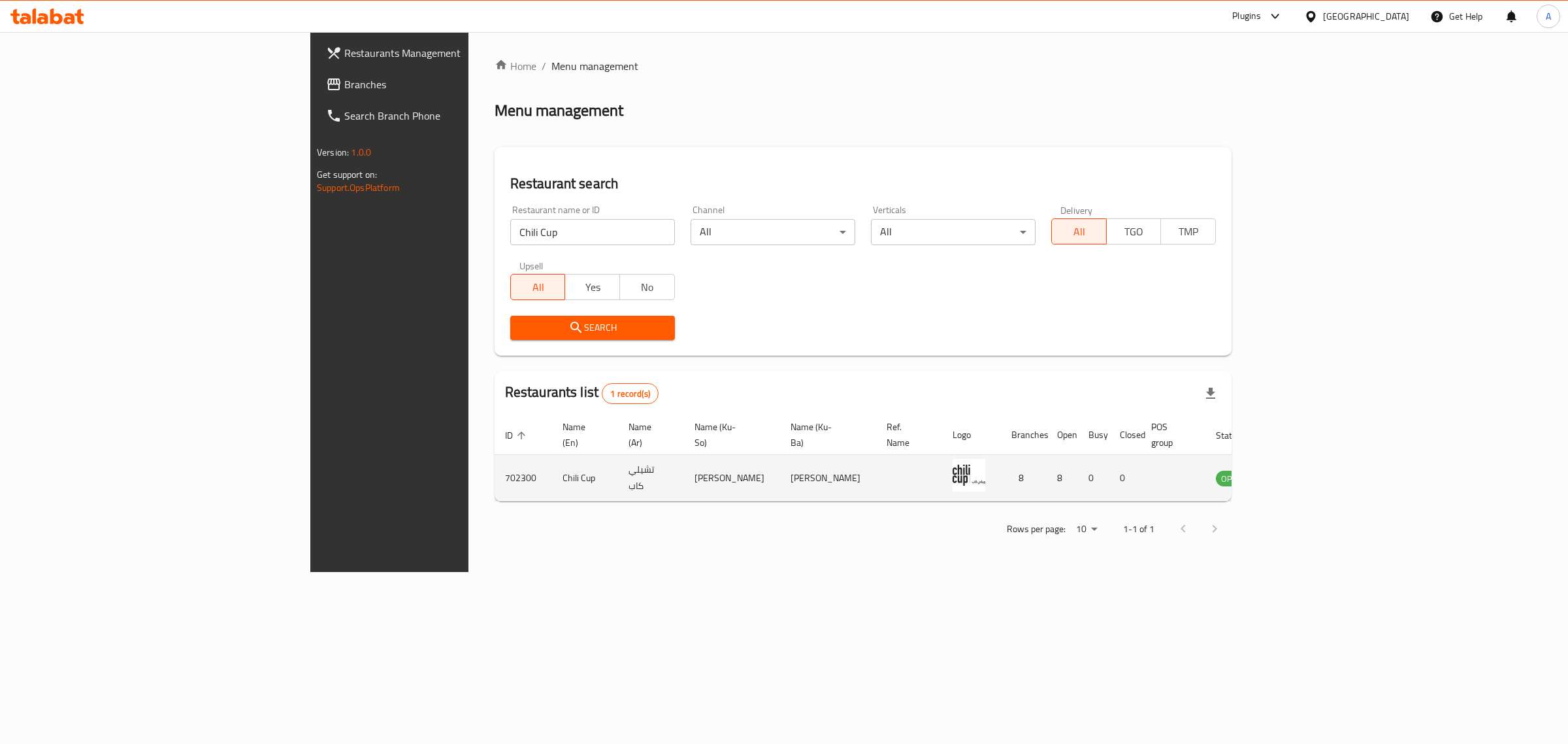
click at [553, 455] on td "Chili Cup" at bounding box center [586, 478] width 66 height 46
copy td "Chili Cup"
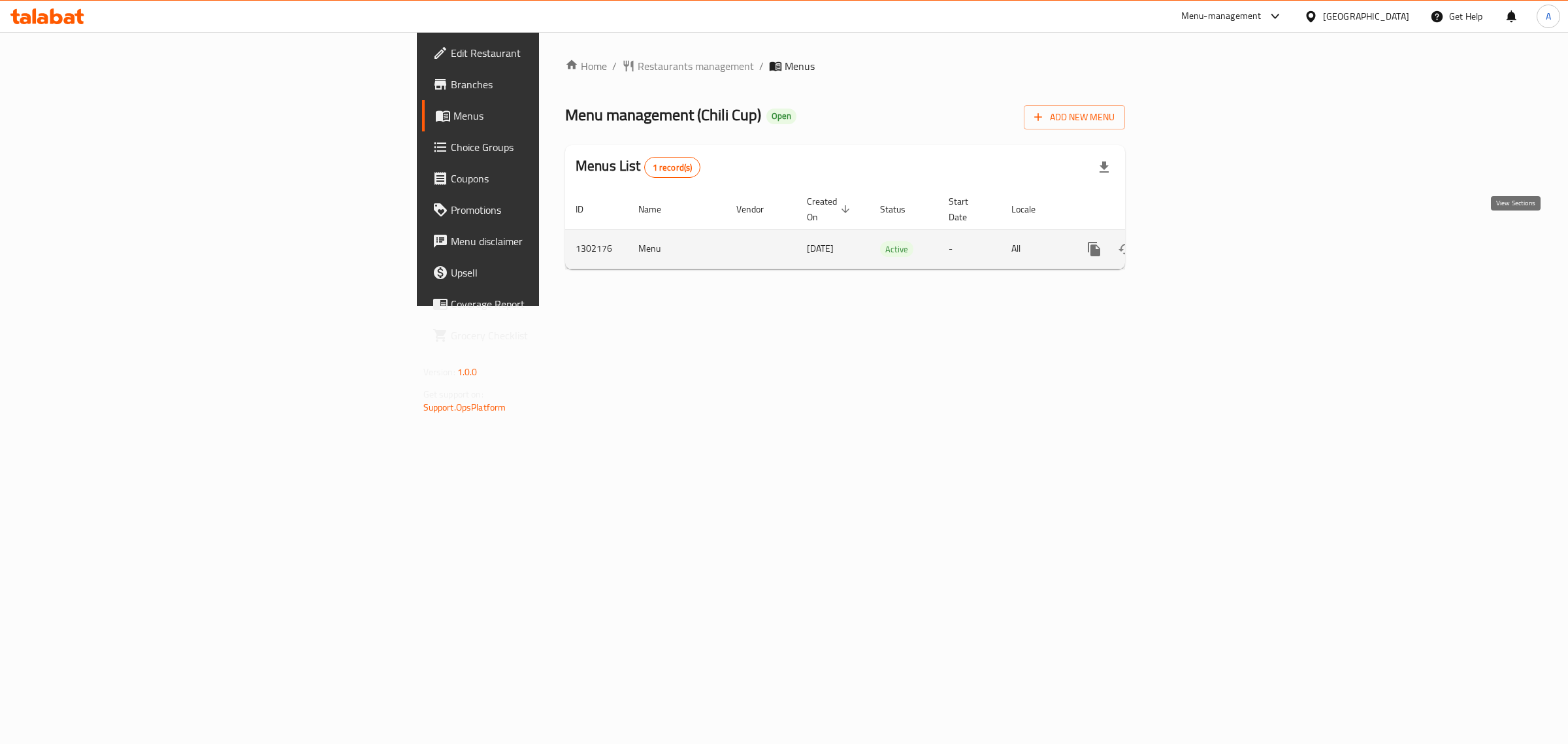
click at [1197, 241] on icon "enhanced table" at bounding box center [1189, 249] width 16 height 16
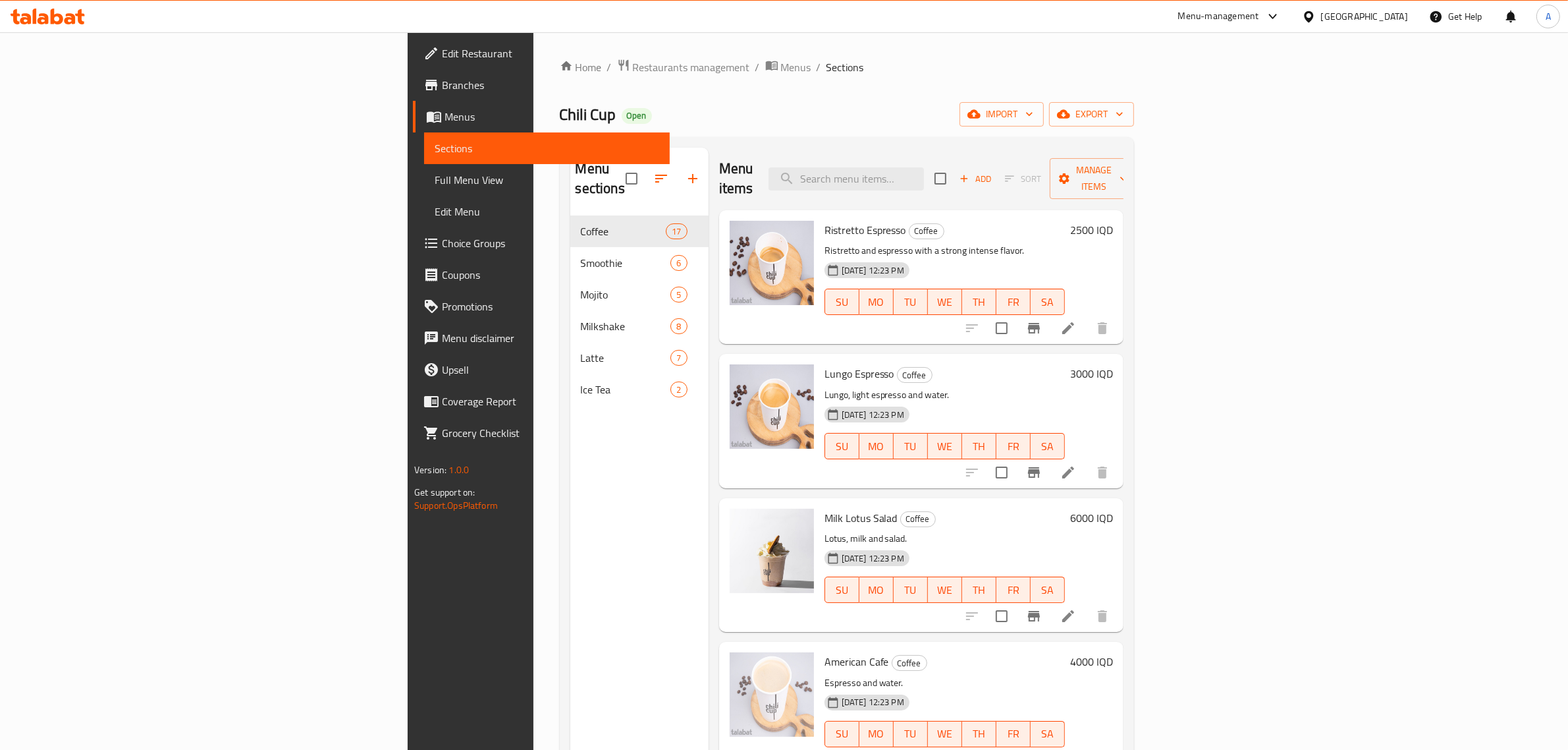
click at [571, 568] on div "Menu sections Coffee 17 Smoothie 6 Mojito 5 Milkshake 8 Latte 7 Ice Tea 2" at bounding box center [640, 522] width 138 height 750
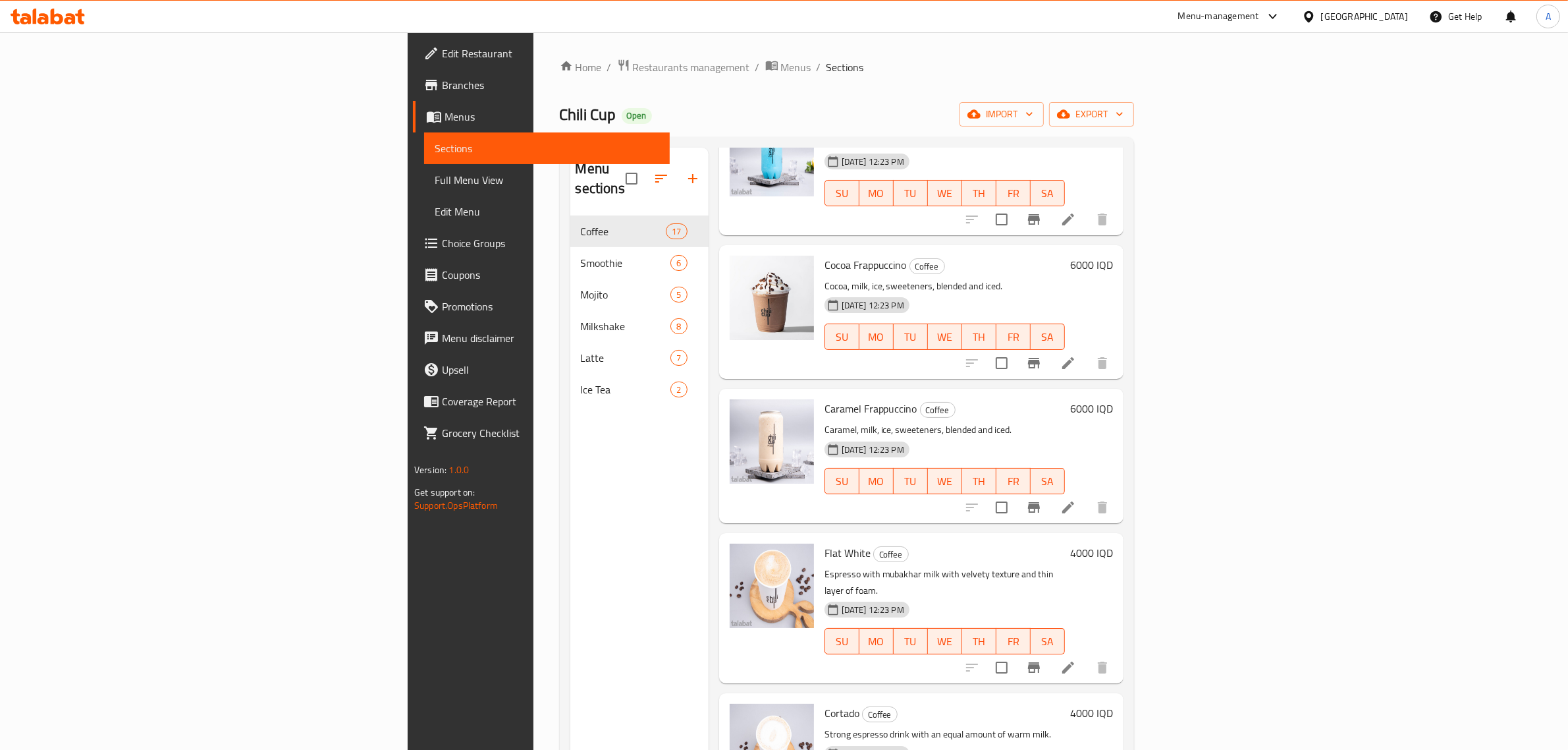
scroll to position [1728, 0]
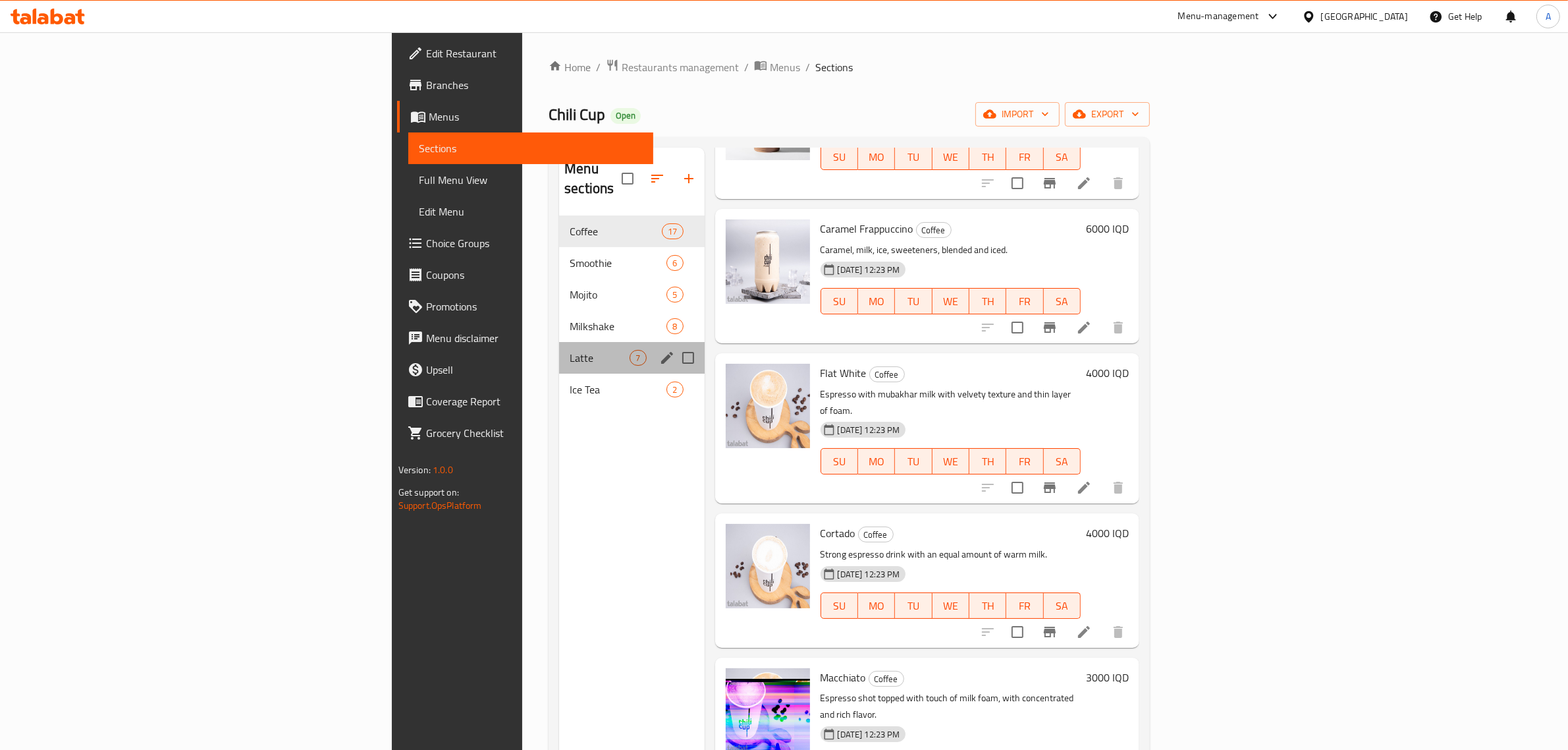
click at [559, 351] on div "Latte 7" at bounding box center [632, 357] width 145 height 31
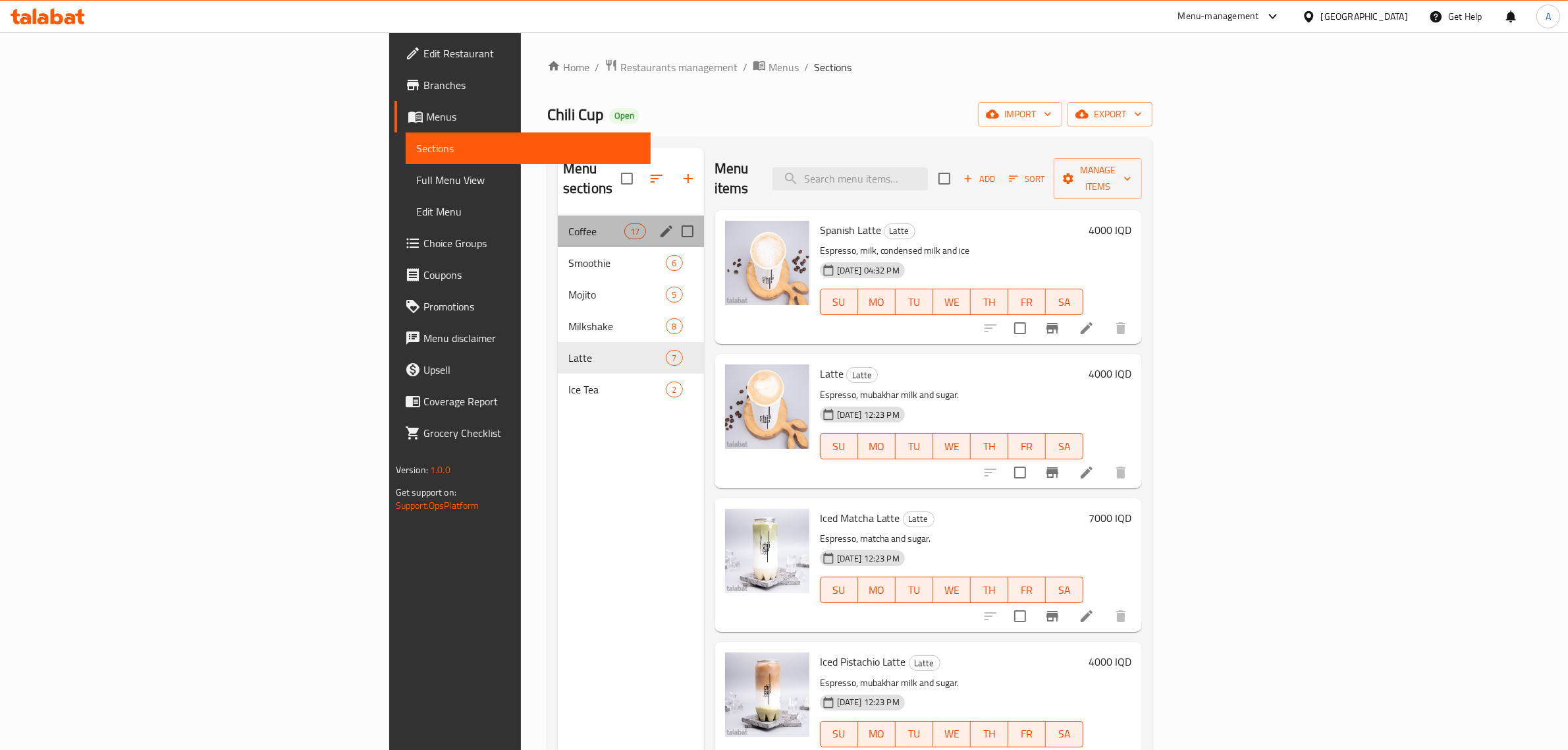
click at [558, 222] on div "Coffee 17" at bounding box center [631, 231] width 146 height 31
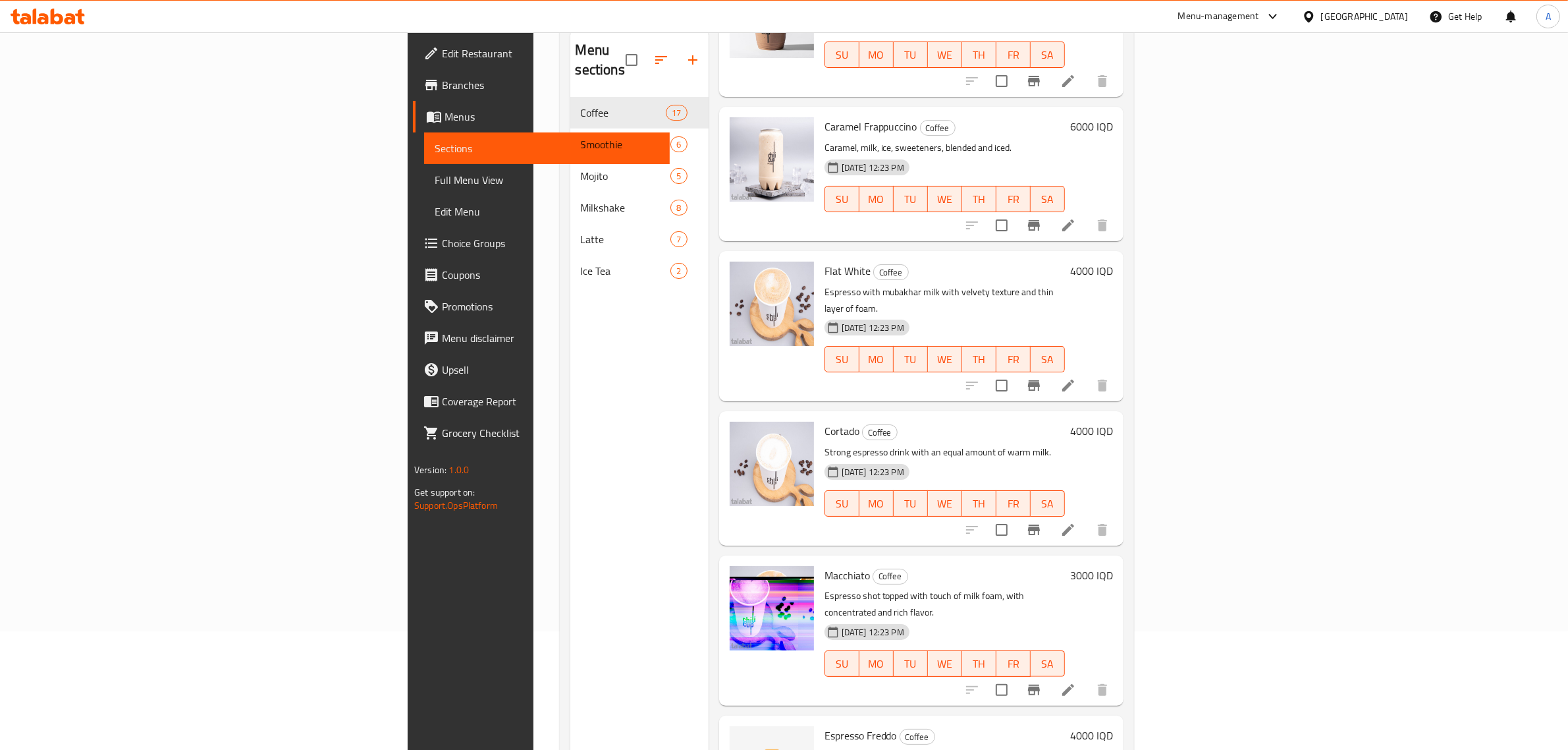
scroll to position [185, 0]
